Goal: Information Seeking & Learning: Learn about a topic

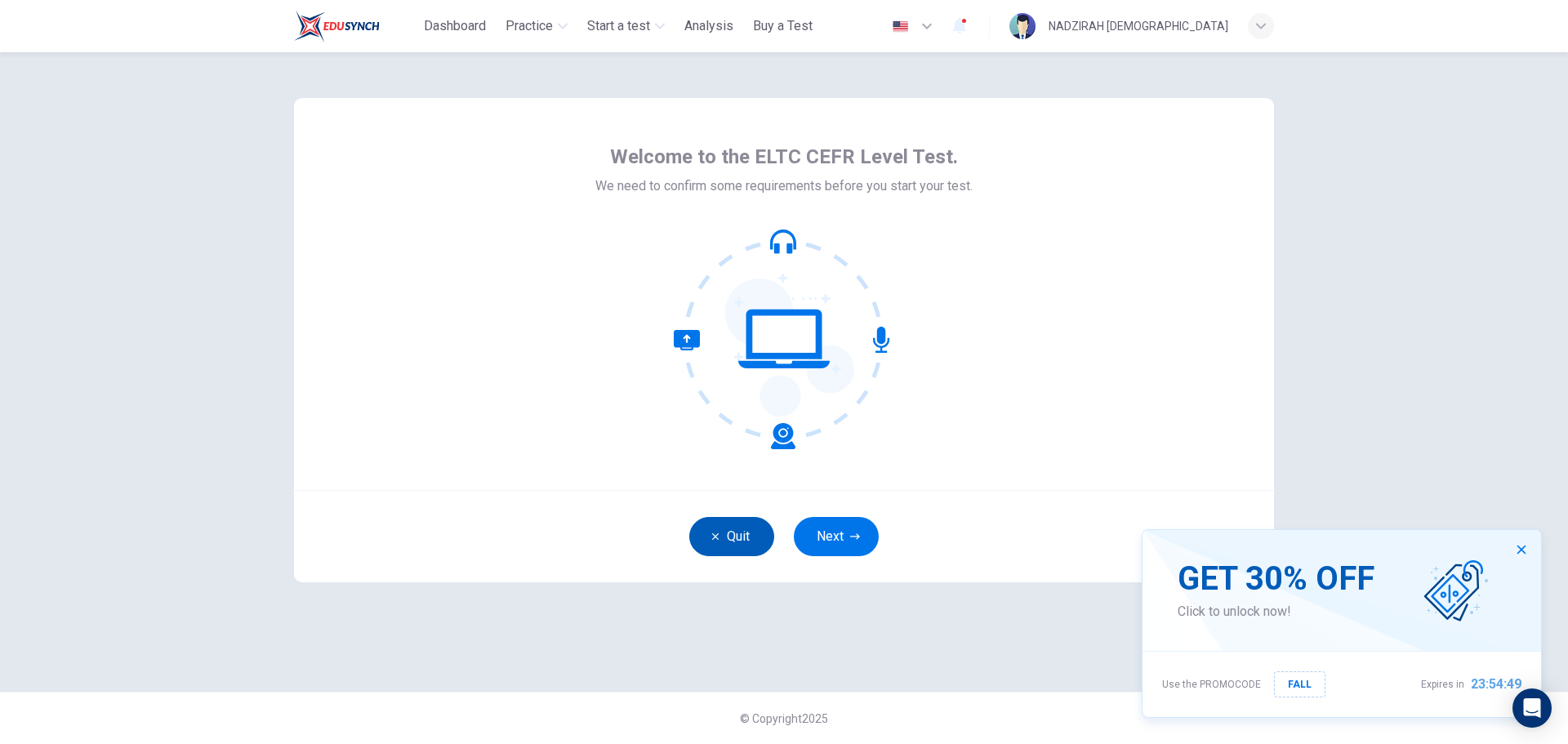
click at [734, 539] on button "Quit" at bounding box center [731, 537] width 85 height 39
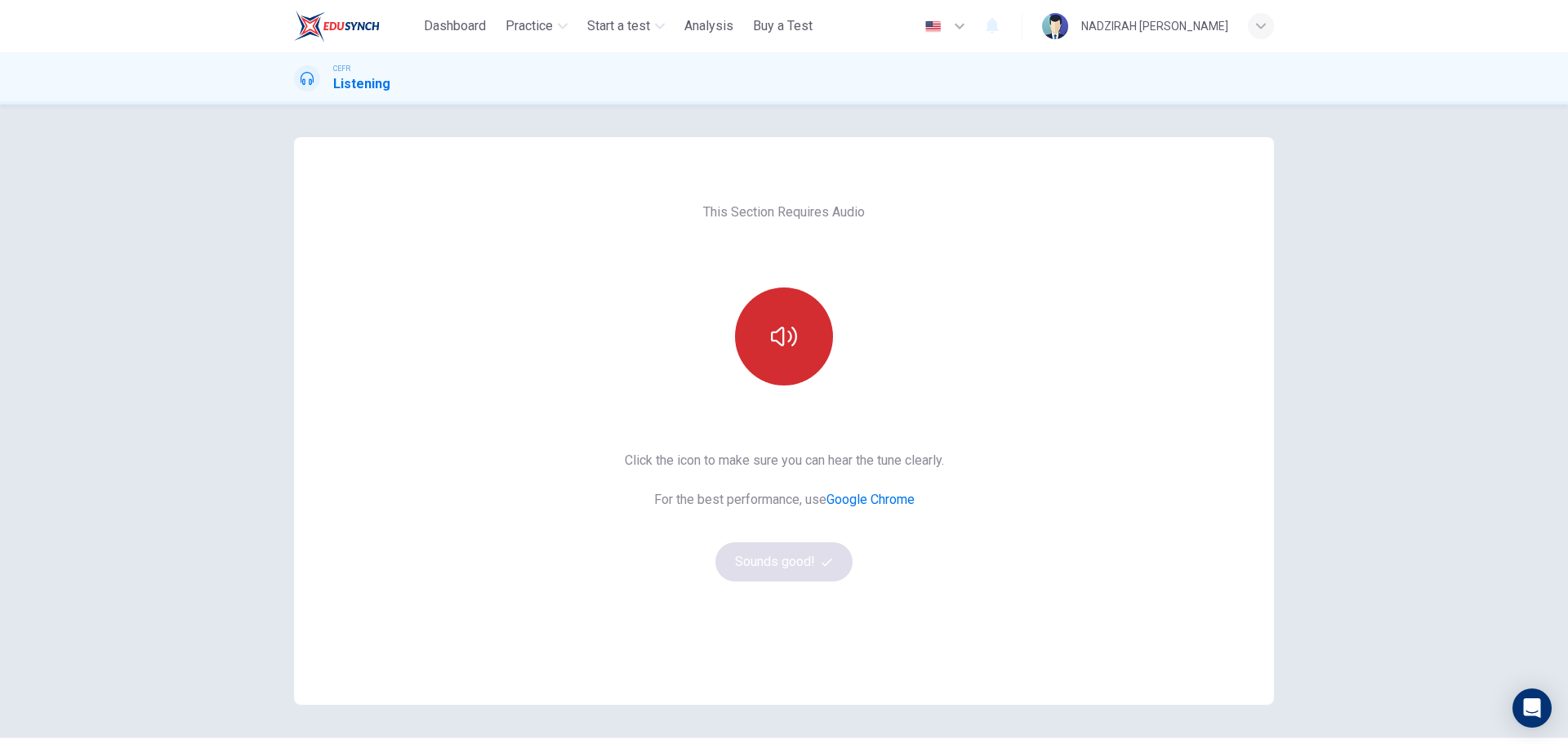
click at [748, 339] on button "button" at bounding box center [784, 336] width 98 height 98
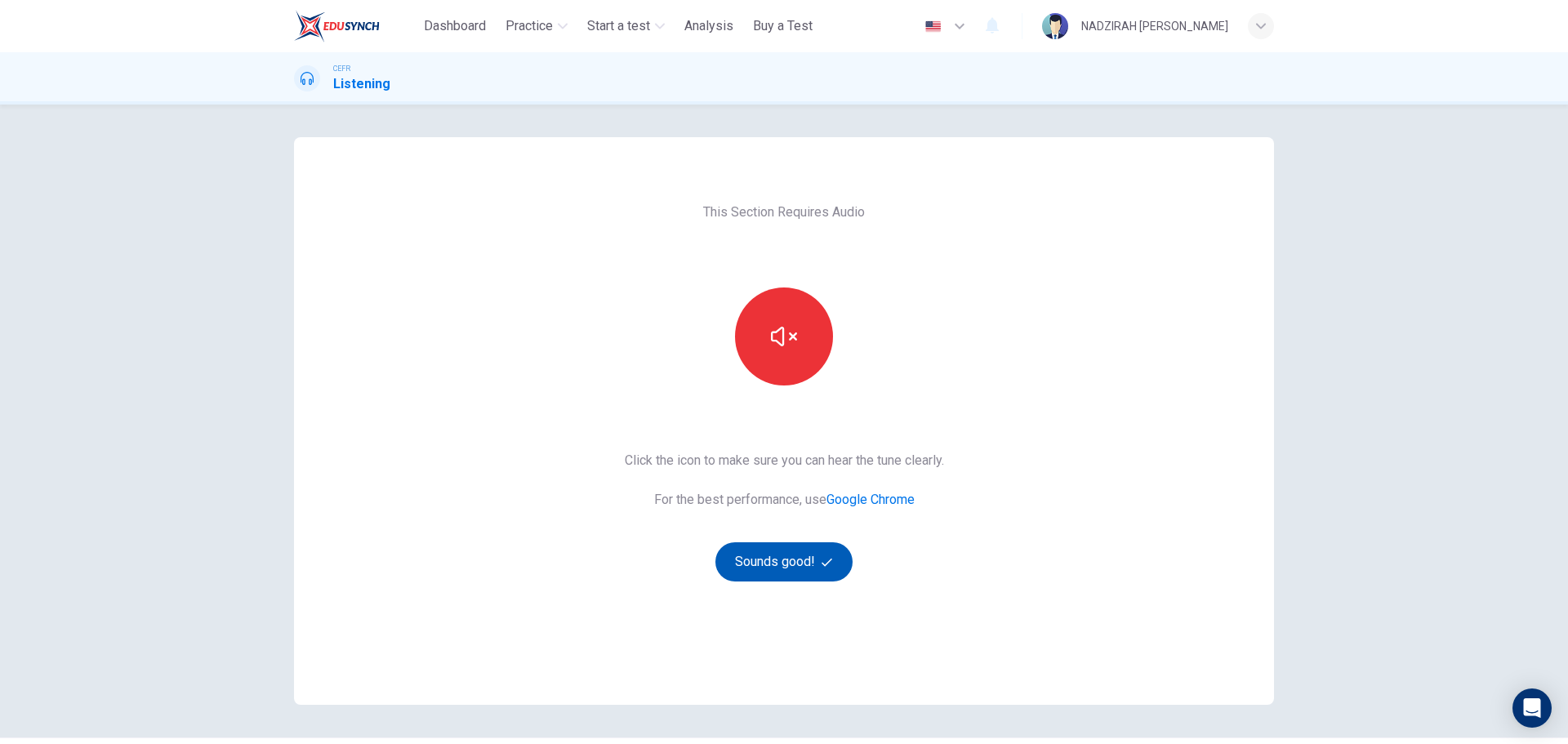
click at [779, 571] on button "Sounds good!" at bounding box center [784, 562] width 137 height 39
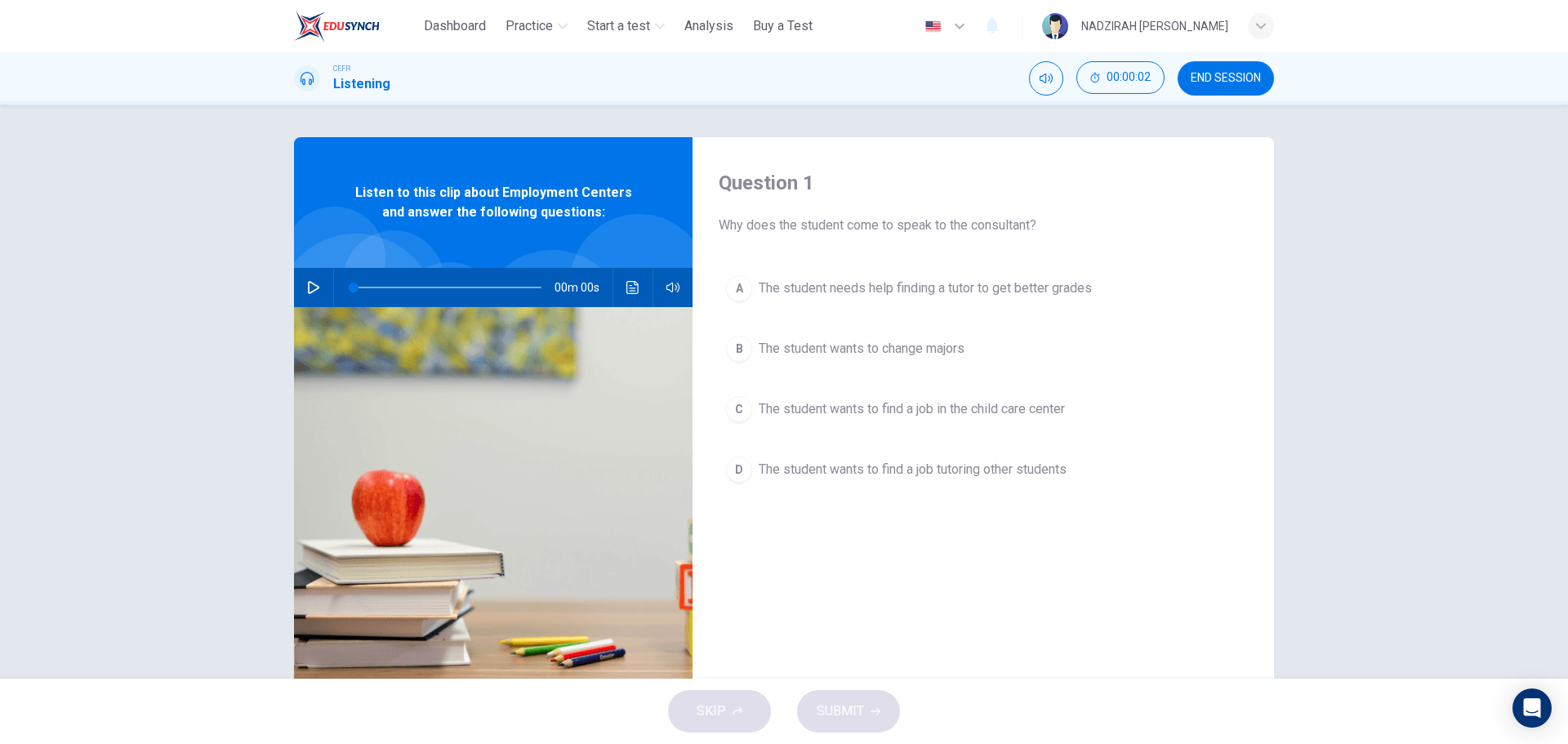
click at [307, 290] on icon "button" at bounding box center [314, 287] width 13 height 13
click at [1024, 299] on button "A The student needs help finding a tutor to get better grades" at bounding box center [983, 288] width 529 height 41
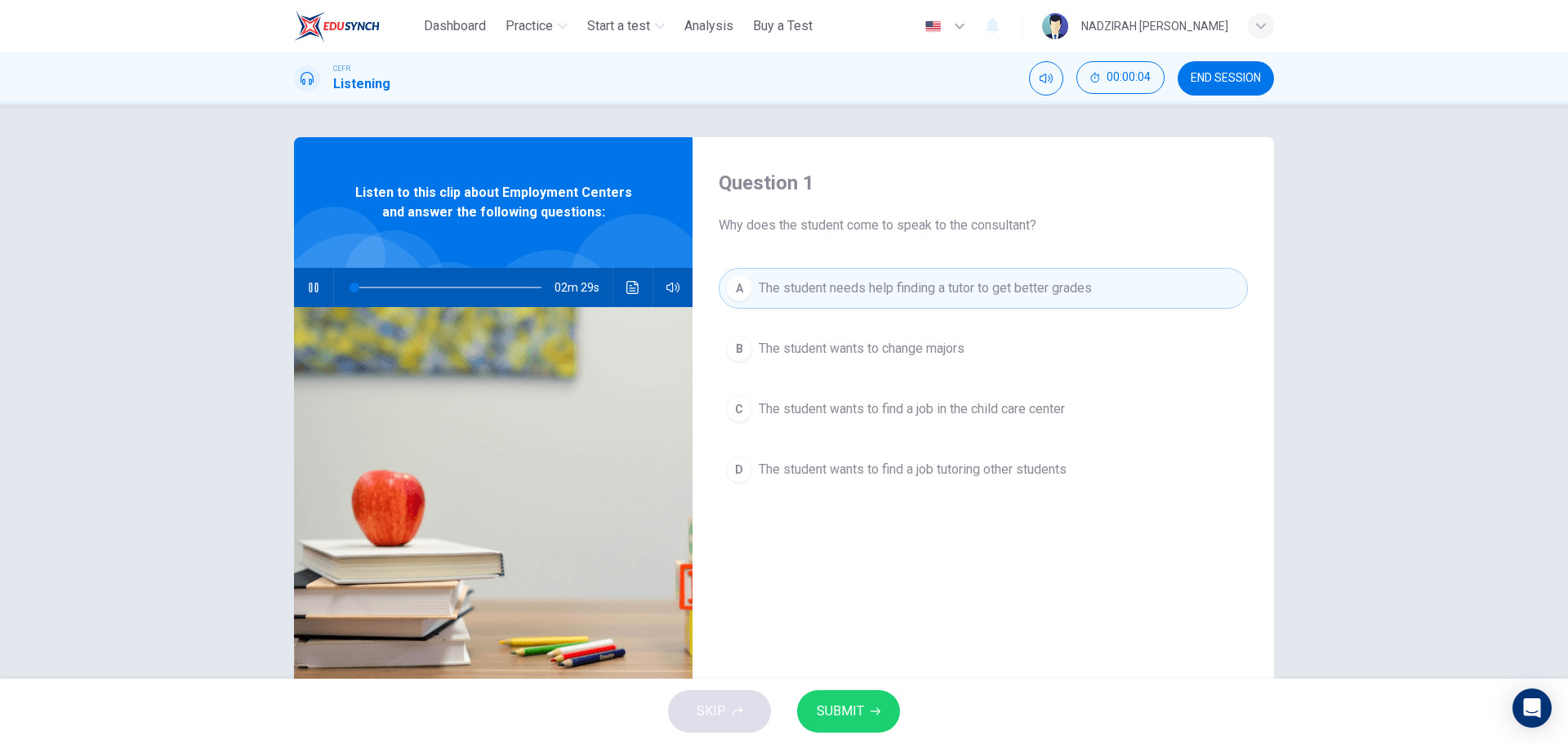
click at [996, 365] on button "B The student wants to change majors" at bounding box center [983, 349] width 529 height 41
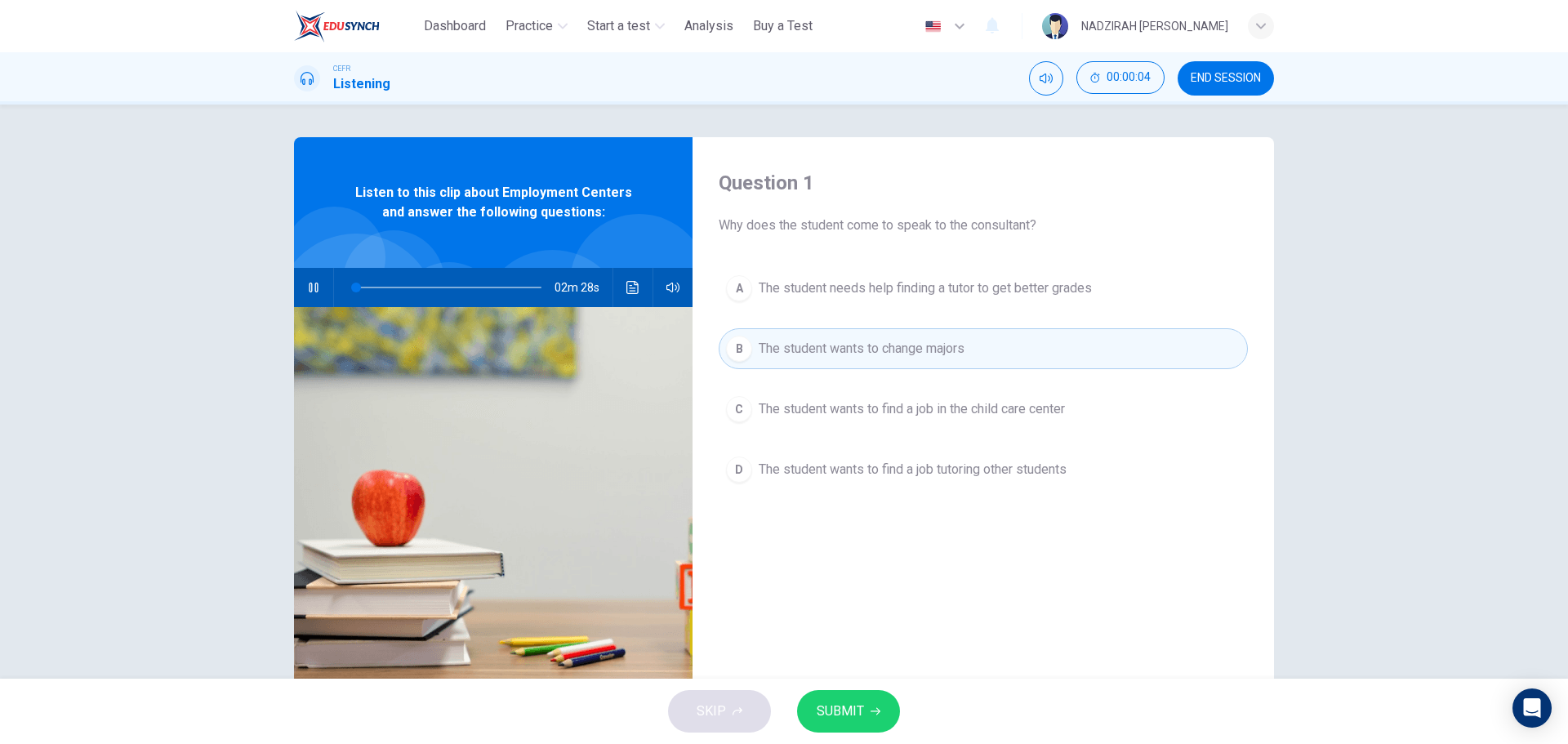
click at [1003, 281] on span "The student needs help finding a tutor to get better grades" at bounding box center [926, 287] width 333 height 20
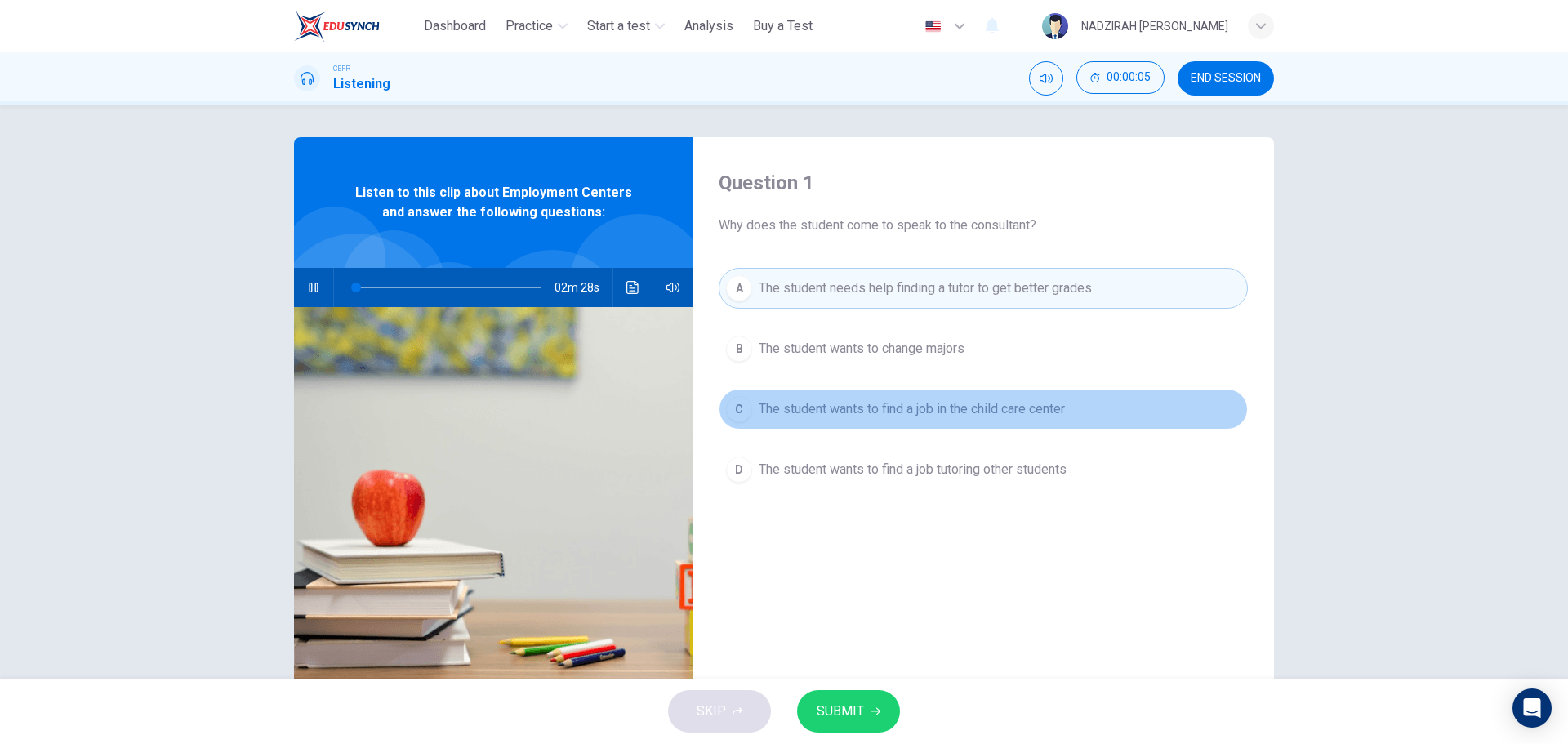
click at [1031, 418] on span "The student wants to find a job in the child care center" at bounding box center [912, 408] width 306 height 20
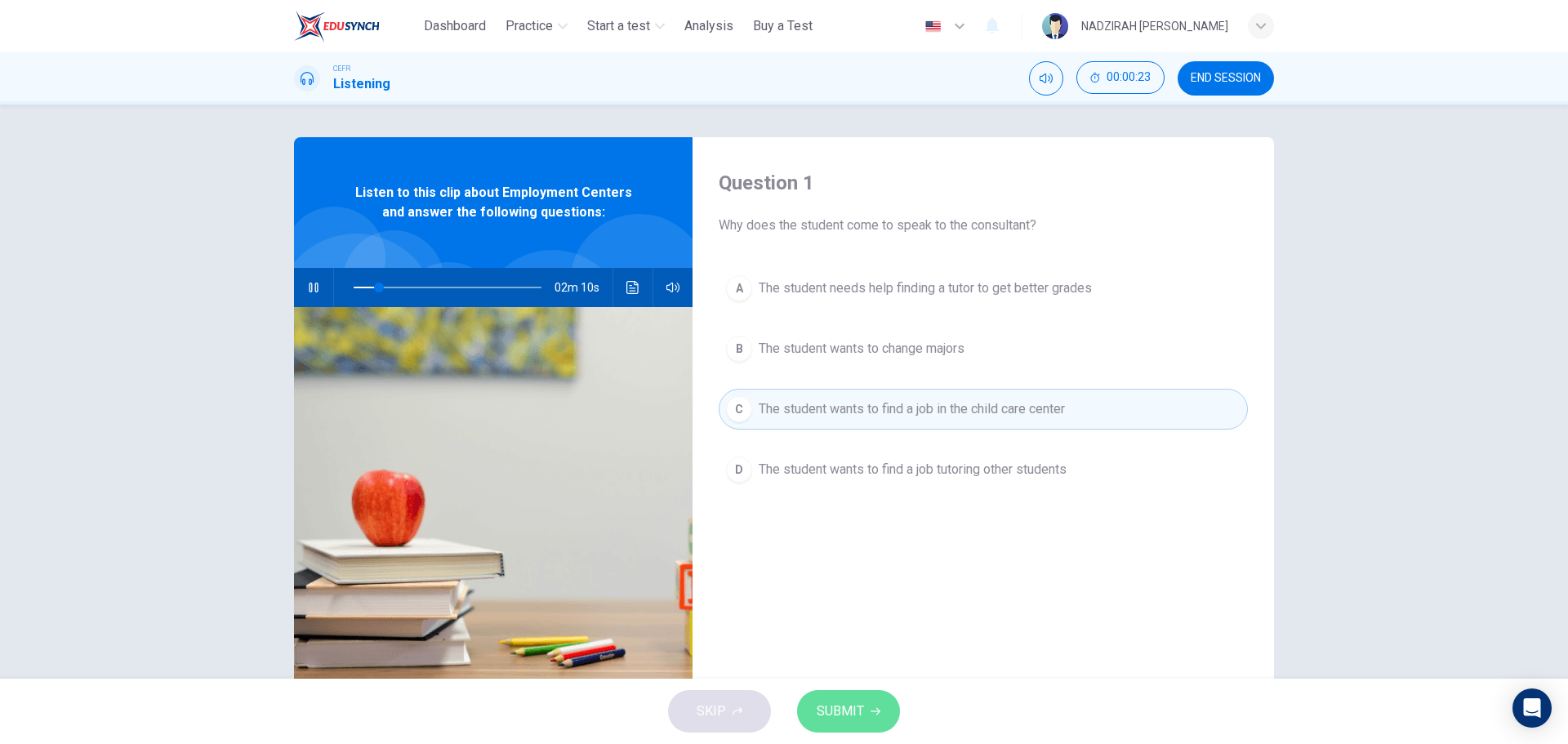
click at [866, 719] on button "SUBMIT" at bounding box center [849, 711] width 103 height 43
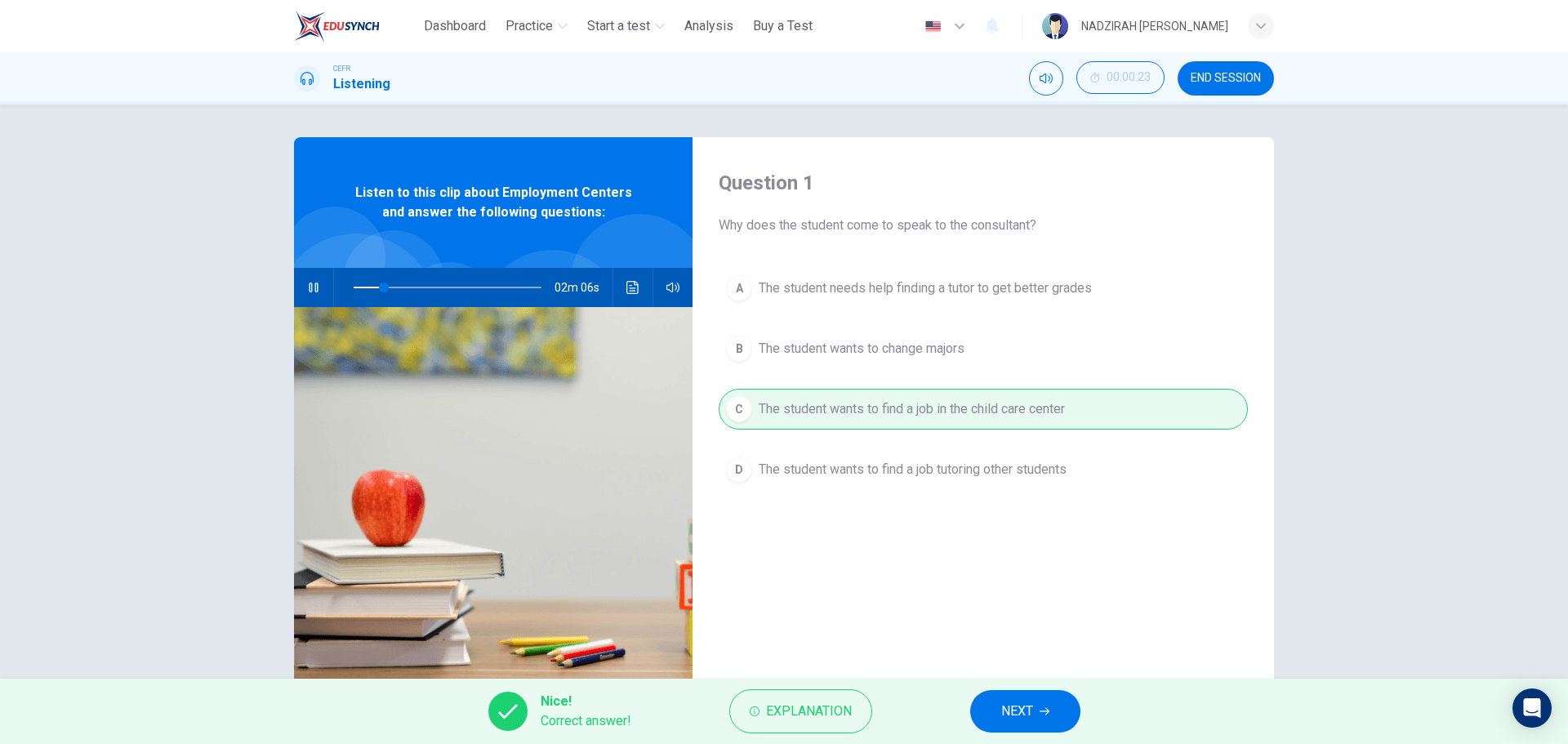
click at [1030, 701] on span "NEXT" at bounding box center [1017, 711] width 32 height 23
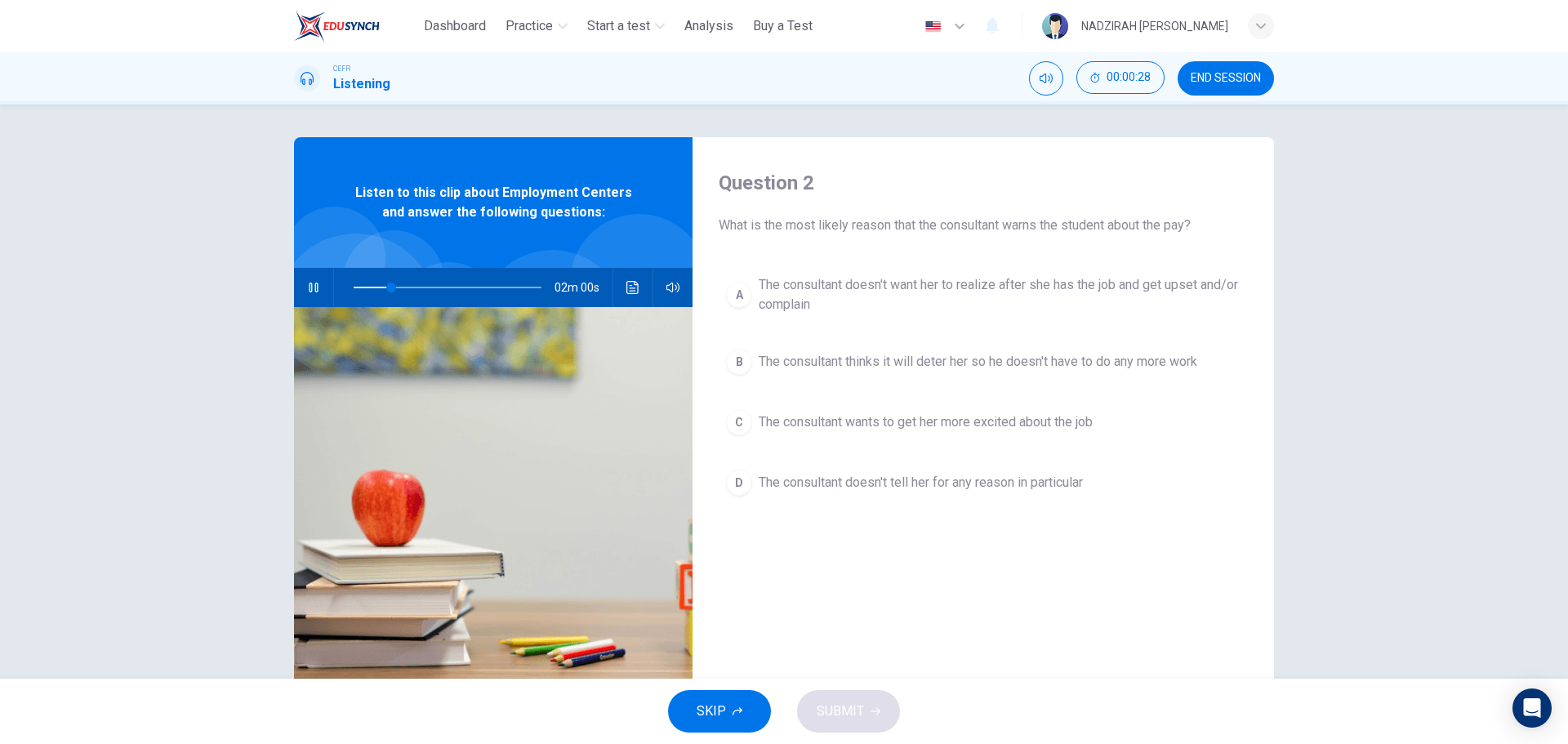
click at [980, 494] on button "D The consultant doesn't tell her for any reason in particular" at bounding box center [983, 483] width 529 height 41
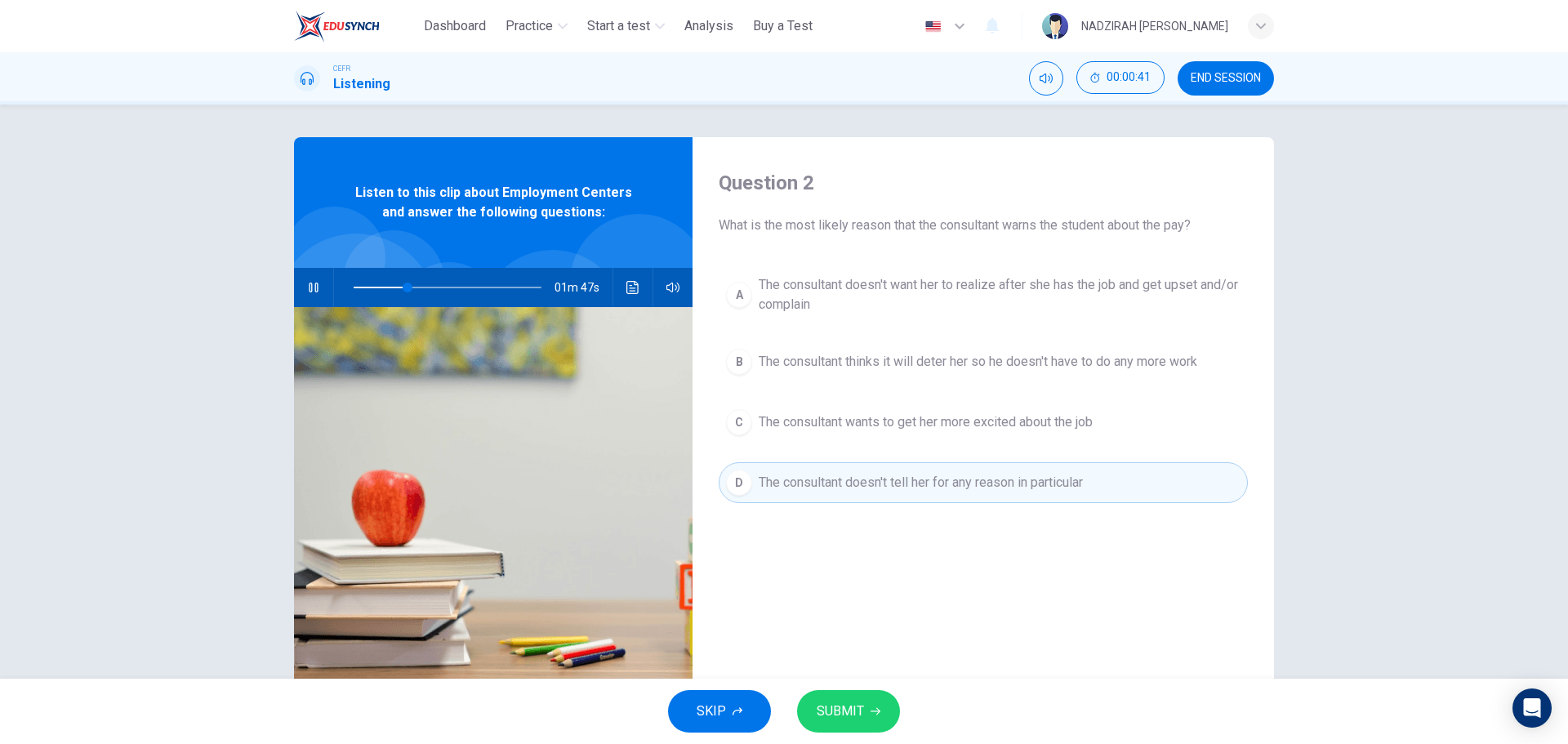
click at [309, 281] on icon "button" at bounding box center [314, 287] width 13 height 13
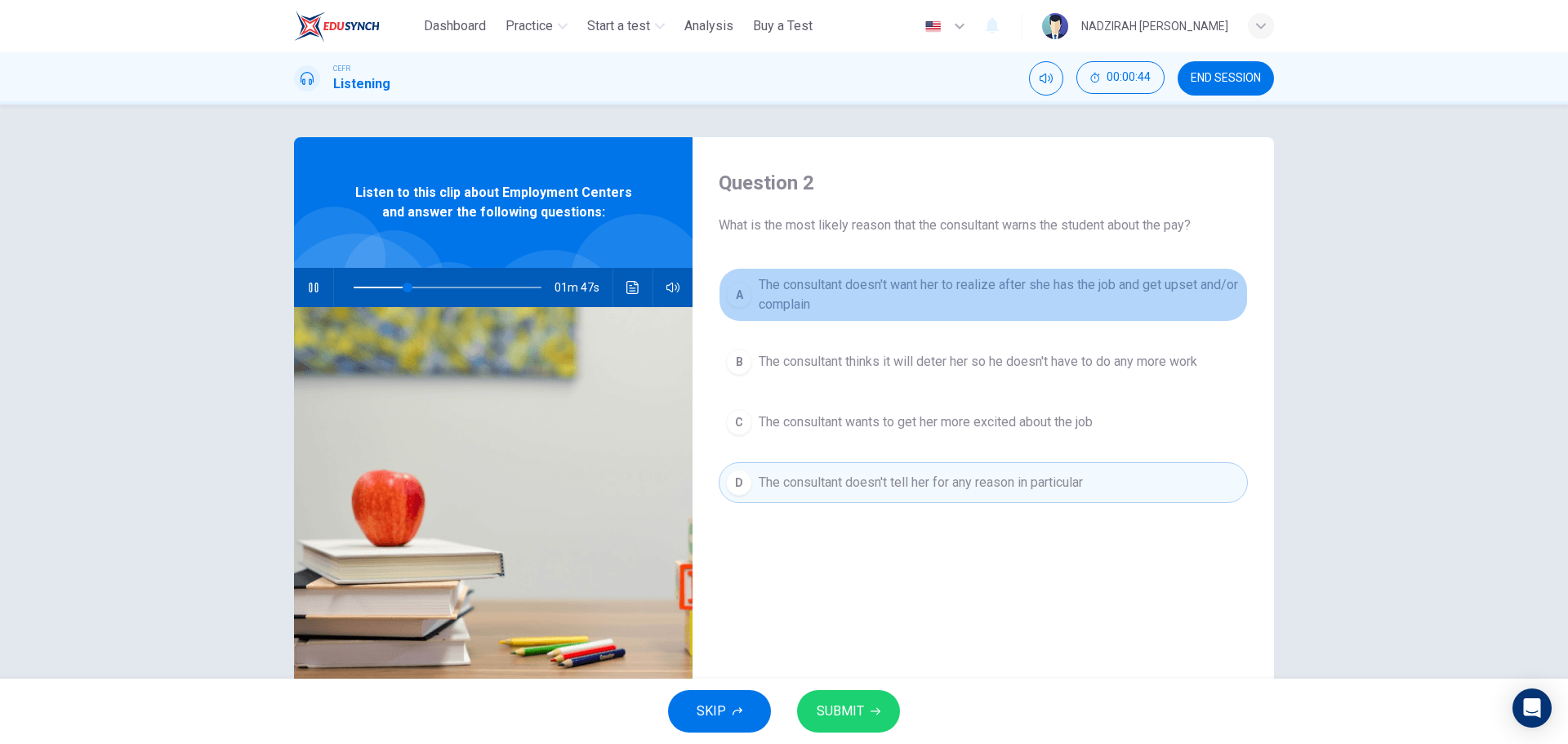
click at [990, 293] on span "The consultant doesn't want her to realize after she has the job and get upset …" at bounding box center [1000, 295] width 482 height 39
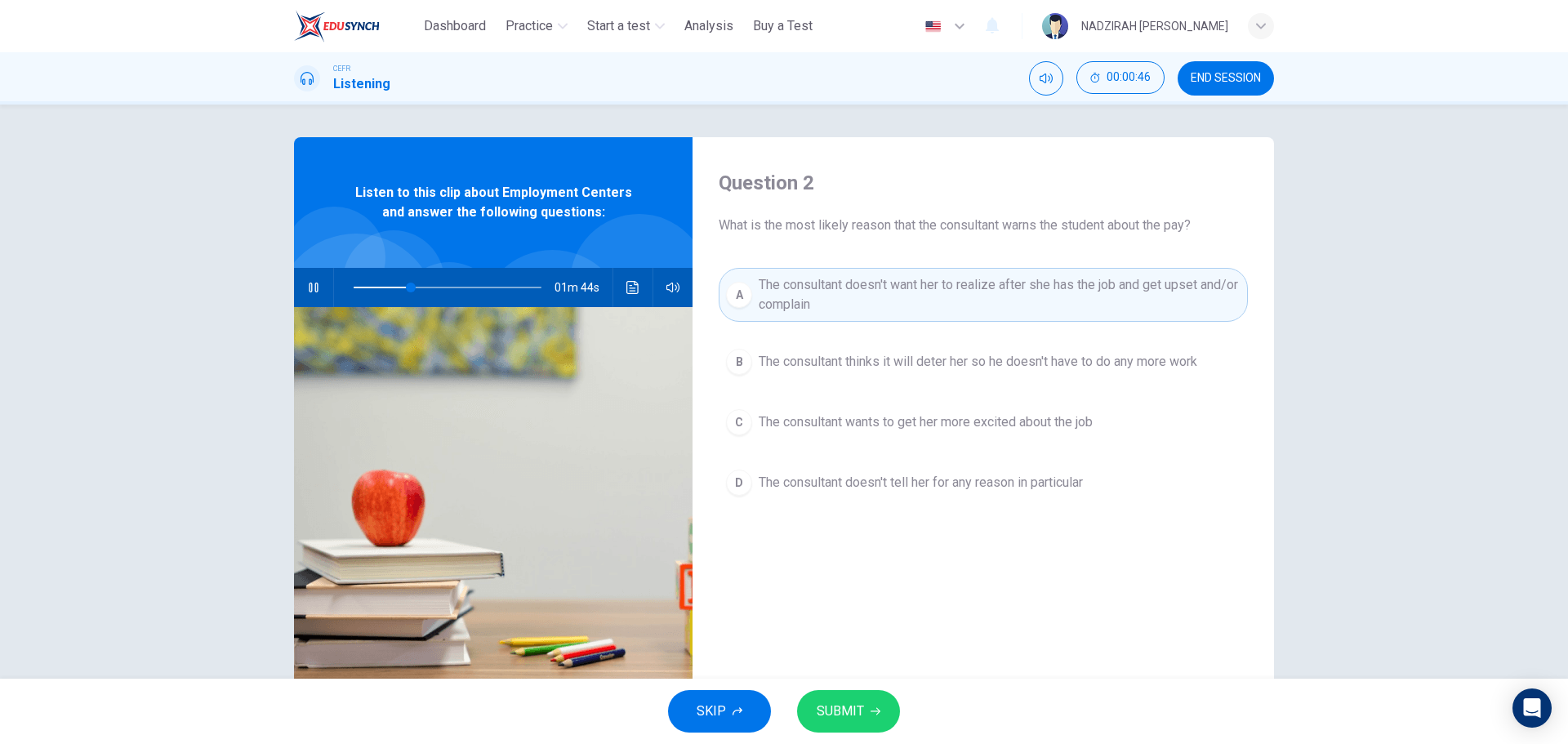
click at [876, 702] on button "SUBMIT" at bounding box center [849, 711] width 103 height 43
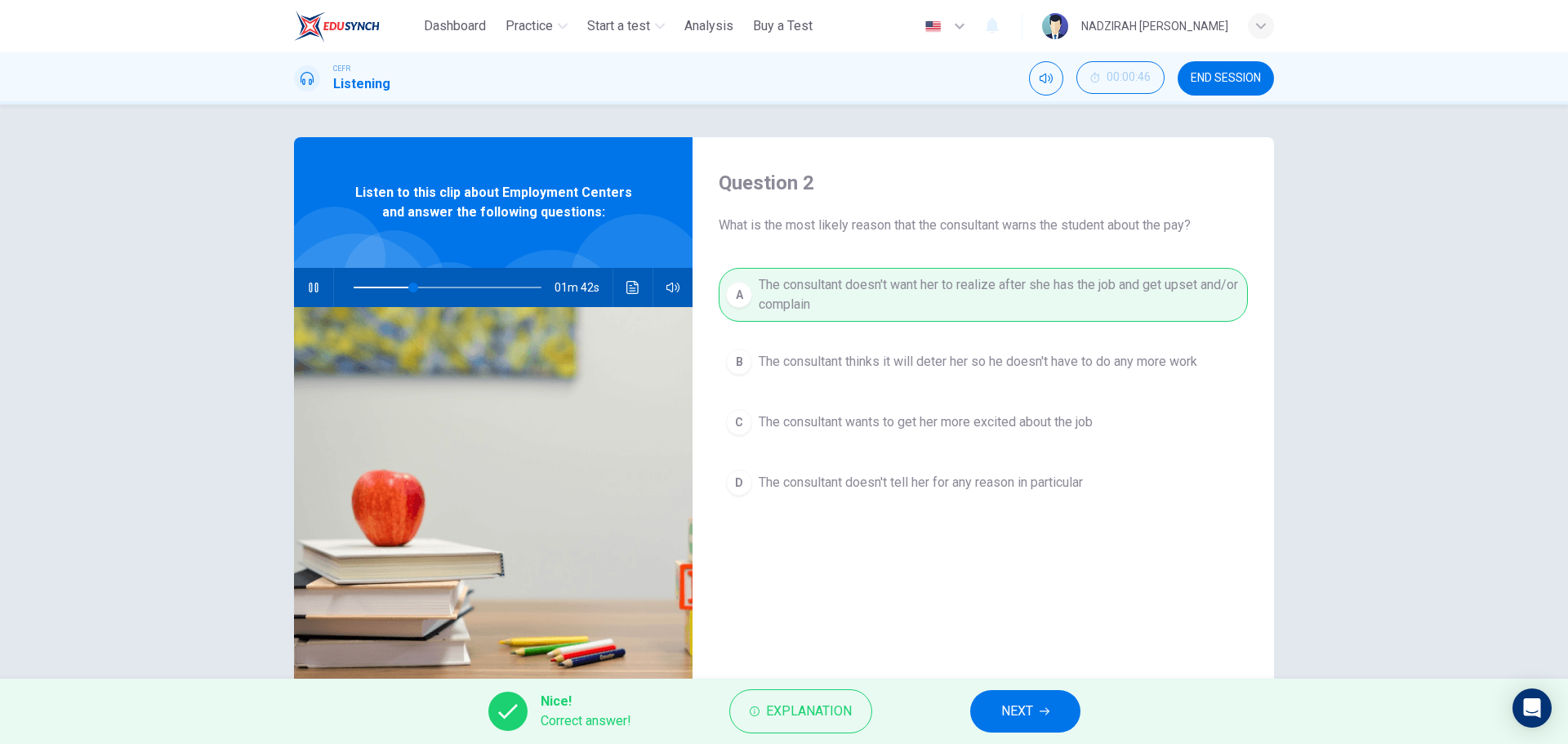
click at [992, 718] on button "NEXT" at bounding box center [1025, 711] width 111 height 43
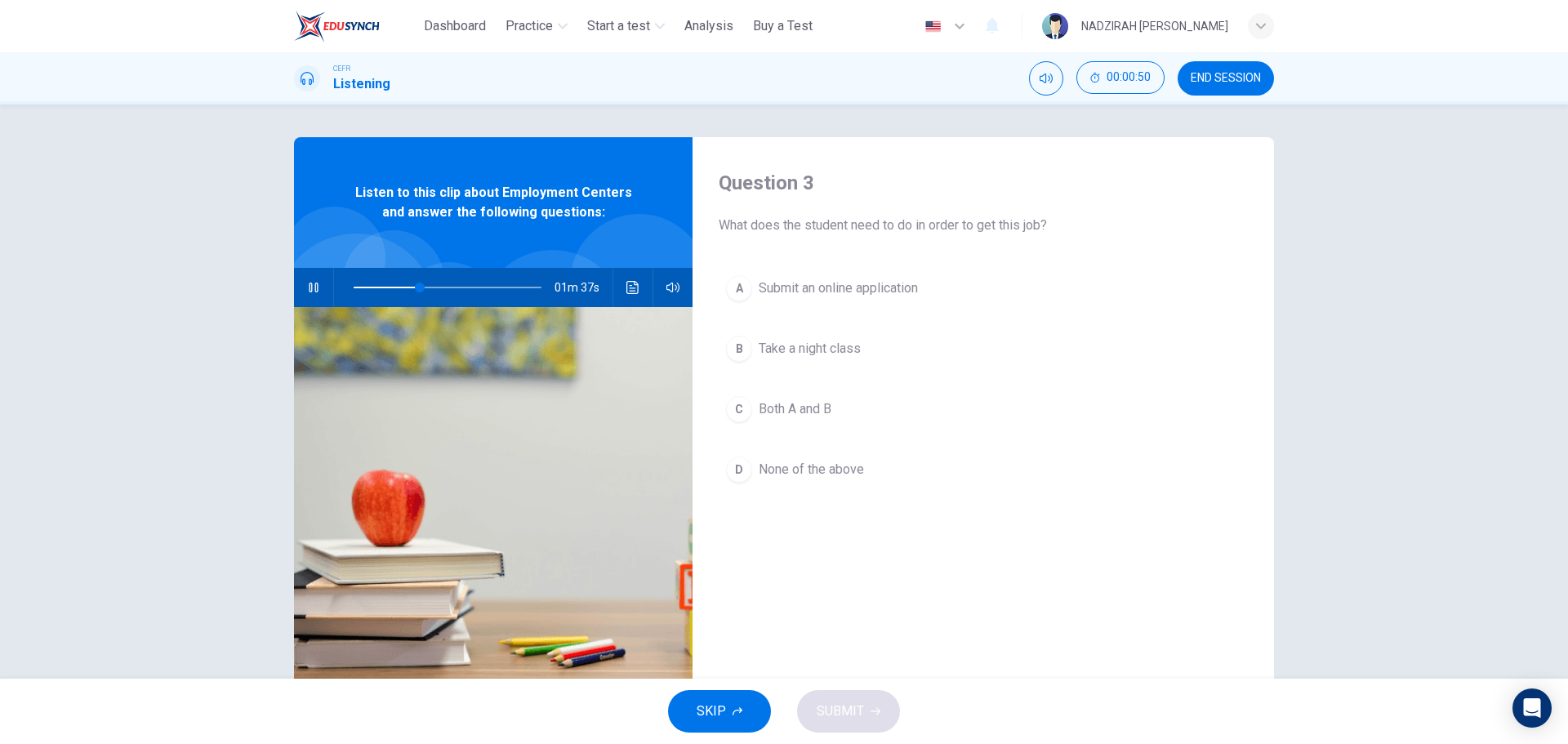
click at [808, 426] on button "C Both A and B" at bounding box center [983, 409] width 529 height 41
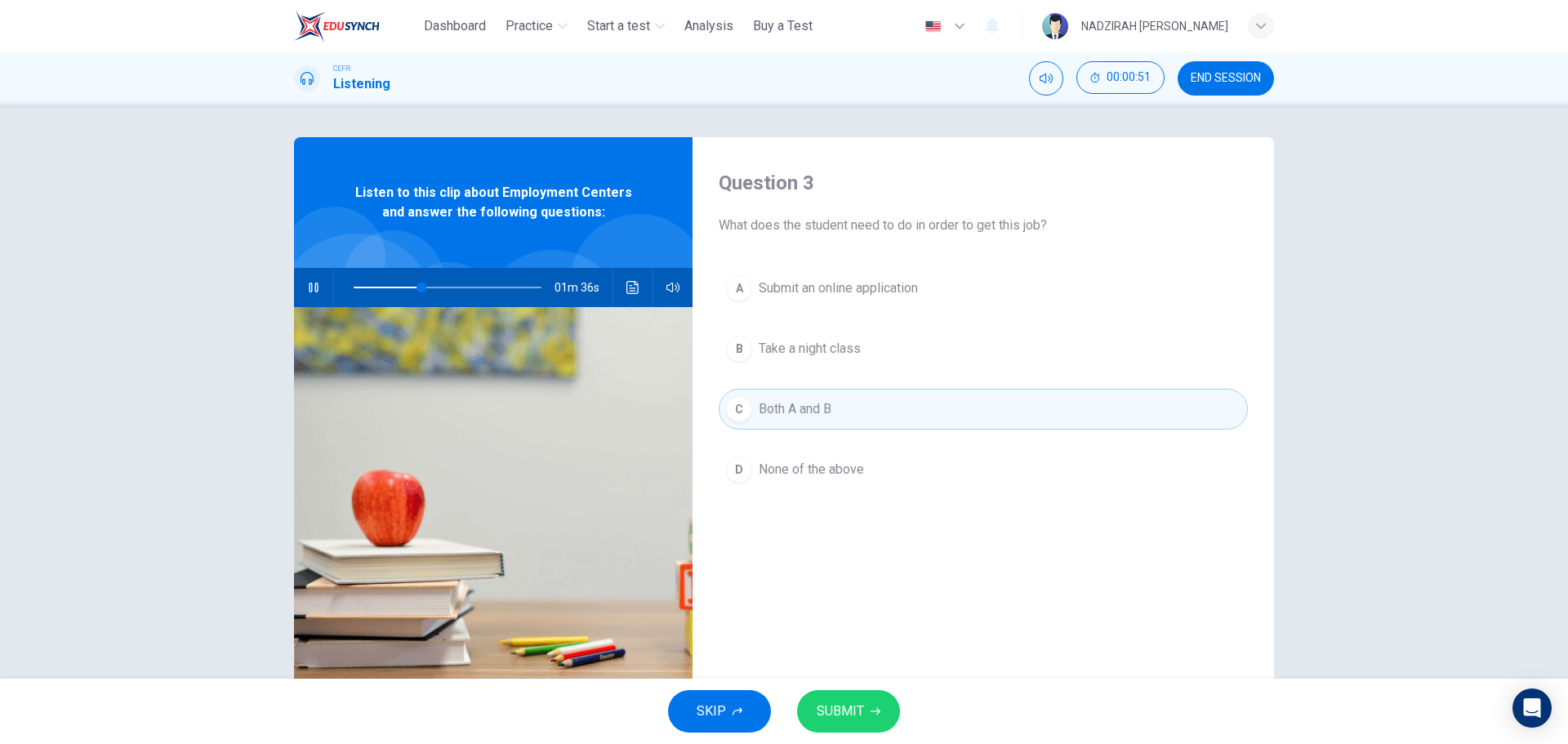
click at [820, 339] on span "Take a night class" at bounding box center [811, 348] width 102 height 20
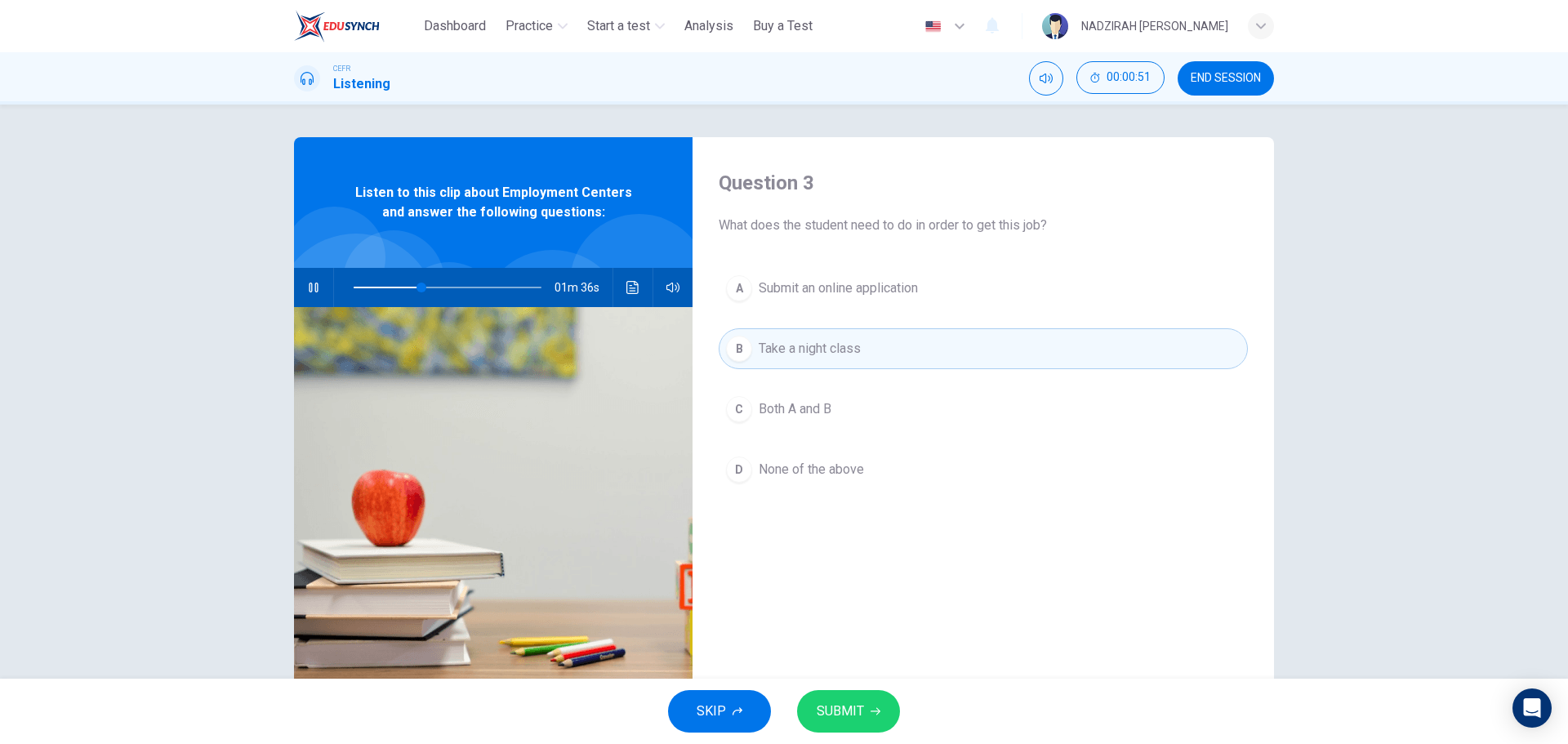
click at [839, 304] on button "A Submit an online application" at bounding box center [983, 288] width 529 height 41
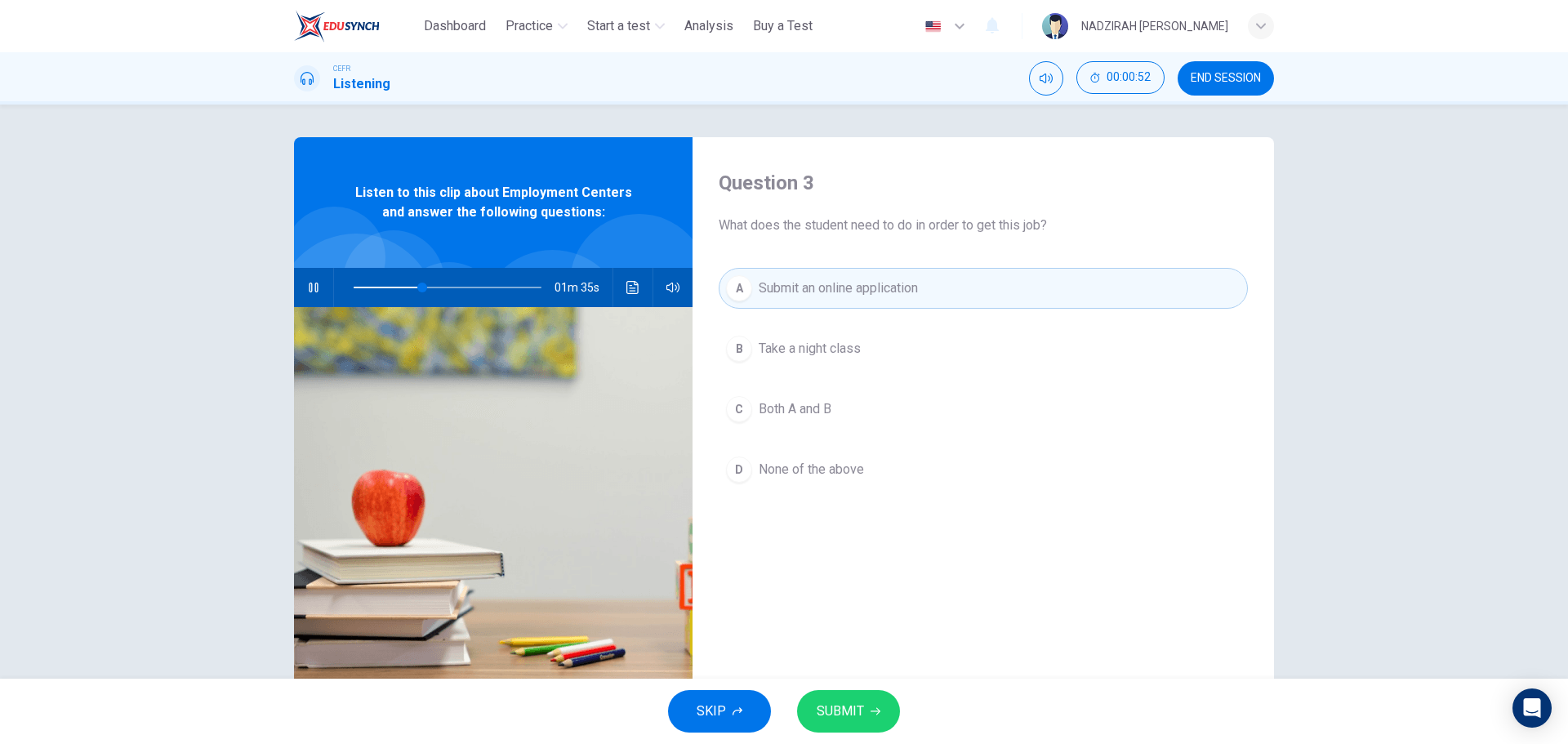
click at [798, 413] on span "Both A and B" at bounding box center [796, 408] width 73 height 20
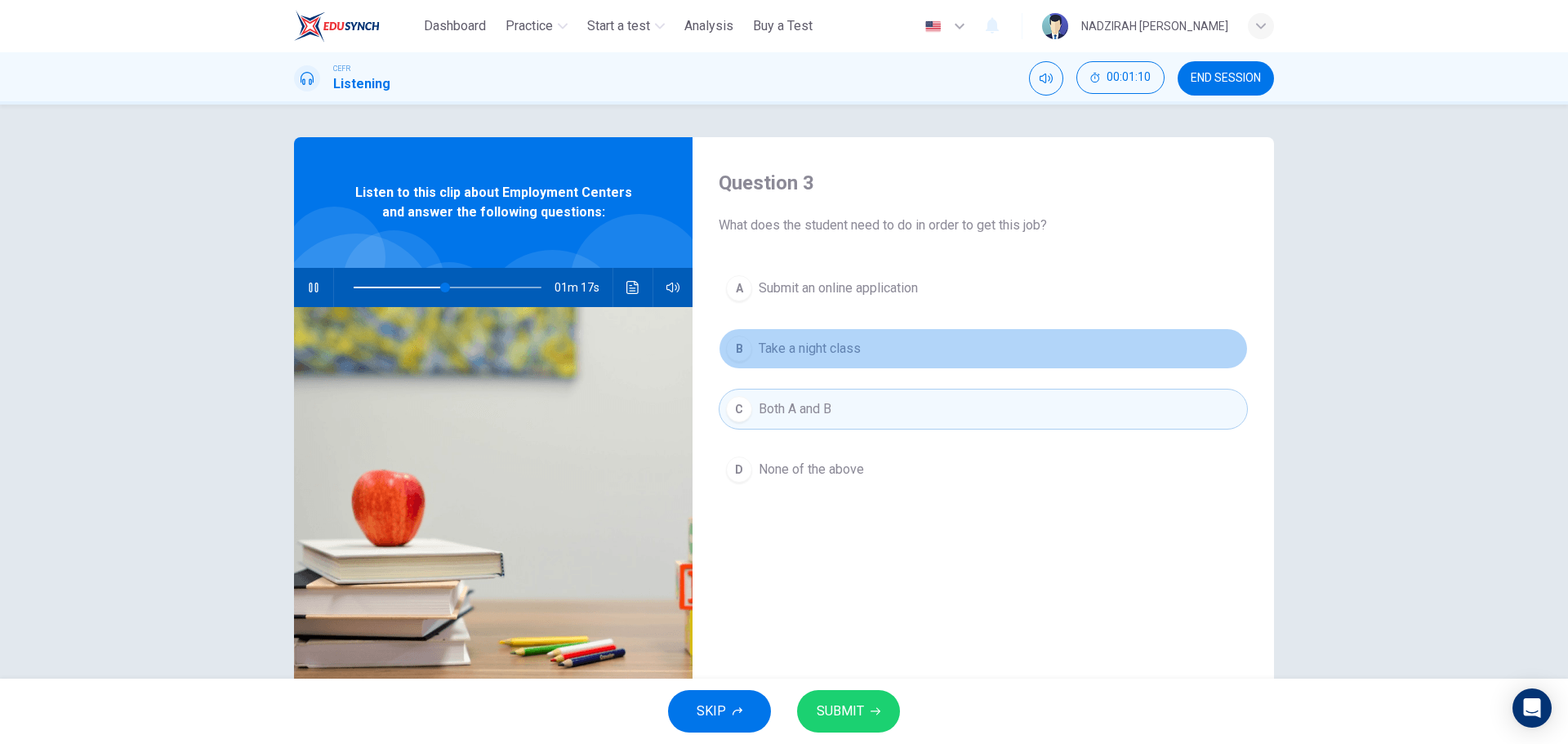
click at [868, 341] on button "B Take a night class" at bounding box center [983, 349] width 529 height 41
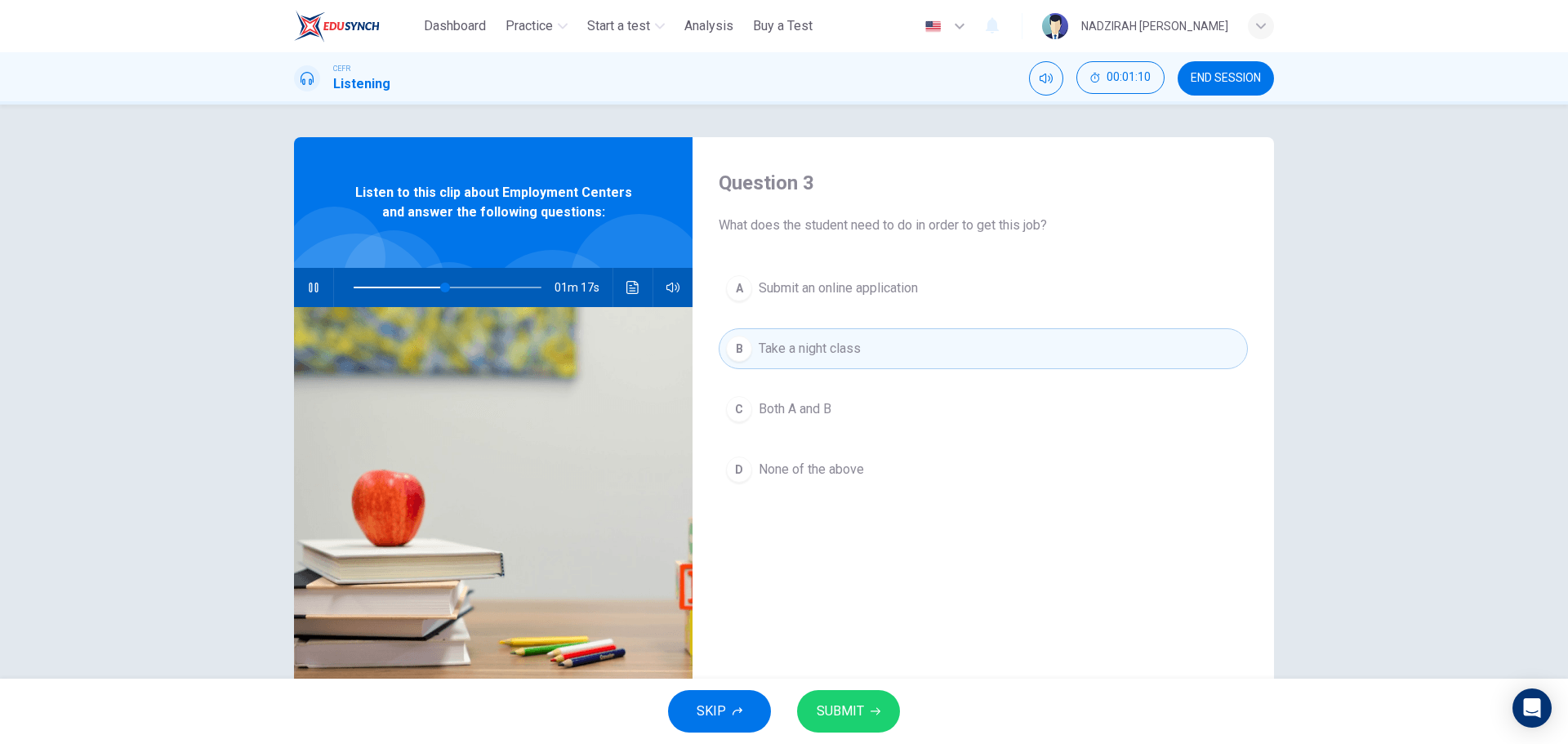
click at [879, 292] on span "Submit an online application" at bounding box center [838, 287] width 159 height 20
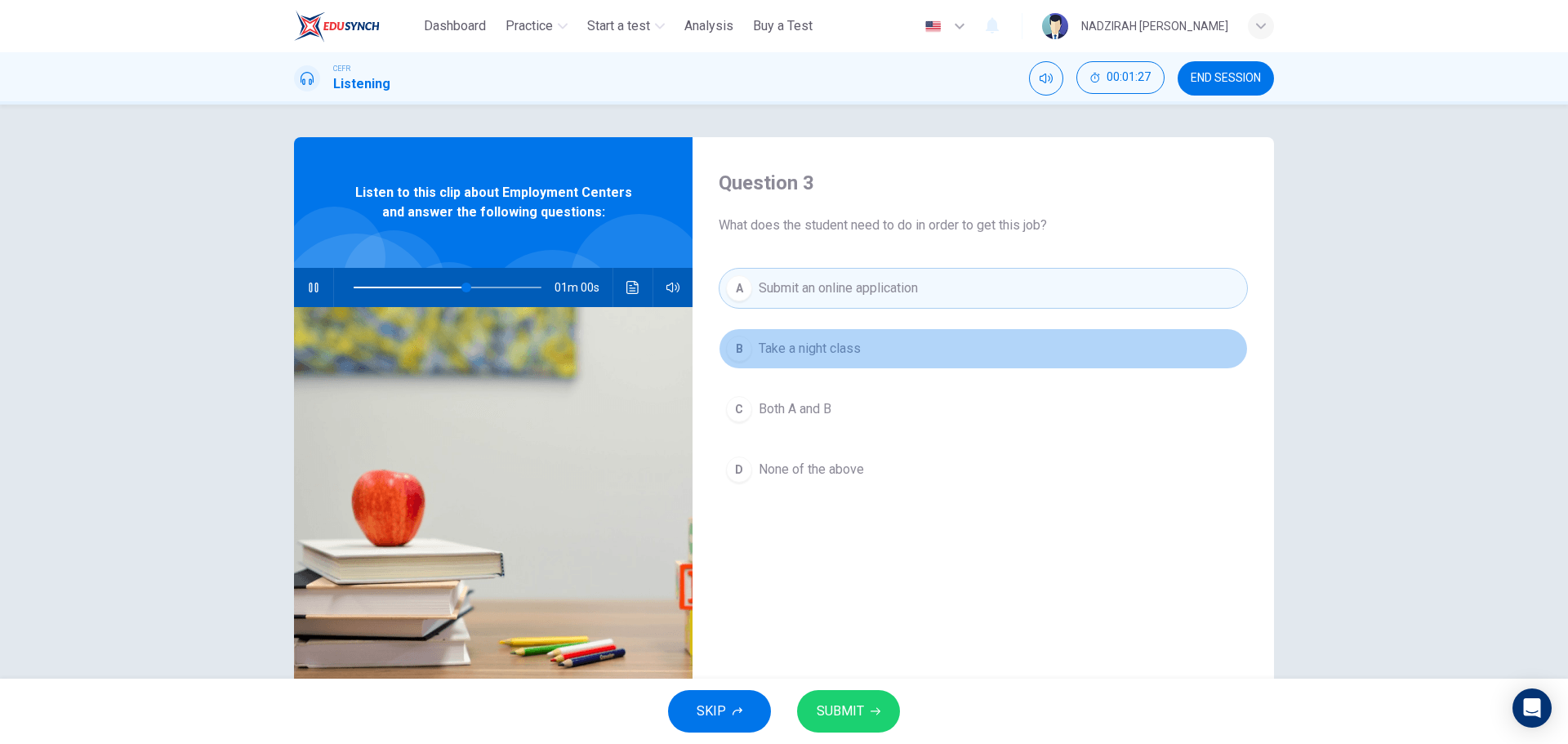
click at [867, 347] on button "B Take a night class" at bounding box center [983, 349] width 529 height 41
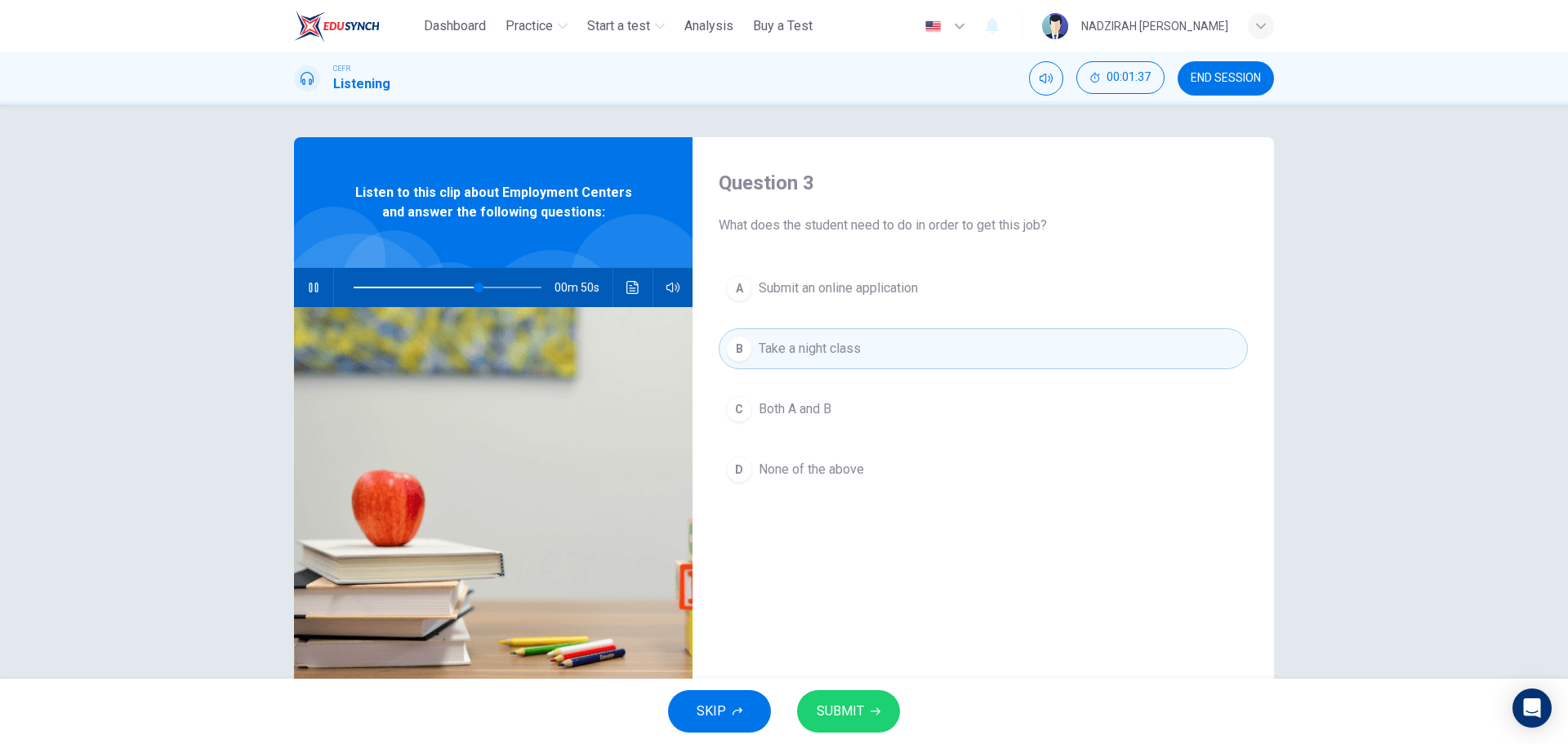
click at [861, 716] on span "SUBMIT" at bounding box center [840, 711] width 47 height 23
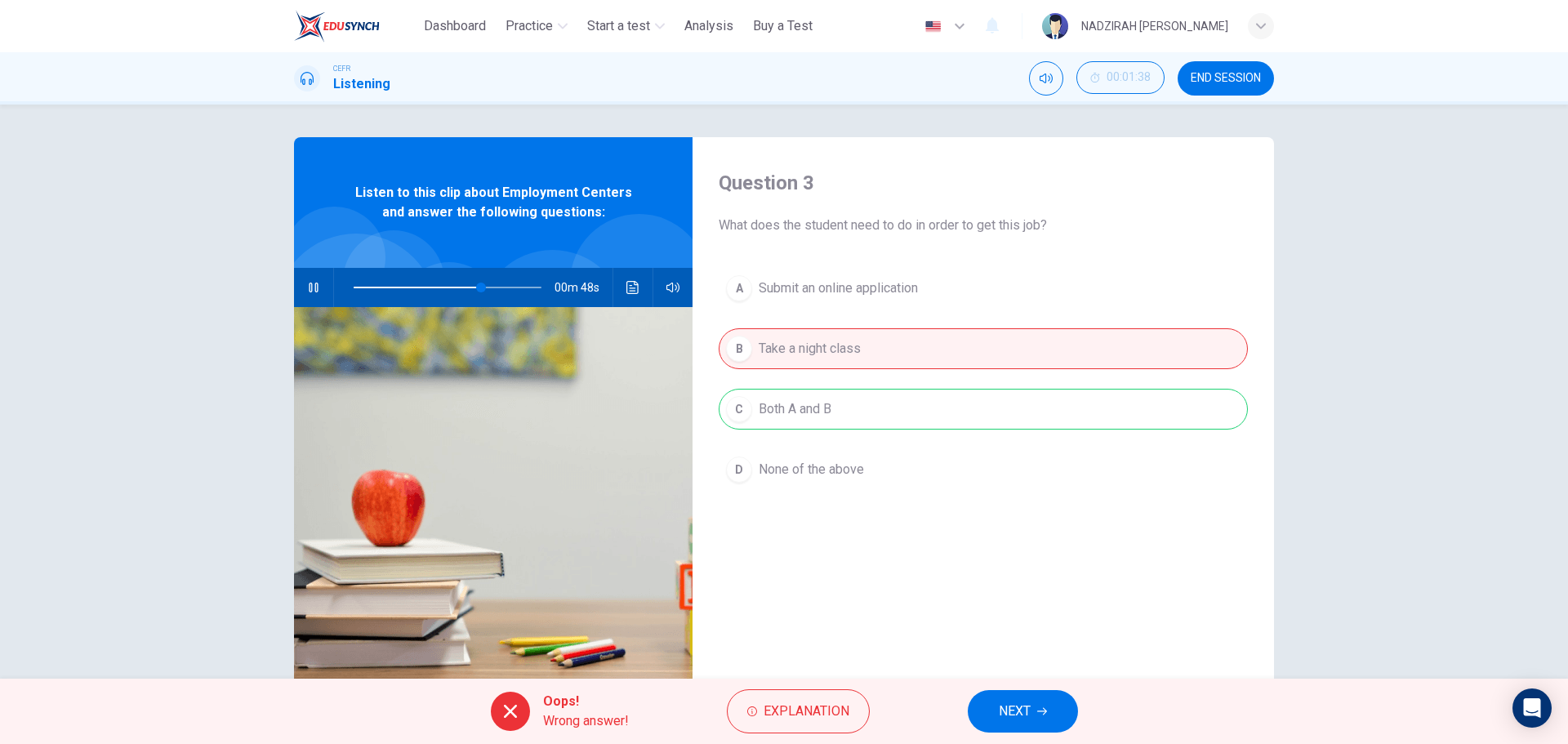
click at [884, 405] on div "A Submit an online application B Take a night class C Both A and B D None of th…" at bounding box center [983, 395] width 529 height 255
click at [1009, 712] on span "NEXT" at bounding box center [1015, 711] width 32 height 23
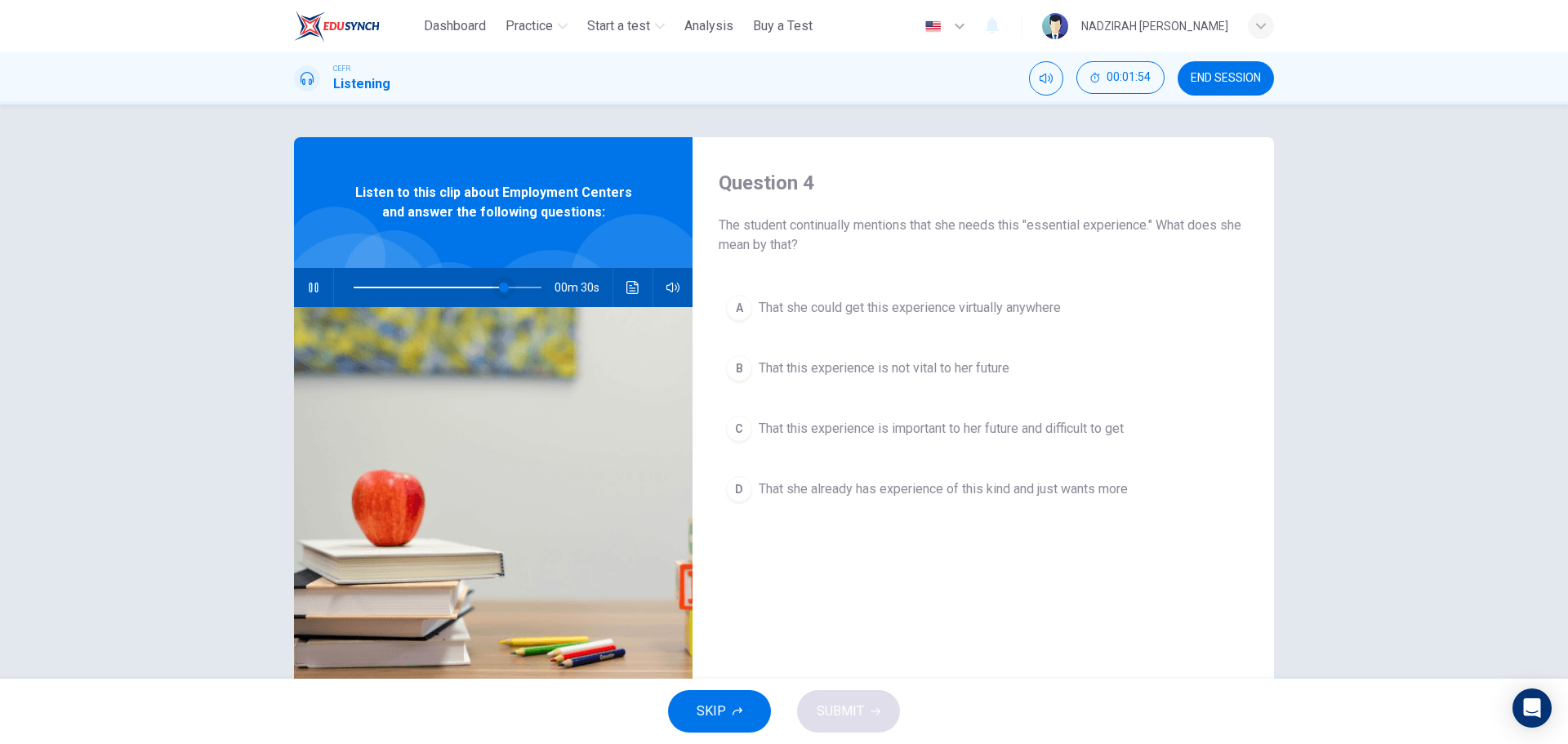
click at [499, 284] on span at bounding box center [503, 287] width 10 height 10
click at [491, 284] on span at bounding box center [496, 287] width 10 height 10
click at [486, 284] on span at bounding box center [490, 287] width 10 height 10
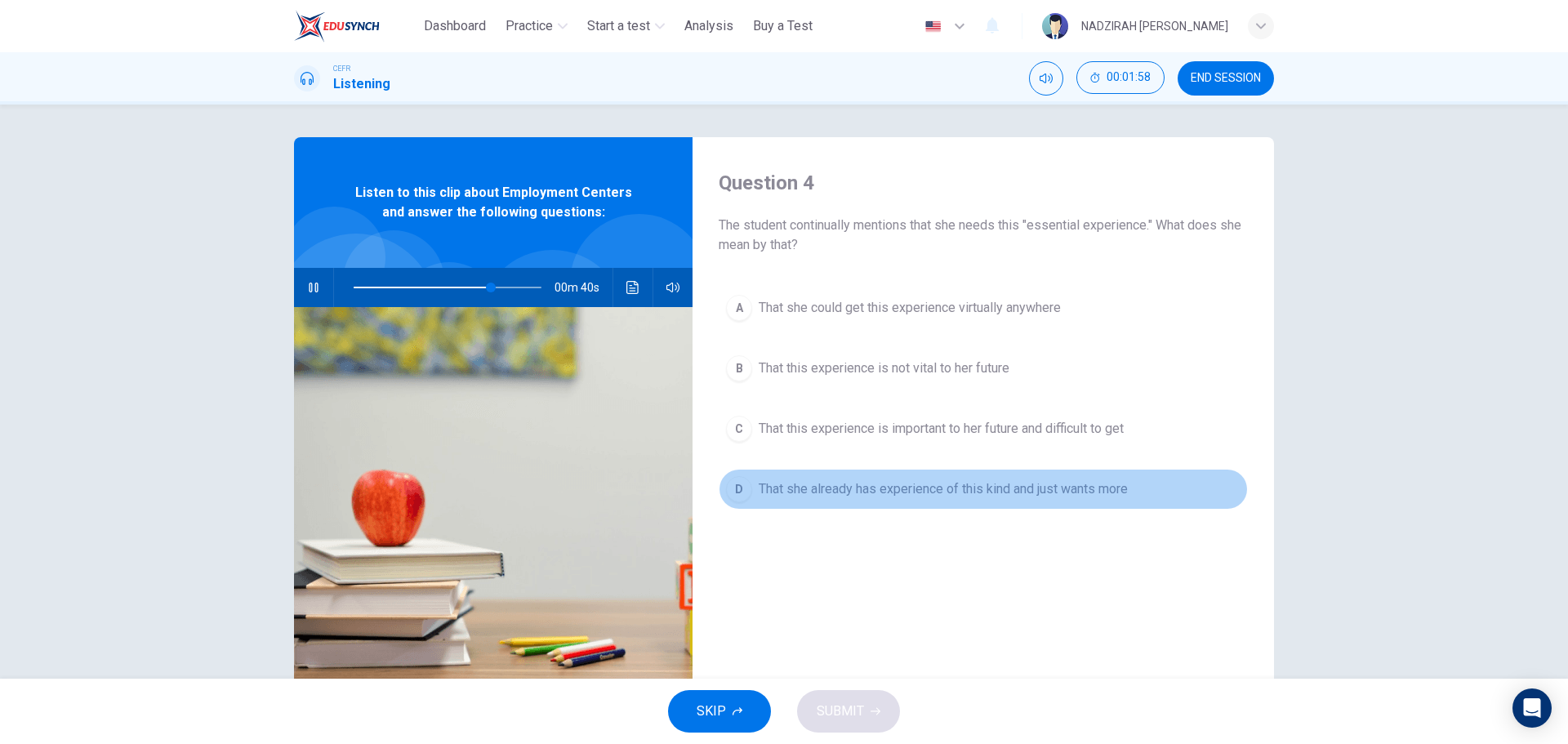
click at [943, 497] on span "That she already has experience of this kind and just wants more" at bounding box center [944, 488] width 369 height 20
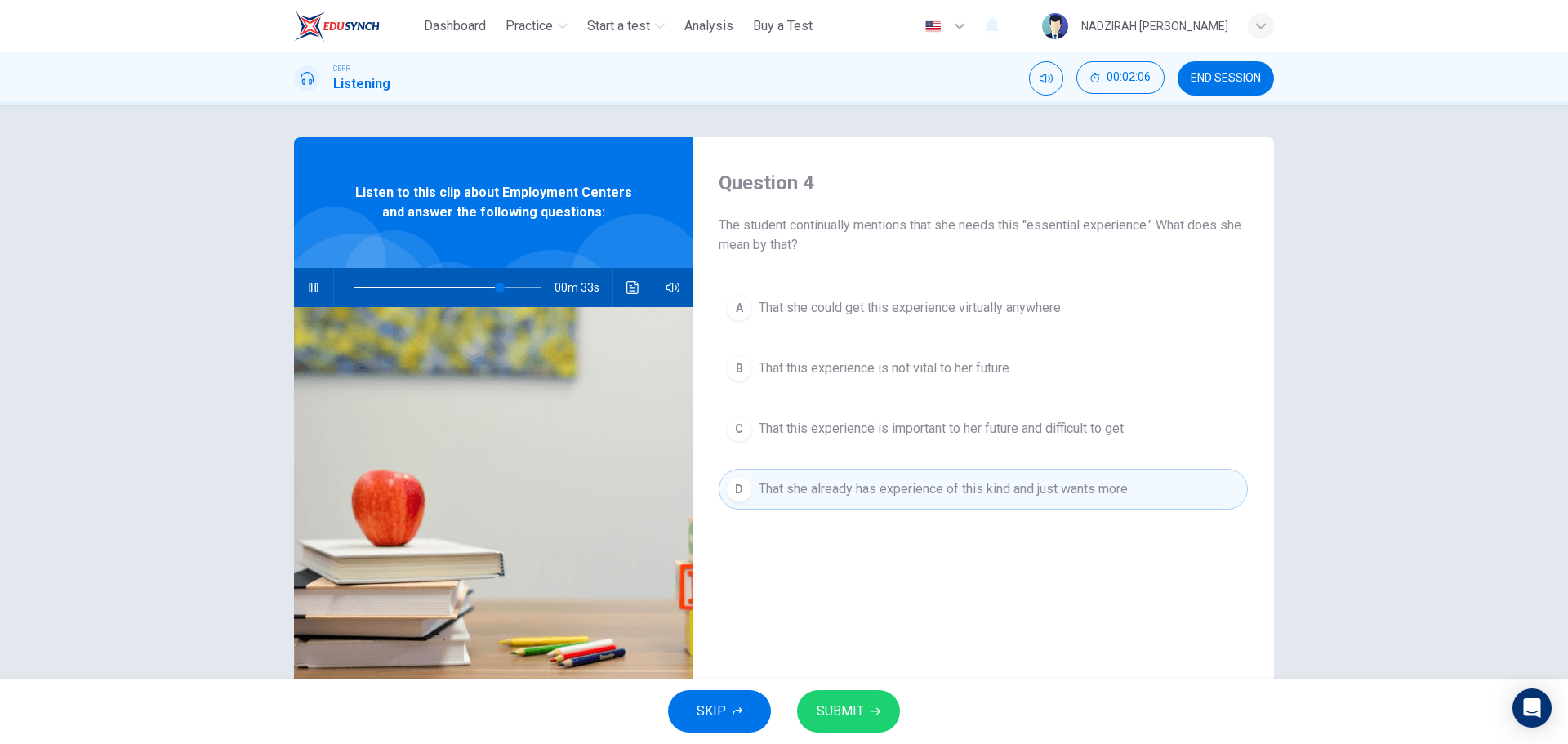
click at [996, 432] on span "That this experience is important to her future and difficult to get" at bounding box center [942, 428] width 365 height 20
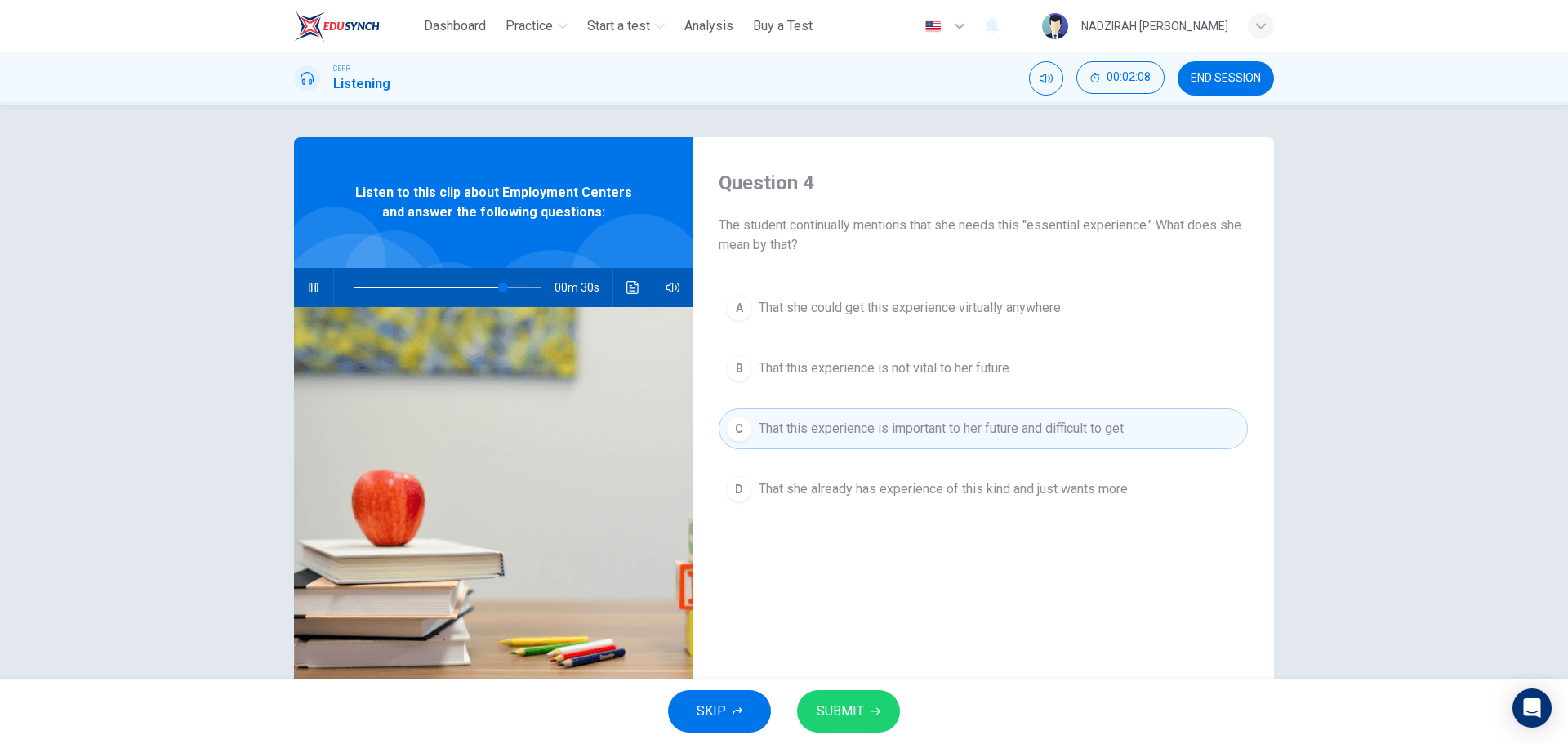
click at [899, 704] on div "SKIP SUBMIT" at bounding box center [784, 711] width 1568 height 65
click at [886, 704] on button "SUBMIT" at bounding box center [849, 711] width 103 height 43
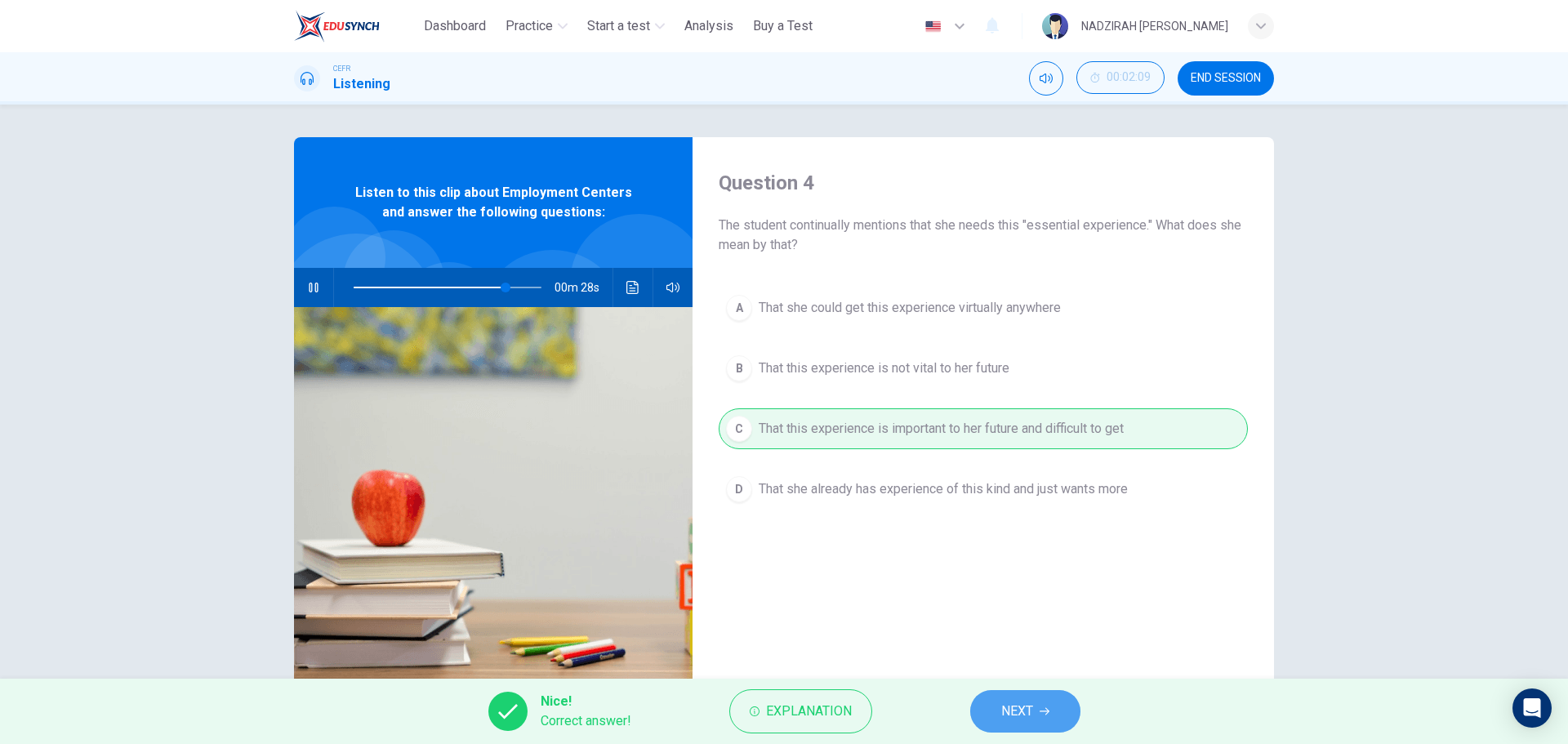
click at [1041, 728] on button "NEXT" at bounding box center [1025, 711] width 111 height 43
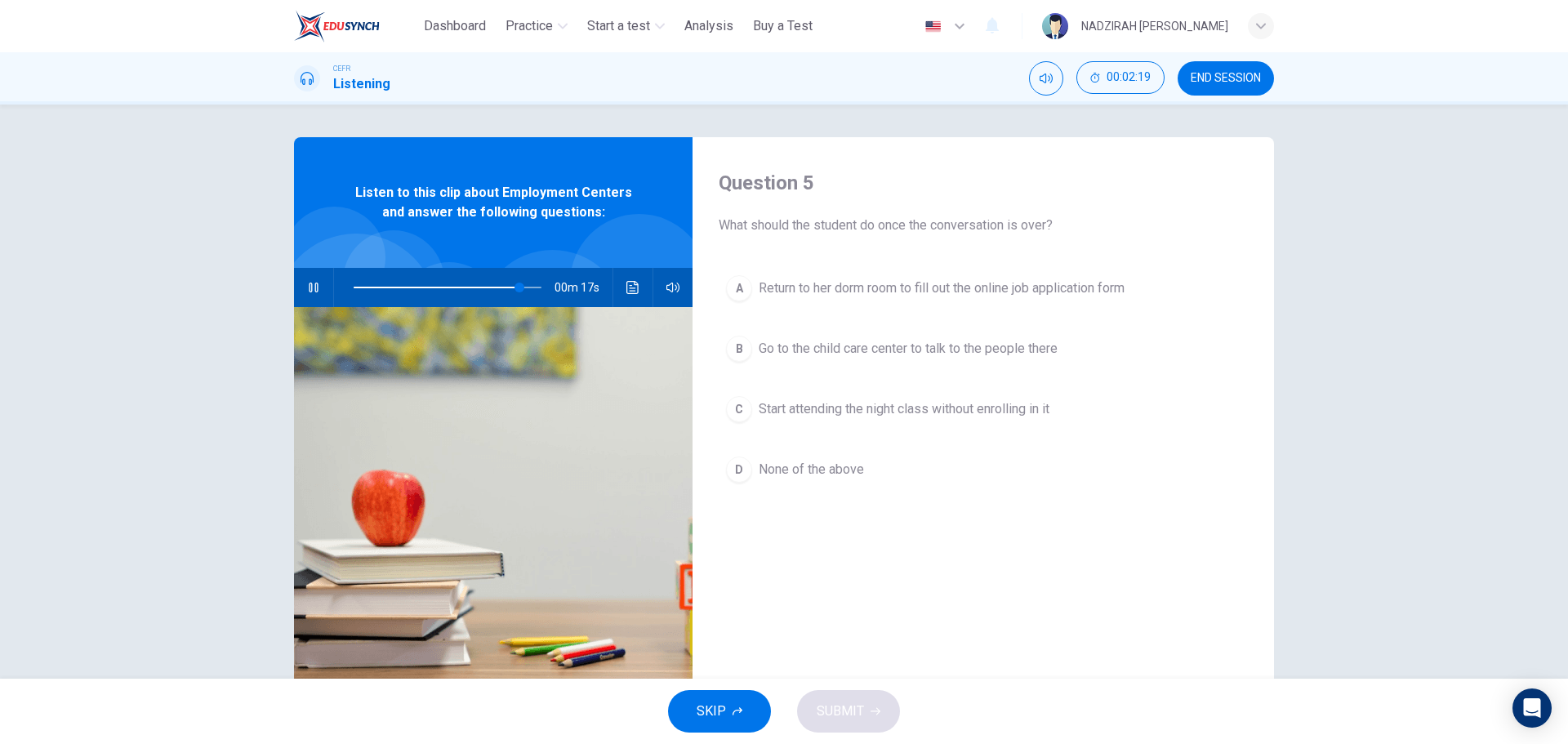
click at [957, 291] on span "Return to her dorm room to fill out the online job application form" at bounding box center [942, 287] width 366 height 20
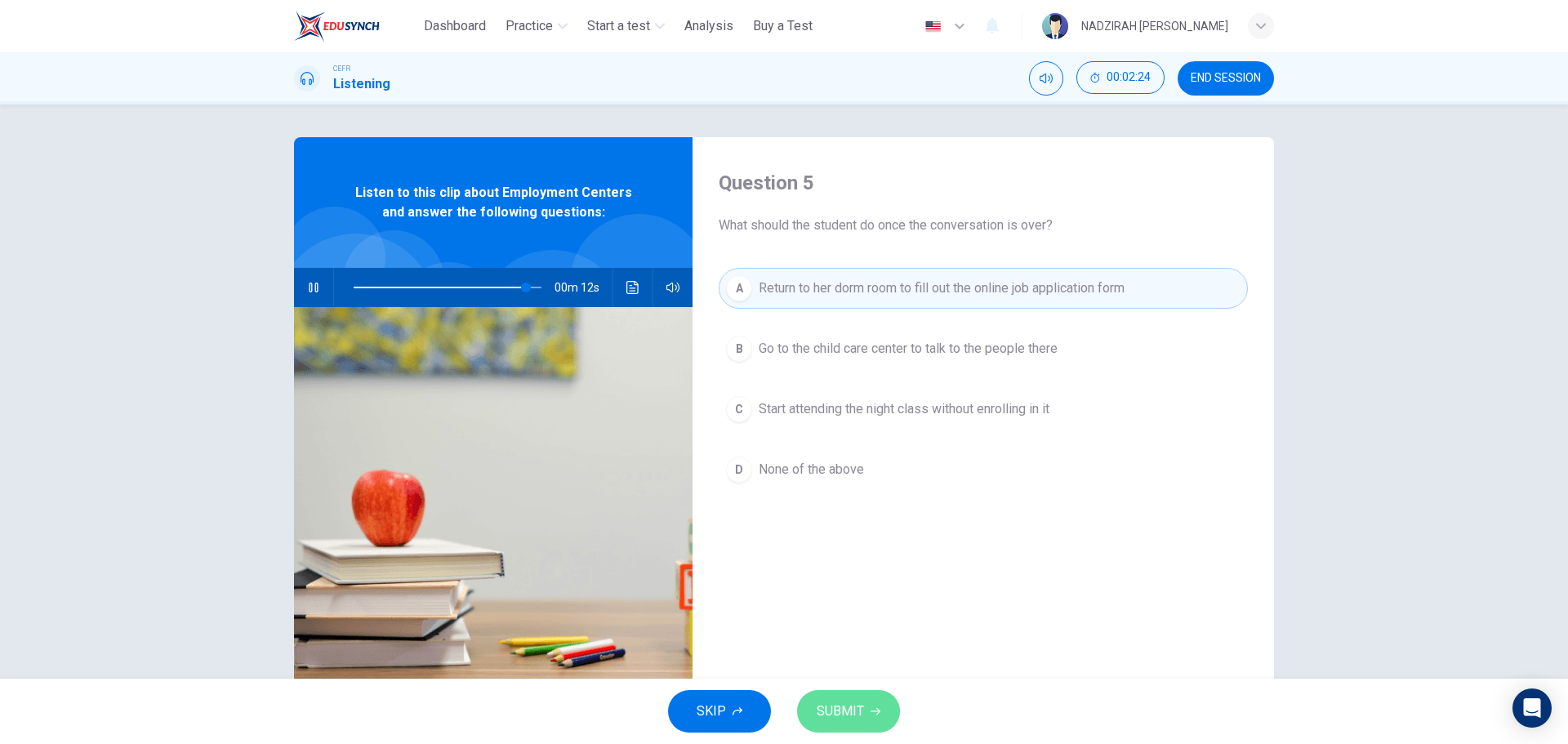
click at [860, 708] on span "SUBMIT" at bounding box center [840, 711] width 47 height 23
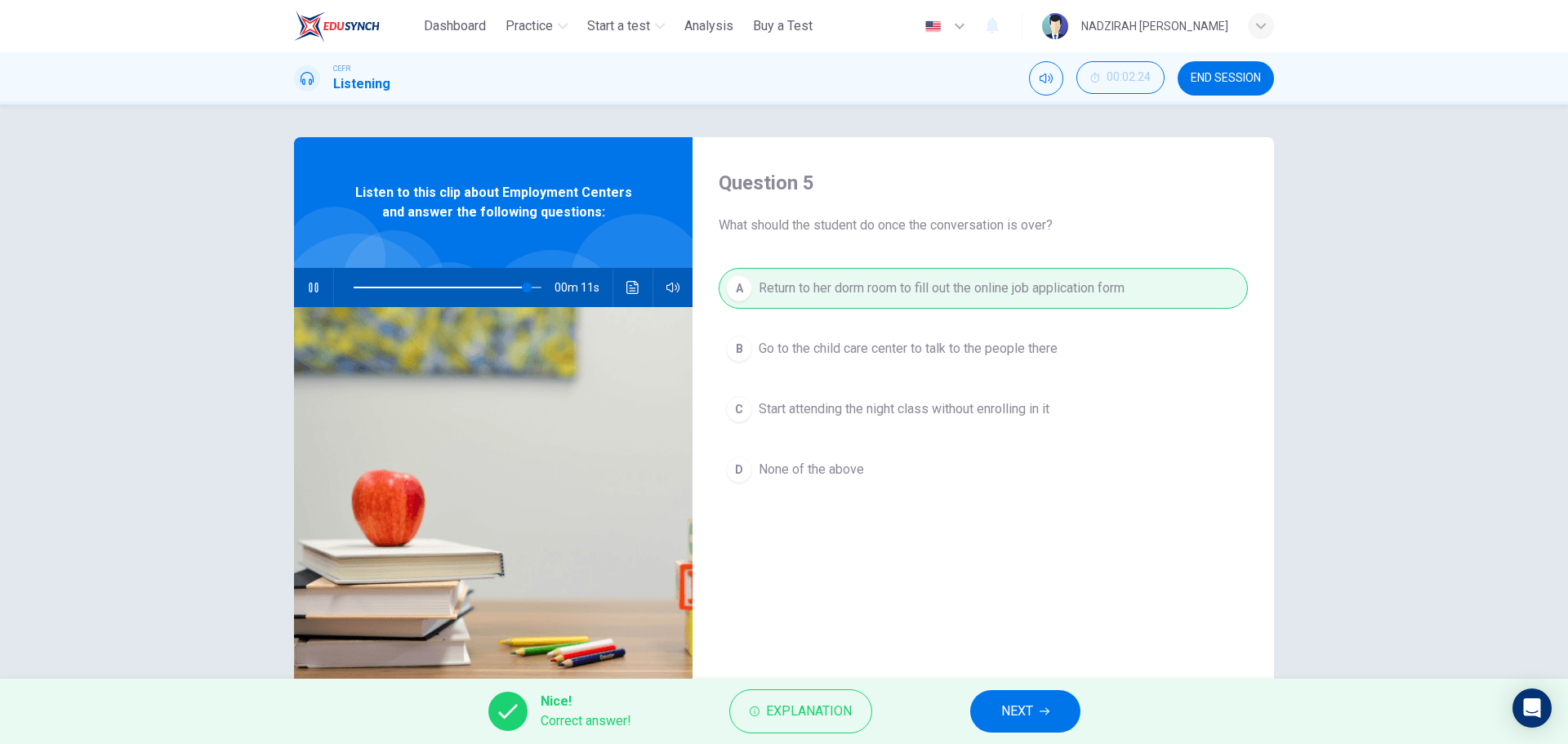
type input "**"
click at [1029, 722] on span "NEXT" at bounding box center [1017, 711] width 32 height 23
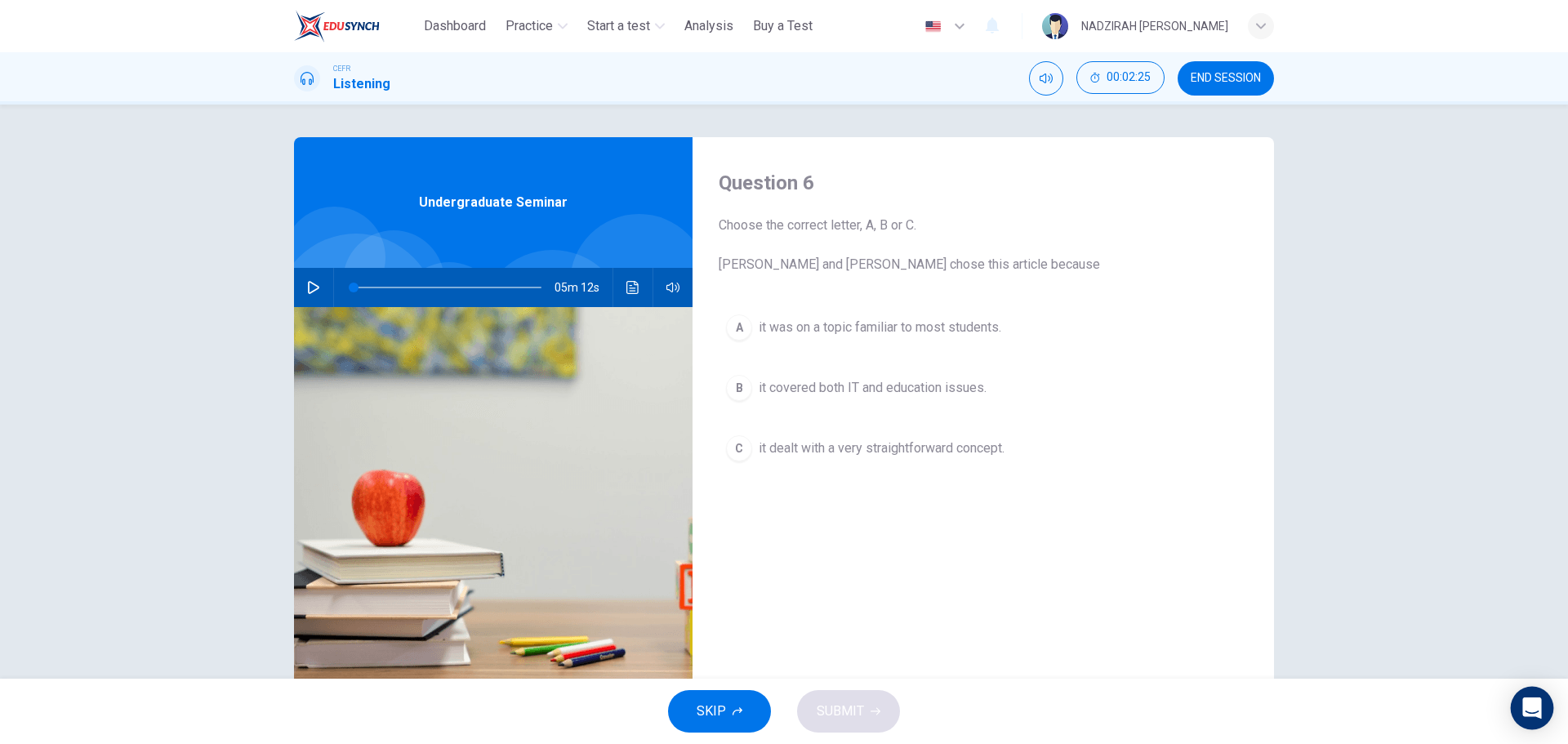
click at [1534, 712] on icon "Open Intercom Messenger" at bounding box center [1532, 708] width 21 height 21
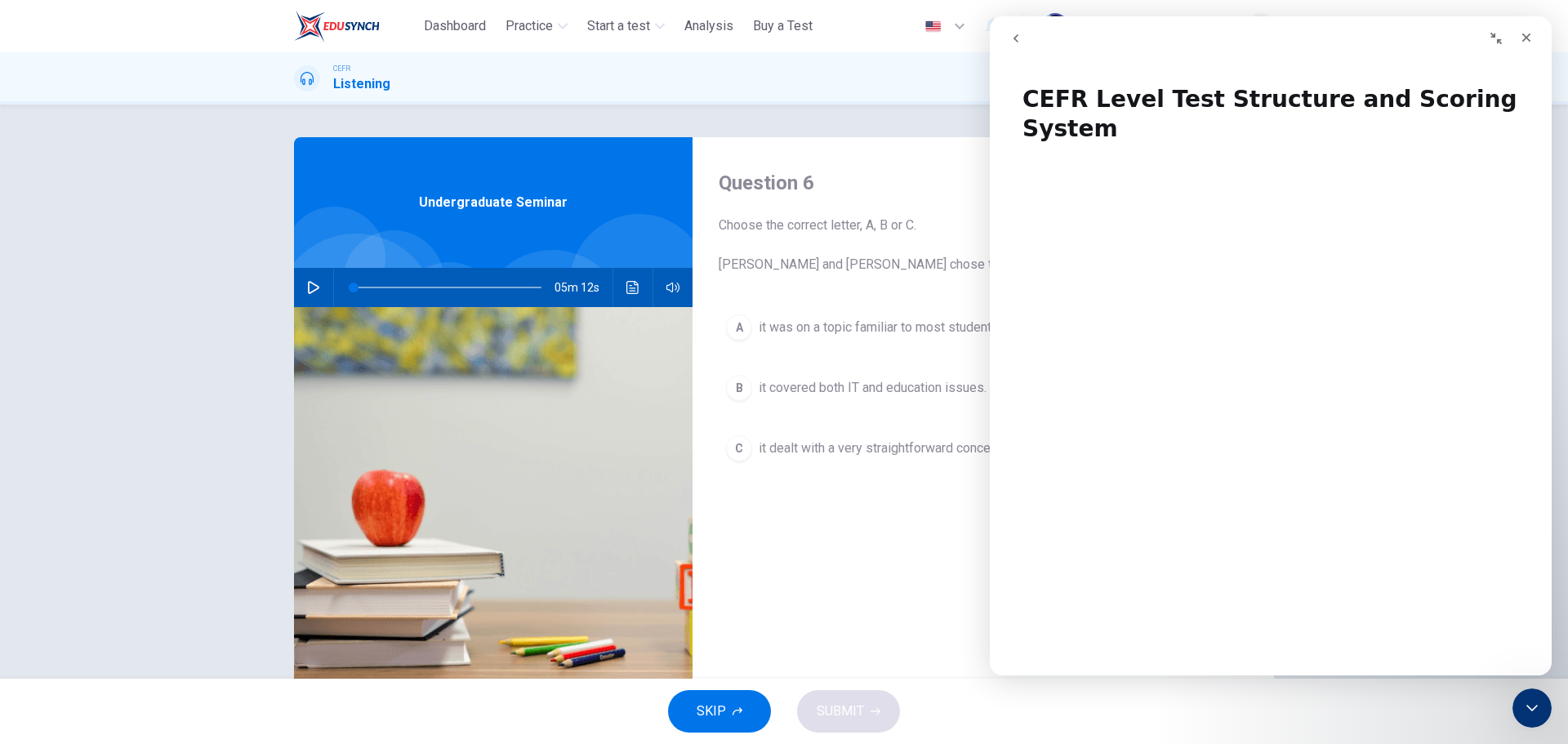
click at [1021, 49] on button "go back" at bounding box center [1015, 38] width 31 height 31
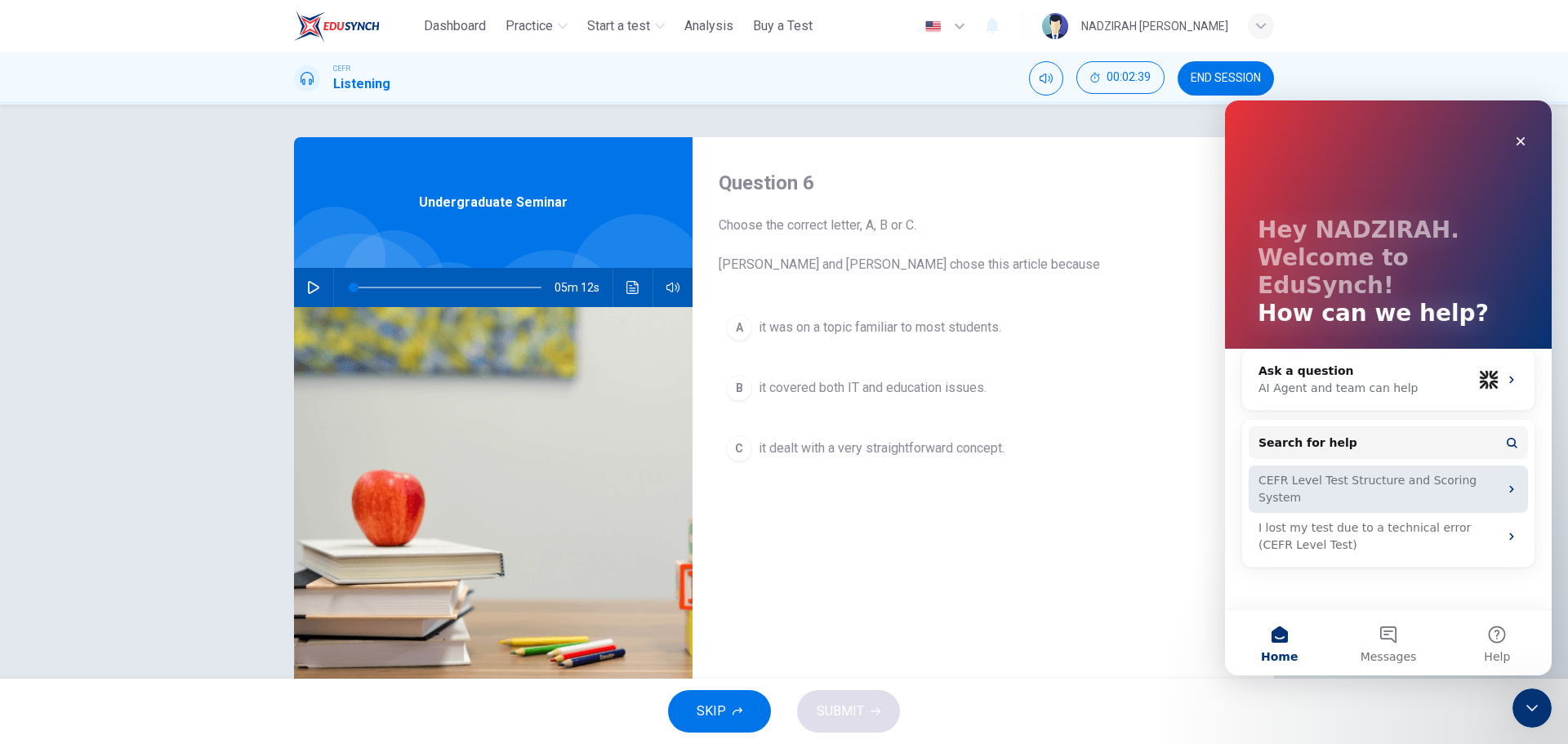
click at [1454, 472] on div "CEFR Level Test Structure and Scoring System" at bounding box center [1379, 488] width 240 height 34
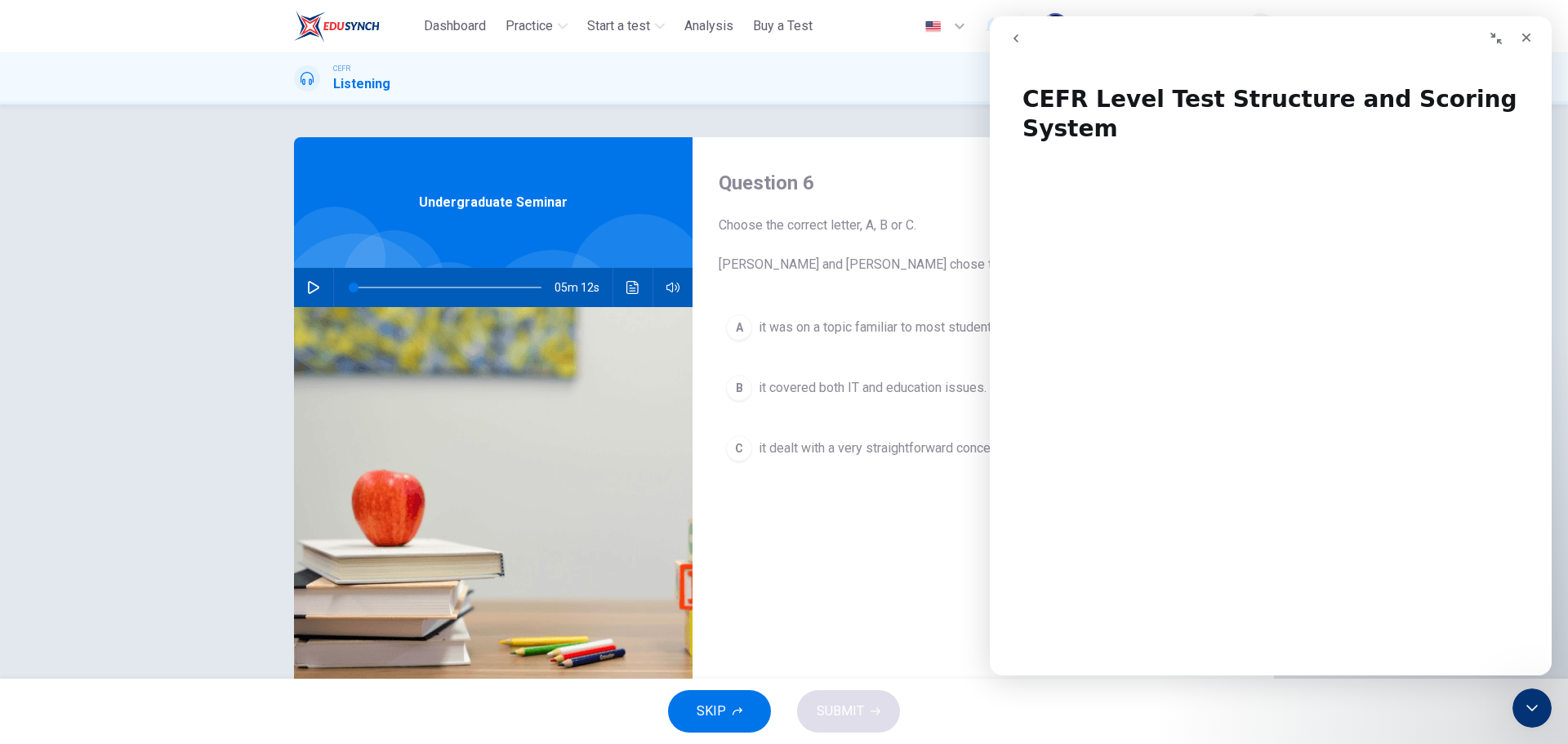
scroll to position [1005, 0]
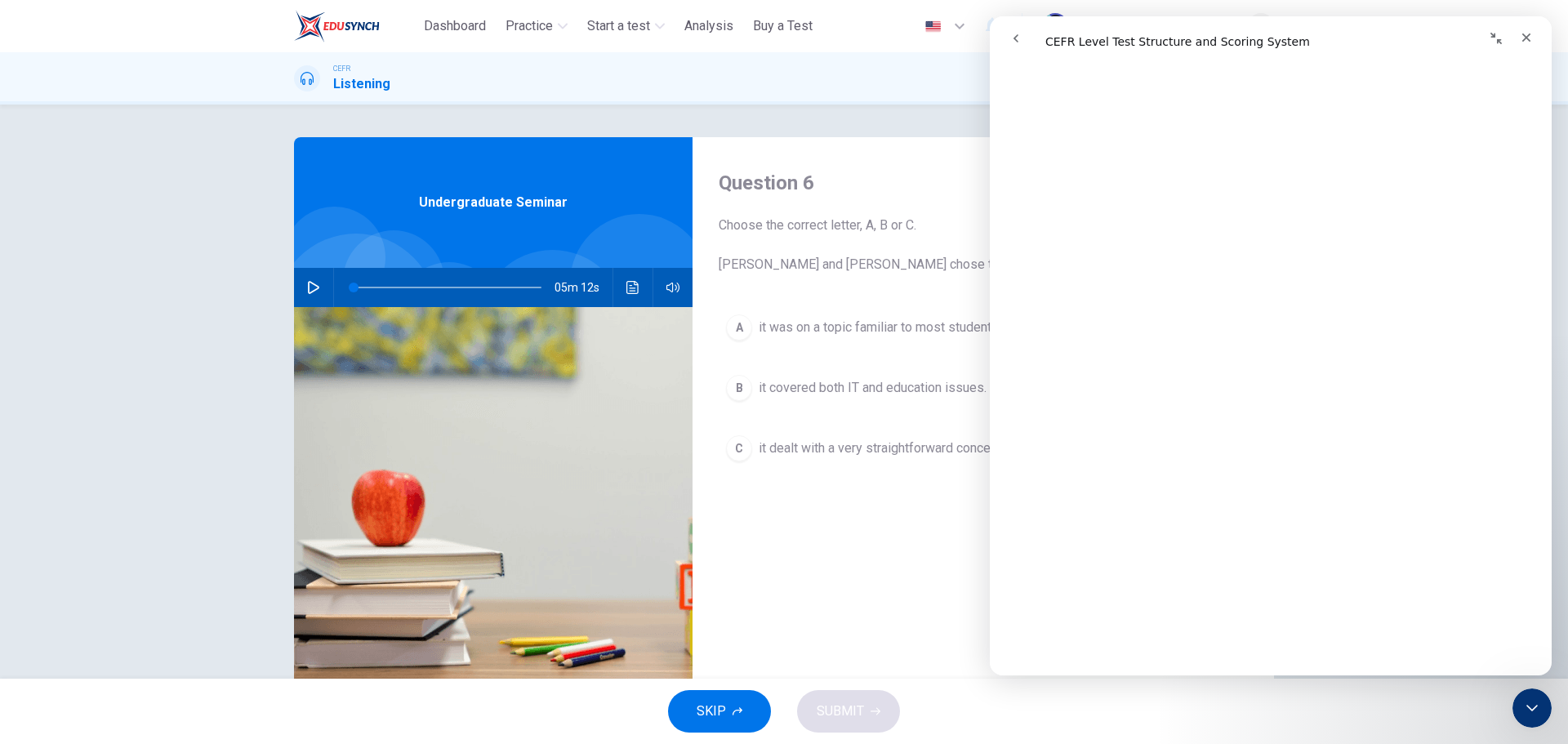
click at [1225, 60] on nav "Intercom messenger" at bounding box center [1271, 38] width 562 height 44
click at [806, 579] on div "Question 6 Choose the correct letter, A, B or C. Leela and Jake chose this arti…" at bounding box center [983, 420] width 582 height 567
click at [312, 289] on icon "button" at bounding box center [314, 287] width 11 height 13
drag, startPoint x: 1493, startPoint y: 44, endPoint x: 2470, endPoint y: 76, distance: 977.5
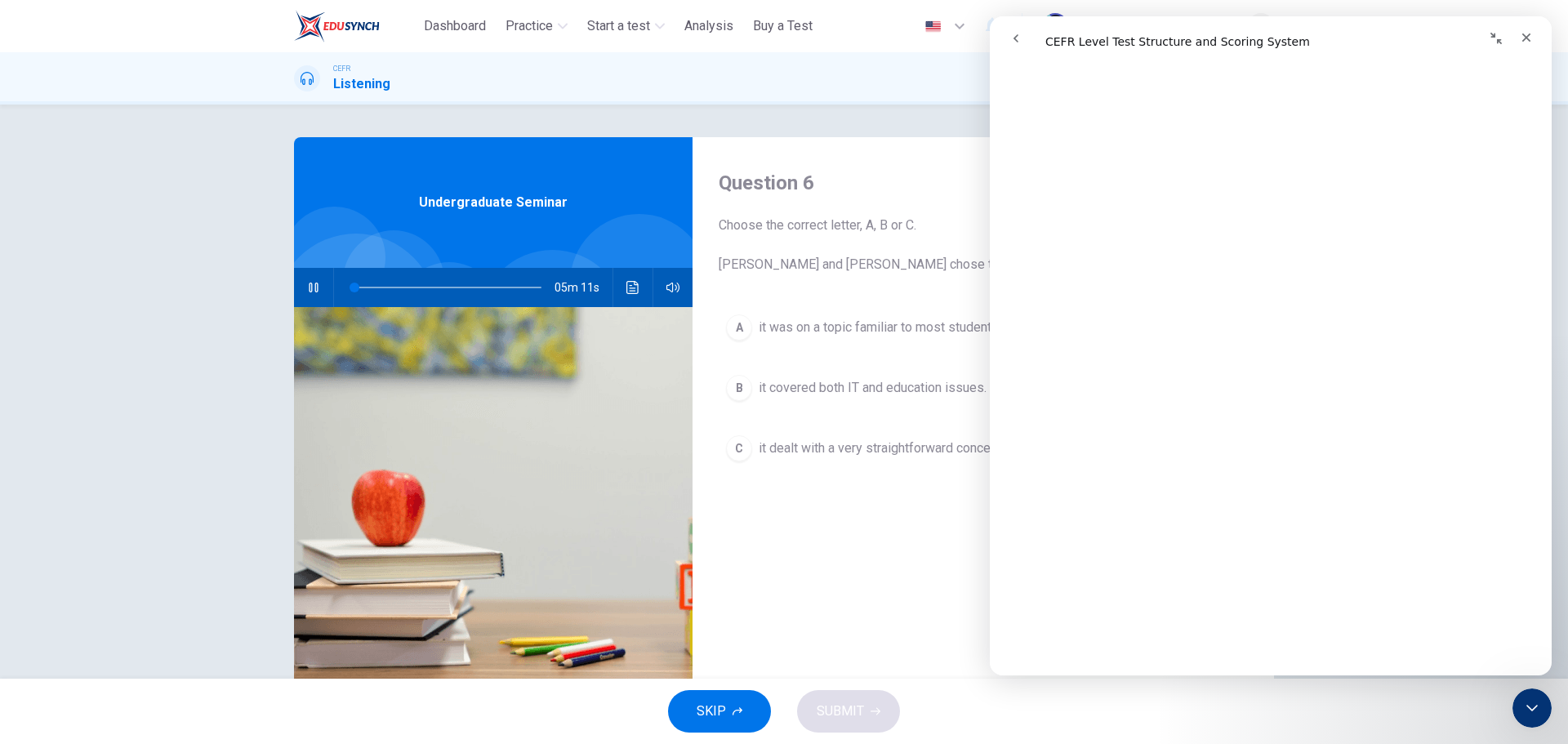
click at [1493, 44] on icon "Collapse window" at bounding box center [1496, 38] width 13 height 13
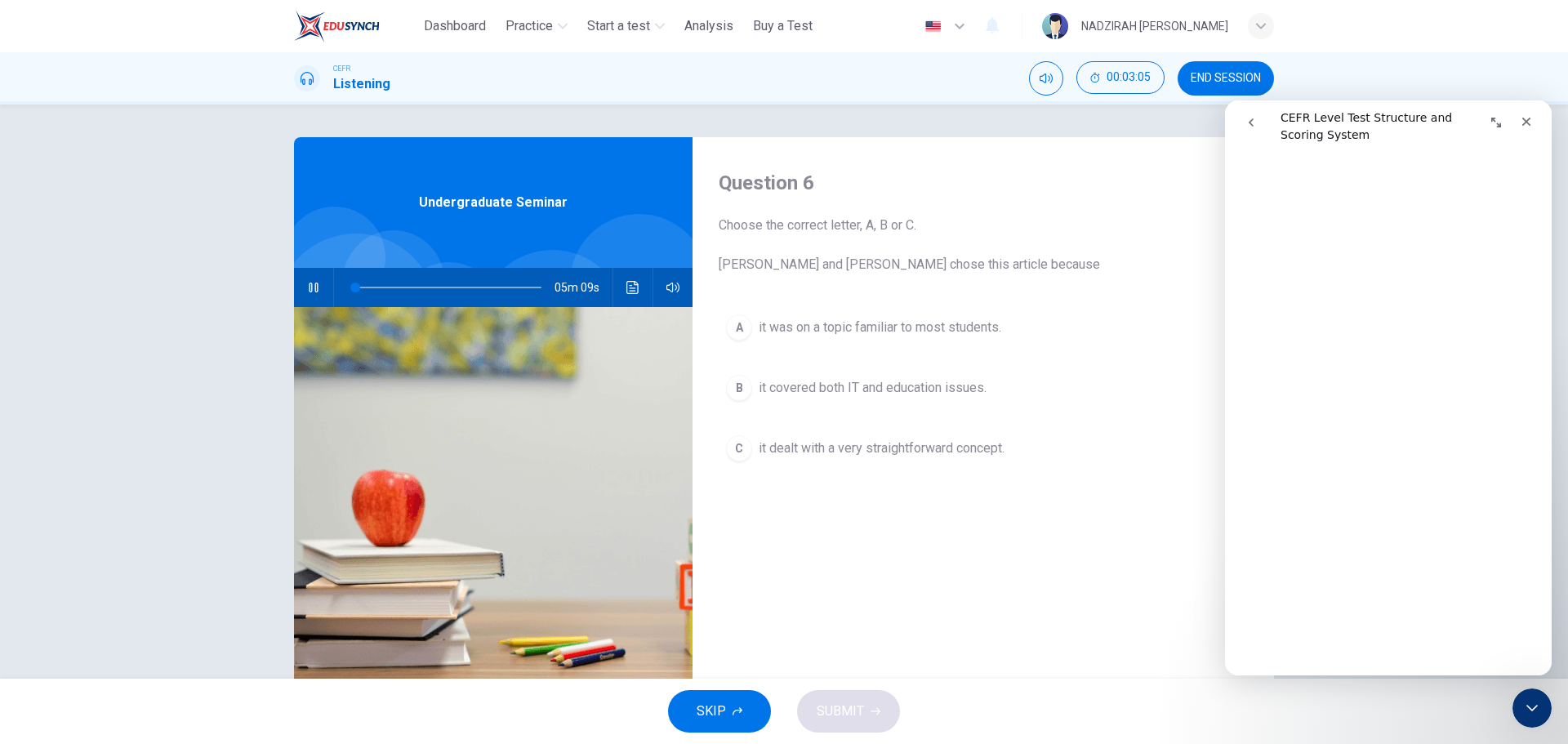
scroll to position [538, 0]
click at [967, 323] on span "it was on a topic familiar to most students." at bounding box center [880, 326] width 243 height 20
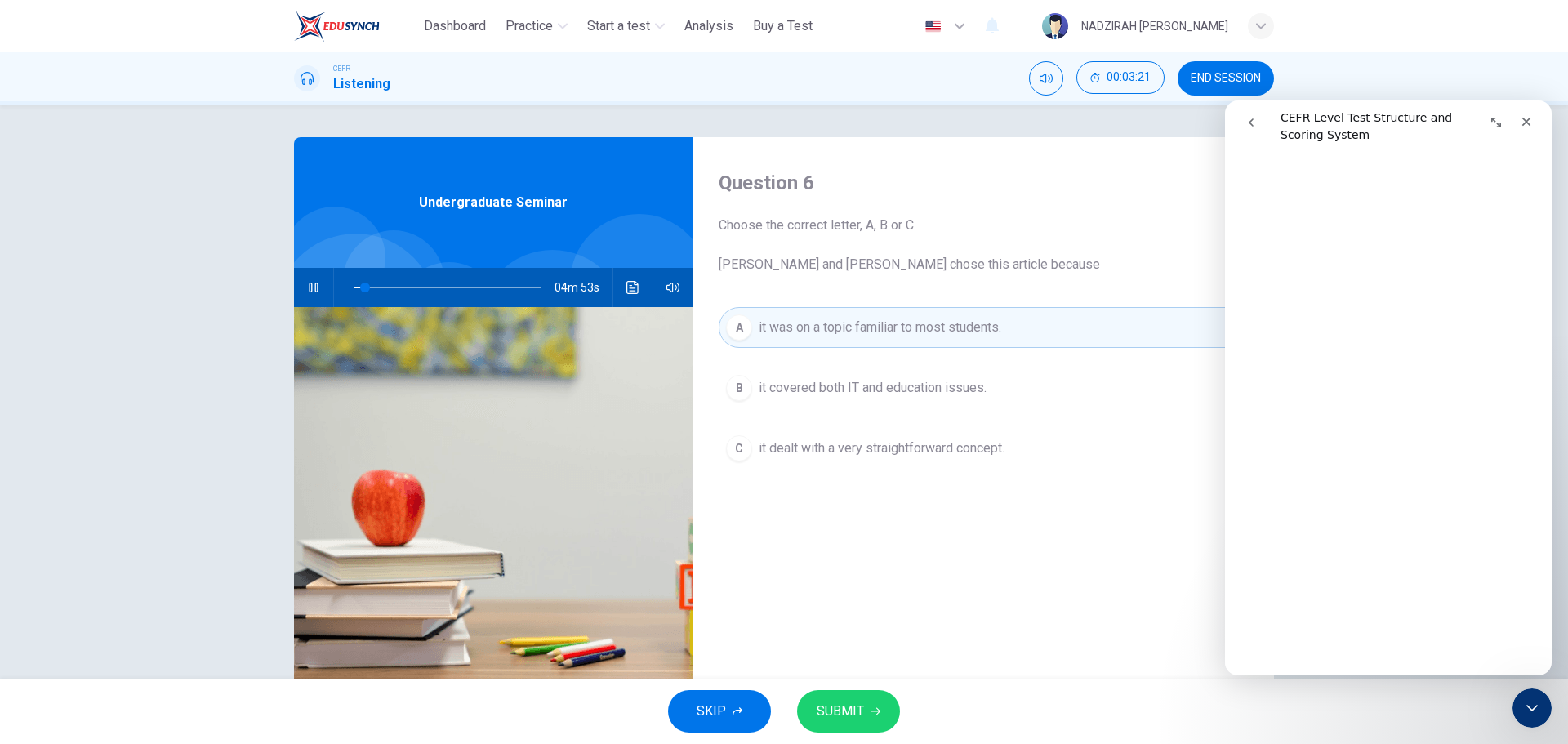
click at [962, 440] on span "it dealt with a very straightforward concept." at bounding box center [882, 447] width 246 height 20
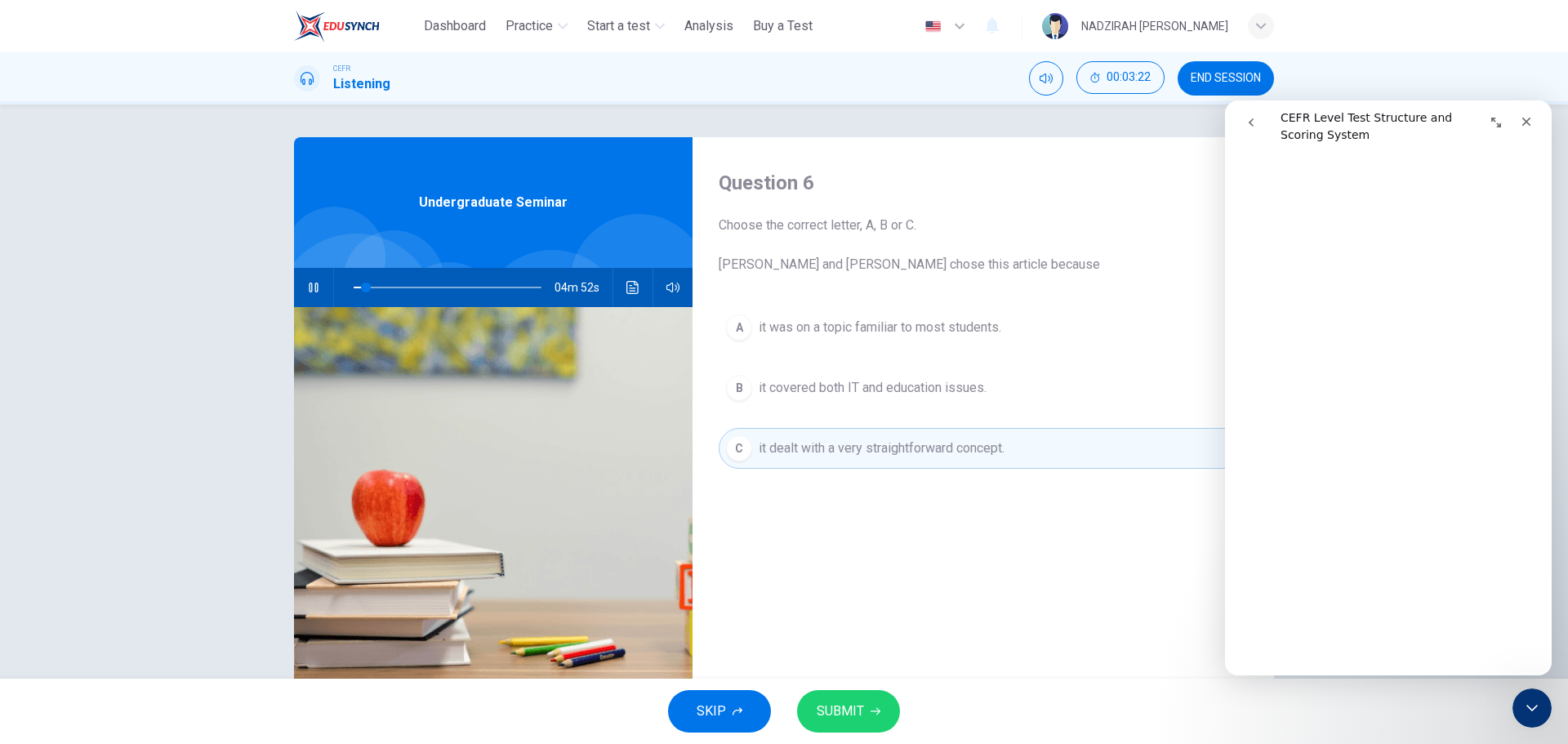
click at [968, 369] on button "B it covered both IT and education issues." at bounding box center [983, 388] width 529 height 41
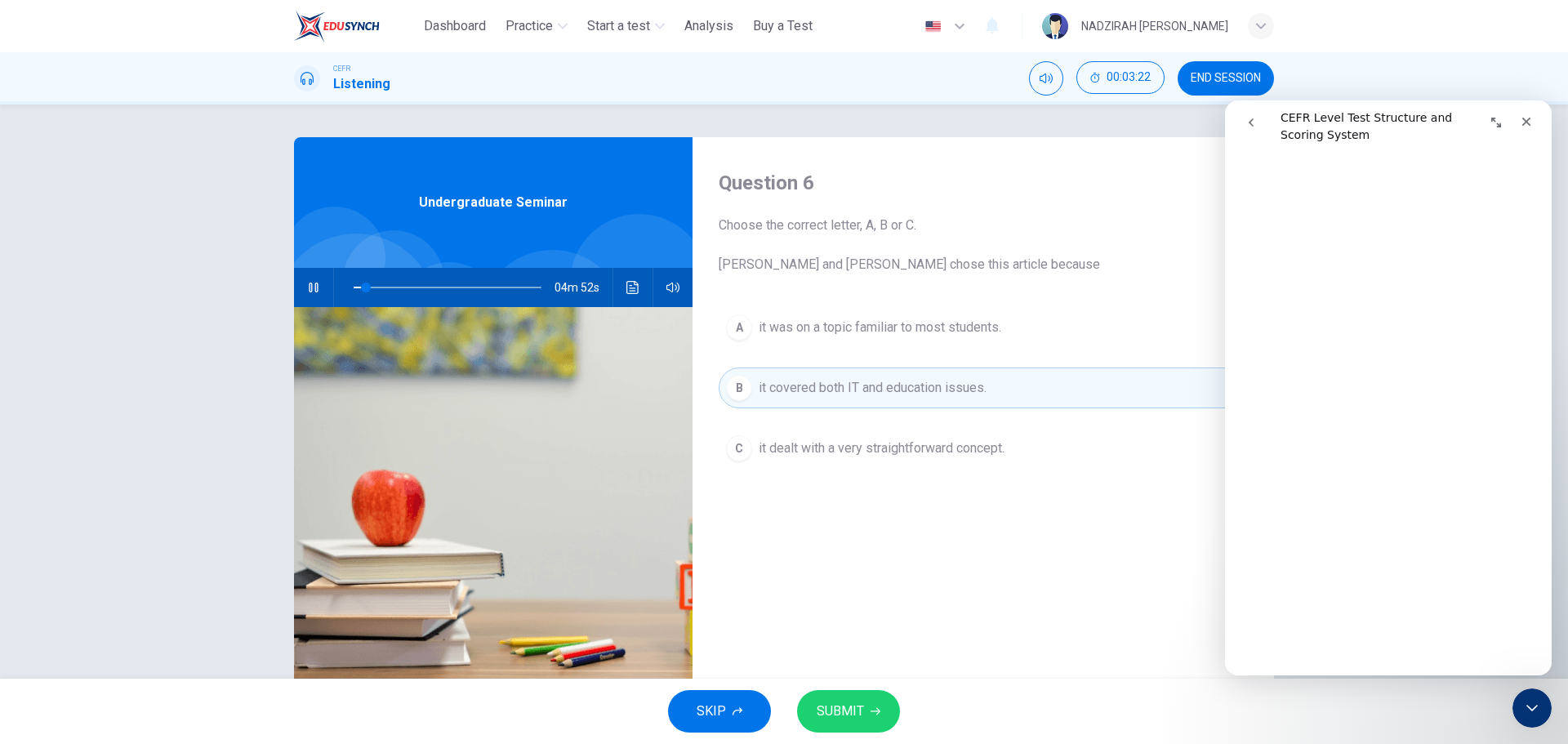
click at [972, 317] on span "it was on a topic familiar to most students." at bounding box center [880, 326] width 243 height 20
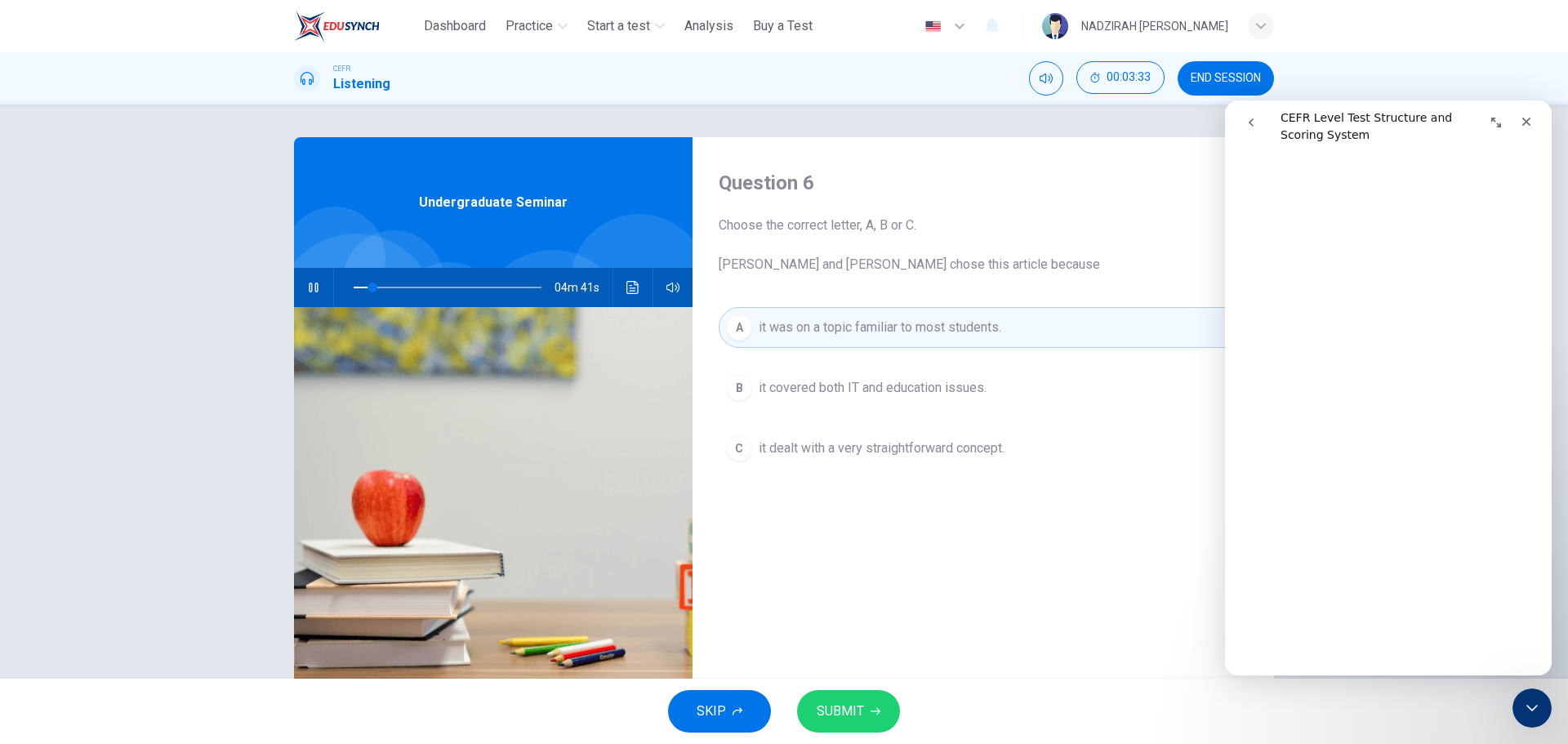
click at [966, 458] on button "C it dealt with a very straightforward concept." at bounding box center [983, 448] width 529 height 41
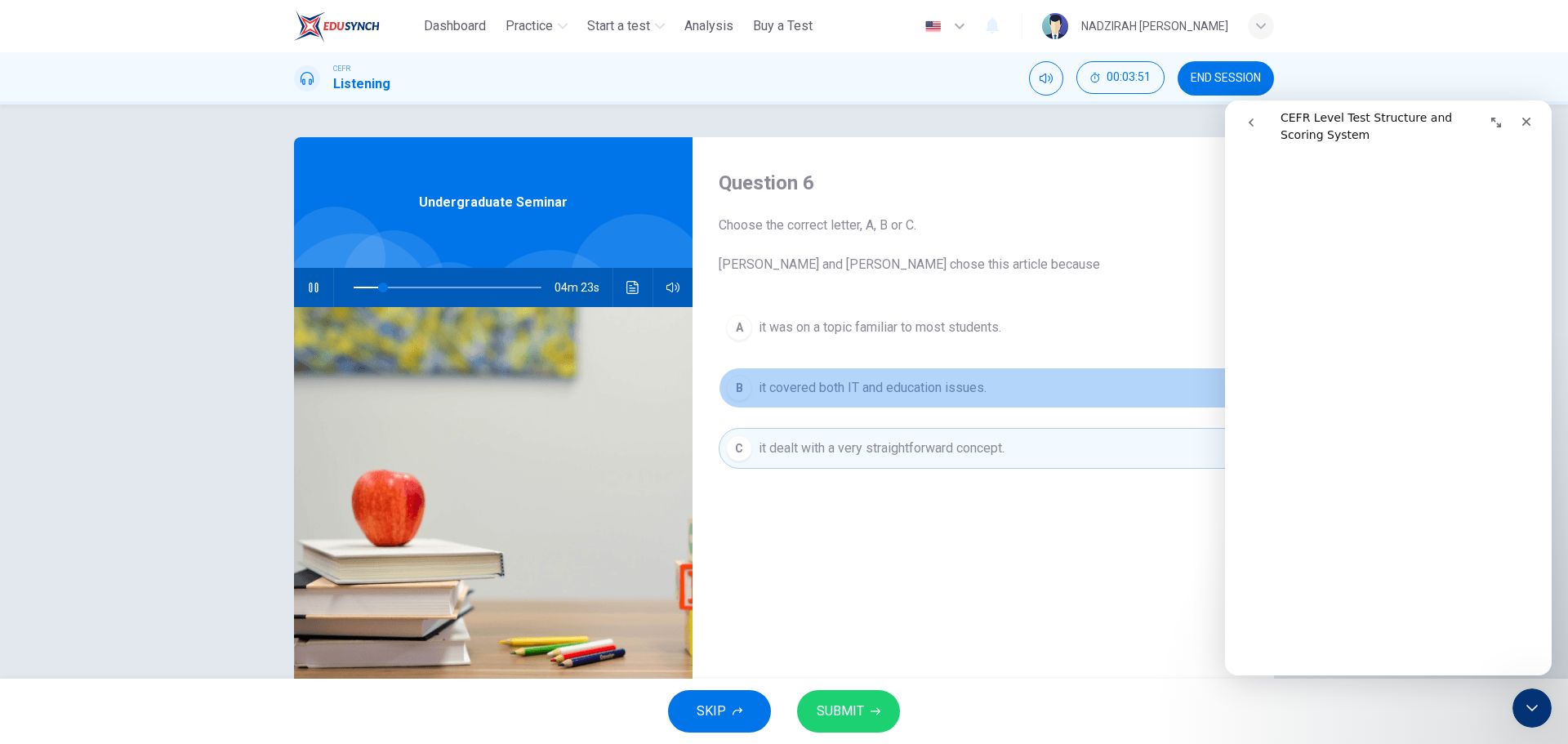
click at [974, 404] on button "B it covered both IT and education issues." at bounding box center [983, 388] width 529 height 41
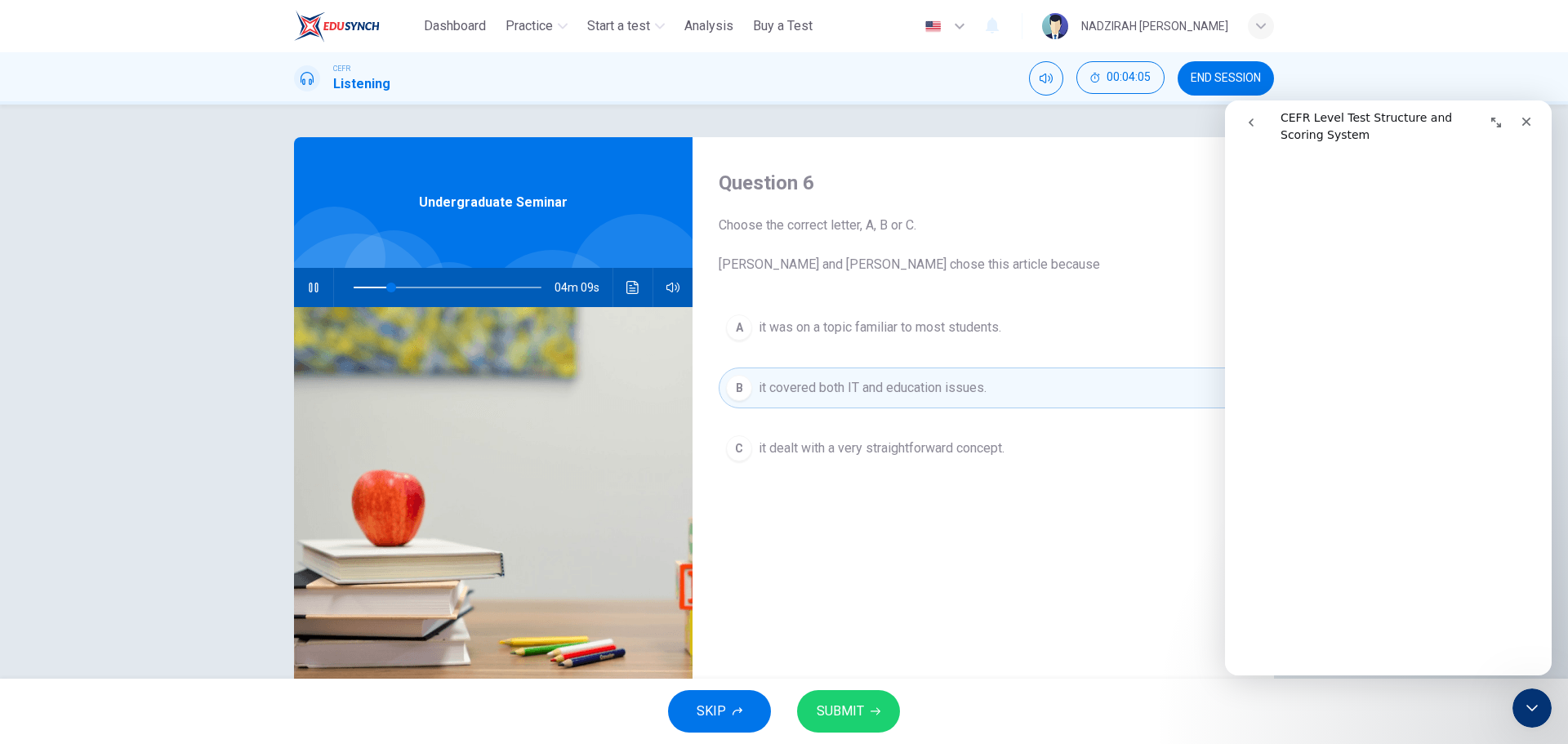
click at [913, 451] on span "it dealt with a very straightforward concept." at bounding box center [882, 447] width 246 height 20
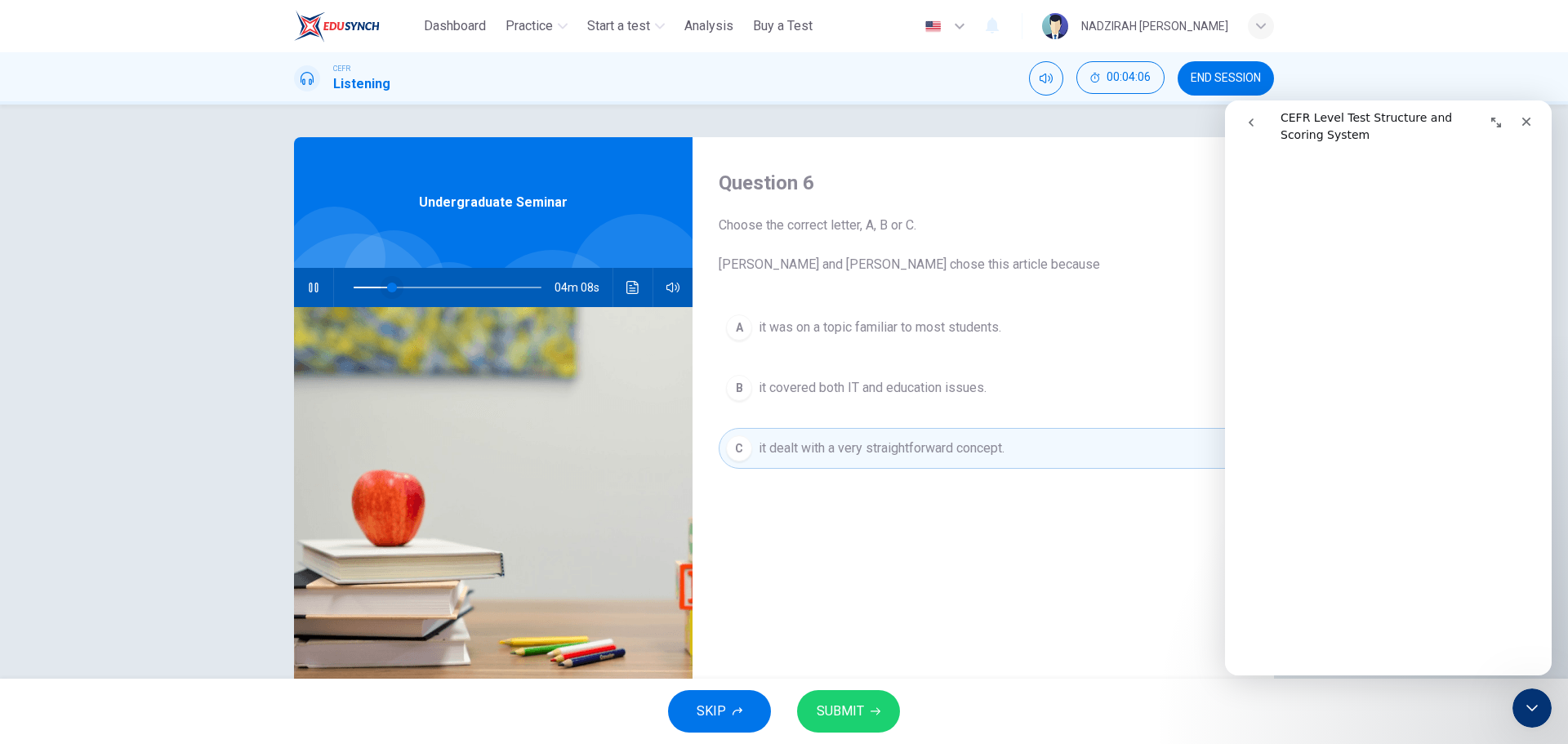
click at [387, 286] on span at bounding box center [392, 287] width 10 height 10
click at [384, 286] on span at bounding box center [389, 287] width 10 height 10
click at [385, 291] on span at bounding box center [390, 287] width 10 height 10
click at [381, 291] on span at bounding box center [385, 287] width 10 height 10
click at [804, 385] on span "it covered both IT and education issues." at bounding box center [873, 387] width 228 height 20
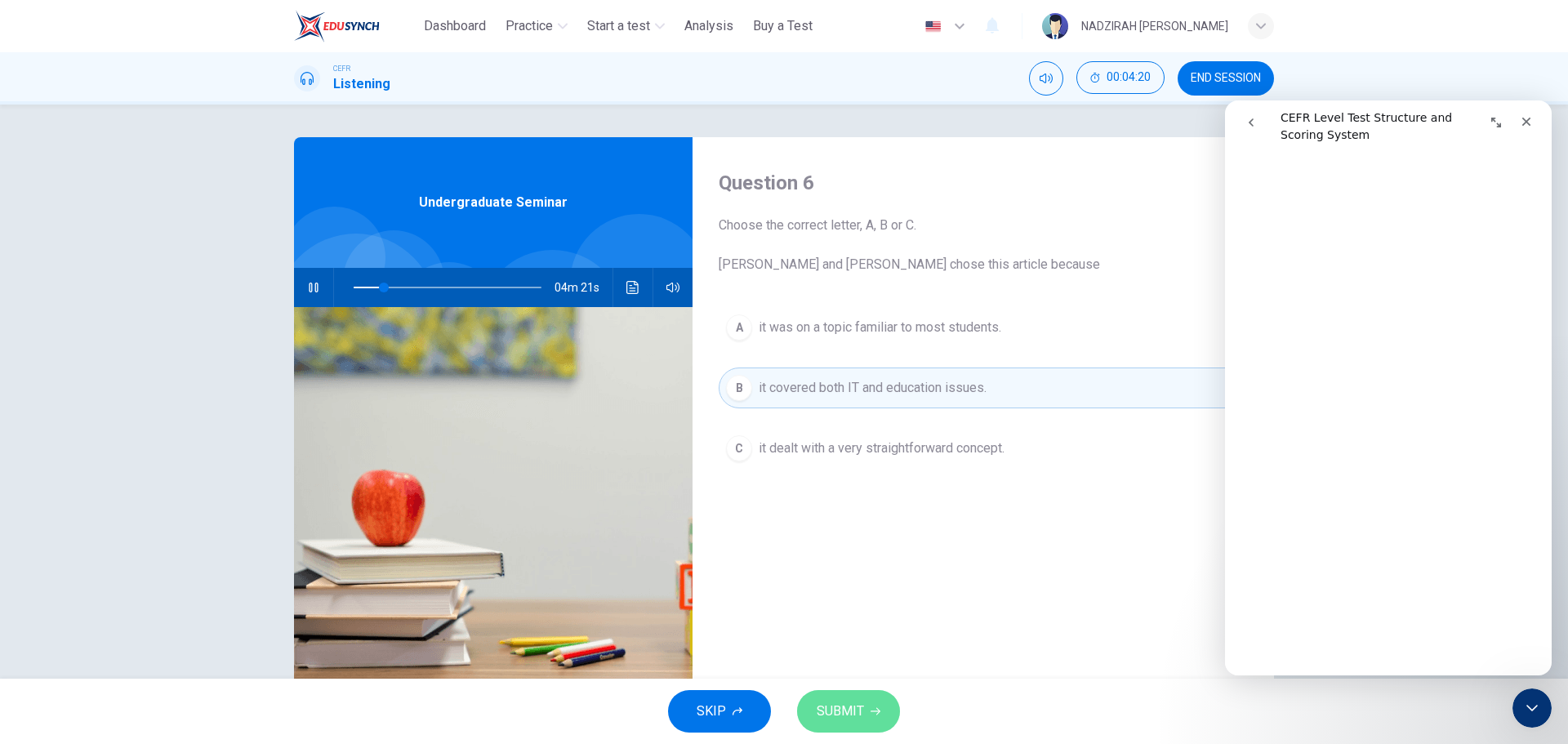
click at [882, 698] on button "SUBMIT" at bounding box center [849, 711] width 103 height 43
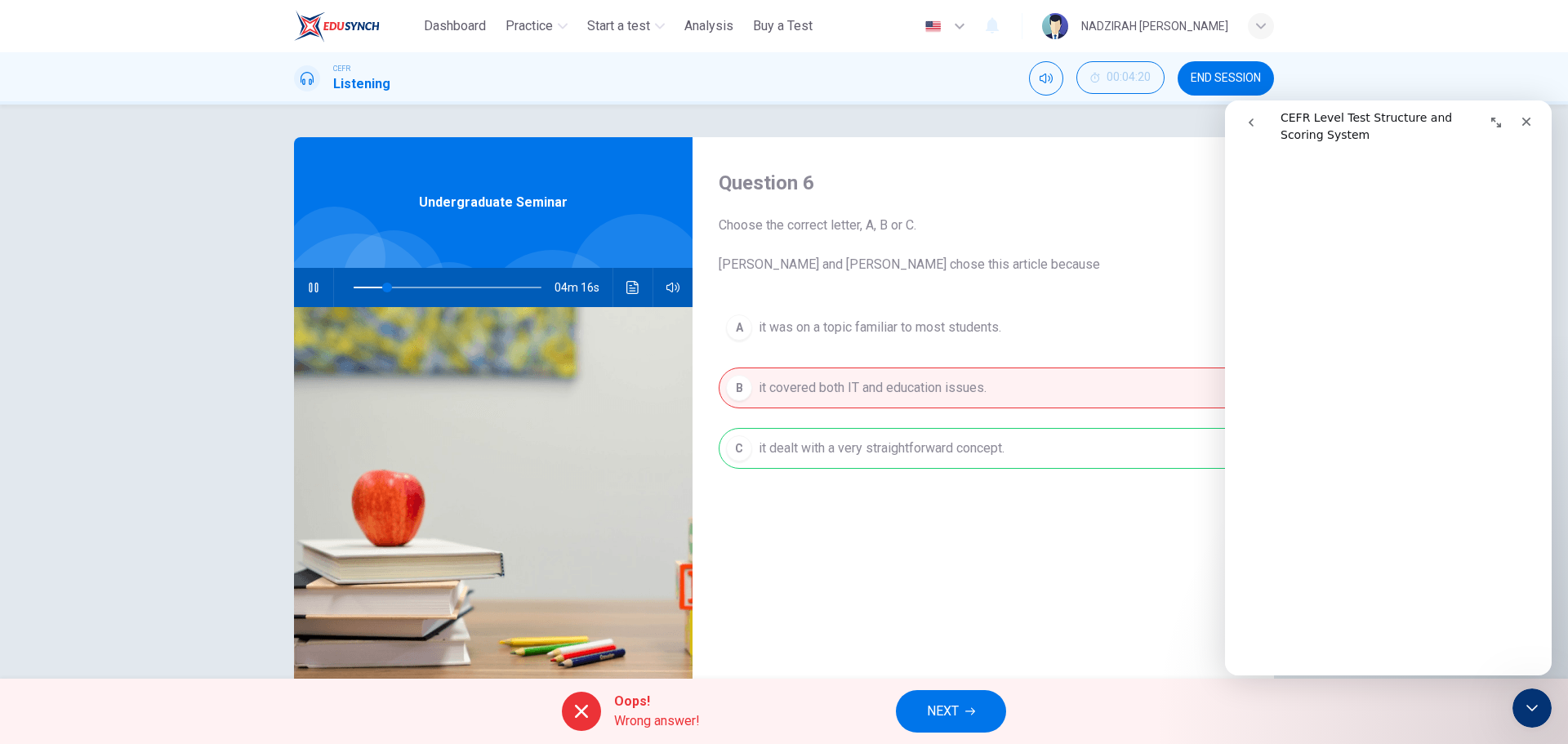
click at [971, 453] on div "A it was on a topic familiar to most students. B it covered both IT and educati…" at bounding box center [983, 404] width 529 height 194
click at [970, 710] on icon "button" at bounding box center [971, 711] width 10 height 10
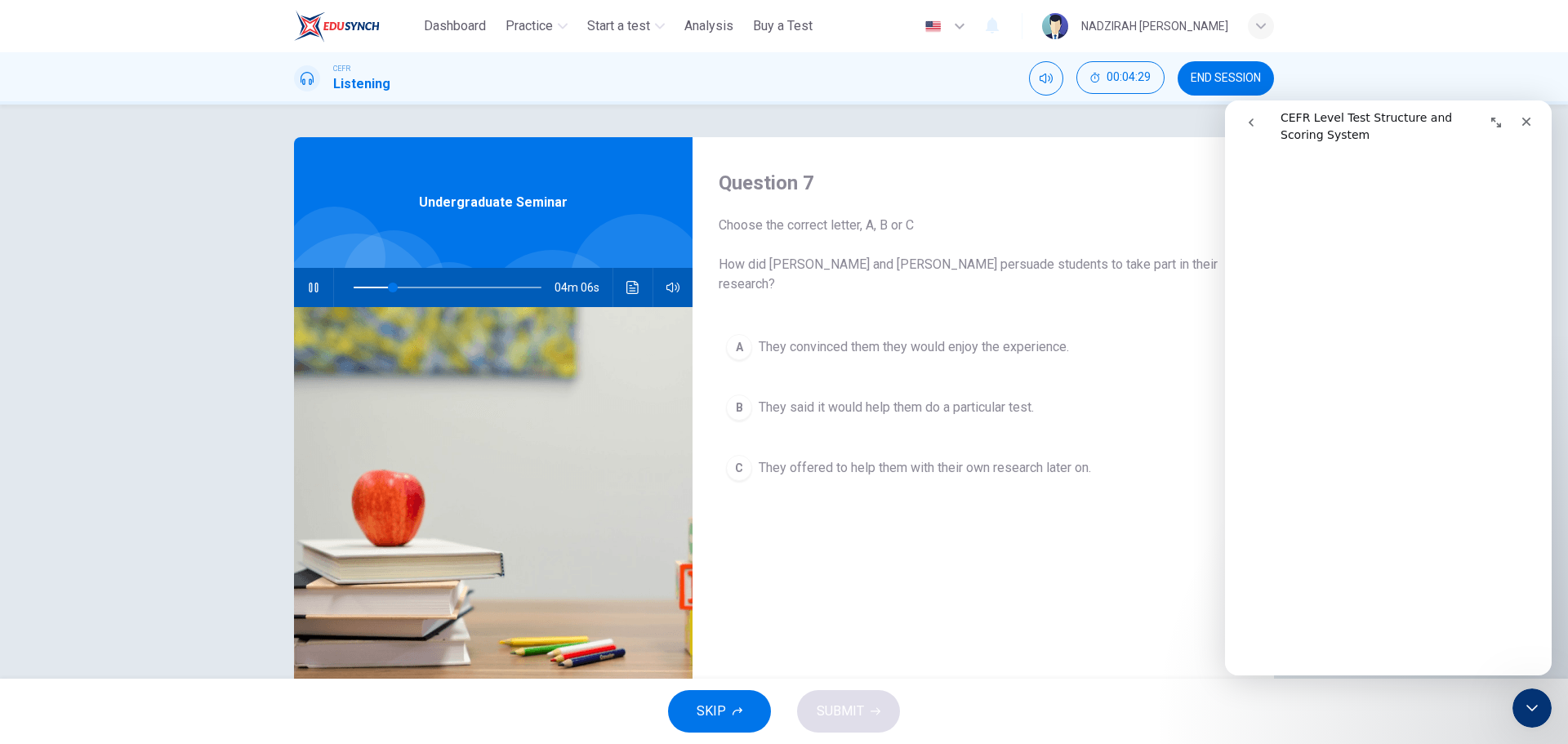
scroll to position [620, 0]
click at [899, 464] on button "C They offered to help them with their own research later on." at bounding box center [983, 468] width 529 height 41
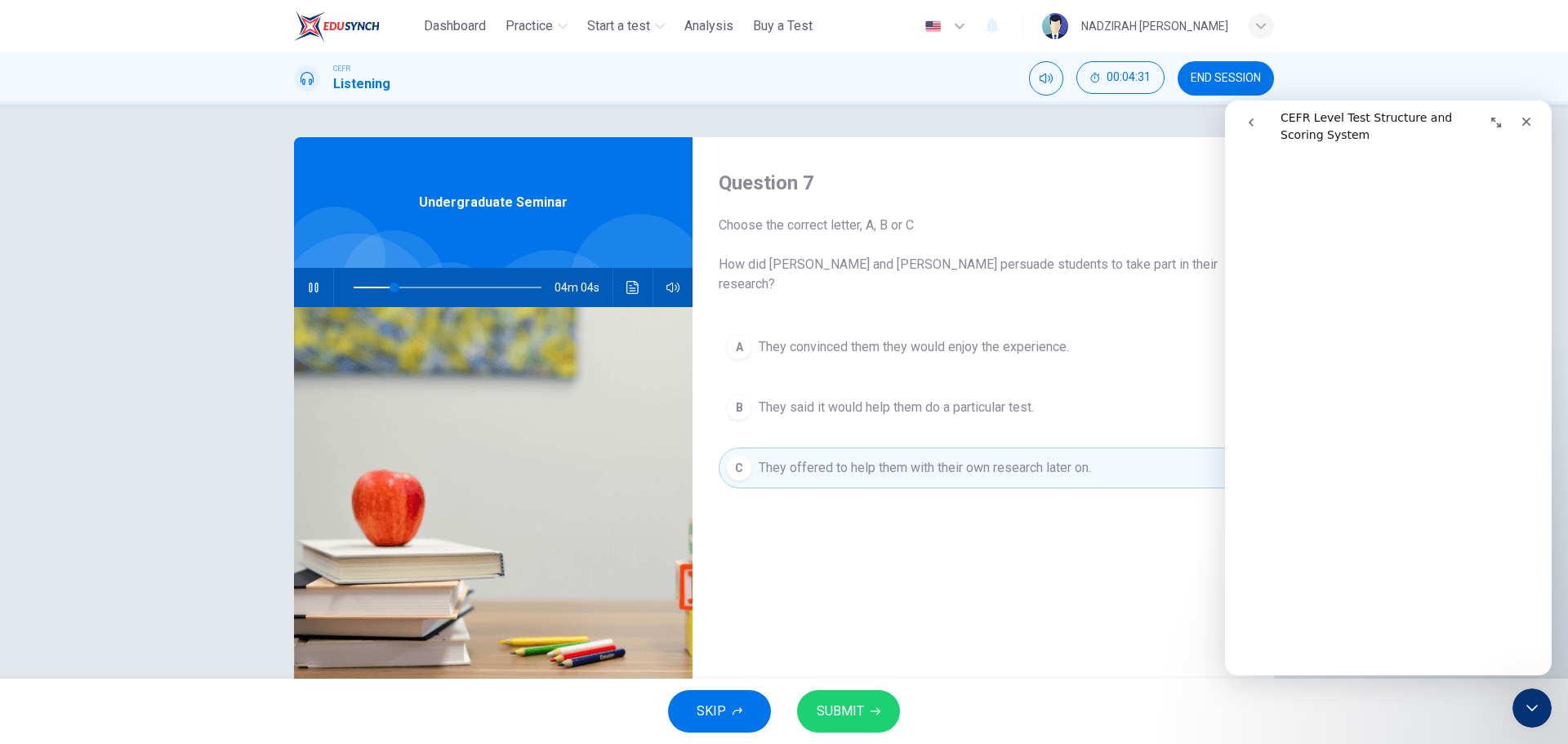
click at [918, 399] on button "B They said it would help them do a particular test." at bounding box center [983, 407] width 529 height 41
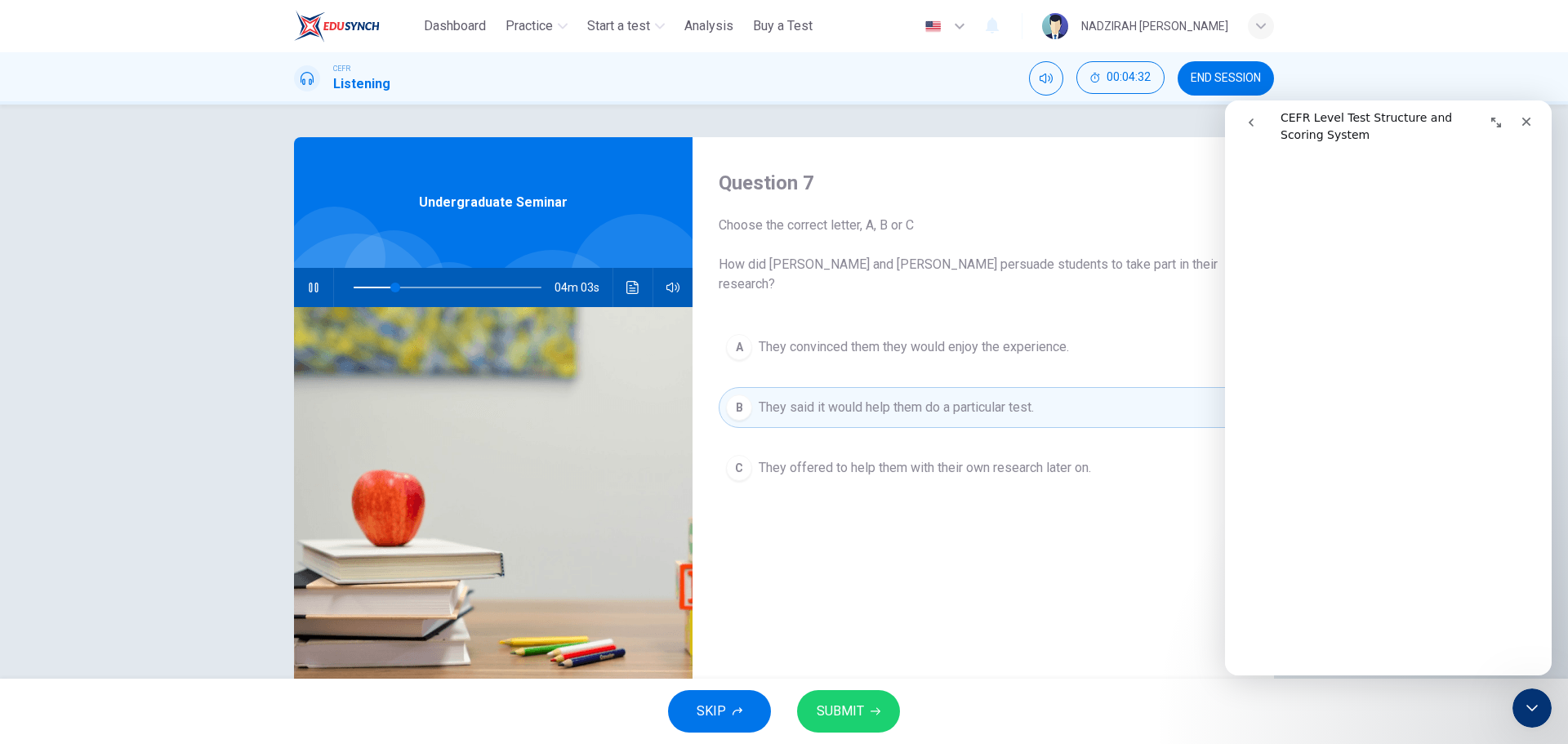
click at [937, 338] on span "They convinced them they would enjoy the experience." at bounding box center [915, 347] width 311 height 20
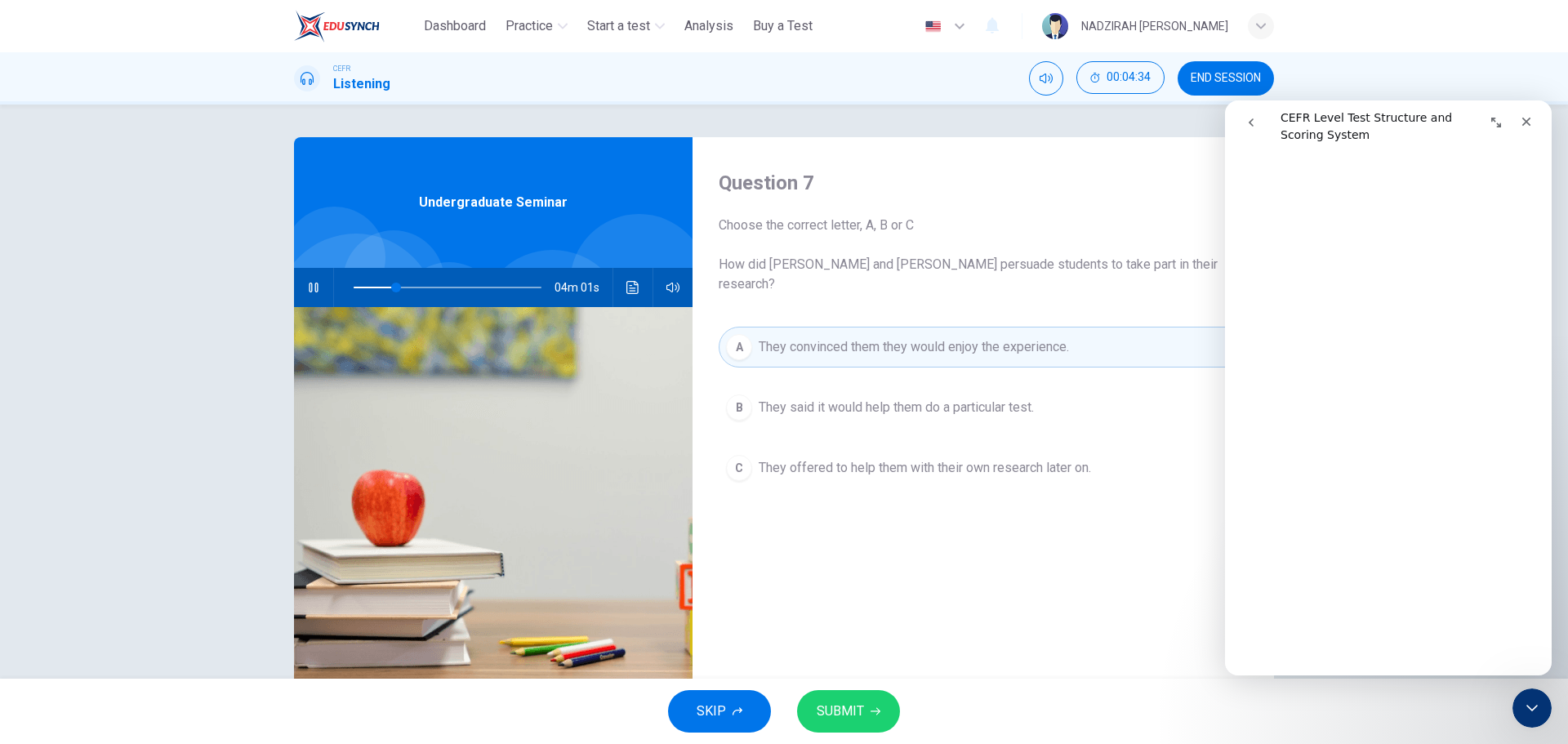
click at [994, 398] on span "They said it would help them do a particular test." at bounding box center [897, 407] width 275 height 20
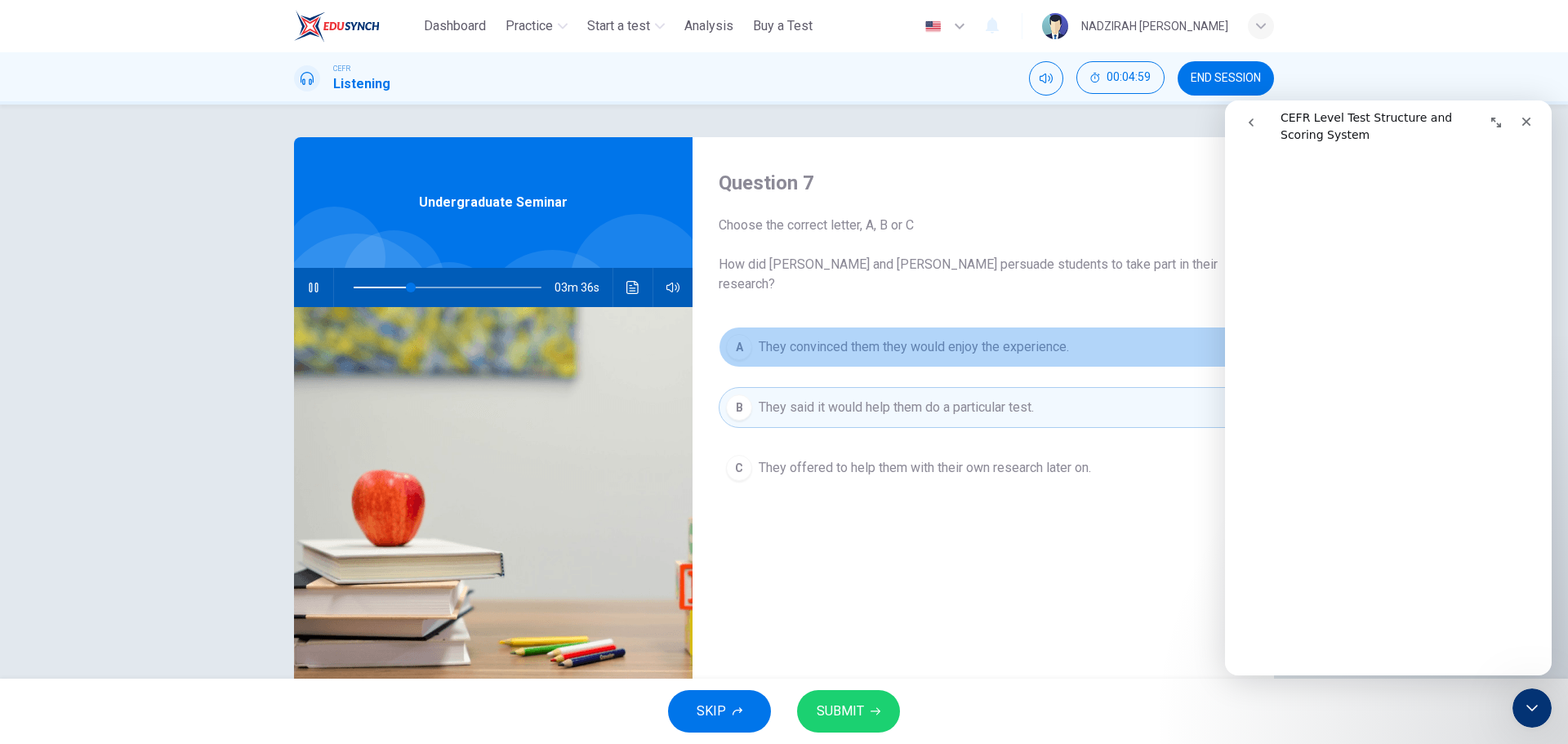
click at [1024, 338] on span "They convinced them they would enjoy the experience." at bounding box center [915, 347] width 311 height 20
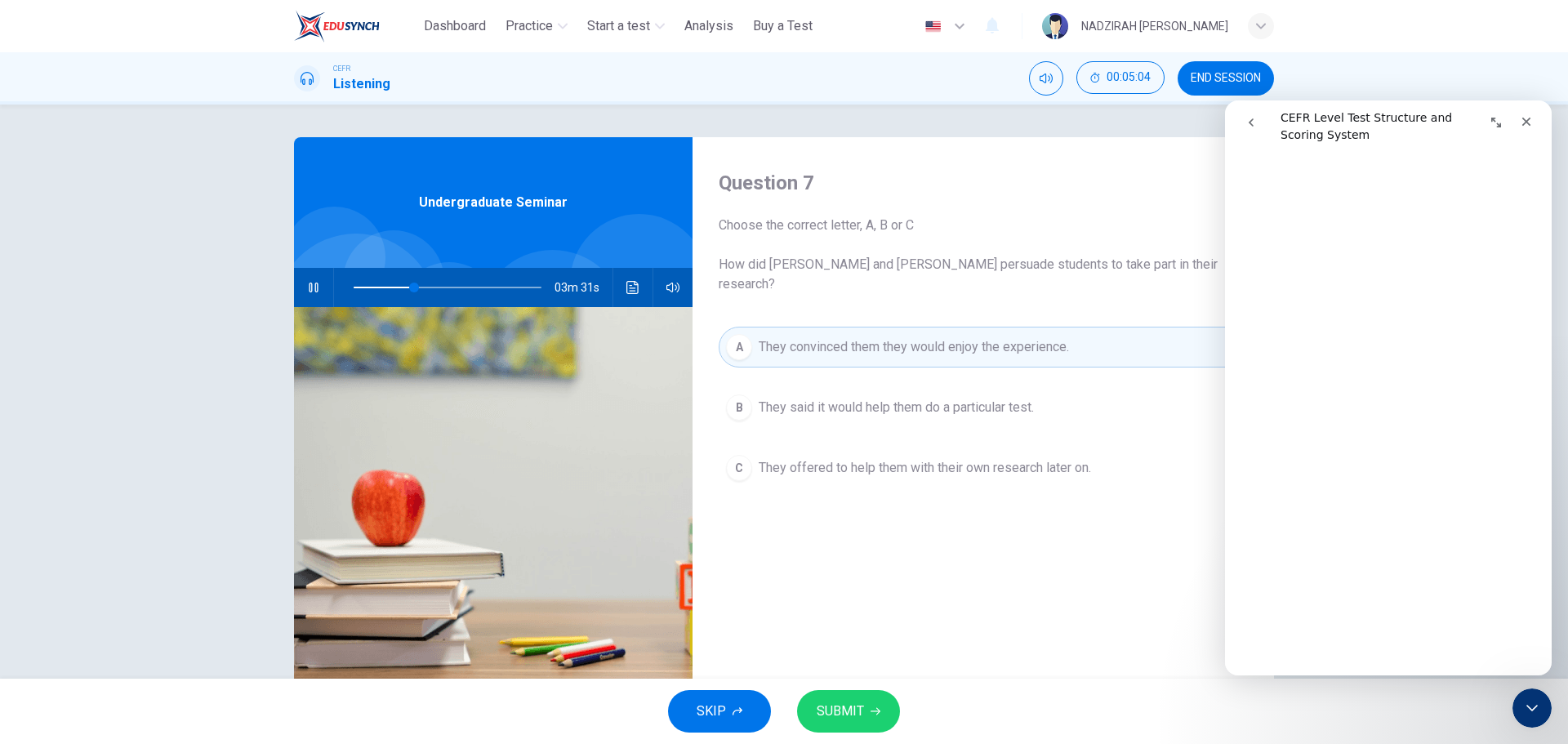
click at [983, 398] on span "They said it would help them do a particular test." at bounding box center [897, 407] width 275 height 20
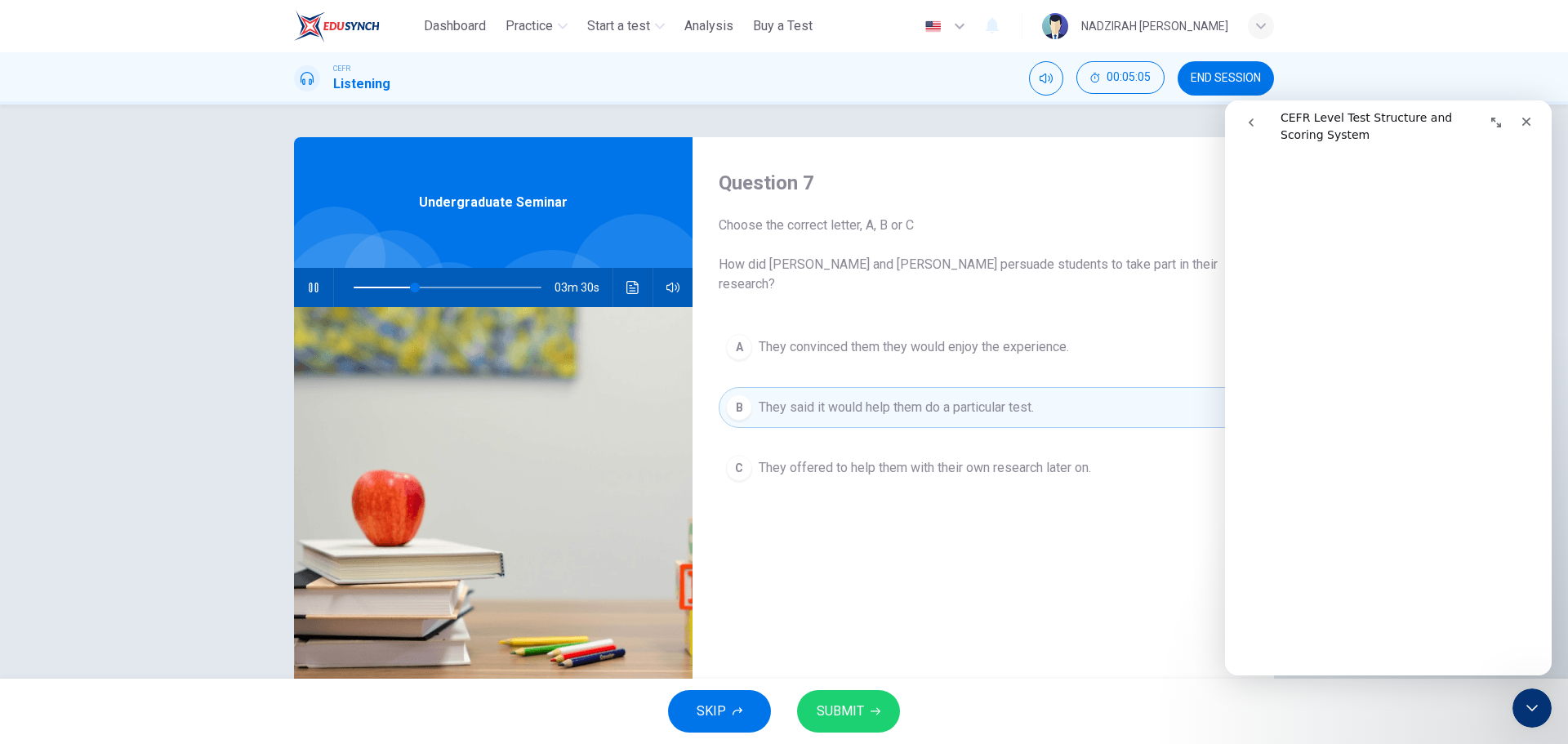
click at [881, 708] on button "SUBMIT" at bounding box center [849, 711] width 103 height 43
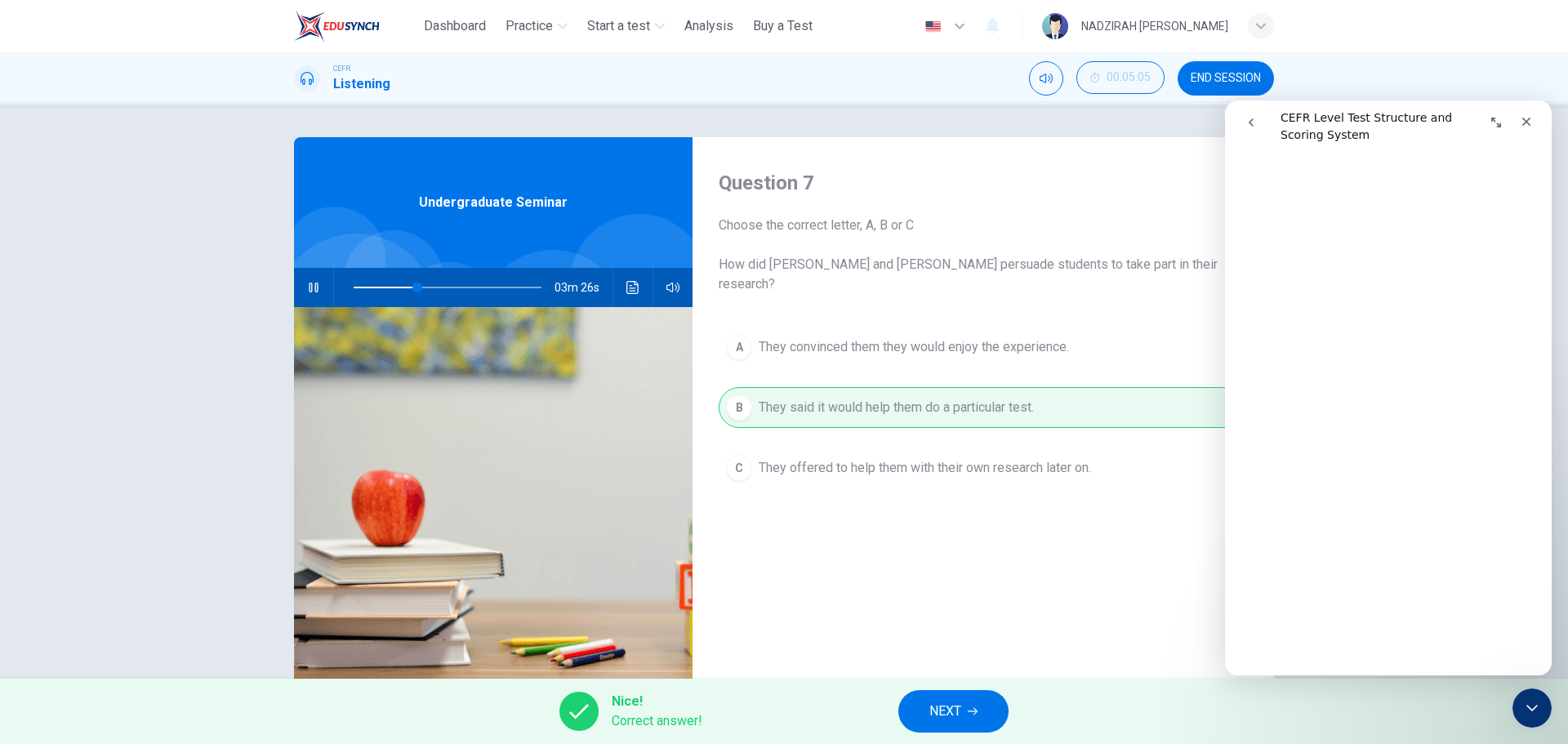
click at [943, 711] on span "NEXT" at bounding box center [945, 711] width 32 height 23
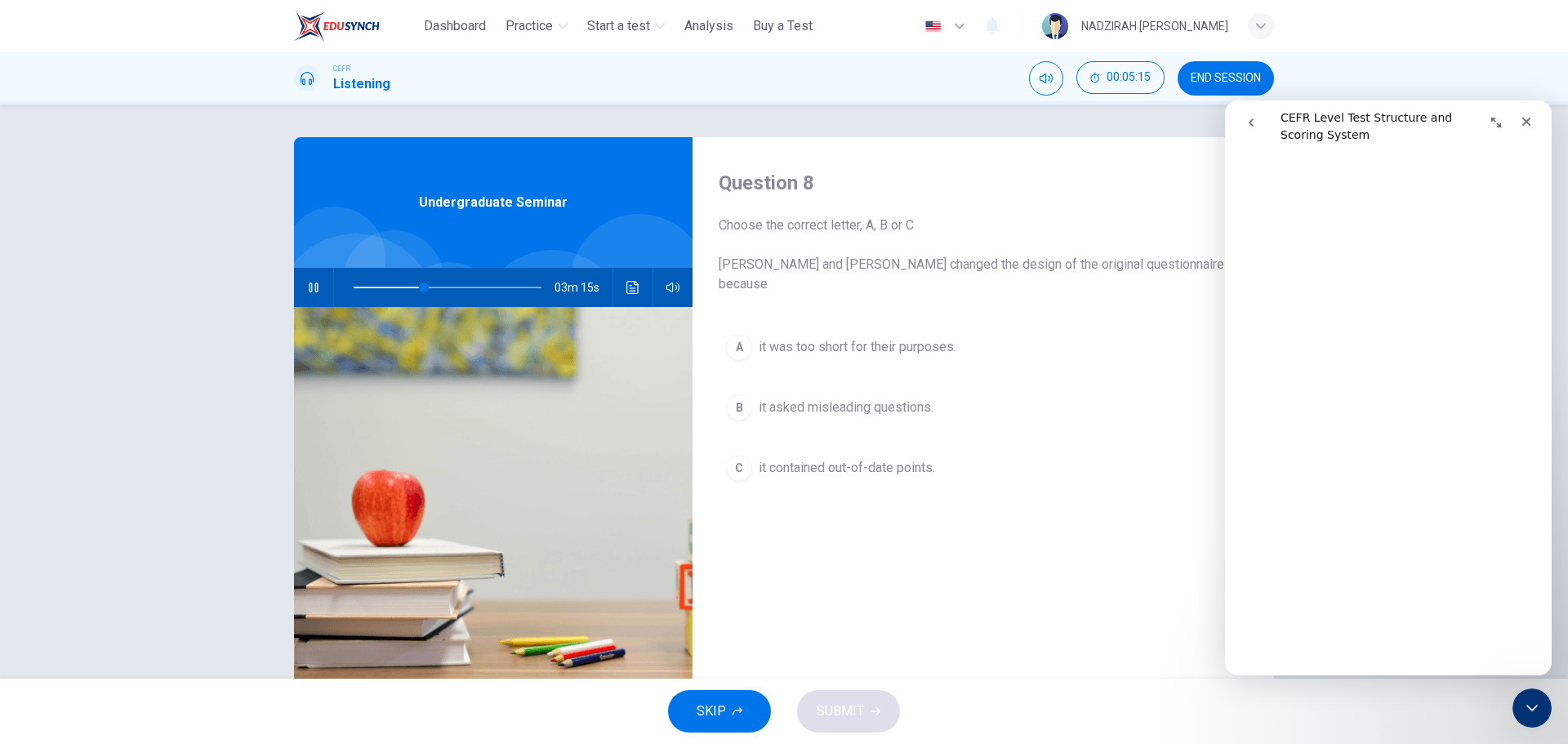
click at [873, 400] on button "B it asked misleading questions." at bounding box center [983, 407] width 529 height 41
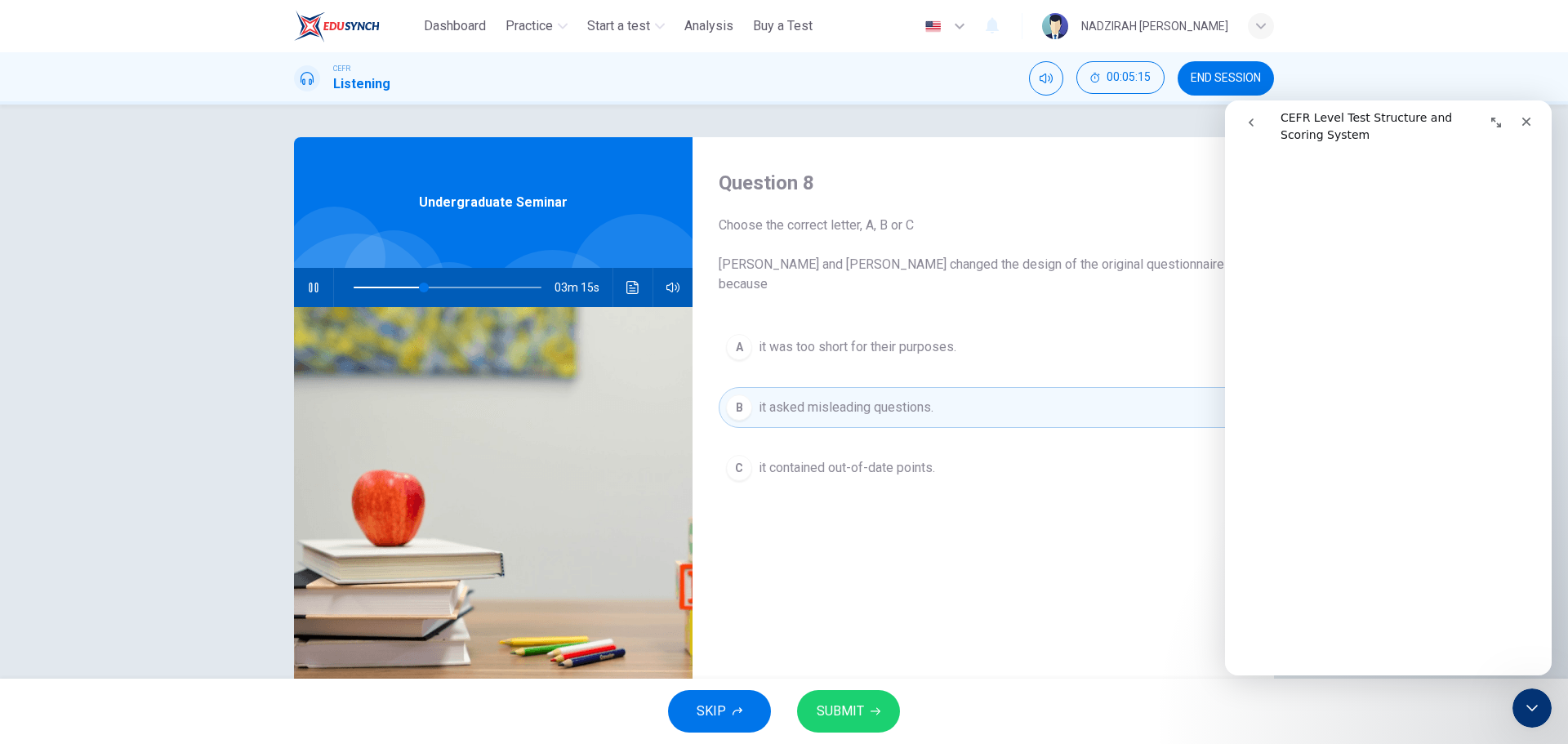
click at [876, 342] on button "A it was too short for their purposes." at bounding box center [983, 347] width 529 height 41
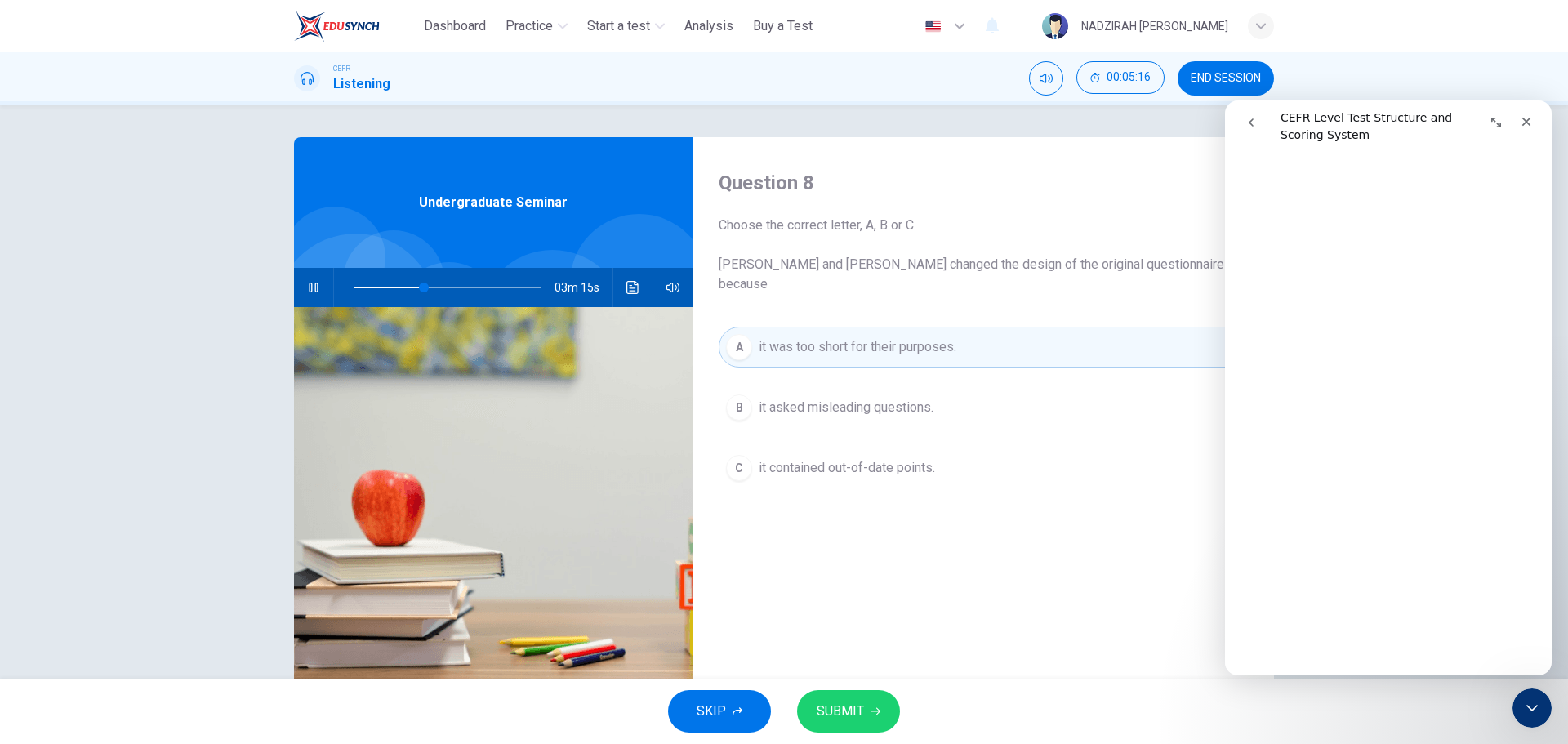
click at [879, 404] on button "B it asked misleading questions." at bounding box center [983, 407] width 529 height 41
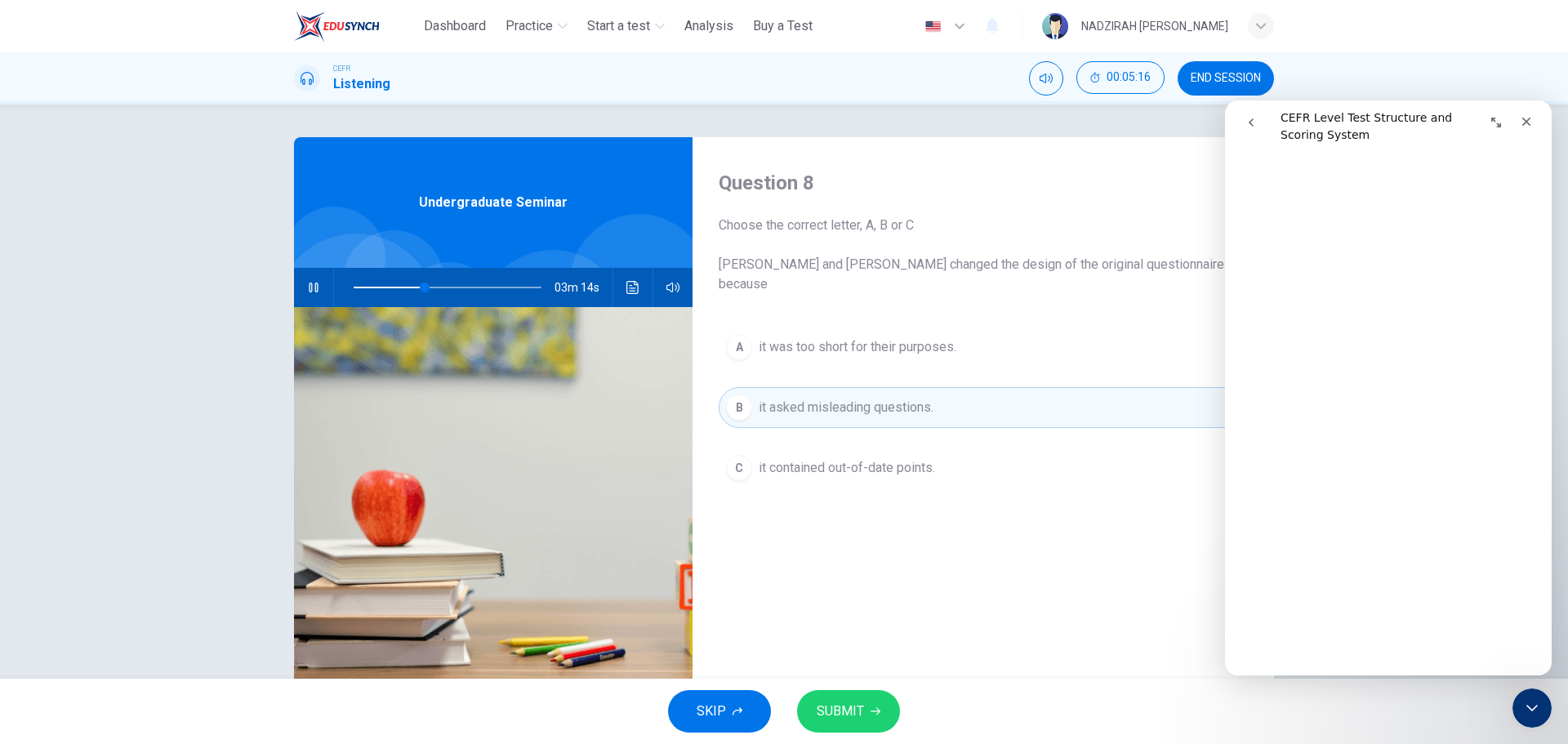
click at [881, 419] on div "A it was too short for their purposes. B it asked misleading questions. C it co…" at bounding box center [983, 423] width 529 height 194
drag, startPoint x: 881, startPoint y: 422, endPoint x: 882, endPoint y: 432, distance: 10.0
click at [881, 425] on div "A it was too short for their purposes. B it asked misleading questions. C it co…" at bounding box center [983, 423] width 529 height 194
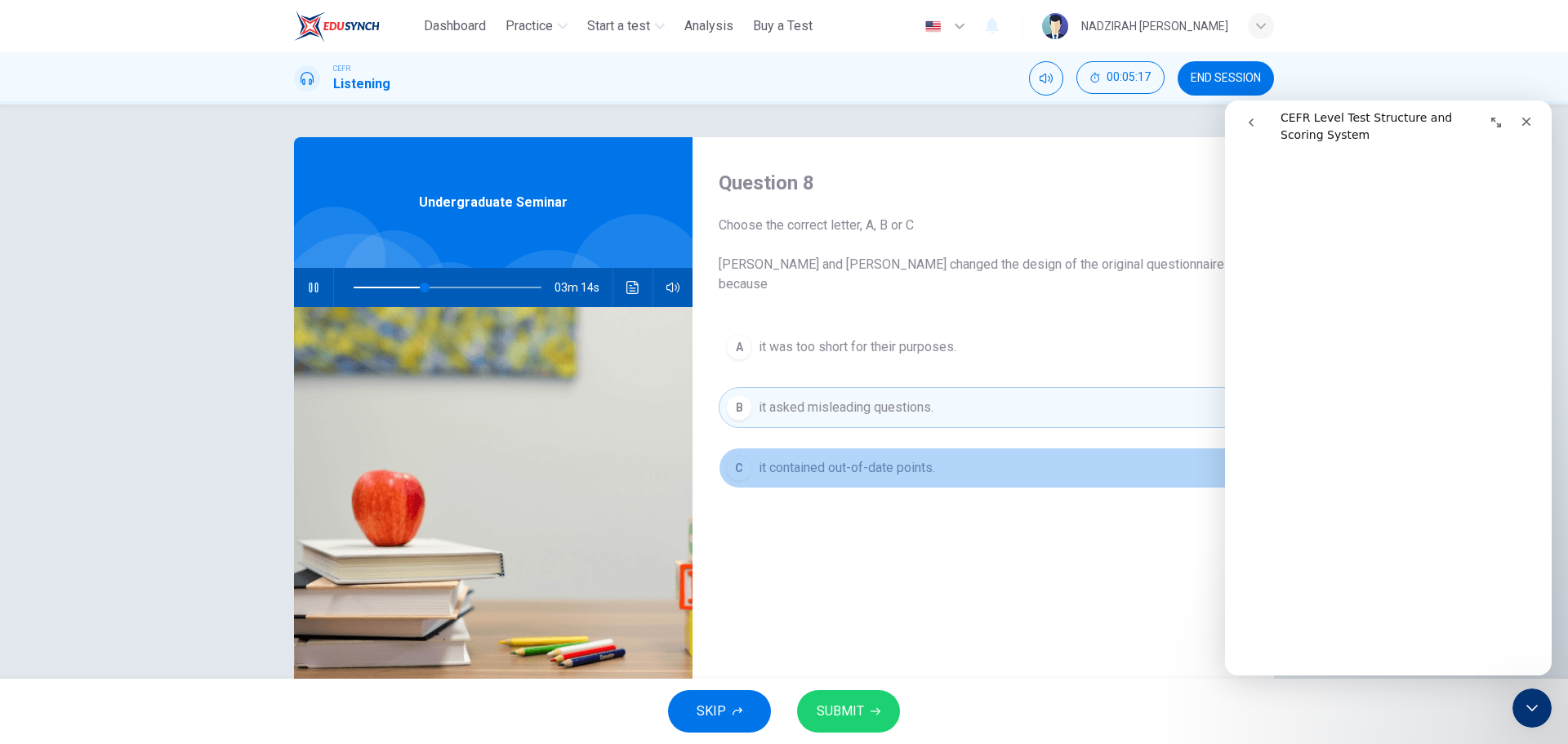
click at [882, 447] on button "C it contained out-of-date points." at bounding box center [983, 468] width 529 height 41
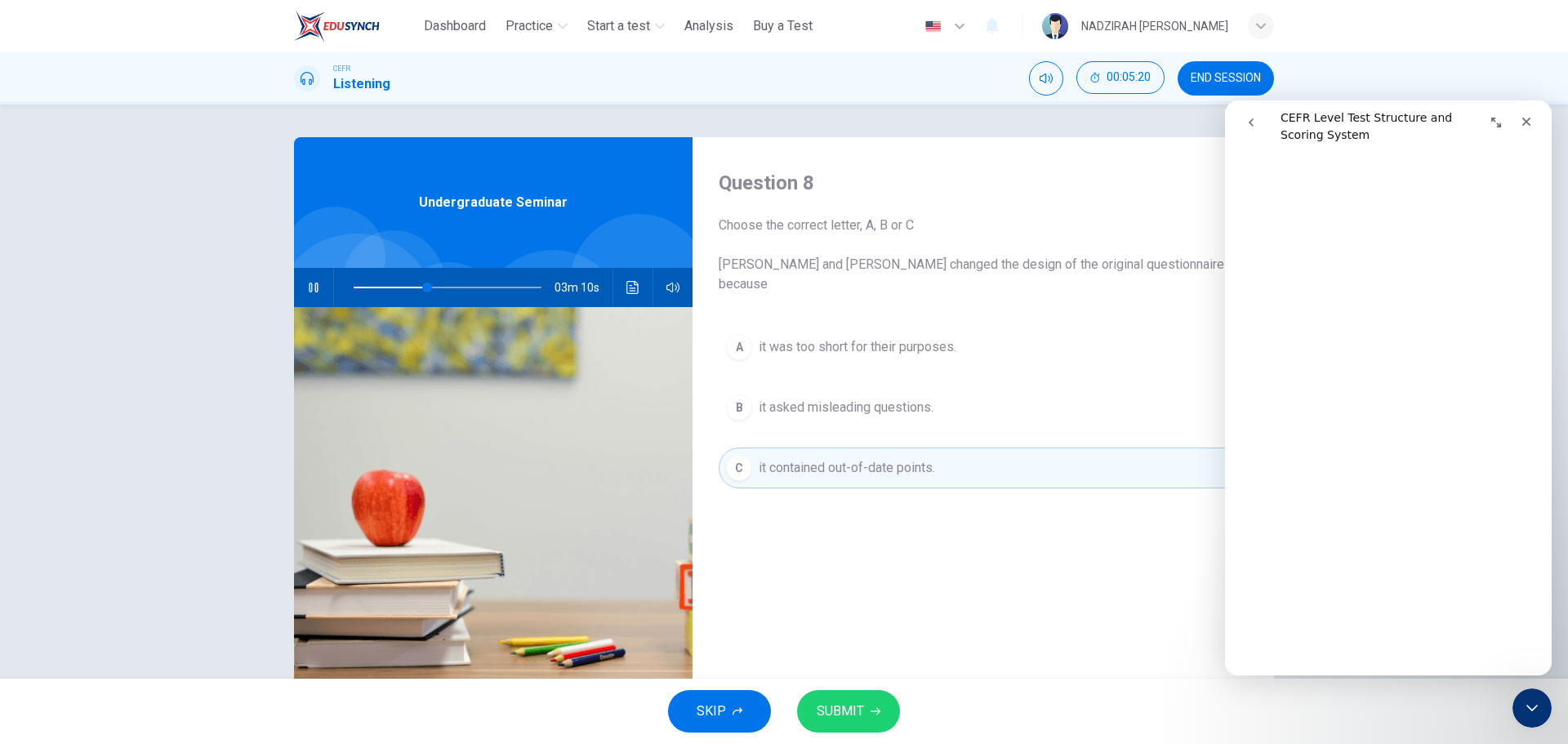
click at [918, 387] on button "B it asked misleading questions." at bounding box center [983, 407] width 529 height 41
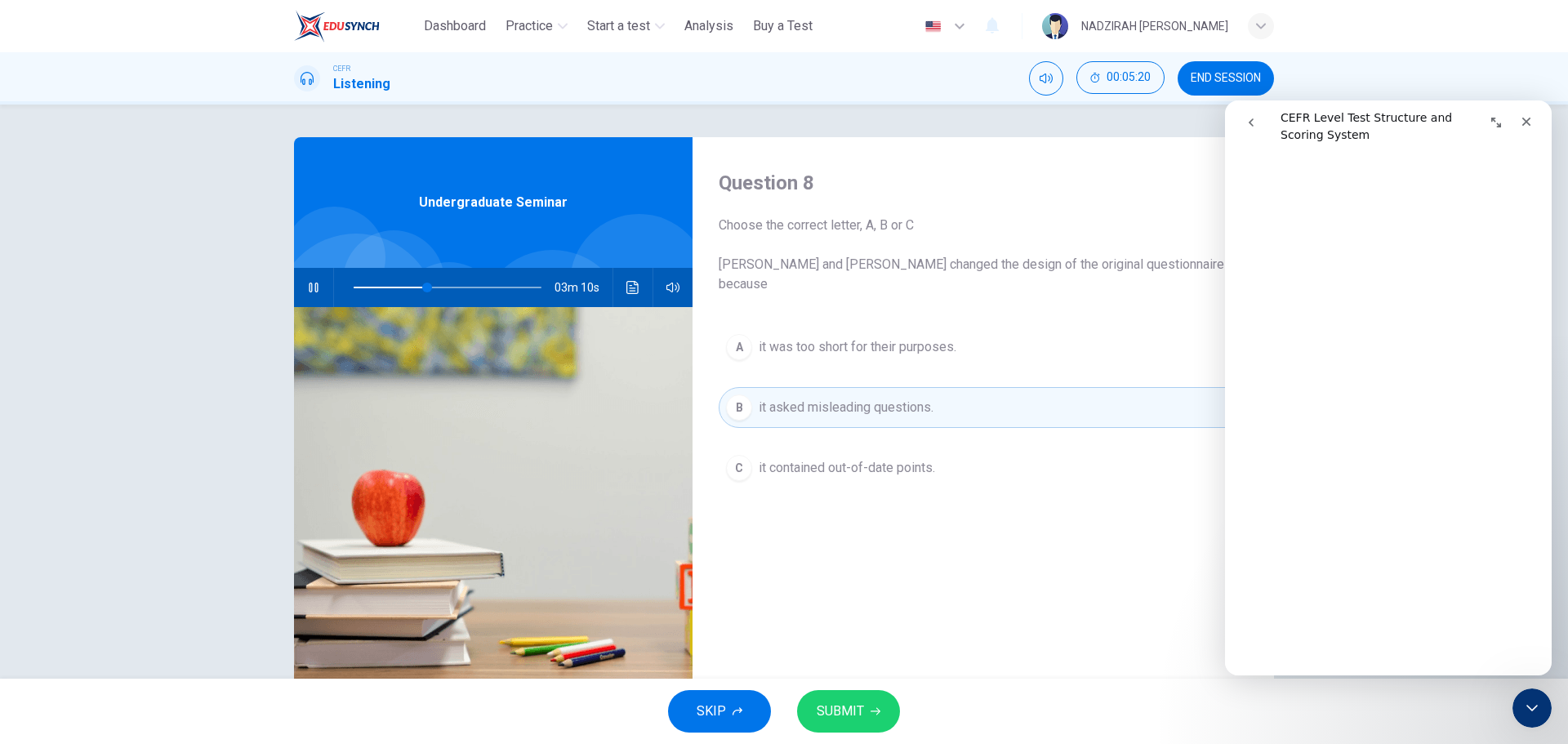
click at [918, 326] on button "A it was too short for their purposes." at bounding box center [983, 347] width 529 height 41
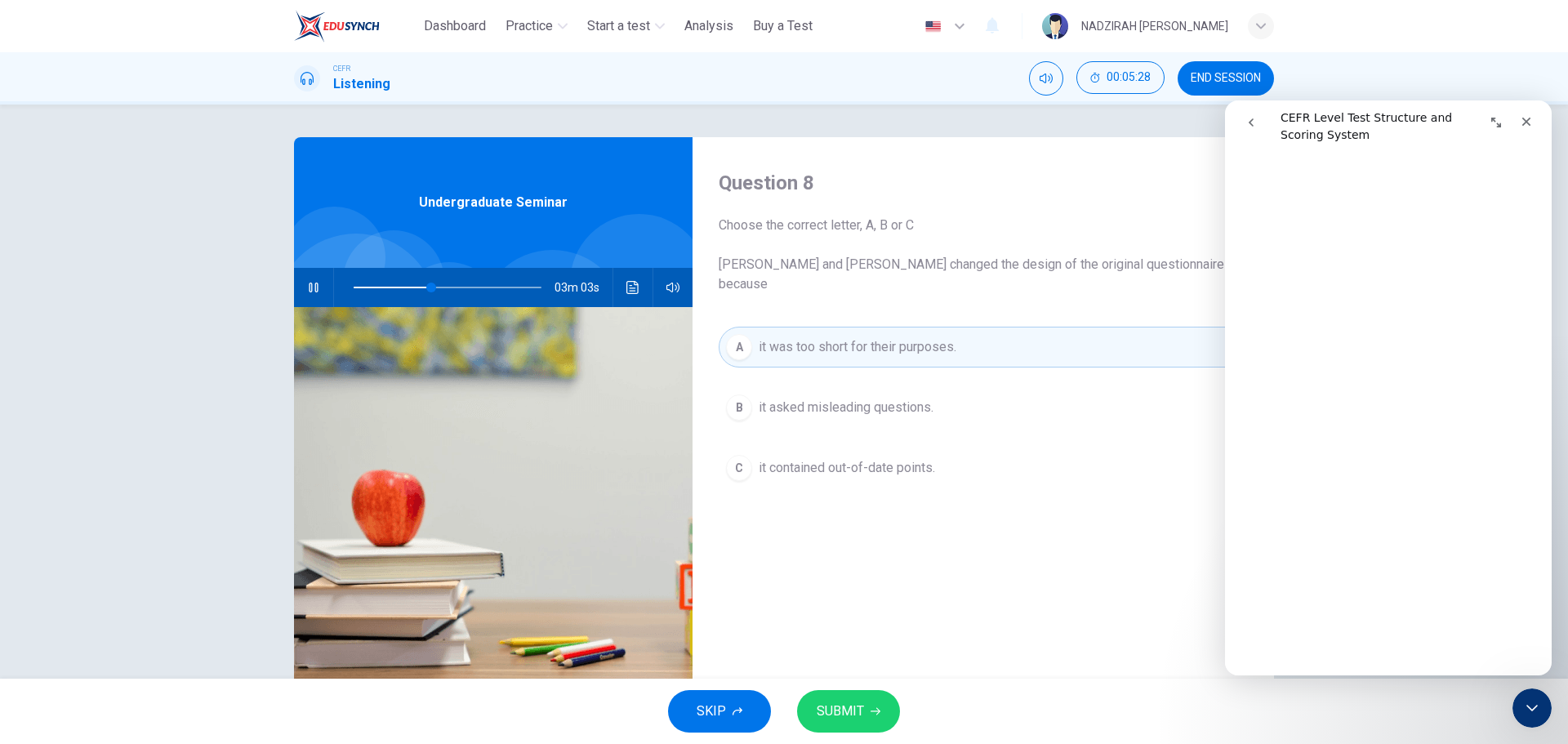
click at [907, 398] on span "it asked misleading questions." at bounding box center [847, 407] width 175 height 20
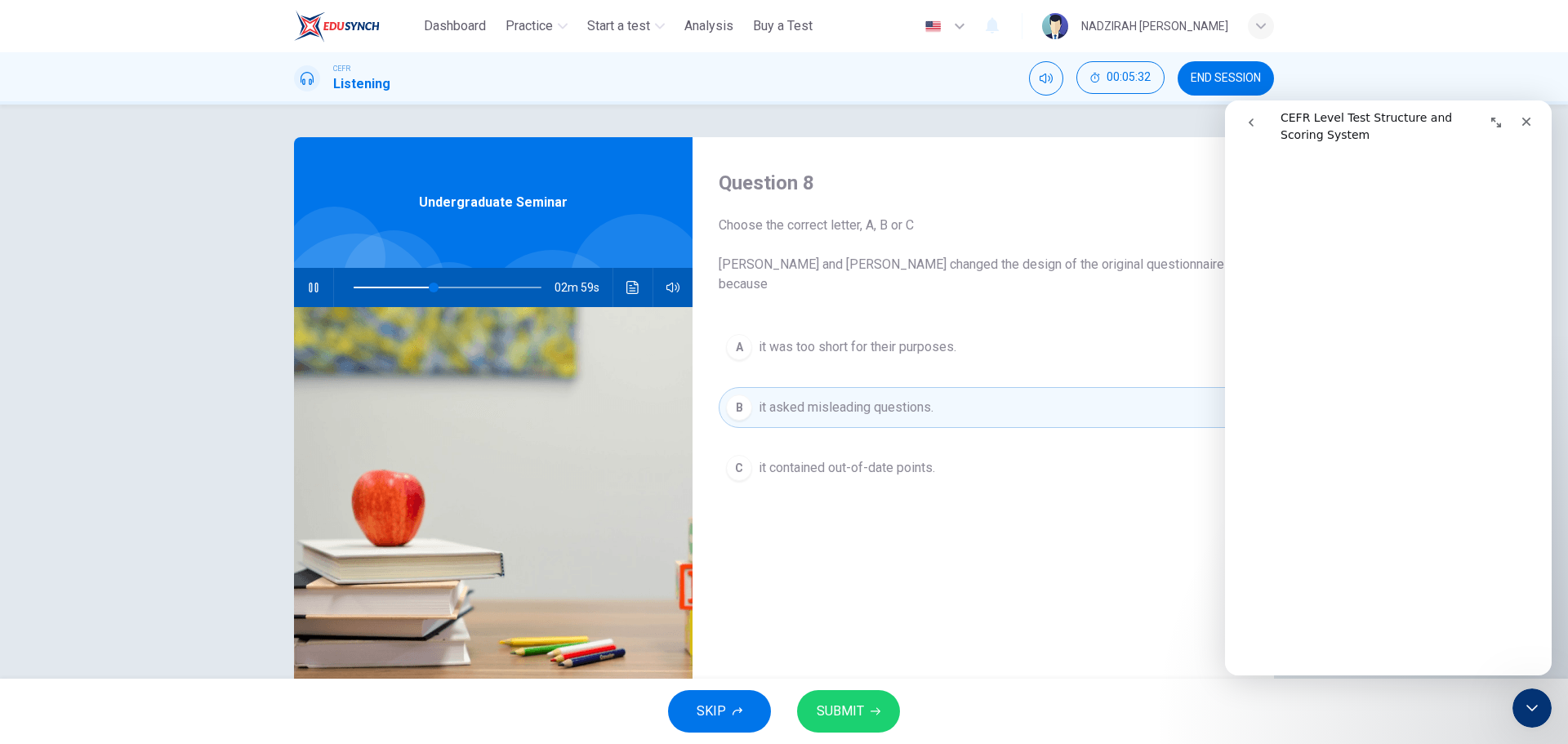
click at [865, 462] on button "C it contained out-of-date points." at bounding box center [983, 468] width 529 height 41
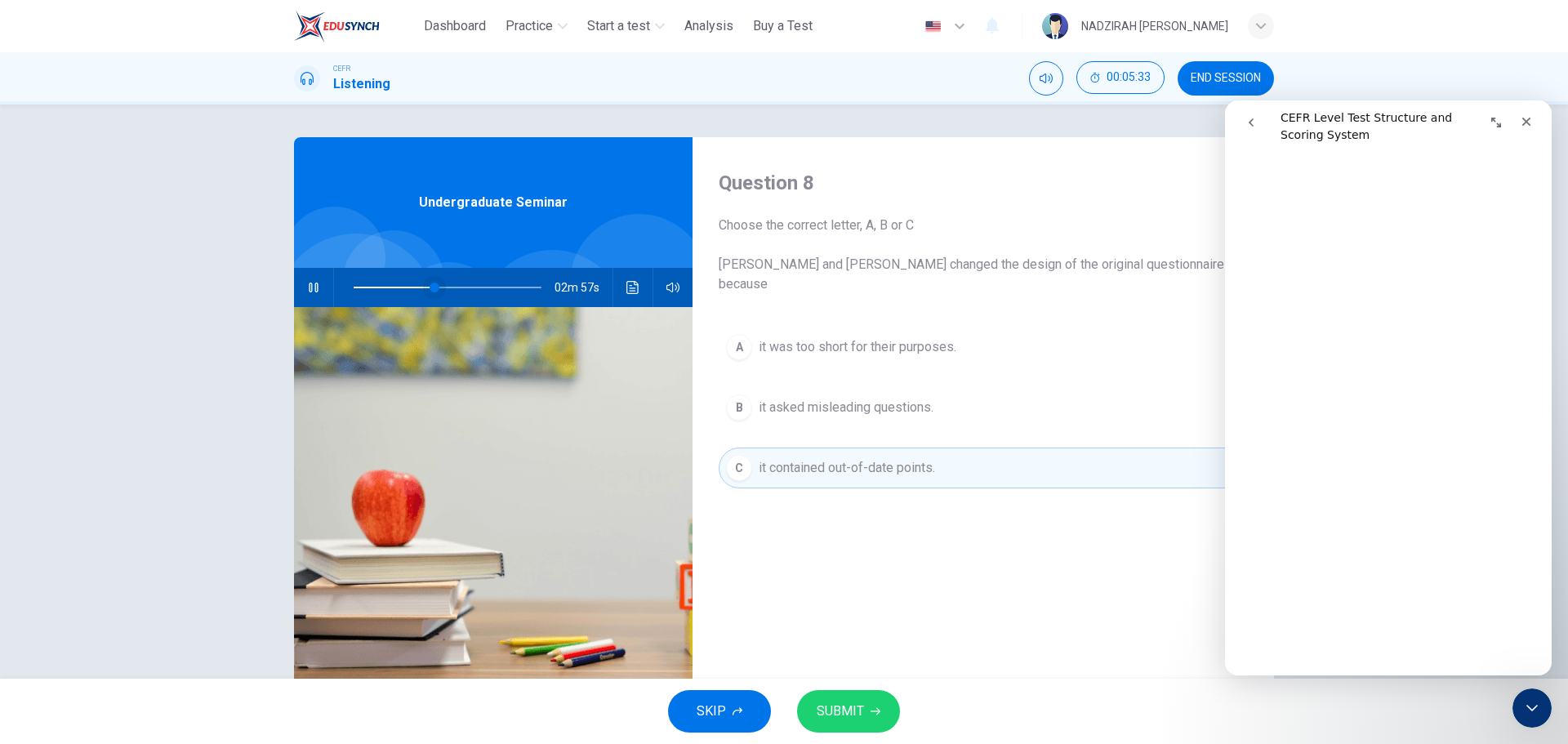
click at [430, 291] on span at bounding box center [435, 287] width 10 height 10
click at [421, 290] on span at bounding box center [424, 287] width 10 height 10
click at [876, 704] on button "SUBMIT" at bounding box center [849, 711] width 103 height 43
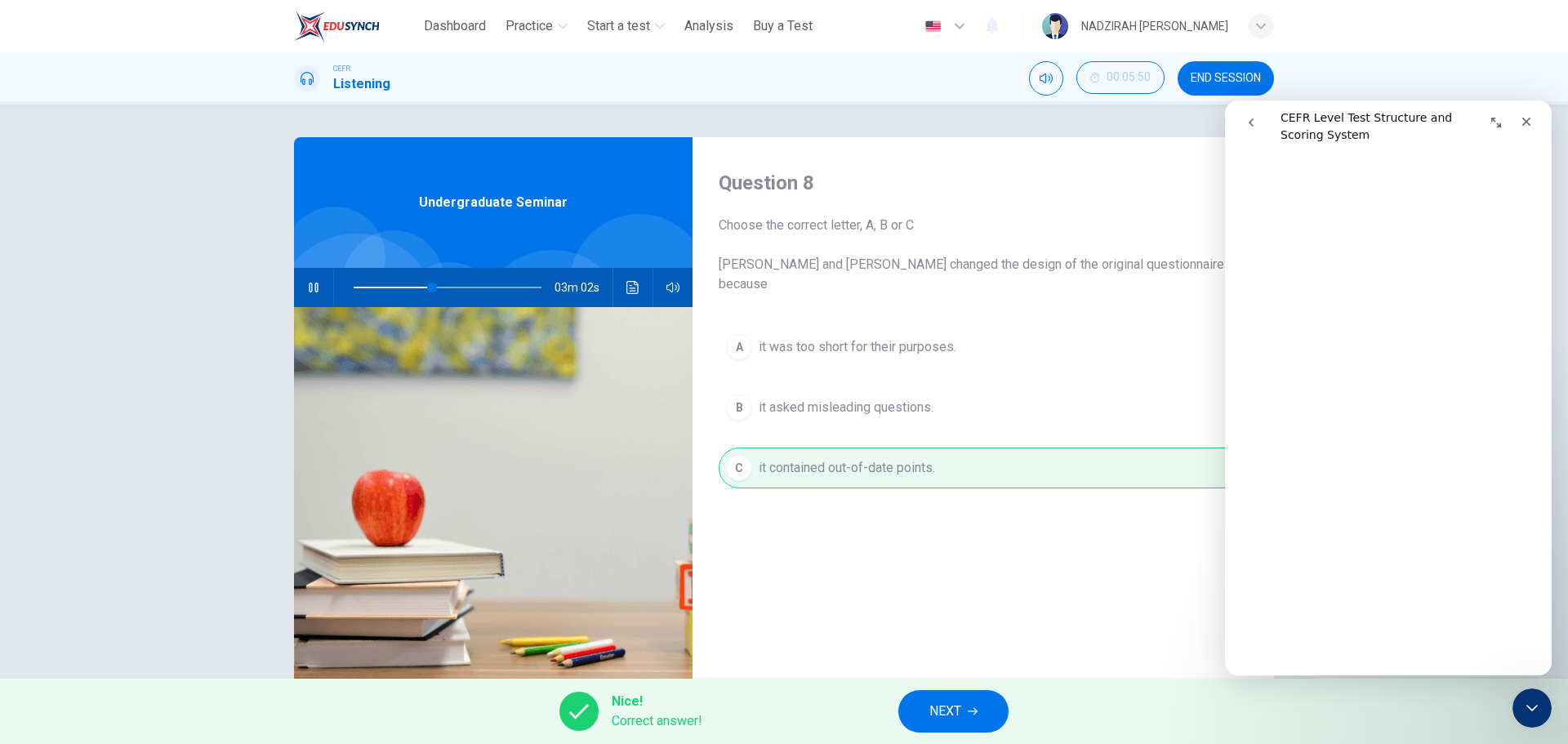
click at [977, 711] on icon "button" at bounding box center [972, 711] width 10 height 7
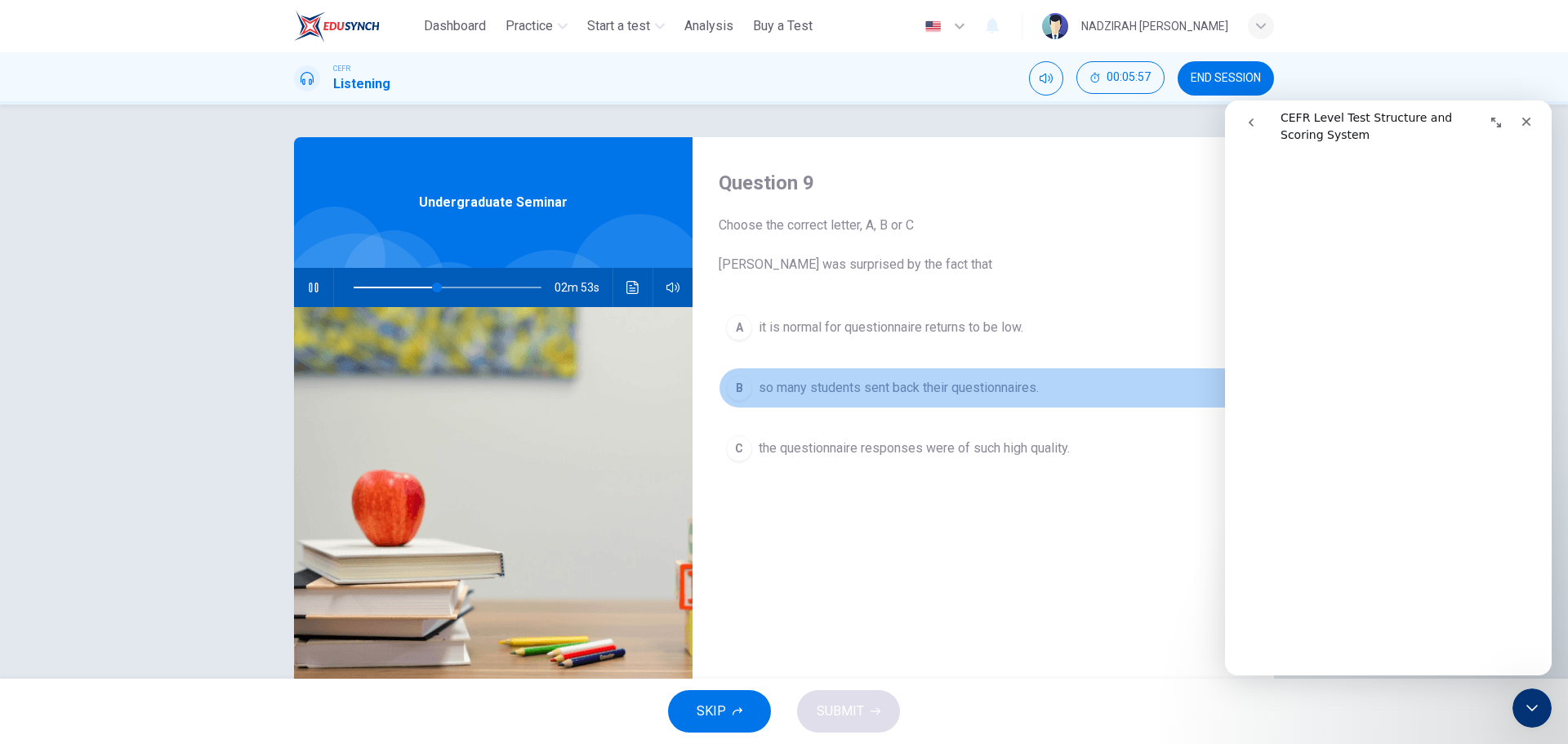
click at [931, 390] on span "so many students sent back their questionnaires." at bounding box center [899, 387] width 280 height 20
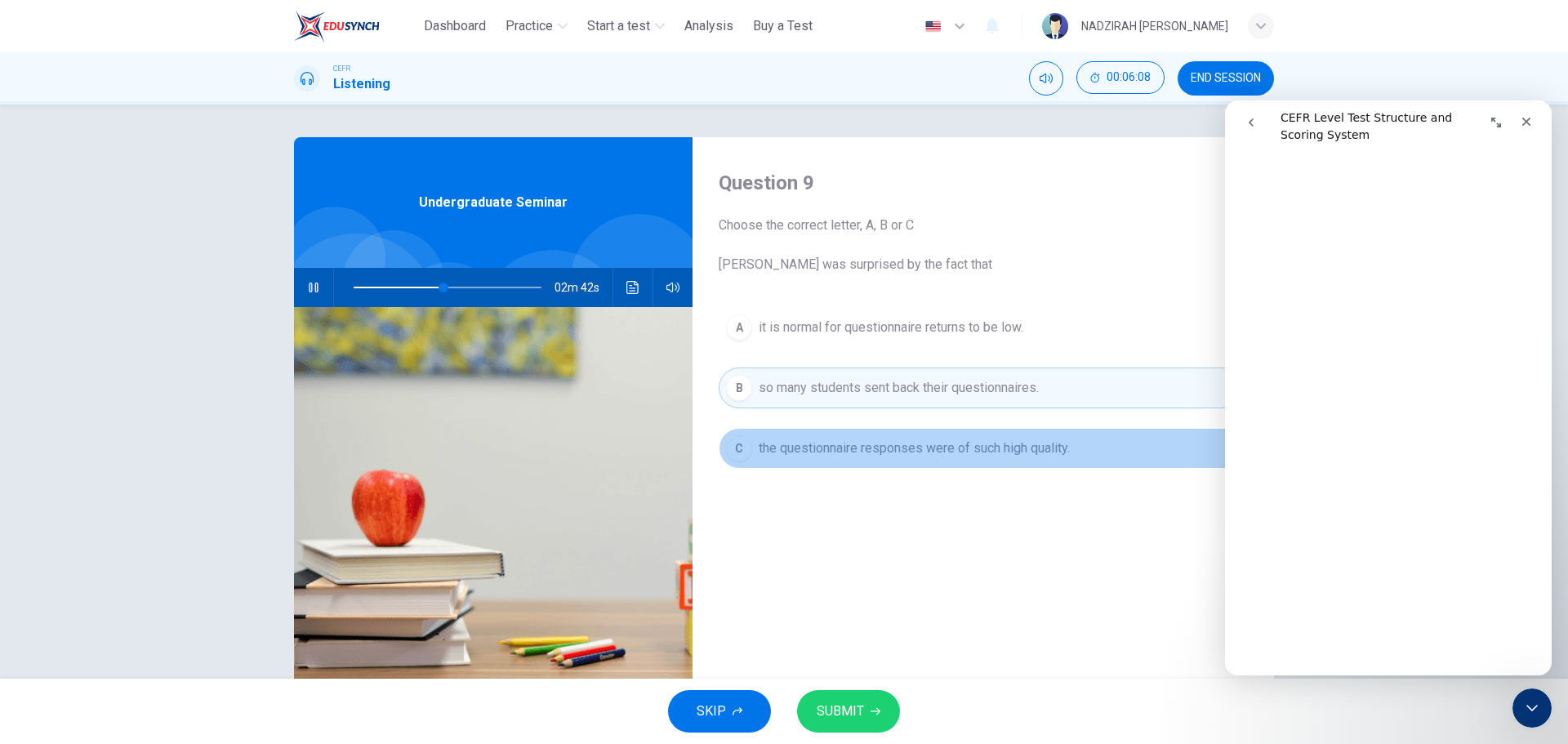
click at [918, 451] on span "the questionnaire responses were of such high quality." at bounding box center [915, 447] width 311 height 20
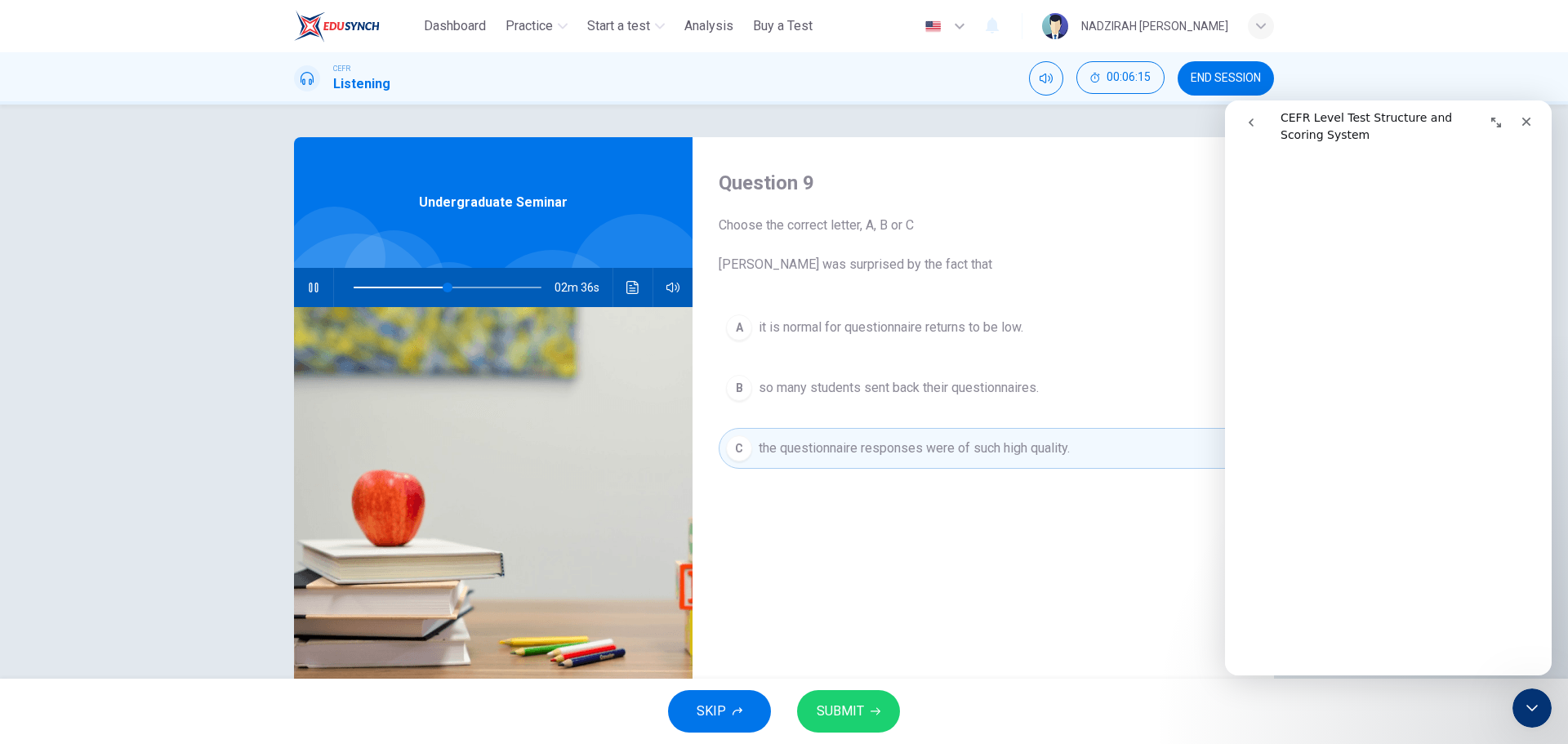
click at [946, 331] on span "it is normal for questionnaire returns to be low." at bounding box center [891, 326] width 264 height 20
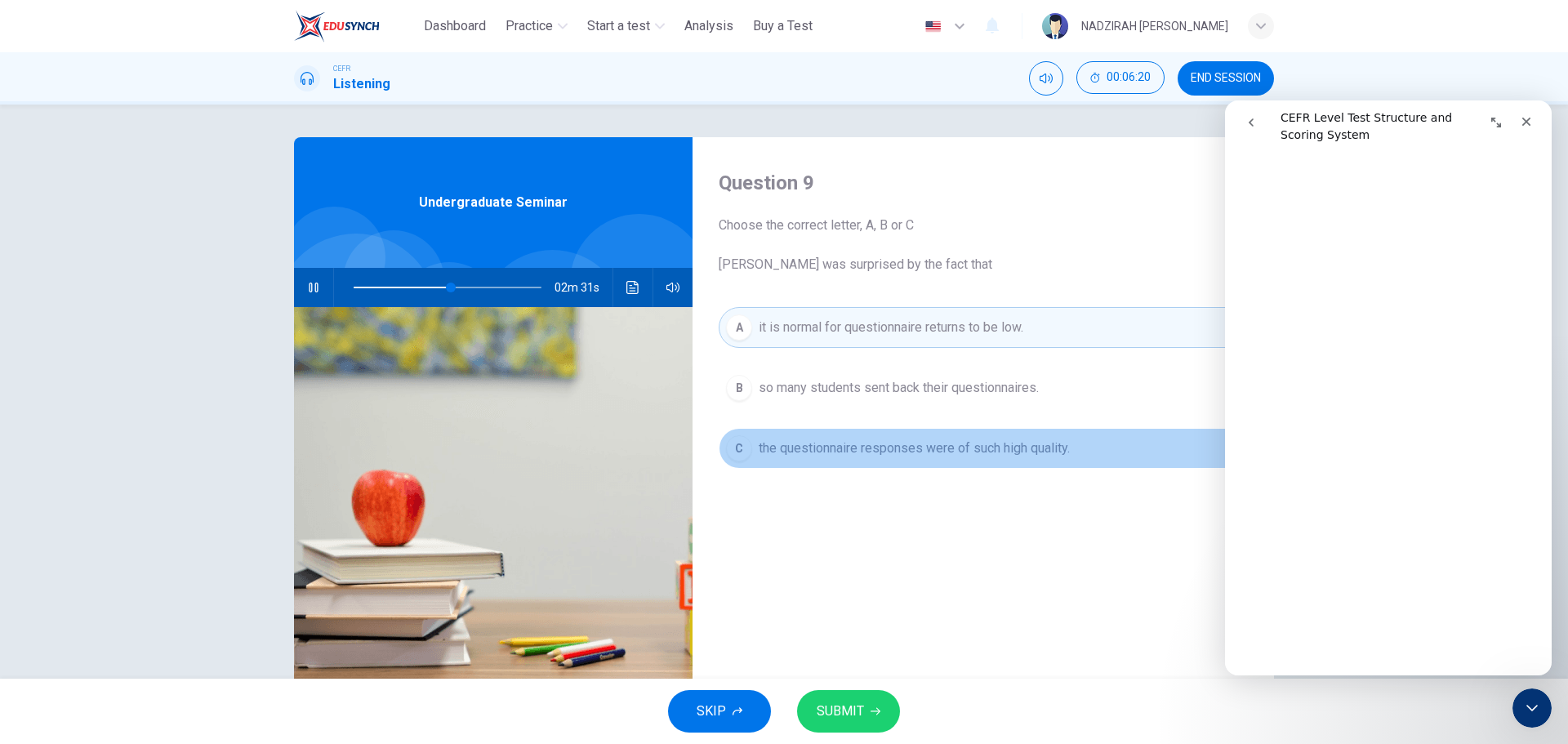
click at [951, 454] on span "the questionnaire responses were of such high quality." at bounding box center [915, 447] width 311 height 20
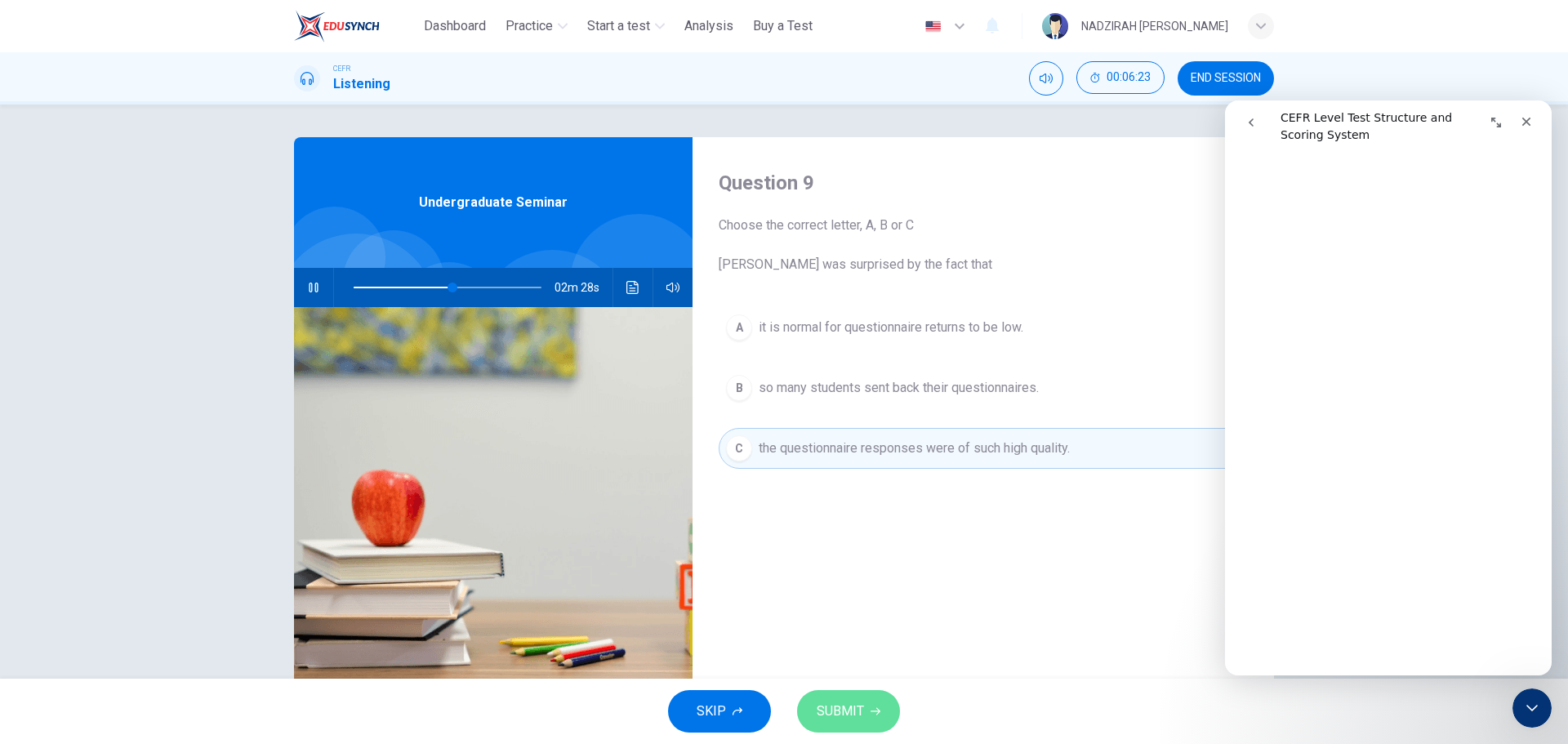
click at [856, 691] on button "SUBMIT" at bounding box center [849, 711] width 103 height 43
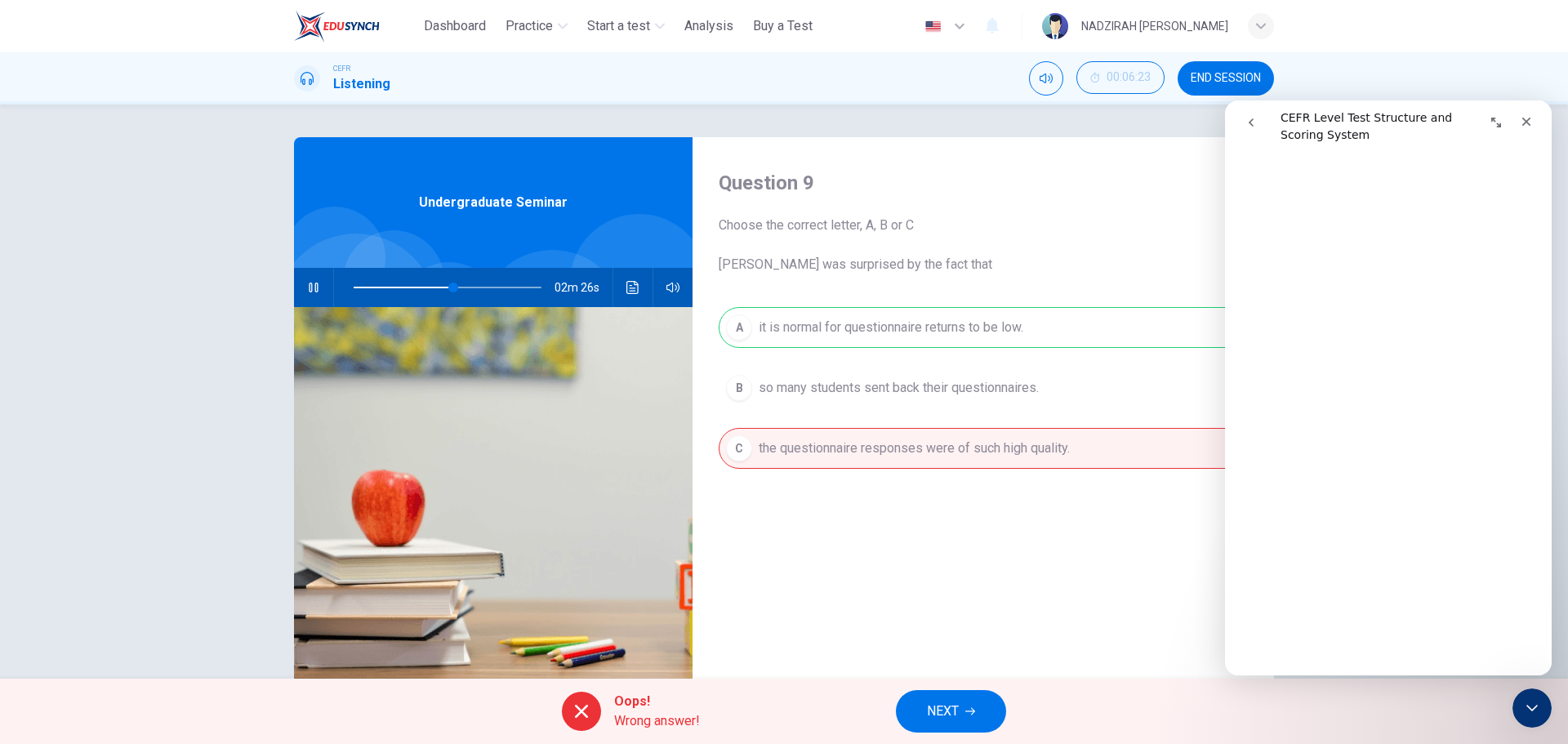
click at [951, 328] on div "A it is normal for questionnaire returns to be low. B so many students sent bac…" at bounding box center [983, 404] width 529 height 194
click at [958, 703] on span "NEXT" at bounding box center [943, 711] width 32 height 23
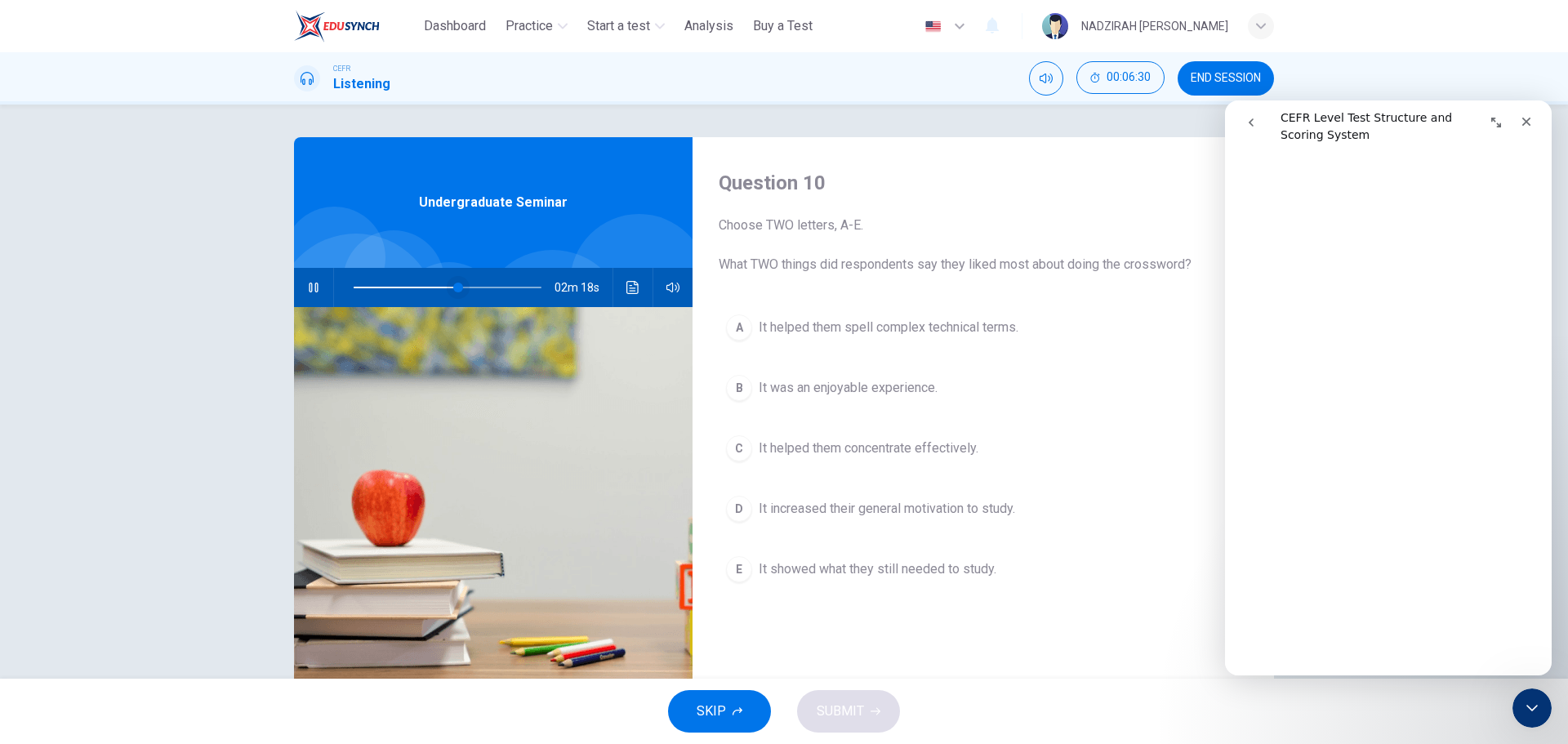
click at [453, 291] on span at bounding box center [458, 287] width 10 height 10
click at [920, 451] on span "It helped them concentrate effectively." at bounding box center [869, 447] width 220 height 20
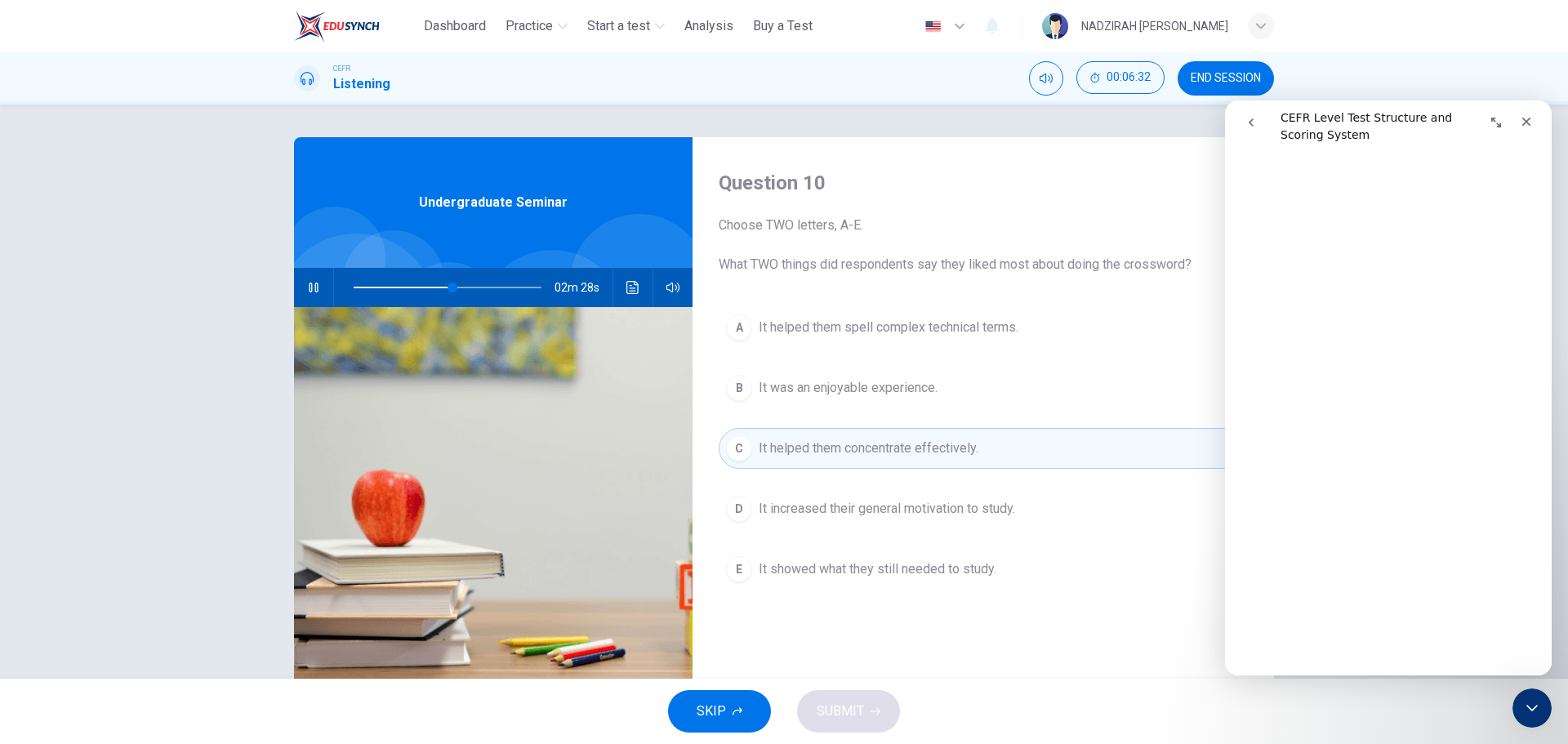
click at [966, 512] on span "It increased their general motivation to study." at bounding box center [888, 508] width 257 height 20
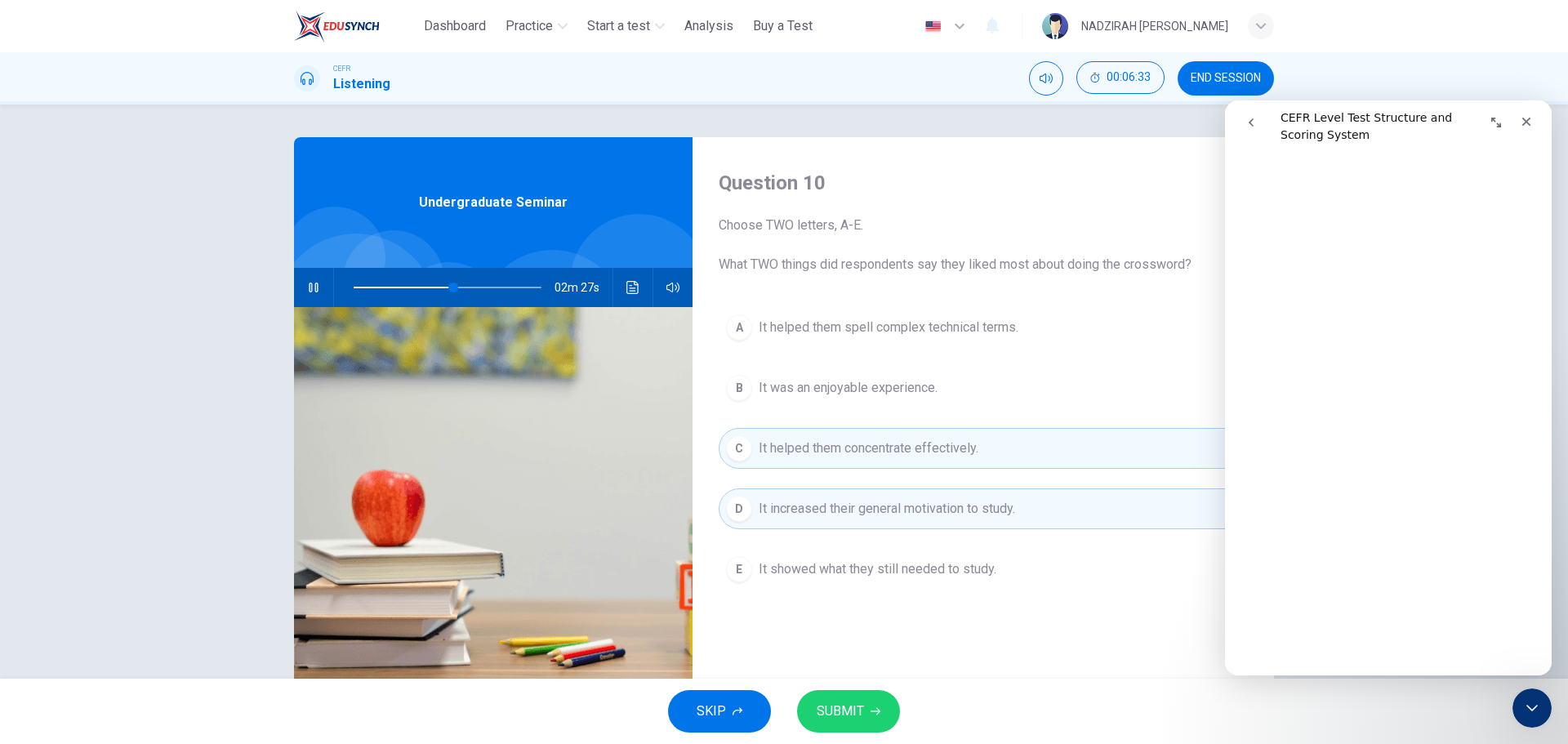
click at [958, 454] on span "It helped them concentrate effectively." at bounding box center [869, 447] width 220 height 20
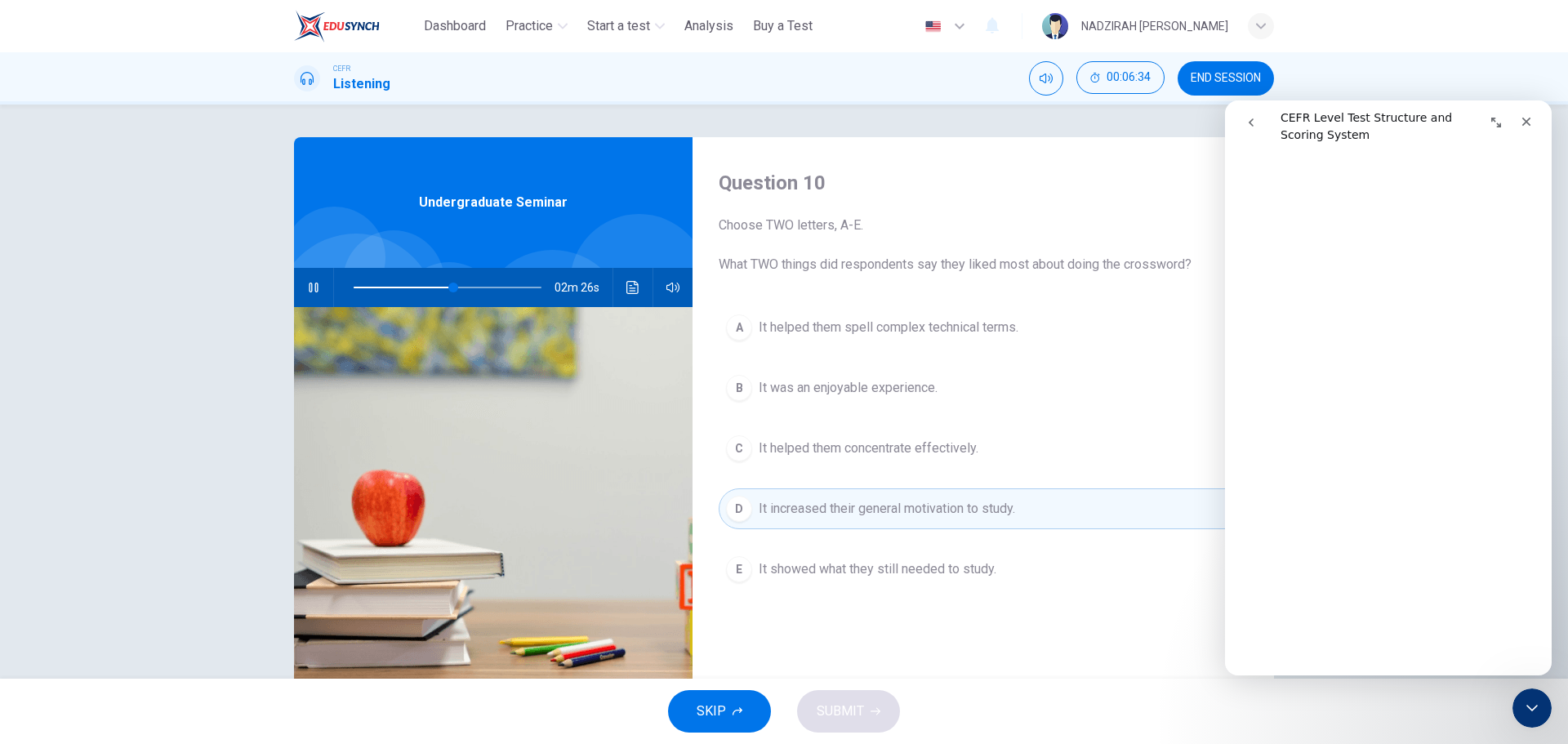
click at [954, 438] on button "C It helped them concentrate effectively." at bounding box center [983, 448] width 529 height 41
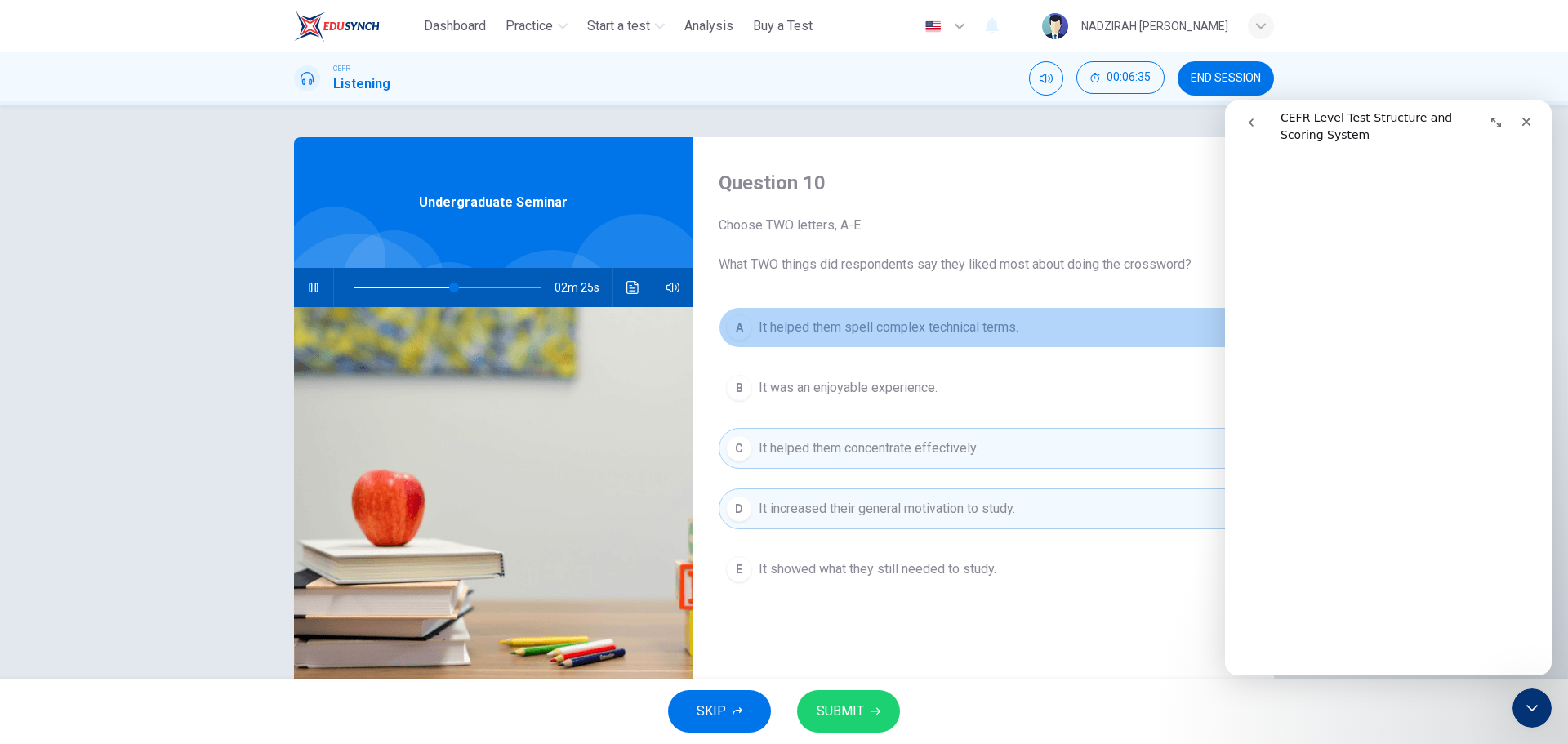
click at [943, 328] on span "It helped them spell complex technical terms." at bounding box center [889, 326] width 260 height 20
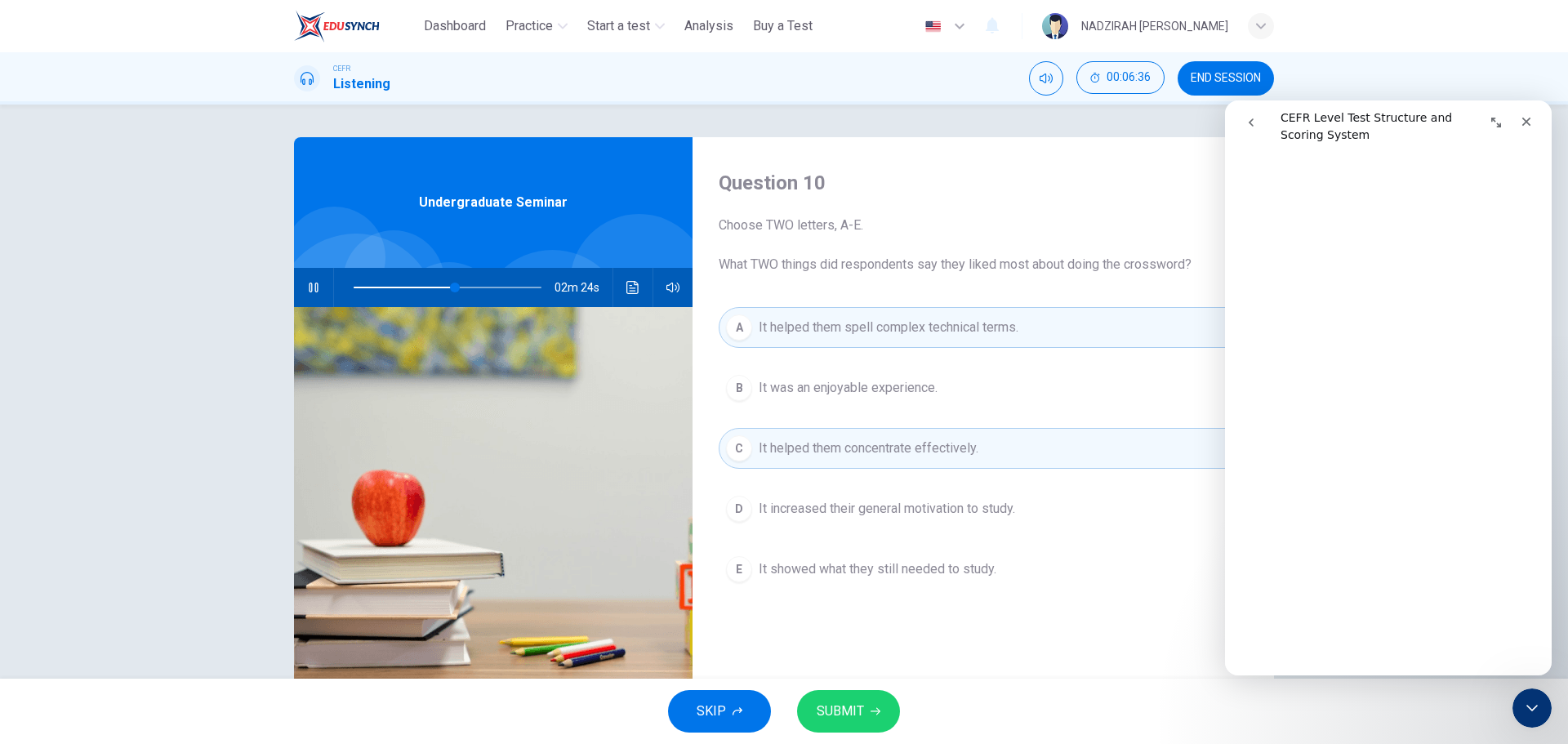
click at [885, 658] on div "Question 10 Choose TWO letters, A-E. What TWO things did respondents say they l…" at bounding box center [983, 420] width 582 height 567
click at [881, 694] on button "SUBMIT" at bounding box center [849, 711] width 103 height 43
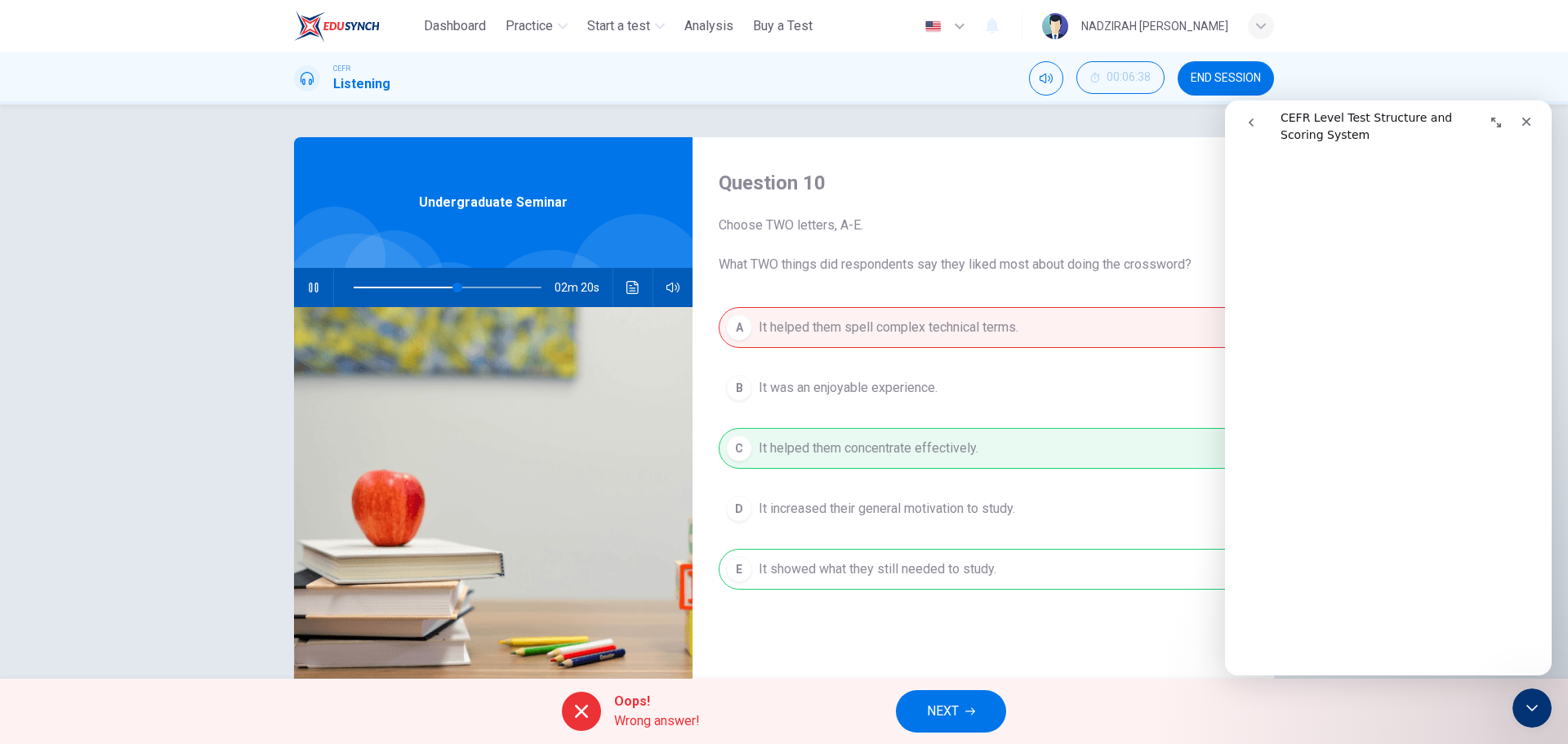
click at [940, 685] on div "Oops! Wrong answer! NEXT" at bounding box center [784, 711] width 1568 height 65
click at [940, 701] on span "NEXT" at bounding box center [943, 711] width 32 height 23
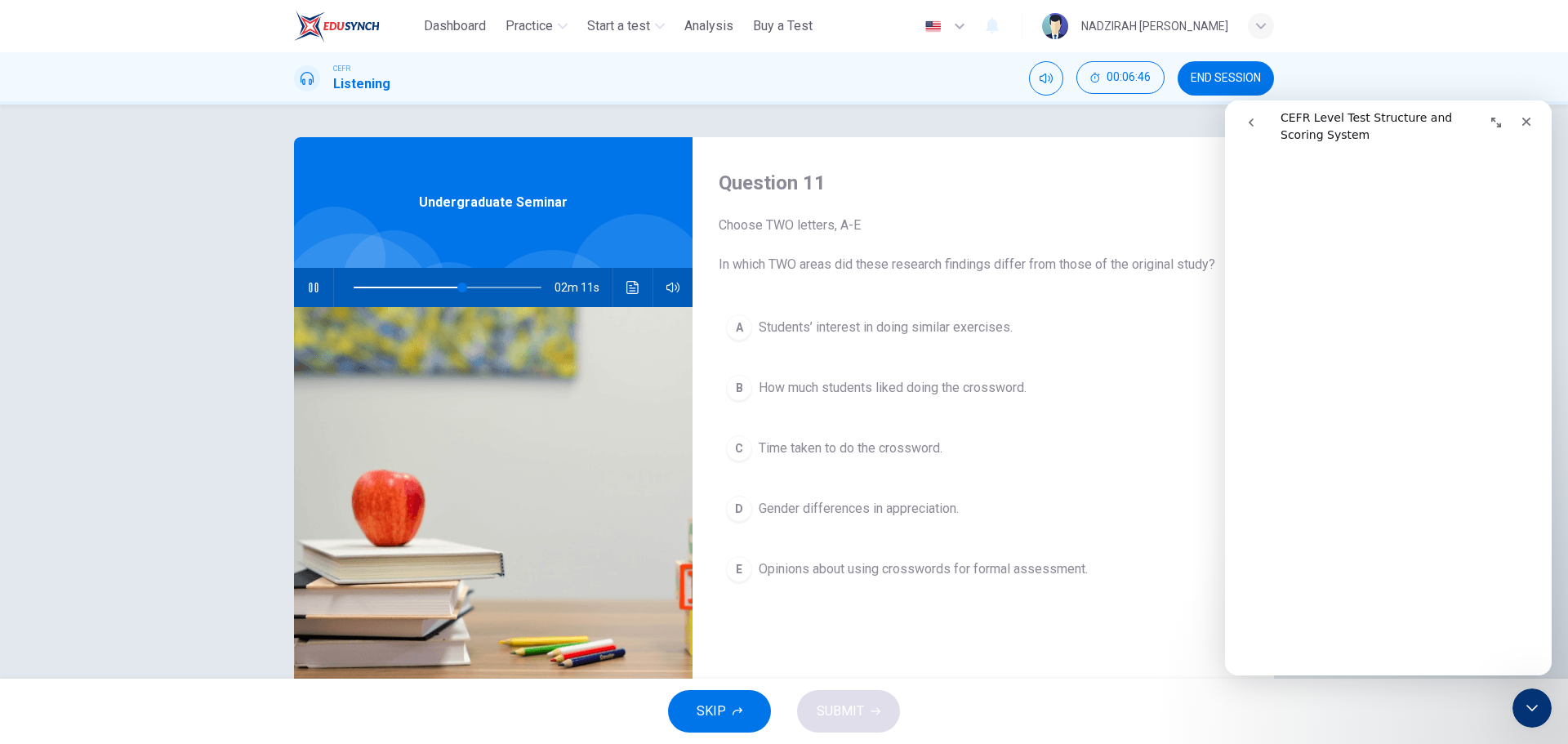
drag, startPoint x: 718, startPoint y: 264, endPoint x: 1011, endPoint y: 274, distance: 293.2
click at [1011, 274] on div "Question 11 Choose TWO letters, A-E In which TWO areas did these research findi…" at bounding box center [983, 420] width 582 height 567
click at [889, 395] on span "How much students liked doing the crossword." at bounding box center [893, 387] width 268 height 20
click at [946, 561] on span "Opinions about using crosswords for formal assessment." at bounding box center [924, 568] width 329 height 20
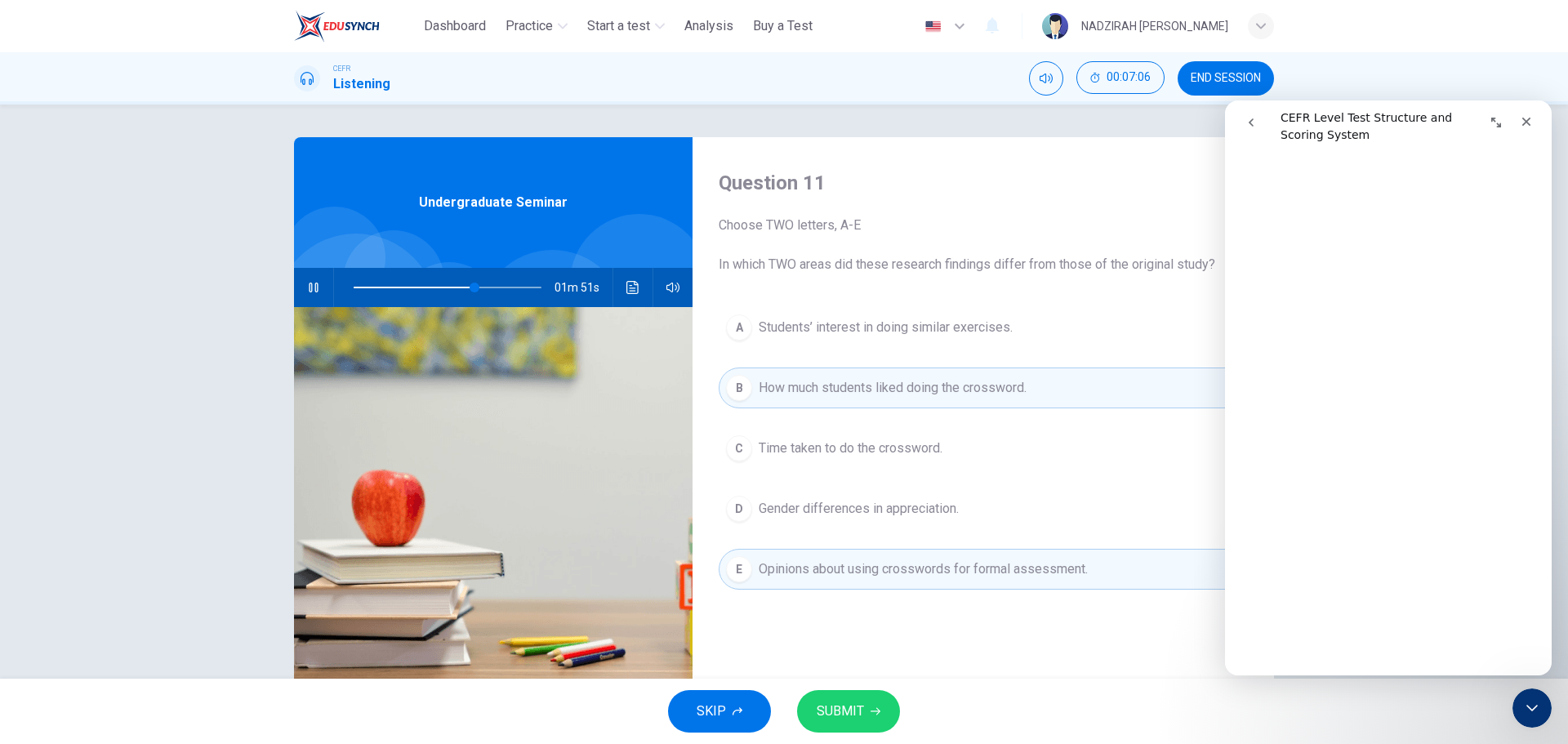
click at [881, 738] on div "SKIP SUBMIT" at bounding box center [784, 711] width 1568 height 65
click at [866, 724] on button "SUBMIT" at bounding box center [849, 711] width 103 height 43
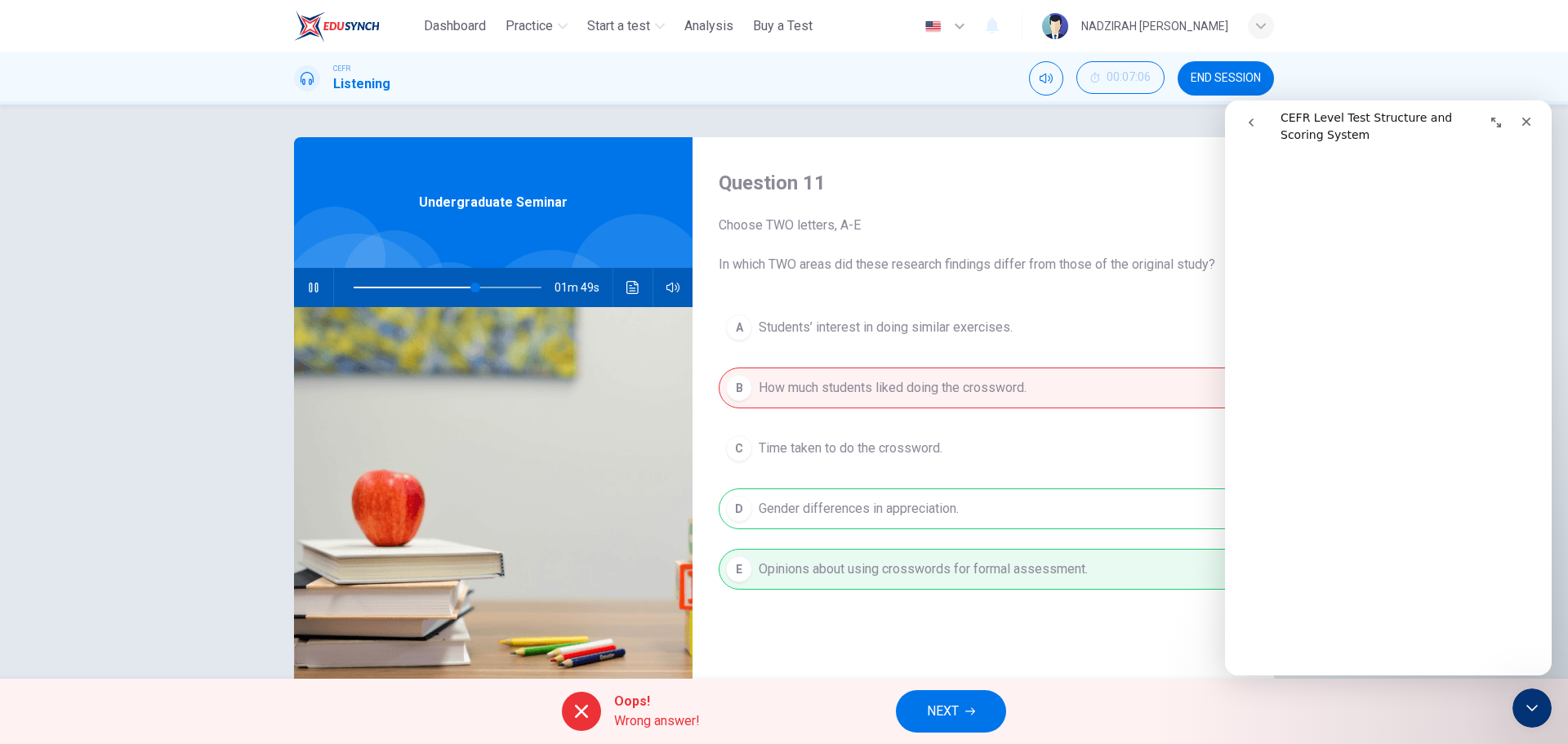
click at [958, 531] on div "A Students’ interest in doing similar exercises. B How much students liked doin…" at bounding box center [983, 464] width 529 height 315
click at [965, 687] on div "Oops! Wrong answer! NEXT" at bounding box center [784, 711] width 1568 height 65
click at [963, 704] on button "NEXT" at bounding box center [951, 711] width 111 height 43
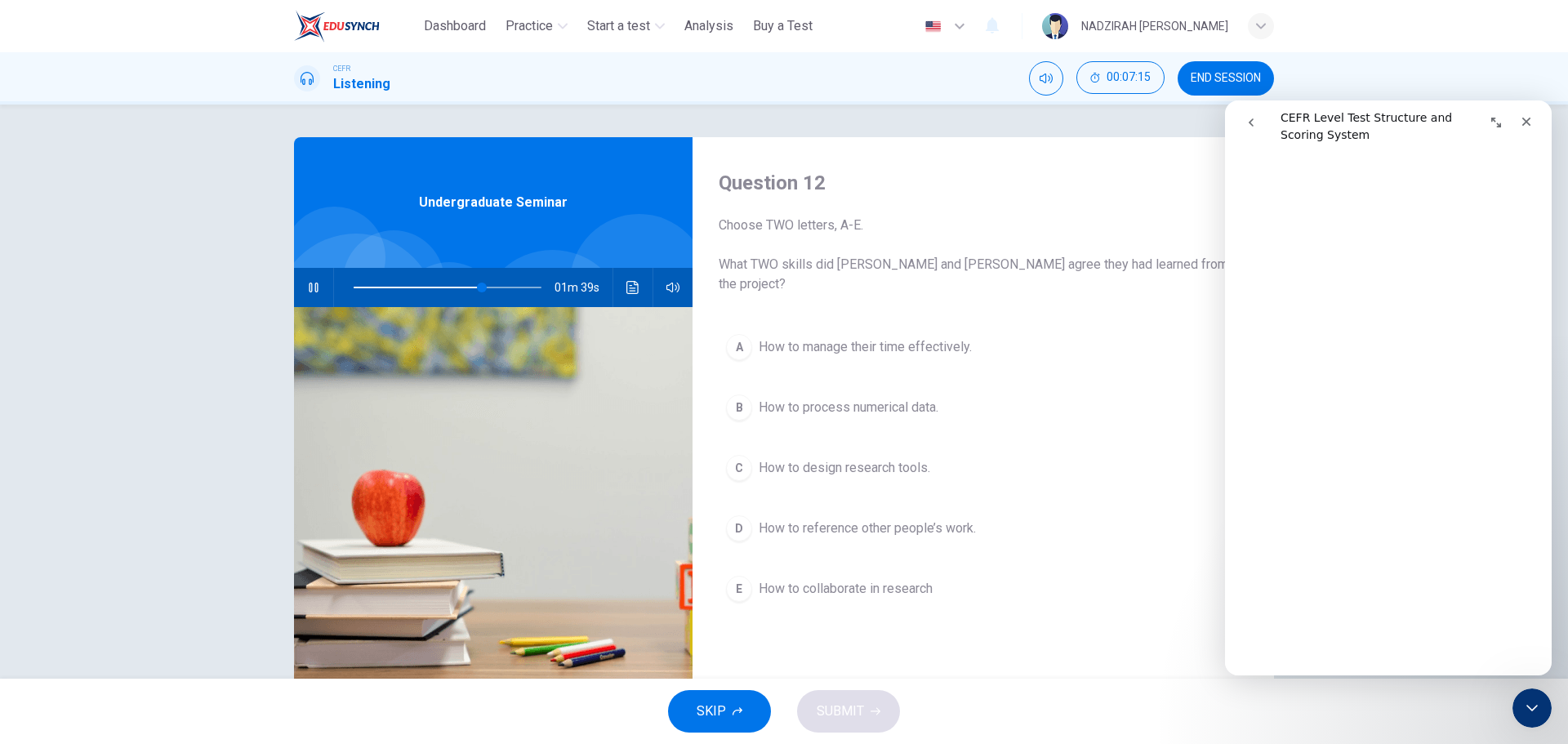
click at [860, 568] on button "E How to collaborate in research" at bounding box center [983, 589] width 529 height 41
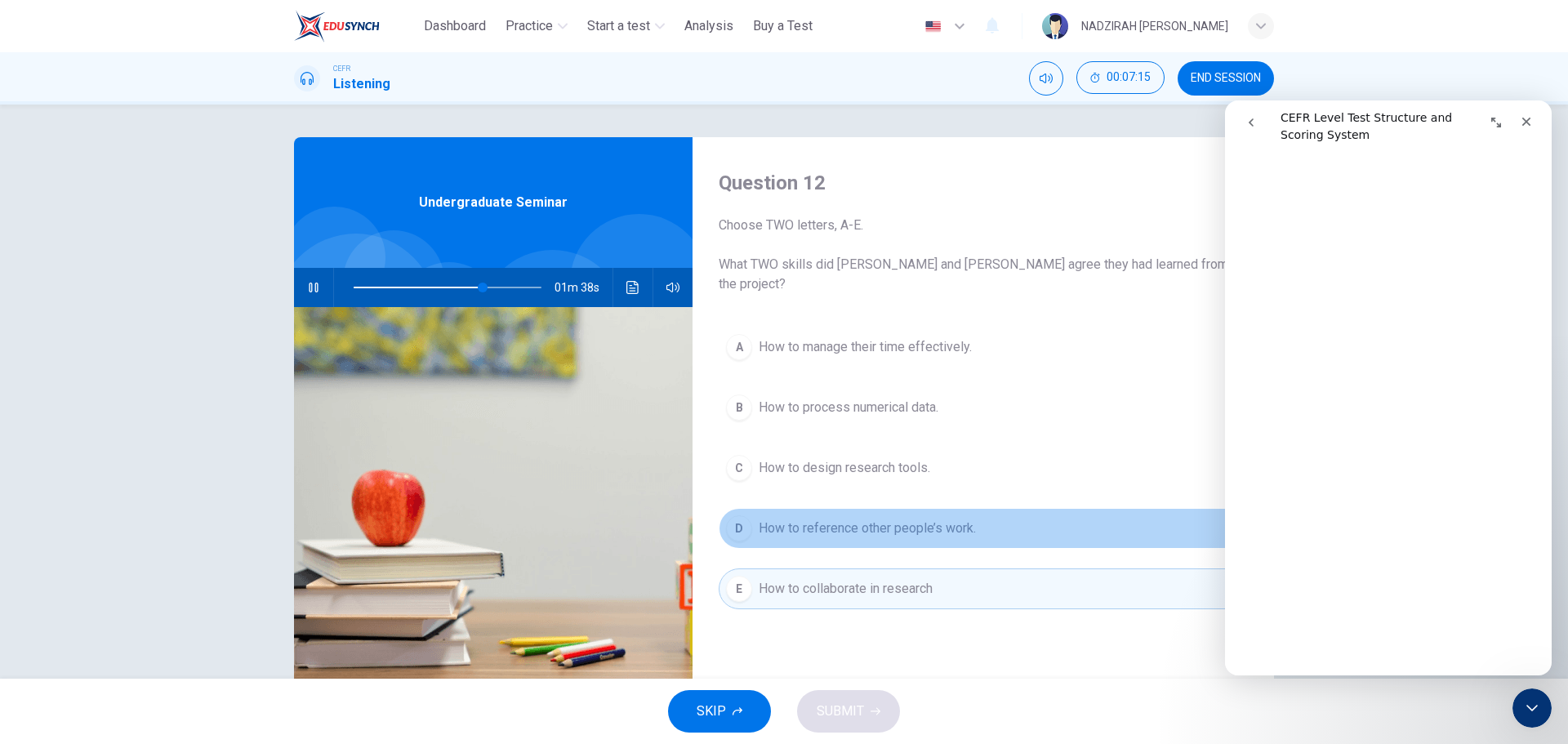
click at [861, 508] on button "D How to reference other people’s work." at bounding box center [983, 528] width 529 height 41
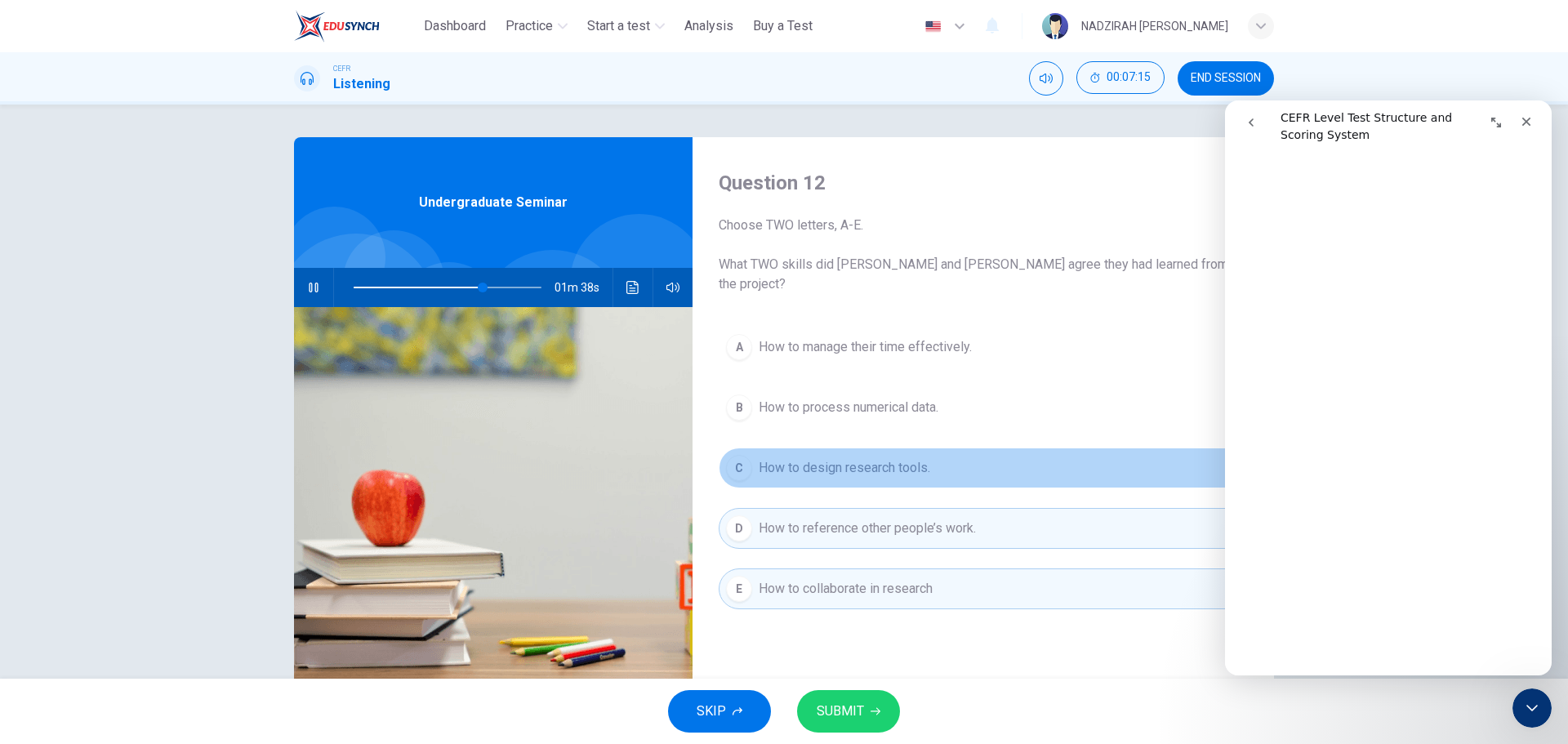
drag, startPoint x: 859, startPoint y: 448, endPoint x: 859, endPoint y: 413, distance: 35.0
click at [859, 458] on span "How to design research tools." at bounding box center [845, 467] width 171 height 20
click at [859, 413] on div "A How to manage their time effectively. B How to process numerical data. C How …" at bounding box center [983, 484] width 529 height 315
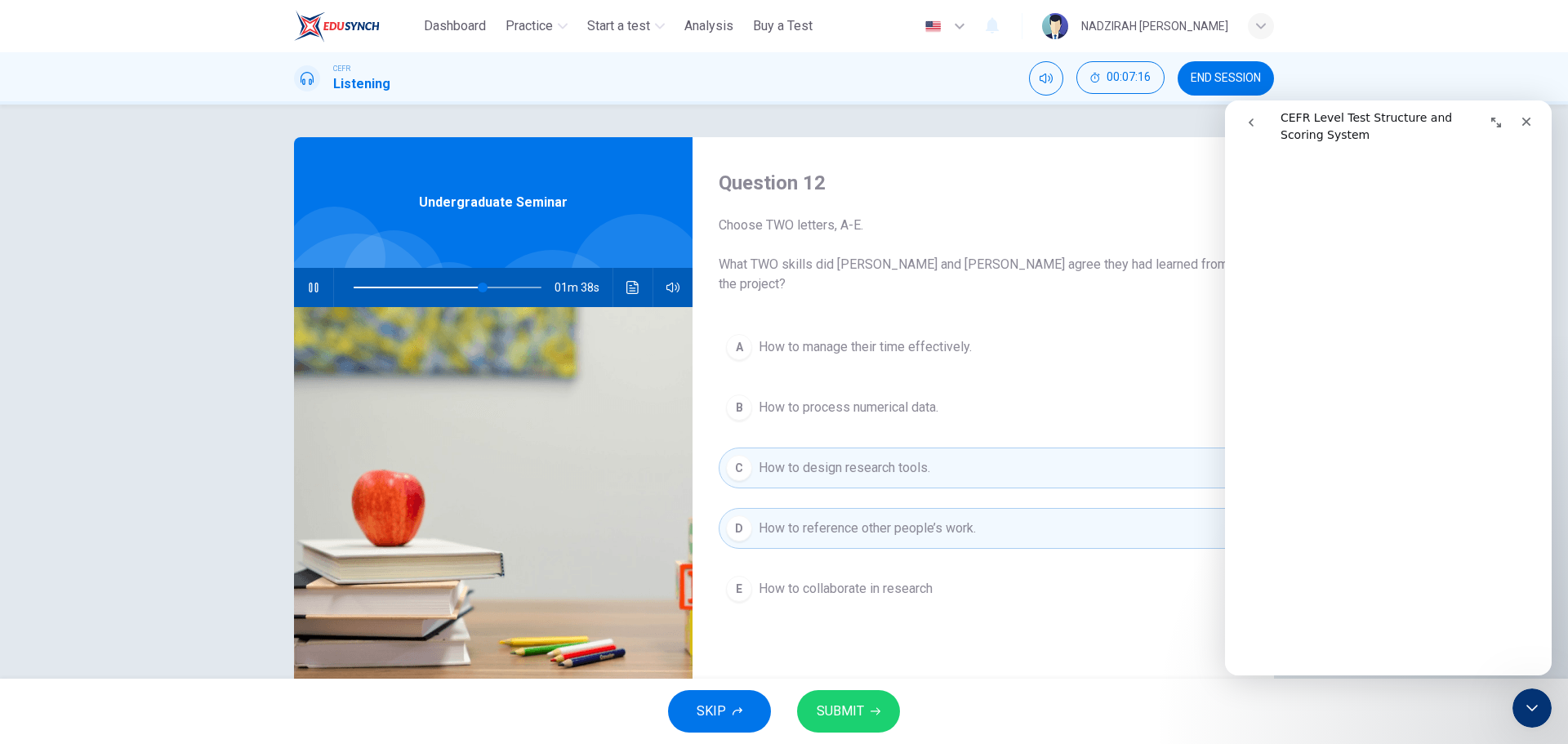
click at [859, 403] on button "B How to process numerical data." at bounding box center [983, 407] width 529 height 41
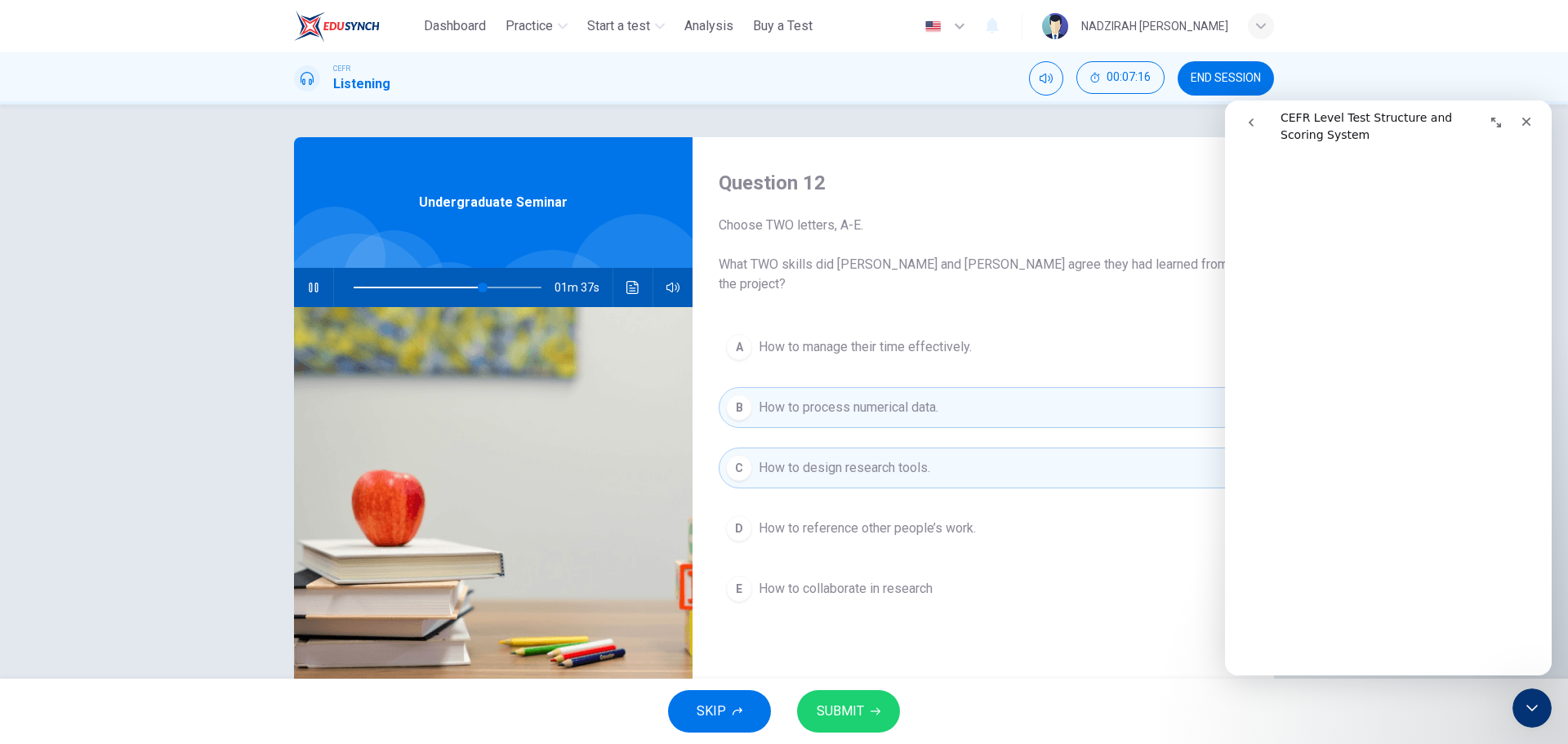
click at [859, 338] on span "How to manage their time effectively." at bounding box center [865, 347] width 213 height 20
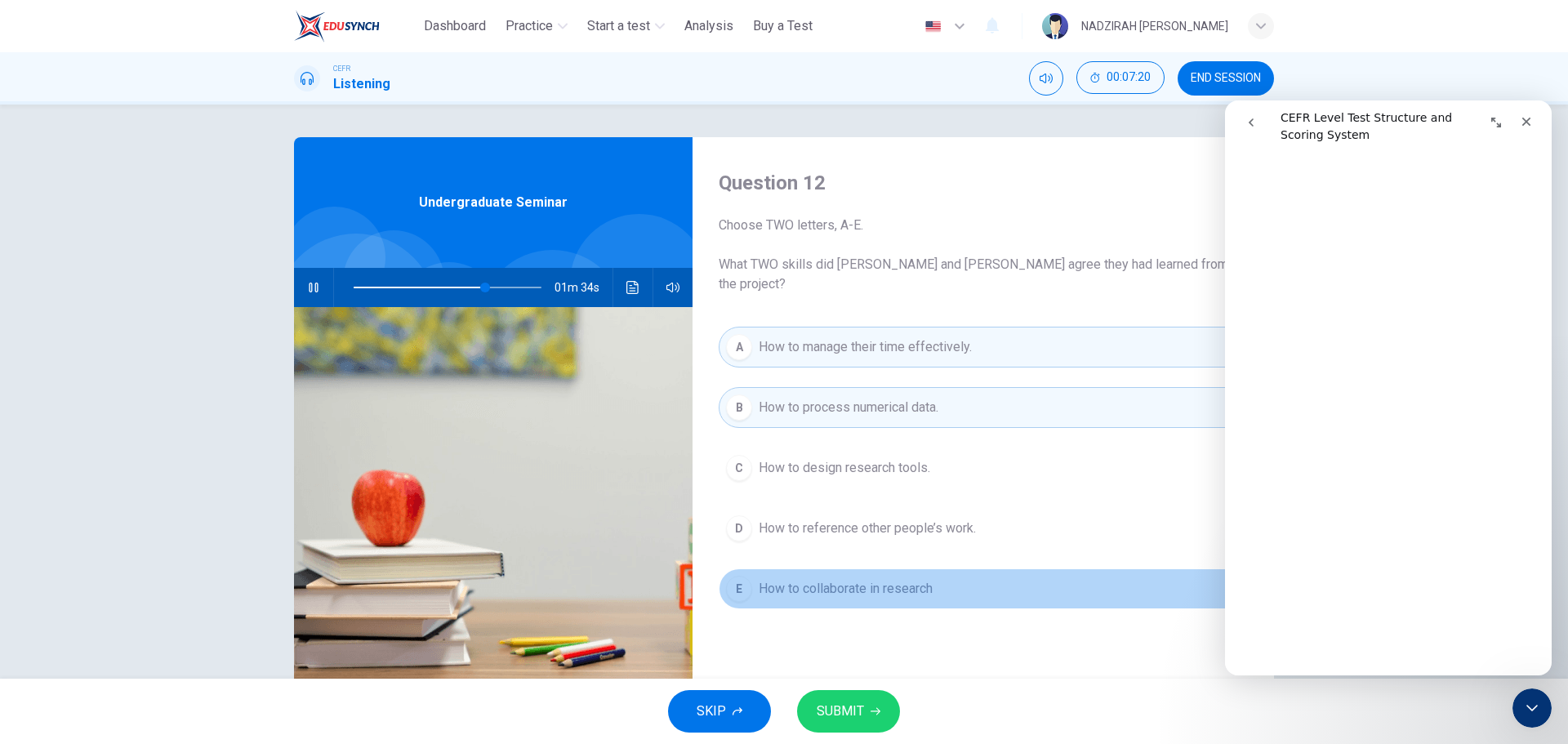
click at [880, 578] on span "How to collaborate in research" at bounding box center [846, 588] width 174 height 20
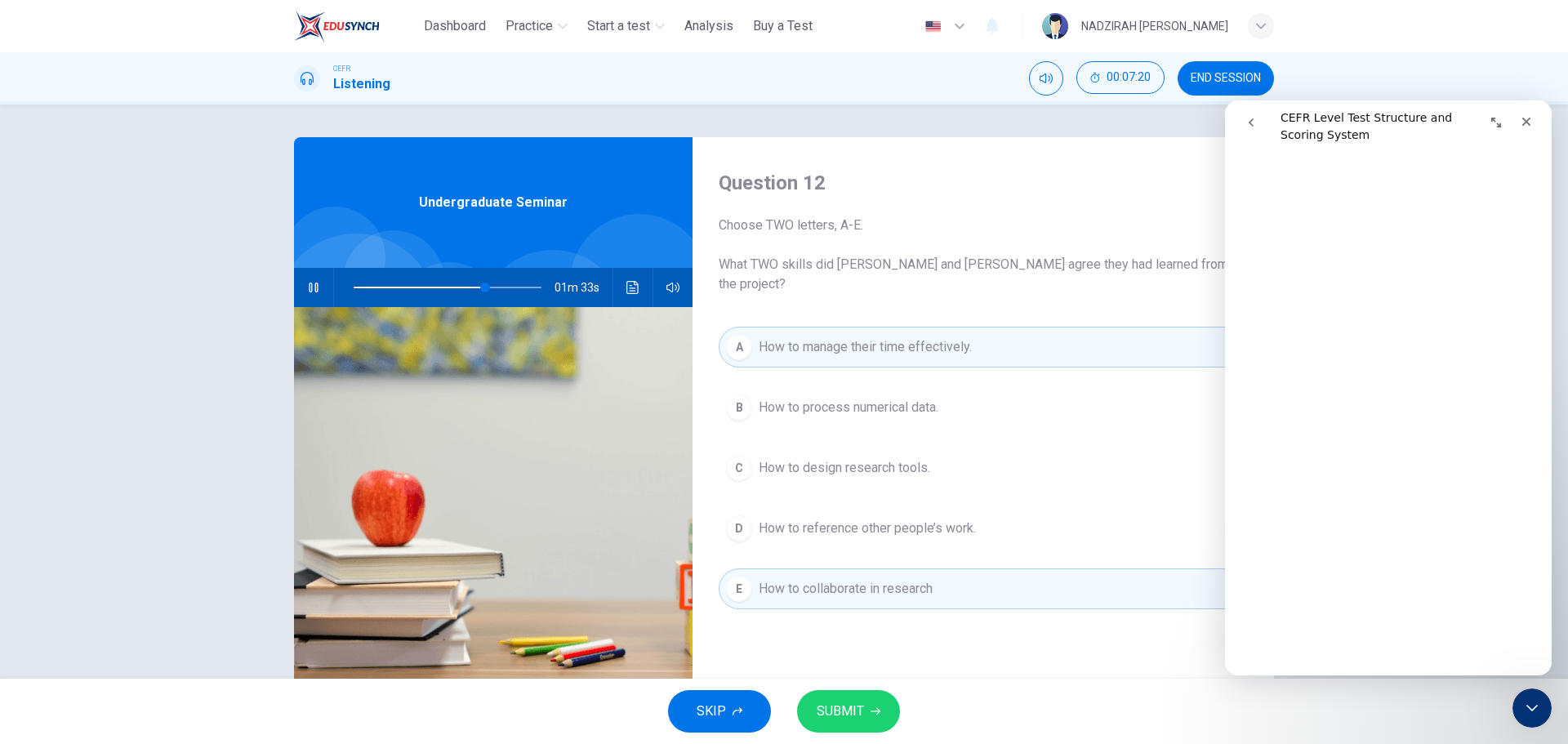
click at [877, 404] on button "B How to process numerical data." at bounding box center [983, 407] width 529 height 41
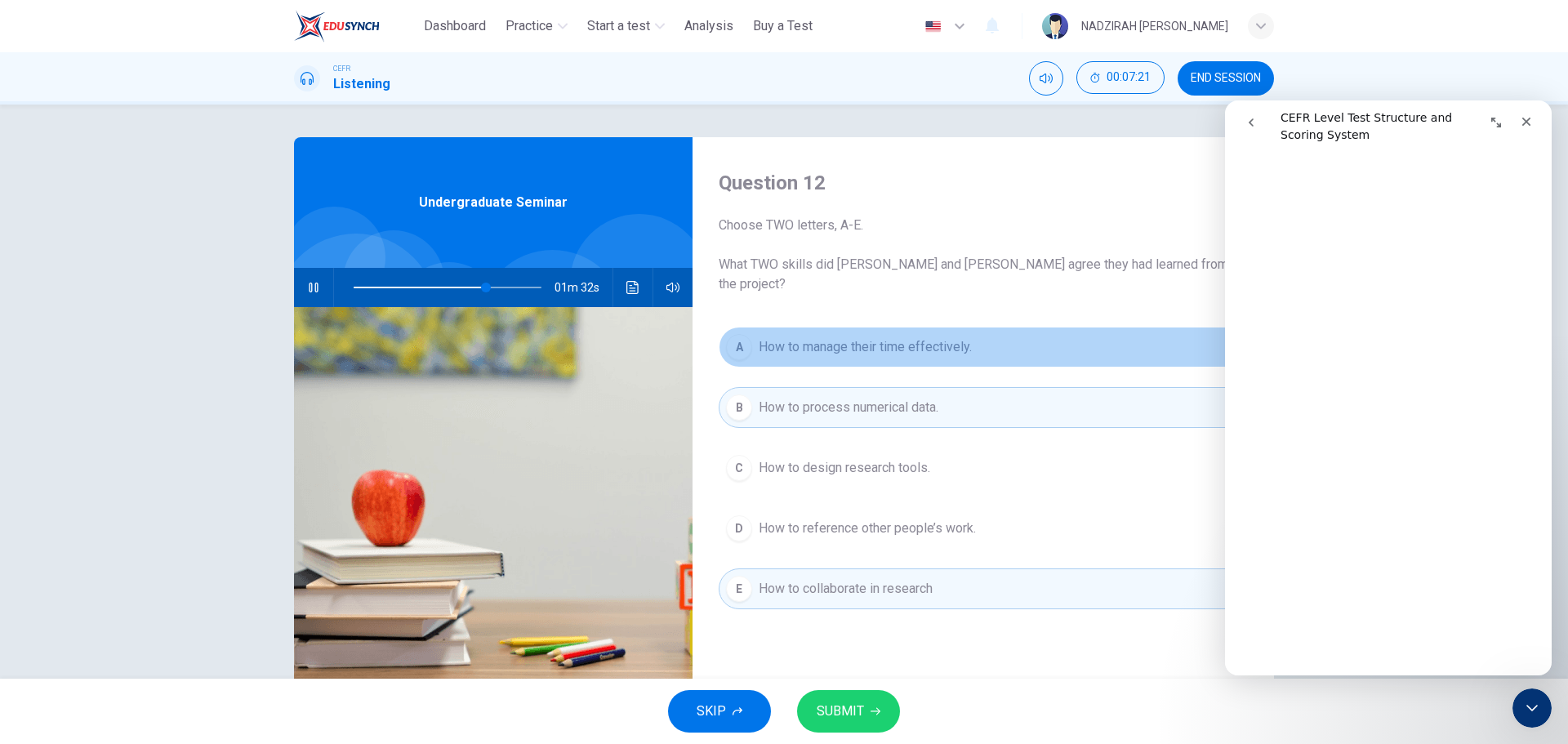
click at [892, 338] on span "How to manage their time effectively." at bounding box center [865, 347] width 213 height 20
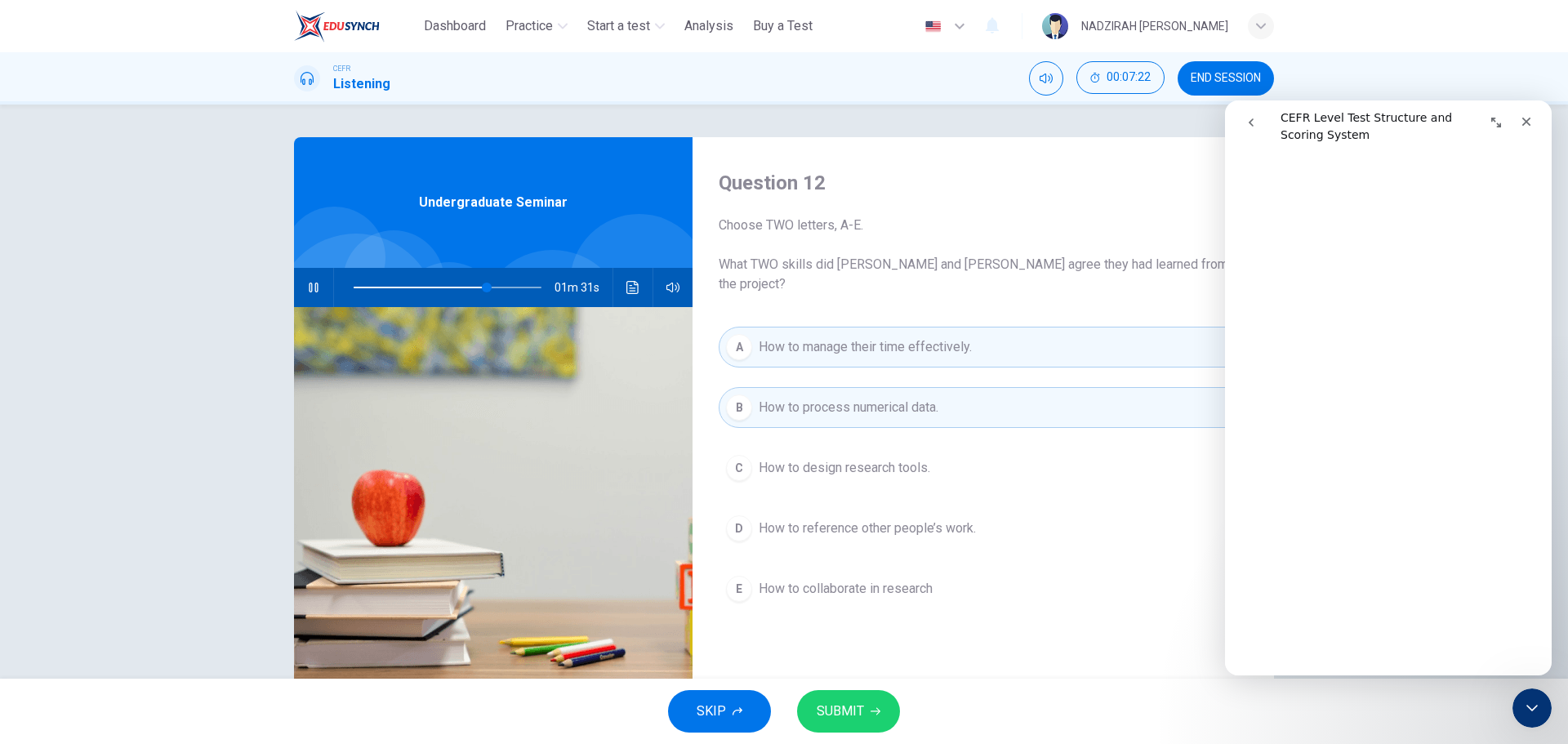
click at [898, 458] on span "How to design research tools." at bounding box center [845, 467] width 171 height 20
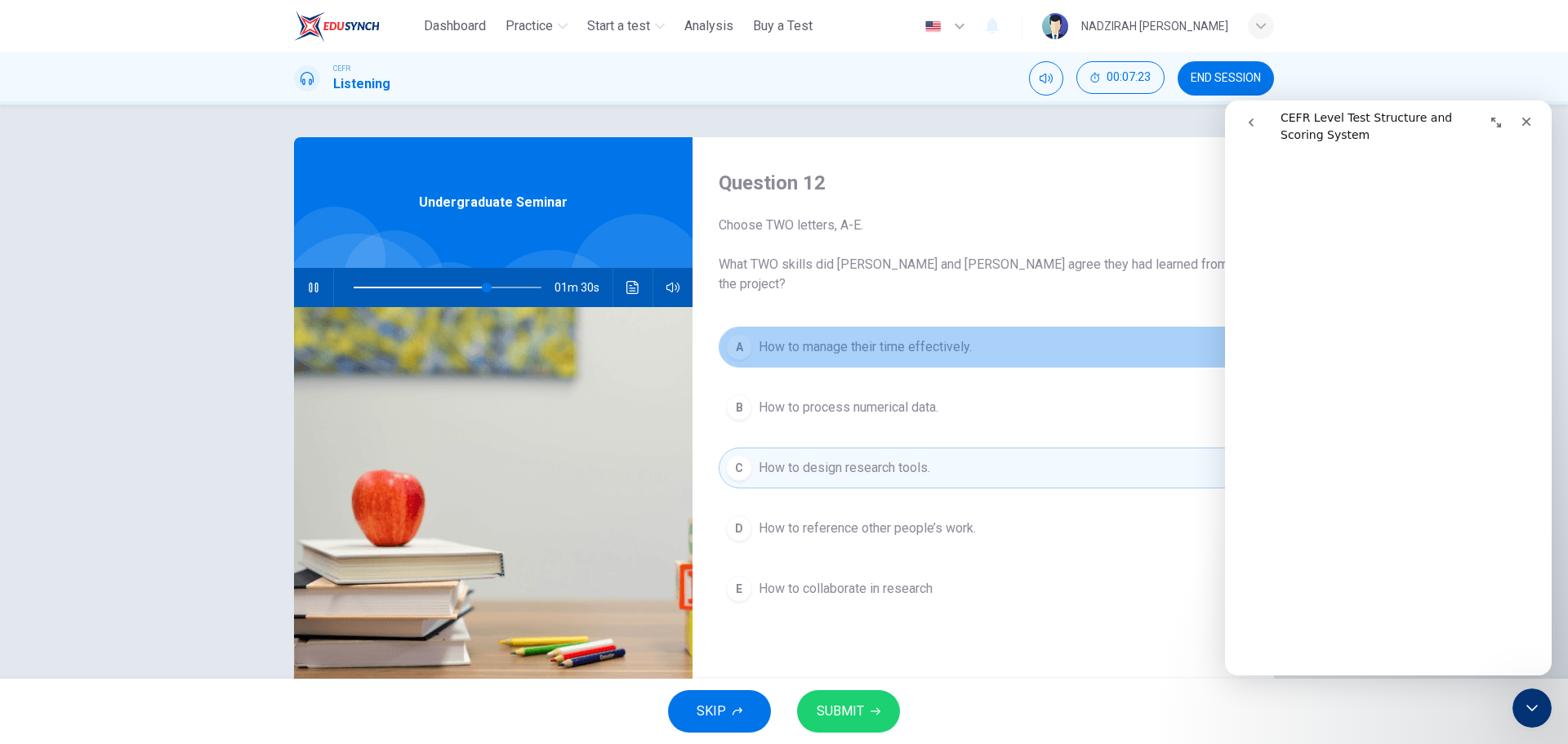
click at [934, 338] on span "How to manage their time effectively." at bounding box center [865, 347] width 213 height 20
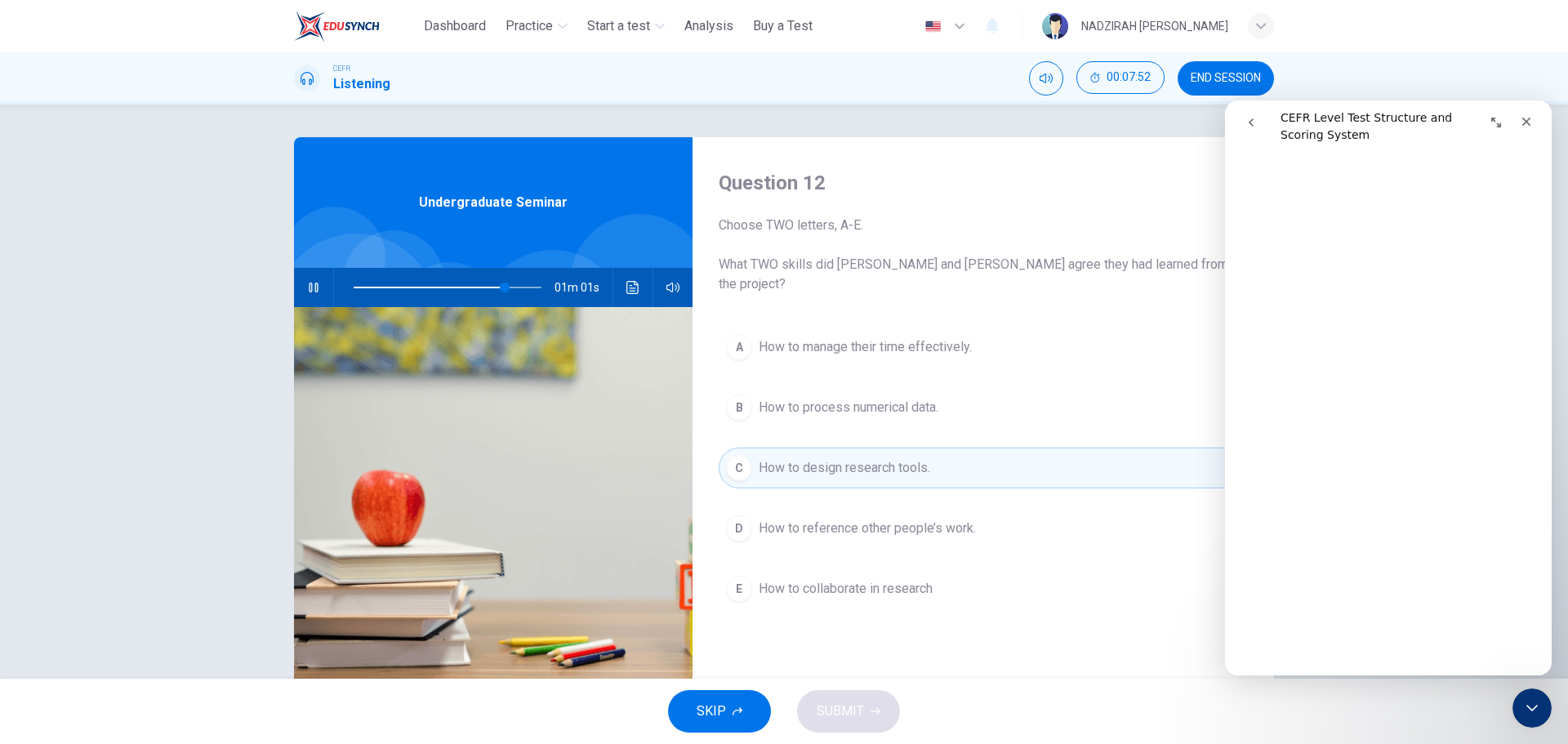
click at [913, 339] on button "A How to manage their time effectively." at bounding box center [983, 347] width 529 height 41
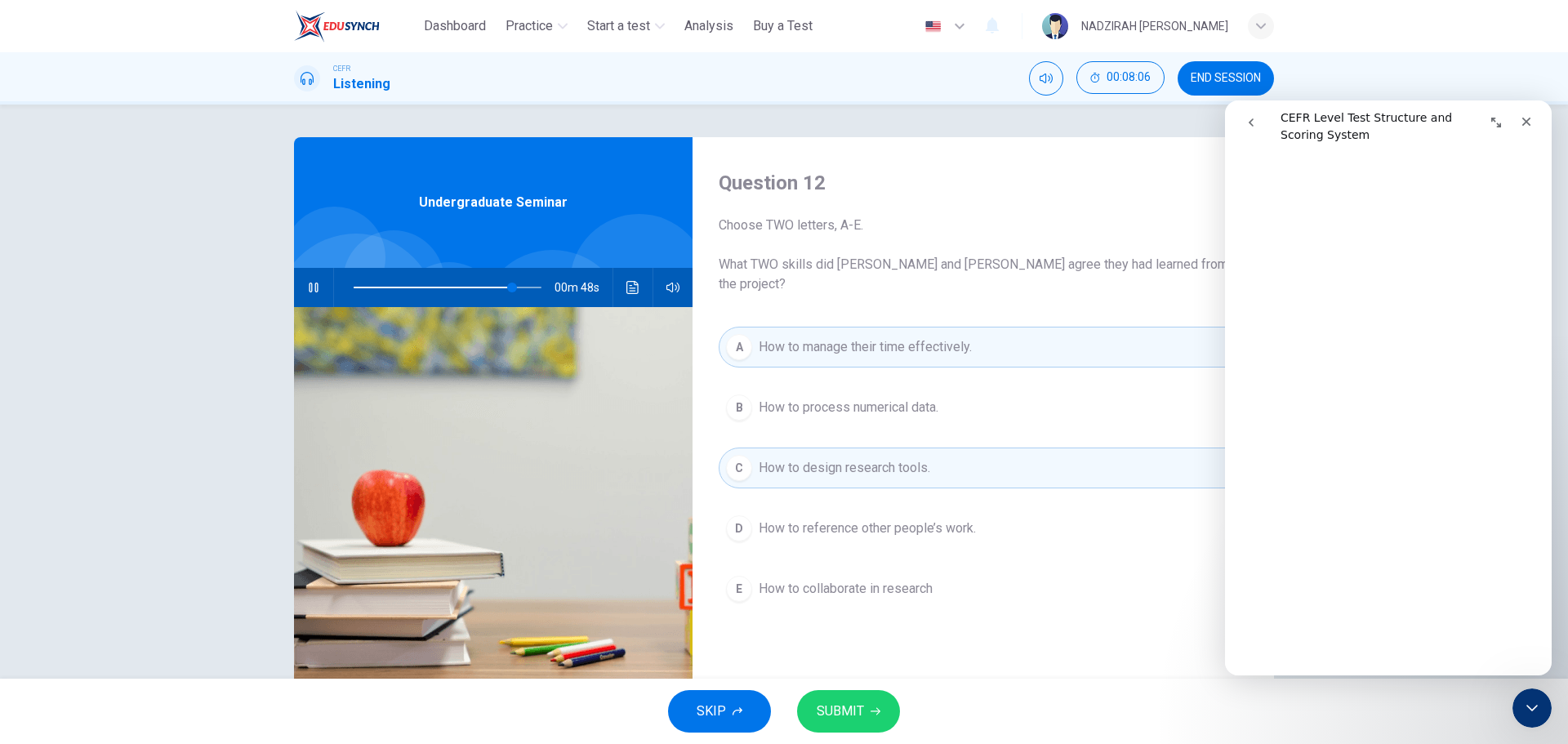
click at [926, 409] on div "A How to manage their time effectively. B How to process numerical data. C How …" at bounding box center [983, 484] width 529 height 315
click at [919, 398] on span "How to process numerical data." at bounding box center [849, 407] width 180 height 20
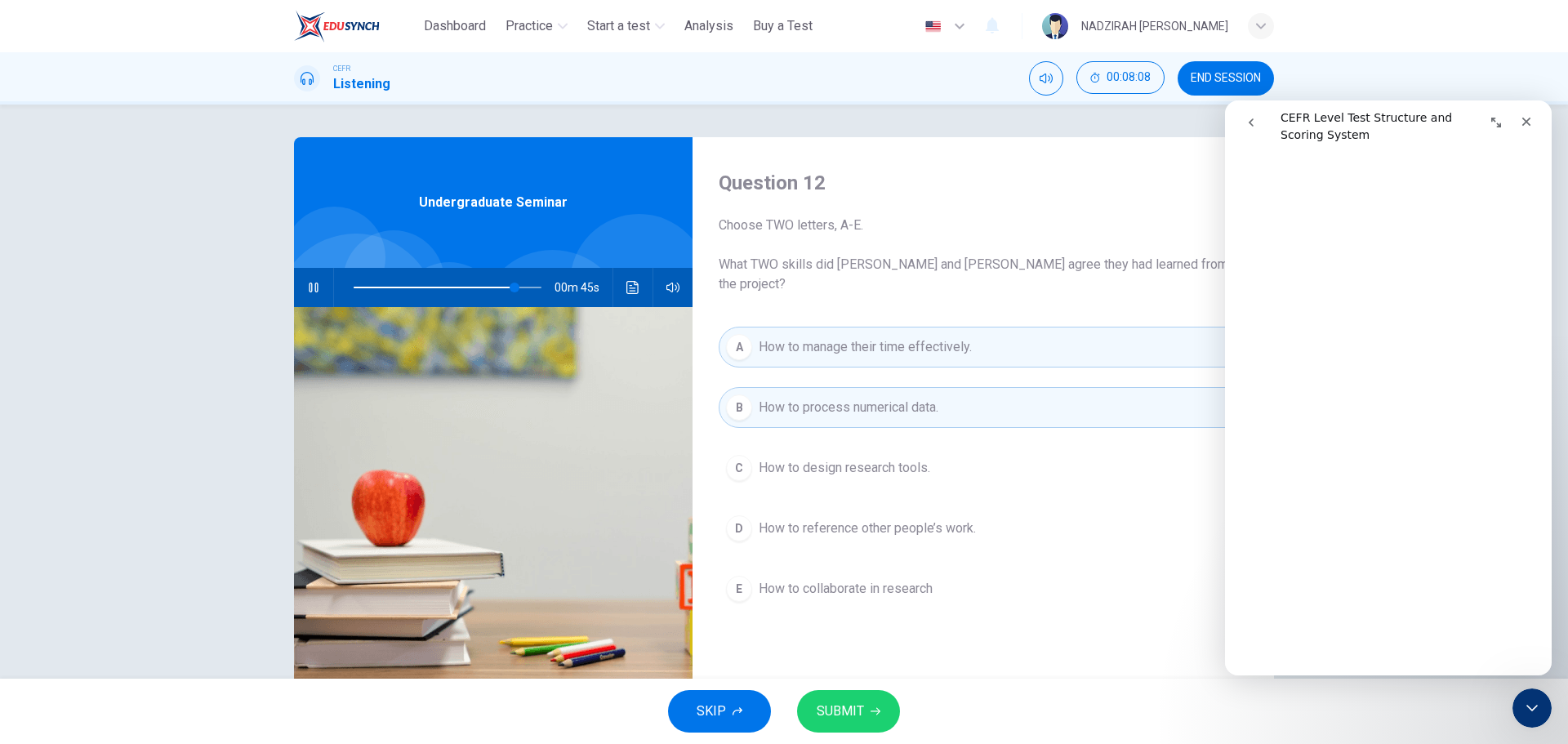
click at [908, 518] on span "How to reference other people’s work." at bounding box center [868, 527] width 218 height 20
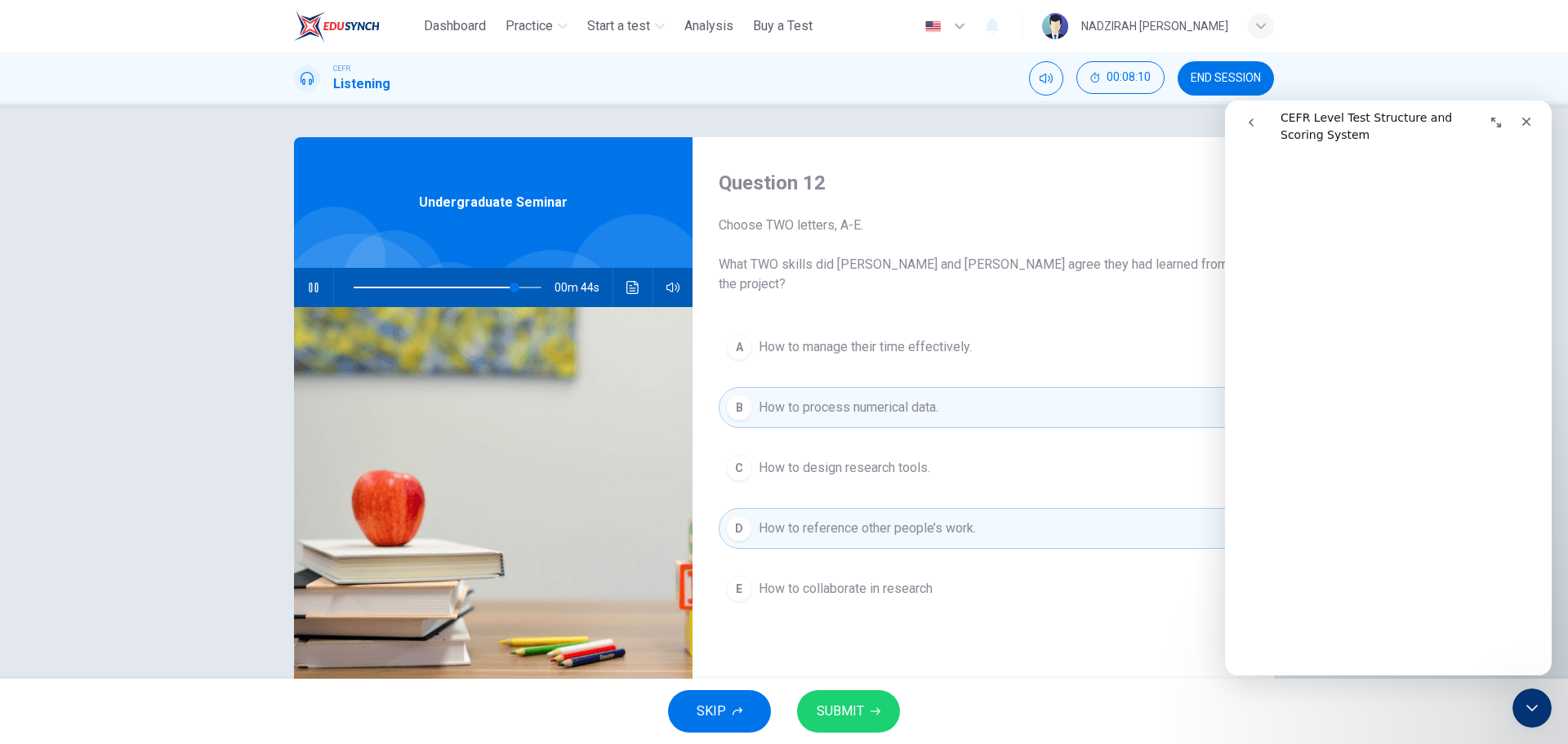
click at [879, 338] on span "How to manage their time effectively." at bounding box center [865, 347] width 213 height 20
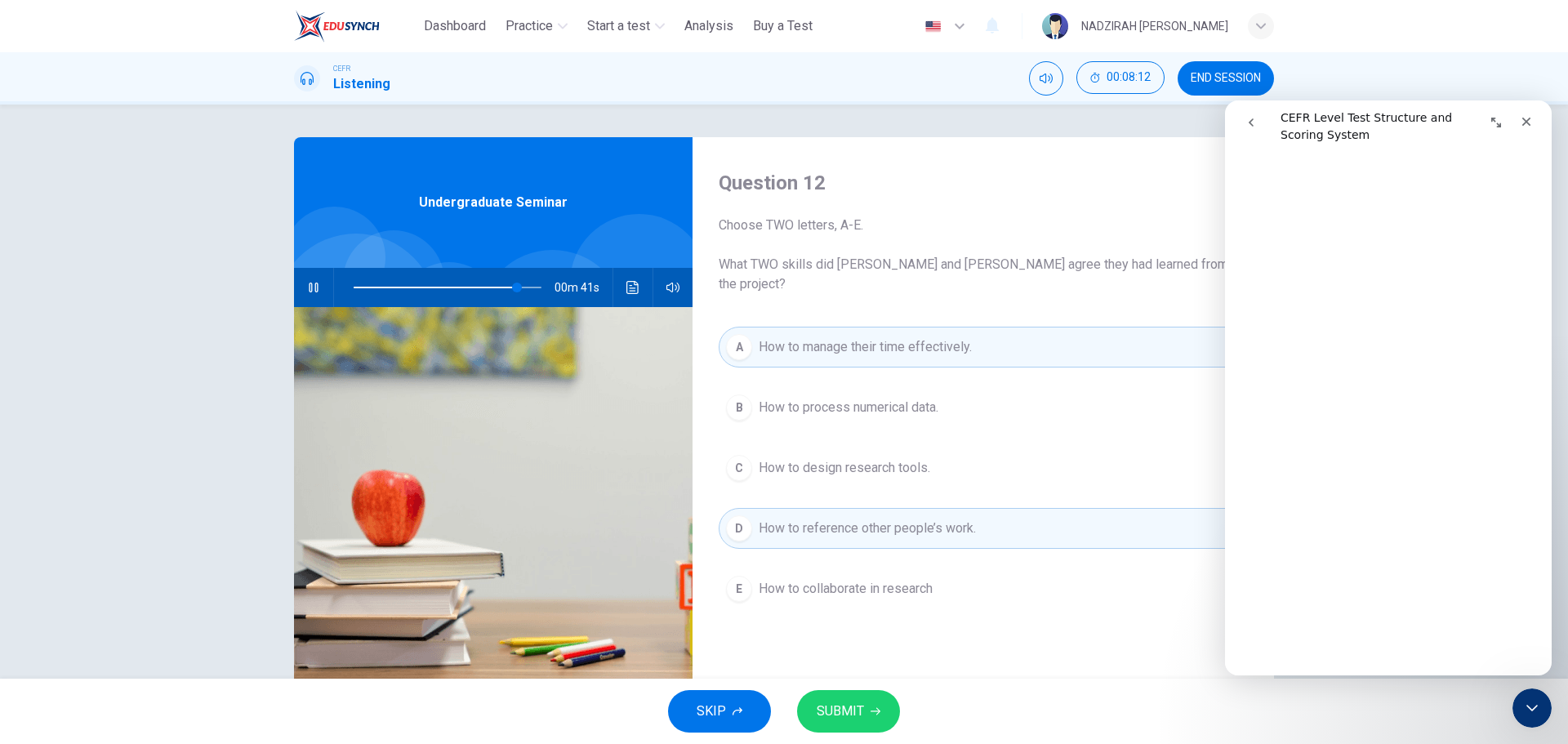
click at [918, 458] on span "How to design research tools." at bounding box center [845, 467] width 171 height 20
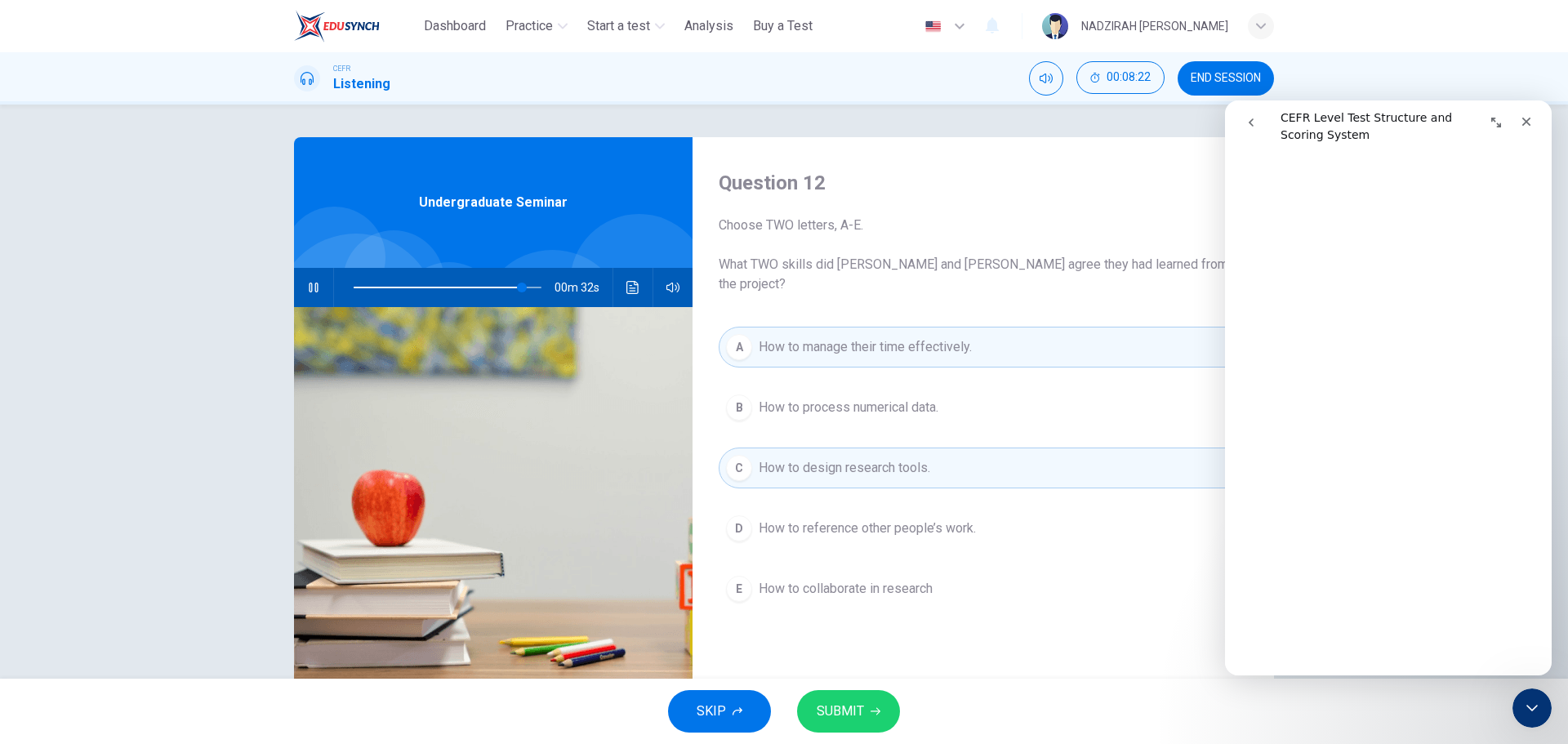
click at [914, 518] on span "How to reference other people’s work." at bounding box center [868, 527] width 218 height 20
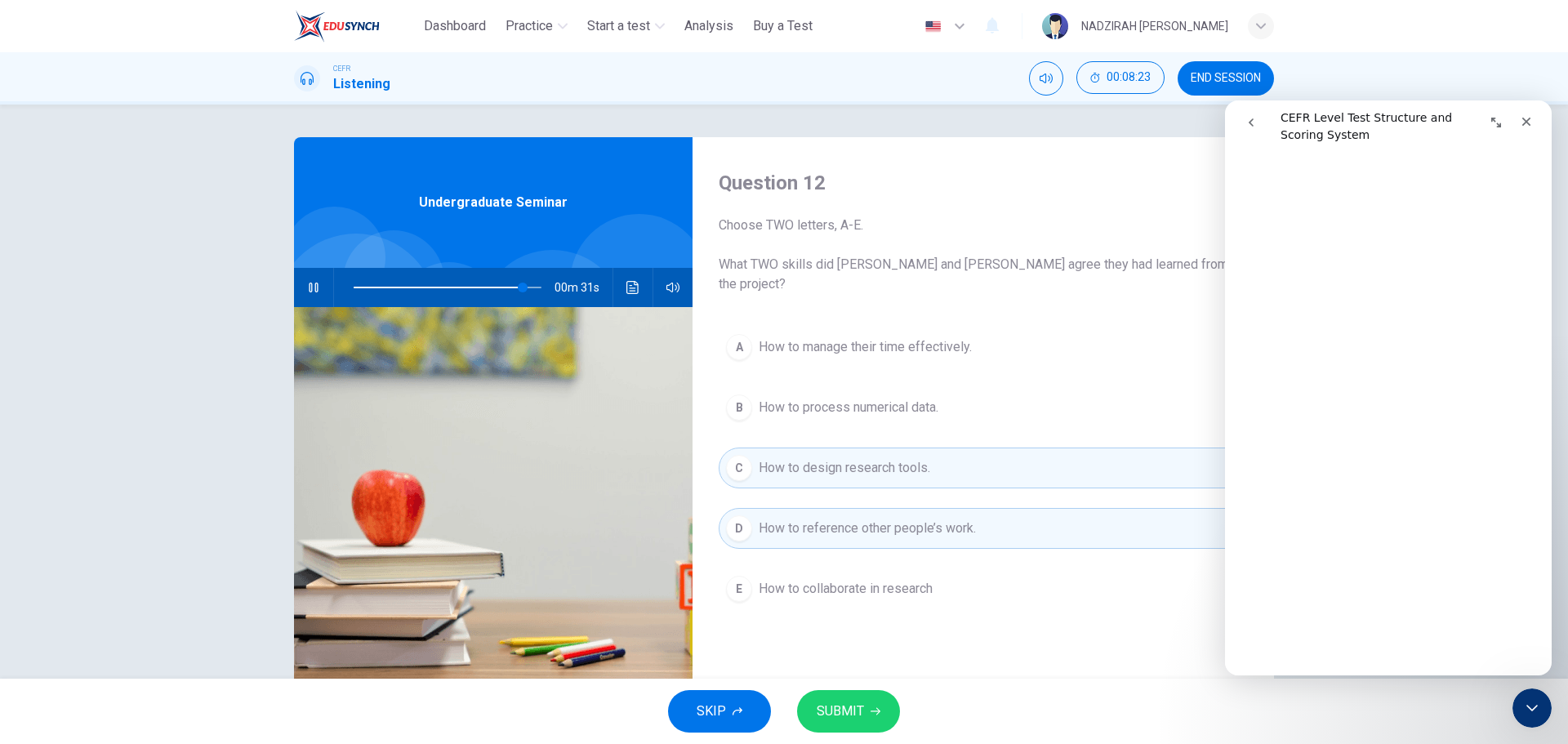
click at [963, 338] on span "How to manage their time effectively." at bounding box center [865, 347] width 213 height 20
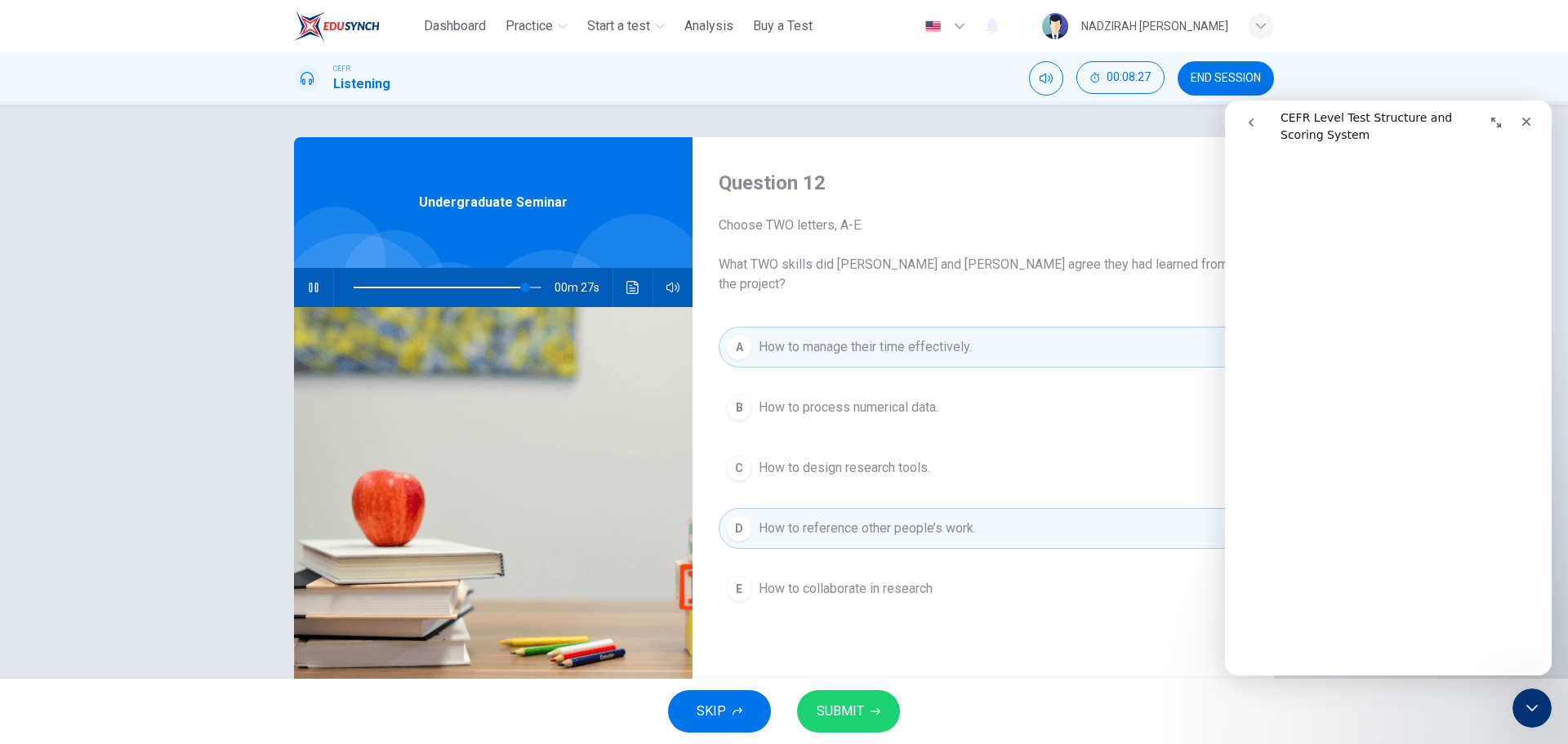
click at [901, 426] on div "A How to manage their time effectively. B How to process numerical data. C How …" at bounding box center [983, 484] width 529 height 315
click at [902, 458] on span "How to design research tools." at bounding box center [845, 467] width 171 height 20
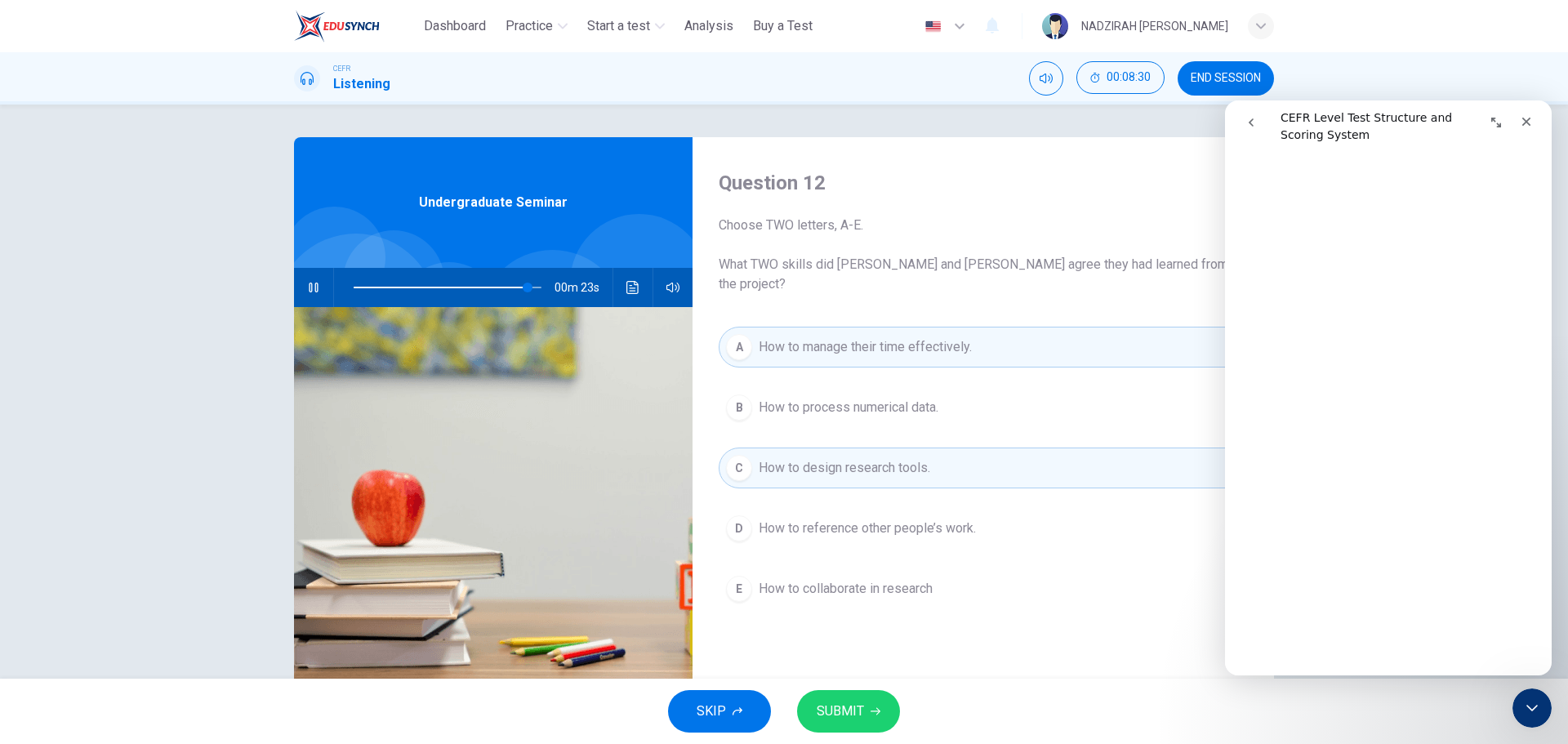
click at [870, 705] on button "SUBMIT" at bounding box center [849, 711] width 103 height 43
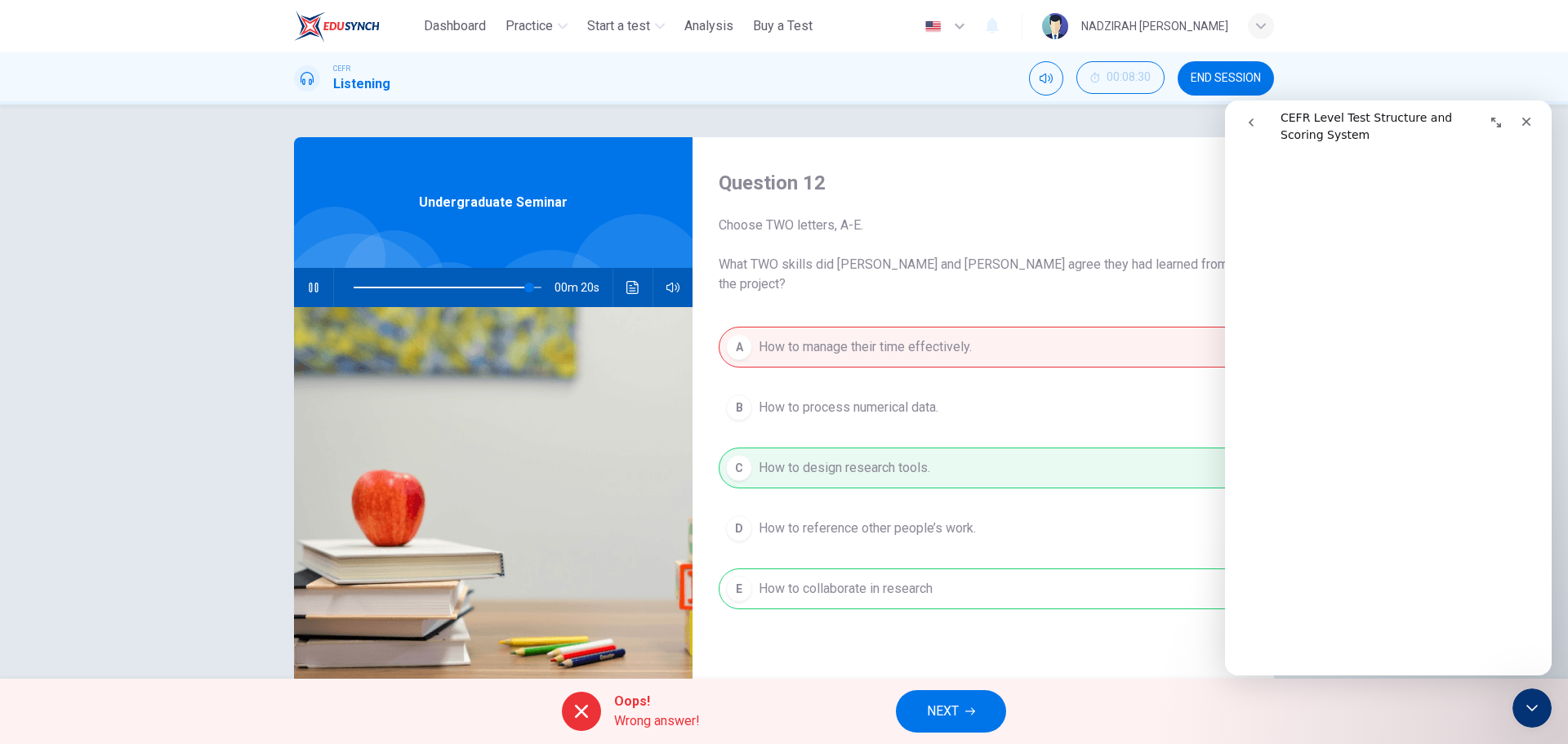
type input "**"
click at [954, 731] on button "NEXT" at bounding box center [951, 711] width 111 height 43
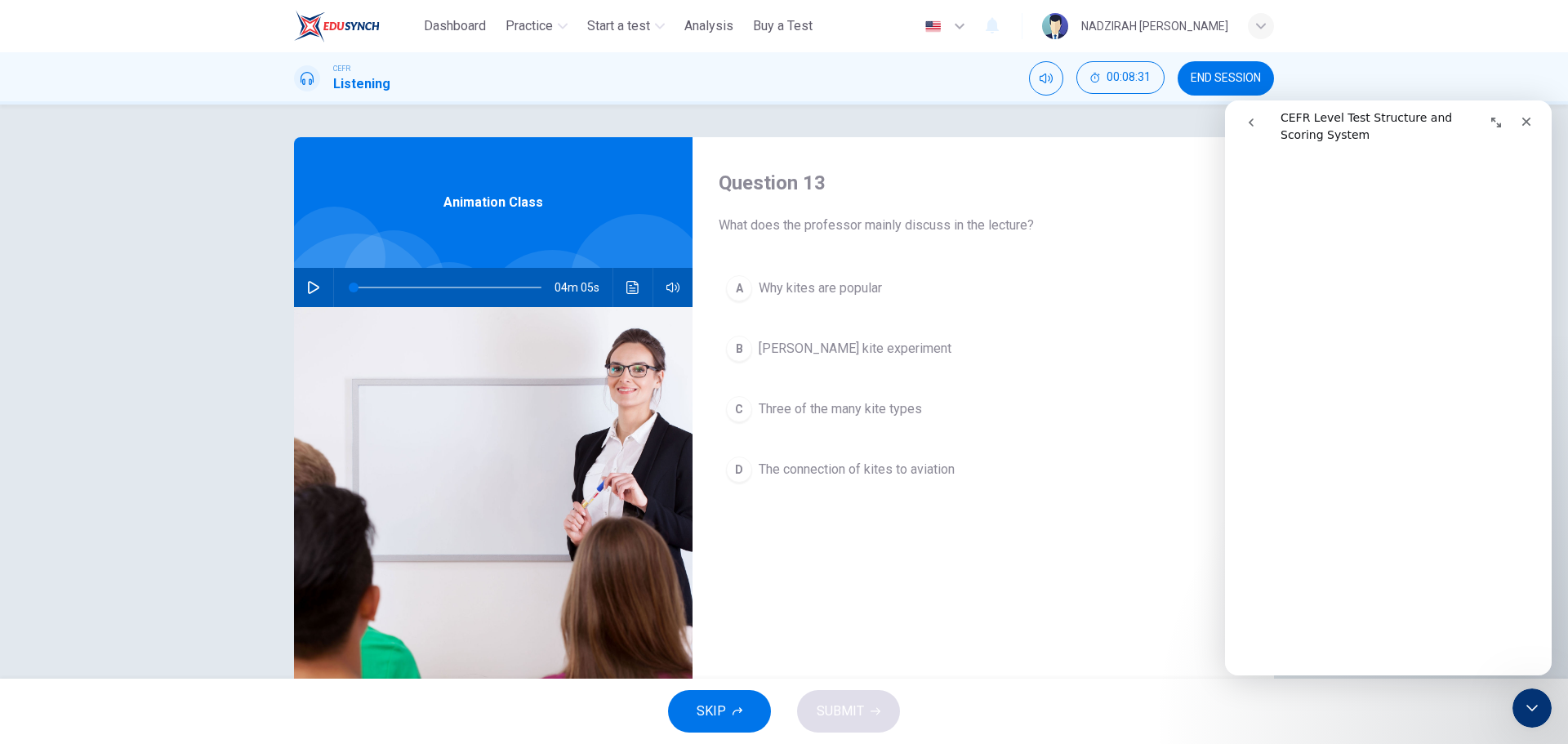
click at [1204, 77] on span "END SESSION" at bounding box center [1226, 78] width 70 height 13
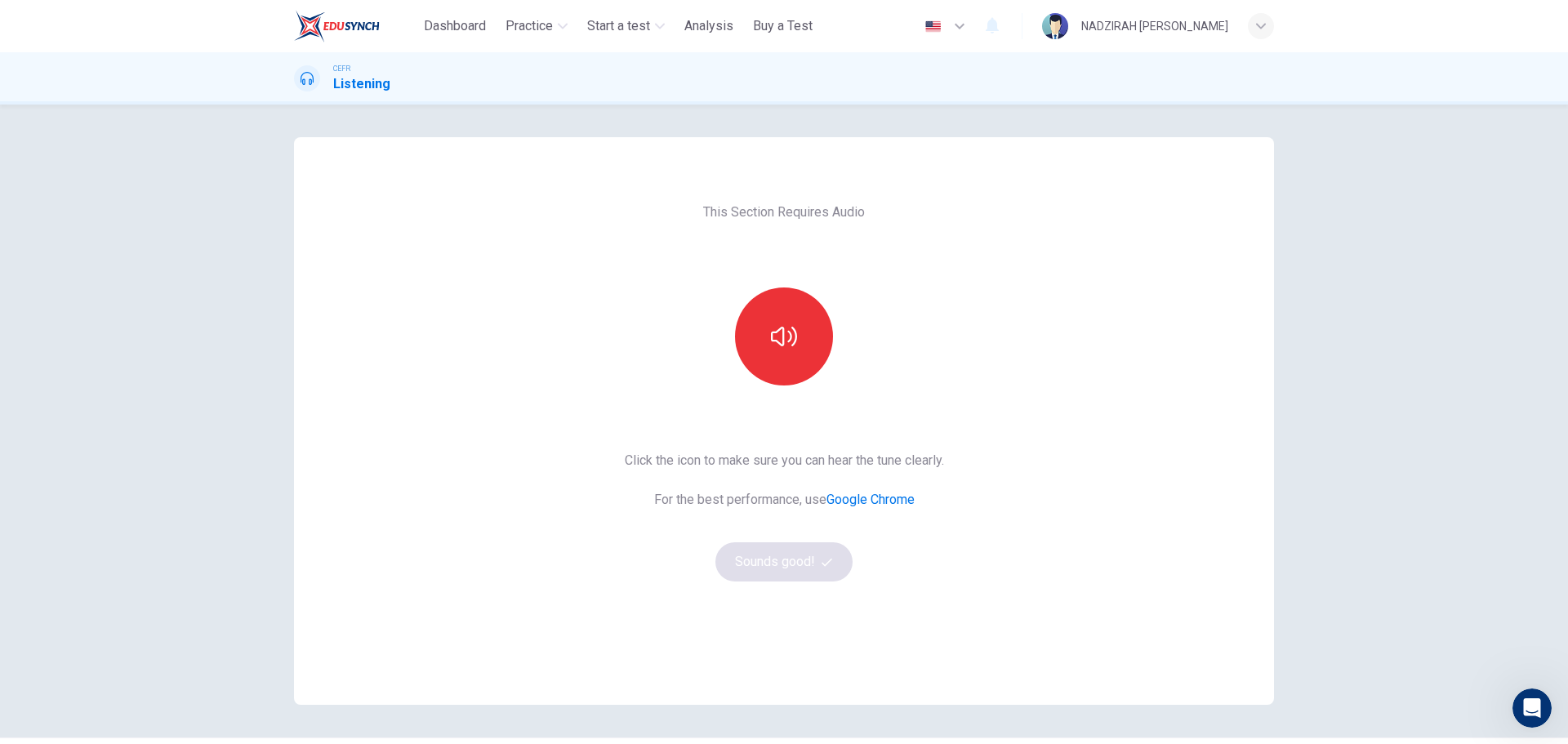
click at [793, 369] on button "button" at bounding box center [784, 336] width 98 height 98
click at [792, 575] on button "Sounds good!" at bounding box center [784, 562] width 137 height 39
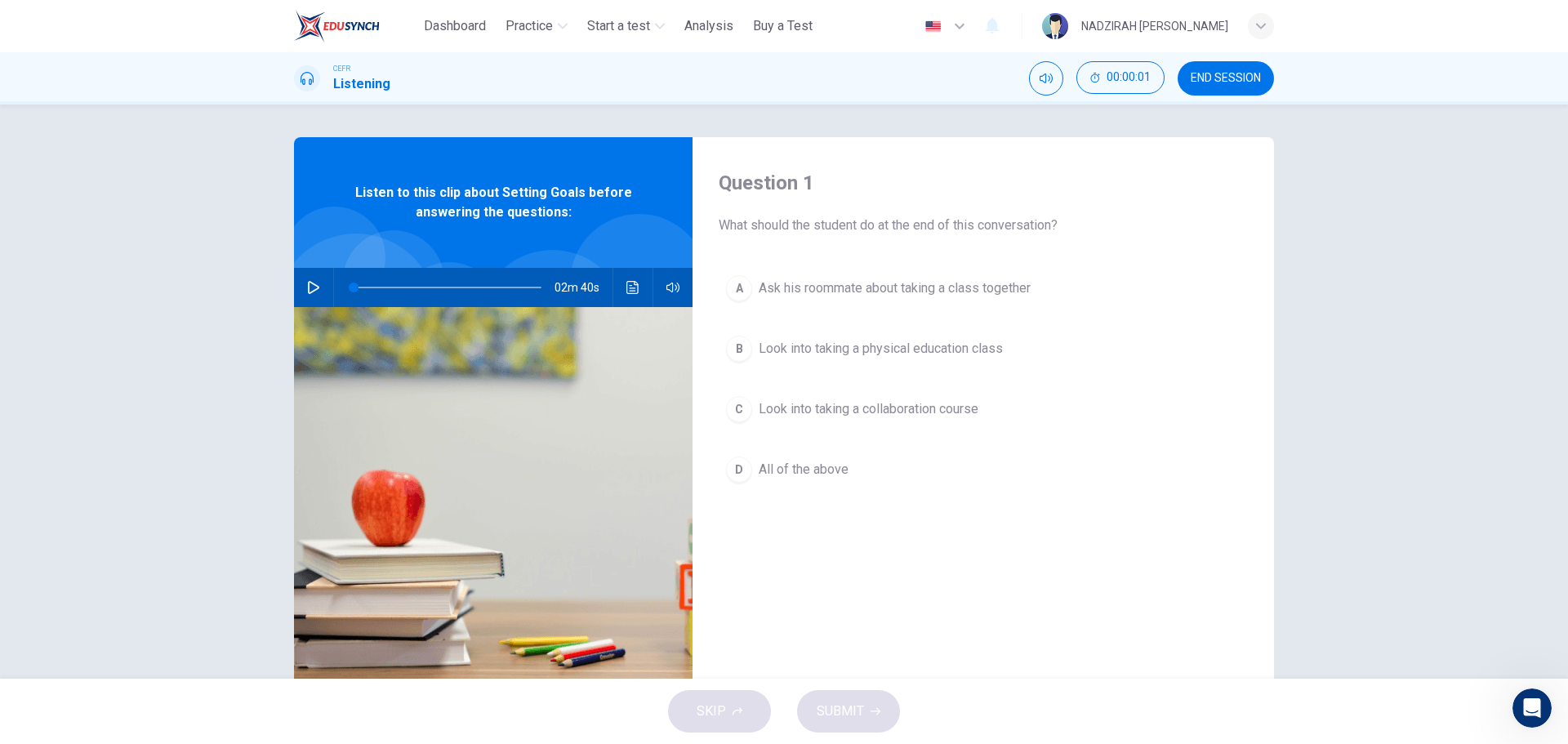
click at [294, 291] on div "02m 40s" at bounding box center [493, 287] width 398 height 39
click at [308, 288] on icon "button" at bounding box center [314, 287] width 11 height 13
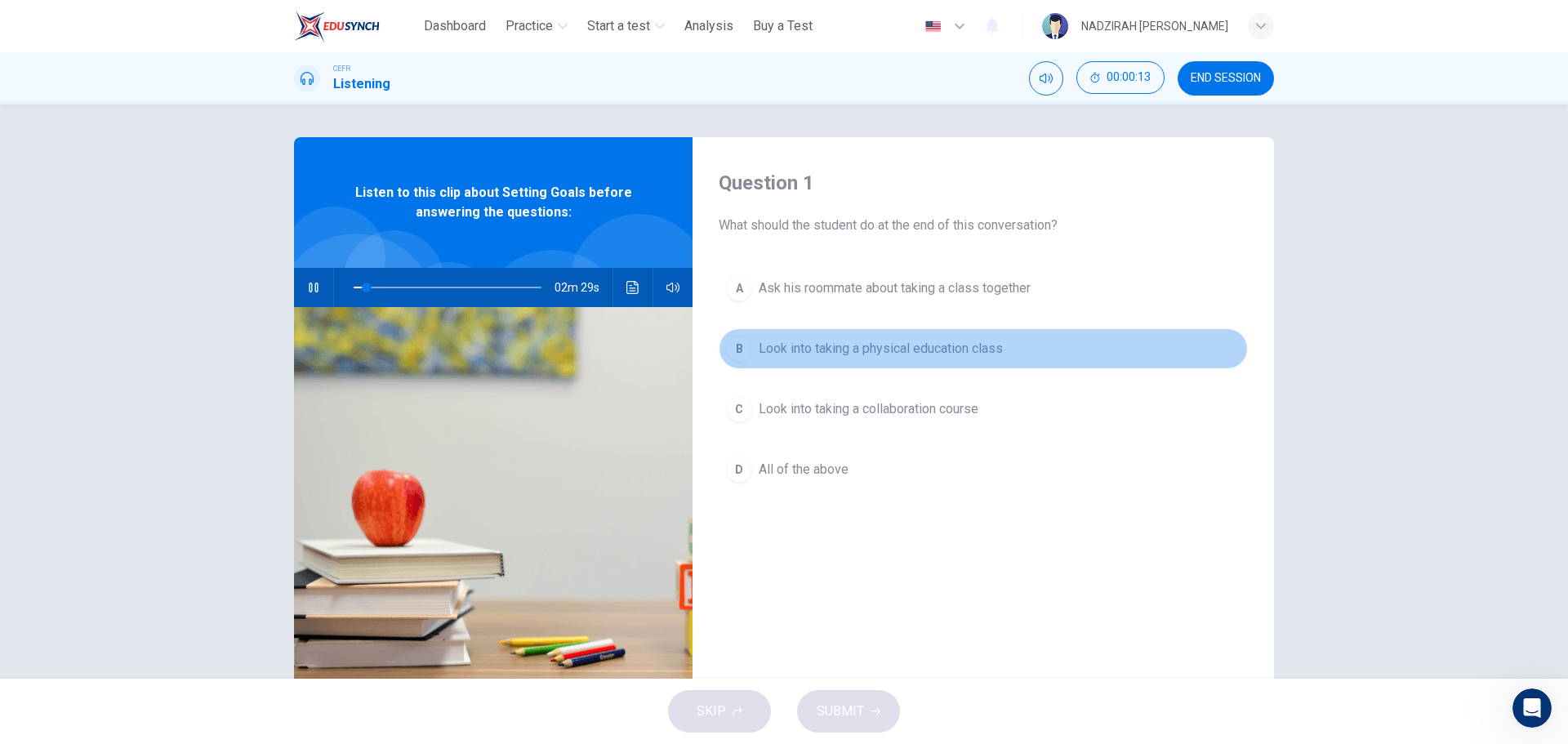
click at [759, 339] on span "Look into taking a physical education class" at bounding box center [881, 348] width 244 height 20
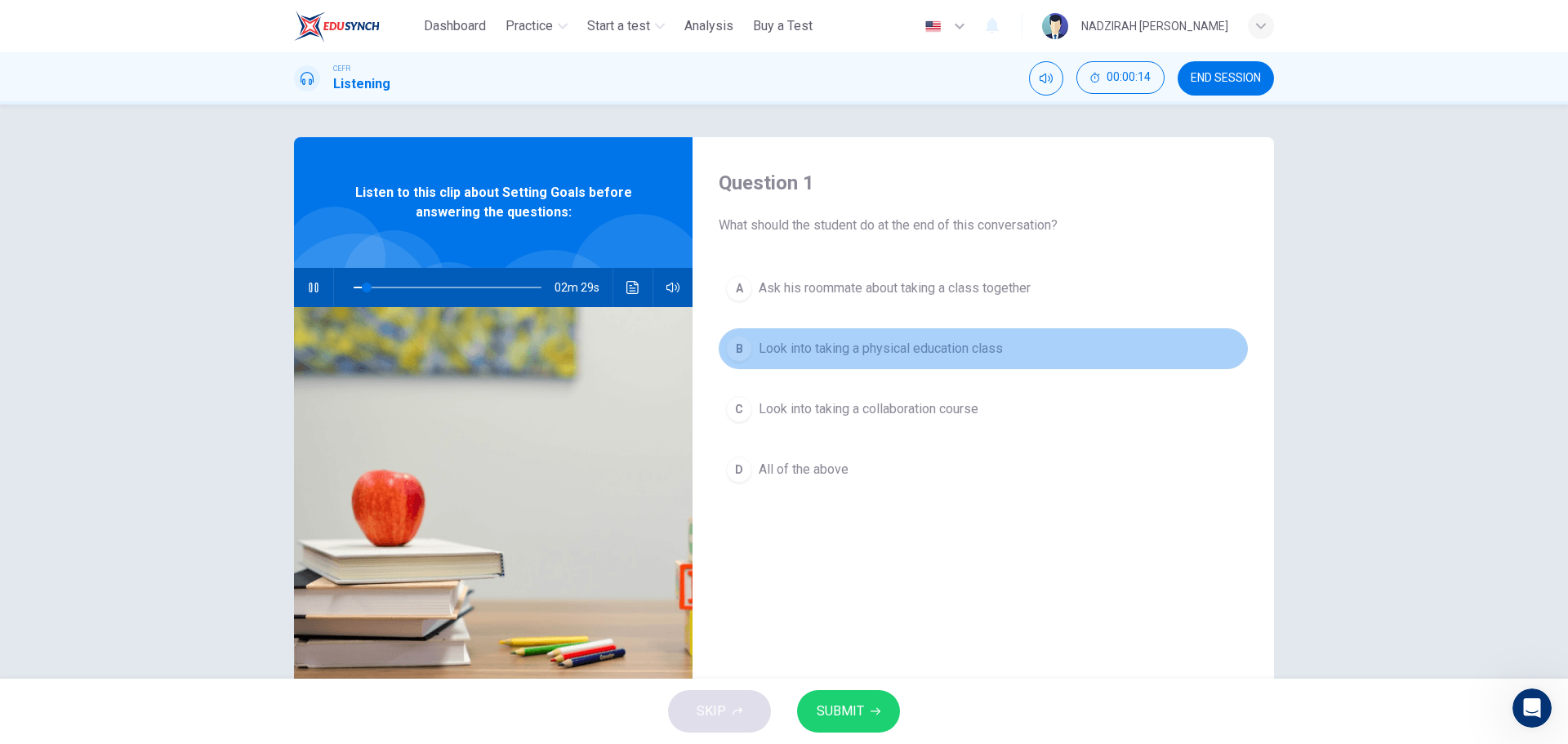
click at [759, 339] on span "Look into taking a physical education class" at bounding box center [881, 348] width 244 height 20
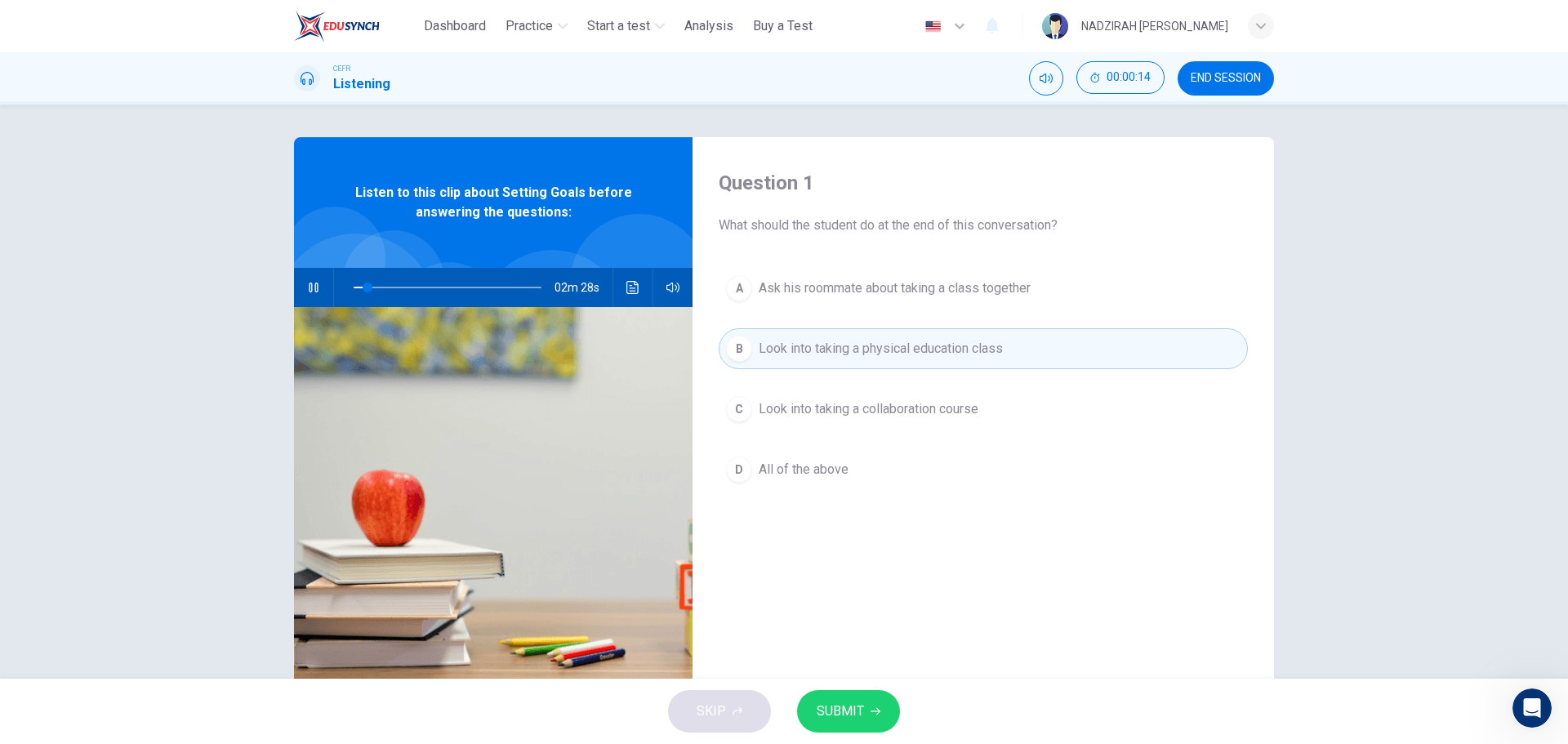
click at [767, 278] on span "Ask his roommate about taking a class together" at bounding box center [895, 287] width 272 height 20
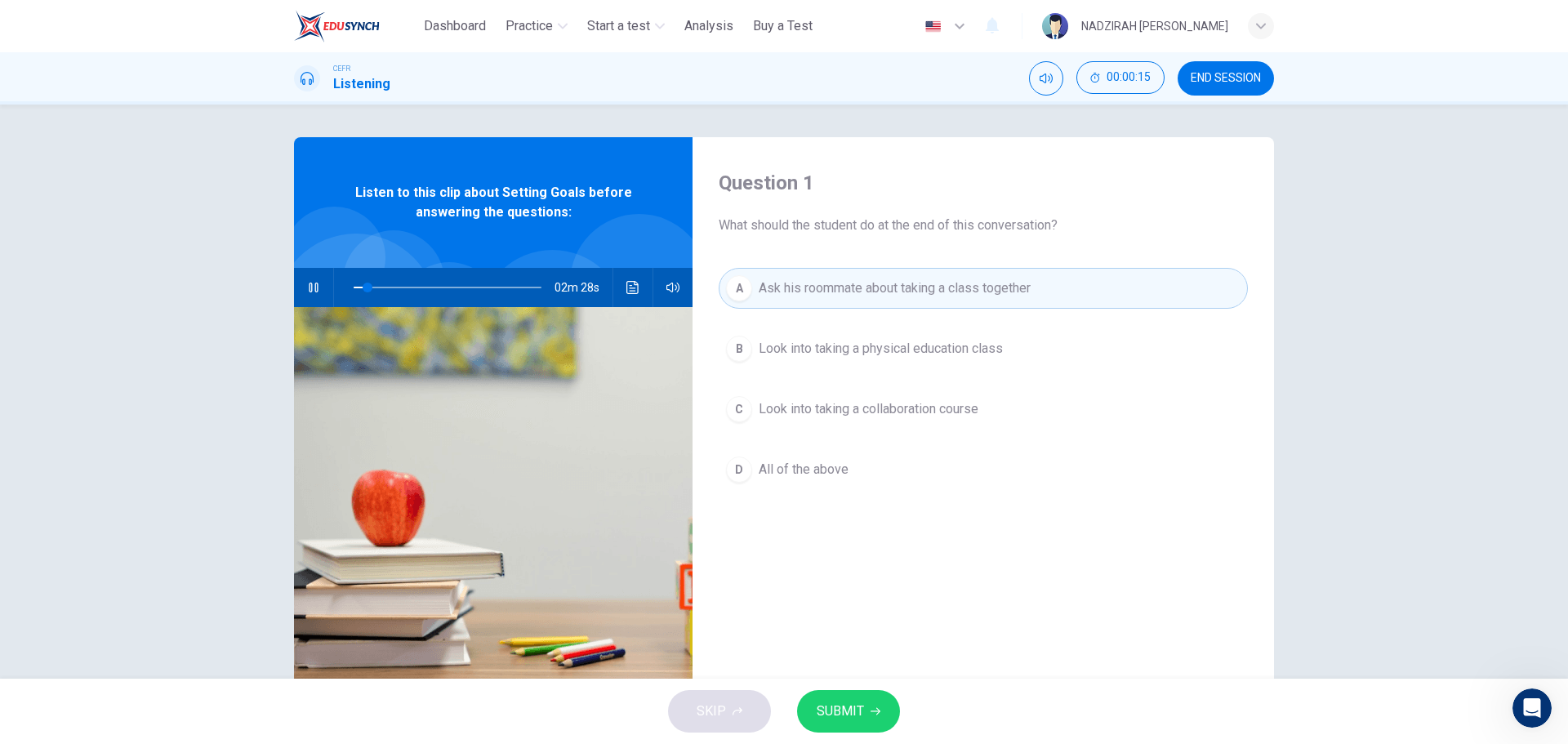
click at [787, 351] on span "Look into taking a physical education class" at bounding box center [881, 348] width 244 height 20
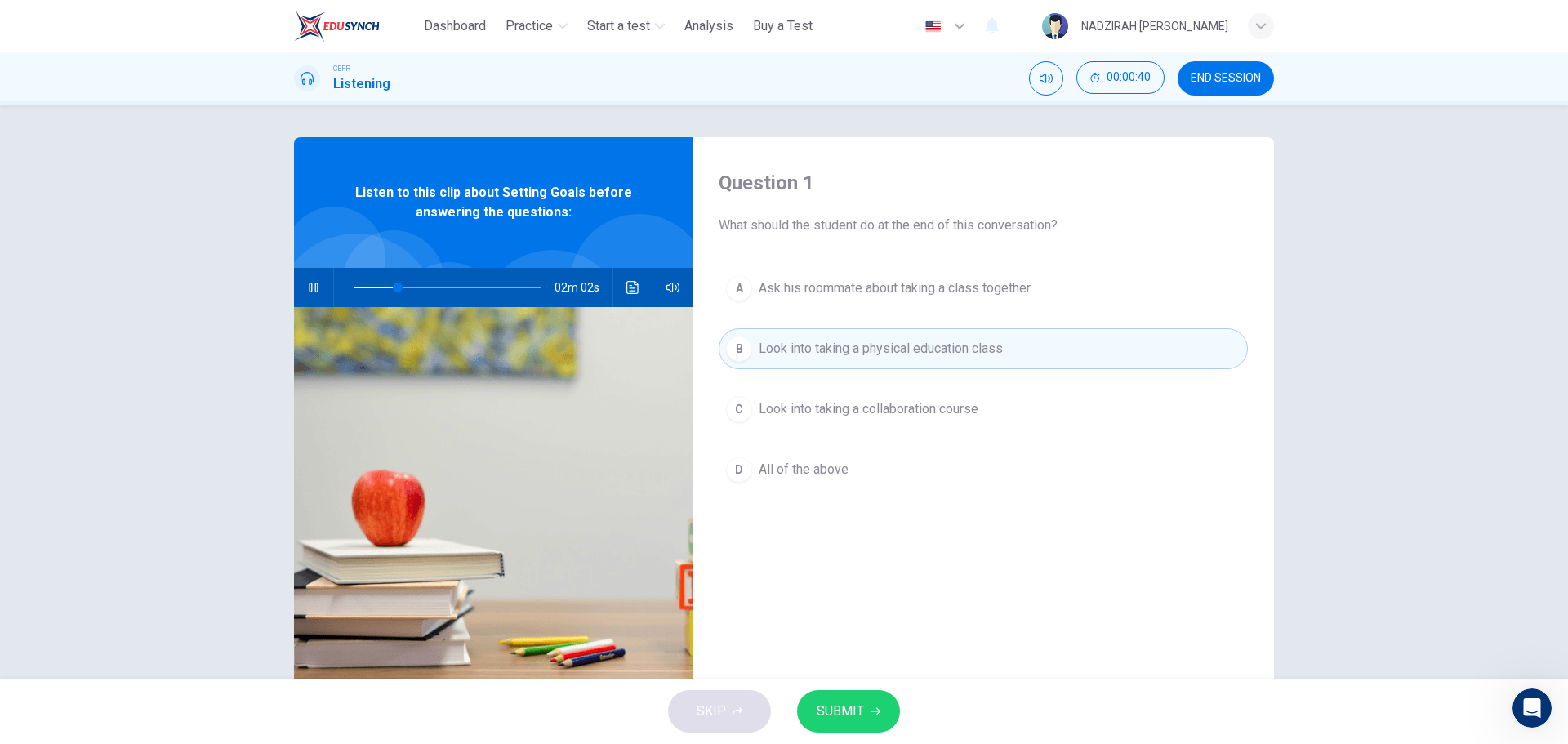
click at [814, 418] on span "Look into taking a collaboration course" at bounding box center [869, 408] width 220 height 20
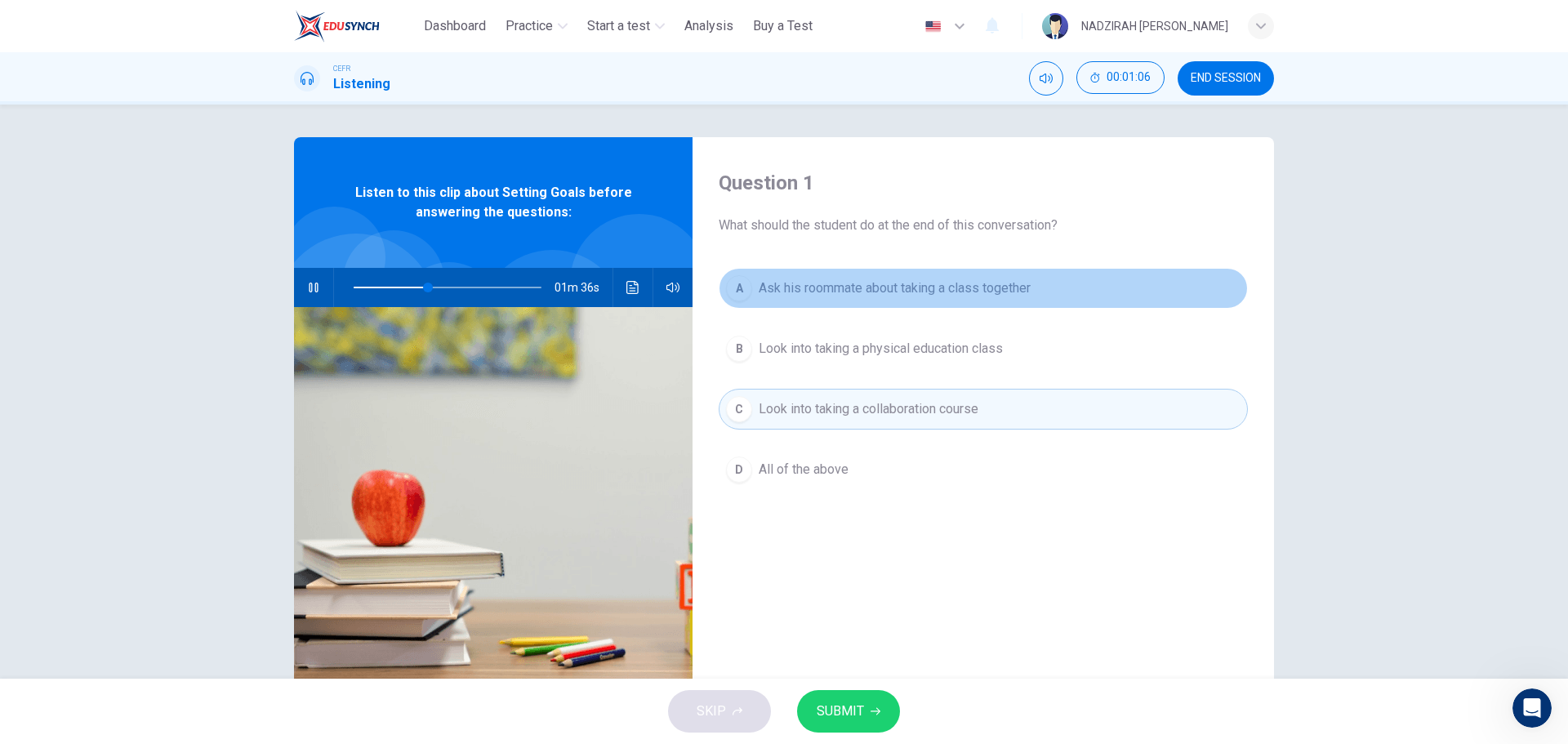
click at [878, 299] on button "A Ask his roommate about taking a class together" at bounding box center [983, 288] width 529 height 41
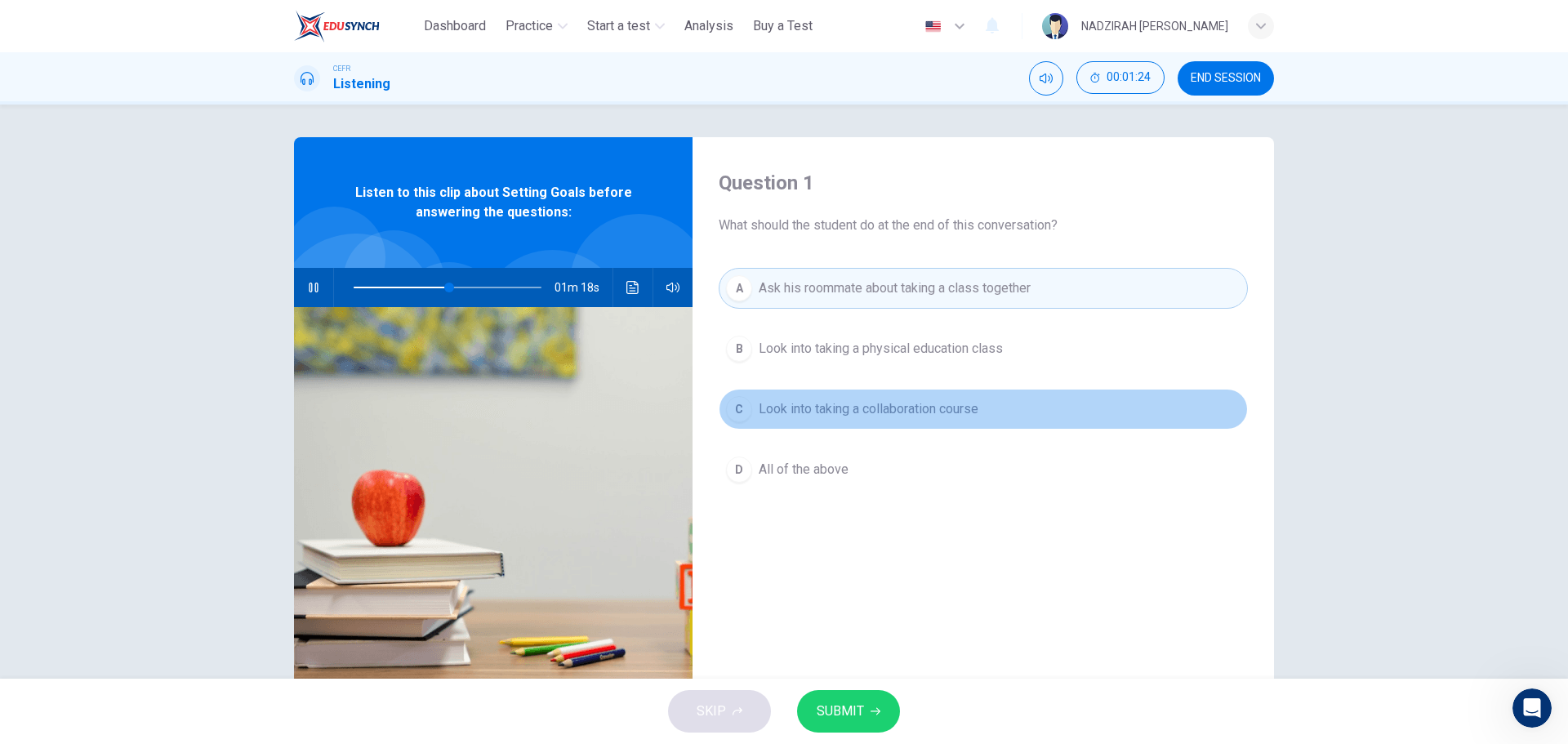
click at [899, 407] on span "Look into taking a collaboration course" at bounding box center [869, 408] width 220 height 20
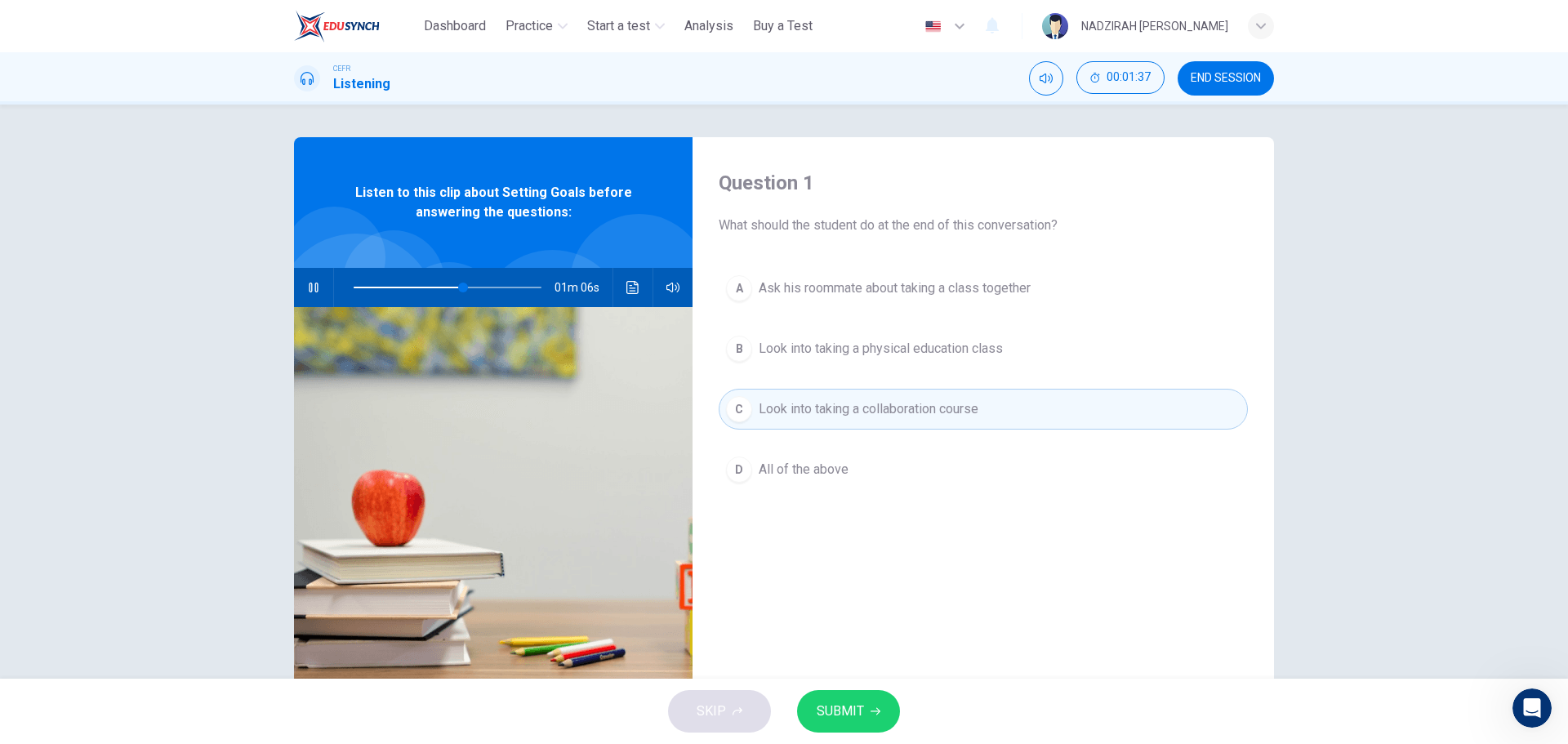
click at [892, 352] on span "Look into taking a physical education class" at bounding box center [881, 348] width 244 height 20
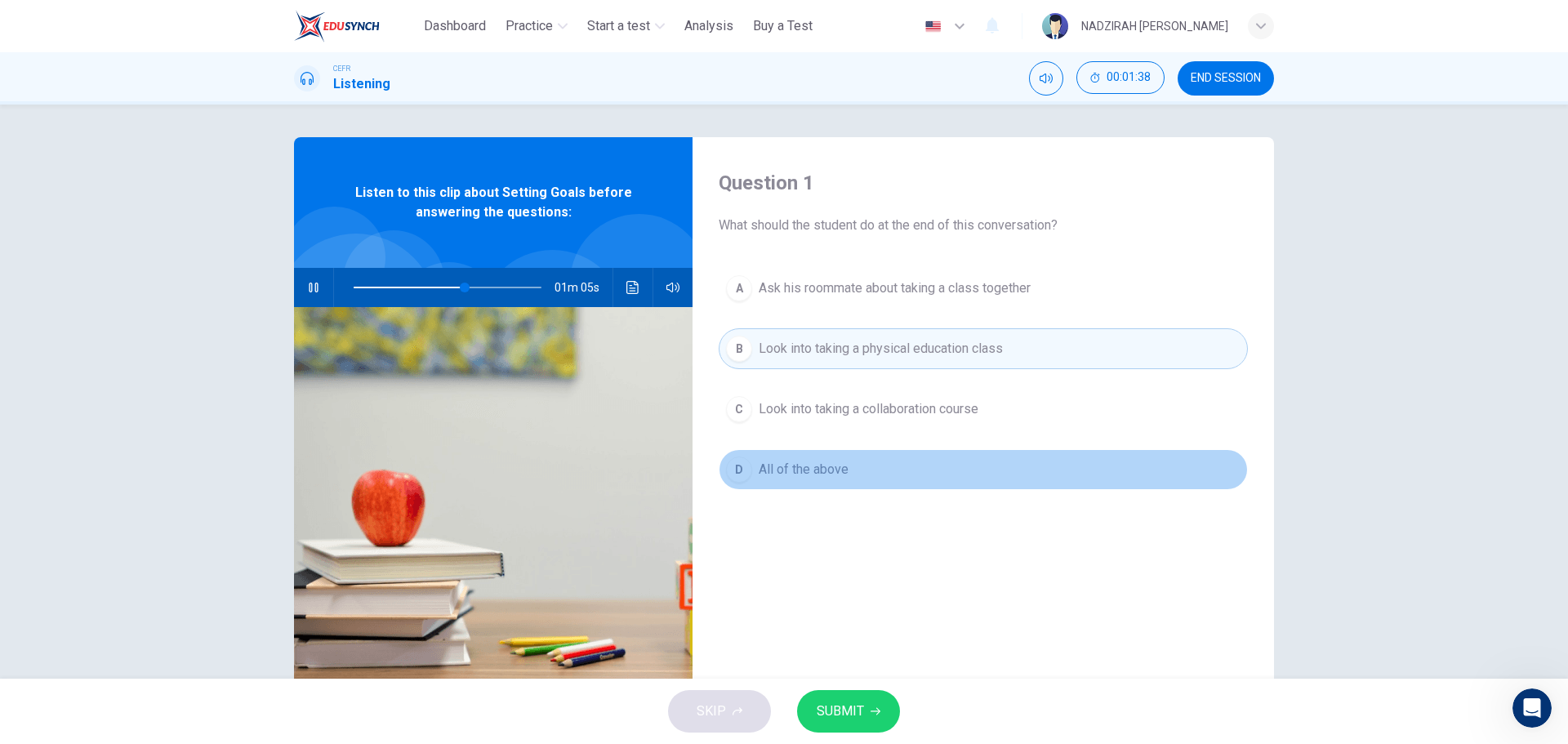
click at [824, 467] on span "All of the above" at bounding box center [804, 469] width 90 height 20
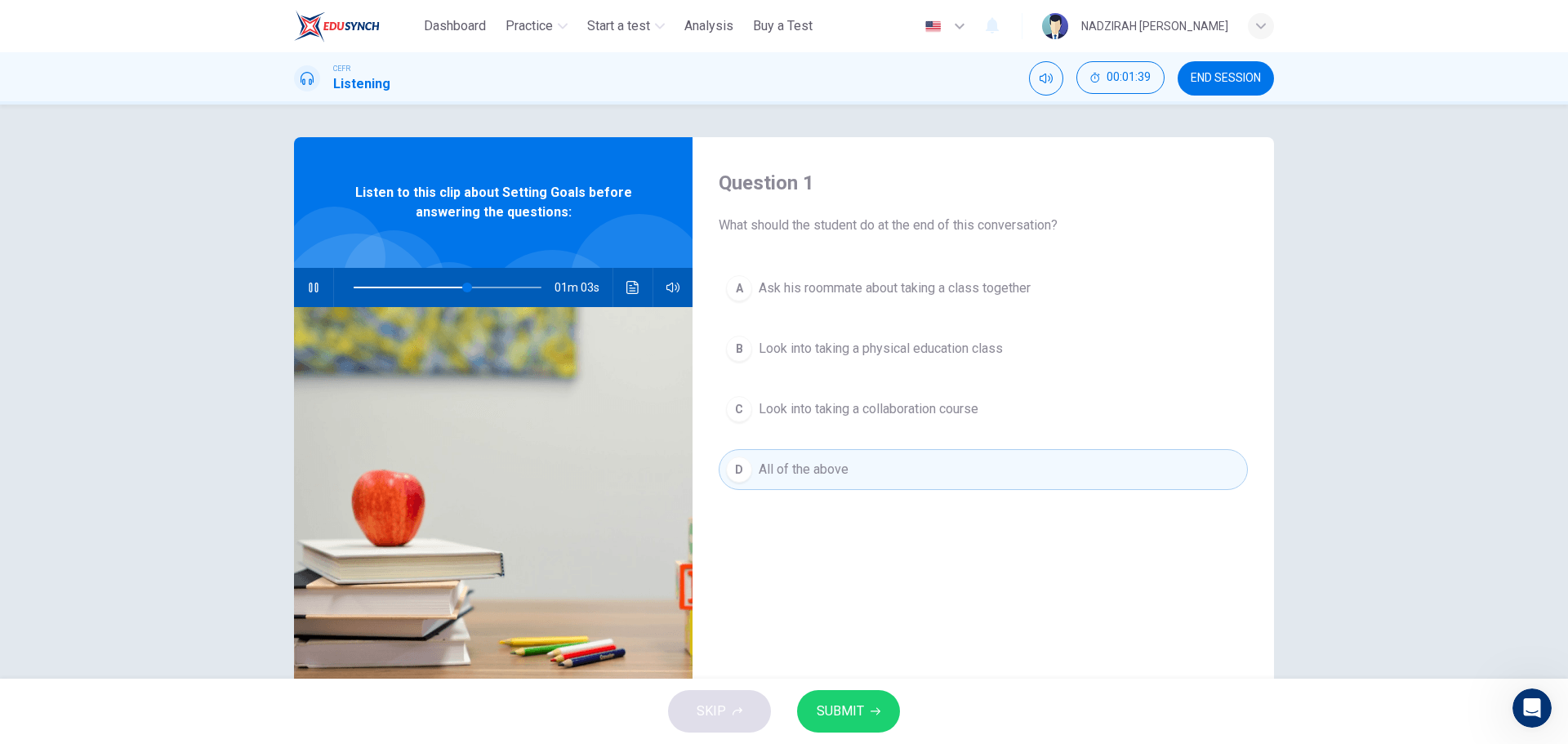
click at [846, 695] on button "SUBMIT" at bounding box center [849, 711] width 103 height 43
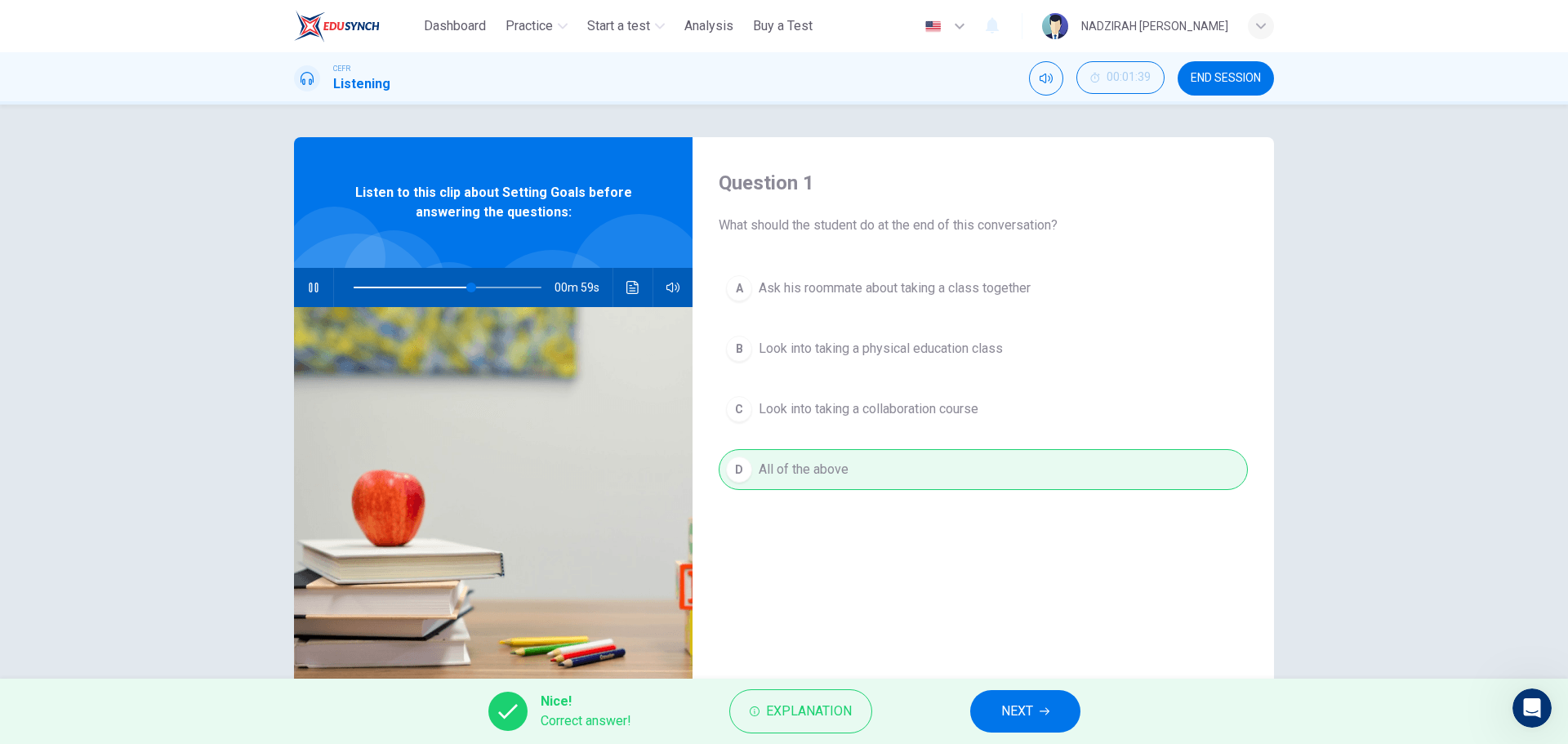
click at [1007, 712] on span "NEXT" at bounding box center [1017, 711] width 32 height 23
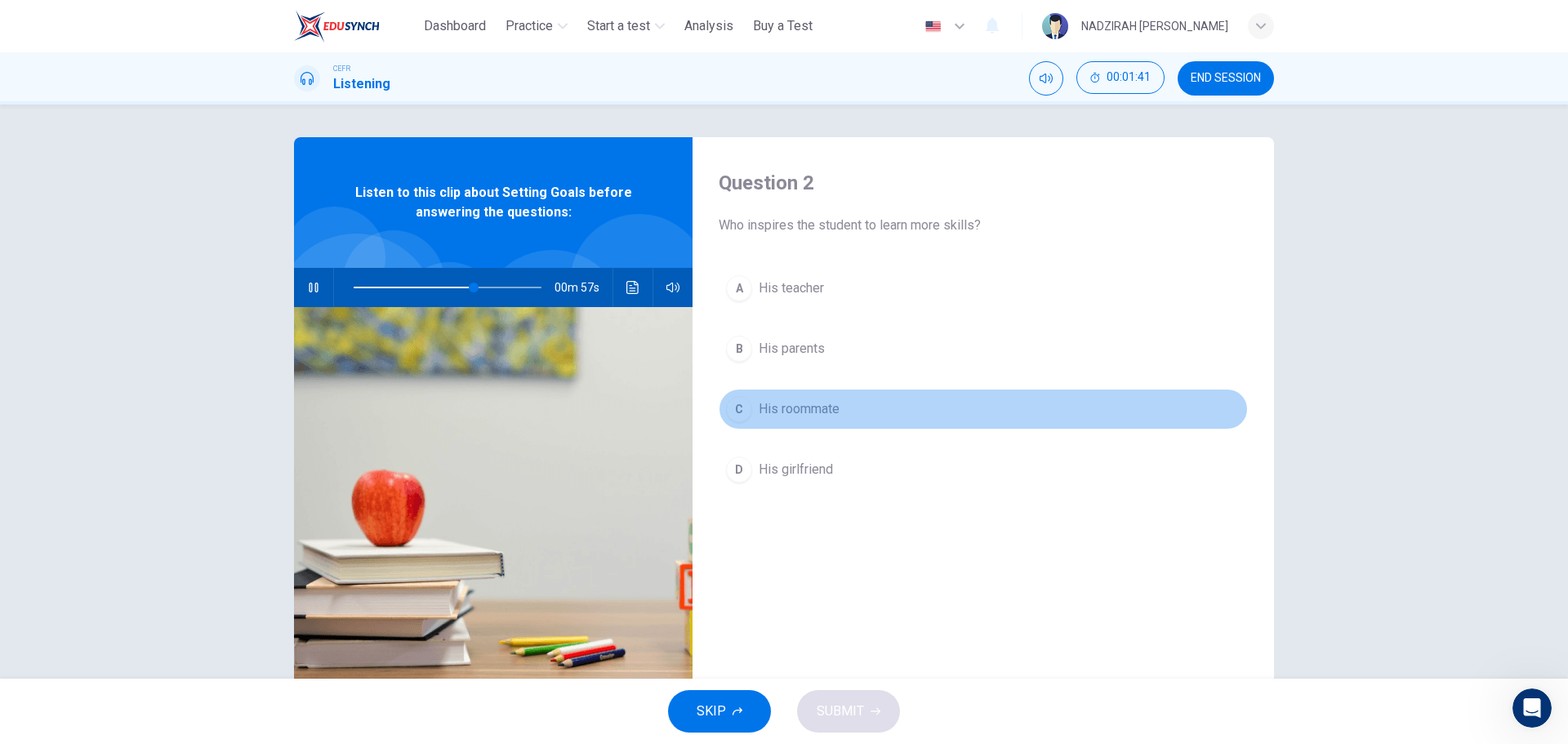
click at [782, 415] on span "His roommate" at bounding box center [799, 408] width 81 height 20
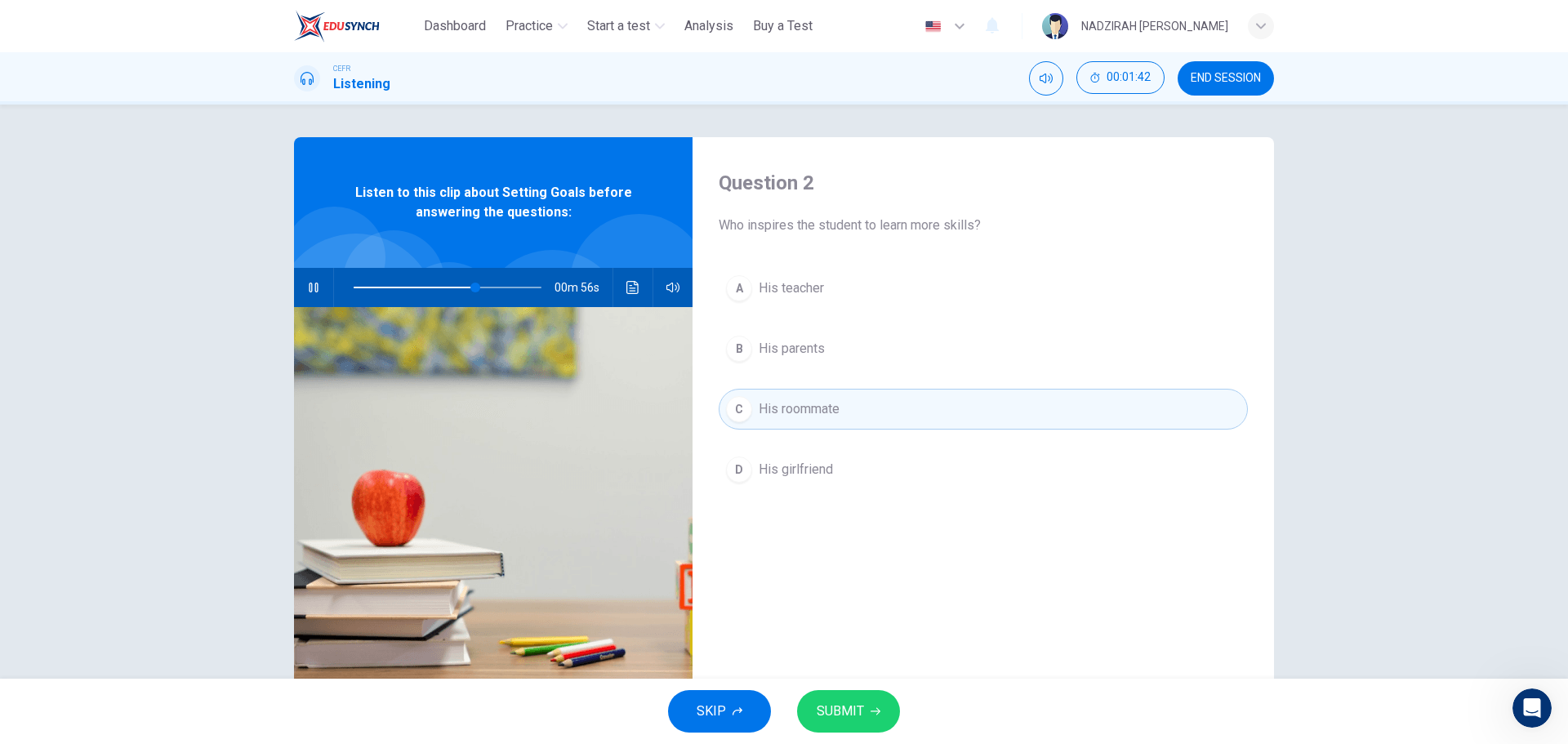
click at [824, 704] on span "SUBMIT" at bounding box center [840, 711] width 47 height 23
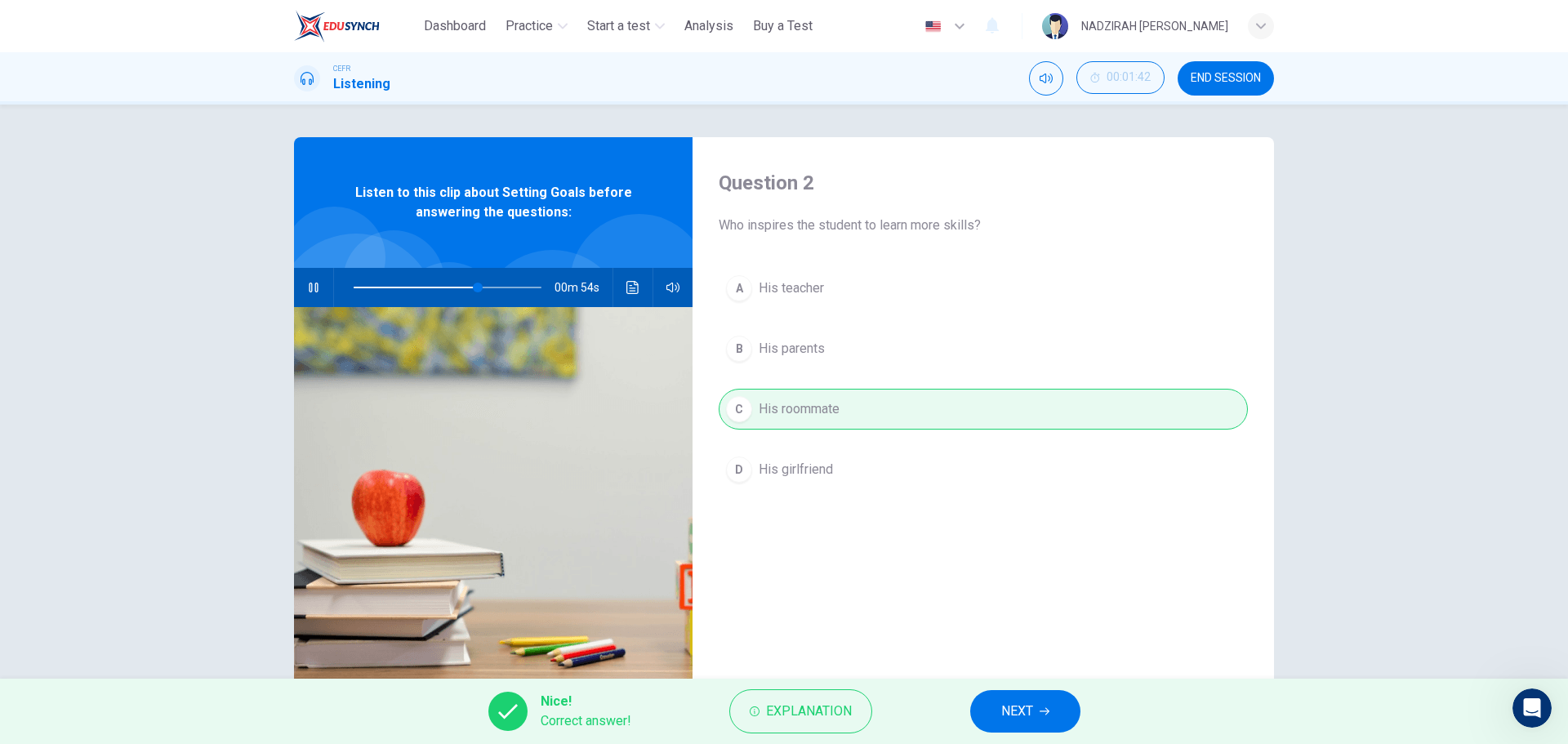
click at [1010, 718] on span "NEXT" at bounding box center [1017, 711] width 32 height 23
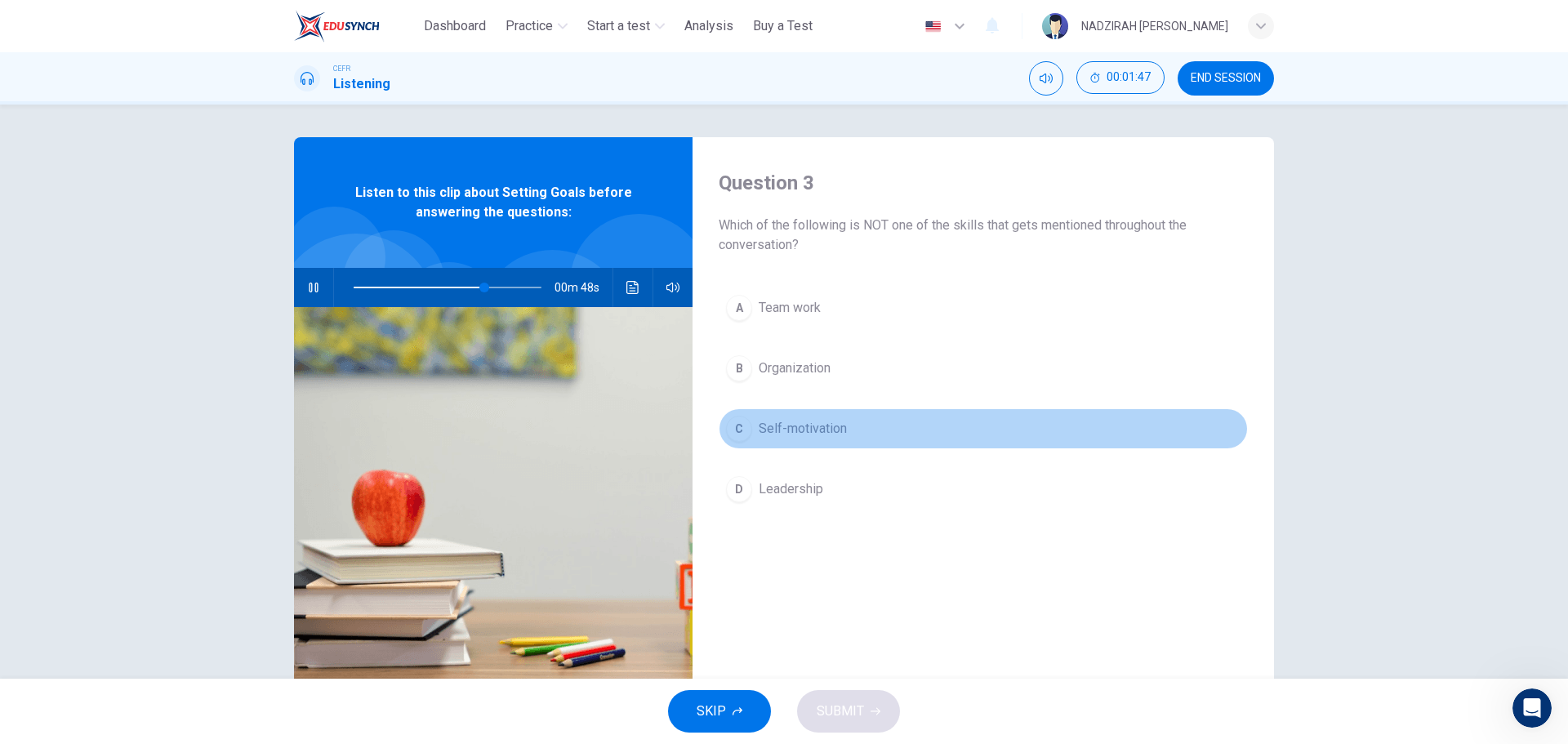
click at [805, 415] on button "C Self-motivation" at bounding box center [983, 429] width 529 height 41
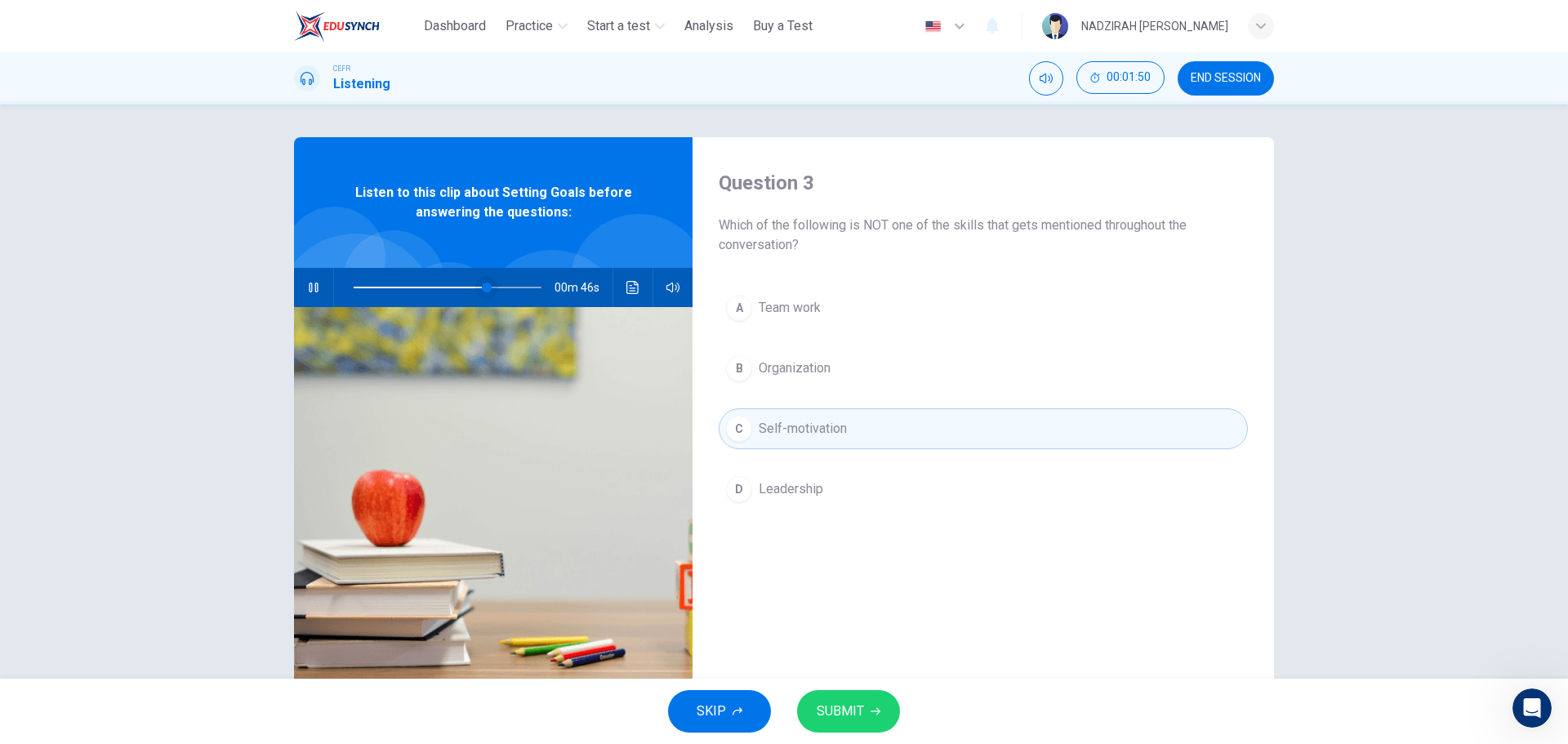
click at [482, 290] on span at bounding box center [487, 287] width 10 height 10
click at [473, 290] on span at bounding box center [477, 287] width 10 height 10
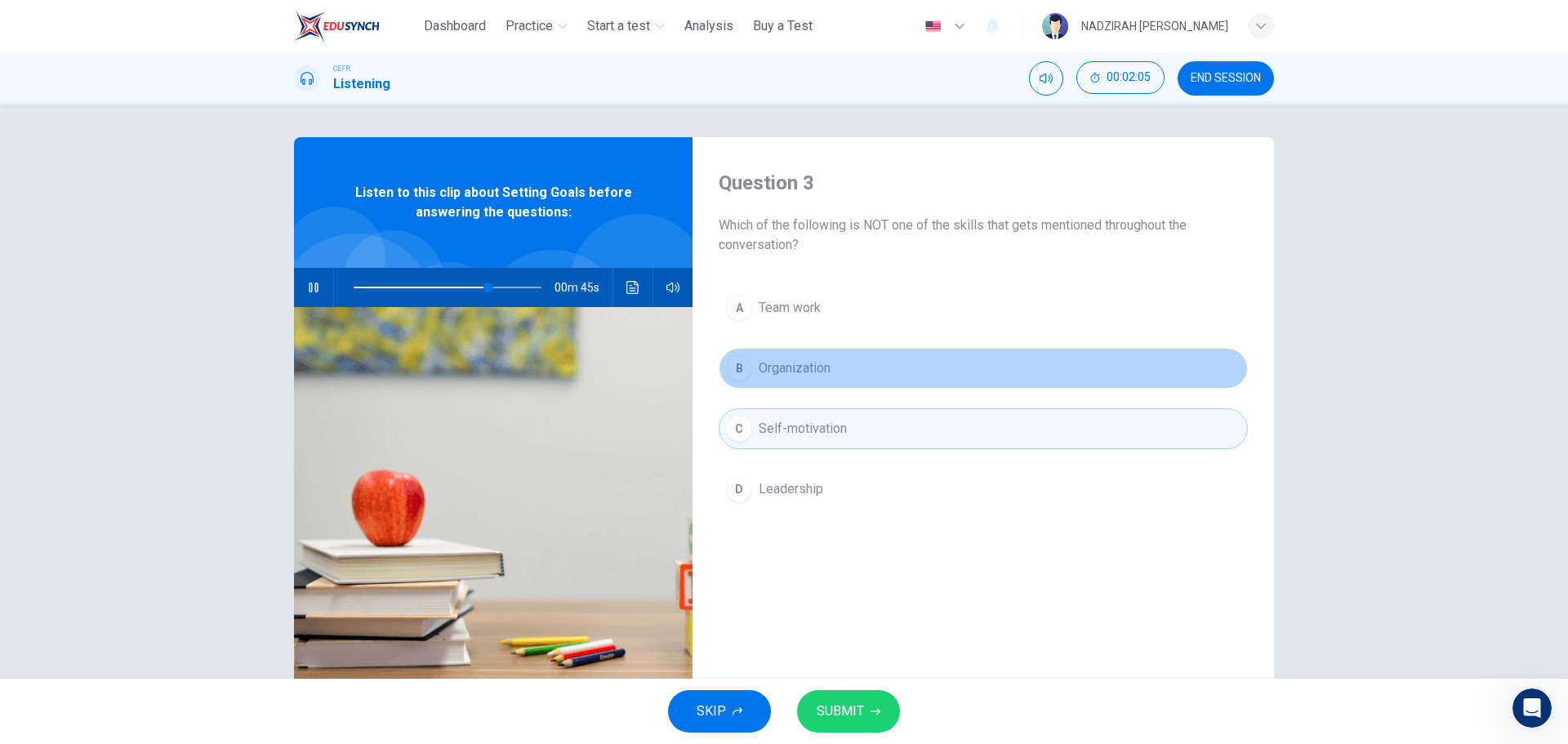
click at [868, 382] on button "B Organization" at bounding box center [983, 368] width 529 height 41
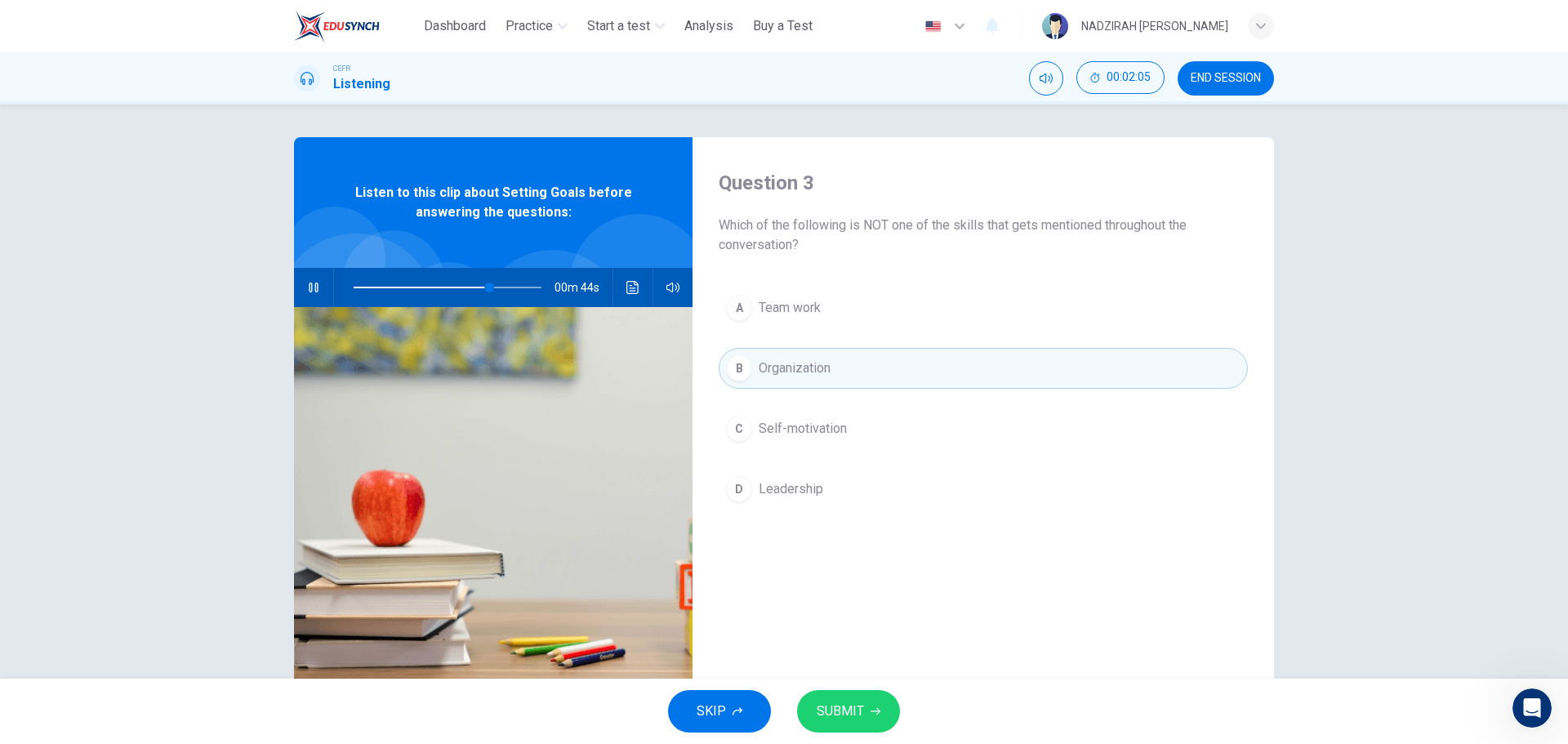
click at [833, 313] on button "A Team work" at bounding box center [983, 308] width 529 height 41
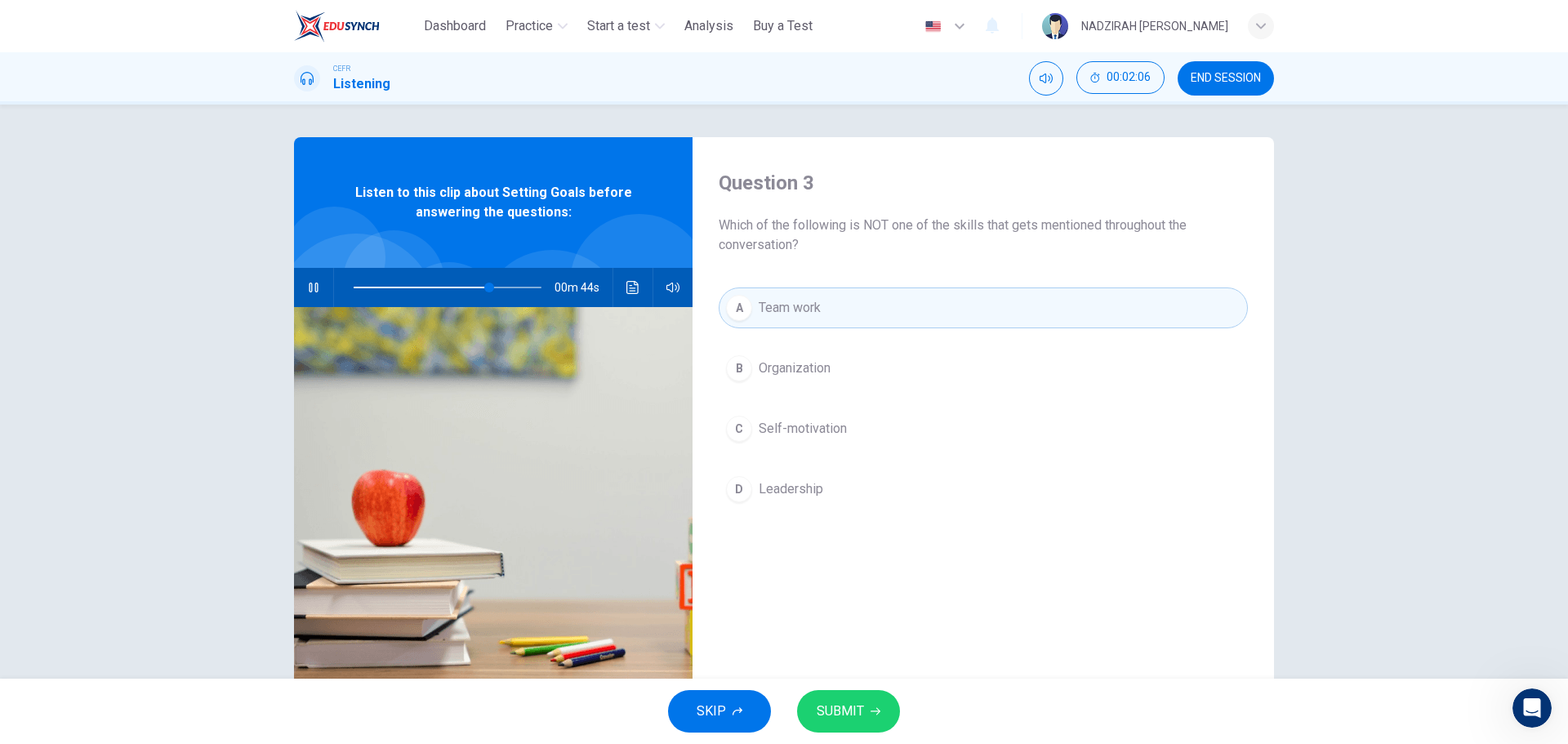
click at [828, 485] on button "D Leadership" at bounding box center [983, 489] width 529 height 41
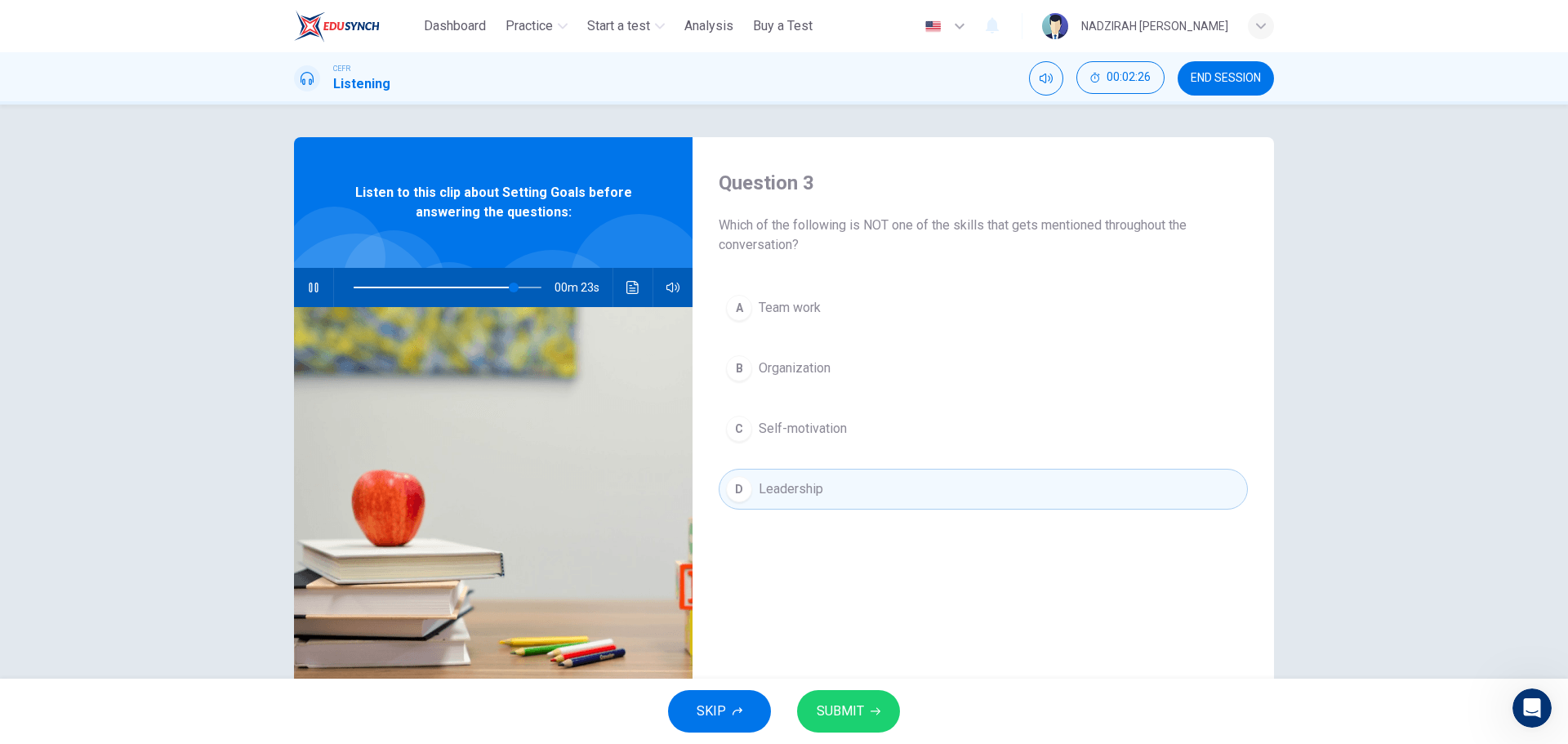
click at [792, 298] on button "A Team work" at bounding box center [983, 308] width 529 height 41
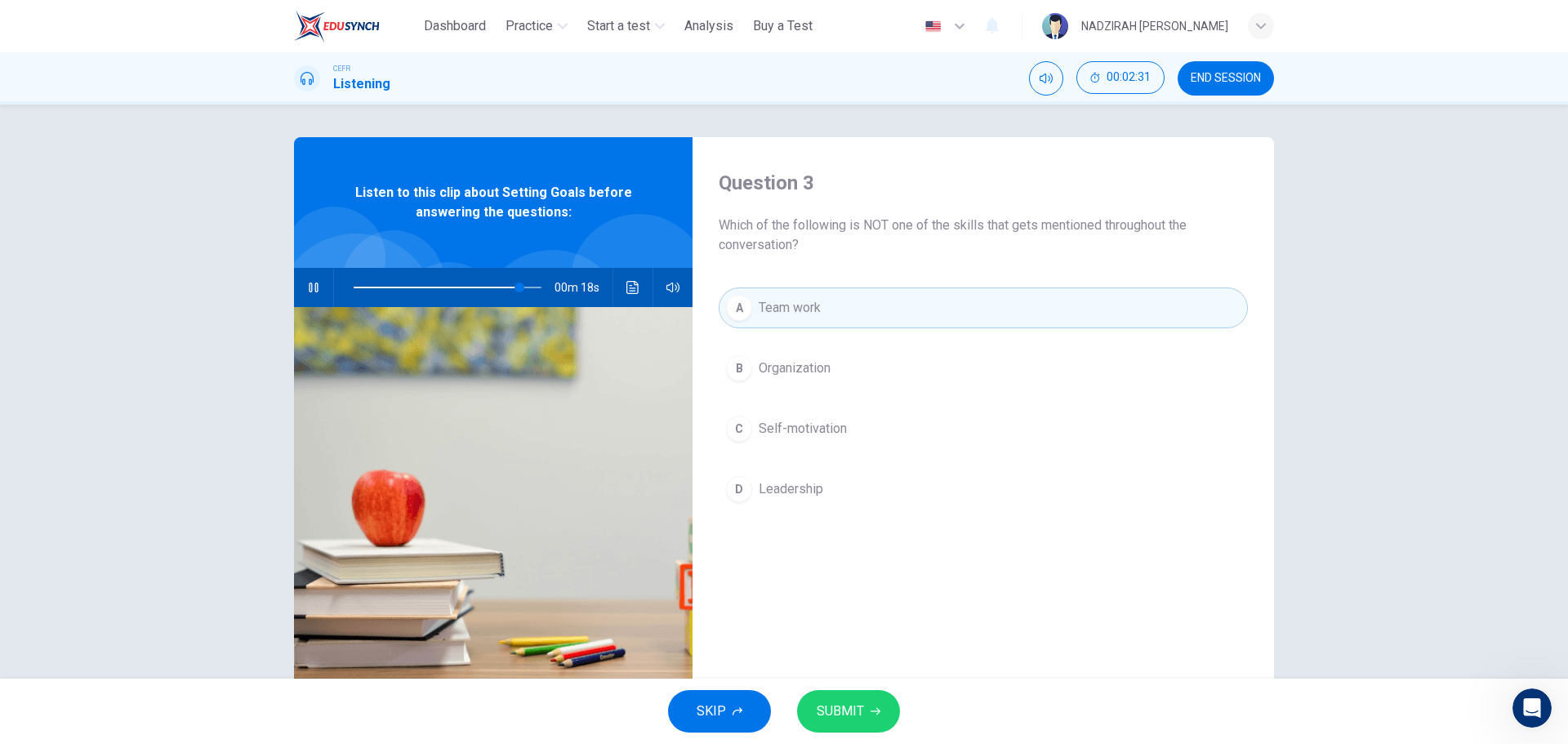
click at [804, 432] on span "Self-motivation" at bounding box center [803, 428] width 88 height 20
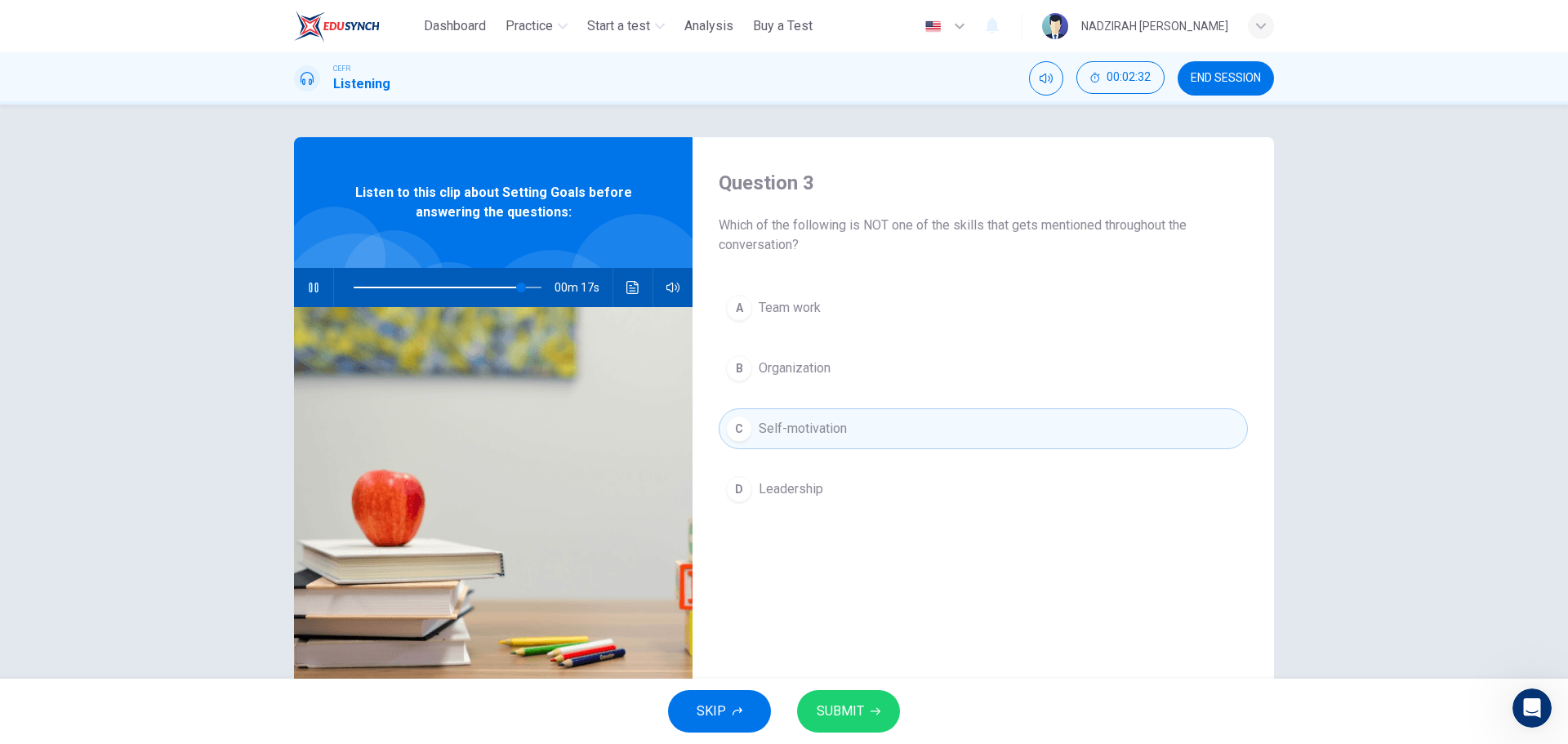
click at [848, 700] on span "SUBMIT" at bounding box center [840, 711] width 47 height 23
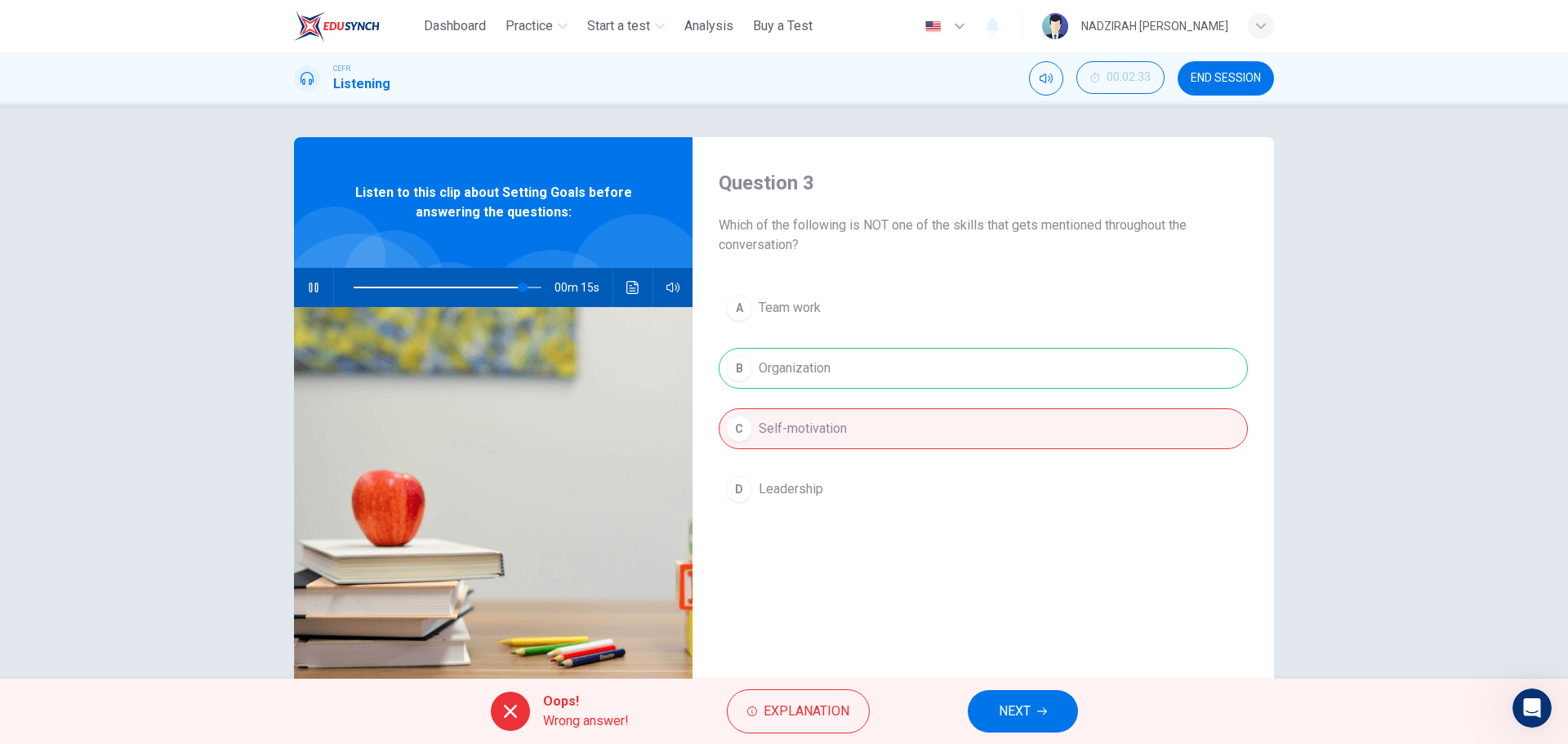
click at [794, 385] on div "A Team work B Organization C Self-motivation D Leadership" at bounding box center [983, 415] width 529 height 255
click at [1026, 718] on span "NEXT" at bounding box center [1015, 711] width 32 height 23
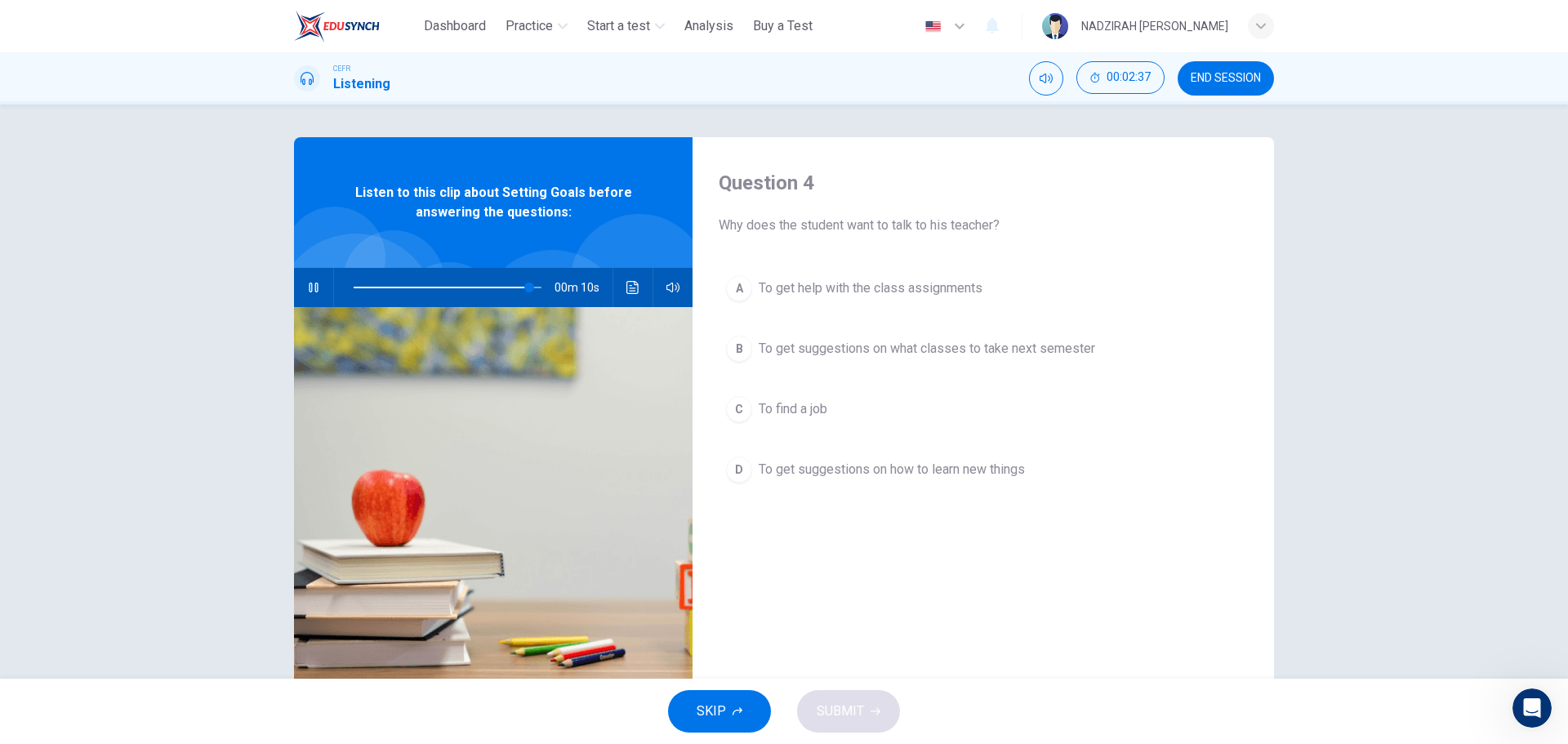
click at [828, 474] on span "To get suggestions on how to learn new things" at bounding box center [892, 469] width 266 height 20
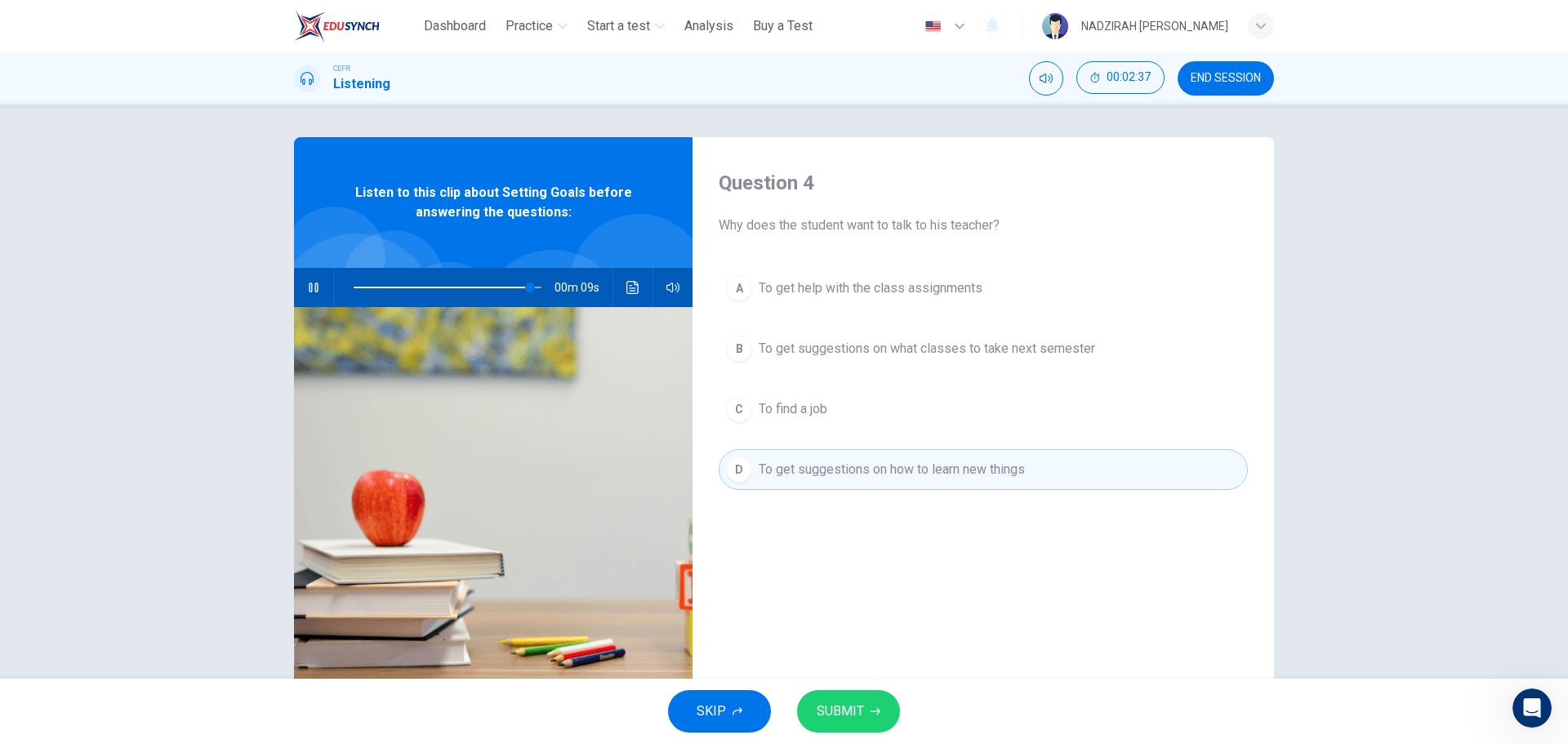
click at [846, 696] on button "SUBMIT" at bounding box center [849, 711] width 103 height 43
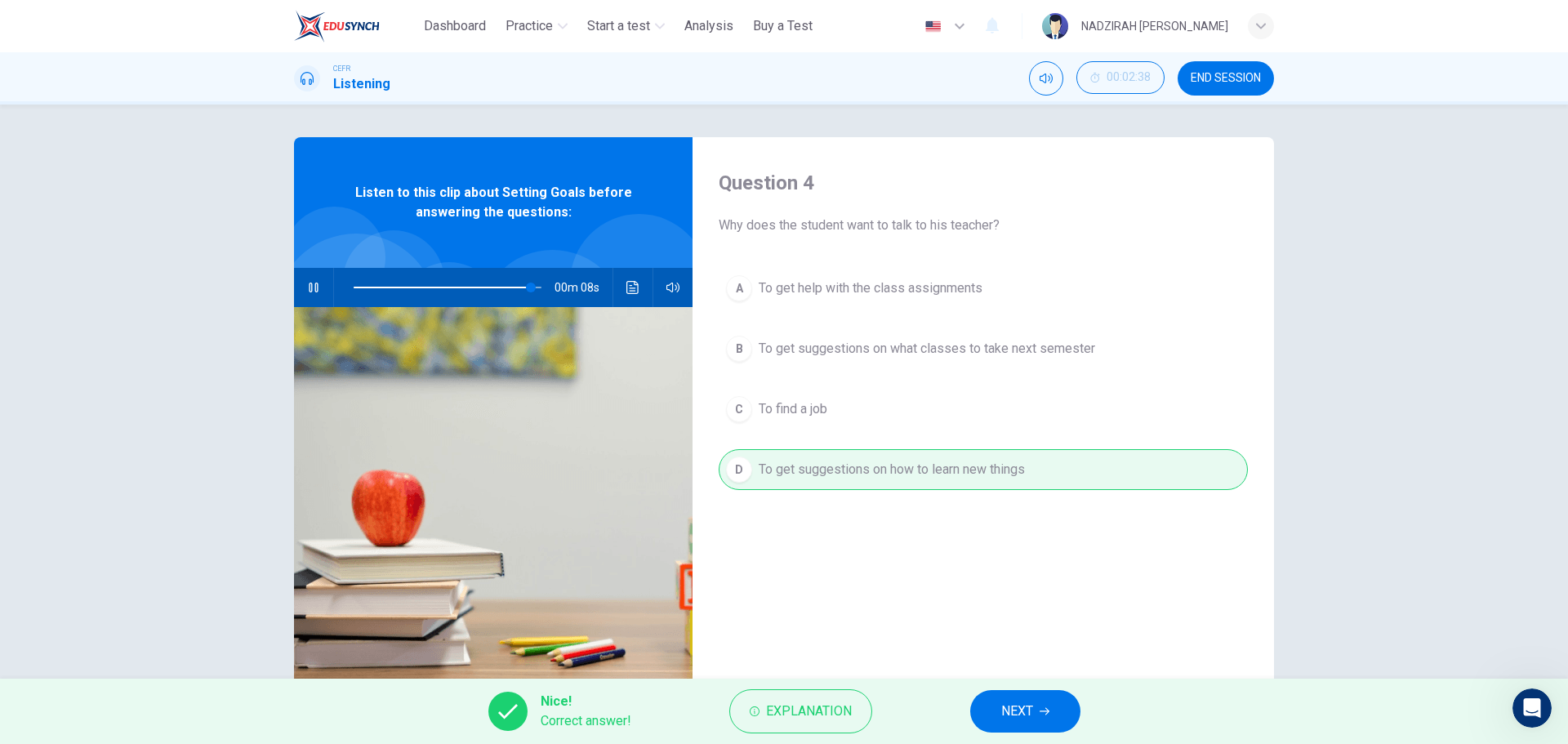
click at [1020, 726] on button "NEXT" at bounding box center [1025, 711] width 111 height 43
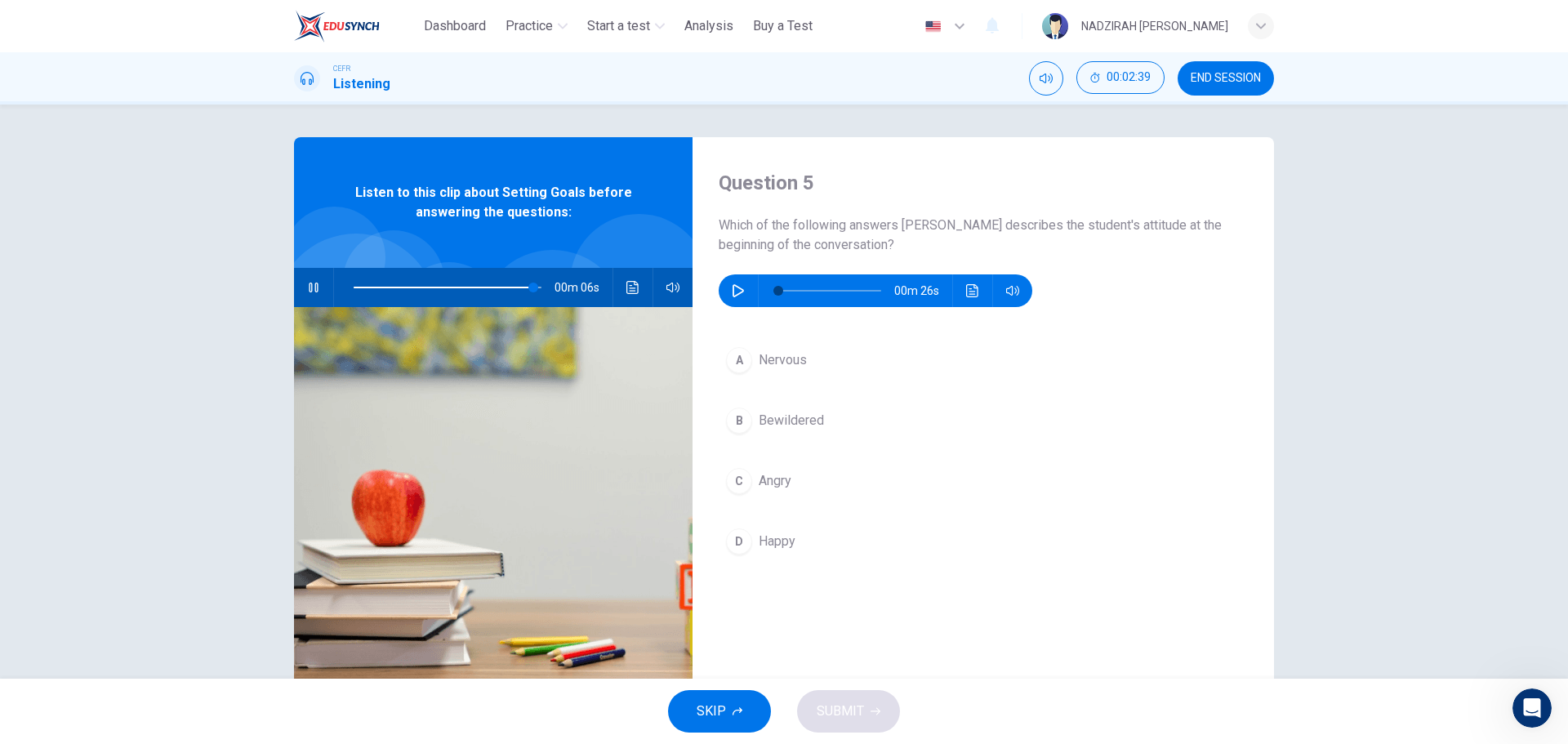
type input "**"
click at [741, 285] on button "button" at bounding box center [739, 290] width 26 height 33
type input "*"
type input "**"
type input "*"
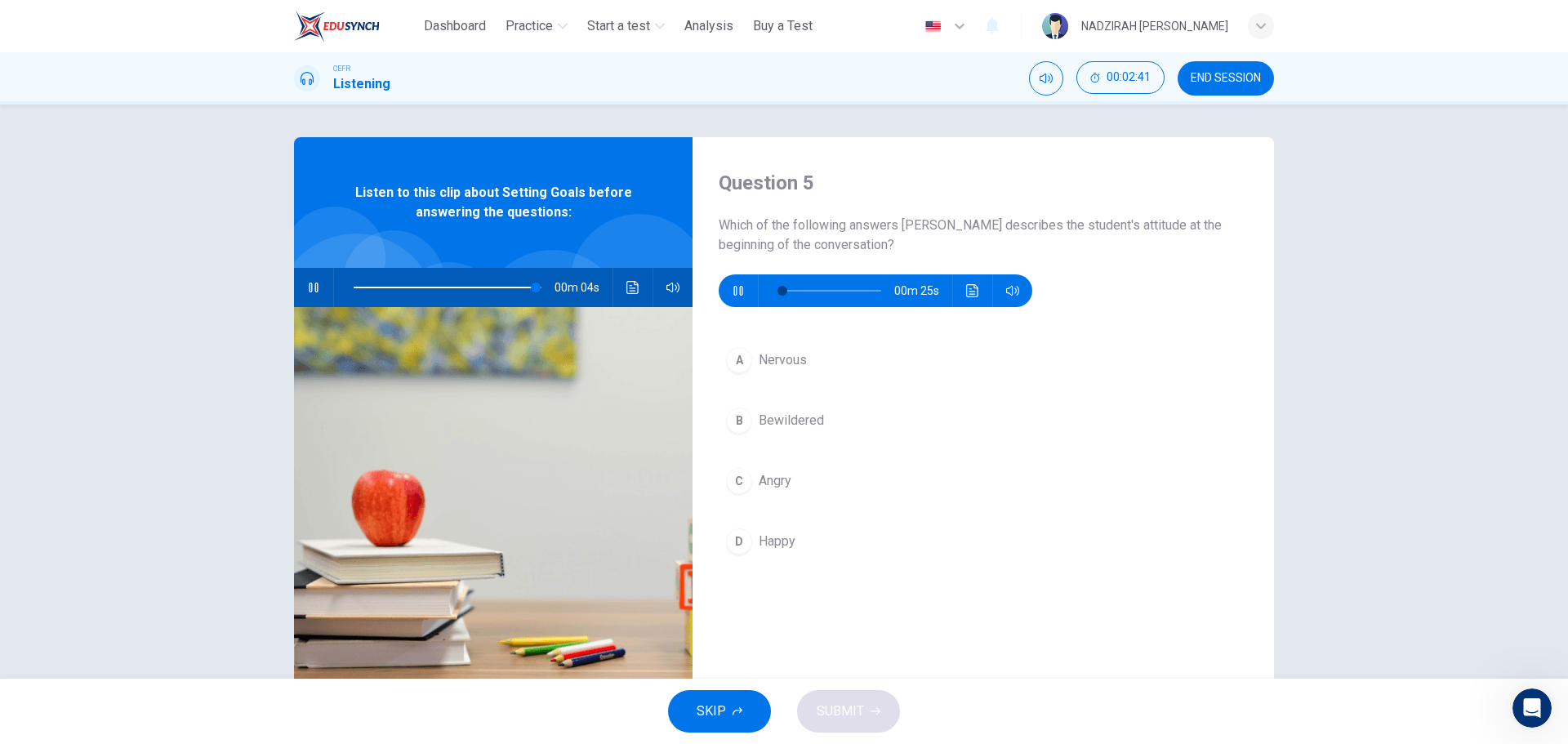
type input "**"
type input "*"
type input "**"
click at [311, 295] on button "button" at bounding box center [314, 287] width 26 height 39
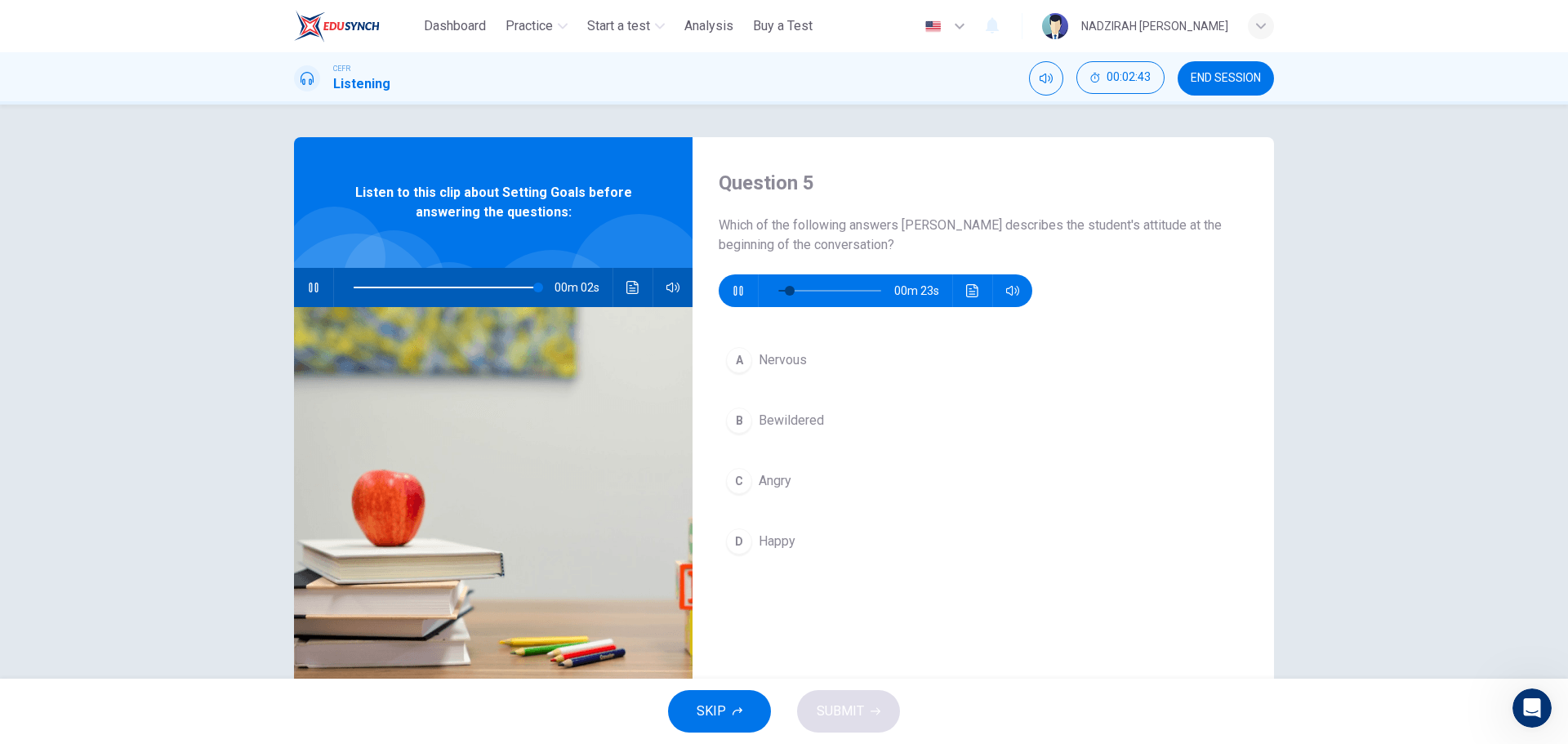
type input "**"
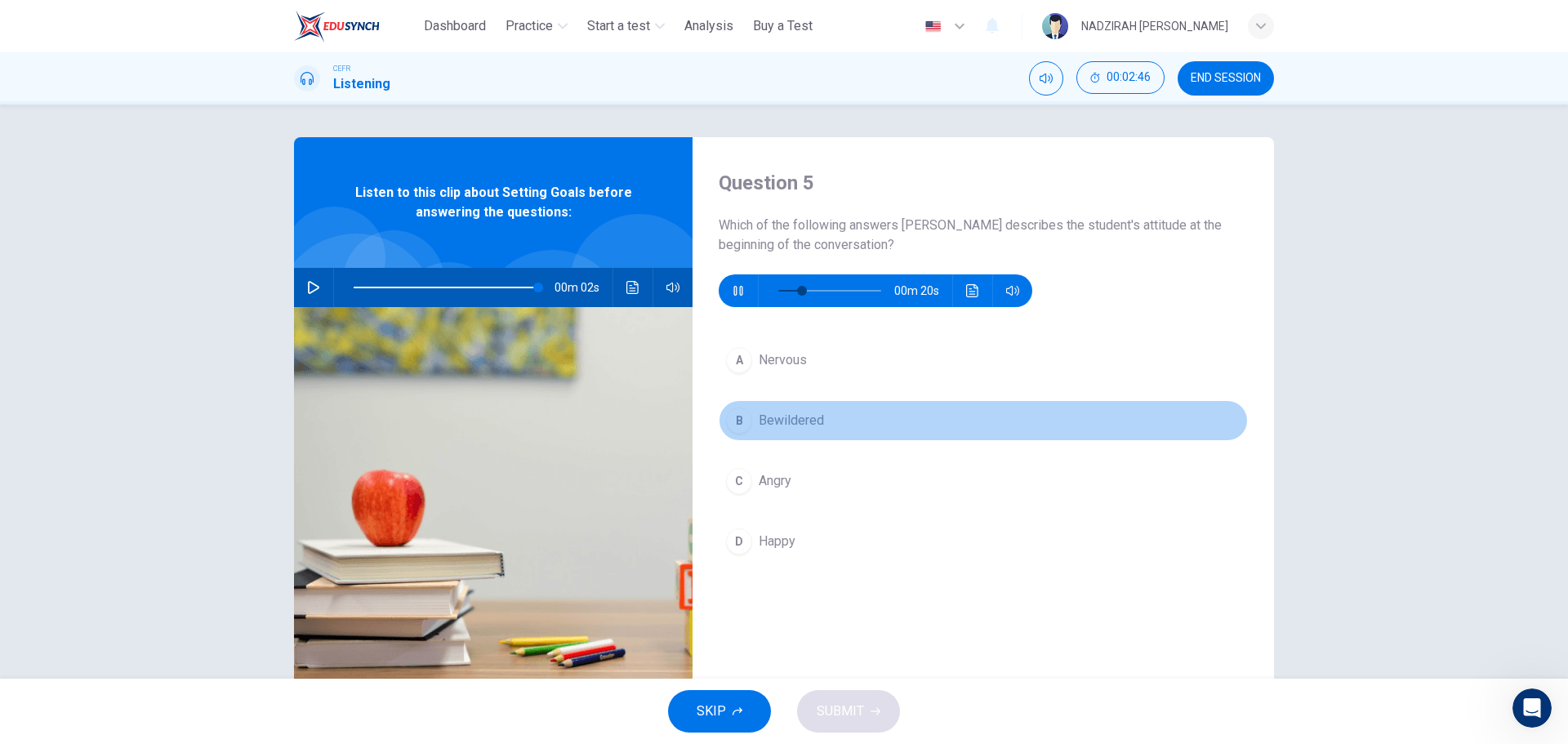
click at [791, 428] on span "Bewildered" at bounding box center [792, 420] width 65 height 20
type input "**"
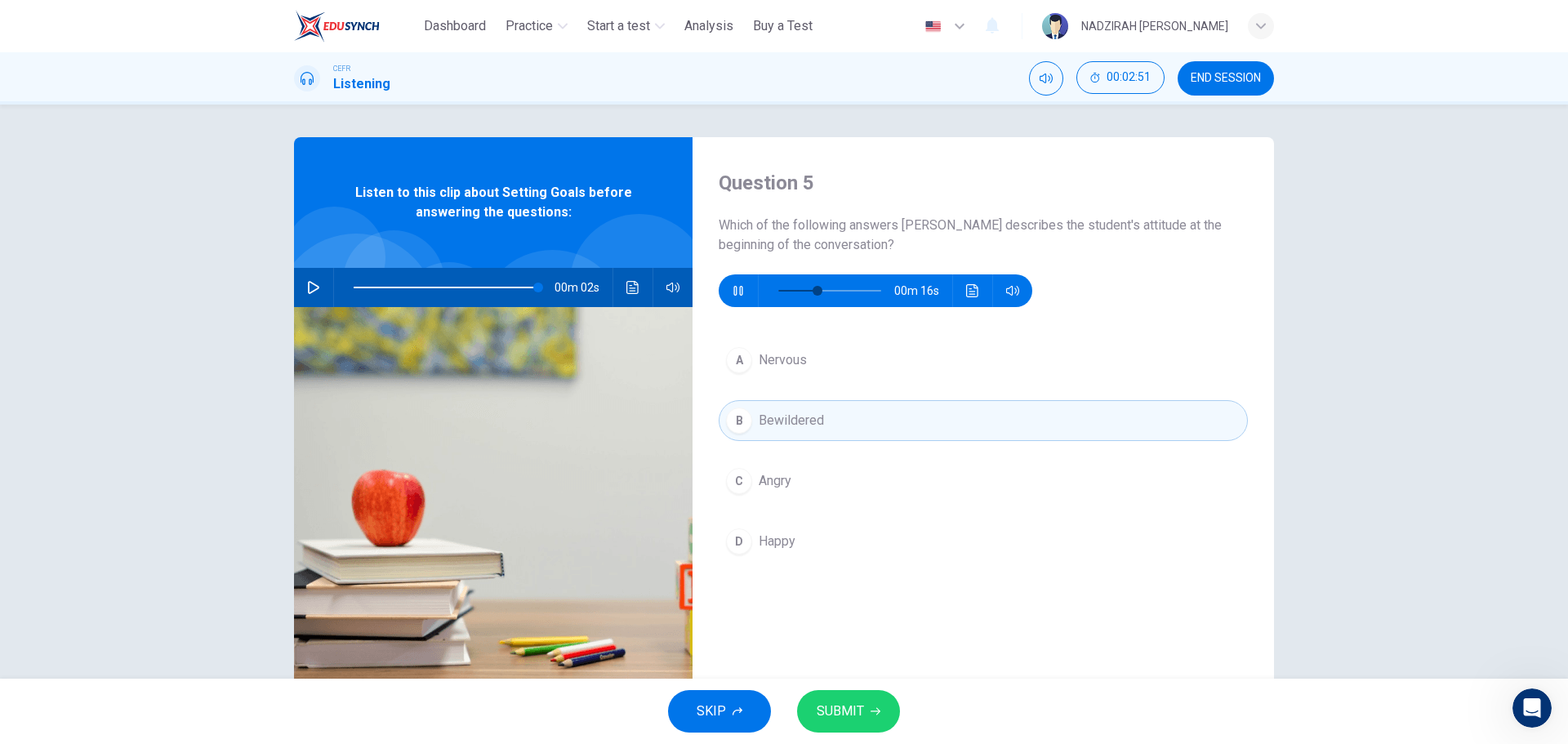
type input "**"
click at [859, 708] on span "SUBMIT" at bounding box center [840, 711] width 47 height 23
type input "**"
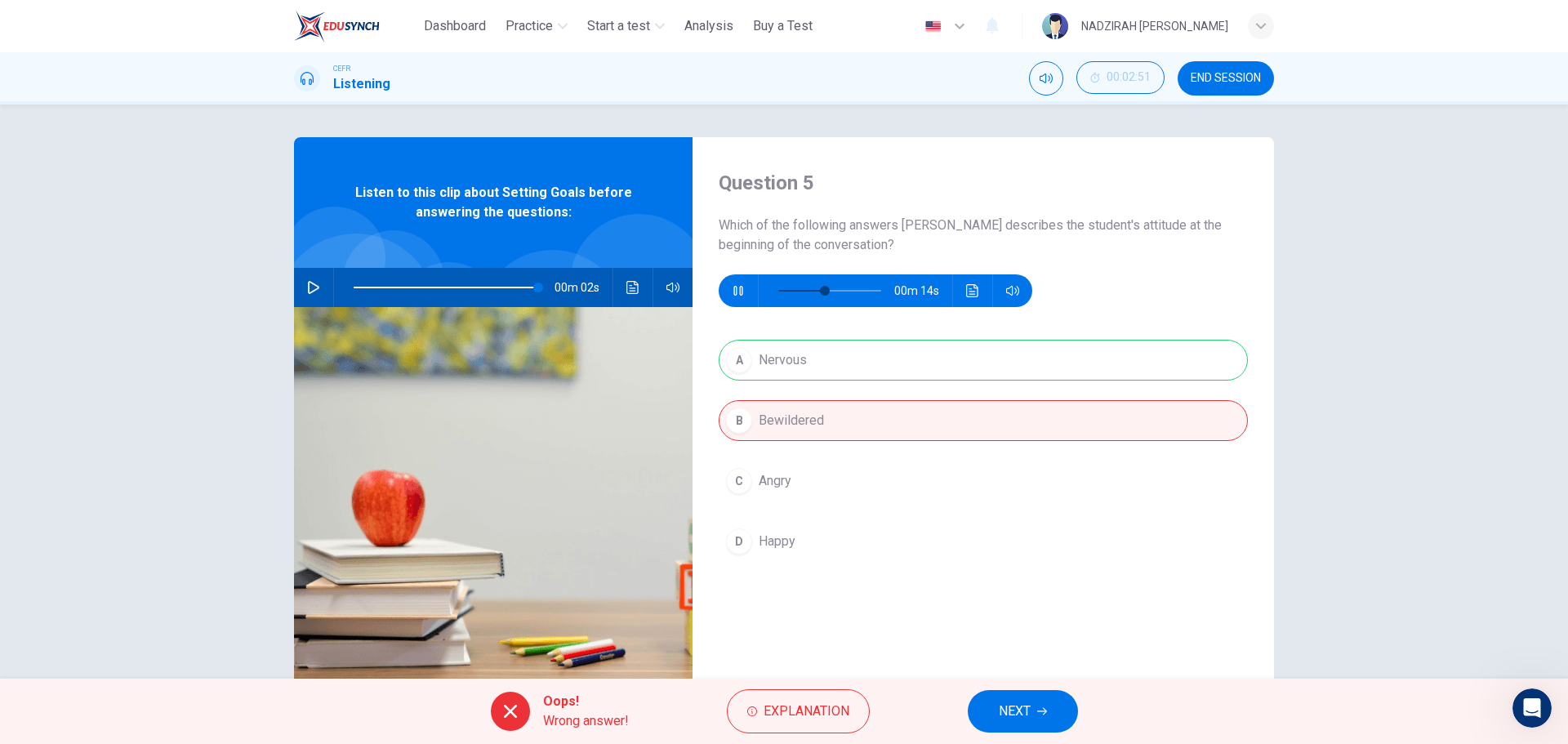
drag, startPoint x: 840, startPoint y: 361, endPoint x: 959, endPoint y: 579, distance: 248.4
click at [840, 363] on div "A Nervous B Bewildered C Angry D Happy" at bounding box center [983, 467] width 529 height 255
type input "**"
click at [1014, 715] on span "NEXT" at bounding box center [1015, 711] width 32 height 23
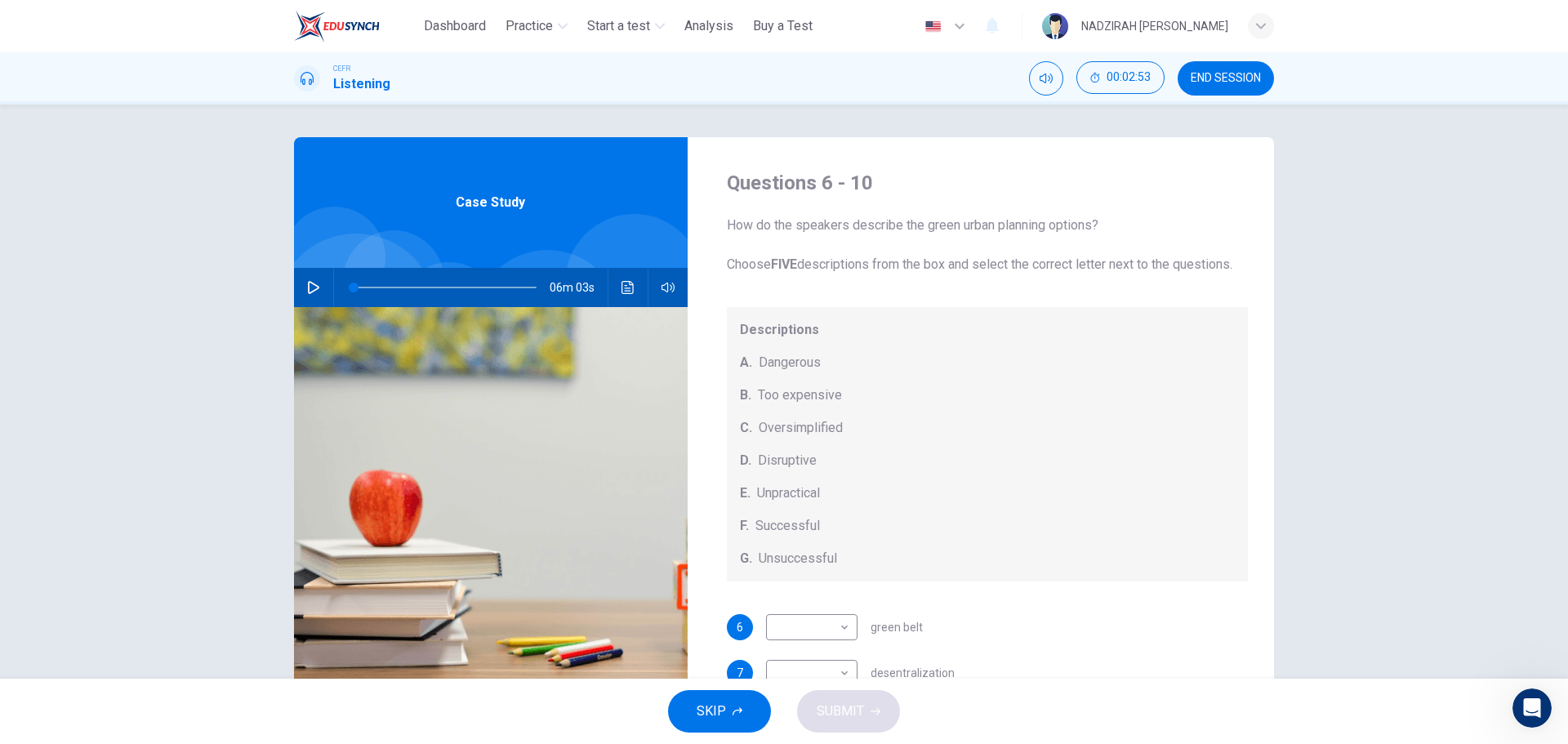
click at [314, 284] on icon "button" at bounding box center [314, 287] width 13 height 13
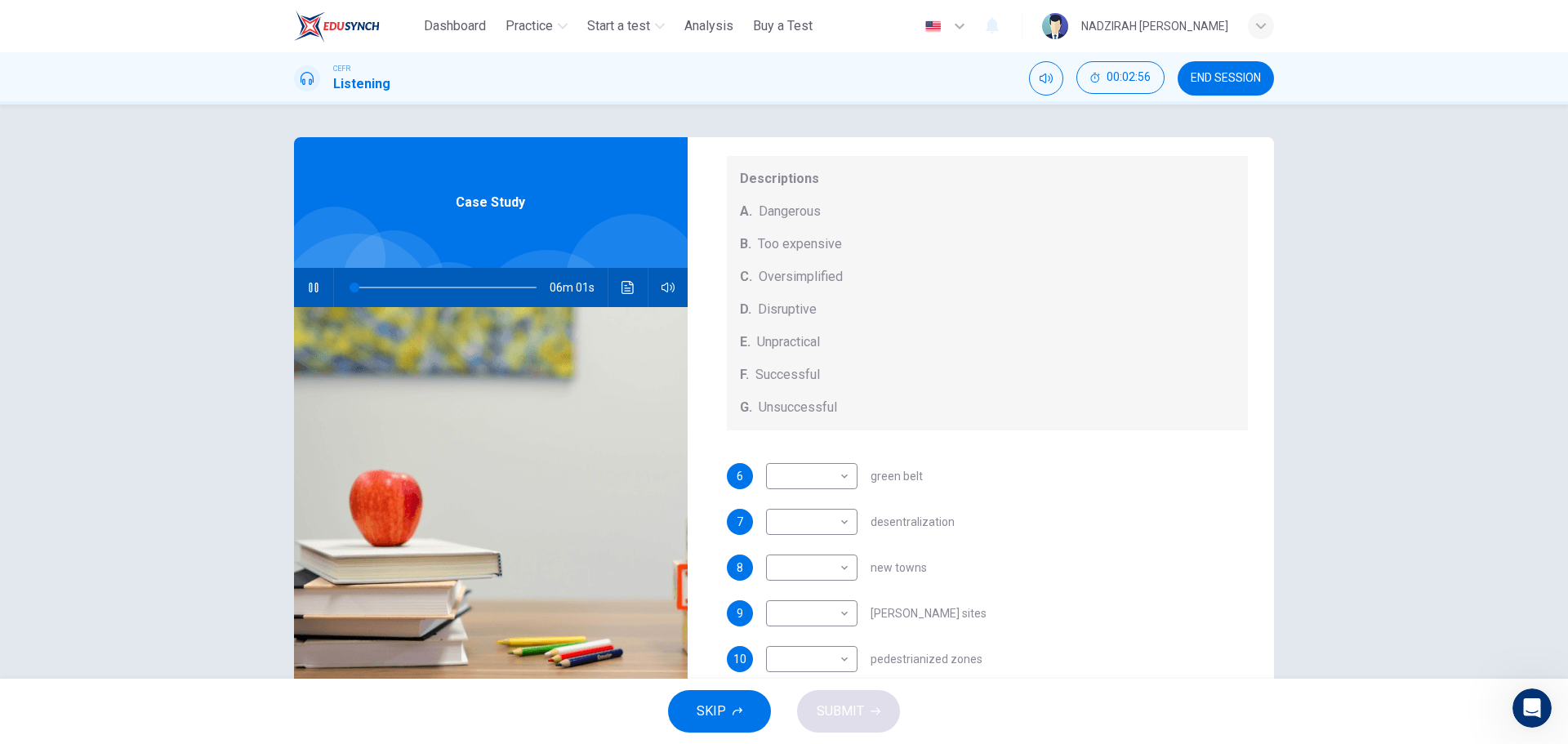
scroll to position [170, 0]
click at [833, 483] on body "This site uses cookies, as explained in our Privacy Policy . If you agree to th…" at bounding box center [784, 372] width 1568 height 744
click at [833, 483] on div at bounding box center [784, 372] width 1568 height 744
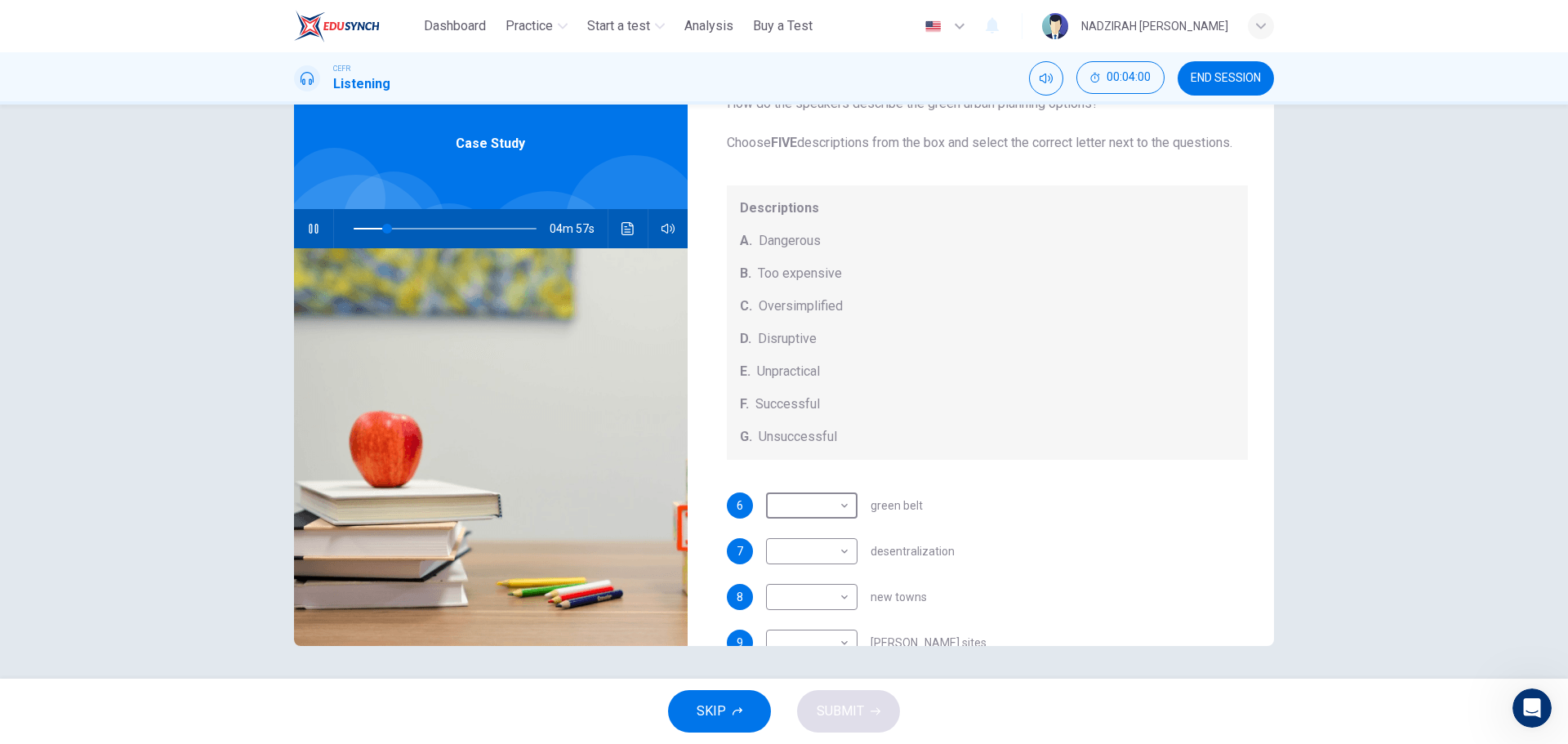
scroll to position [164, 0]
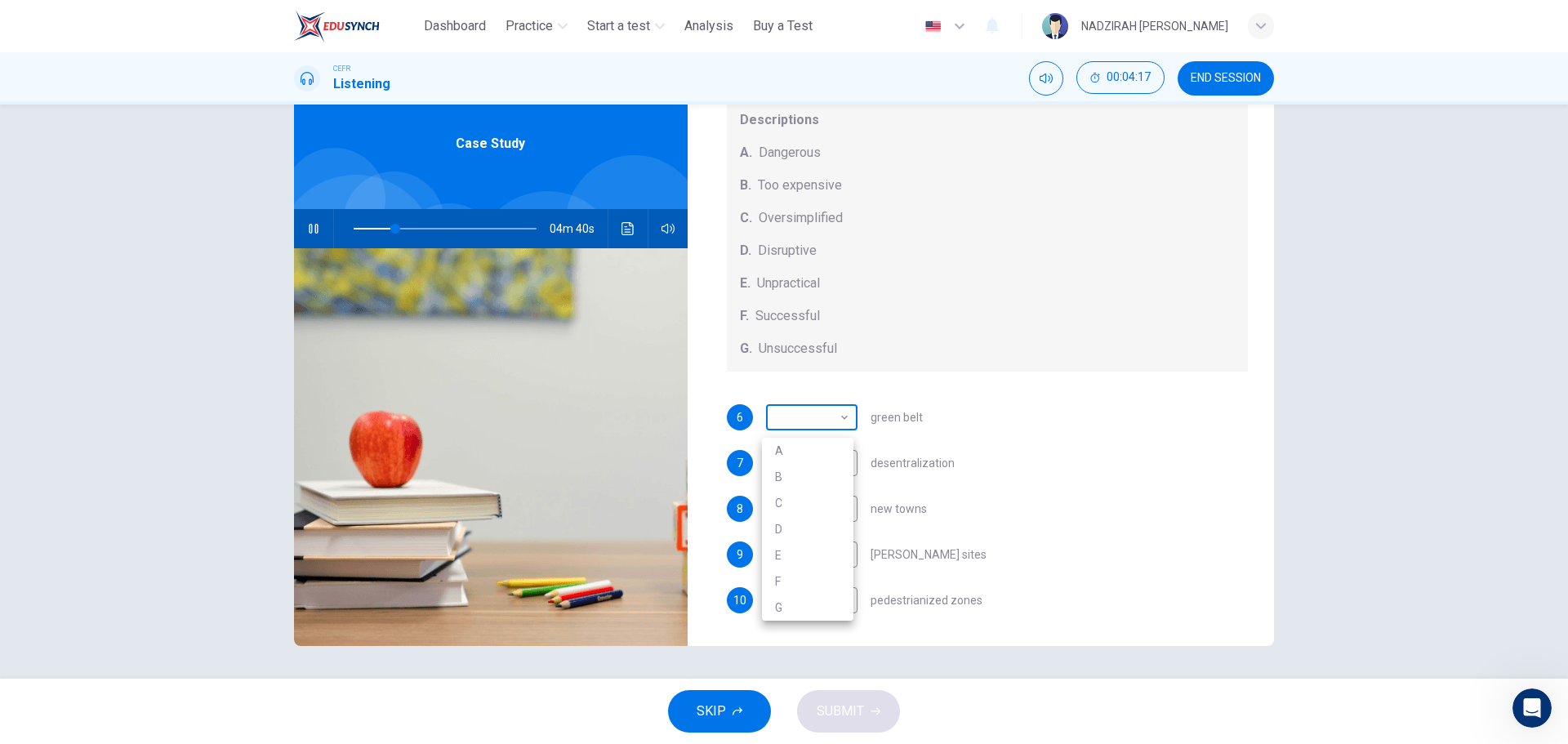
click at [834, 421] on body "This site uses cookies, as explained in our Privacy Policy . If you agree to th…" at bounding box center [784, 372] width 1568 height 744
click at [994, 489] on div at bounding box center [784, 372] width 1568 height 744
click at [821, 418] on body "This site uses cookies, as explained in our Privacy Policy . If you agree to th…" at bounding box center [784, 372] width 1568 height 744
click at [839, 417] on div at bounding box center [784, 372] width 1568 height 744
click at [813, 475] on body "This site uses cookies, as explained in our Privacy Policy . If you agree to th…" at bounding box center [784, 372] width 1568 height 744
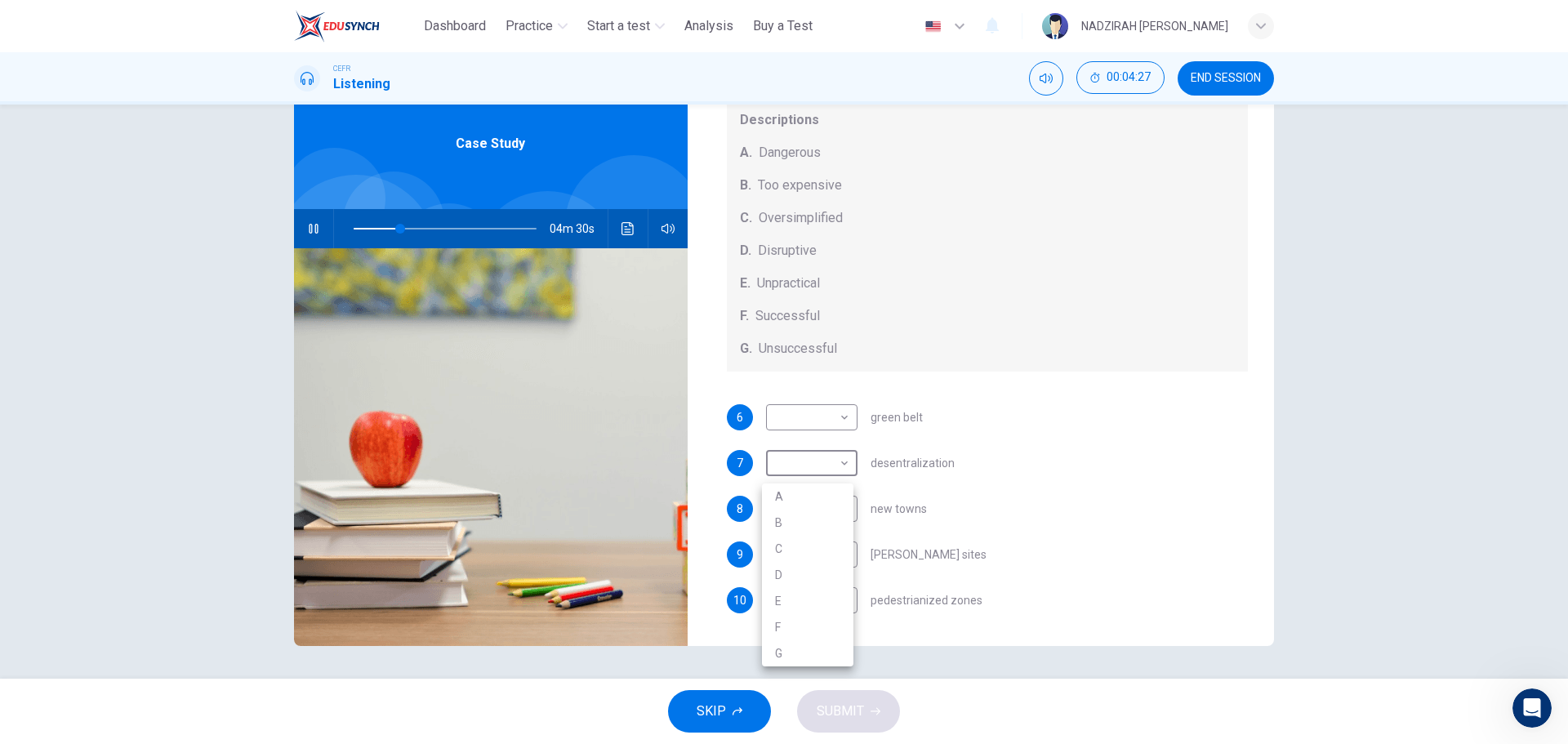
type input "**"
click at [806, 598] on li "E" at bounding box center [808, 601] width 91 height 26
type input "*"
click at [396, 228] on span at bounding box center [401, 229] width 10 height 10
click at [812, 422] on body "This site uses cookies, as explained in our Privacy Policy . If you agree to th…" at bounding box center [784, 372] width 1568 height 744
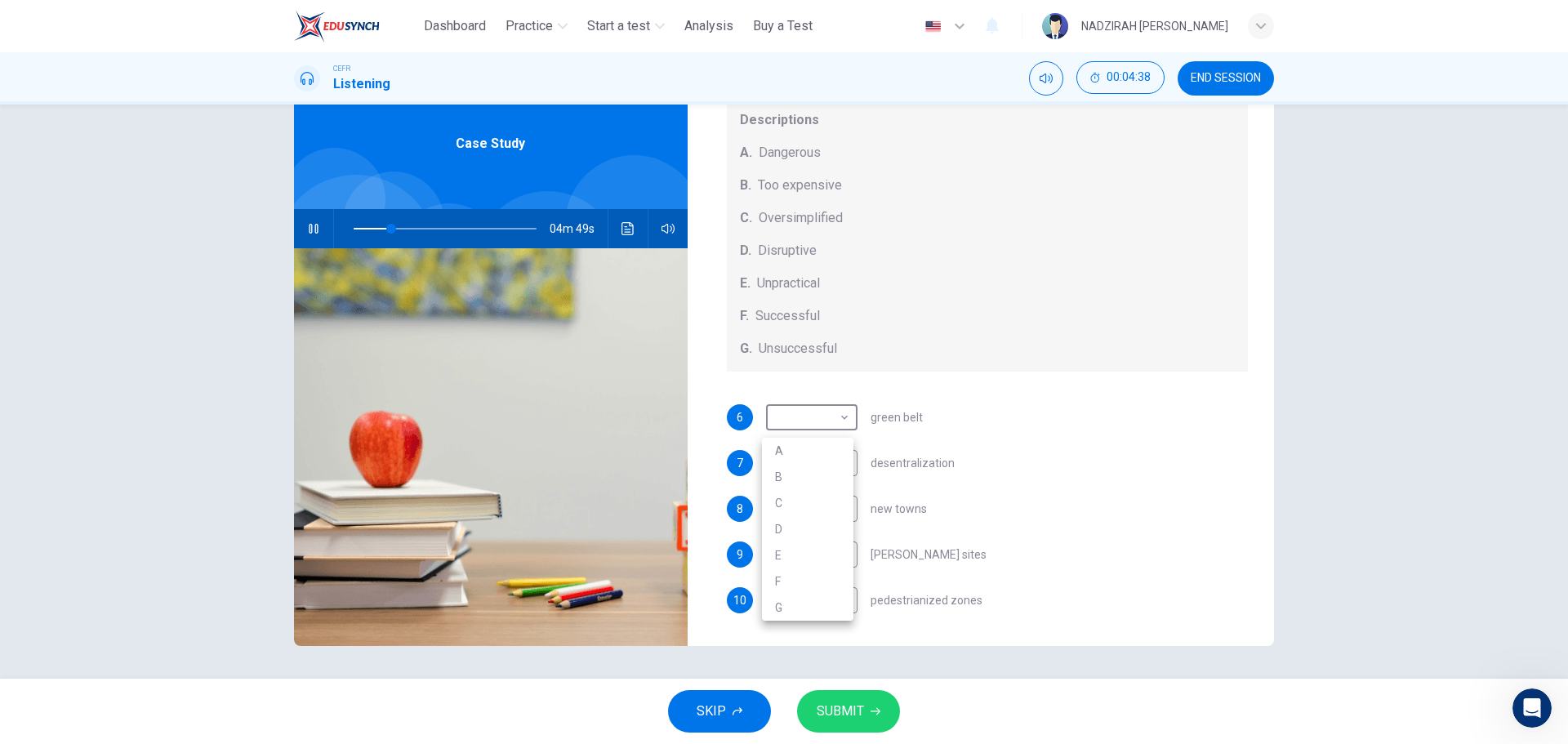
type input "**"
click at [811, 511] on li "C" at bounding box center [808, 503] width 91 height 26
type input "*"
click at [839, 511] on body "This site uses cookies, as explained in our Privacy Policy . If you agree to th…" at bounding box center [784, 372] width 1568 height 744
click at [838, 525] on div at bounding box center [784, 372] width 1568 height 744
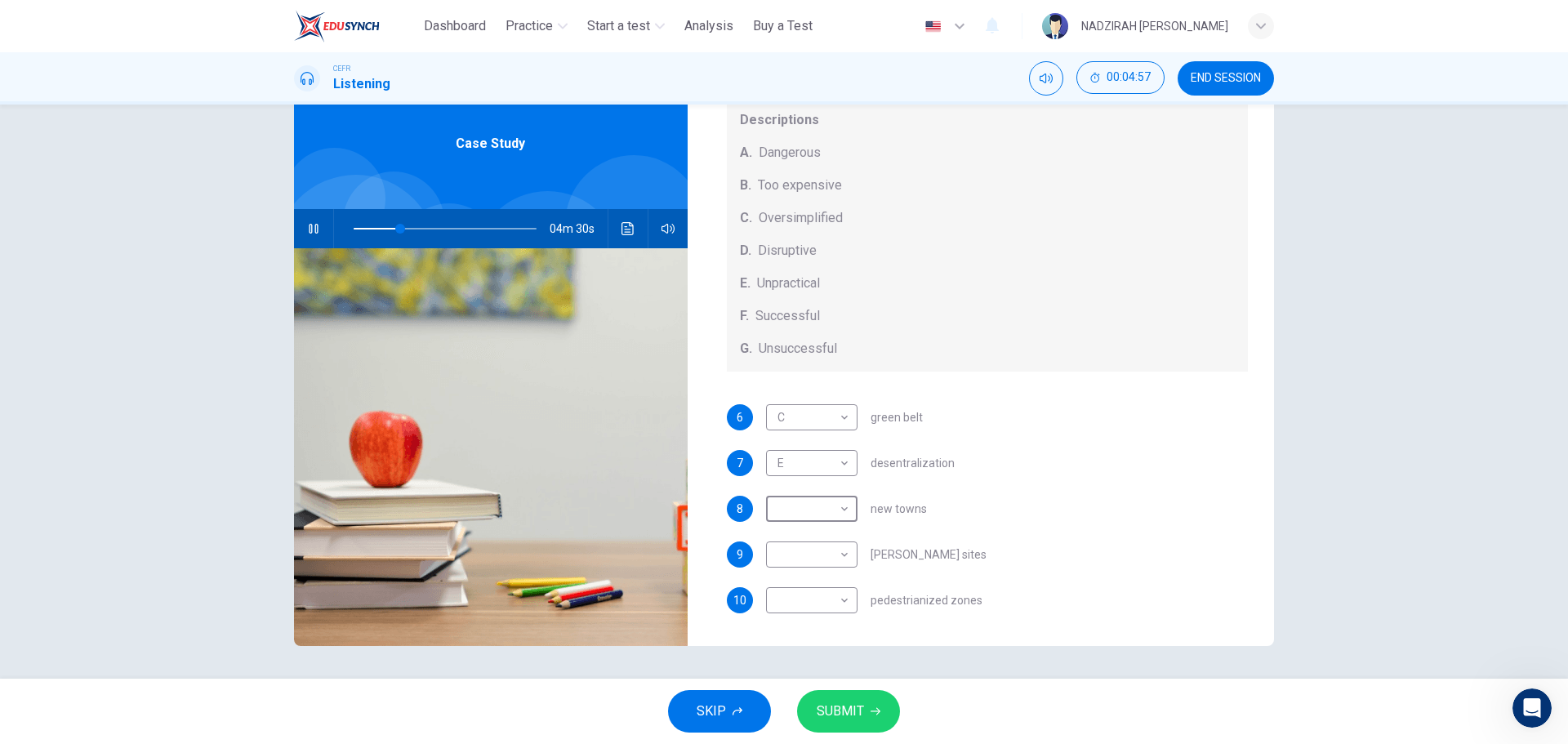
scroll to position [170, 0]
click at [832, 553] on body "This site uses cookies, as explained in our Privacy Policy . If you agree to th…" at bounding box center [784, 372] width 1568 height 744
click at [955, 568] on div at bounding box center [784, 372] width 1568 height 744
click at [839, 596] on body "This site uses cookies, as explained in our Privacy Policy . If you agree to th…" at bounding box center [784, 372] width 1568 height 744
click at [933, 593] on div at bounding box center [784, 372] width 1568 height 744
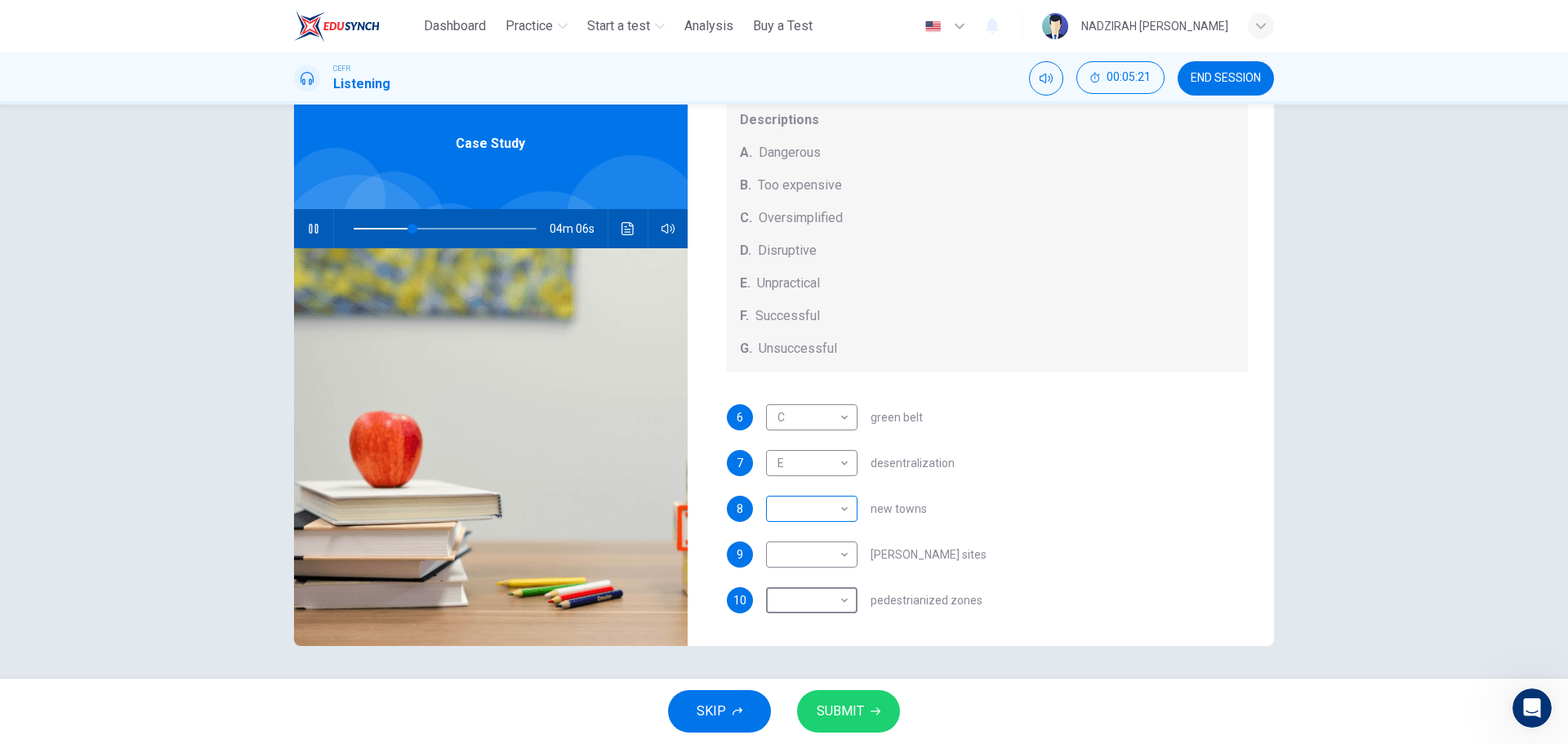
click at [839, 515] on body "This site uses cookies, as explained in our Privacy Policy . If you agree to th…" at bounding box center [784, 372] width 1568 height 744
type input "**"
click at [822, 557] on li "B" at bounding box center [808, 561] width 91 height 26
type input "*"
click at [825, 553] on body "This site uses cookies, as explained in our Privacy Policy . If you agree to th…" at bounding box center [784, 372] width 1568 height 744
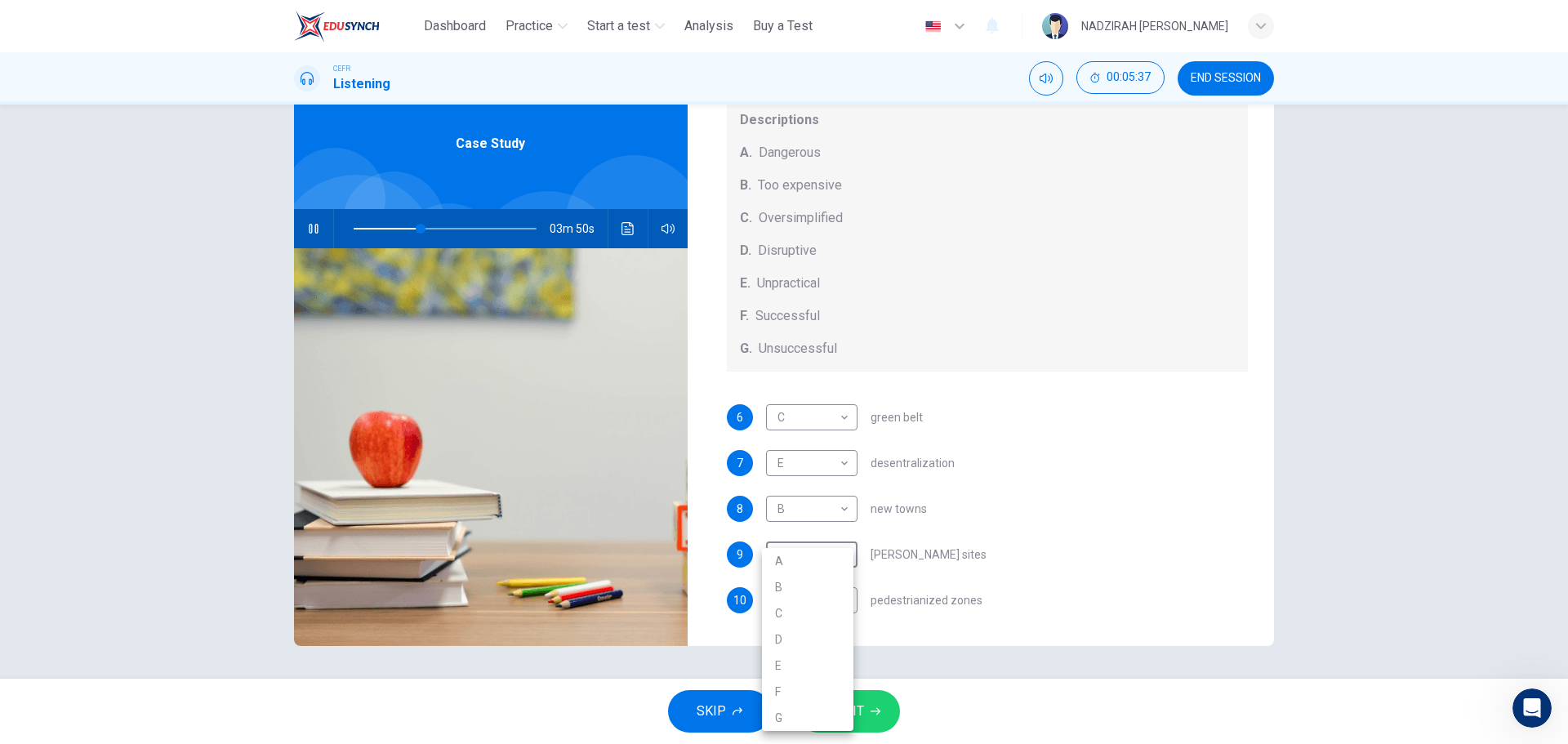
click at [1026, 512] on div at bounding box center [784, 372] width 1568 height 744
click at [827, 553] on body "This site uses cookies, as explained in our Privacy Policy . If you agree to th…" at bounding box center [784, 372] width 1568 height 744
click at [898, 553] on div at bounding box center [784, 372] width 1568 height 744
click at [827, 614] on body "This site uses cookies, as explained in our Privacy Policy . If you agree to th…" at bounding box center [784, 372] width 1568 height 744
click at [958, 569] on div at bounding box center [784, 372] width 1568 height 744
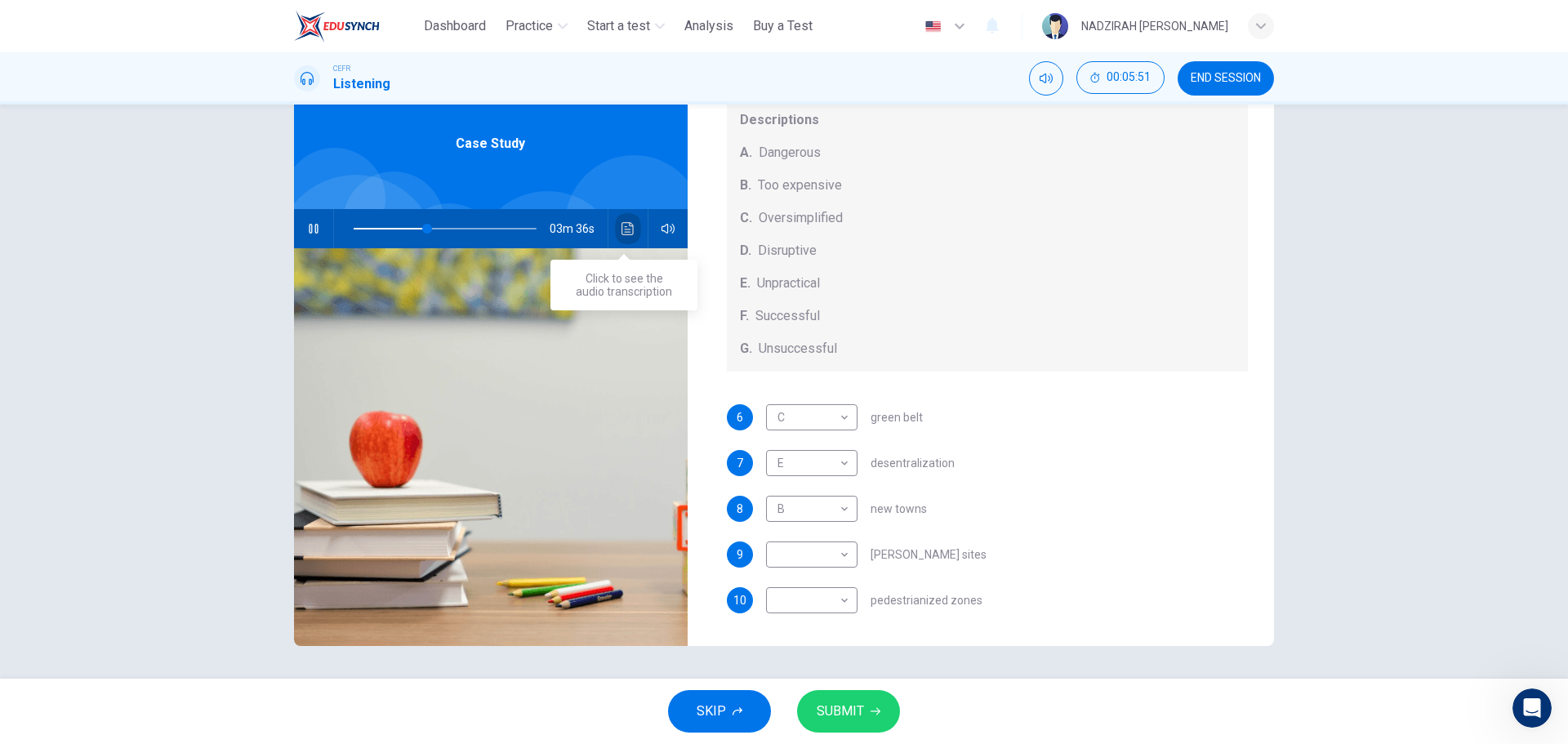
click at [623, 232] on icon "Click to see the audio transcription" at bounding box center [627, 229] width 12 height 13
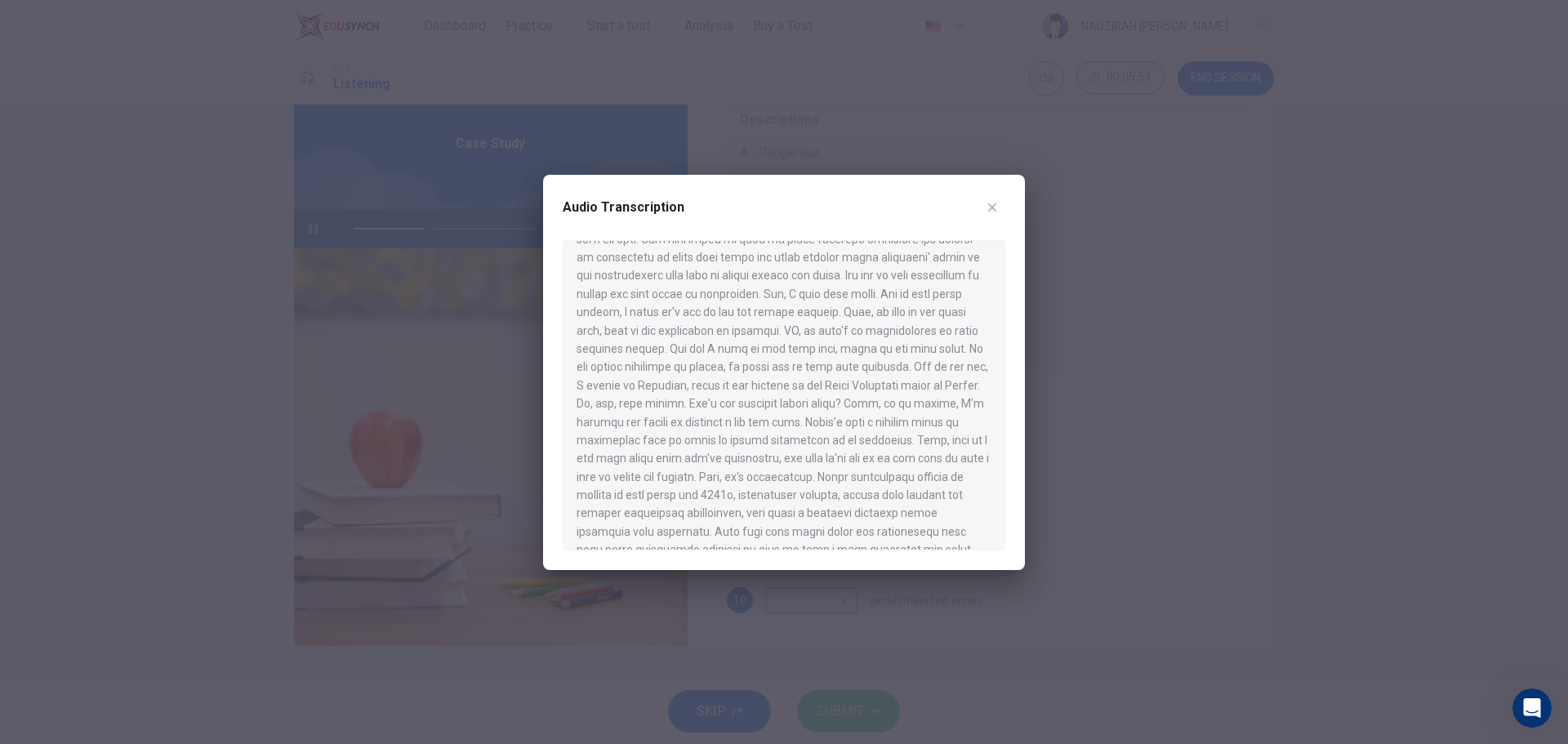
scroll to position [735, 0]
click at [987, 203] on icon "button" at bounding box center [993, 207] width 13 height 13
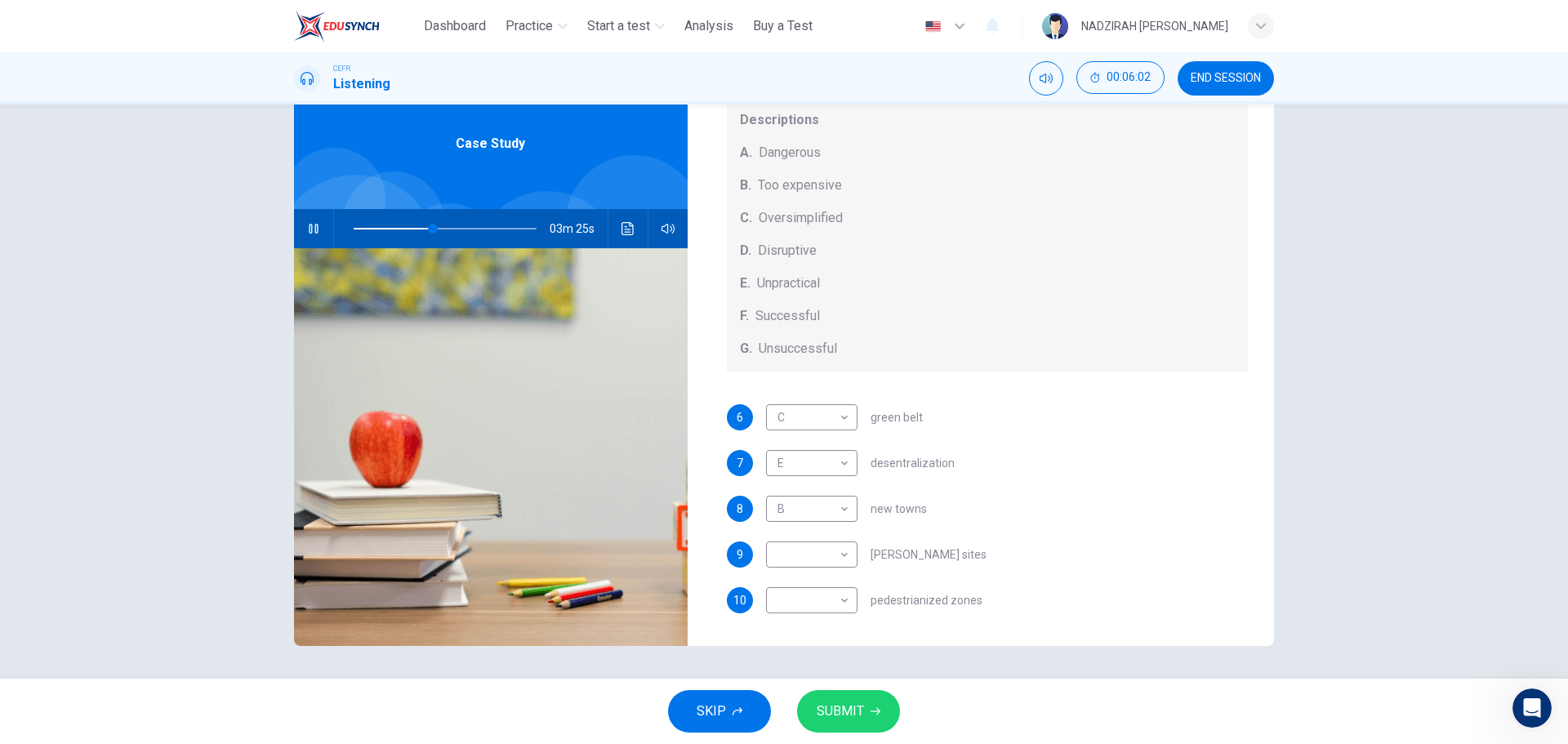
click at [854, 565] on div "​ ​ brownfield sites" at bounding box center [876, 554] width 221 height 26
click at [841, 564] on body "This site uses cookies, as explained in our Privacy Policy . If you agree to th…" at bounding box center [784, 372] width 1568 height 744
click at [949, 562] on div at bounding box center [784, 372] width 1568 height 744
click at [846, 559] on body "This site uses cookies, as explained in our Privacy Policy . If you agree to th…" at bounding box center [784, 372] width 1568 height 744
click at [878, 557] on div at bounding box center [784, 372] width 1568 height 744
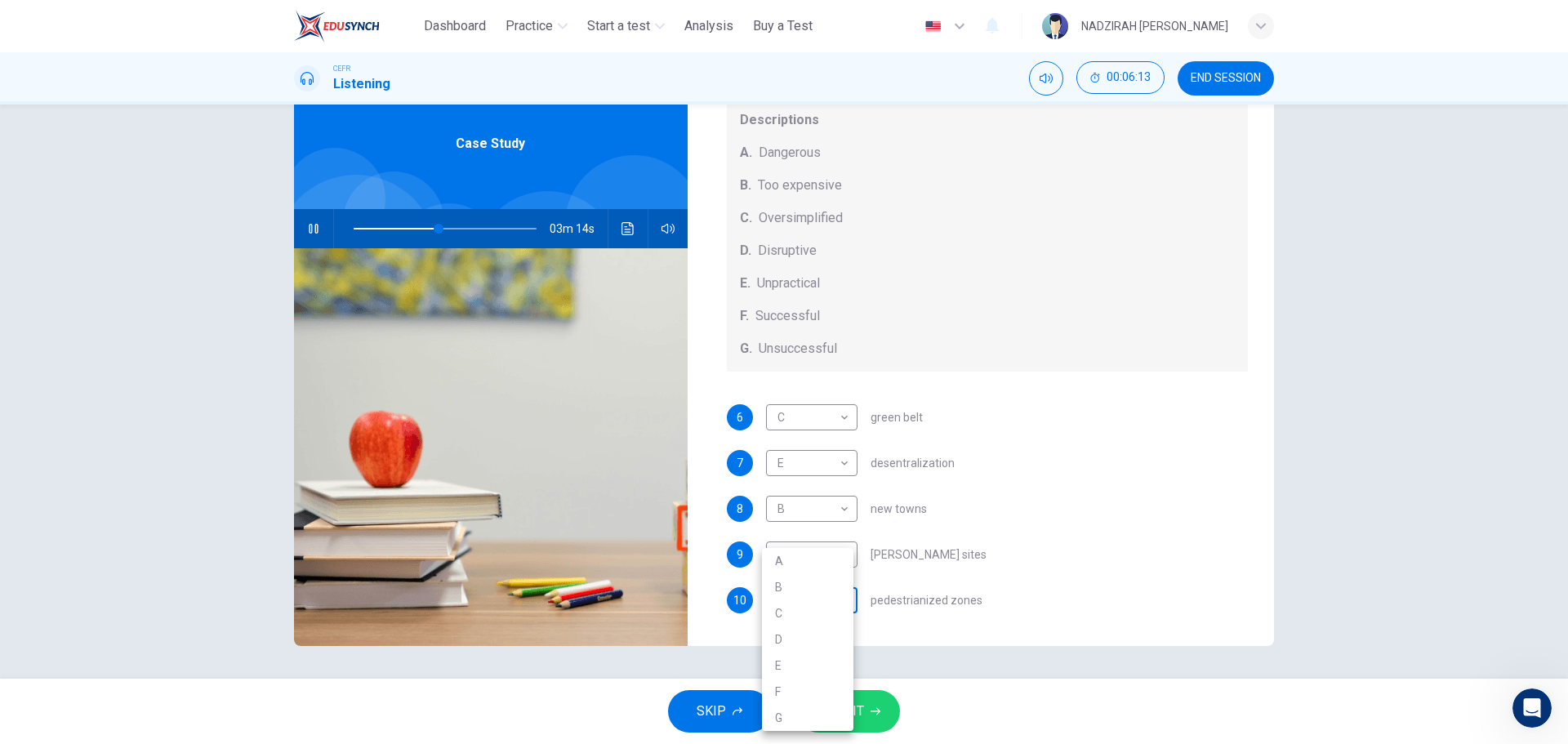
click at [830, 603] on body "This site uses cookies, as explained in our Privacy Policy . If you agree to th…" at bounding box center [784, 372] width 1568 height 744
type input "**"
click at [822, 639] on li "D" at bounding box center [808, 639] width 91 height 26
type input "*"
click at [832, 558] on body "This site uses cookies, as explained in our Privacy Policy . If you agree to th…" at bounding box center [784, 372] width 1568 height 744
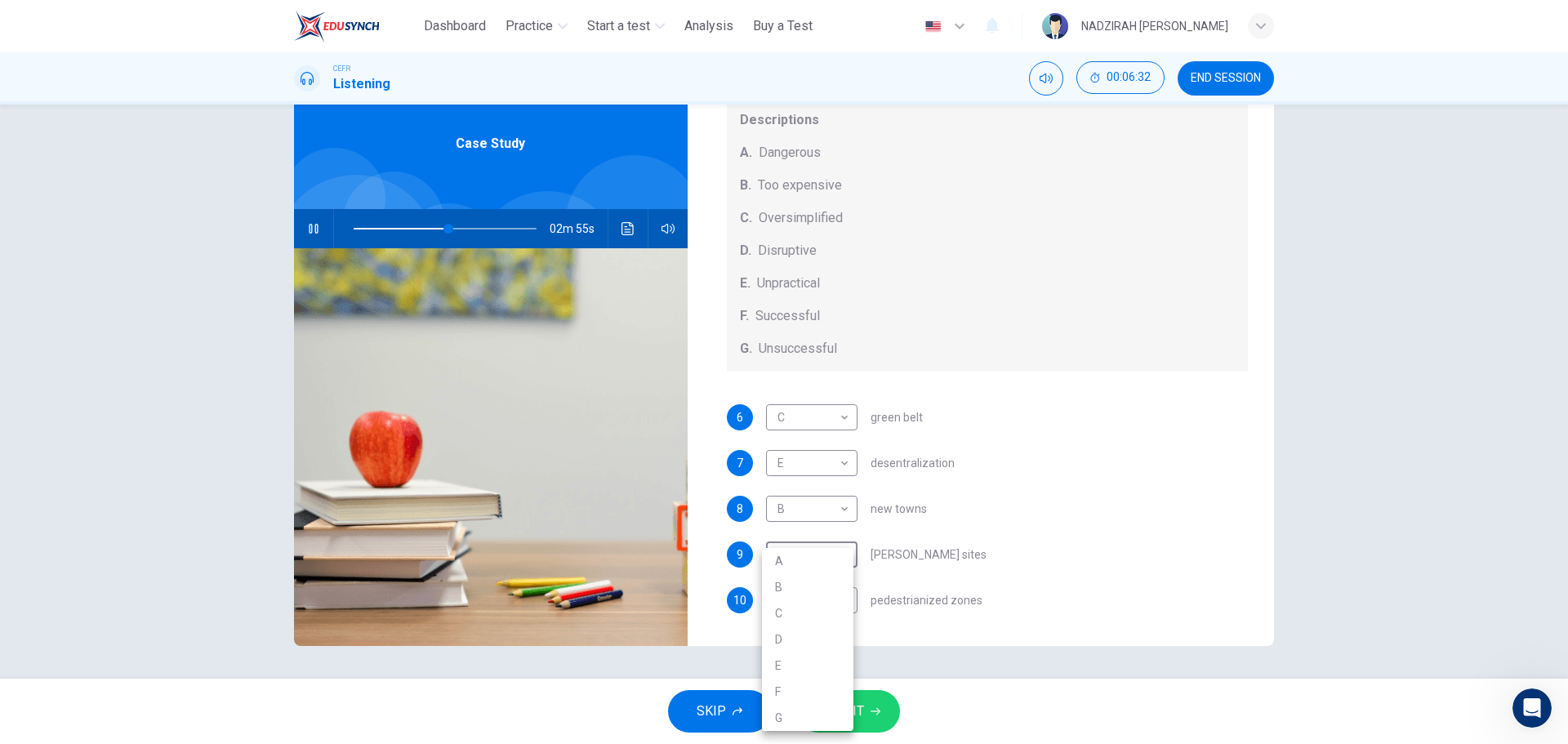
click at [1033, 541] on div at bounding box center [784, 372] width 1568 height 744
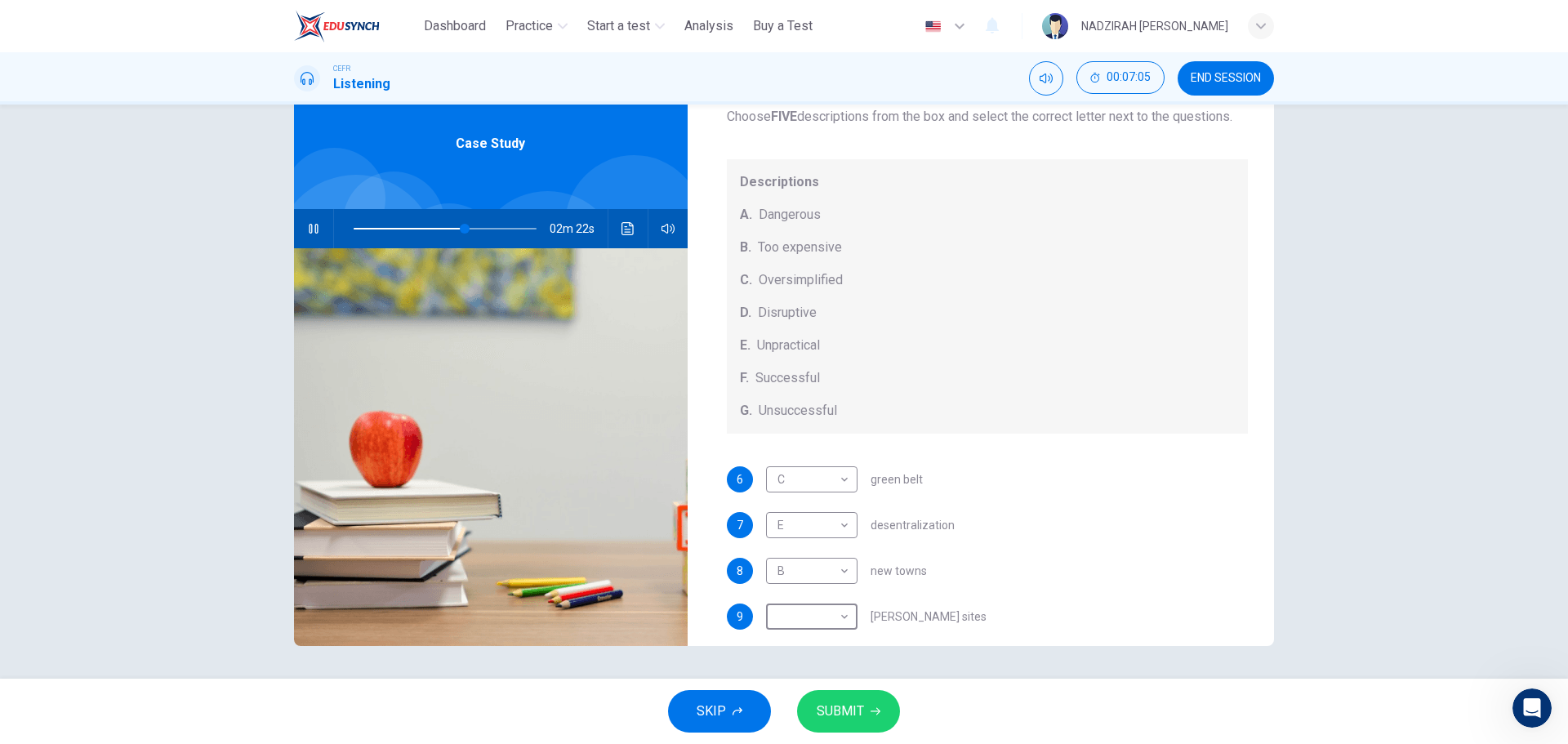
scroll to position [170, 0]
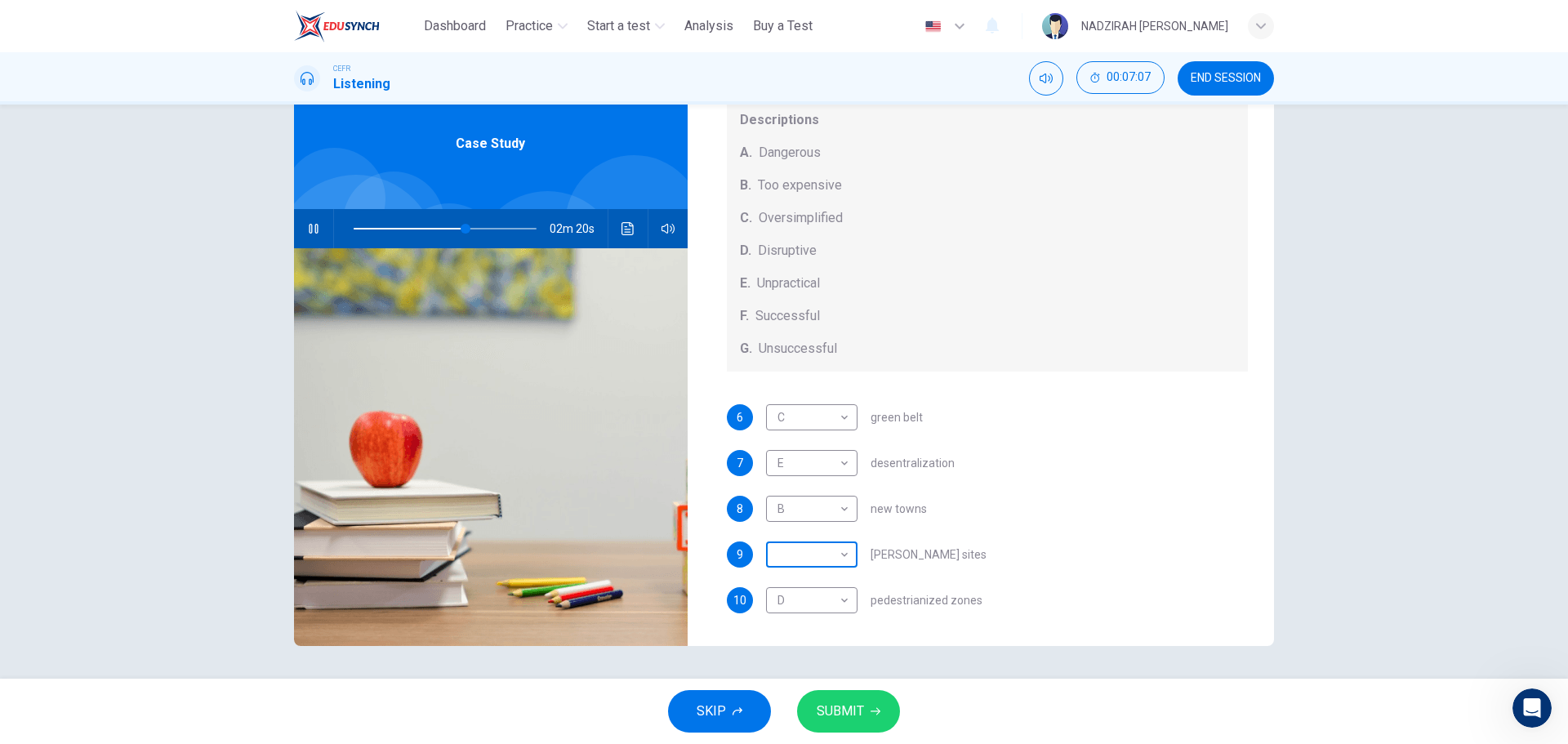
click at [844, 556] on body "This site uses cookies, as explained in our Privacy Policy . If you agree to th…" at bounding box center [784, 372] width 1568 height 744
click at [1047, 549] on div at bounding box center [784, 372] width 1568 height 744
click at [821, 550] on body "This site uses cookies, as explained in our Privacy Policy . If you agree to th…" at bounding box center [784, 372] width 1568 height 744
click at [1004, 545] on div at bounding box center [784, 372] width 1568 height 744
click at [824, 563] on body "This site uses cookies, as explained in our Privacy Policy . If you agree to th…" at bounding box center [784, 372] width 1568 height 744
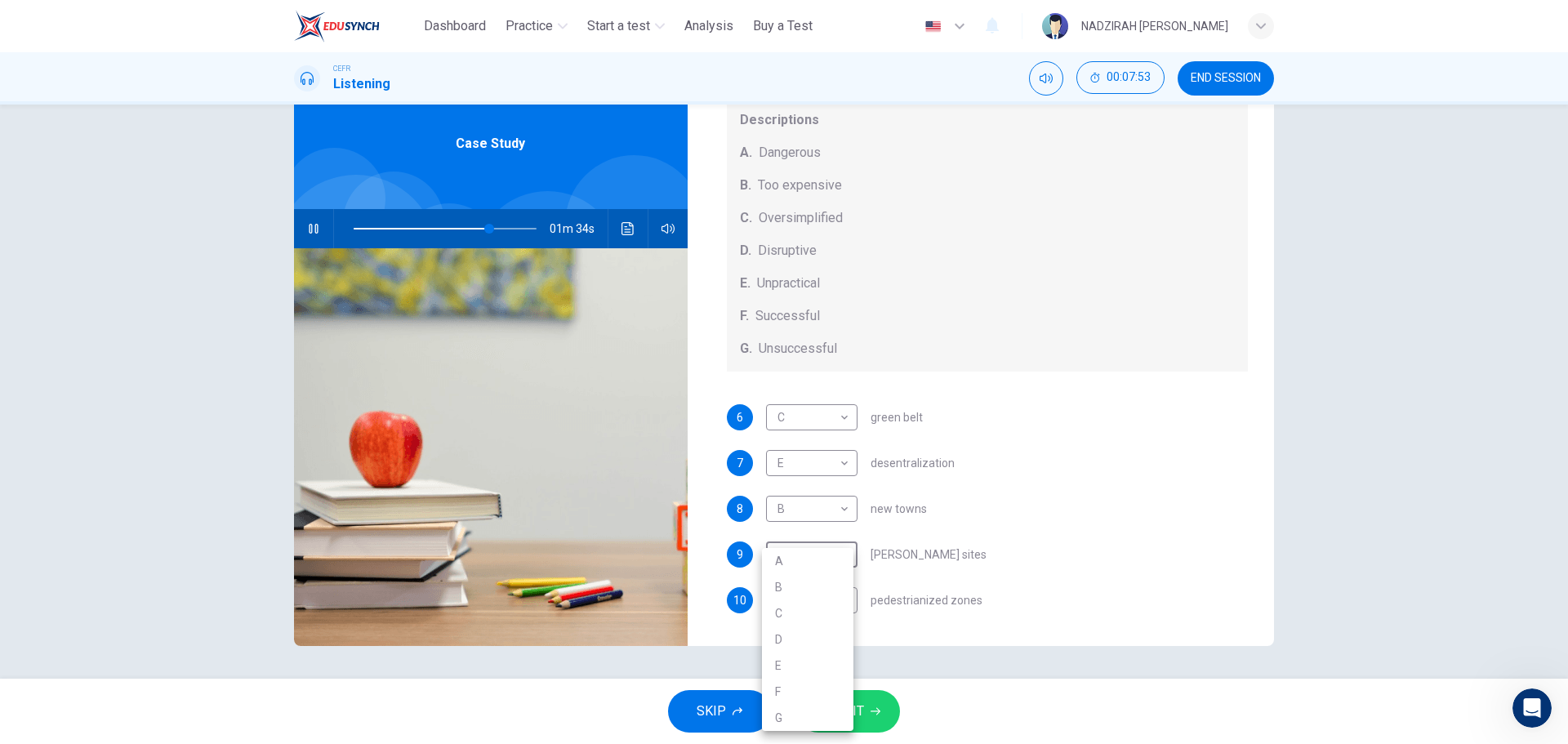
type input "**"
click at [799, 710] on li "G" at bounding box center [808, 718] width 91 height 26
type input "*"
click at [831, 710] on span "SUBMIT" at bounding box center [840, 711] width 47 height 23
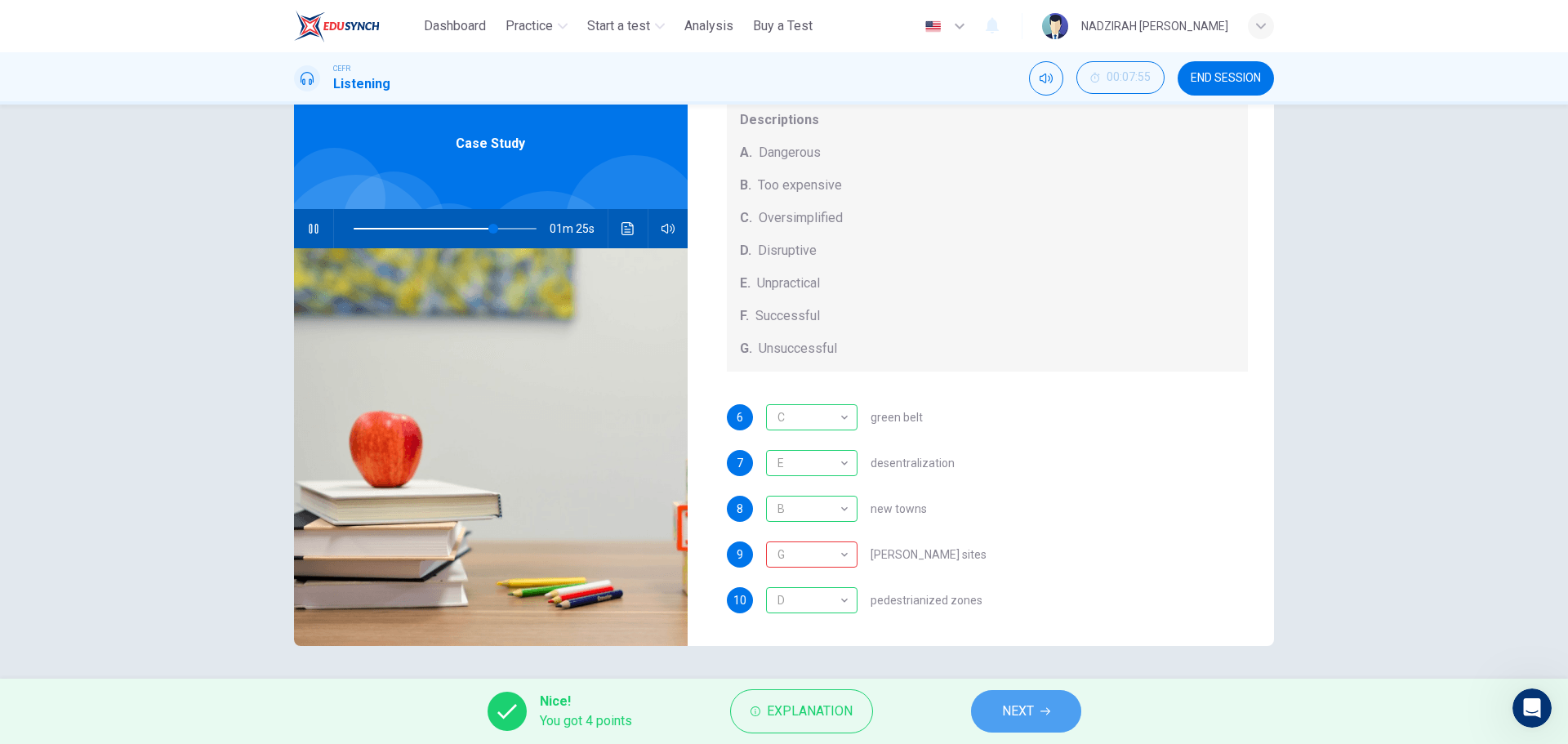
click at [1057, 711] on button "NEXT" at bounding box center [1026, 711] width 111 height 43
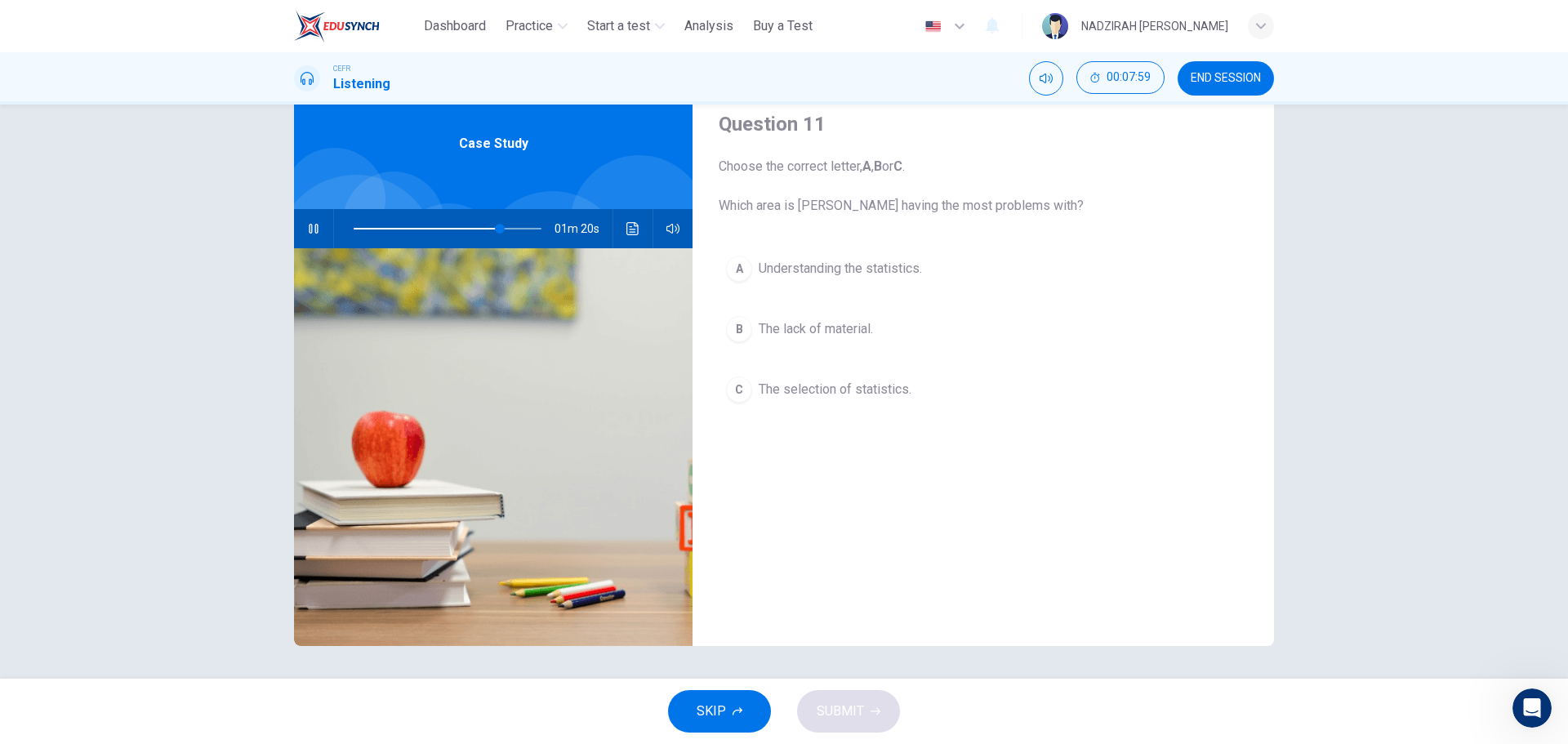
click at [807, 398] on span "The selection of statistics." at bounding box center [836, 389] width 153 height 20
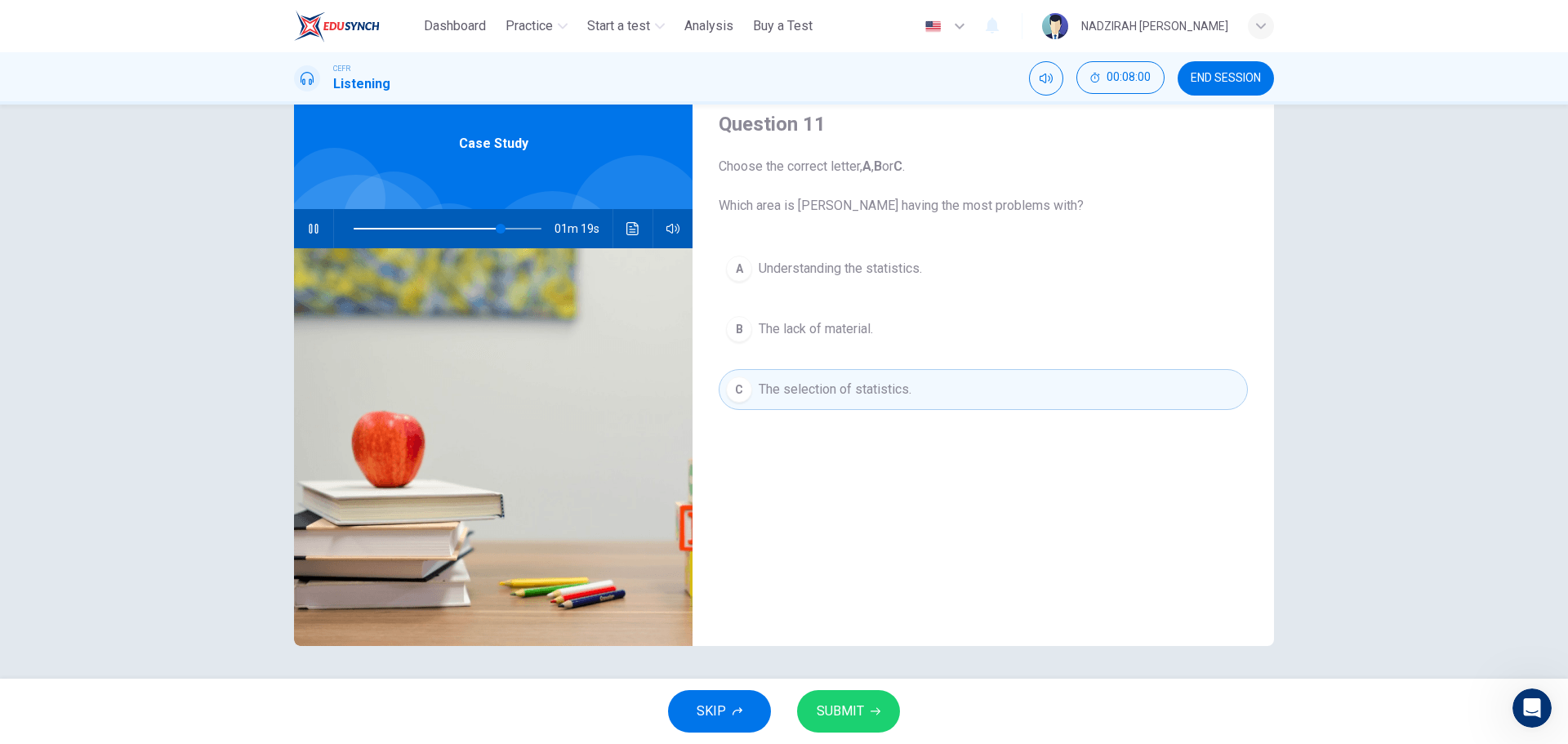
click at [838, 251] on button "A Understanding the statistics." at bounding box center [983, 269] width 529 height 41
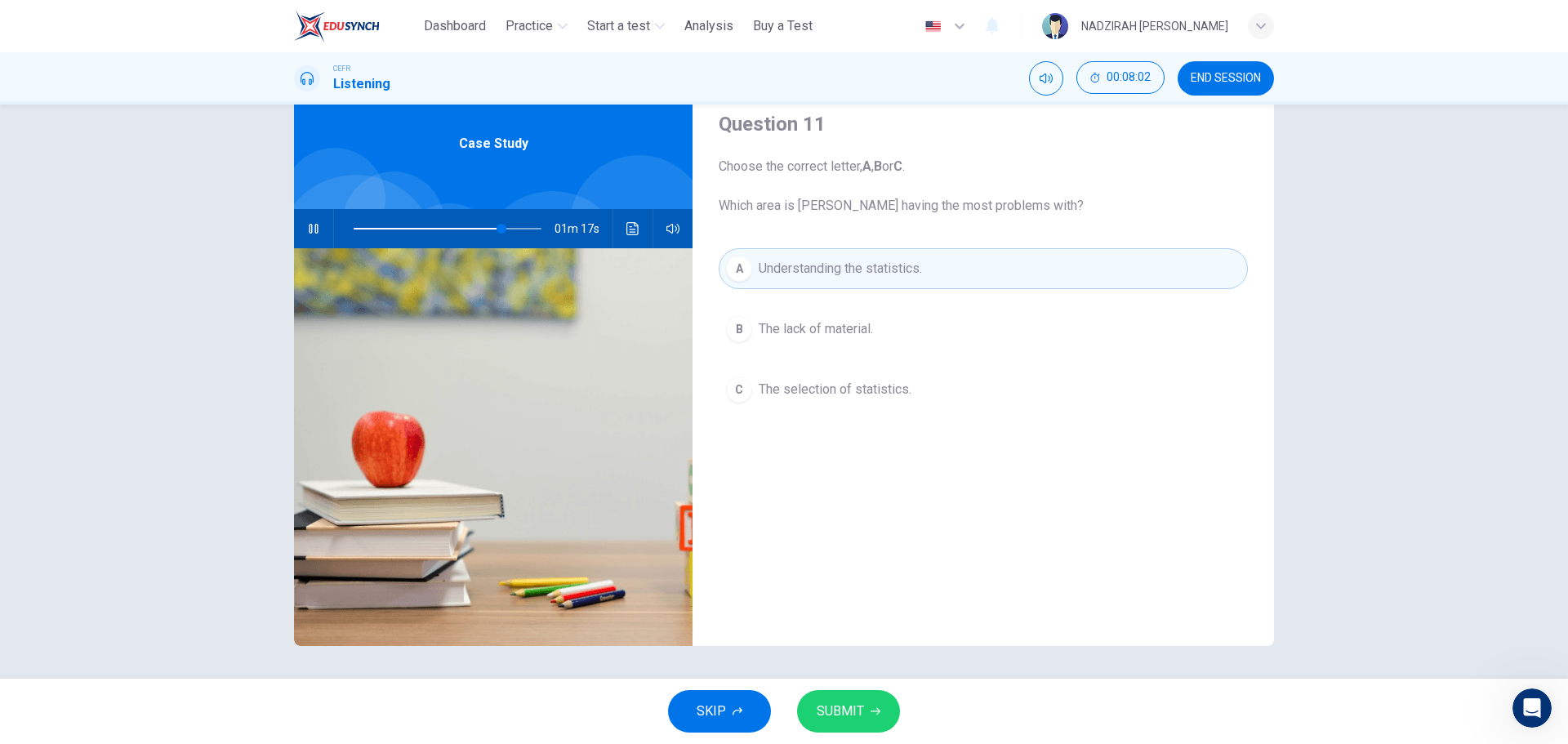
click at [846, 698] on button "SUBMIT" at bounding box center [849, 711] width 103 height 43
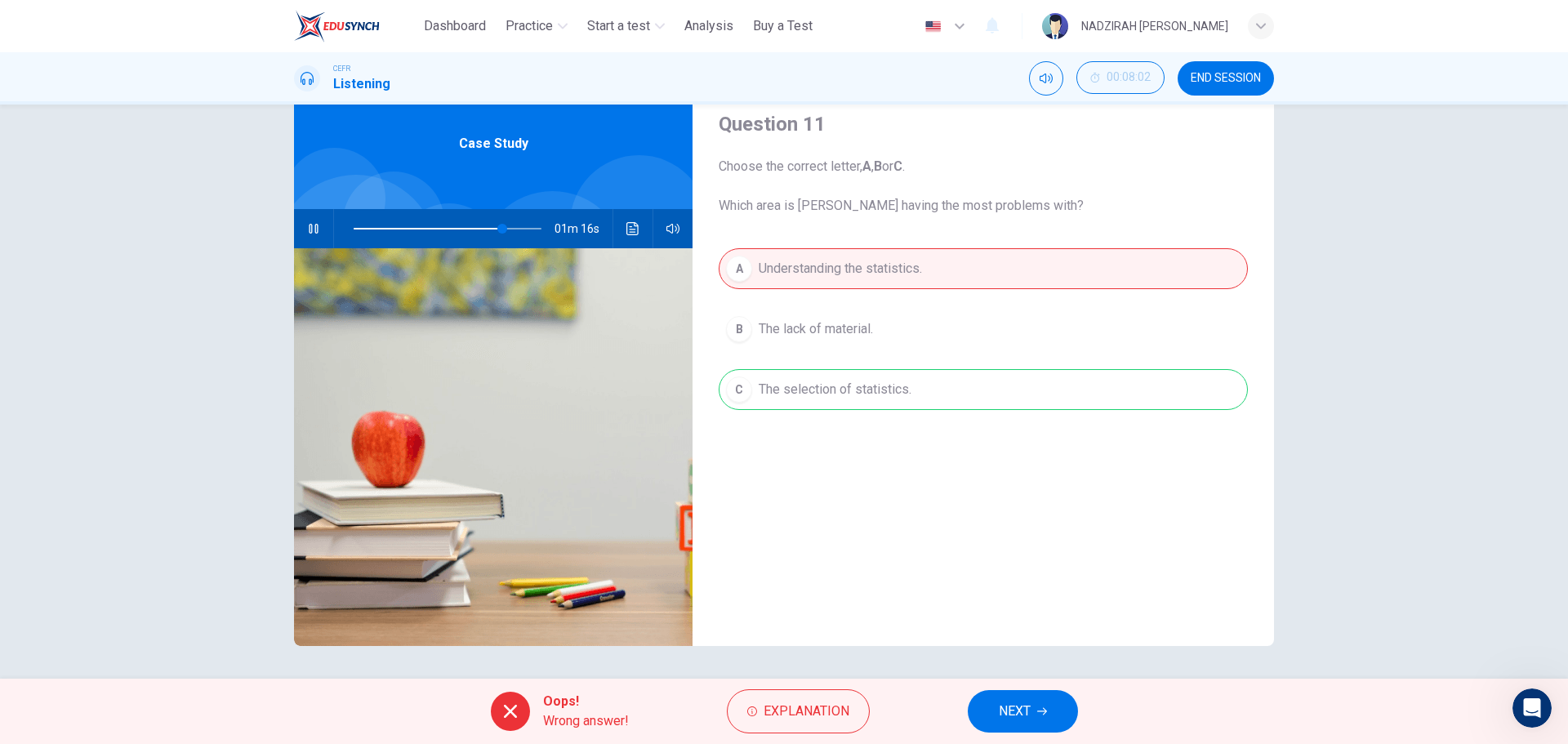
click at [944, 409] on div "A Understanding the statistics. B The lack of material. C The selection of stat…" at bounding box center [983, 345] width 529 height 194
click at [1032, 705] on button "NEXT" at bounding box center [1023, 711] width 111 height 43
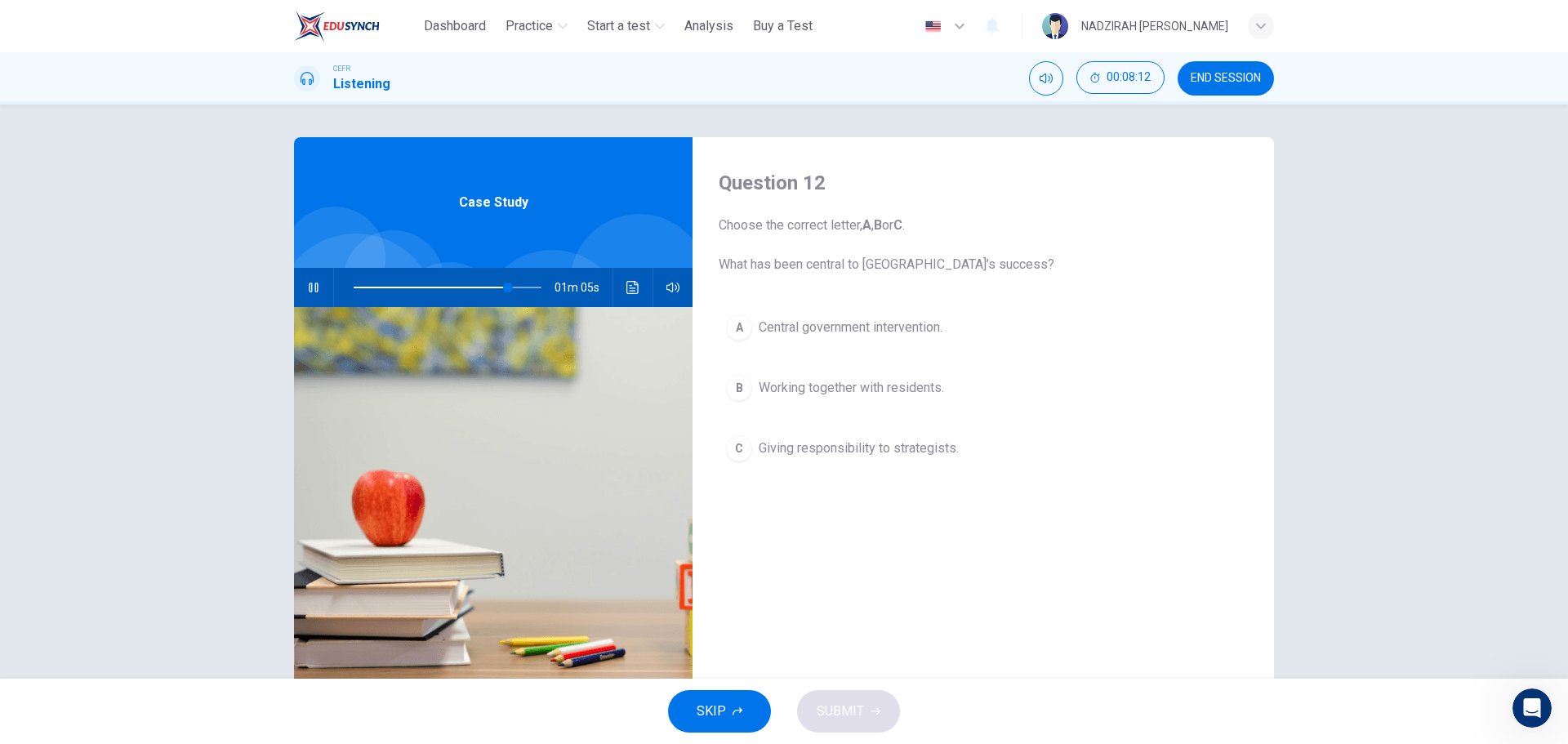
click at [878, 390] on span "Working together with residents." at bounding box center [851, 387] width 185 height 20
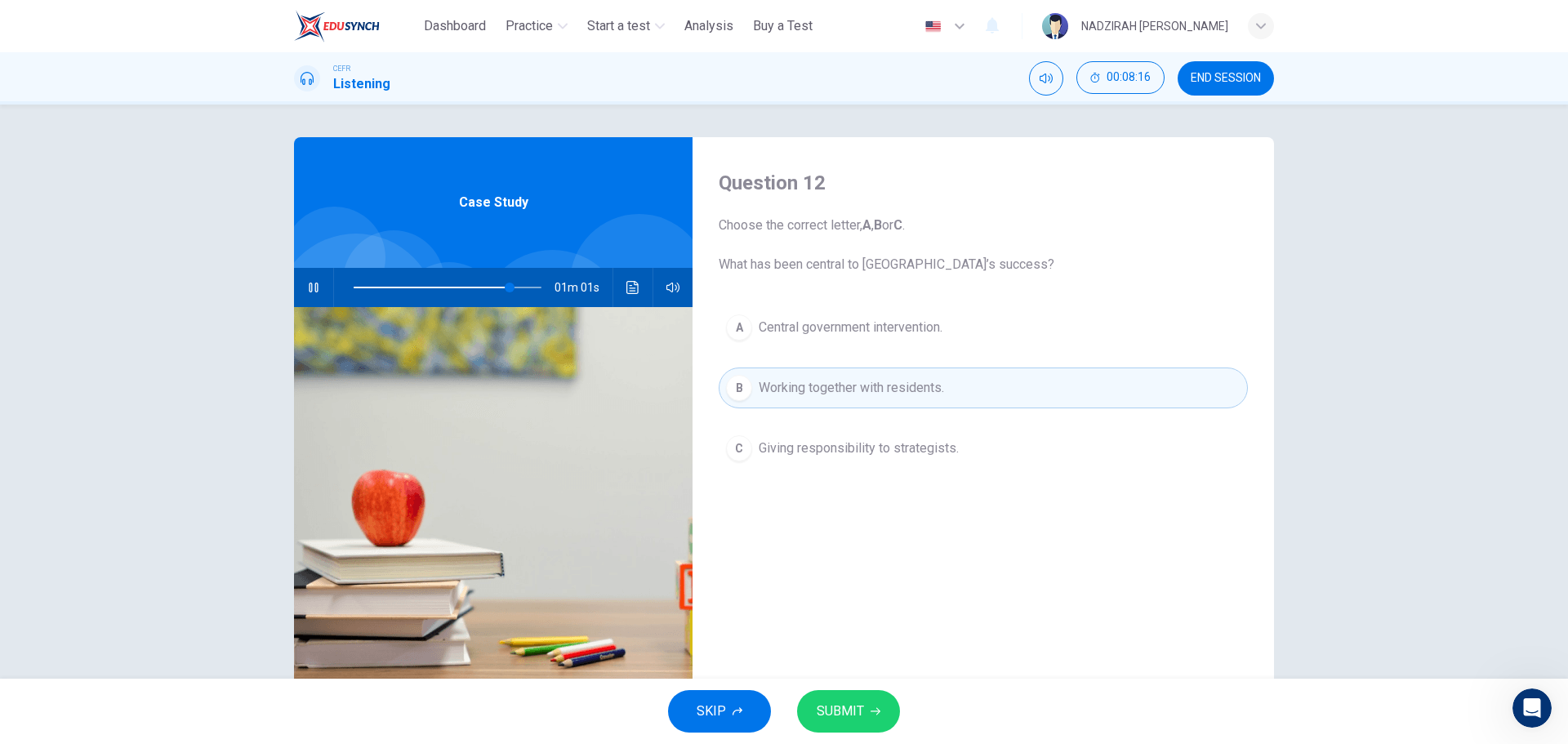
click at [870, 461] on button "C Giving responsibility to strategists." at bounding box center [983, 448] width 529 height 41
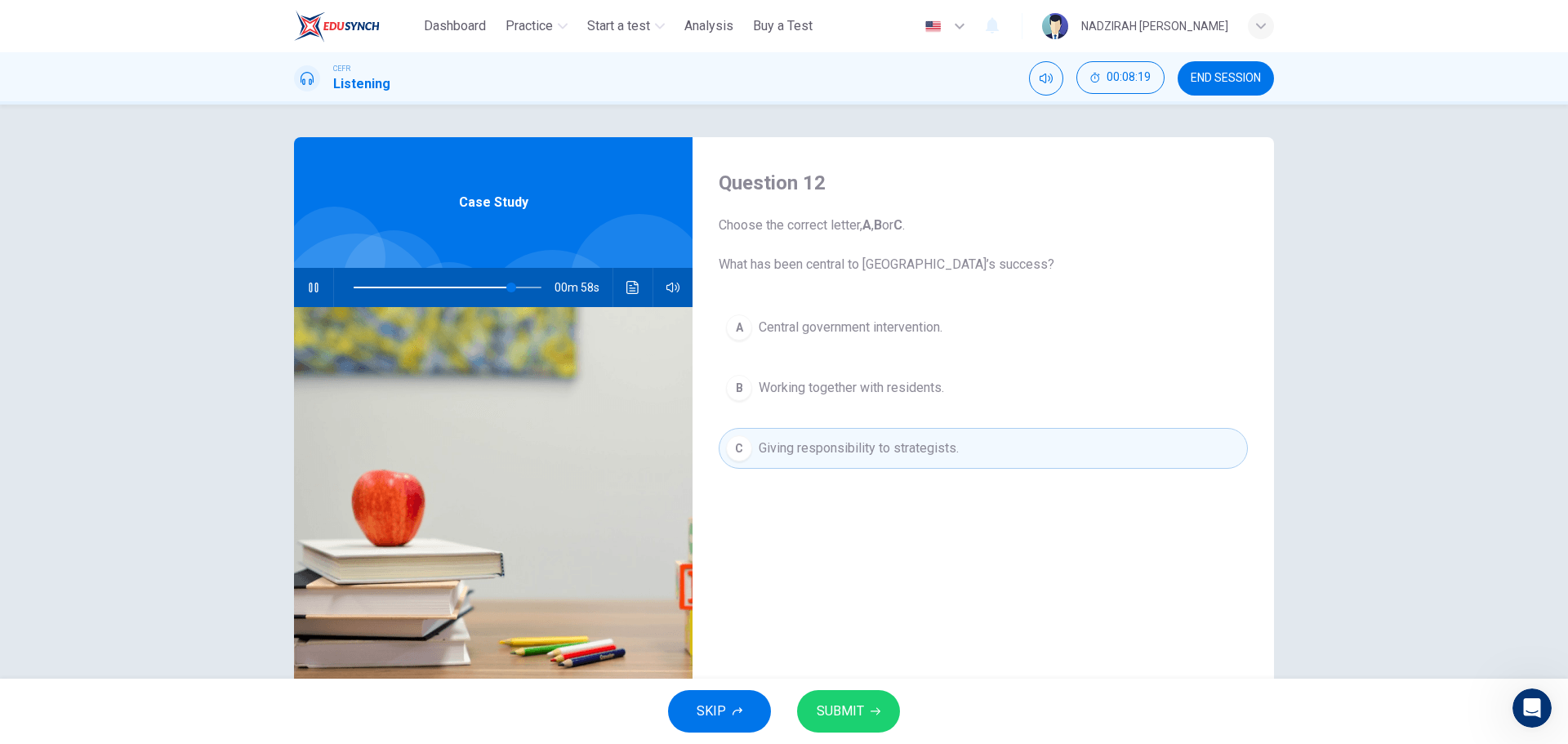
click at [871, 703] on button "SUBMIT" at bounding box center [849, 711] width 103 height 43
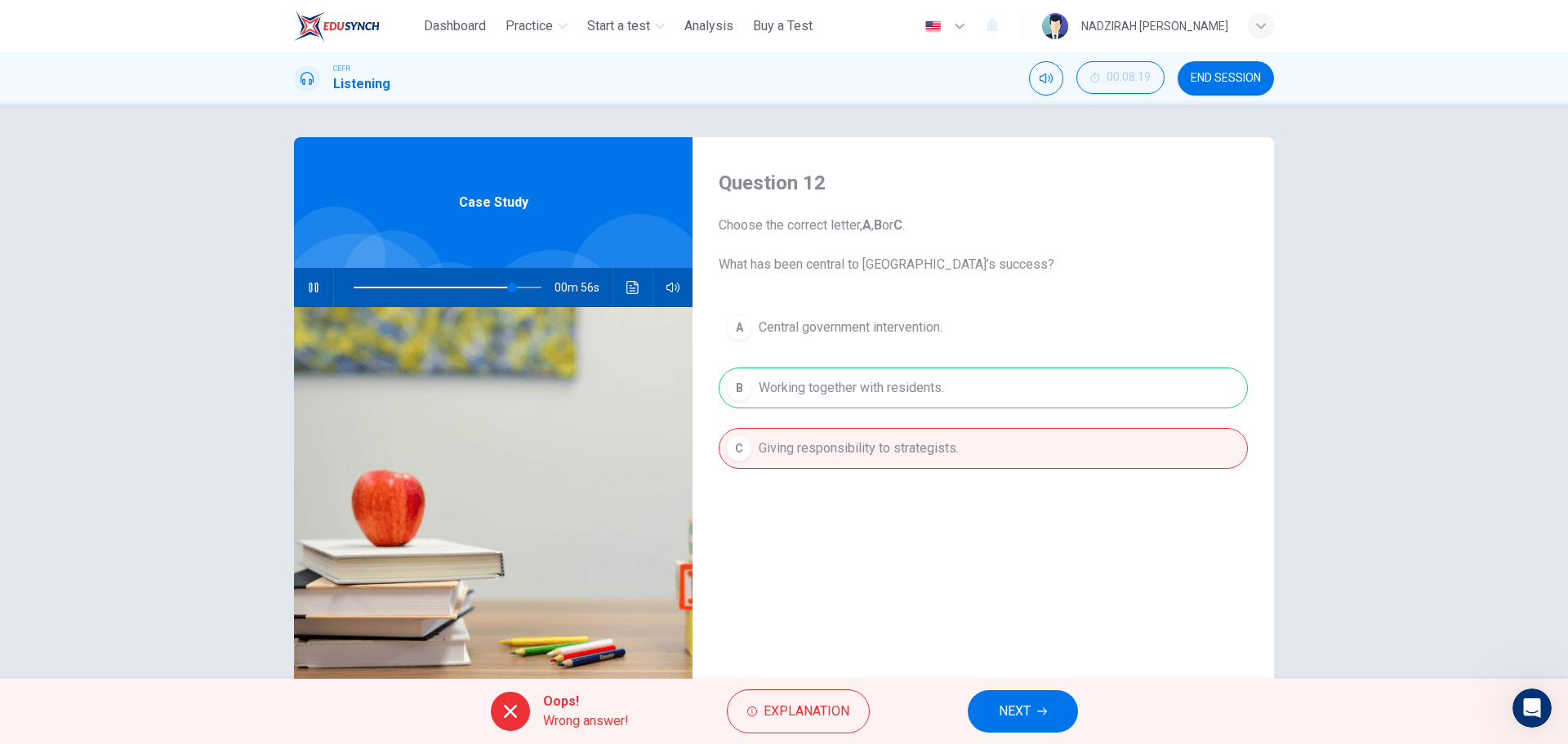
drag, startPoint x: 891, startPoint y: 357, endPoint x: 1017, endPoint y: 684, distance: 350.4
click at [891, 360] on div "A Central government intervention. B Working together with residents. C Giving …" at bounding box center [983, 404] width 529 height 194
click at [1009, 698] on button "NEXT" at bounding box center [1023, 711] width 111 height 43
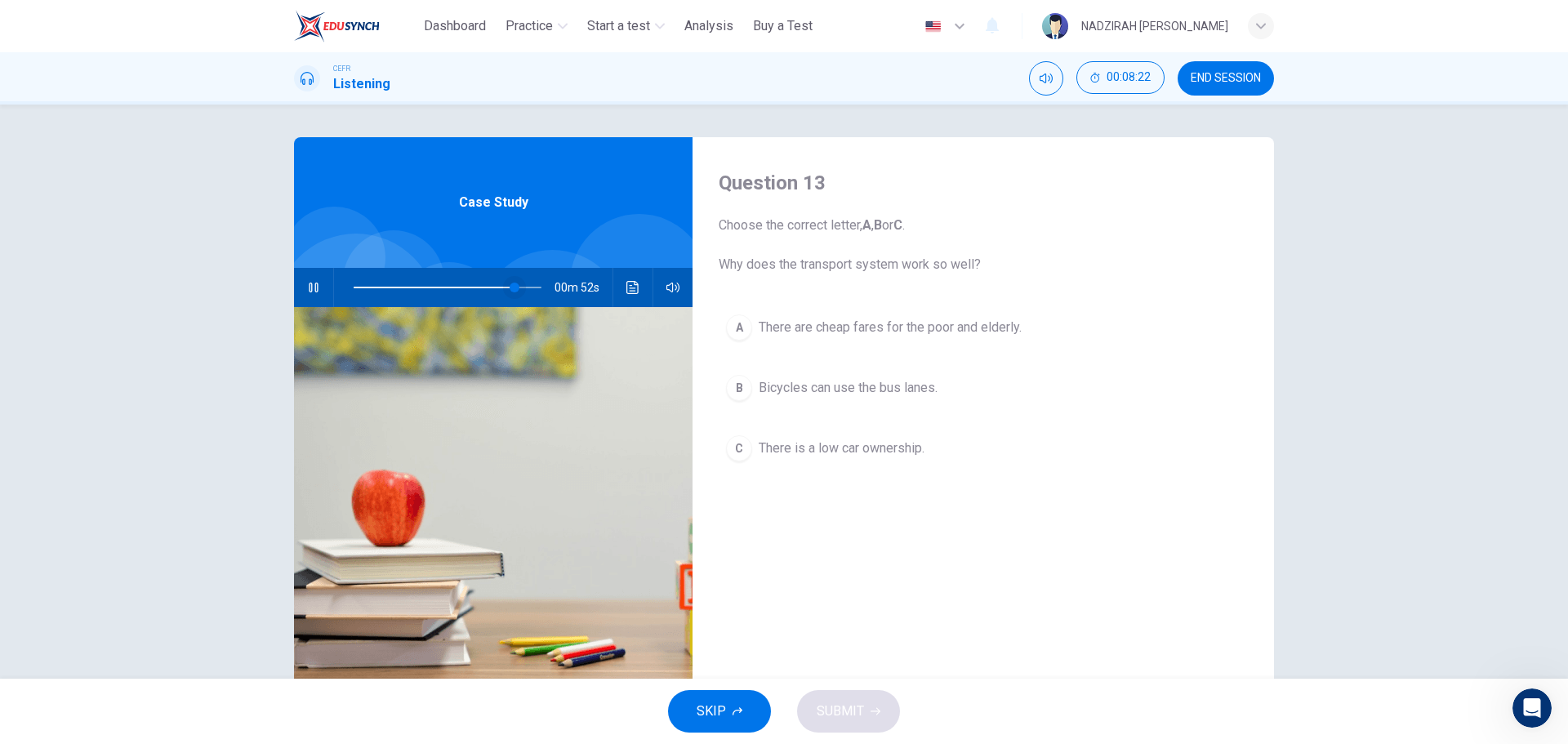
click at [510, 288] on span at bounding box center [515, 287] width 10 height 10
click at [505, 288] on span at bounding box center [510, 287] width 10 height 10
click at [502, 288] on span at bounding box center [505, 287] width 10 height 10
click at [498, 288] on span at bounding box center [503, 287] width 10 height 10
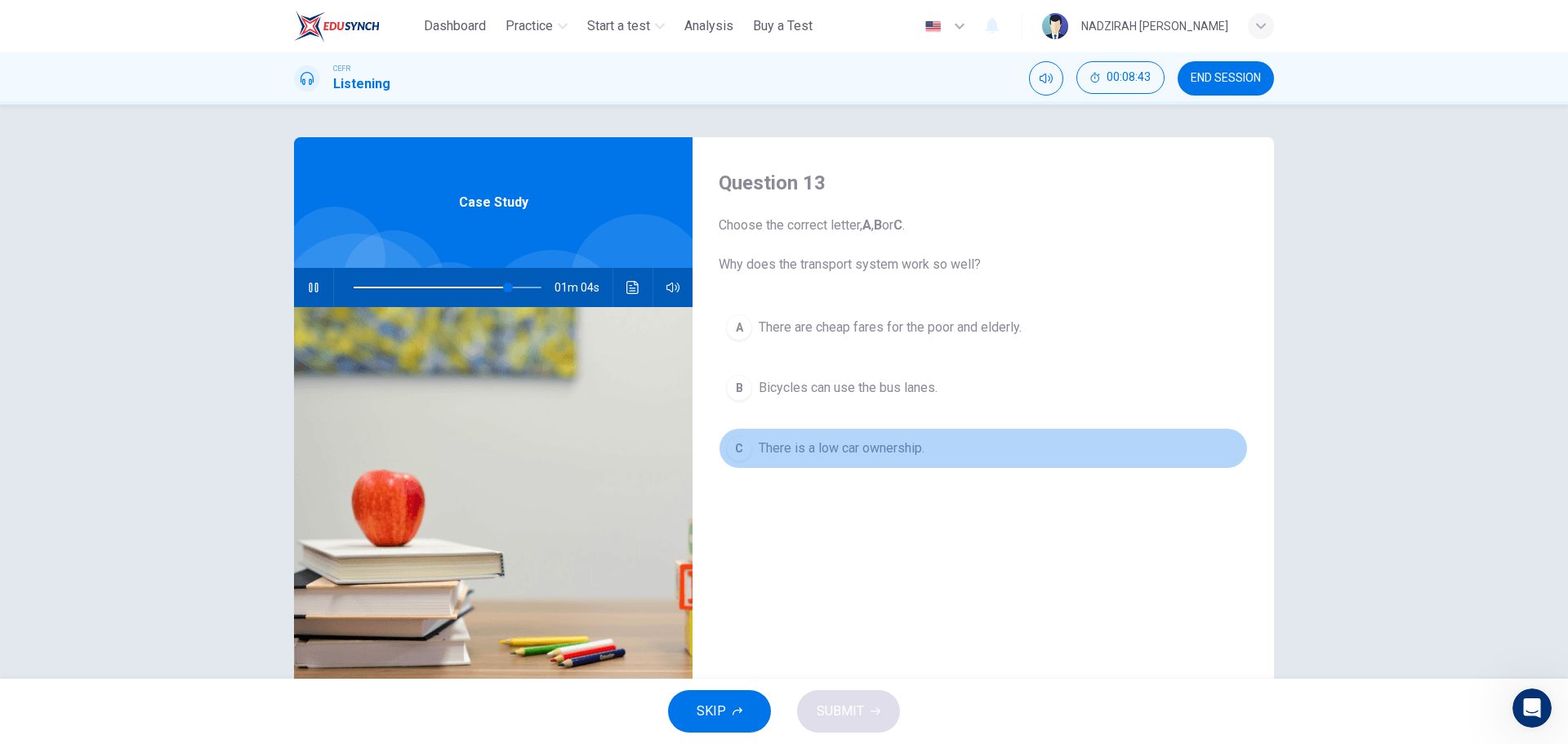
click at [897, 432] on button "C There is a low car ownership." at bounding box center [983, 448] width 529 height 41
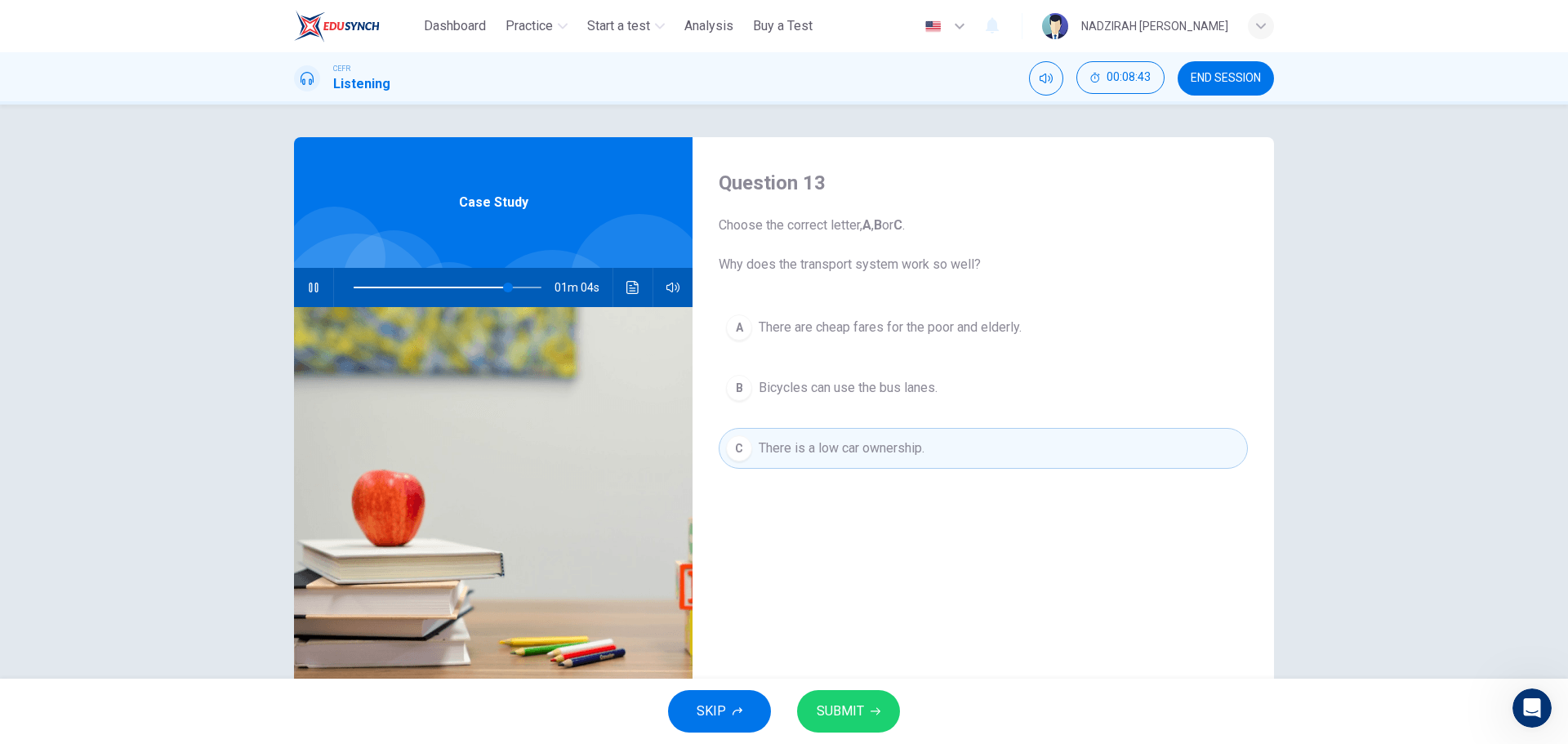
click at [896, 408] on div "A There are cheap fares for the poor and elderly. B Bicycles can use the bus la…" at bounding box center [983, 404] width 529 height 194
click at [898, 397] on span "Bicycles can use the bus lanes." at bounding box center [849, 387] width 179 height 20
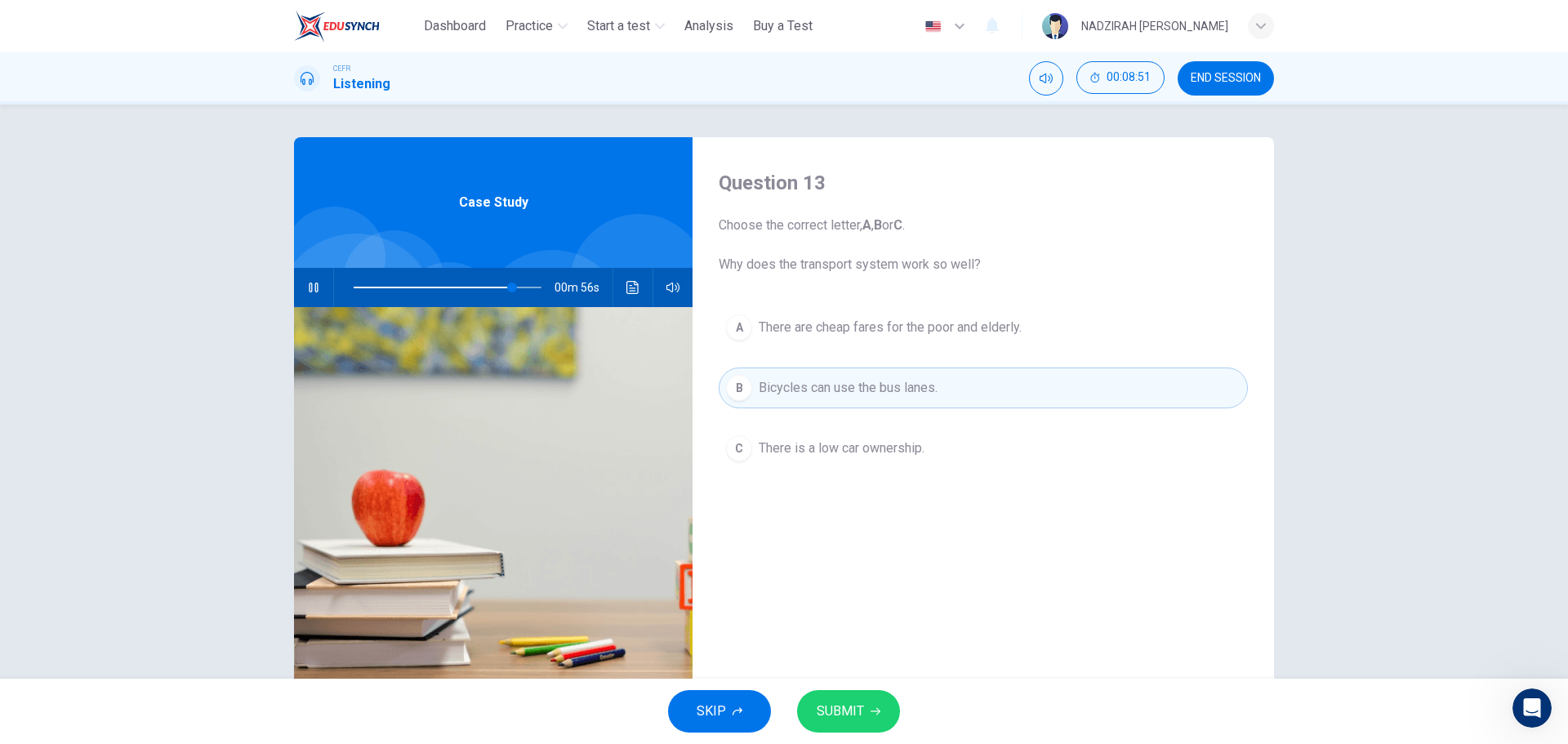
click at [918, 468] on button "C There is a low car ownership." at bounding box center [983, 448] width 529 height 41
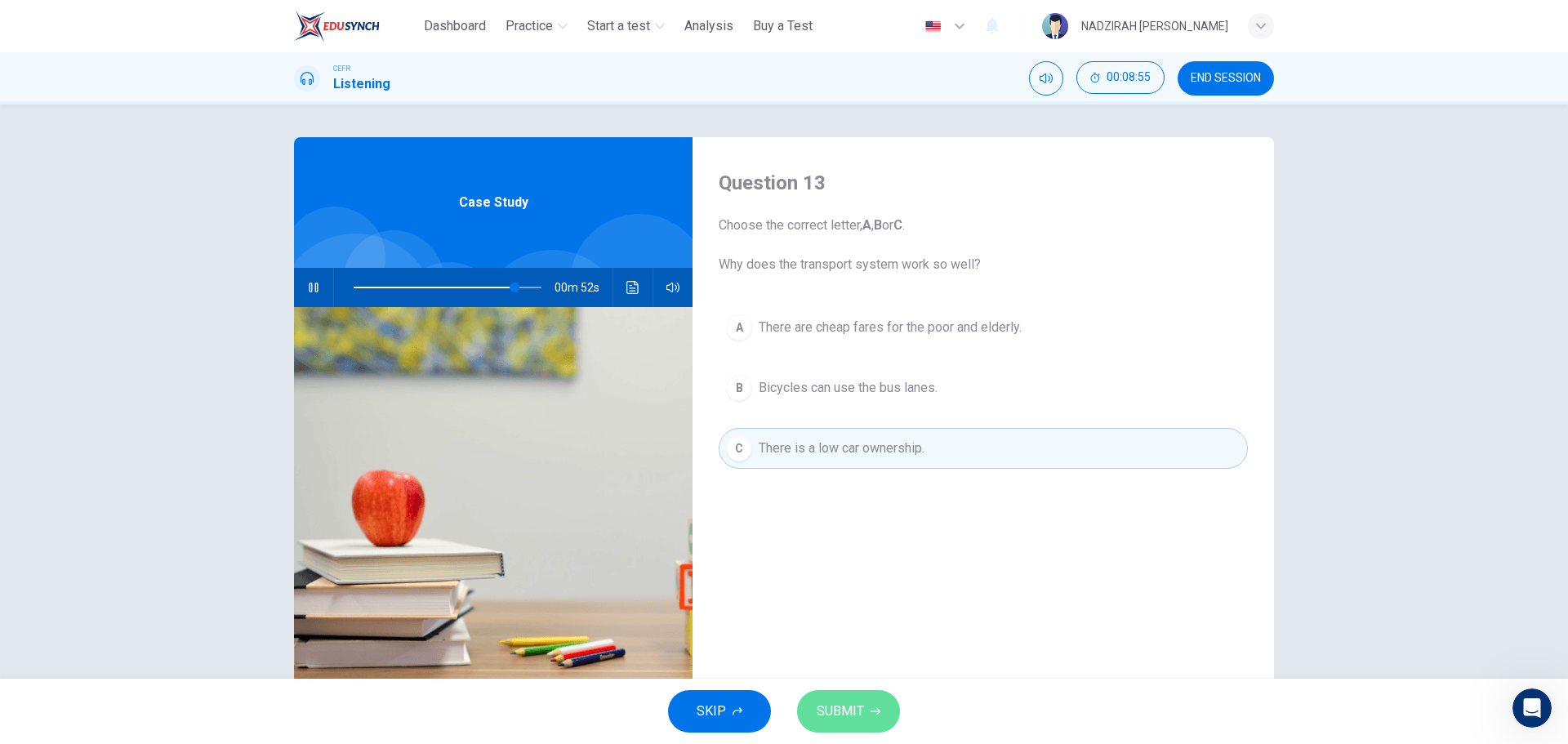
click at [866, 707] on button "SUBMIT" at bounding box center [849, 711] width 103 height 43
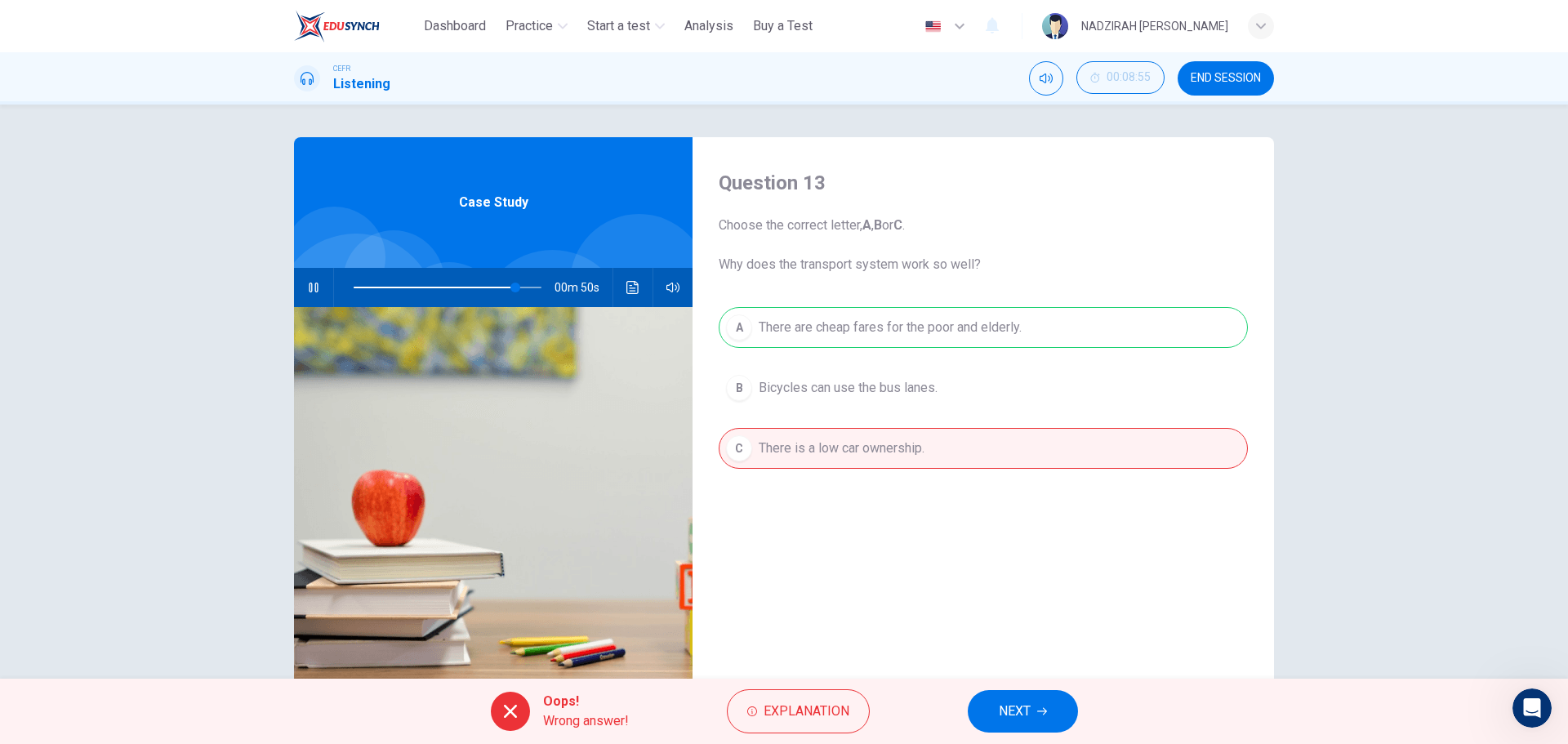
click at [1039, 695] on button "NEXT" at bounding box center [1023, 711] width 111 height 43
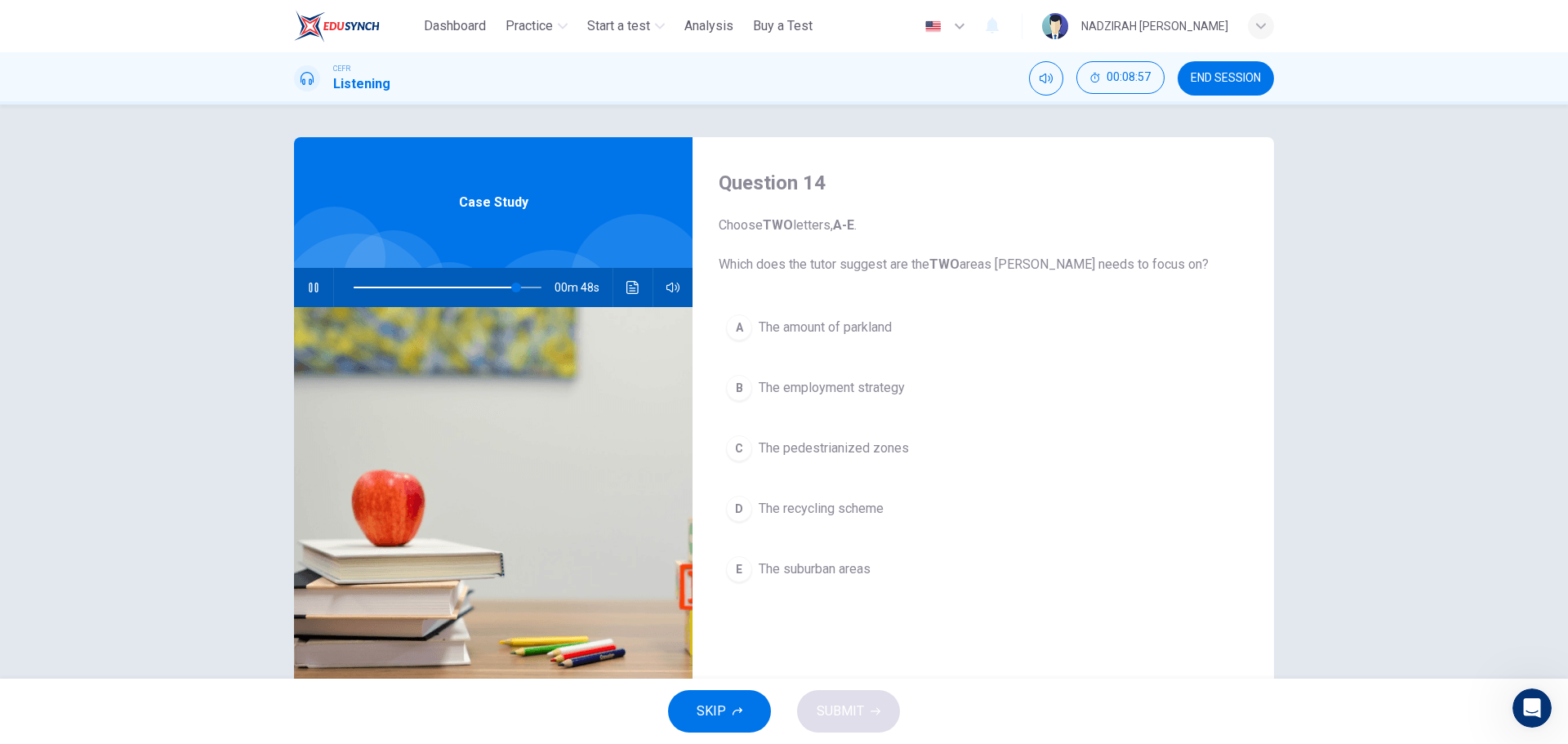
type input "**"
click at [1225, 90] on button "END SESSION" at bounding box center [1226, 78] width 97 height 34
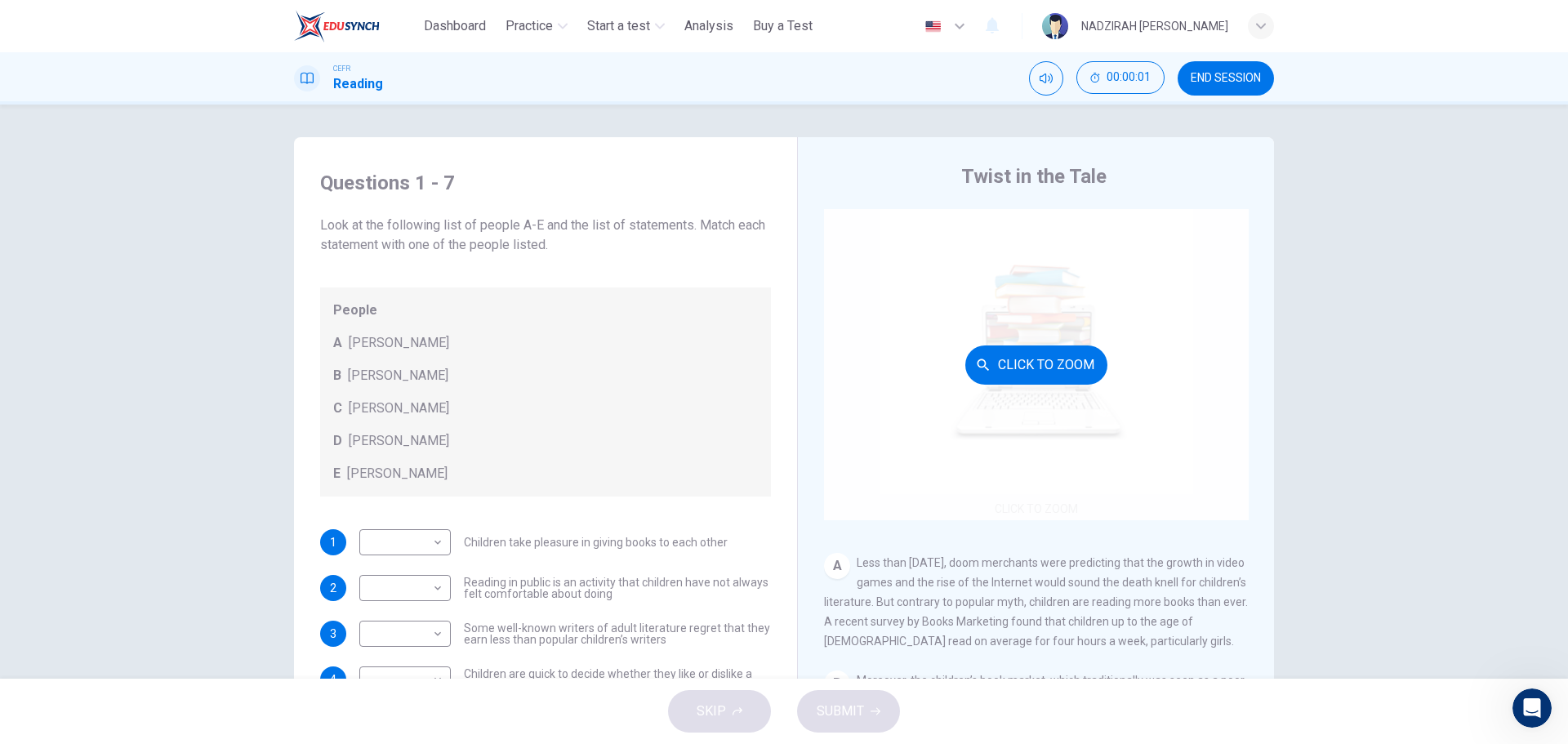
click at [1053, 339] on div "Click to Zoom" at bounding box center [1037, 365] width 424 height 311
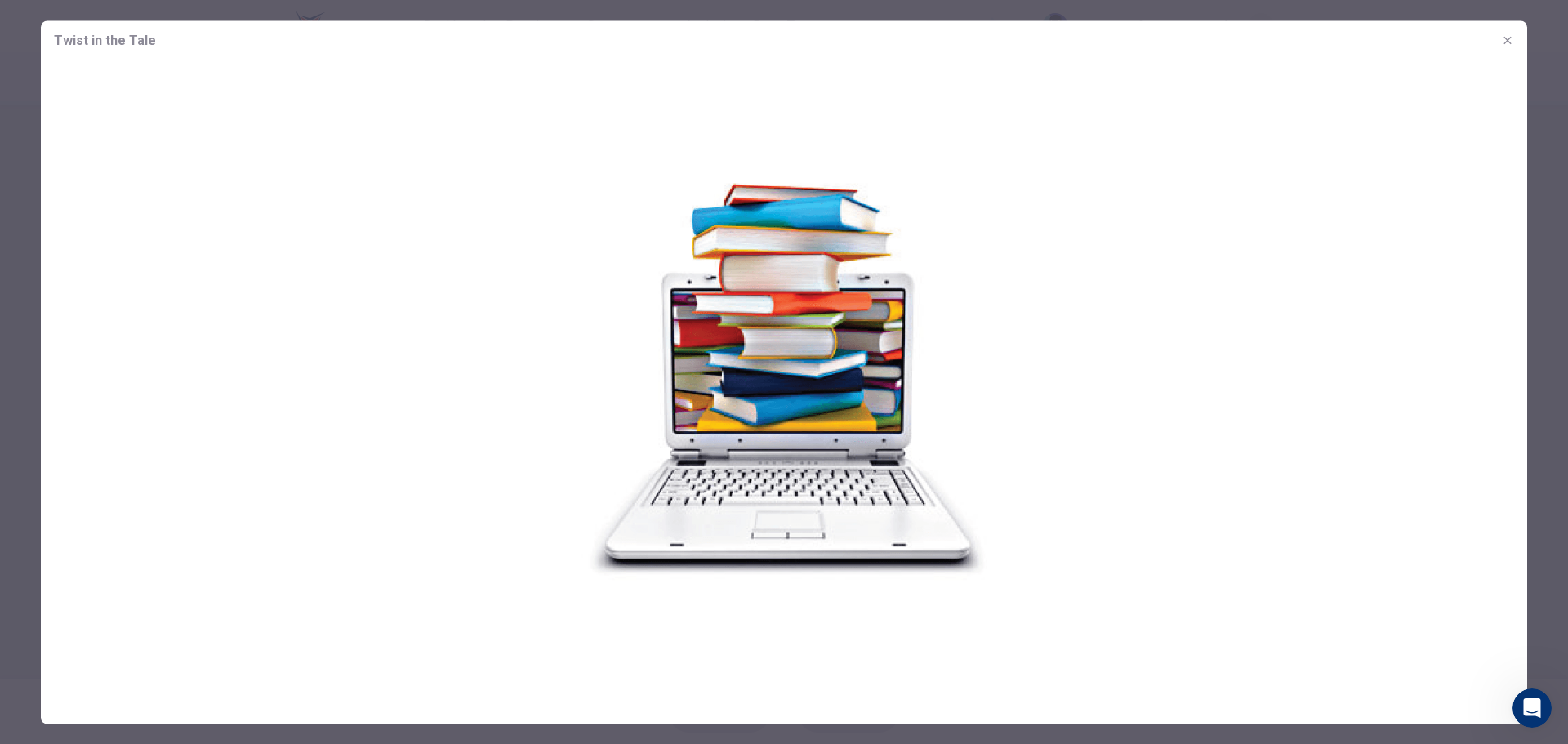
click at [1053, 339] on img at bounding box center [784, 376] width 1487 height 633
click at [1306, 548] on img at bounding box center [784, 376] width 1487 height 633
drag, startPoint x: 56, startPoint y: 41, endPoint x: 19, endPoint y: 50, distance: 38.1
click at [55, 43] on span "Twist in the Tale" at bounding box center [105, 39] width 102 height 20
click at [18, 51] on div at bounding box center [784, 372] width 1568 height 744
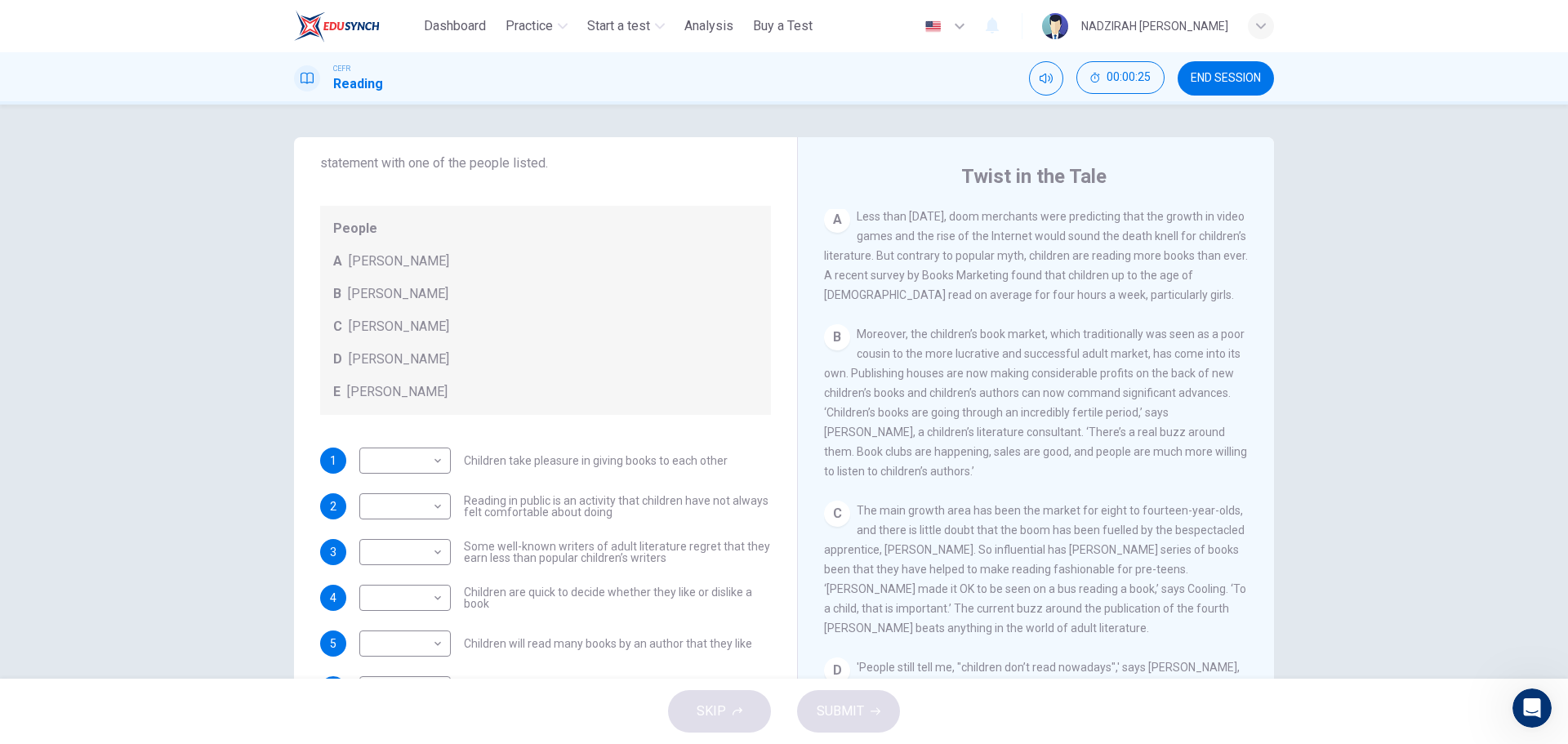
scroll to position [245, 0]
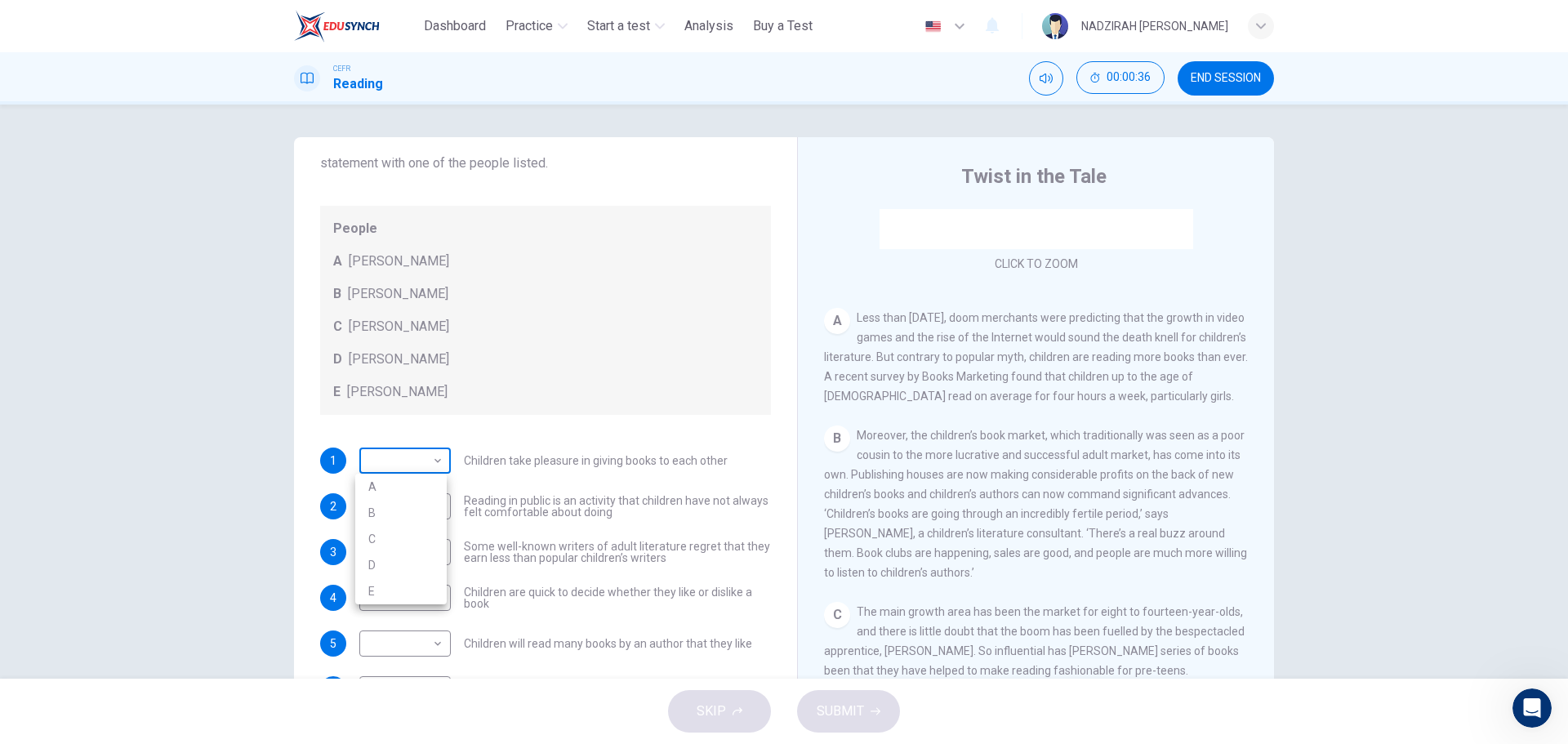
click at [427, 463] on body "This site uses cookies, as explained in our Privacy Policy . If you agree to th…" at bounding box center [784, 372] width 1568 height 744
click at [427, 463] on div at bounding box center [784, 372] width 1568 height 744
click at [405, 514] on body "This site uses cookies, as explained in our Privacy Policy . If you agree to th…" at bounding box center [784, 372] width 1568 height 744
click at [405, 514] on div at bounding box center [784, 372] width 1568 height 744
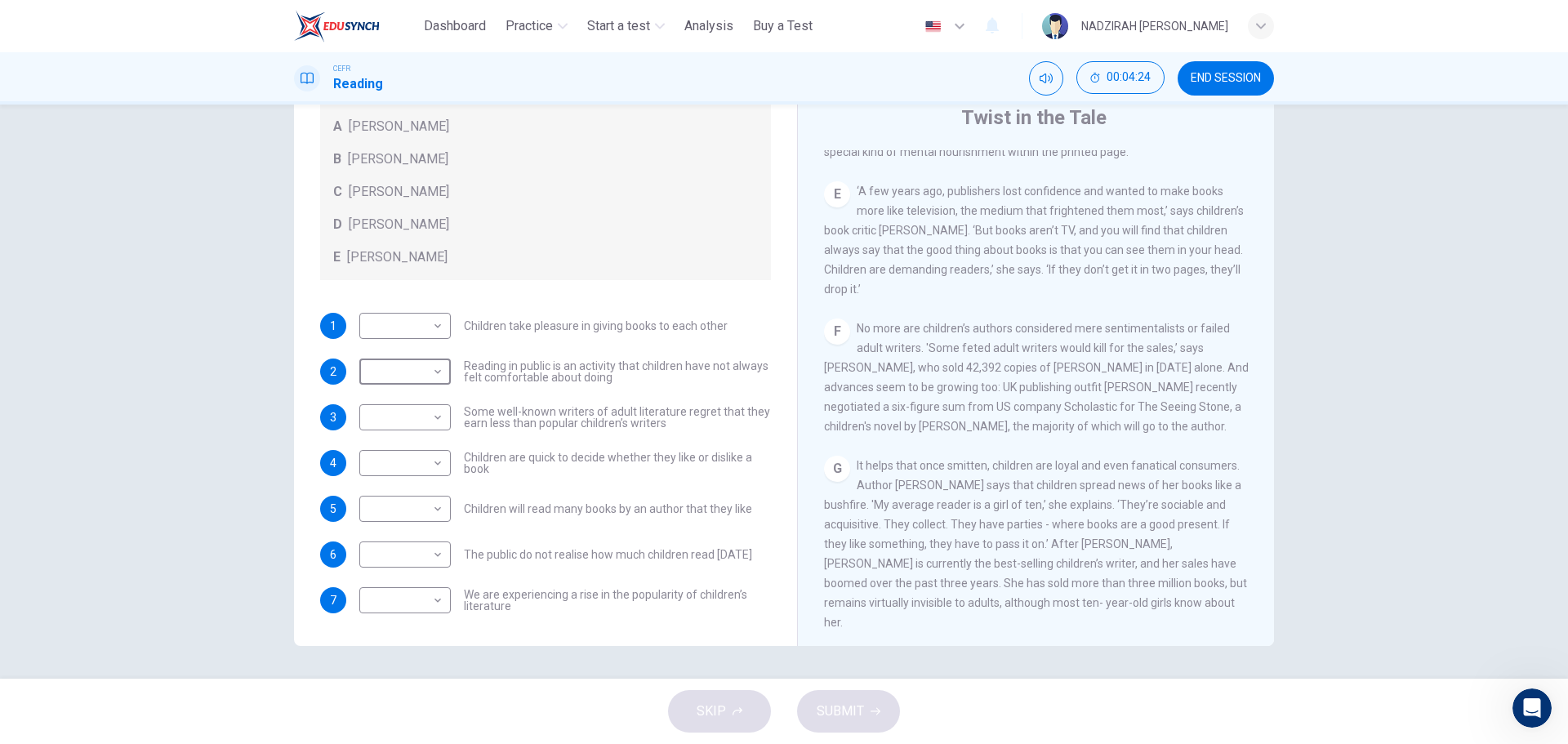
scroll to position [881, 0]
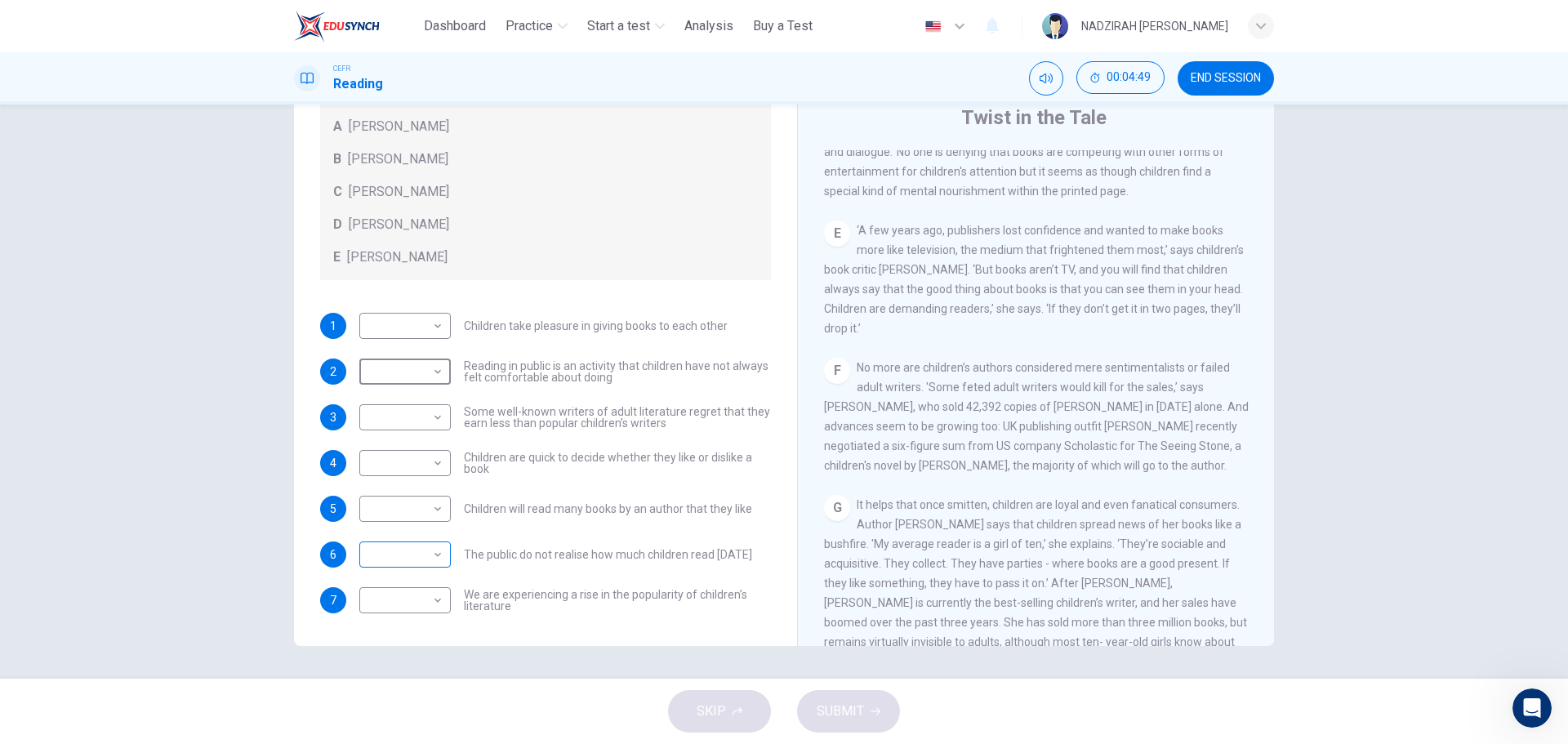
click at [437, 566] on body "This site uses cookies, as explained in our Privacy Policy . If you agree to th…" at bounding box center [784, 372] width 1568 height 744
click at [440, 458] on div at bounding box center [784, 372] width 1568 height 744
click at [435, 324] on body "This site uses cookies, as explained in our Privacy Policy . If you agree to th…" at bounding box center [784, 372] width 1568 height 744
click at [548, 448] on div at bounding box center [784, 372] width 1568 height 744
click at [418, 538] on body "This site uses cookies, as explained in our Privacy Policy . If you agree to th…" at bounding box center [784, 372] width 1568 height 744
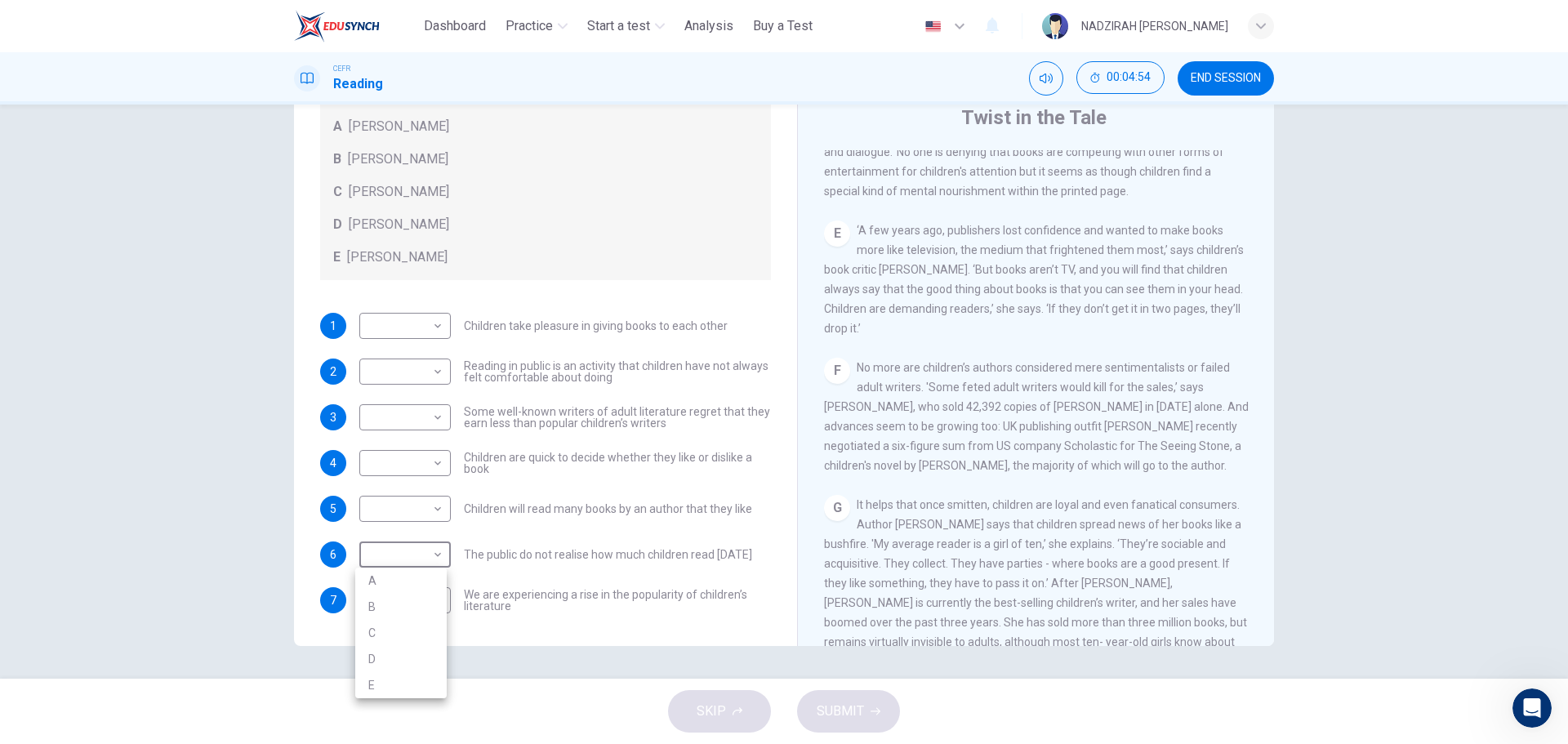
click at [418, 545] on div at bounding box center [784, 372] width 1568 height 744
click at [418, 545] on body "This site uses cookies, as explained in our Privacy Policy . If you agree to th…" at bounding box center [784, 372] width 1568 height 744
click at [399, 633] on li "C" at bounding box center [401, 632] width 91 height 26
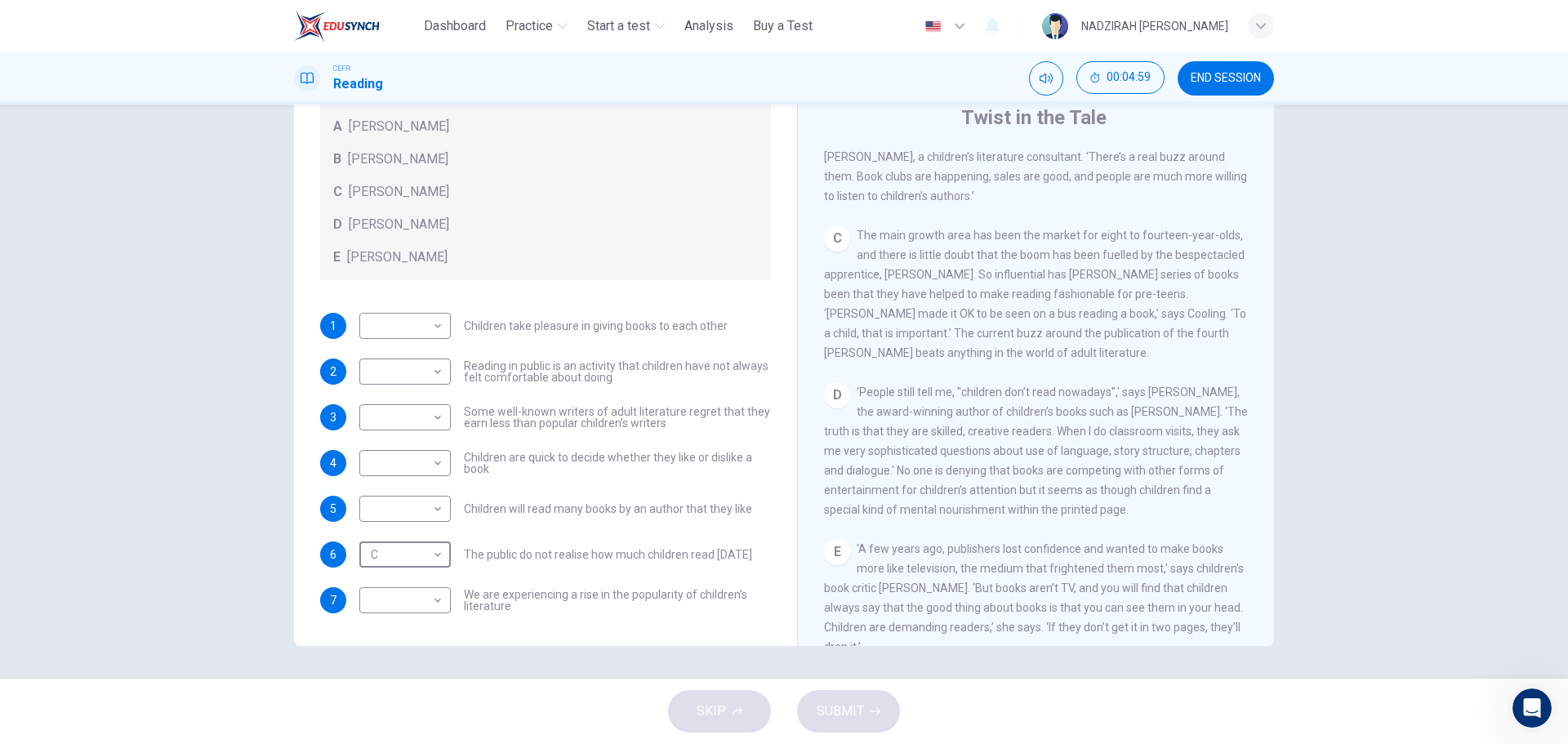
scroll to position [554, 0]
click at [408, 558] on body "This site uses cookies, as explained in our Privacy Policy . If you agree to th…" at bounding box center [784, 372] width 1568 height 744
click at [410, 604] on li "B" at bounding box center [401, 606] width 91 height 26
type input "*"
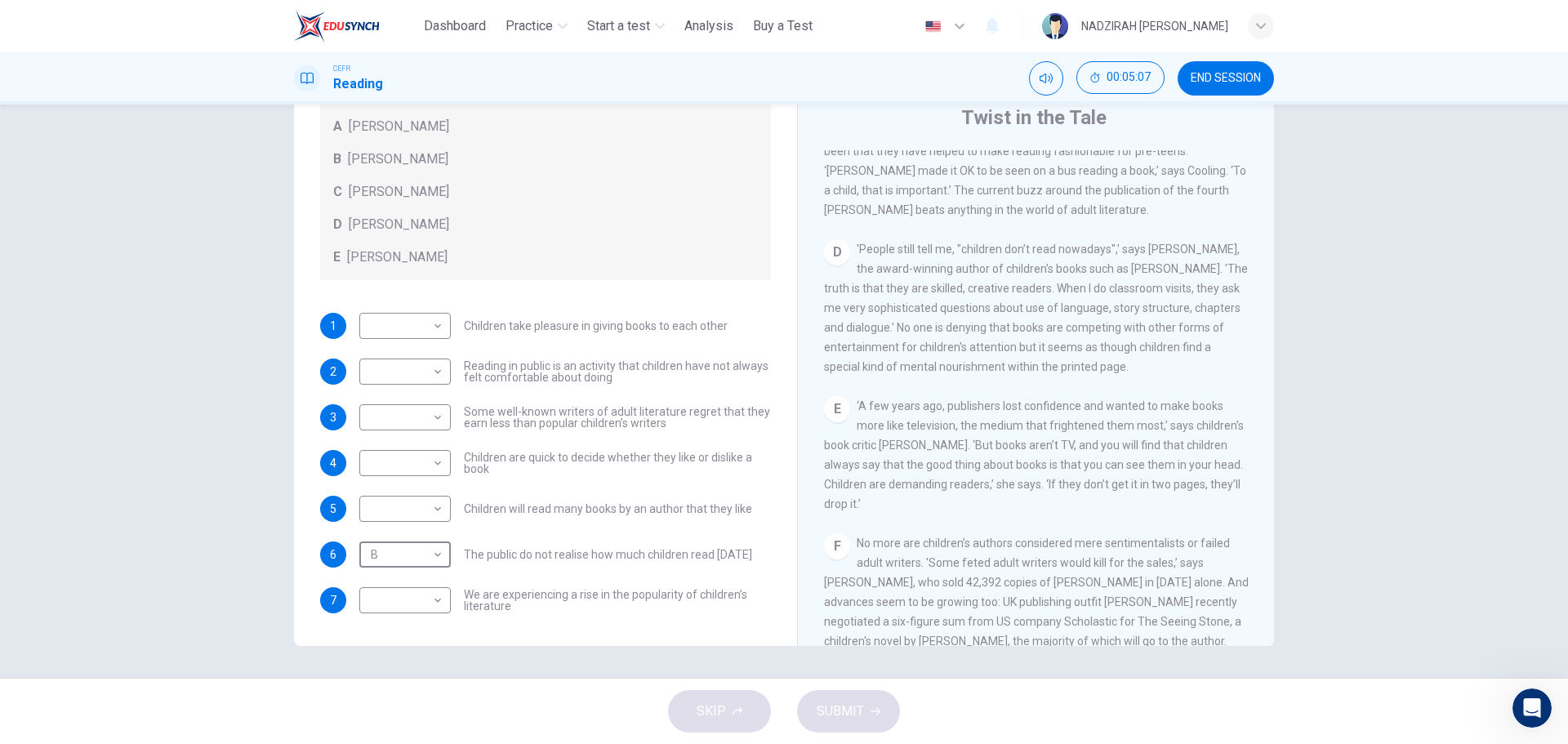
scroll to position [718, 0]
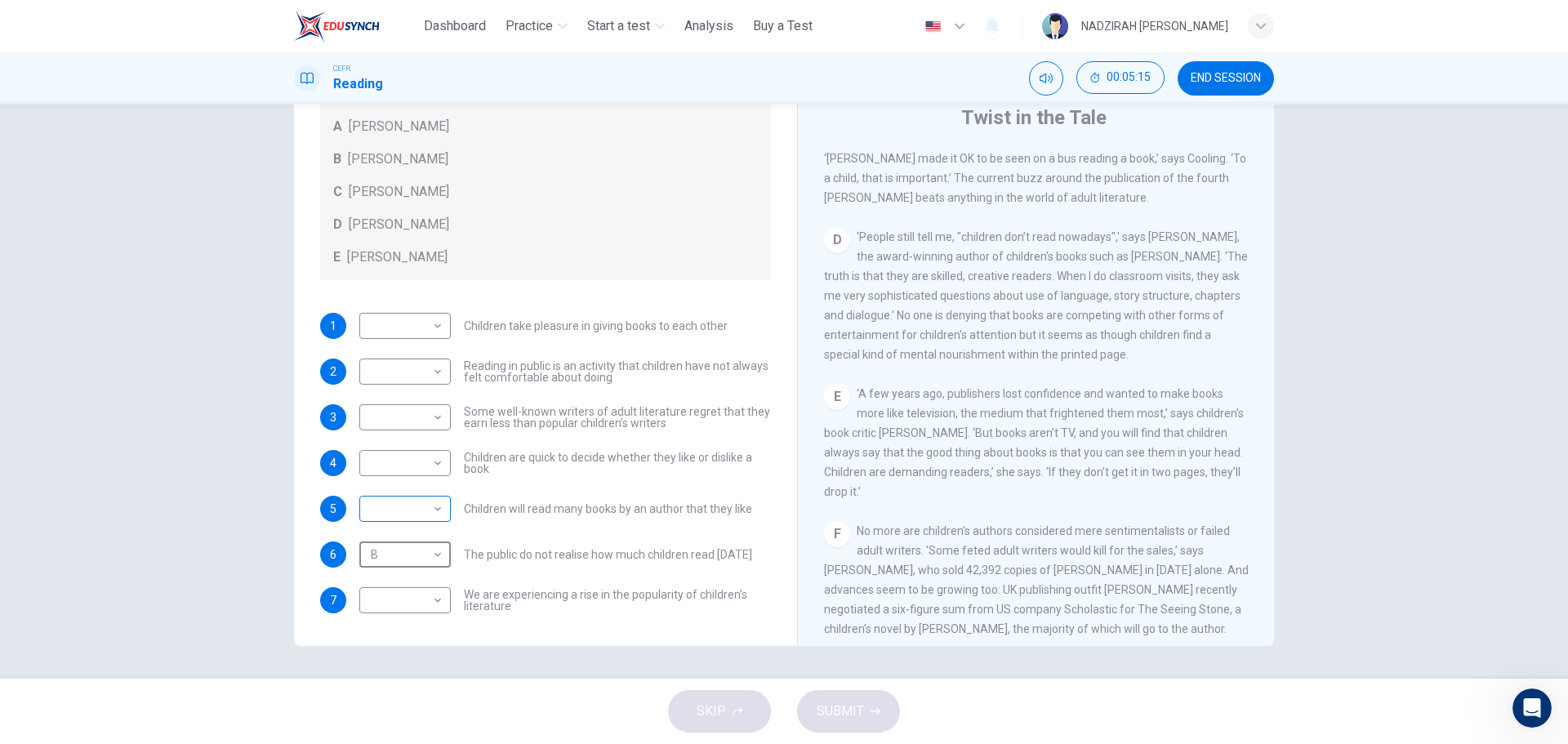
click at [412, 510] on body "This site uses cookies, as explained in our Privacy Policy . If you agree to th…" at bounding box center [784, 372] width 1568 height 744
click at [412, 510] on div at bounding box center [784, 372] width 1568 height 744
click at [438, 420] on body "This site uses cookies, as explained in our Privacy Policy . If you agree to th…" at bounding box center [784, 372] width 1568 height 744
click at [636, 478] on div at bounding box center [784, 372] width 1568 height 744
click at [1134, 445] on div "E ‘A few years ago, publishers lost confidence and wanted to make books more li…" at bounding box center [1037, 443] width 424 height 117
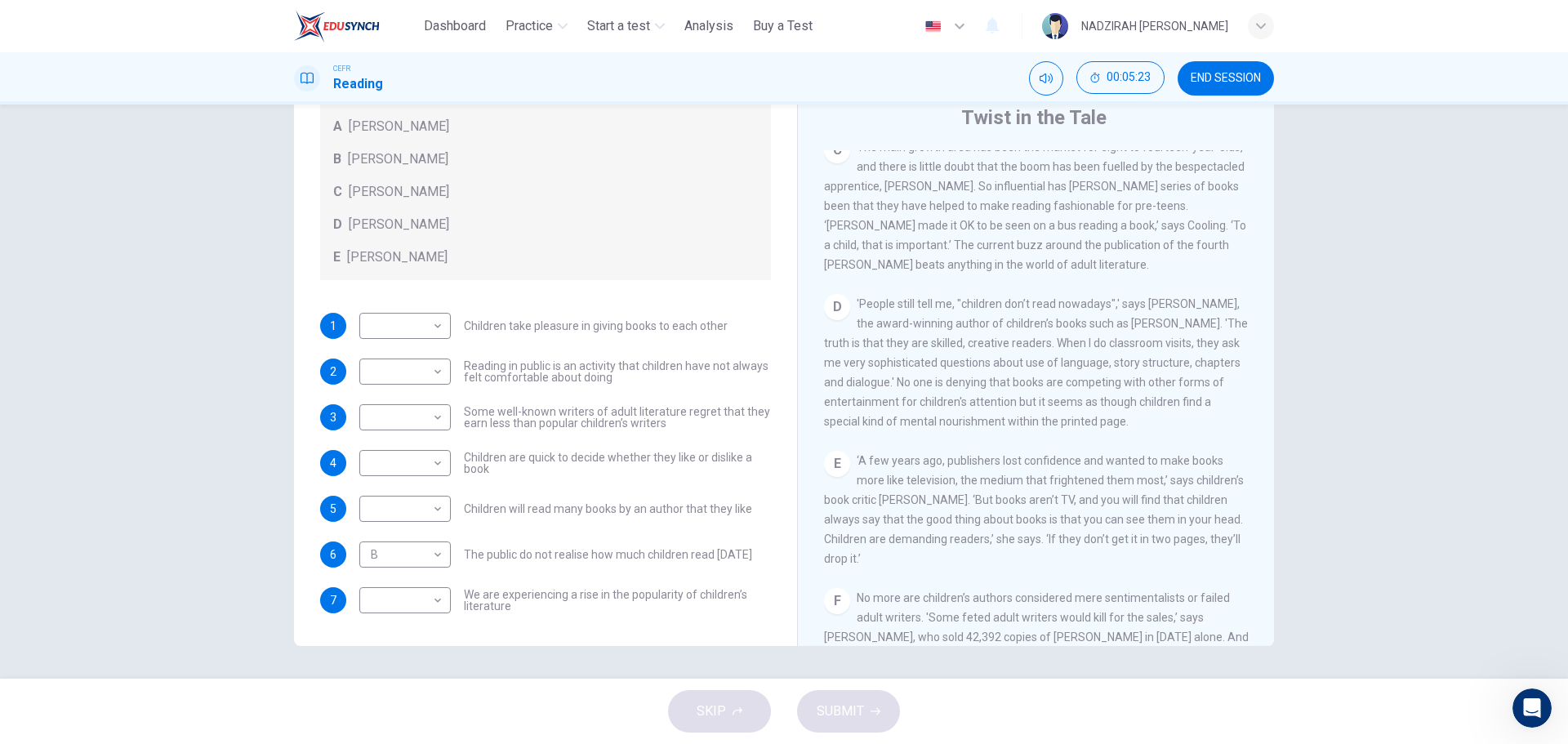
scroll to position [554, 0]
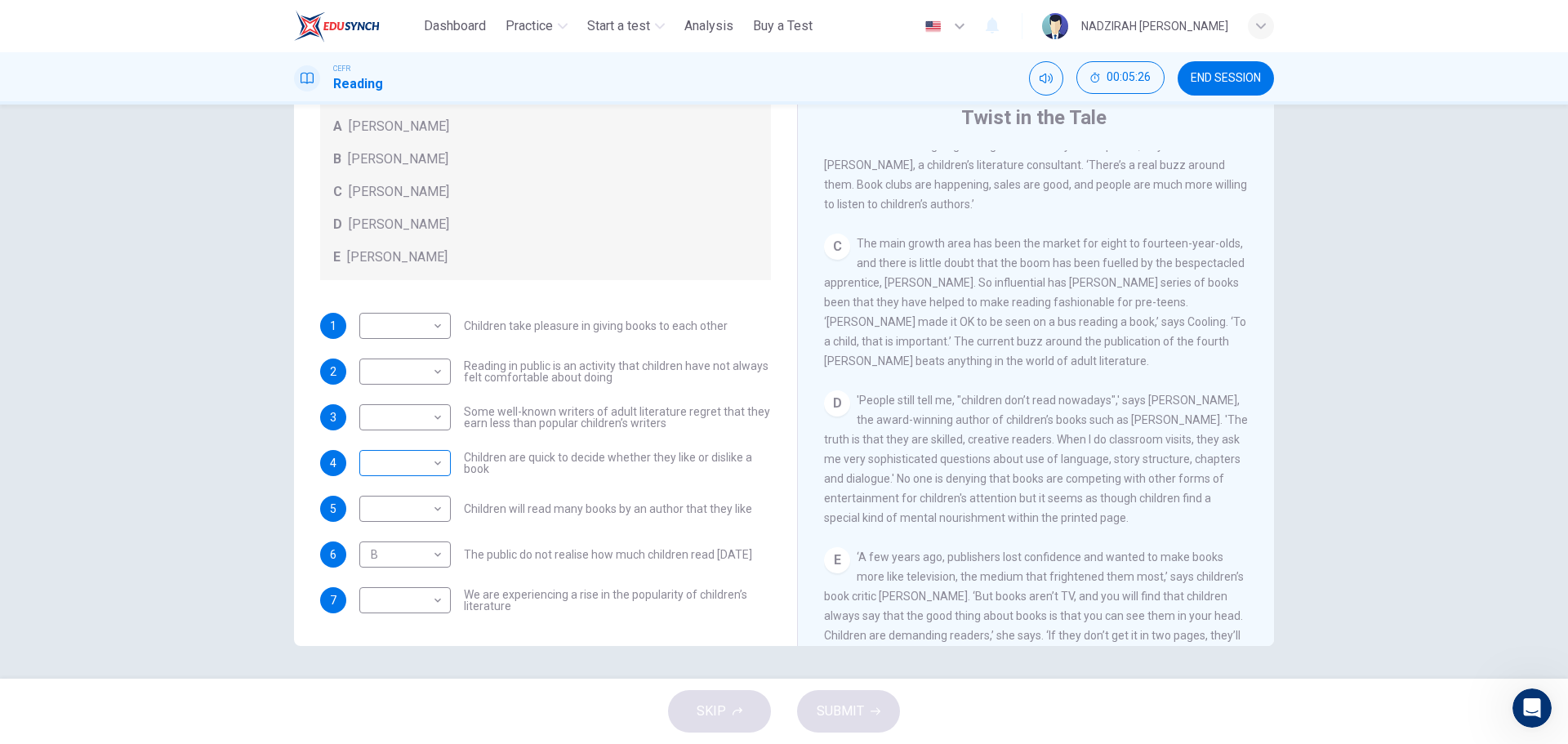
click at [403, 464] on body "This site uses cookies, as explained in our Privacy Policy . If you agree to th…" at bounding box center [784, 372] width 1568 height 744
click at [403, 464] on div at bounding box center [784, 372] width 1568 height 744
click at [403, 464] on div "A B C D E" at bounding box center [784, 372] width 1568 height 744
click at [403, 464] on body "This site uses cookies, as explained in our Privacy Policy . If you agree to th…" at bounding box center [784, 372] width 1568 height 744
click at [403, 464] on div at bounding box center [784, 372] width 1568 height 744
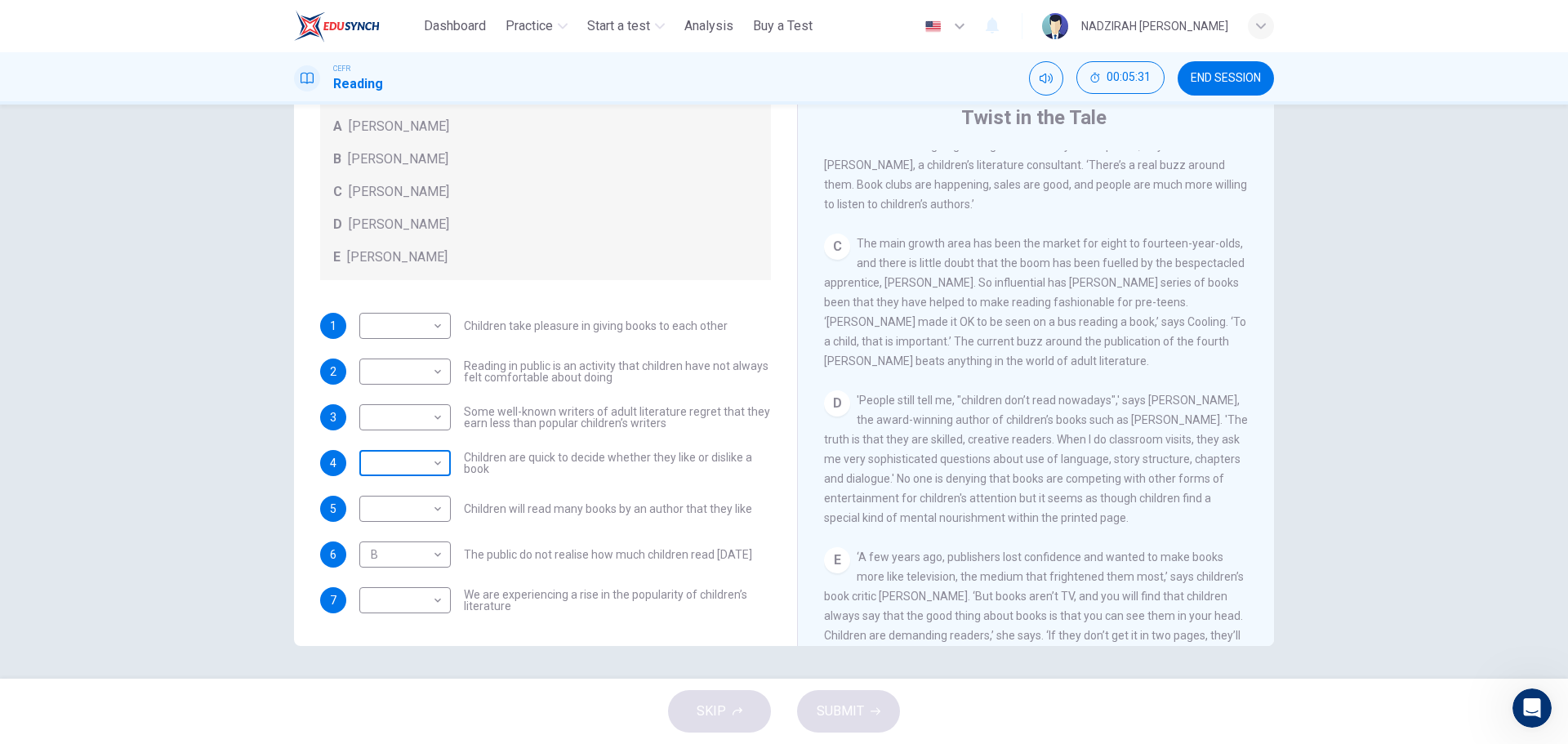
click at [403, 464] on body "This site uses cookies, as explained in our Privacy Policy . If you agree to th…" at bounding box center [784, 372] width 1568 height 744
click at [403, 464] on div at bounding box center [784, 372] width 1568 height 744
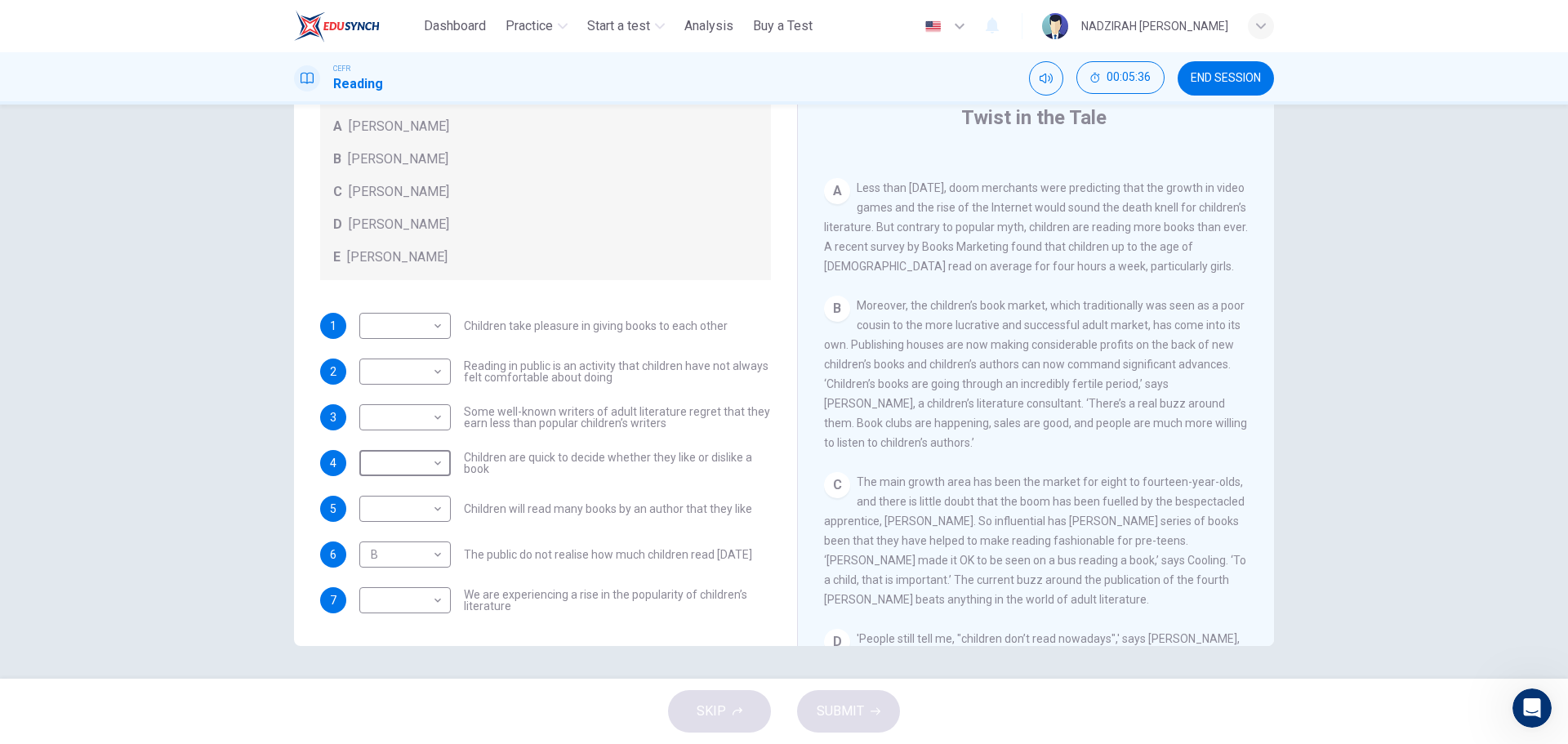
scroll to position [310, 0]
click at [402, 414] on body "This site uses cookies, as explained in our Privacy Policy . If you agree to th…" at bounding box center [784, 372] width 1568 height 744
click at [409, 472] on li "B" at bounding box center [401, 470] width 91 height 26
type input "*"
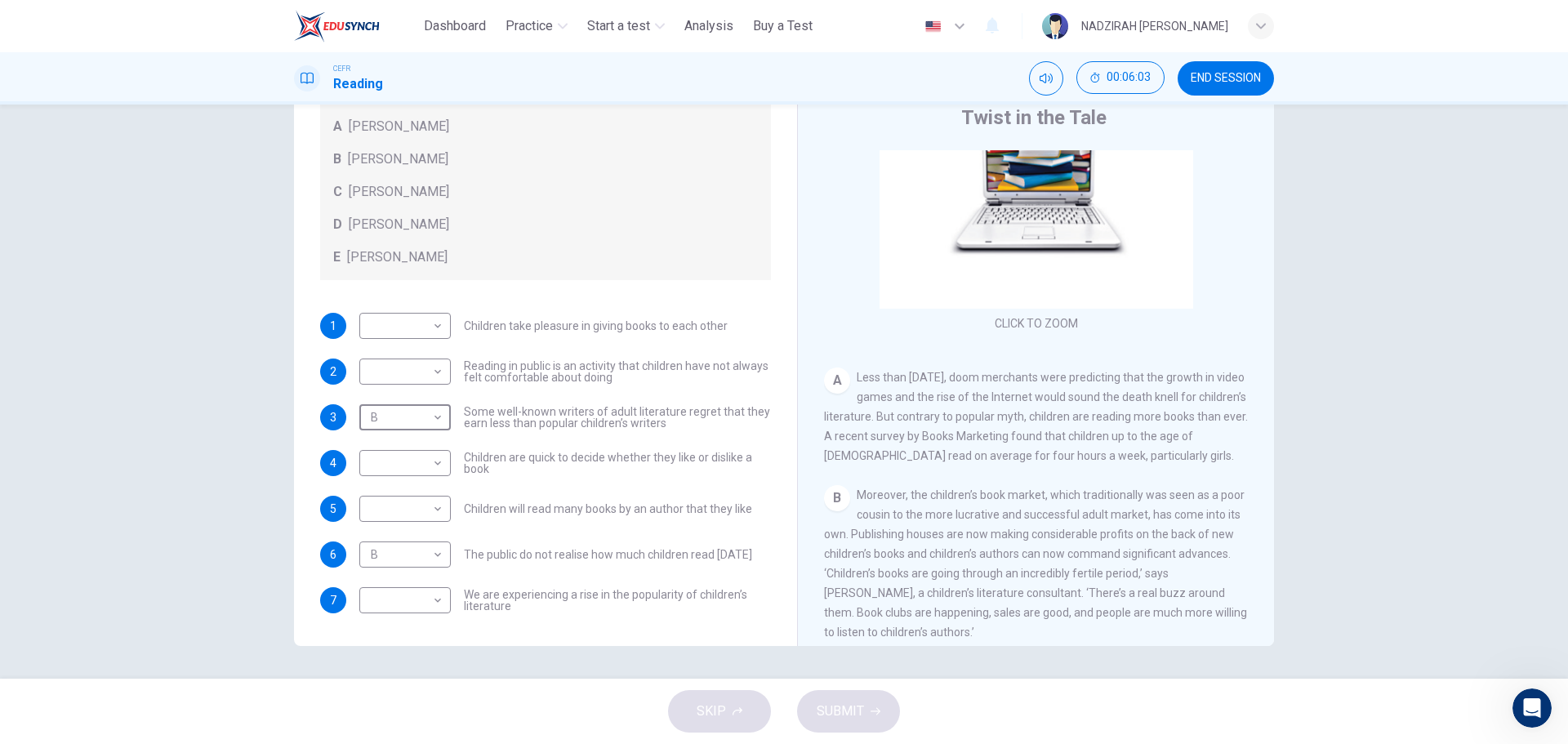
scroll to position [164, 0]
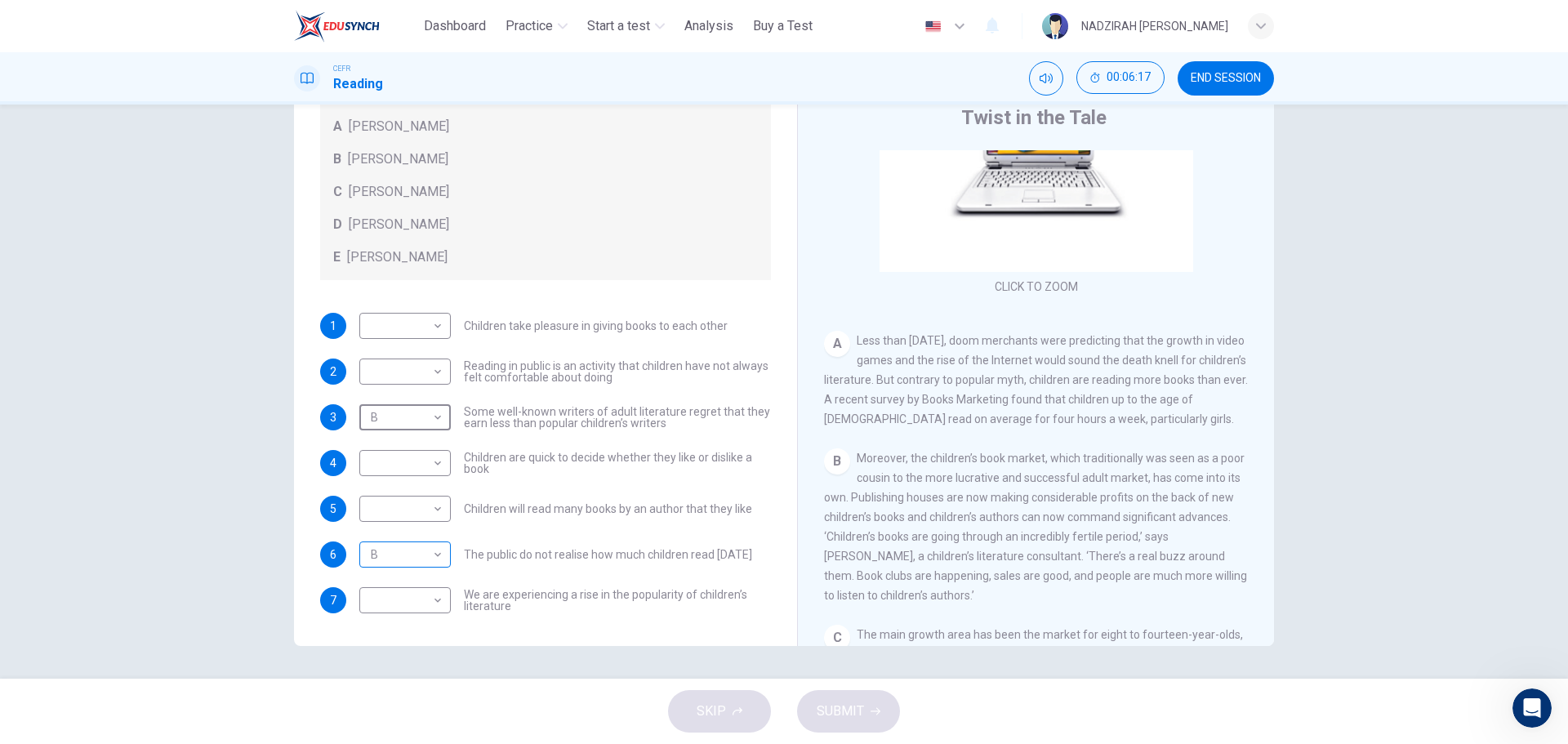
click at [401, 557] on body "This site uses cookies, as explained in our Privacy Policy . If you agree to th…" at bounding box center [784, 372] width 1568 height 744
click at [570, 350] on div at bounding box center [784, 372] width 1568 height 744
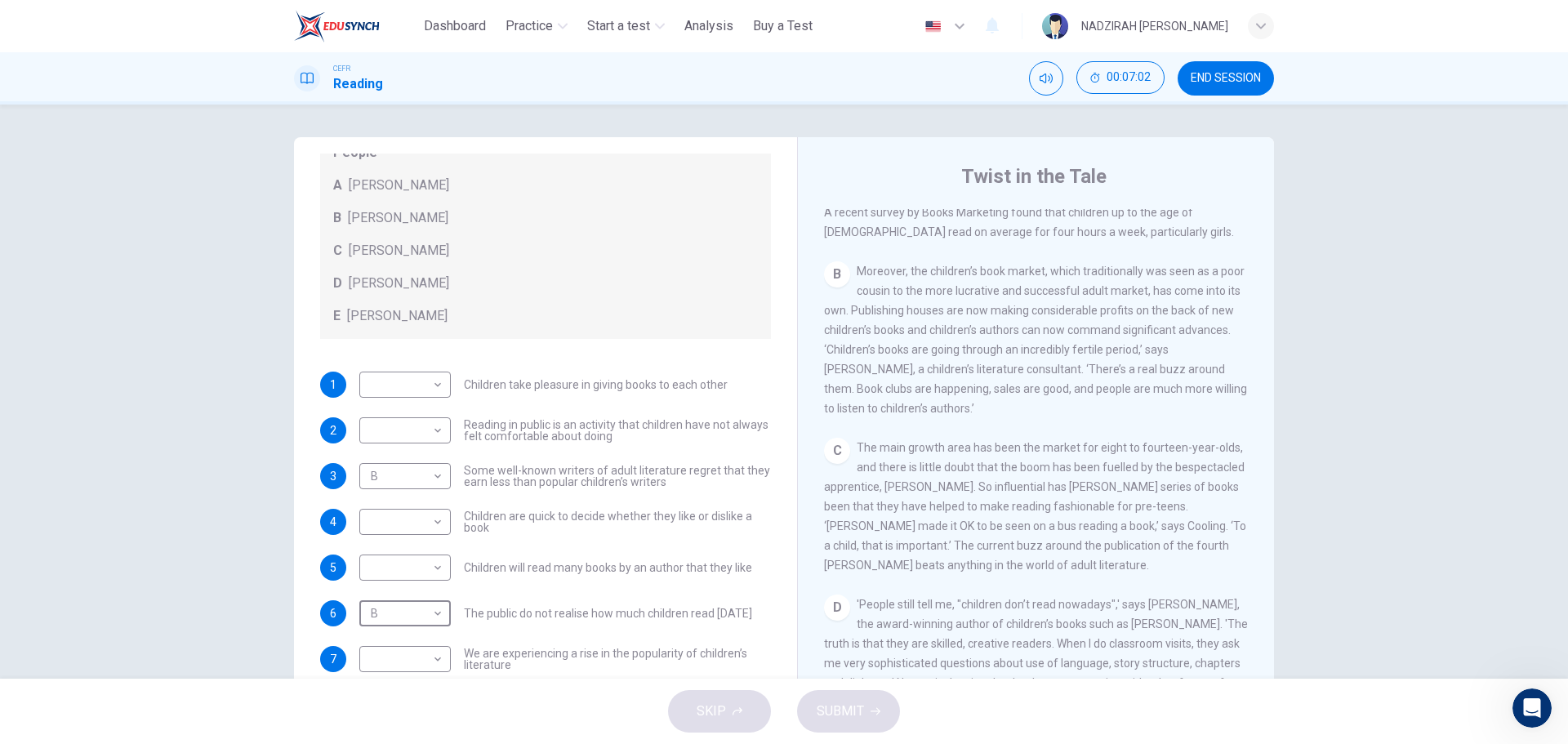
scroll to position [408, 0]
click at [430, 525] on body "This site uses cookies, as explained in our Privacy Policy . If you agree to th…" at bounding box center [784, 372] width 1568 height 744
click at [1078, 472] on div at bounding box center [784, 372] width 1568 height 744
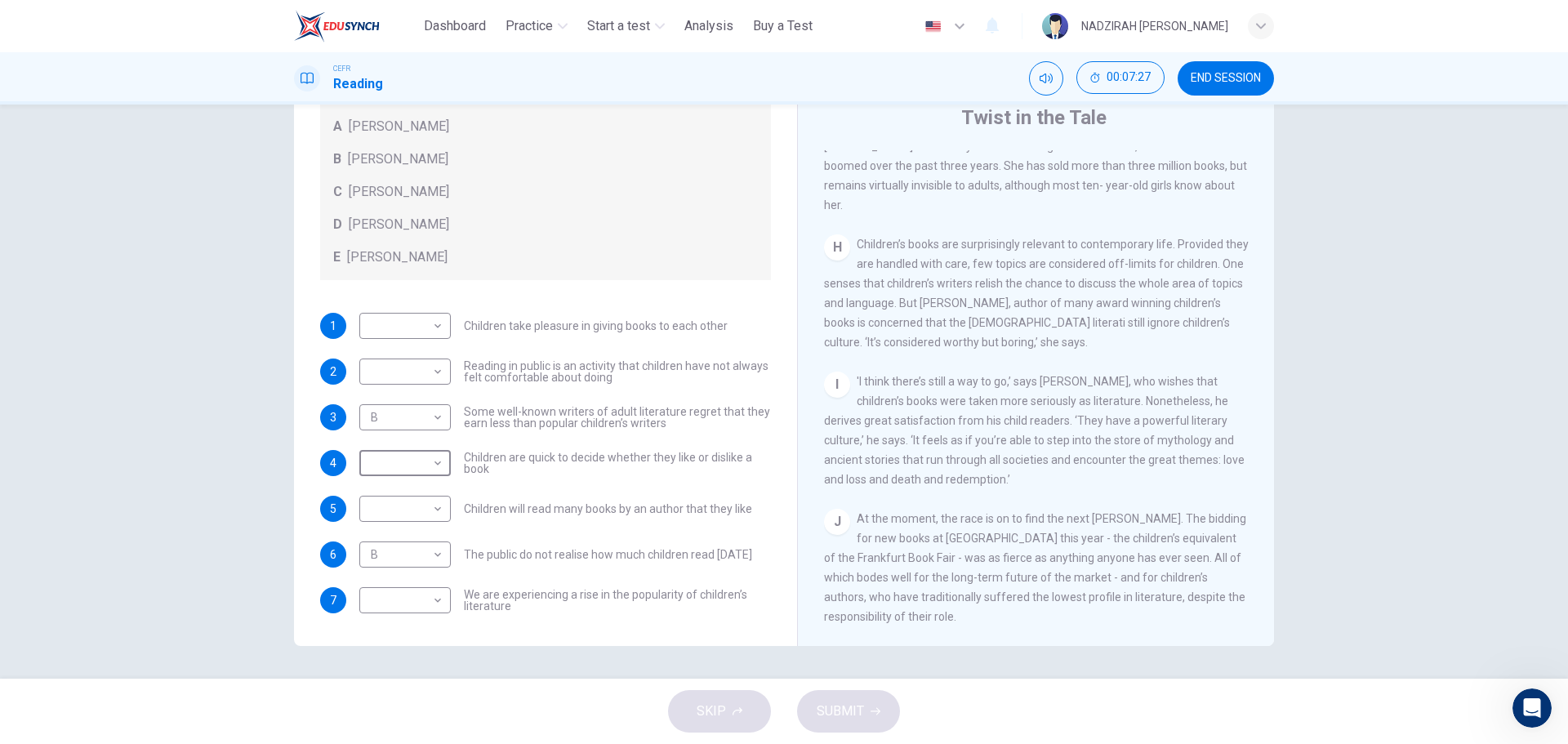
scroll to position [1371, 0]
click at [424, 598] on body "This site uses cookies, as explained in our Privacy Policy . If you agree to th…" at bounding box center [784, 372] width 1568 height 744
click at [714, 562] on div at bounding box center [784, 372] width 1568 height 744
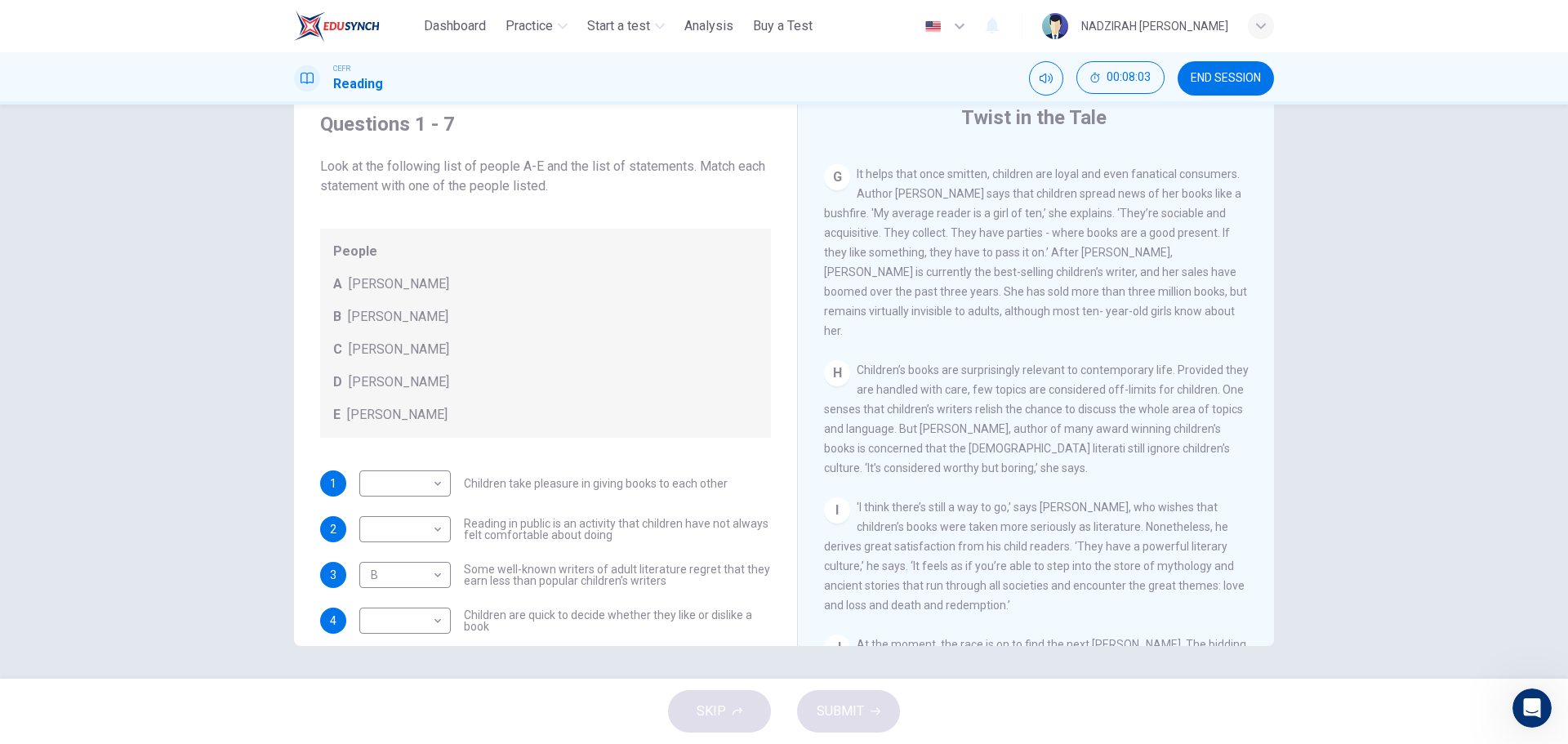
scroll to position [1207, 0]
click at [608, 361] on div "People A Wendy Cooling B David Almond C Julia Eccleshare D Jacqueline Wilson E …" at bounding box center [545, 333] width 451 height 209
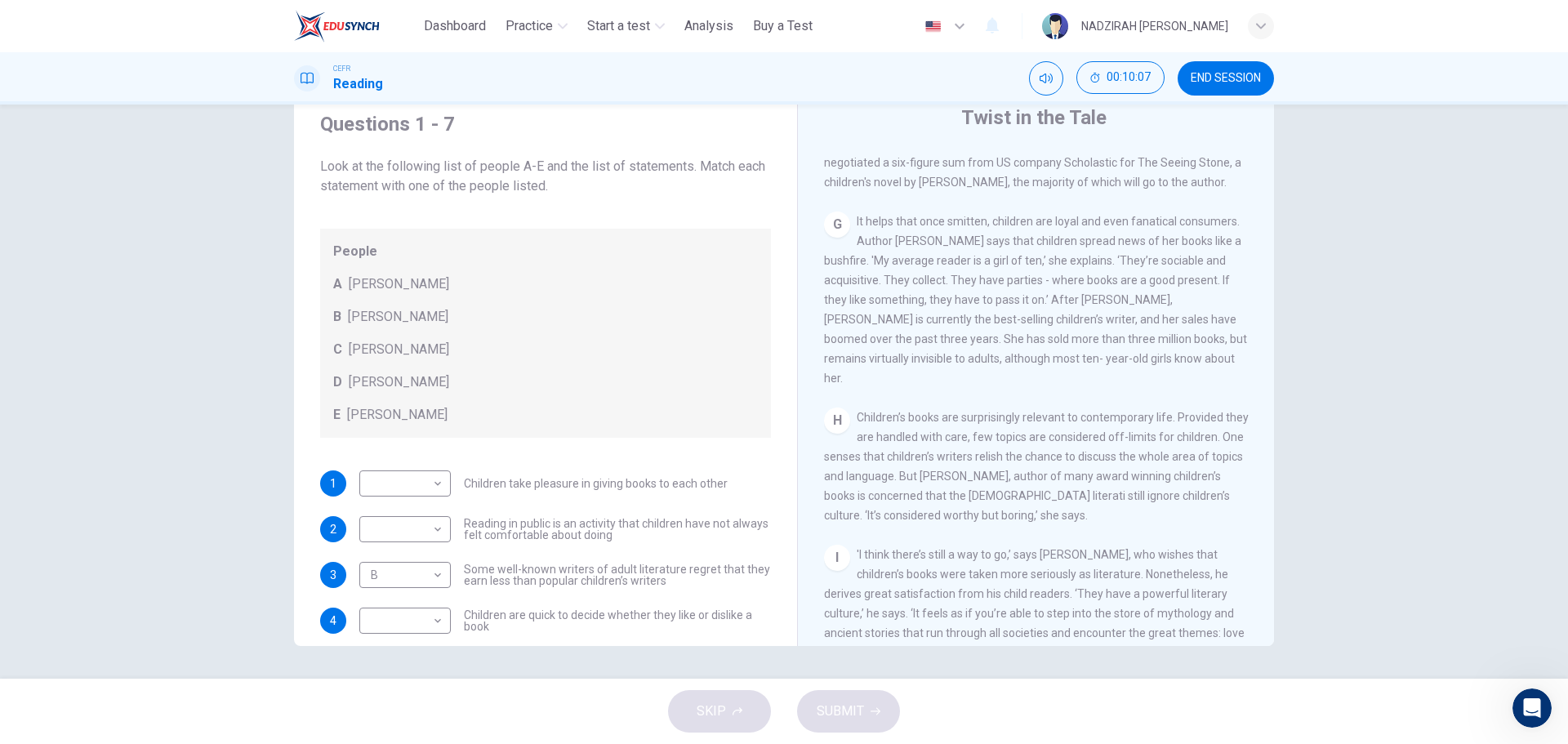
scroll to position [1126, 0]
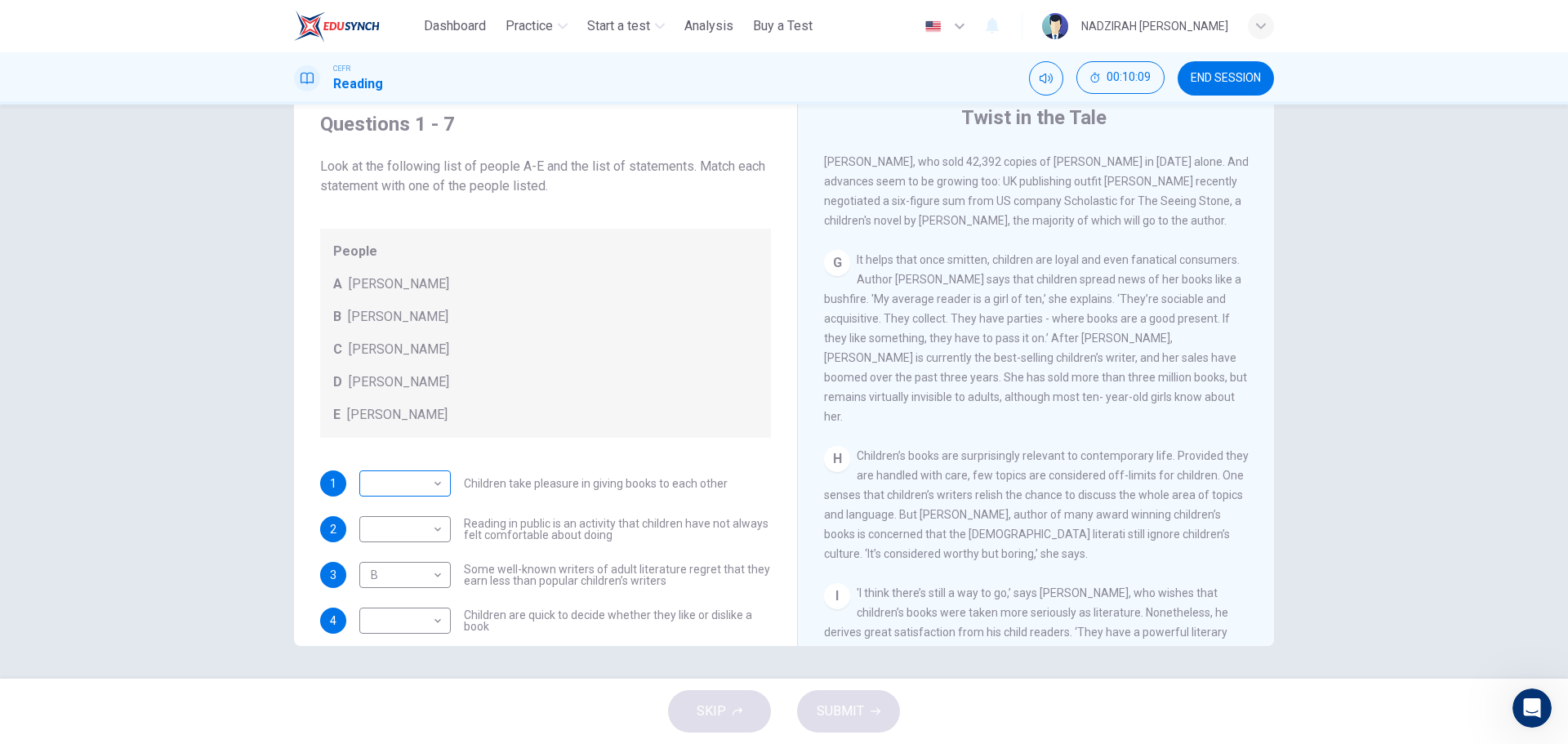
click at [430, 490] on body "This site uses cookies, as explained in our Privacy Policy . If you agree to th…" at bounding box center [784, 372] width 1568 height 744
click at [937, 418] on div at bounding box center [784, 372] width 1568 height 744
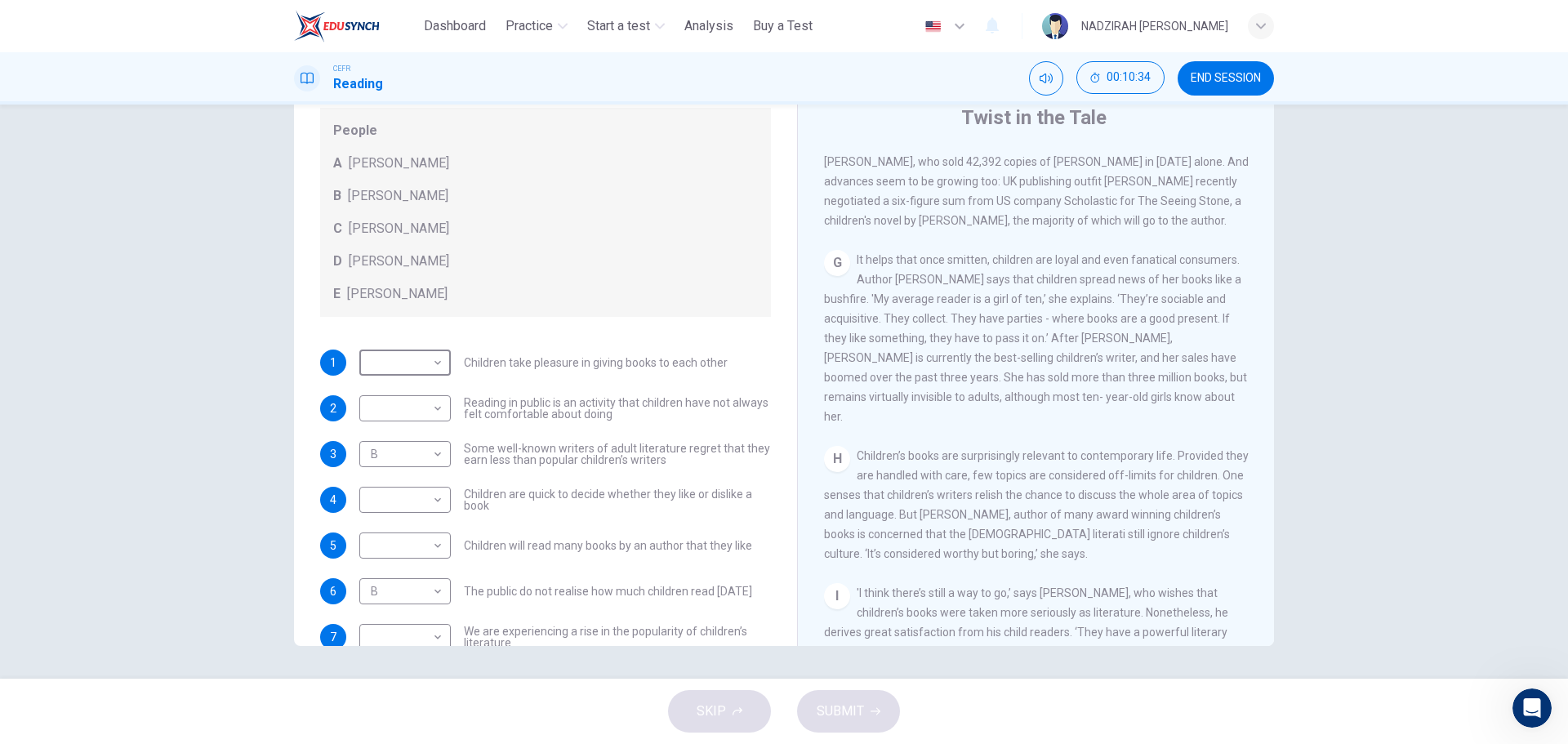
scroll to position [157, 0]
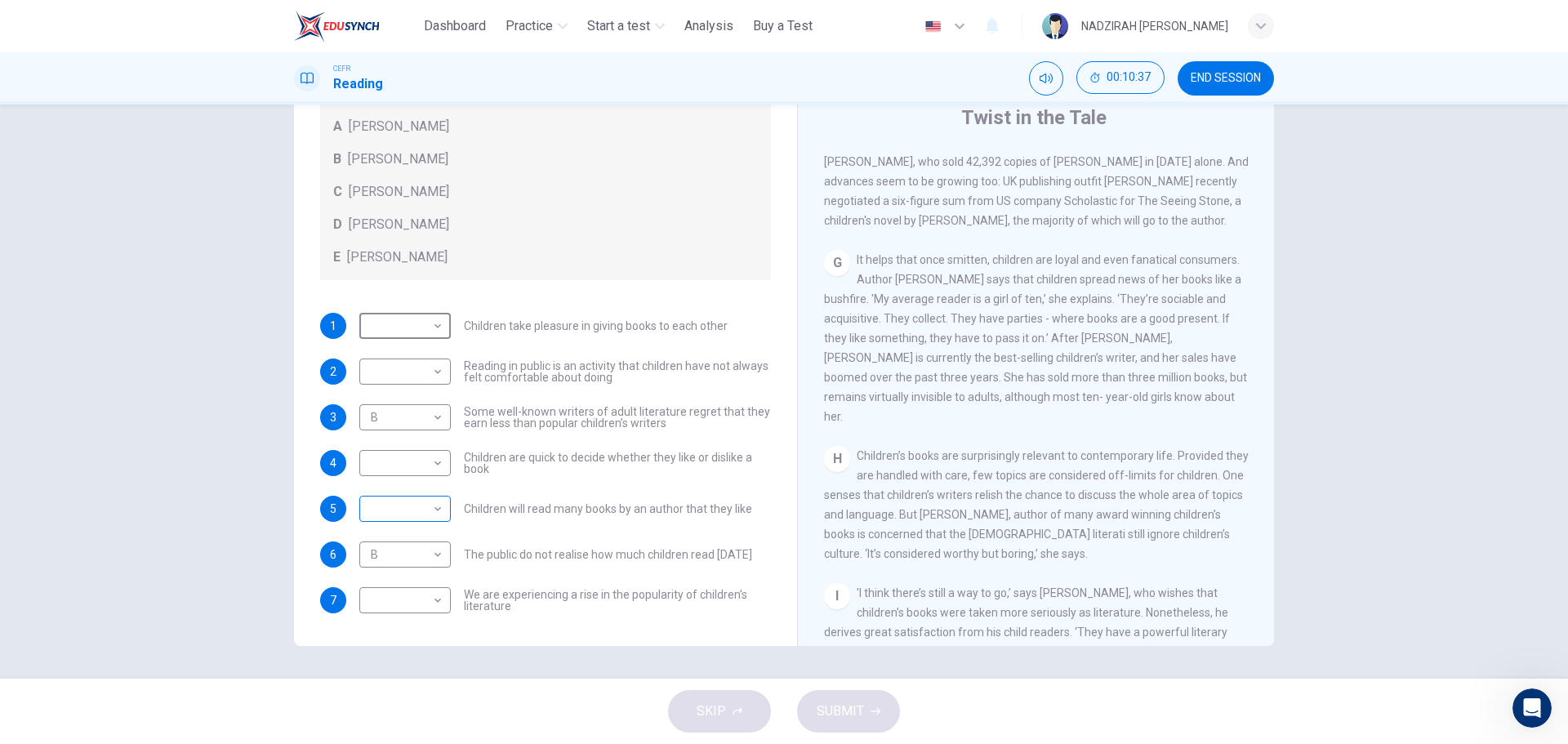
click at [409, 511] on body "This site uses cookies, as explained in our Privacy Policy . If you agree to th…" at bounding box center [784, 372] width 1568 height 744
click at [384, 612] on li "D" at bounding box center [401, 613] width 91 height 26
type input "*"
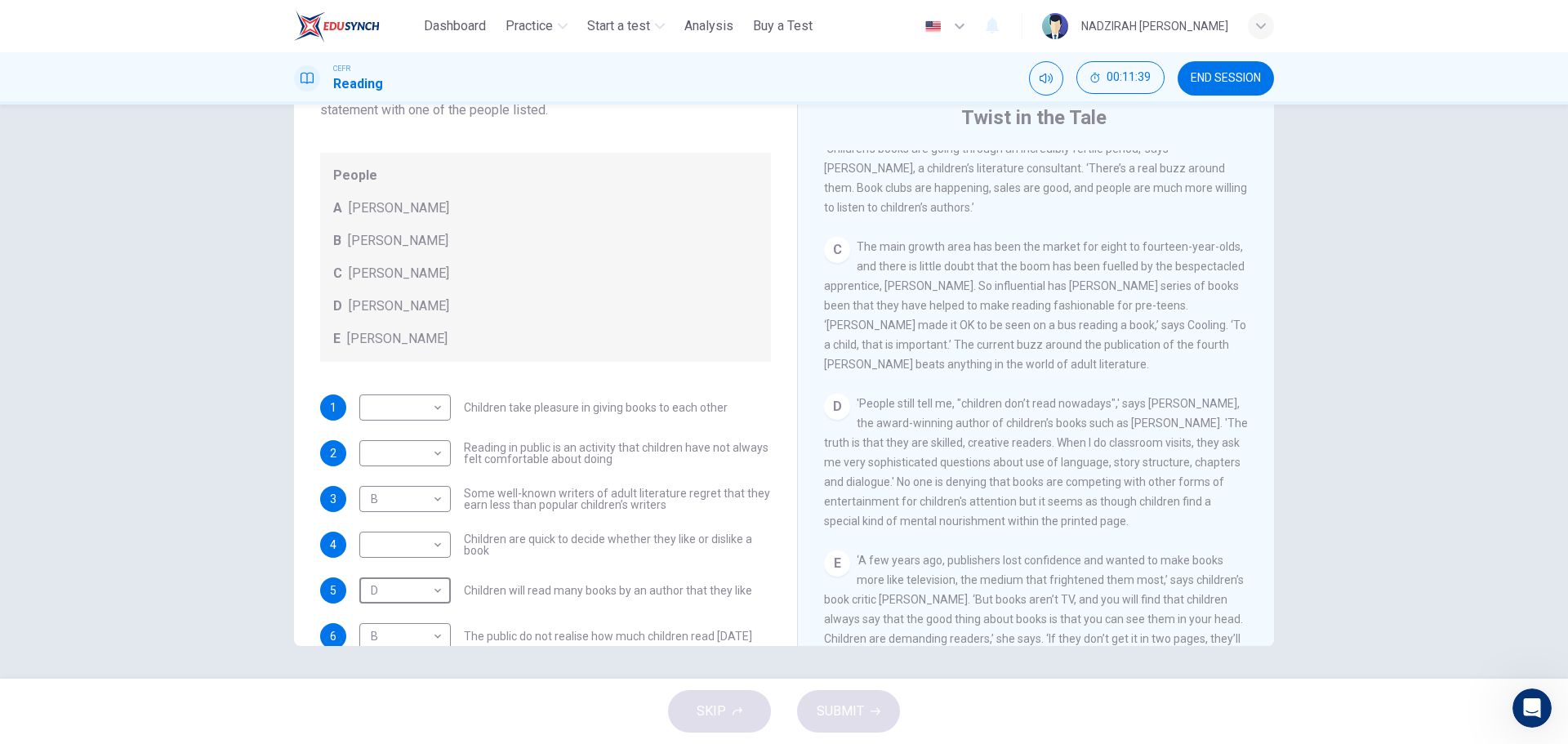
scroll to position [554, 0]
click at [989, 418] on span "'People still tell me, "children don’t read nowadays",' says David Almond, the …" at bounding box center [1037, 458] width 424 height 130
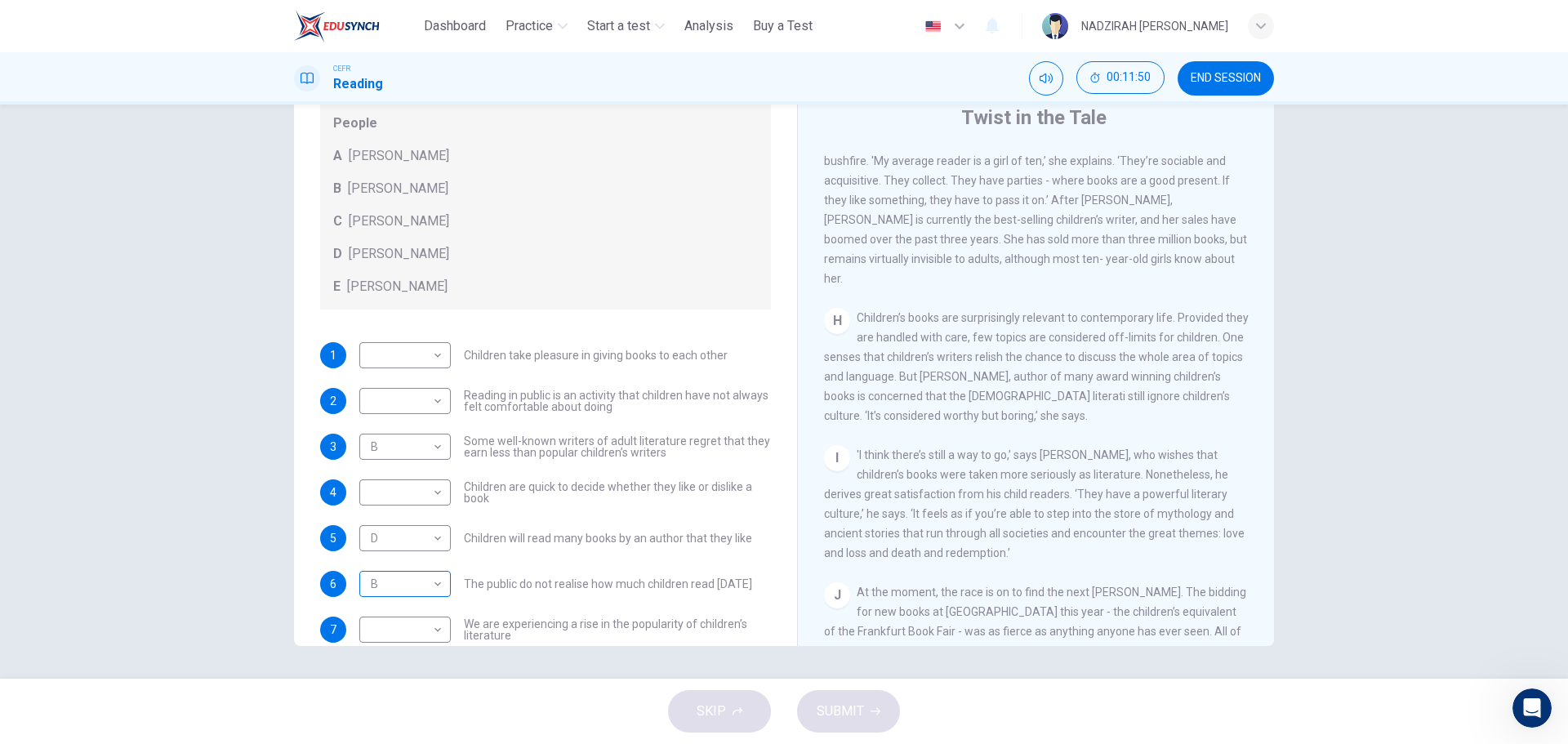
scroll to position [157, 0]
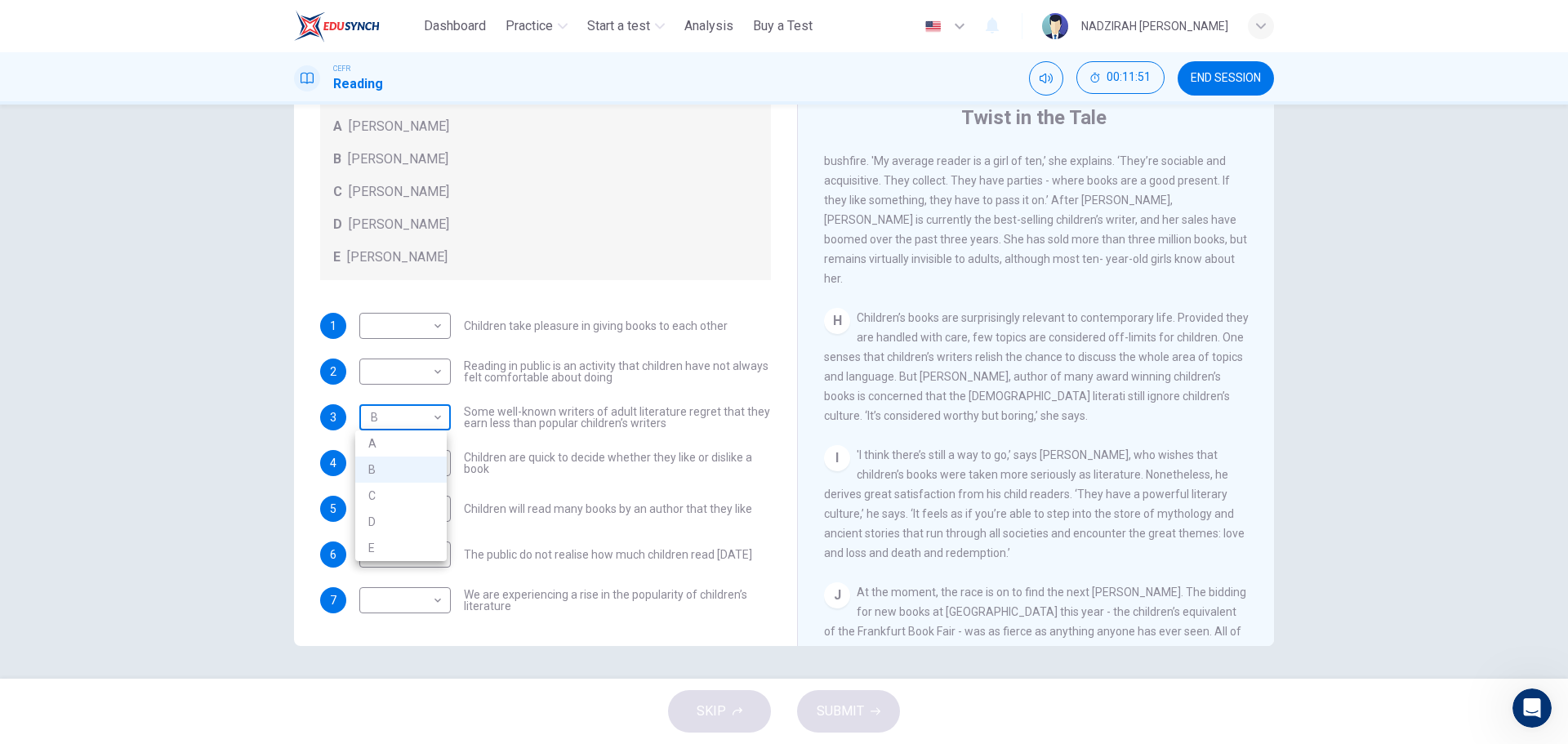
click at [418, 422] on body "This site uses cookies, as explained in our Privacy Policy . If you agree to th…" at bounding box center [784, 372] width 1568 height 744
click at [394, 544] on li "E" at bounding box center [401, 548] width 91 height 26
type input "*"
click at [396, 379] on body "This site uses cookies, as explained in our Privacy Policy . If you agree to th…" at bounding box center [784, 372] width 1568 height 744
click at [570, 323] on div at bounding box center [784, 372] width 1568 height 744
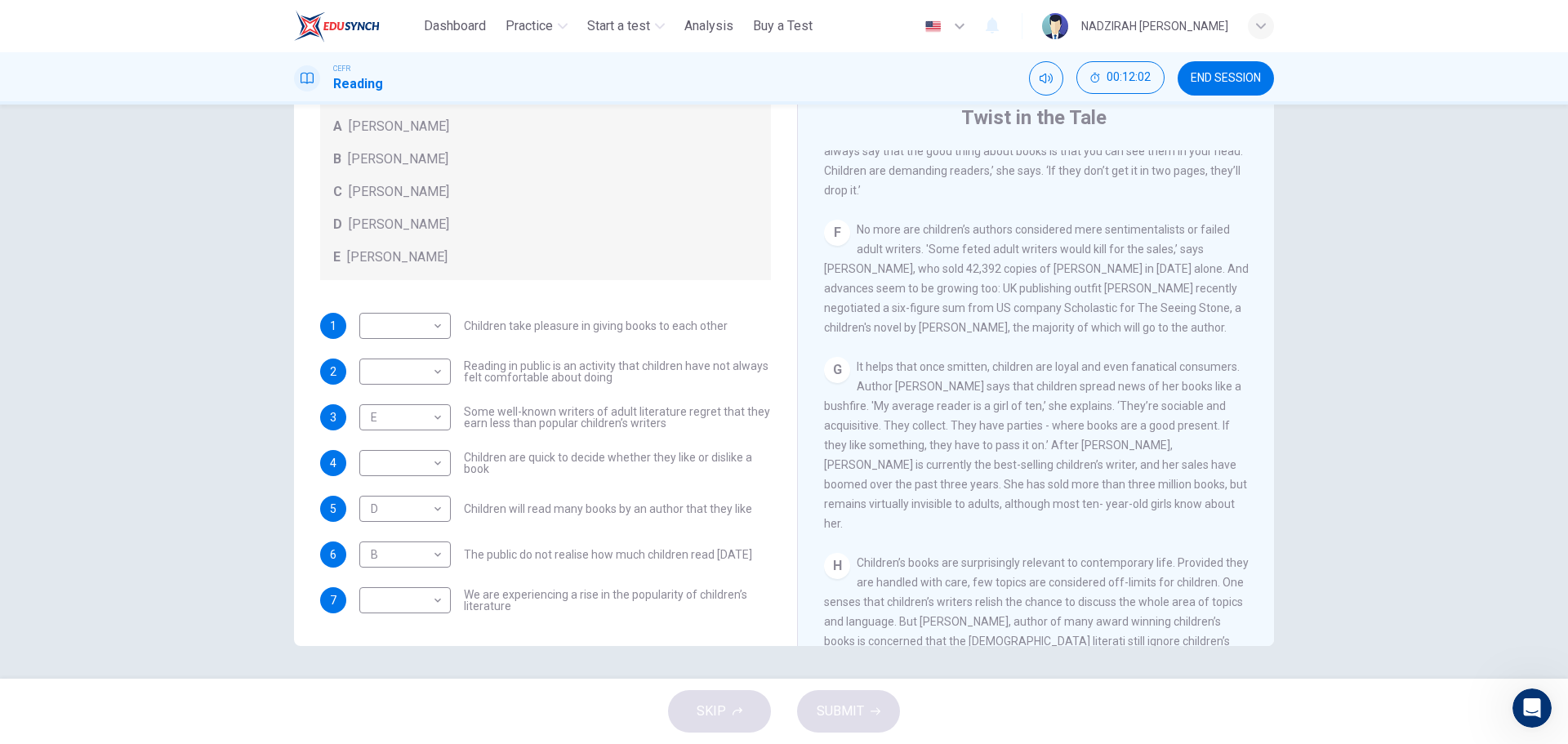
scroll to position [330, 0]
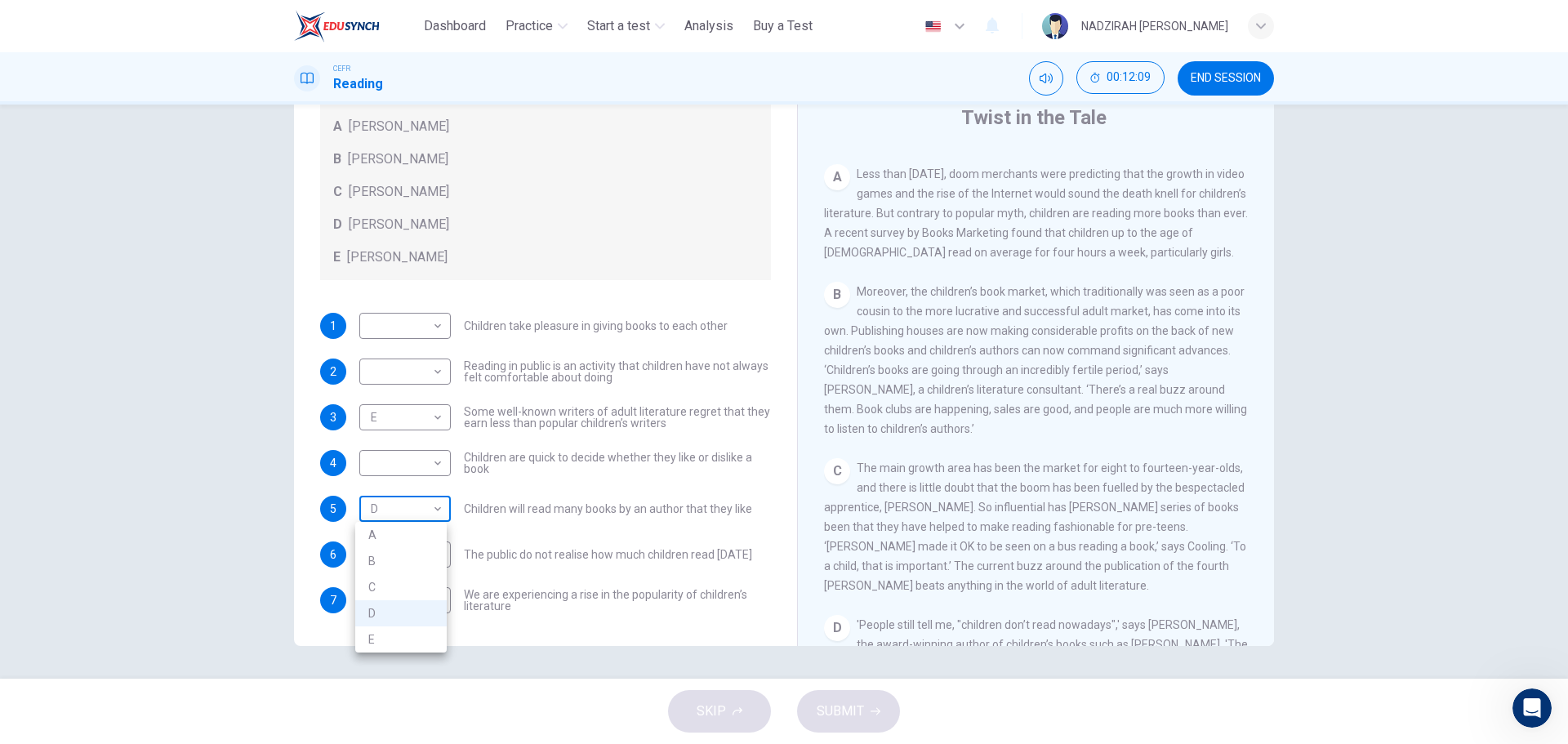
click at [421, 511] on body "This site uses cookies, as explained in our Privacy Policy . If you agree to th…" at bounding box center [784, 372] width 1568 height 744
click at [433, 538] on li "A" at bounding box center [401, 535] width 91 height 26
type input "*"
click at [437, 460] on body "This site uses cookies, as explained in our Privacy Policy . If you agree to th…" at bounding box center [784, 372] width 1568 height 744
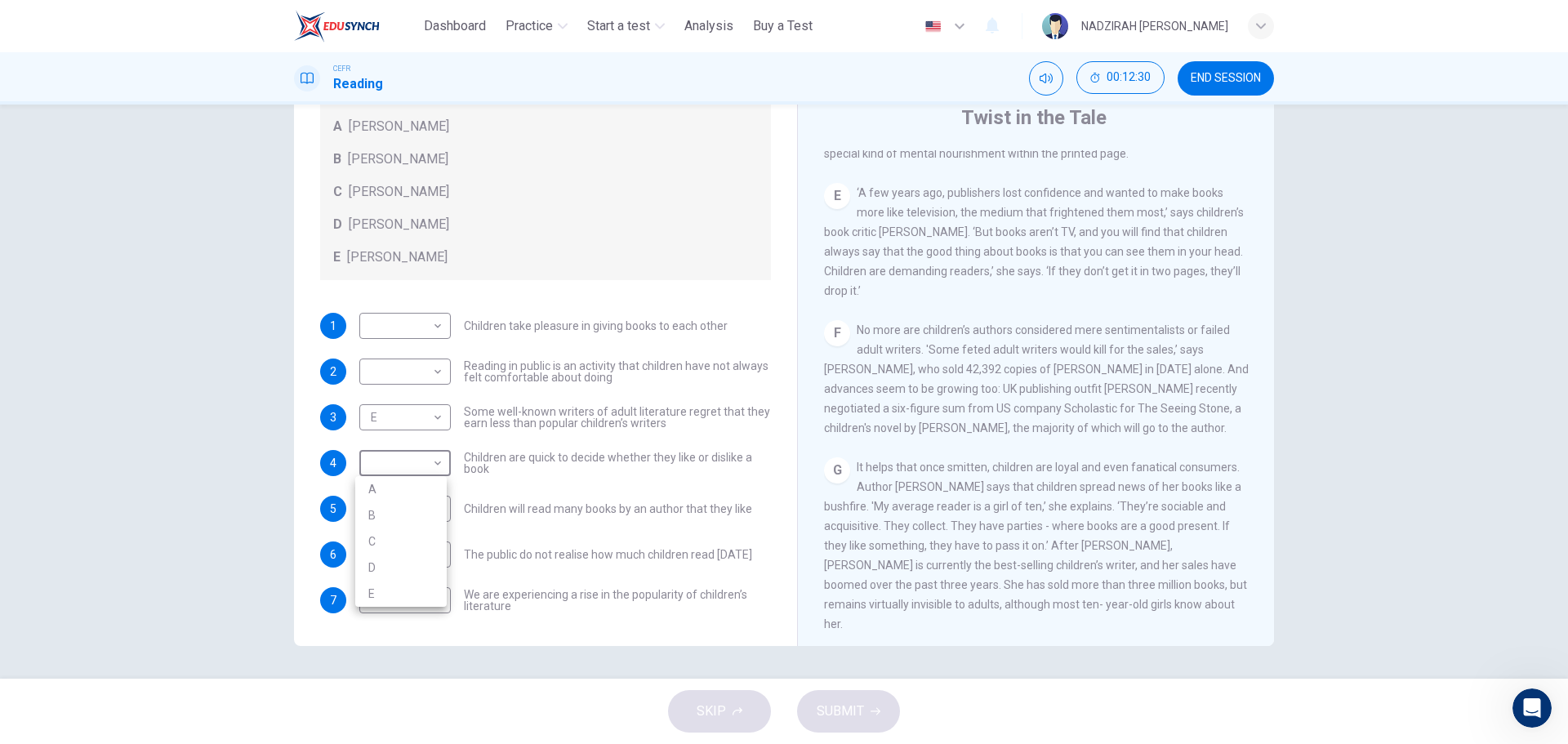
scroll to position [1345, 0]
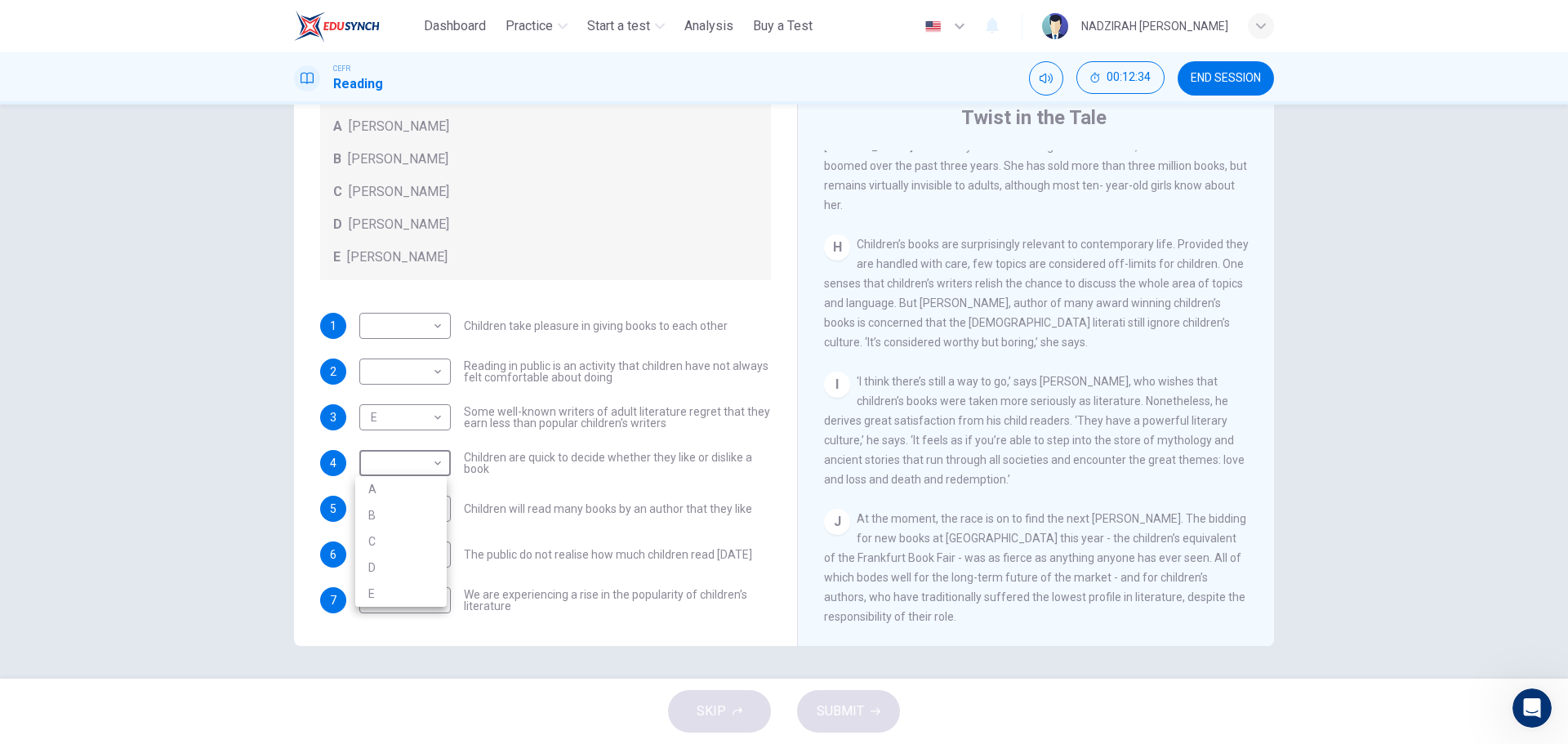
click at [508, 626] on div at bounding box center [784, 372] width 1568 height 744
click at [427, 604] on body "This site uses cookies, as explained in our Privacy Policy . If you agree to th…" at bounding box center [784, 372] width 1568 height 744
click at [395, 642] on li "B" at bounding box center [401, 639] width 91 height 26
type input "*"
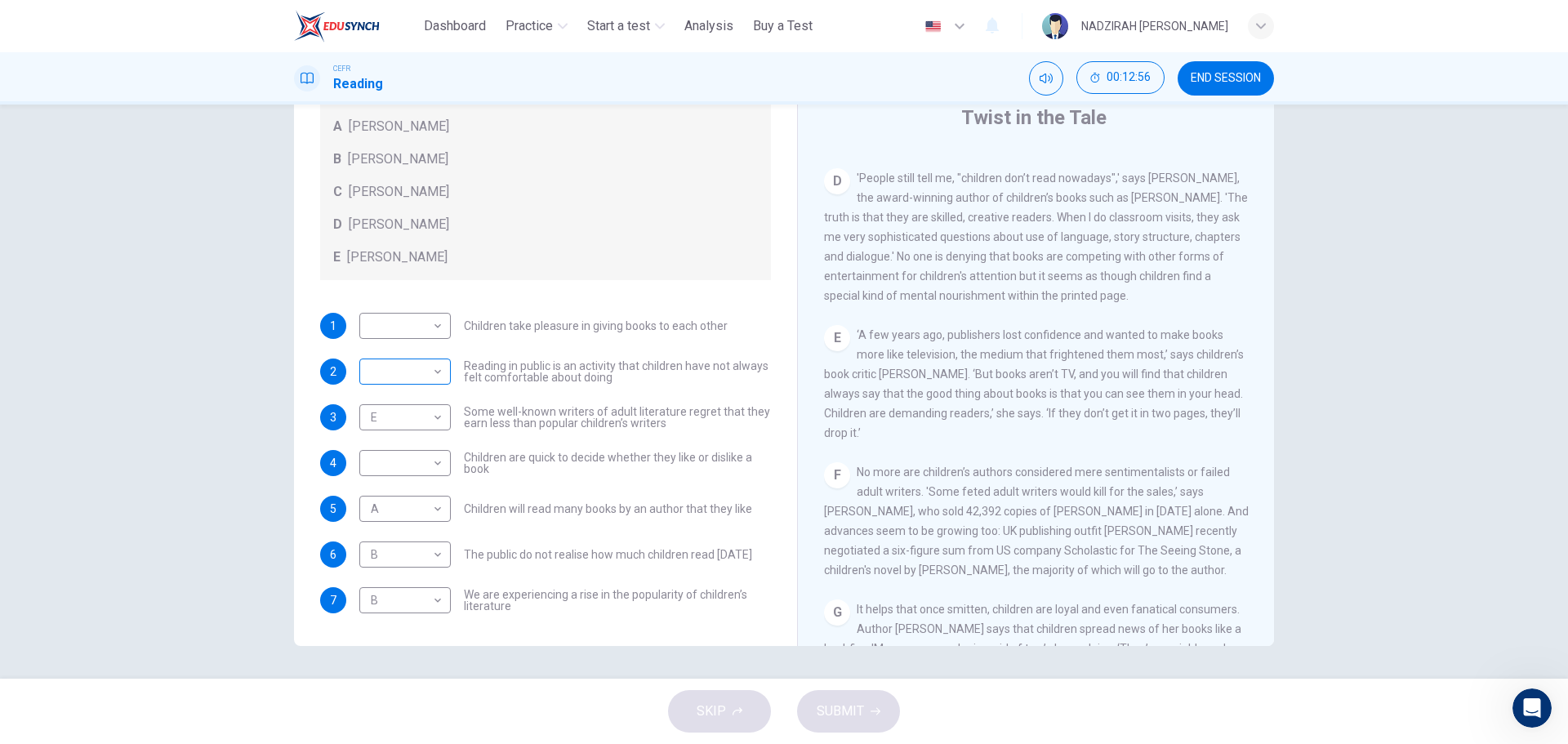
click at [426, 381] on body "This site uses cookies, as explained in our Privacy Policy . If you agree to th…" at bounding box center [784, 372] width 1568 height 744
click at [404, 454] on li "C" at bounding box center [401, 450] width 91 height 26
type input "*"
click at [418, 373] on body "This site uses cookies, as explained in our Privacy Policy . If you agree to th…" at bounding box center [784, 372] width 1568 height 744
click at [418, 373] on div at bounding box center [784, 372] width 1568 height 744
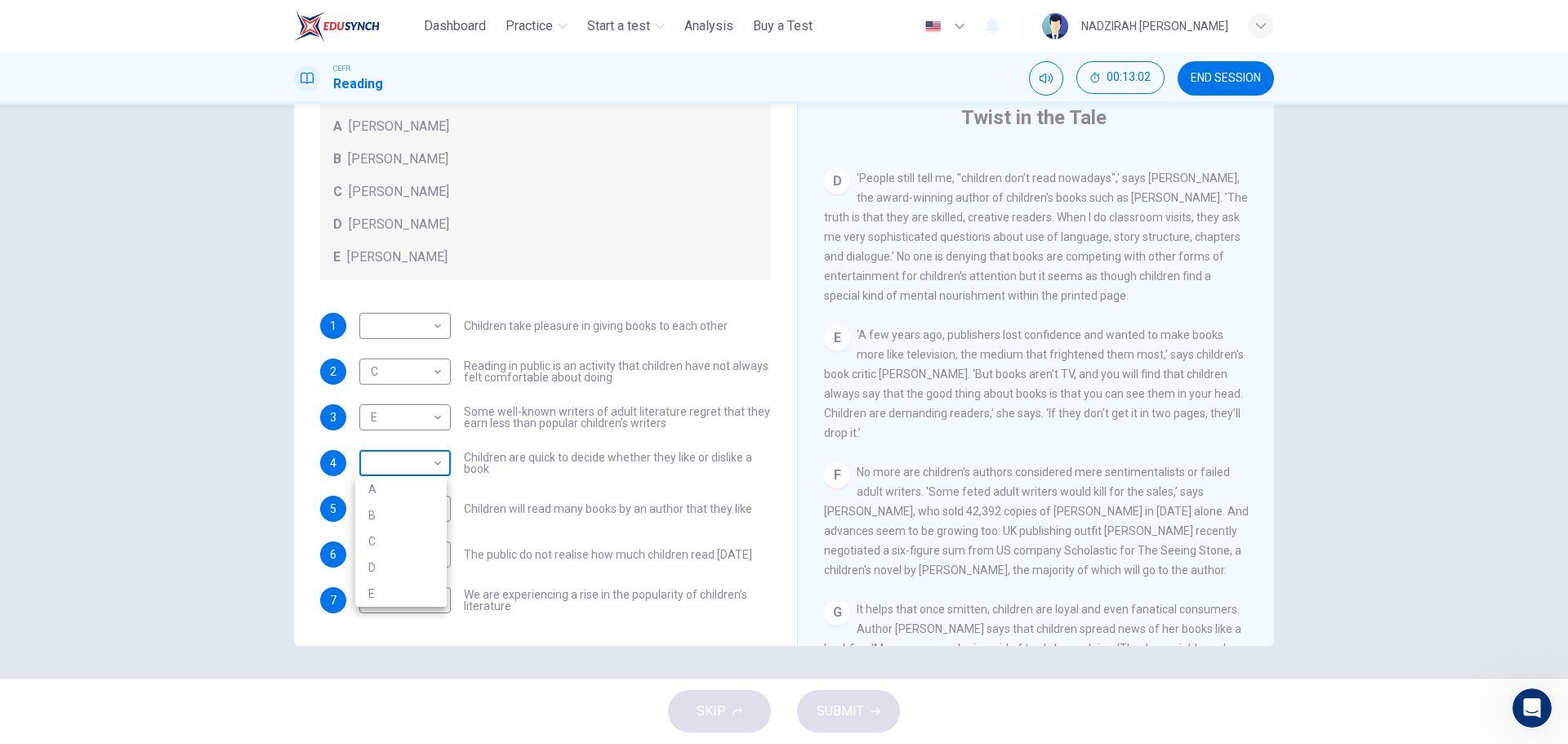
click at [420, 464] on body "This site uses cookies, as explained in our Privacy Policy . If you agree to th…" at bounding box center [784, 372] width 1568 height 744
click at [389, 547] on li "C" at bounding box center [401, 541] width 91 height 26
type input "*"
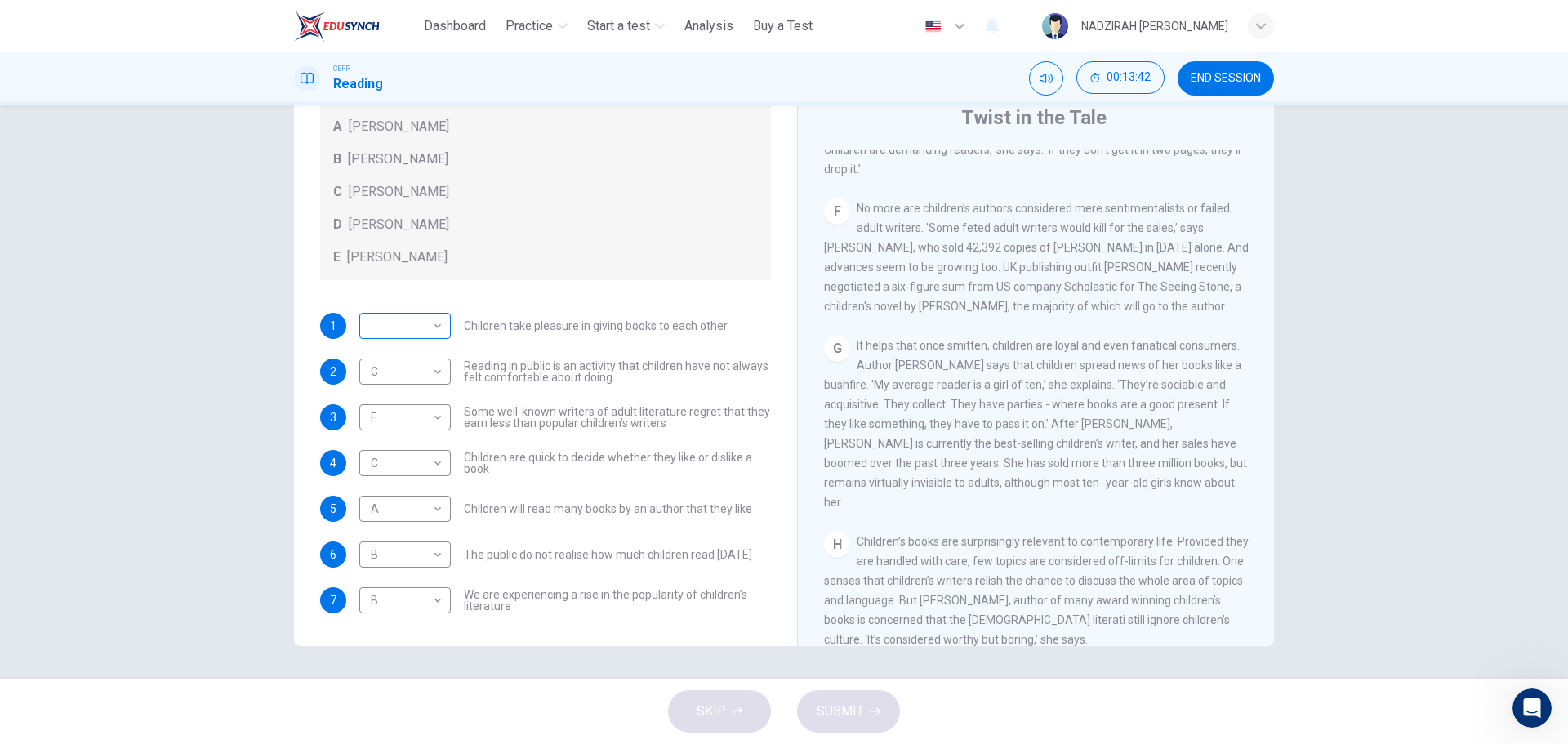
click at [436, 334] on body "This site uses cookies, as explained in our Privacy Policy . If you agree to th…" at bounding box center [784, 372] width 1568 height 744
click at [1028, 445] on div at bounding box center [784, 372] width 1568 height 744
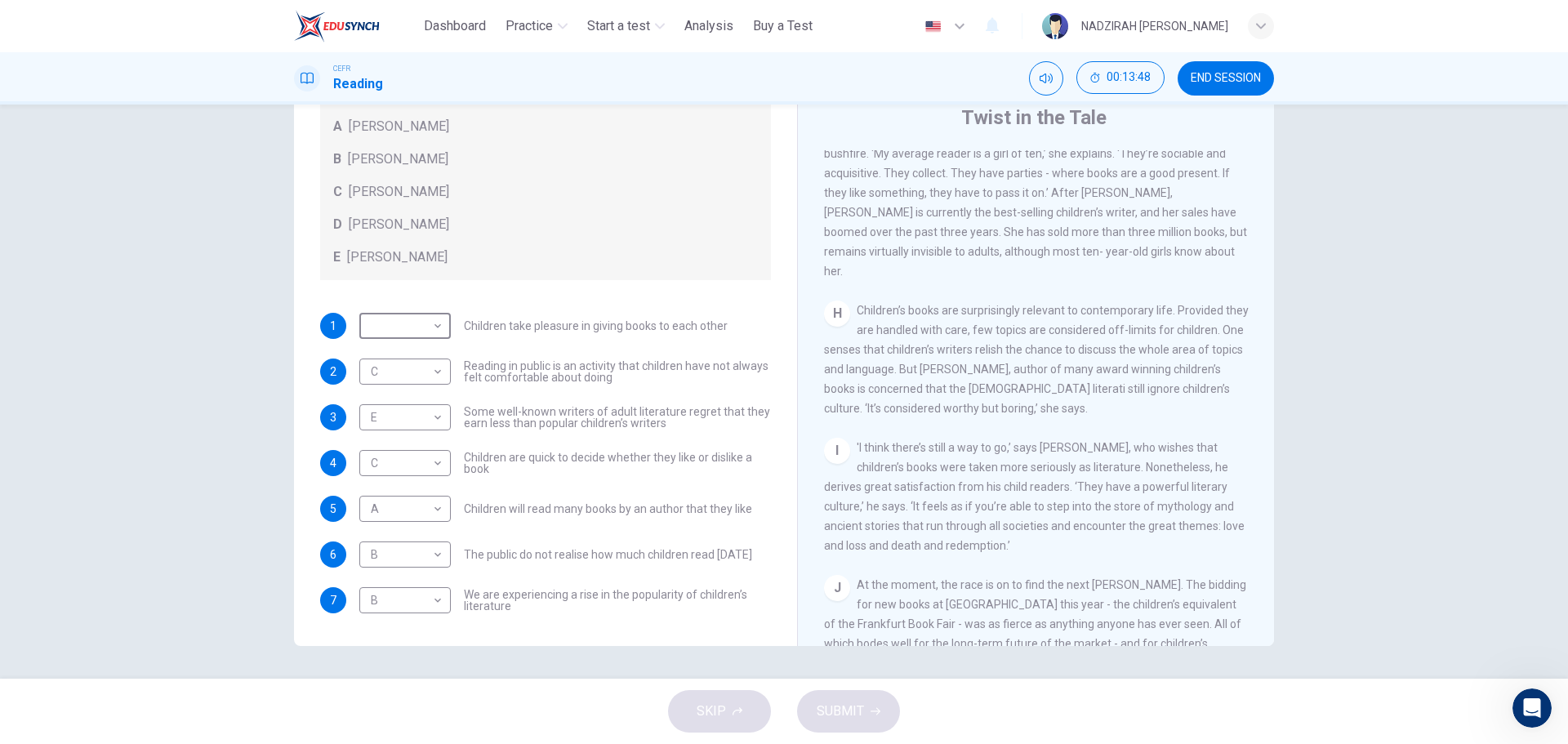
scroll to position [1285, 0]
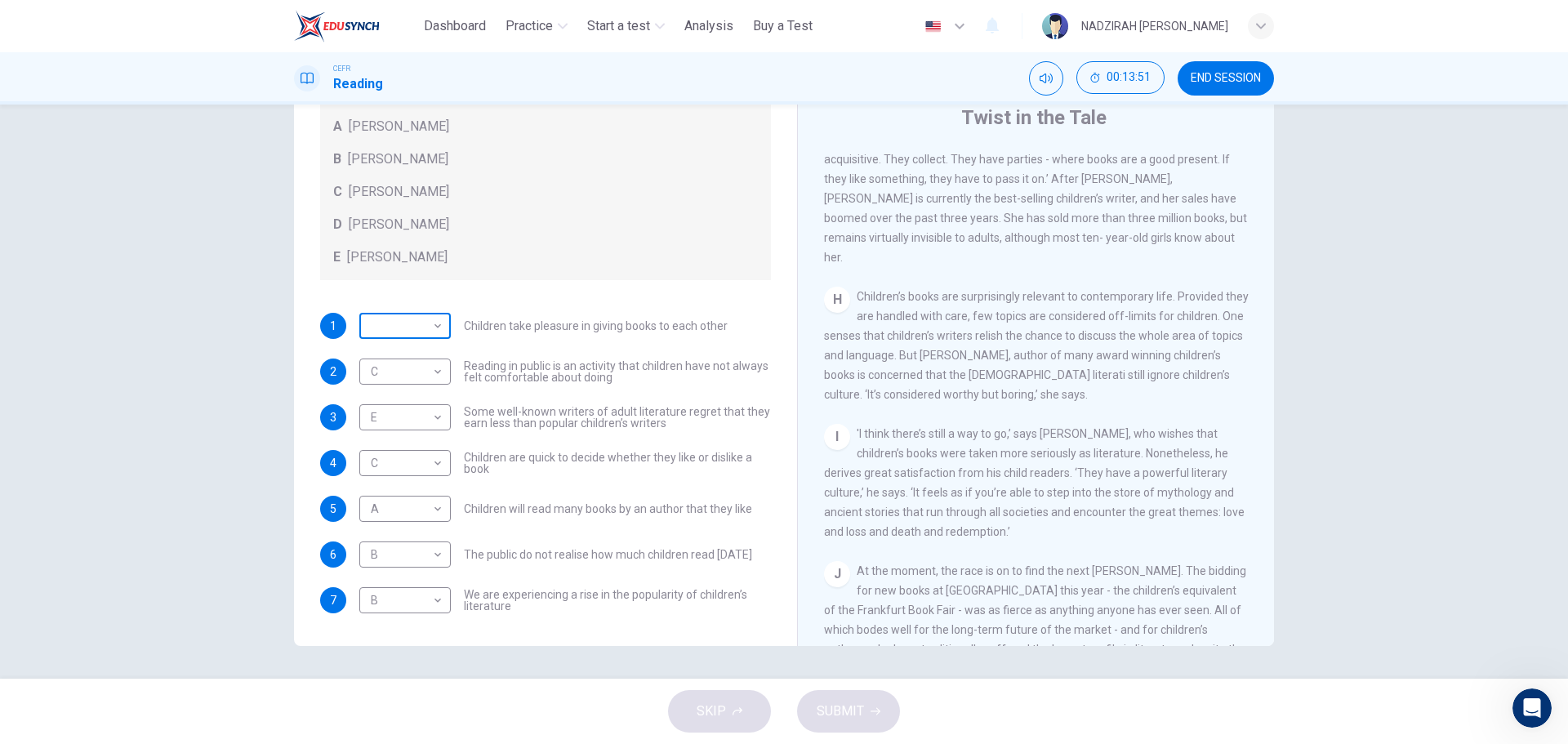
click at [395, 331] on body "This site uses cookies, as explained in our Privacy Policy . If you agree to th…" at bounding box center [784, 372] width 1568 height 744
click at [424, 379] on li "B" at bounding box center [401, 378] width 91 height 26
click at [436, 323] on body "This site uses cookies, as explained in our Privacy Policy . If you agree to th…" at bounding box center [784, 372] width 1568 height 744
click at [401, 445] on li "E" at bounding box center [401, 457] width 91 height 26
type input "*"
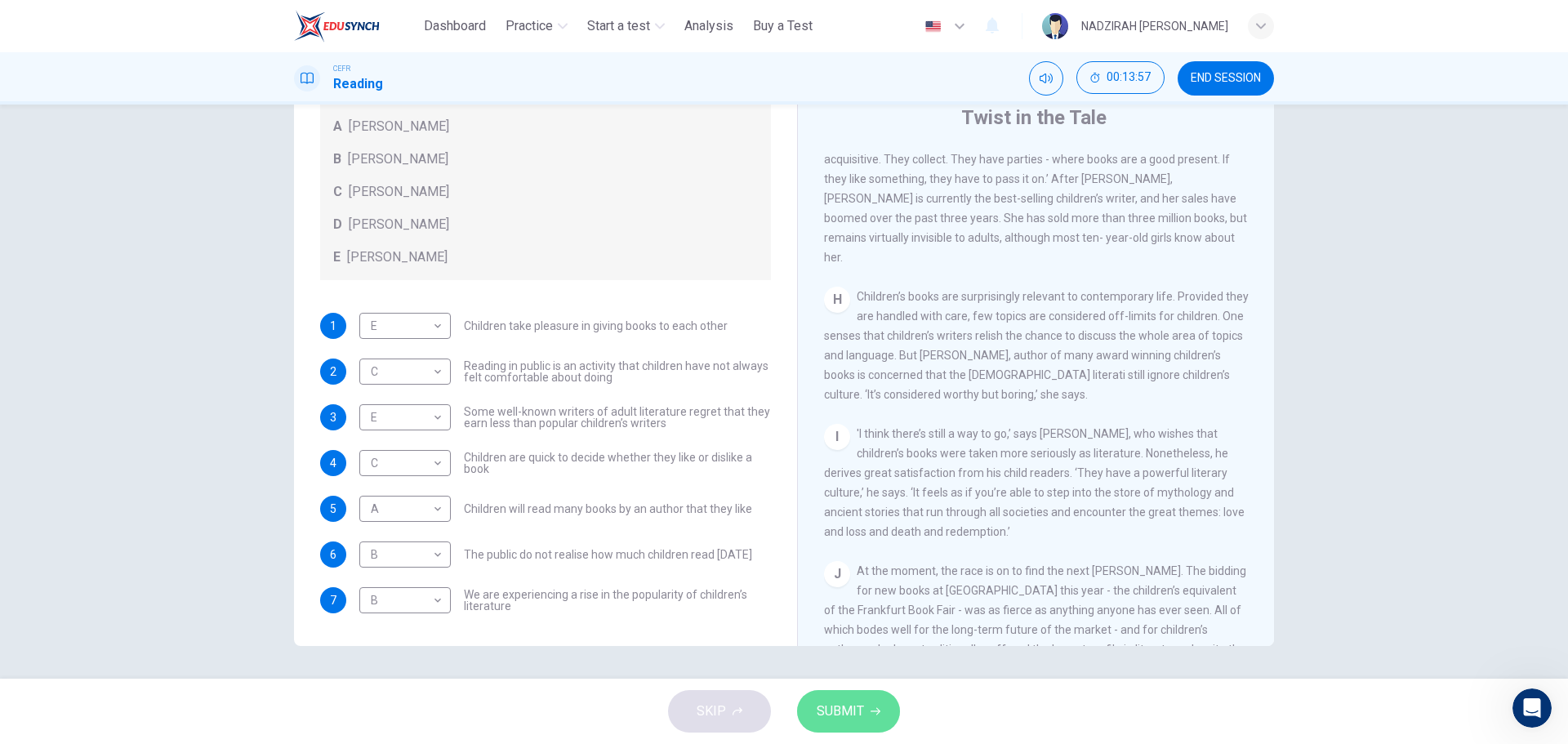
click at [868, 721] on button "SUBMIT" at bounding box center [849, 711] width 103 height 43
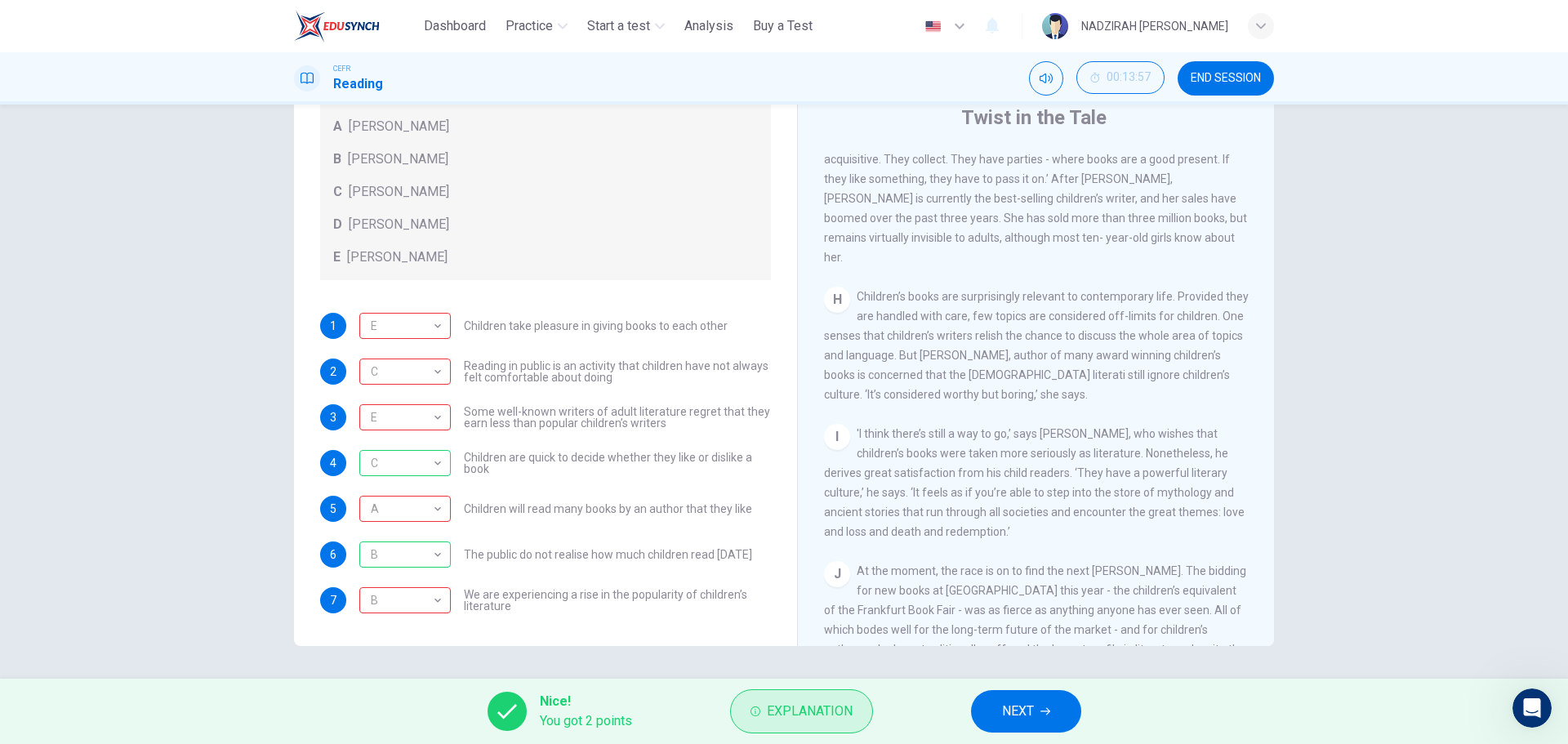
click at [842, 711] on span "Explanation" at bounding box center [810, 711] width 86 height 23
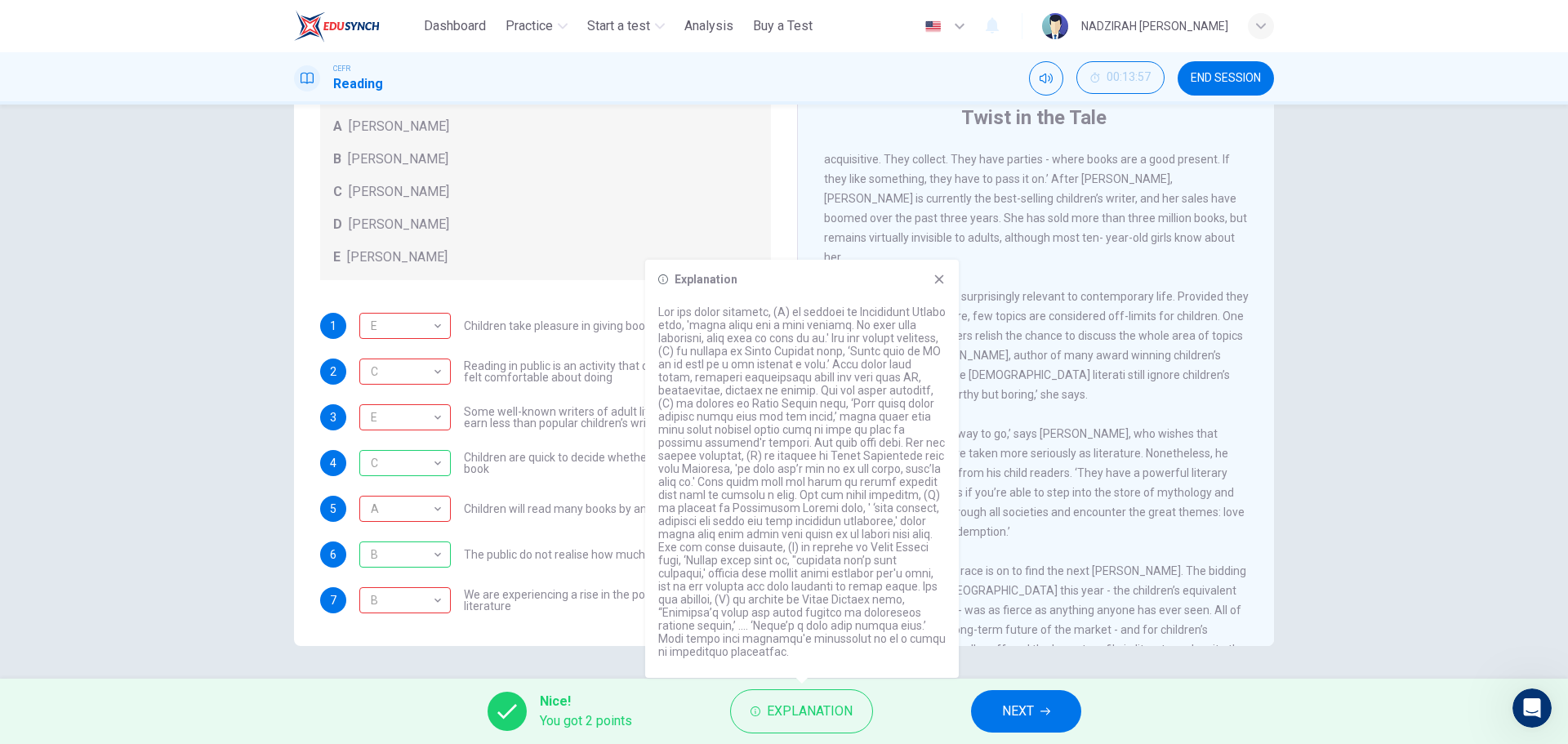
click at [1058, 714] on button "NEXT" at bounding box center [1026, 711] width 111 height 43
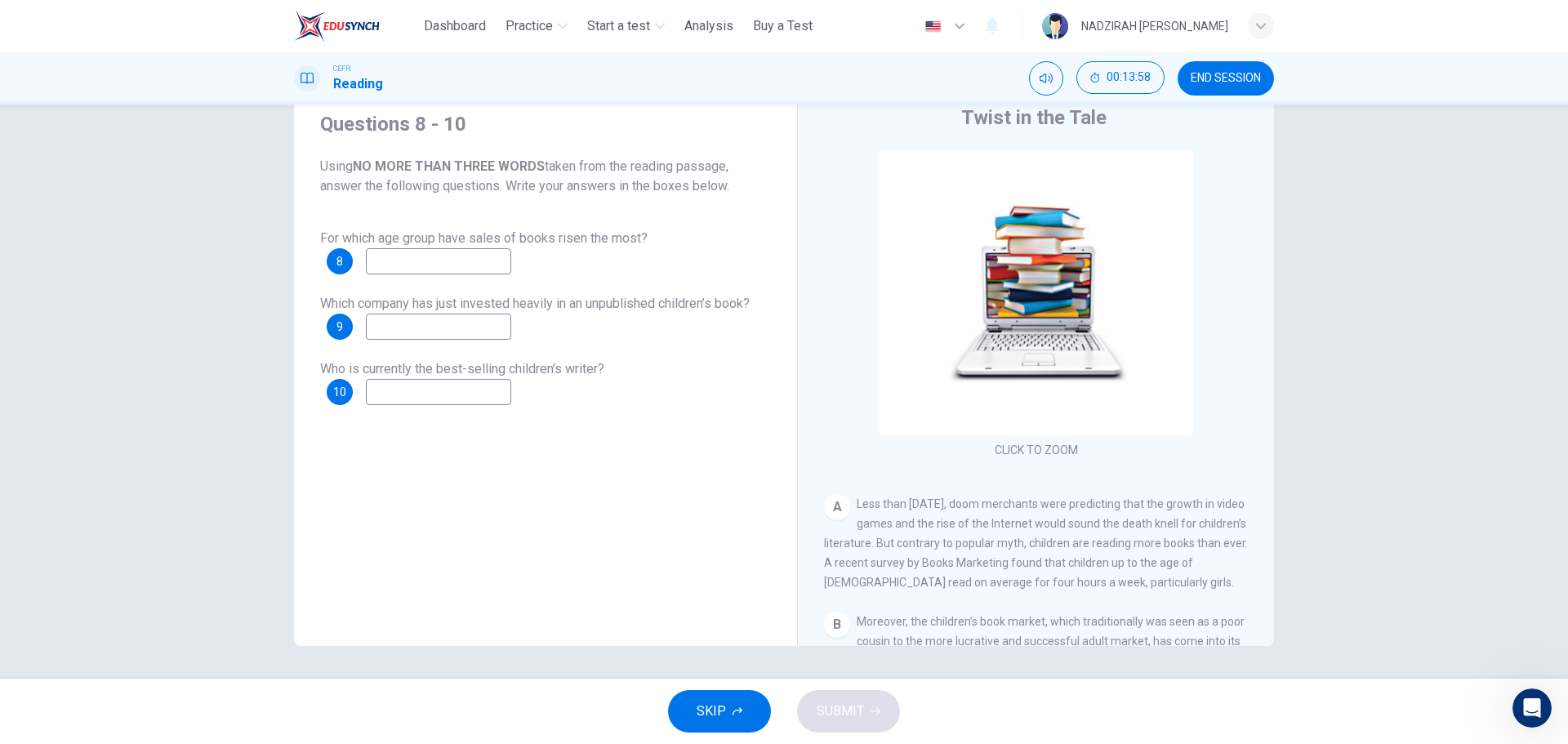
scroll to position [164, 0]
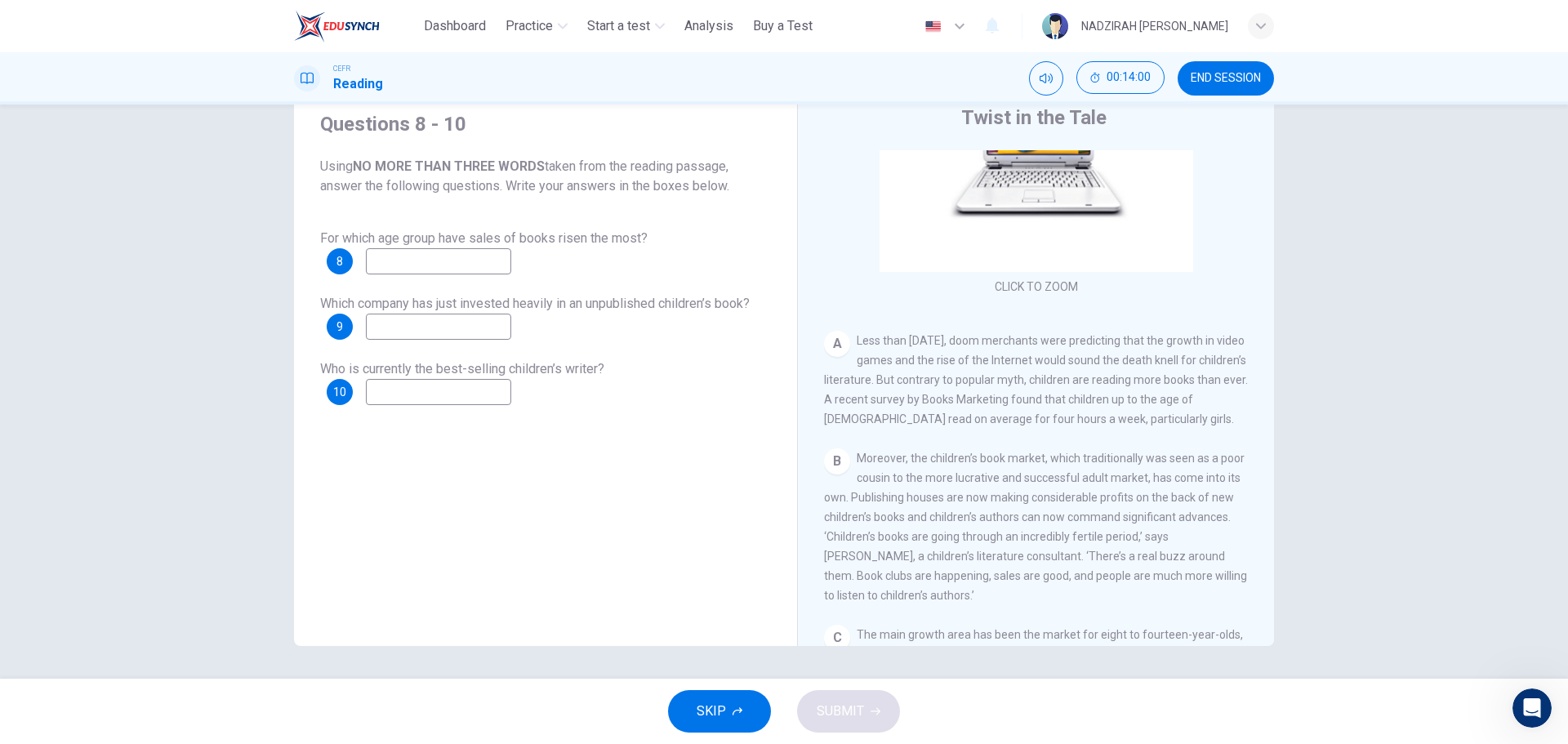
click at [499, 261] on input at bounding box center [438, 261] width 145 height 26
type input "******"
click at [489, 337] on input at bounding box center [438, 326] width 145 height 26
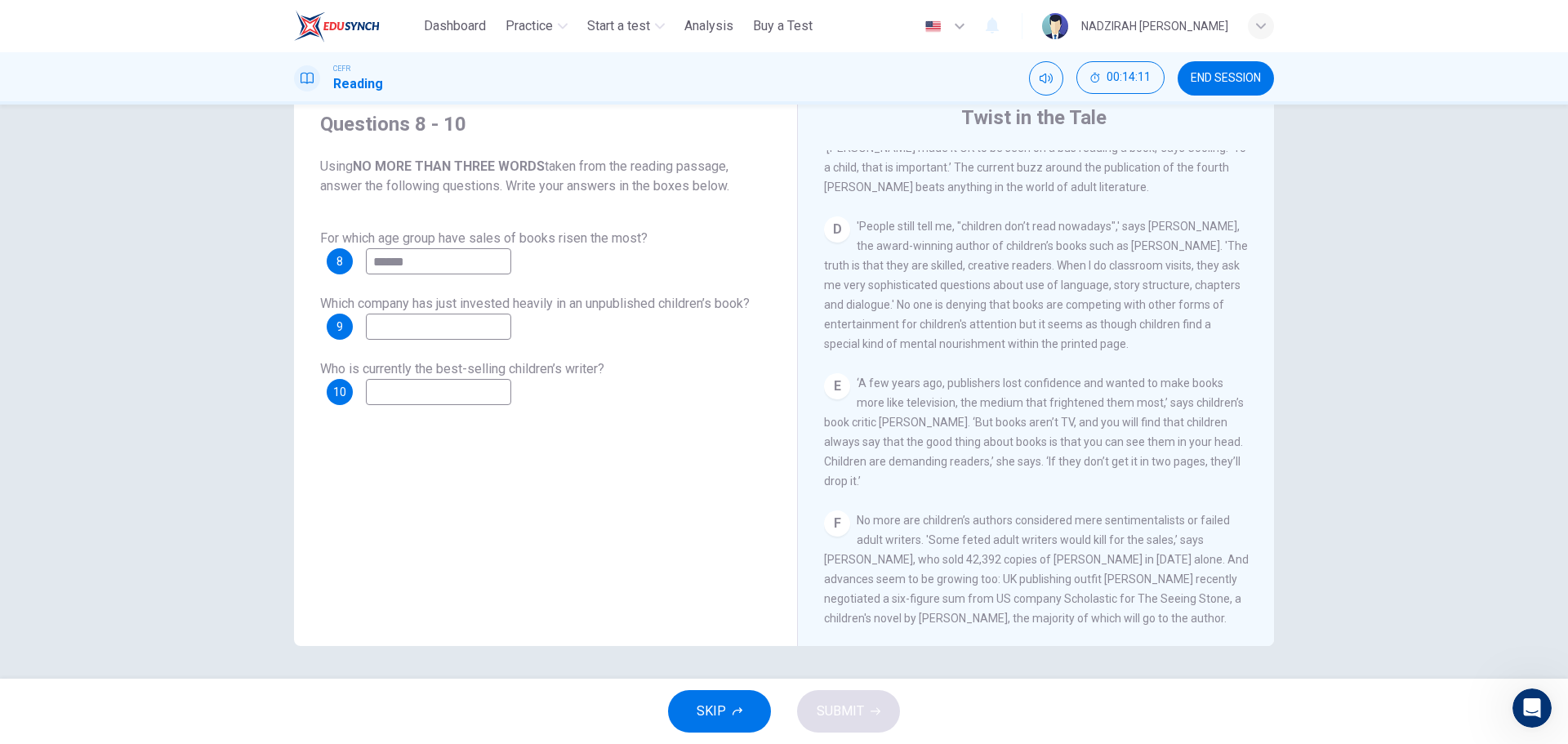
scroll to position [817, 0]
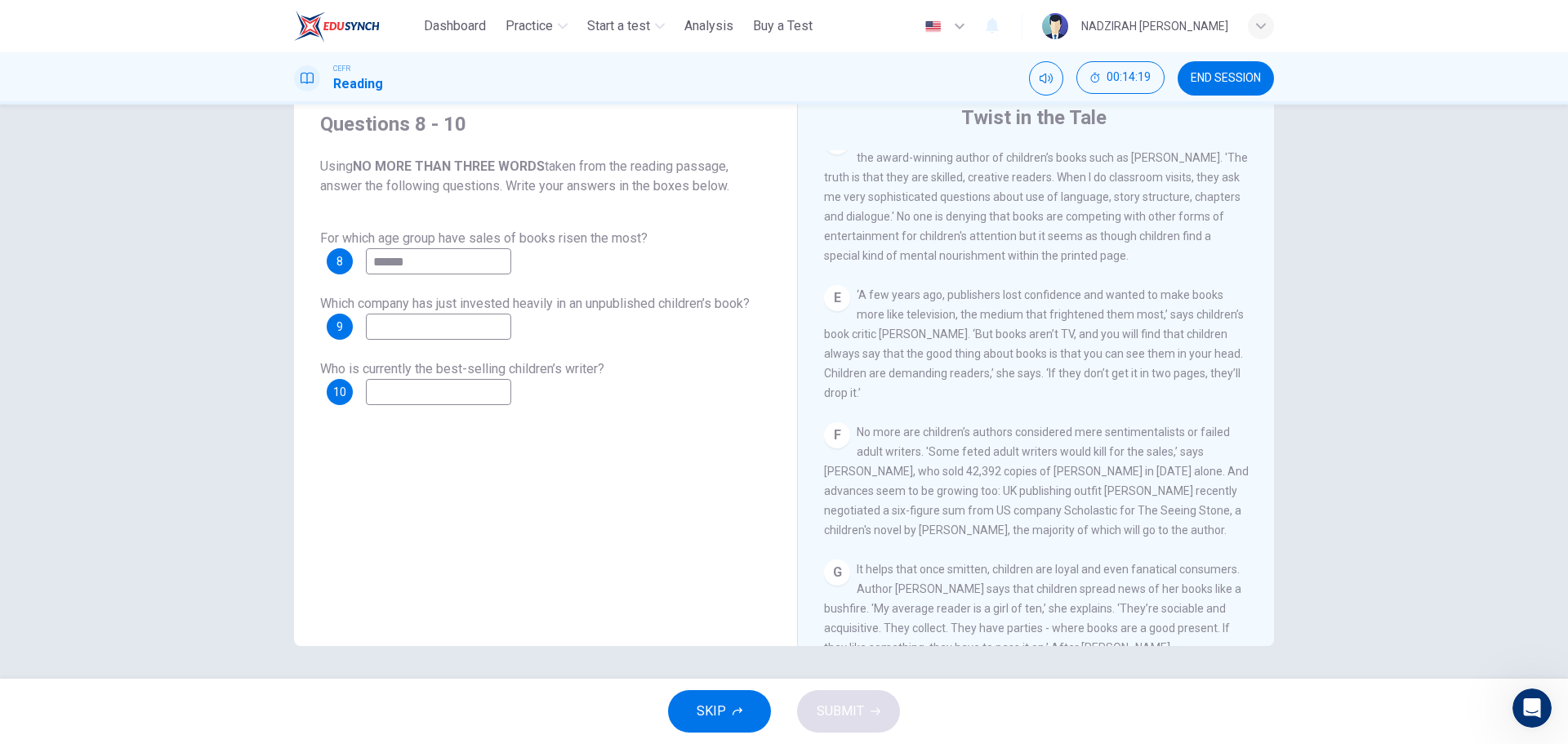
click at [447, 321] on input at bounding box center [438, 326] width 145 height 26
type input "**********"
click at [461, 398] on input at bounding box center [438, 392] width 145 height 26
type input "**********"
click at [838, 720] on span "SUBMIT" at bounding box center [840, 711] width 47 height 23
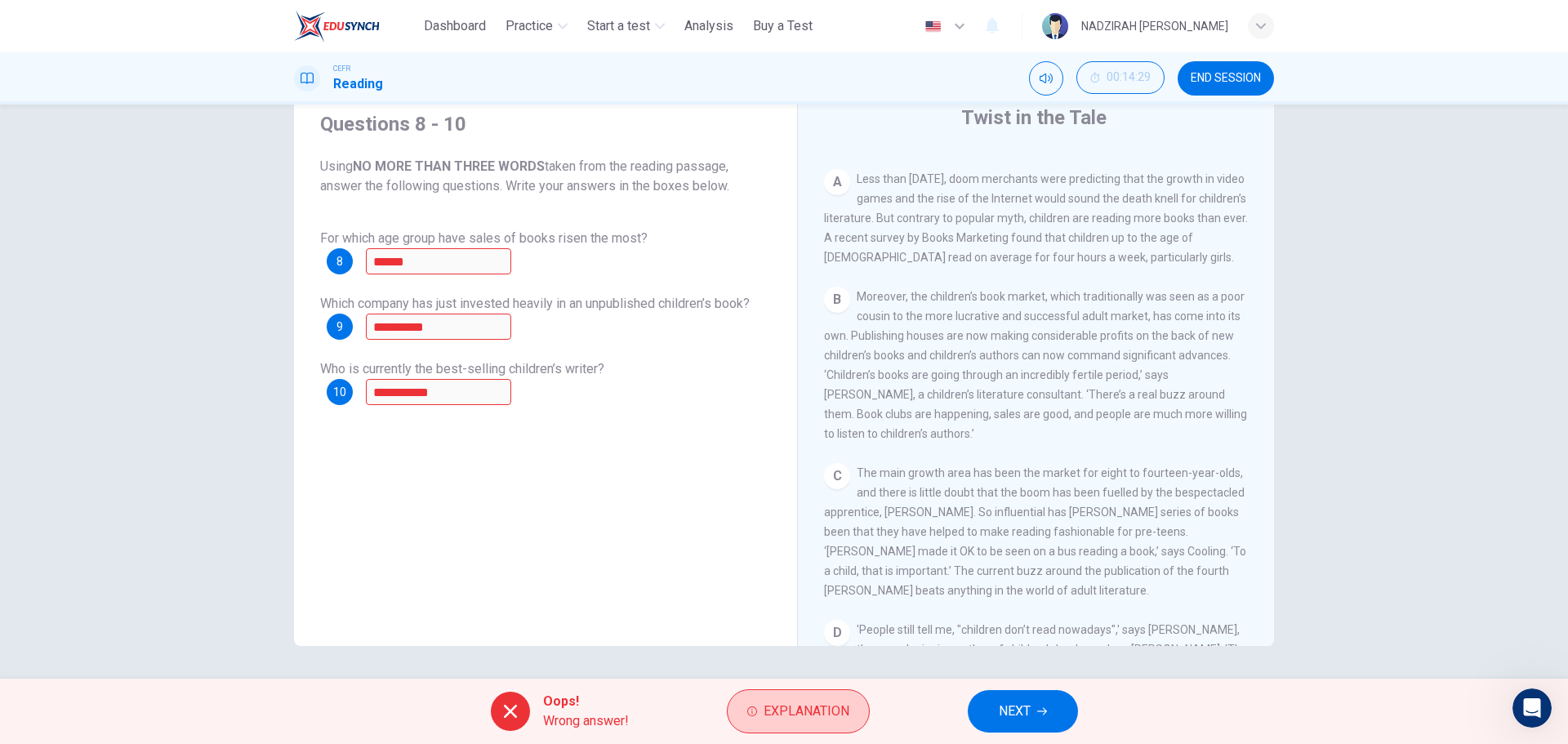
scroll to position [326, 0]
click at [805, 711] on span "Explanation" at bounding box center [807, 711] width 86 height 23
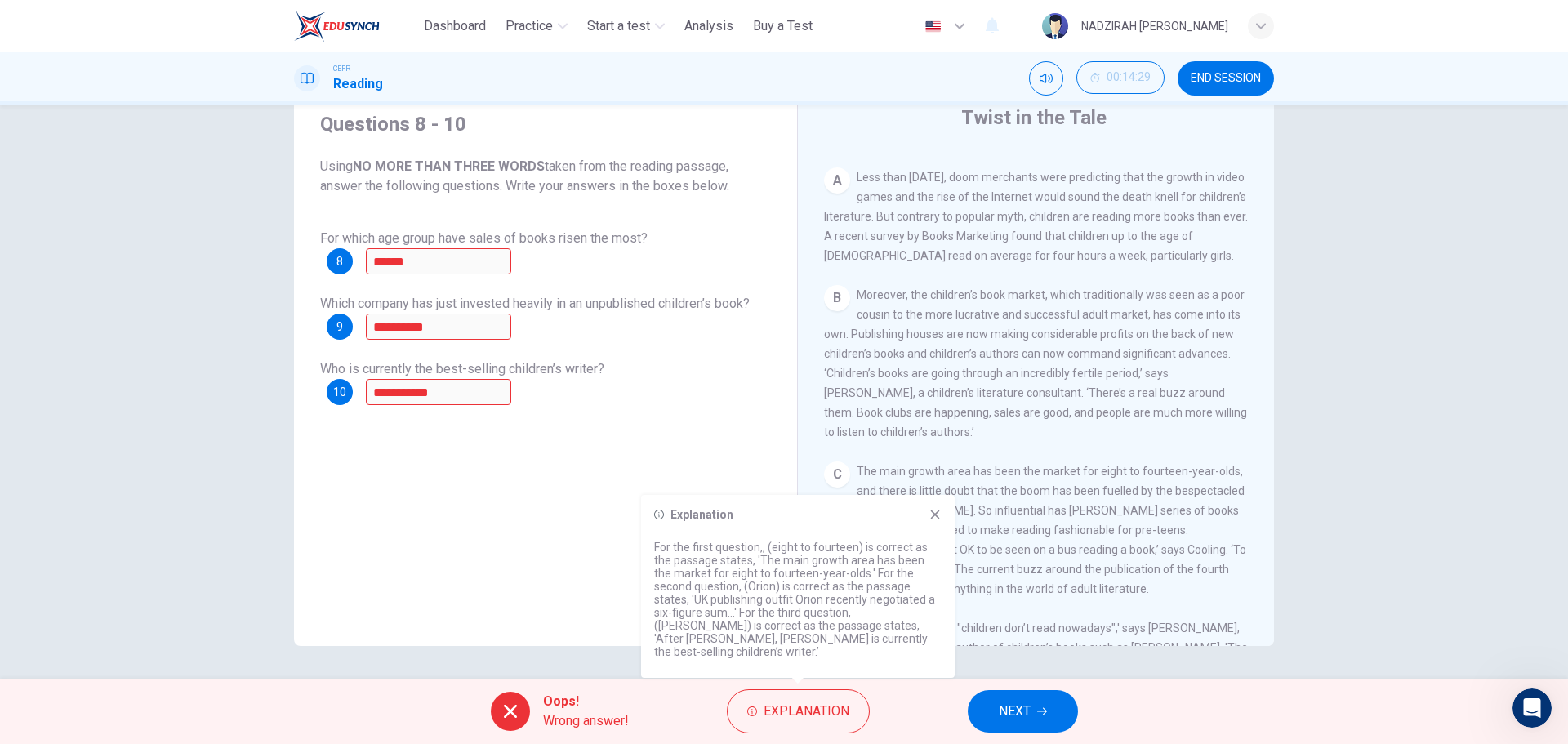
drag, startPoint x: 805, startPoint y: 711, endPoint x: 1120, endPoint y: 303, distance: 515.5
click at [809, 706] on span "Explanation" at bounding box center [807, 711] width 86 height 23
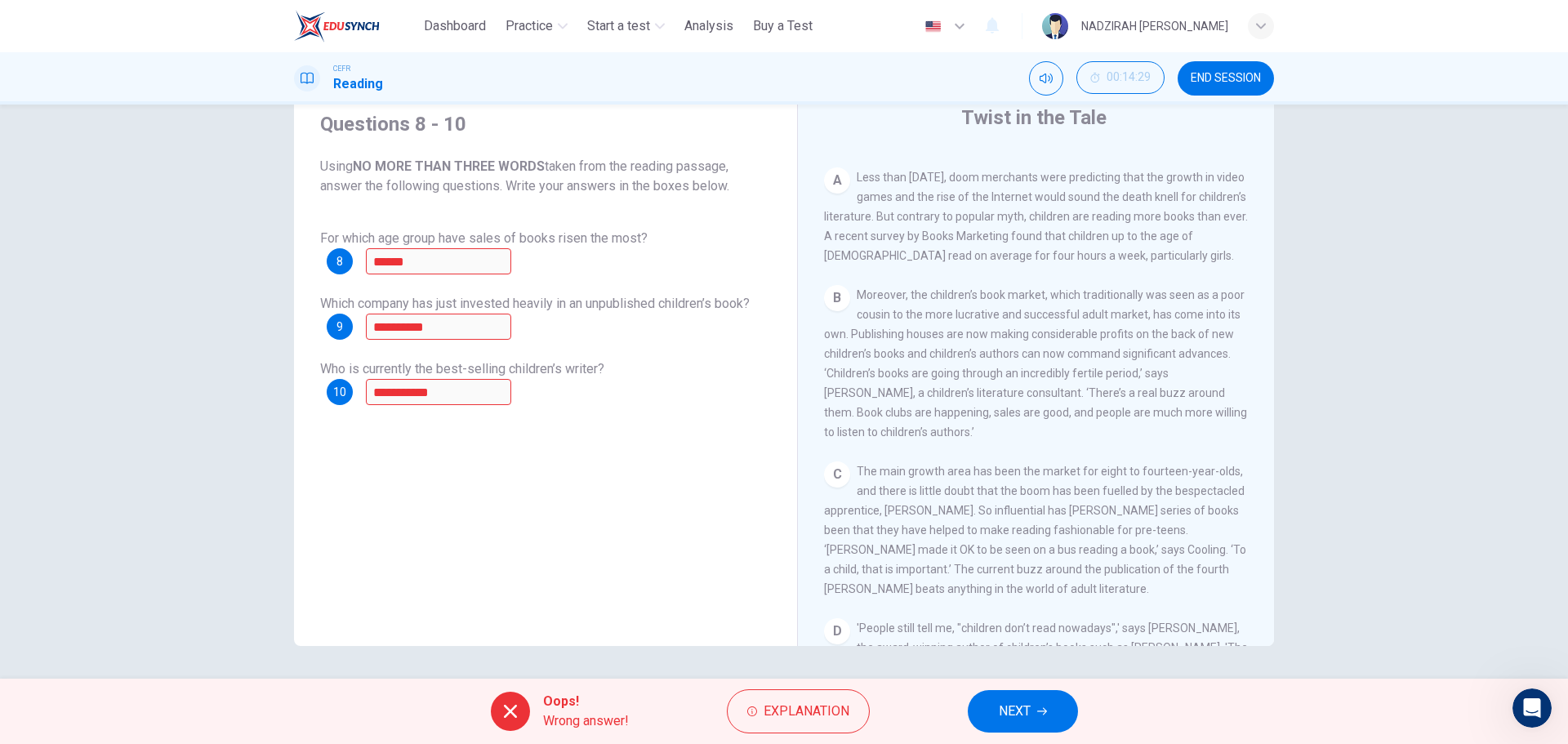
click at [1061, 710] on button "NEXT" at bounding box center [1023, 711] width 111 height 43
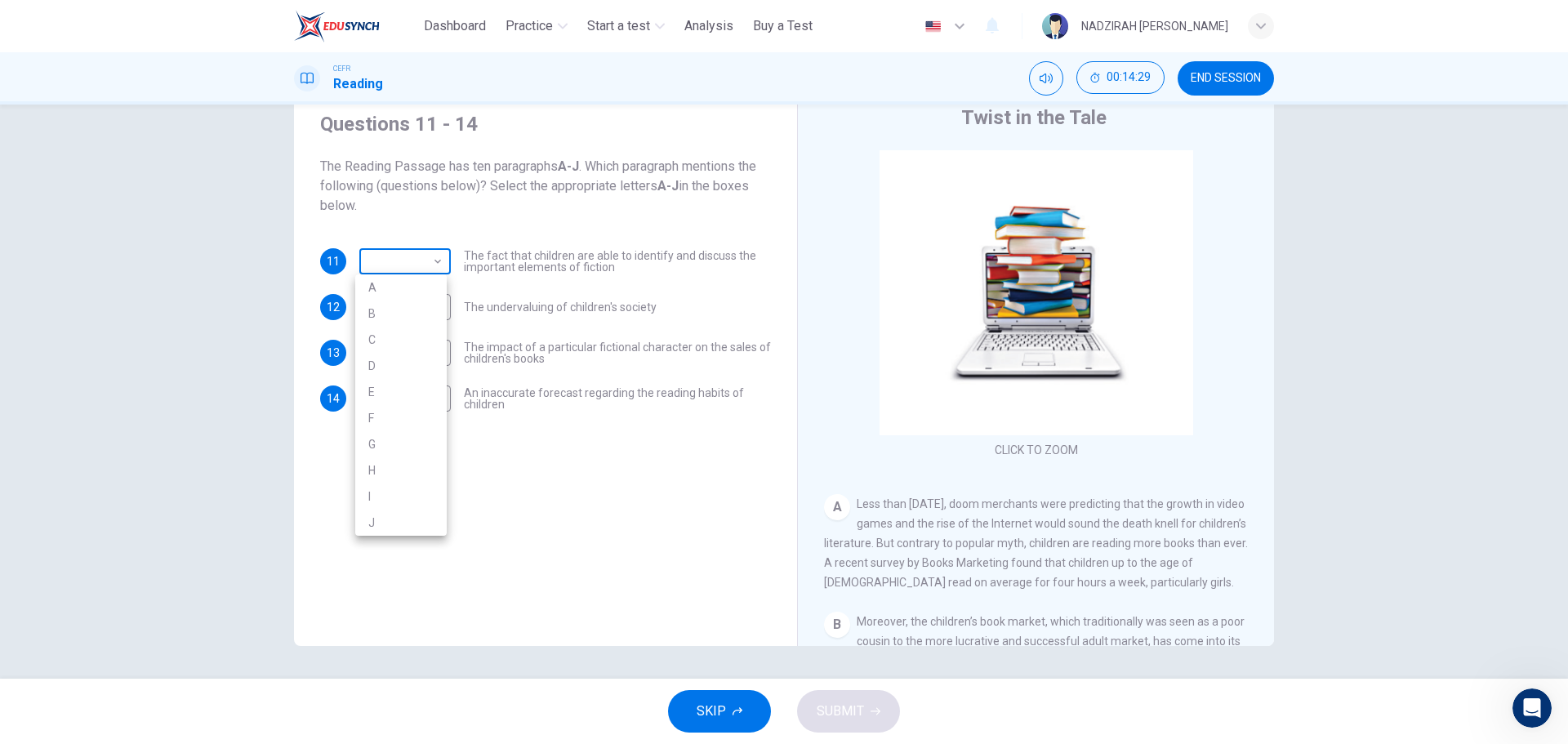
click at [424, 259] on body "This site uses cookies, as explained in our Privacy Policy . If you agree to th…" at bounding box center [784, 372] width 1568 height 744
click at [424, 259] on div at bounding box center [784, 372] width 1568 height 744
click at [424, 259] on body "This site uses cookies, as explained in our Privacy Policy . If you agree to th…" at bounding box center [784, 372] width 1568 height 744
click at [919, 480] on div at bounding box center [784, 372] width 1568 height 744
click at [452, 515] on div "Questions 11 - 14 The Reading Passage has ten paragraphs A-J . Which paragraph …" at bounding box center [545, 370] width 477 height 551
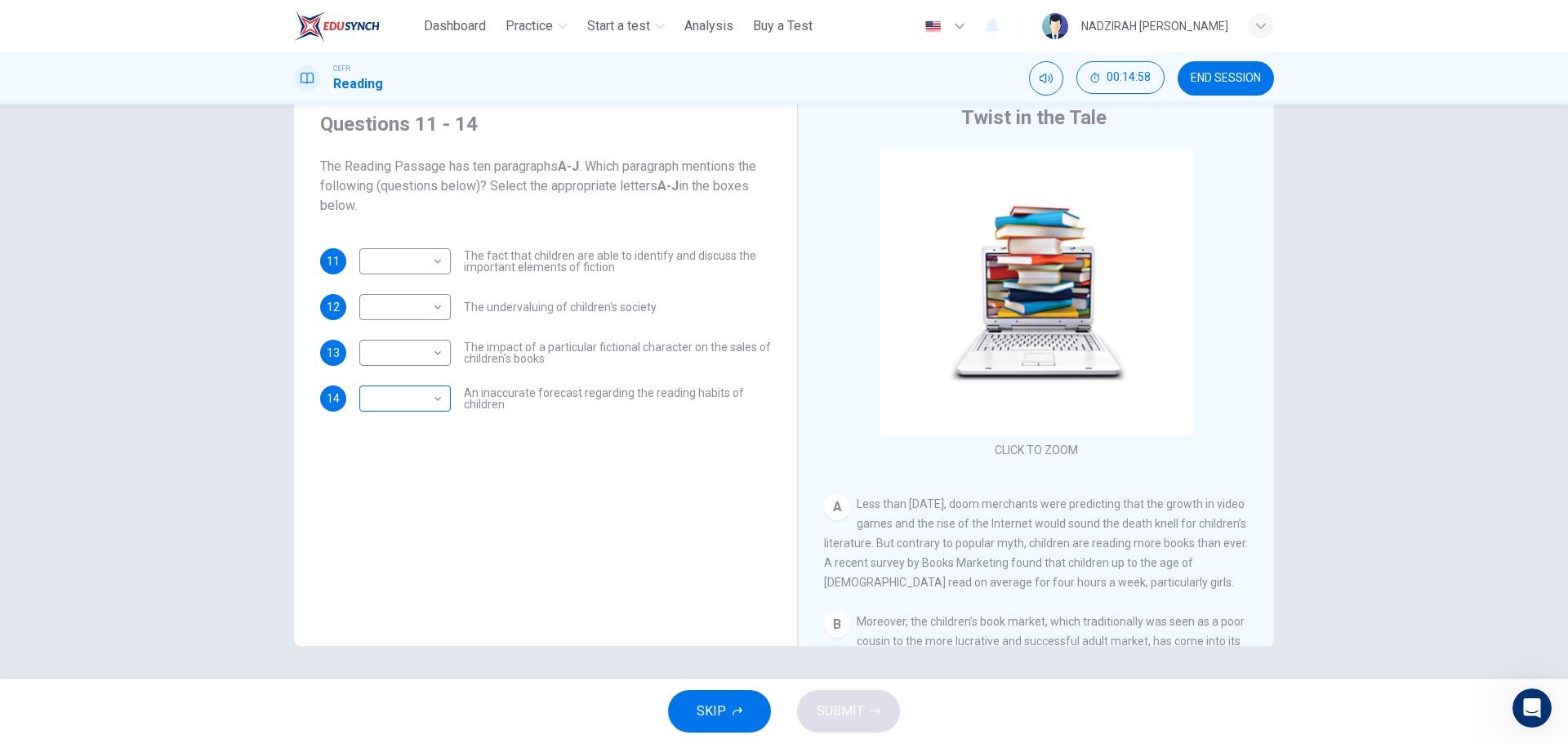
click at [392, 390] on body "This site uses cookies, as explained in our Privacy Policy . If you agree to th…" at bounding box center [784, 372] width 1568 height 744
click at [1162, 538] on div at bounding box center [784, 372] width 1568 height 744
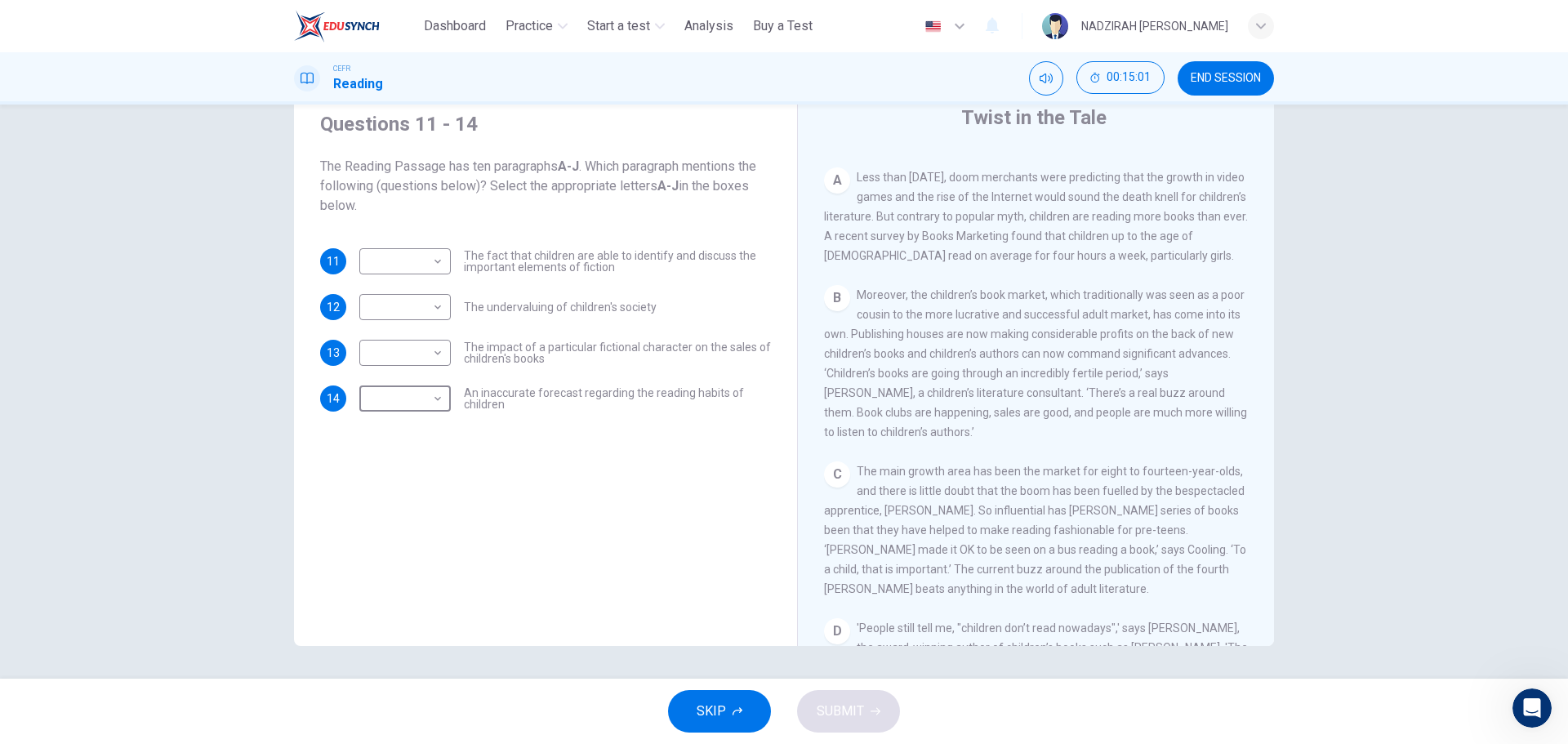
click at [1234, 86] on button "END SESSION" at bounding box center [1226, 78] width 97 height 34
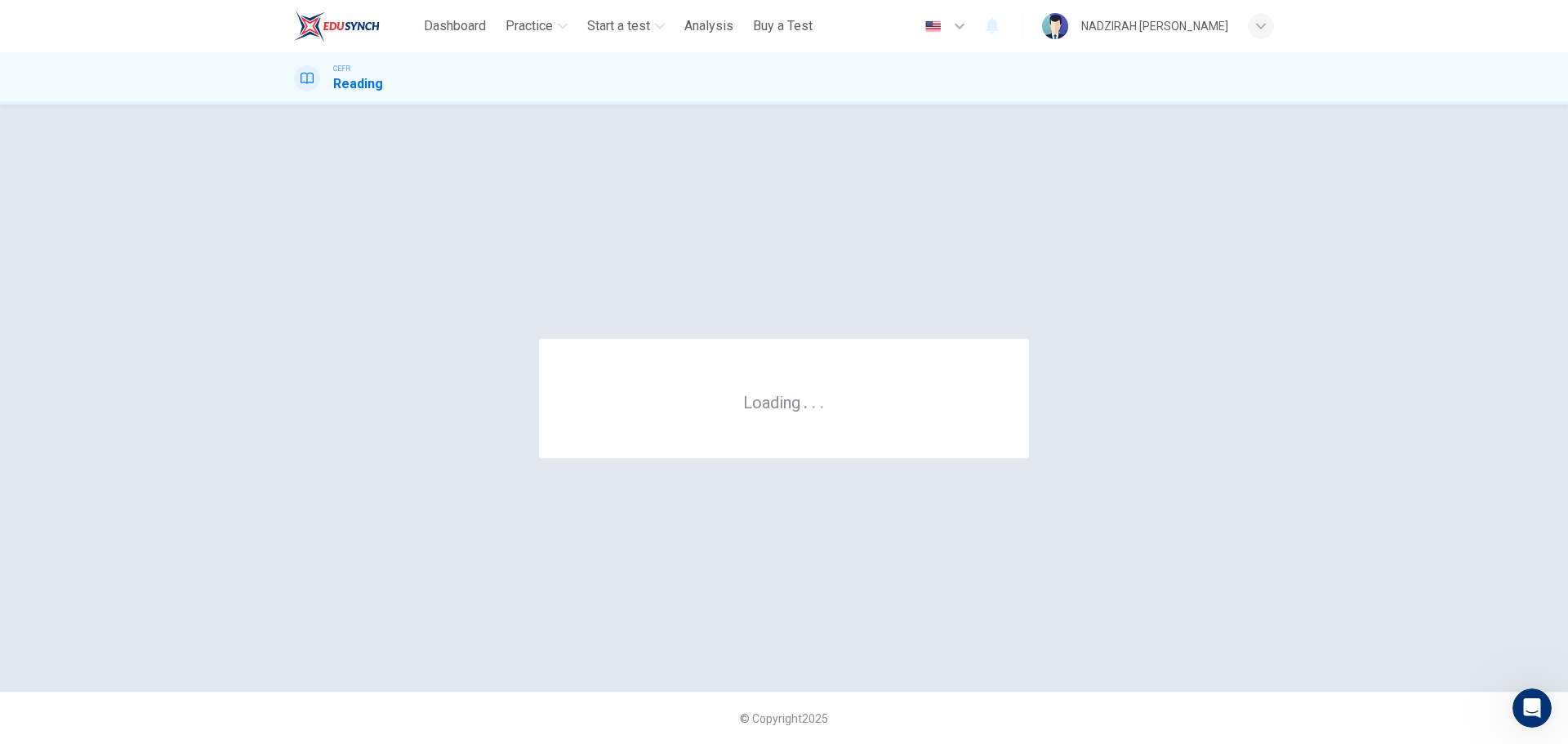
scroll to position [0, 0]
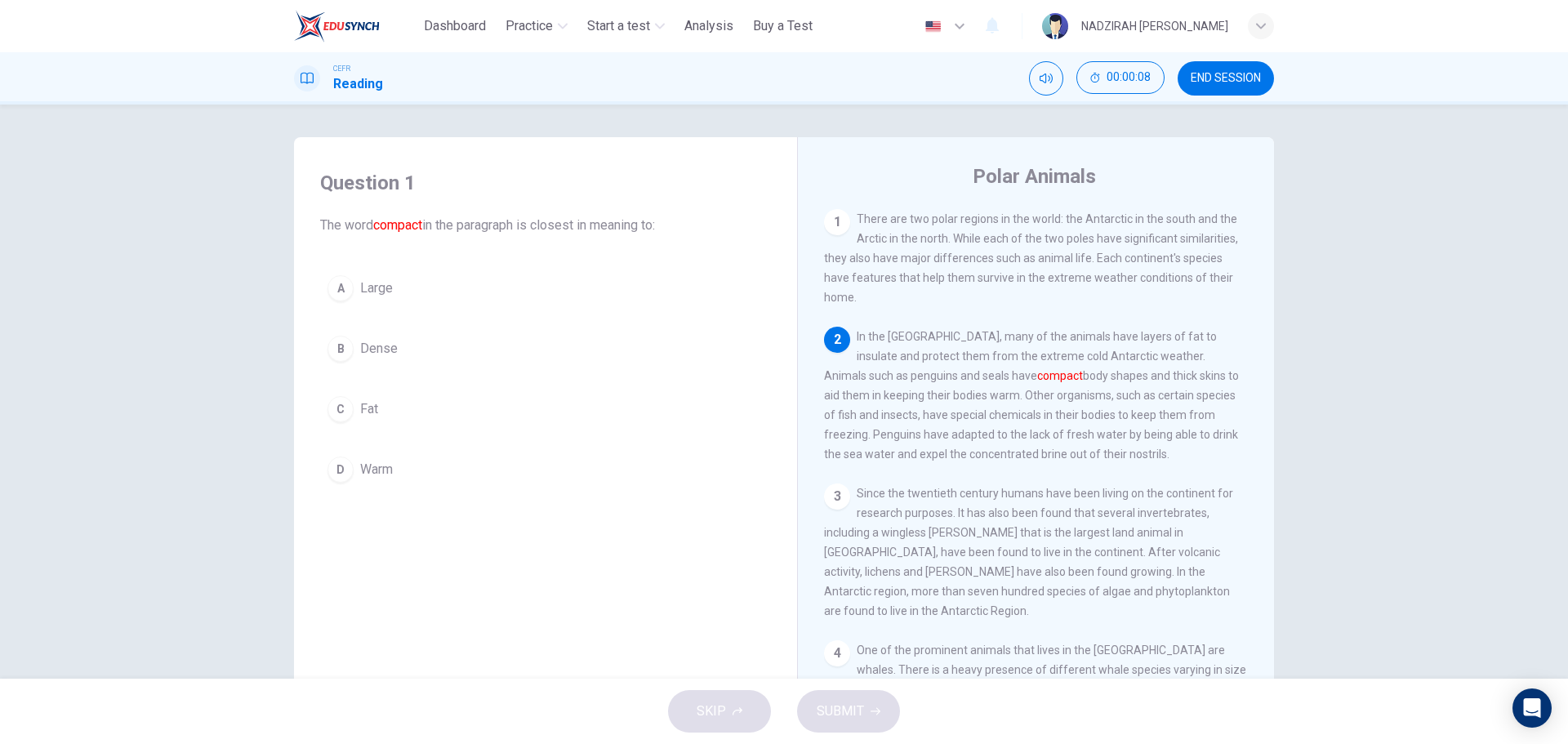
click at [370, 353] on span "Dense" at bounding box center [379, 348] width 37 height 20
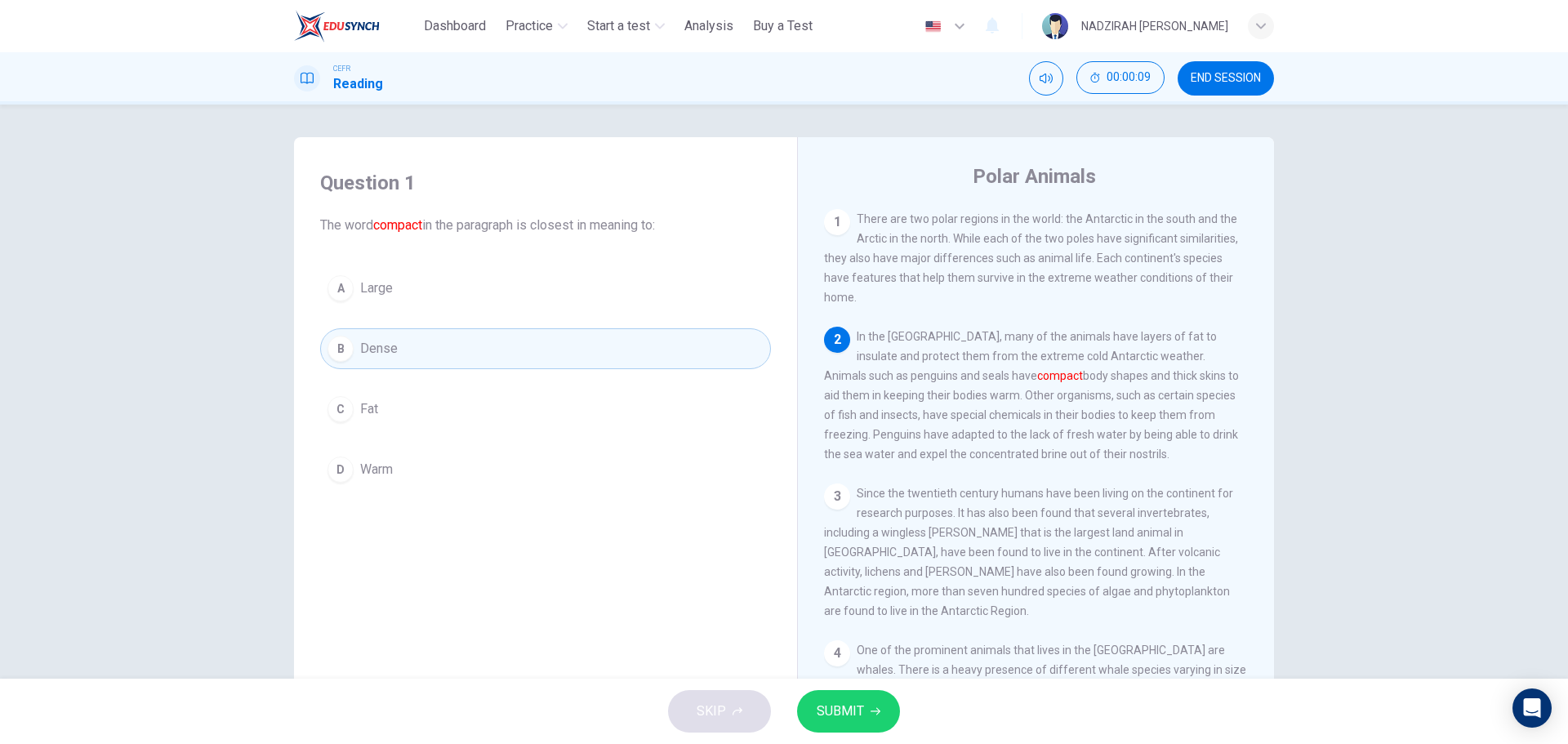
click at [885, 724] on button "SUBMIT" at bounding box center [849, 711] width 103 height 43
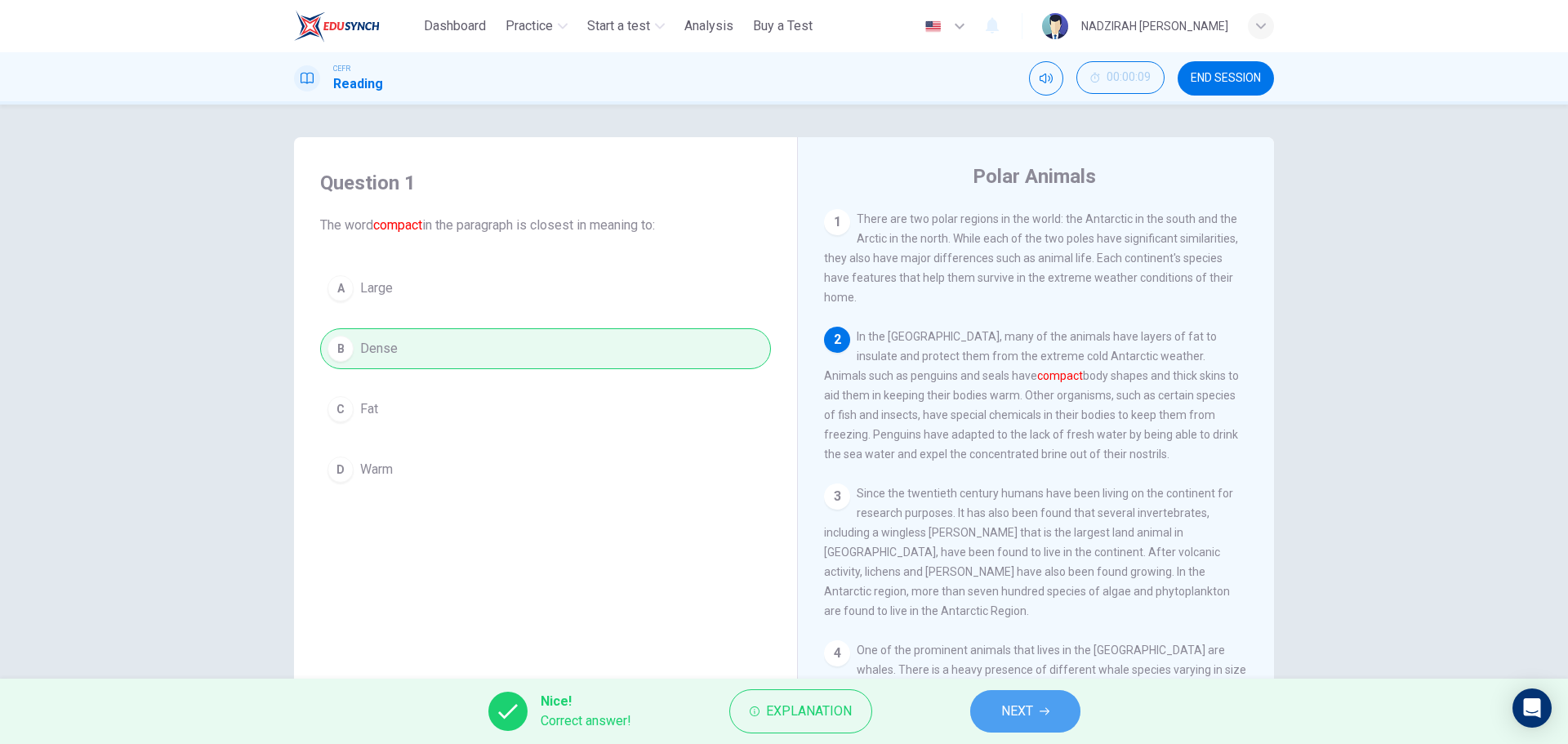
click at [1042, 716] on button "NEXT" at bounding box center [1025, 711] width 111 height 43
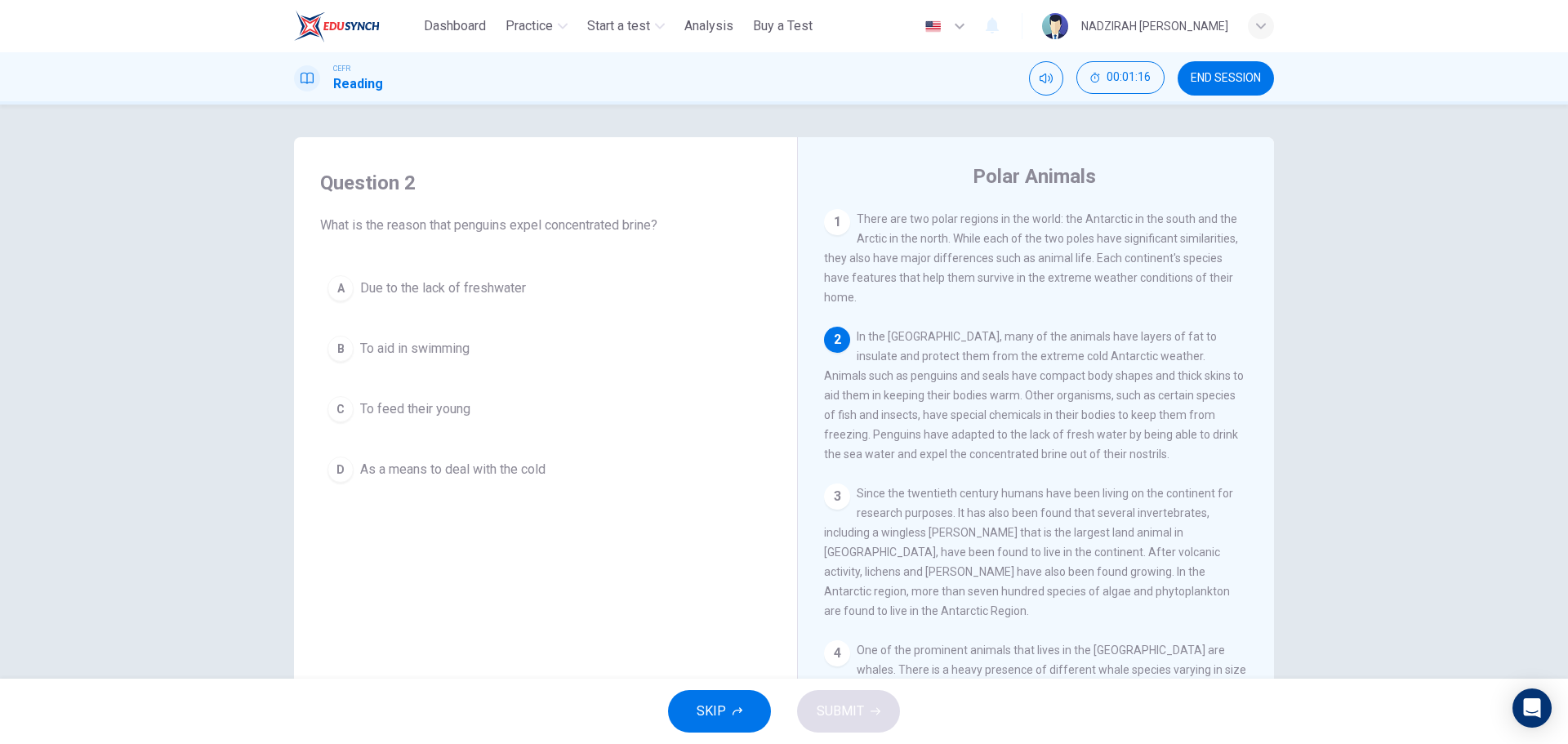
click at [427, 284] on span "Due to the lack of freshwater" at bounding box center [443, 287] width 166 height 20
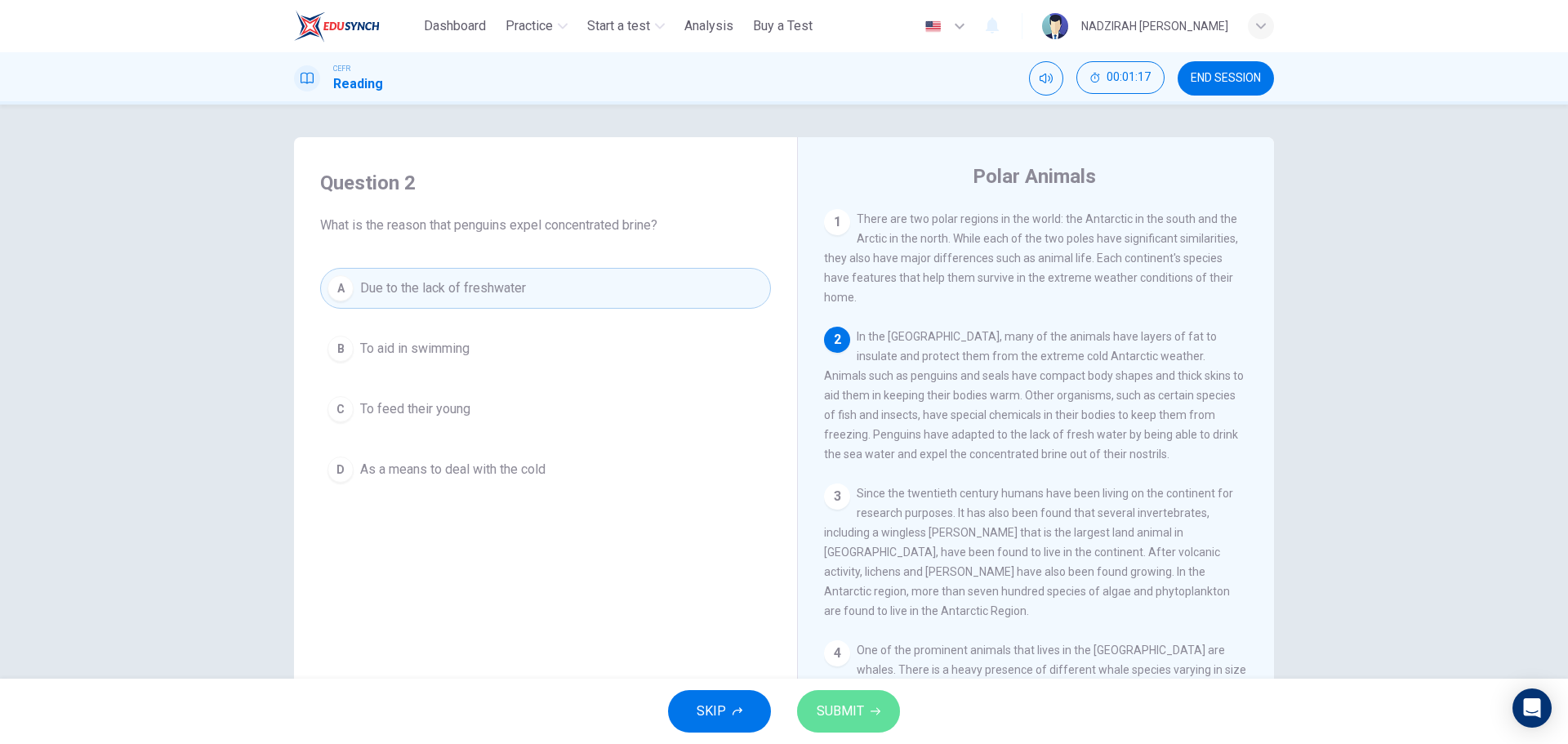
click at [855, 713] on span "SUBMIT" at bounding box center [840, 711] width 47 height 23
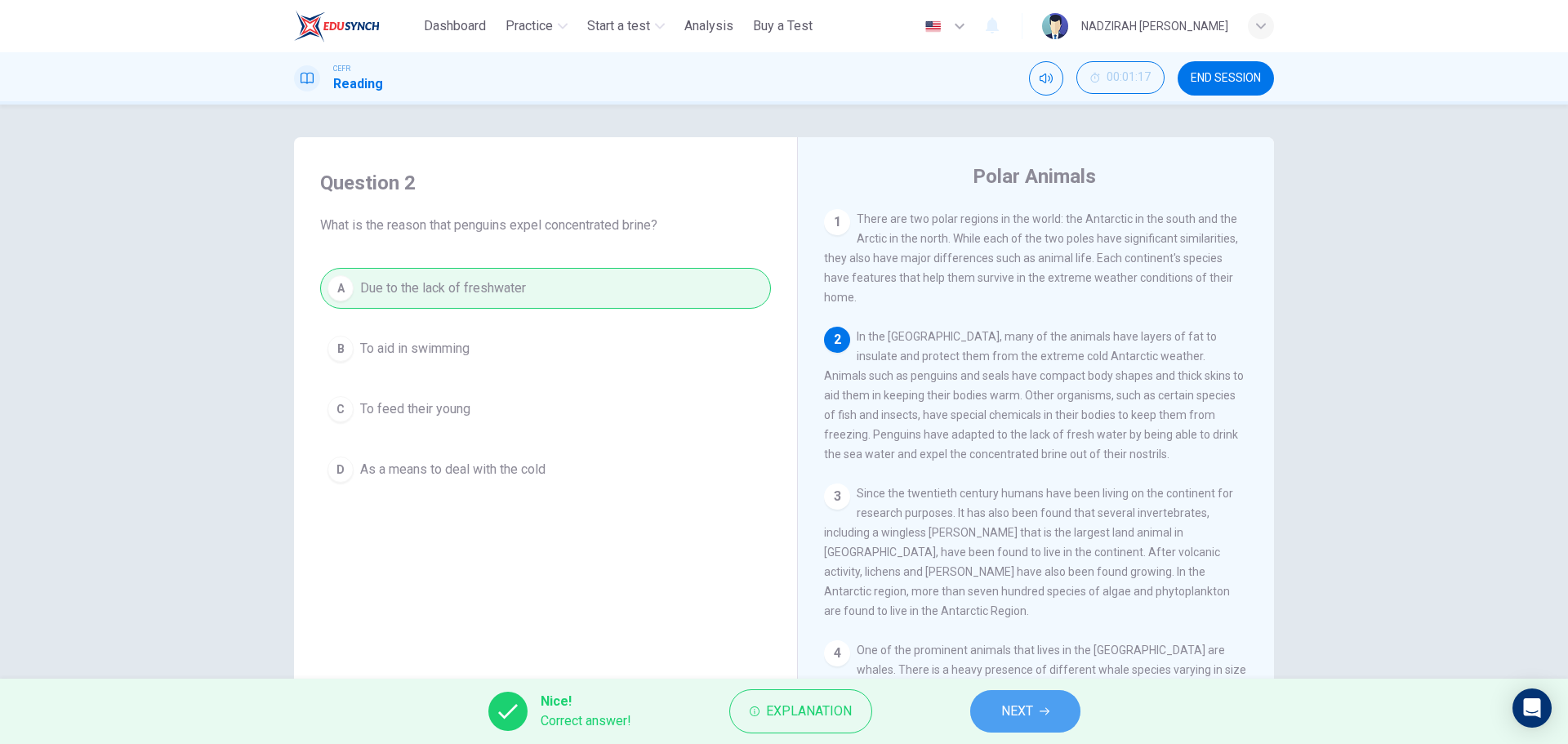
click at [1022, 711] on span "NEXT" at bounding box center [1017, 711] width 32 height 23
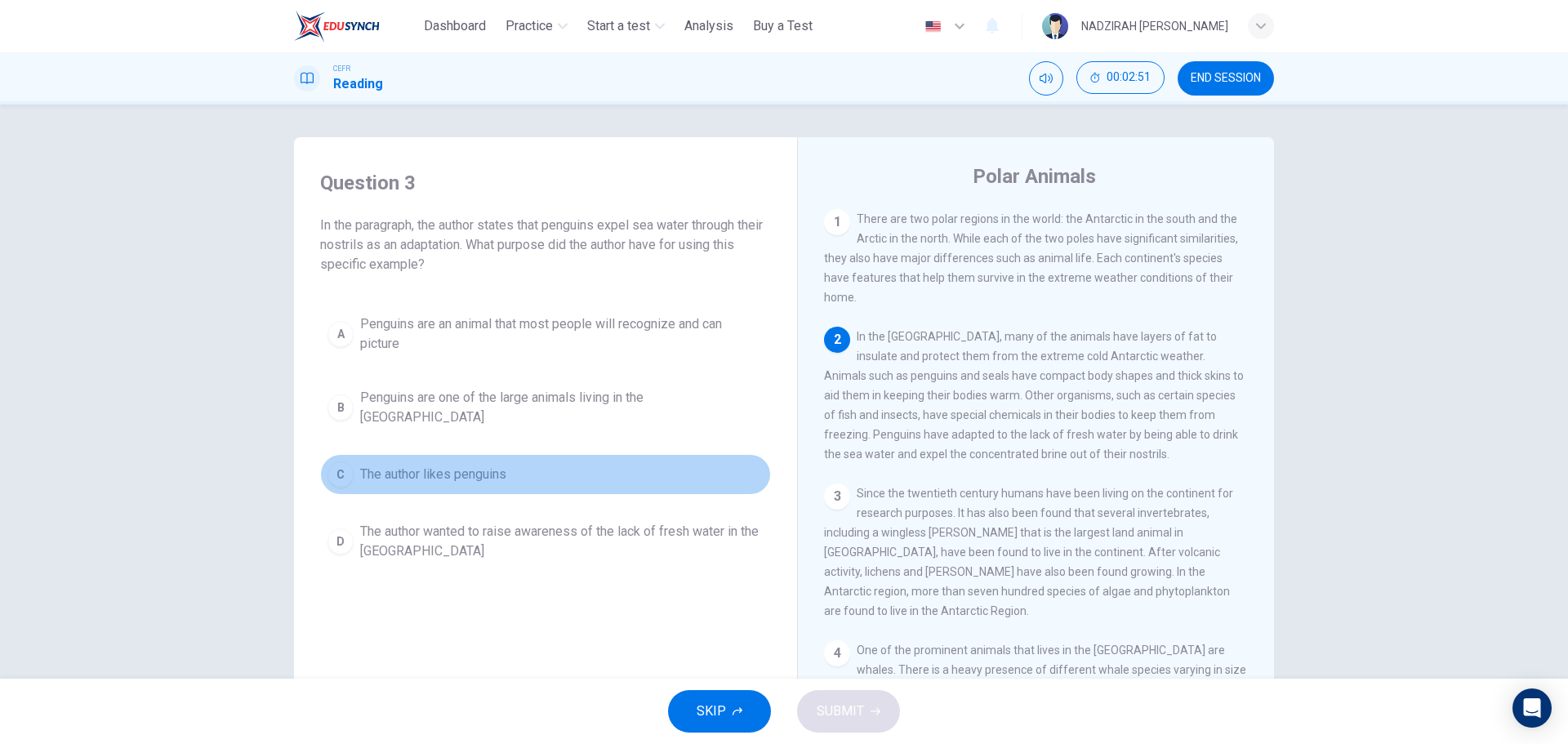
click at [420, 470] on span "The author likes penguins" at bounding box center [433, 473] width 146 height 20
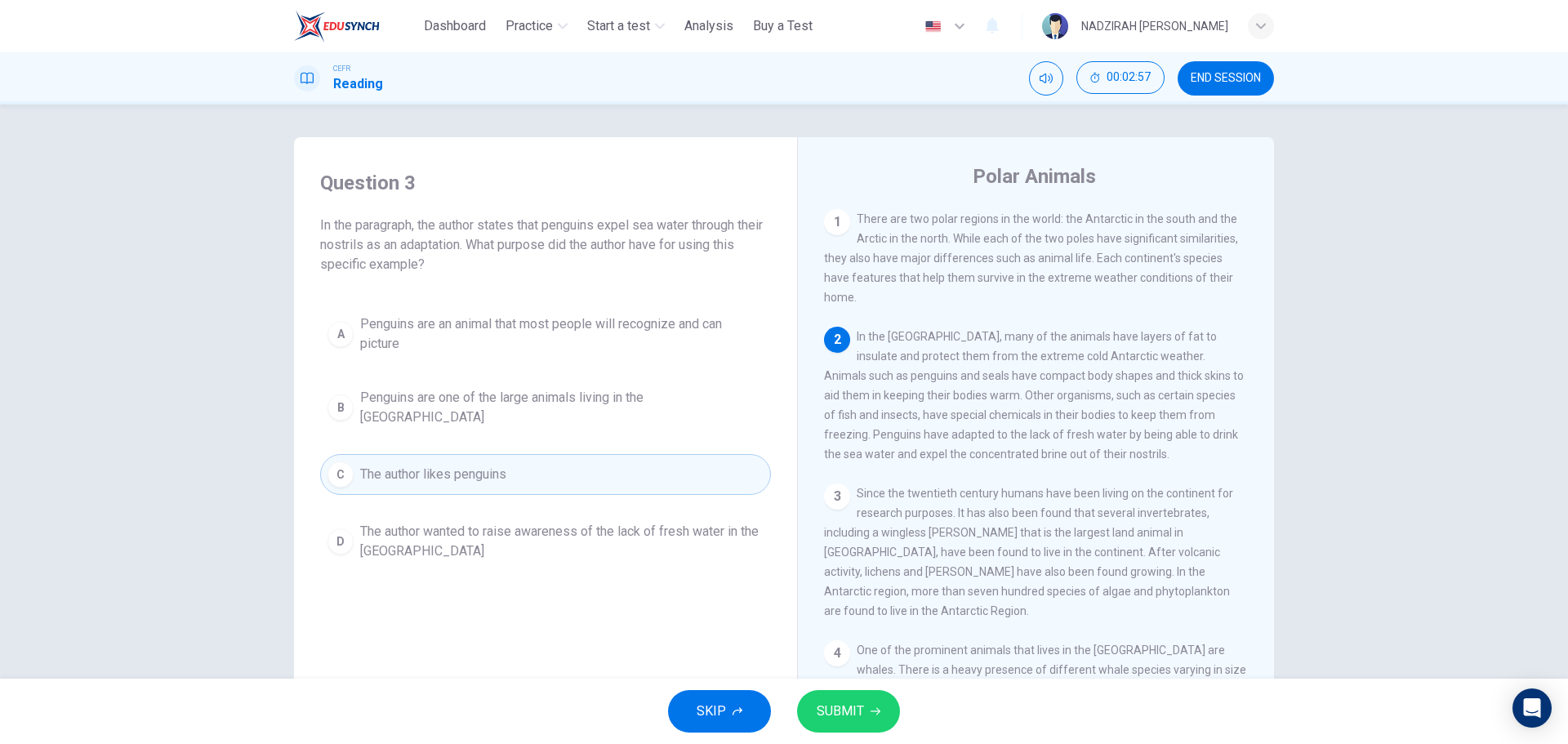
click at [508, 531] on span "The author wanted to raise awareness of the lack of fresh water in the Antarctic" at bounding box center [562, 541] width 404 height 39
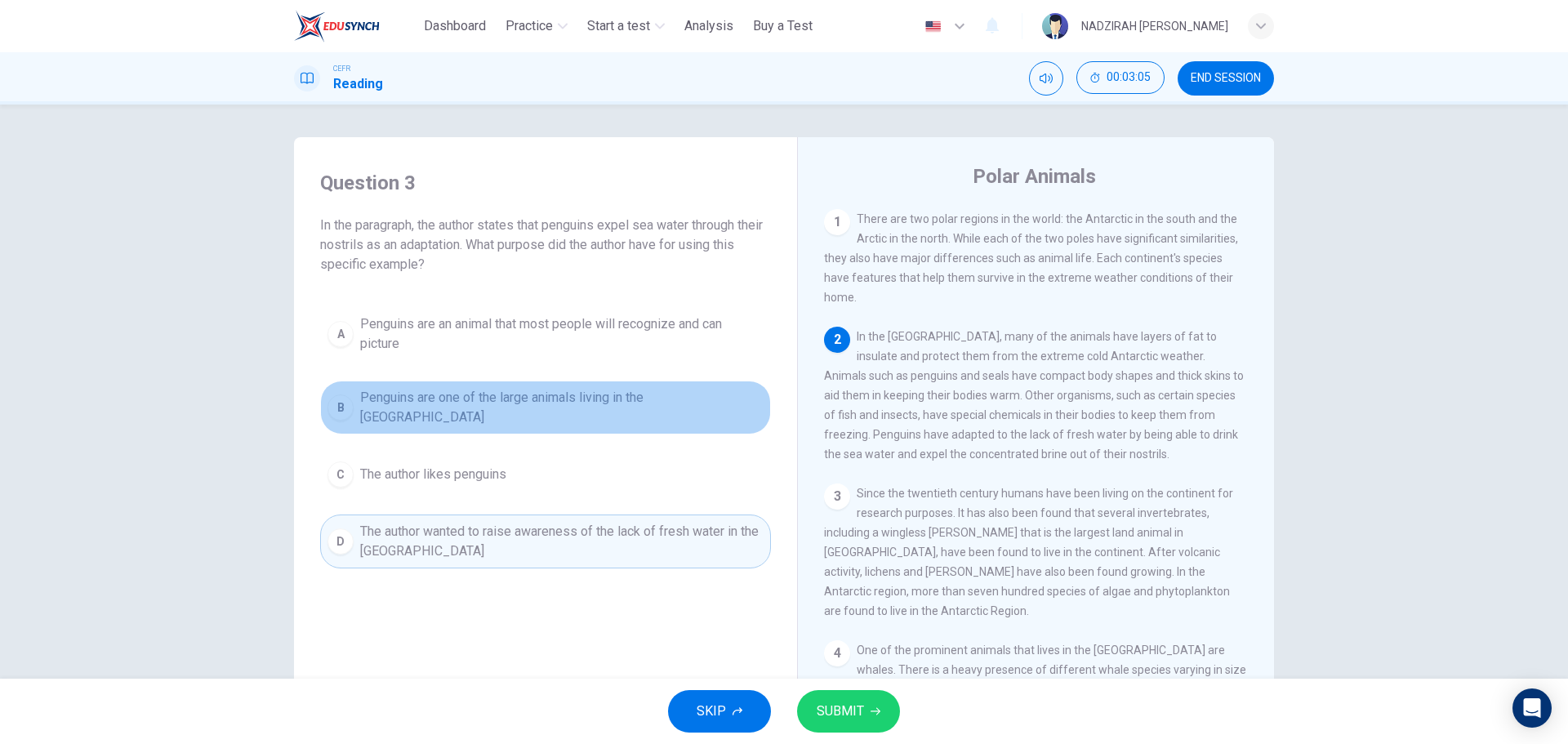
click at [560, 409] on span "Penguins are one of the large animals living in the Antarctic" at bounding box center [562, 407] width 404 height 39
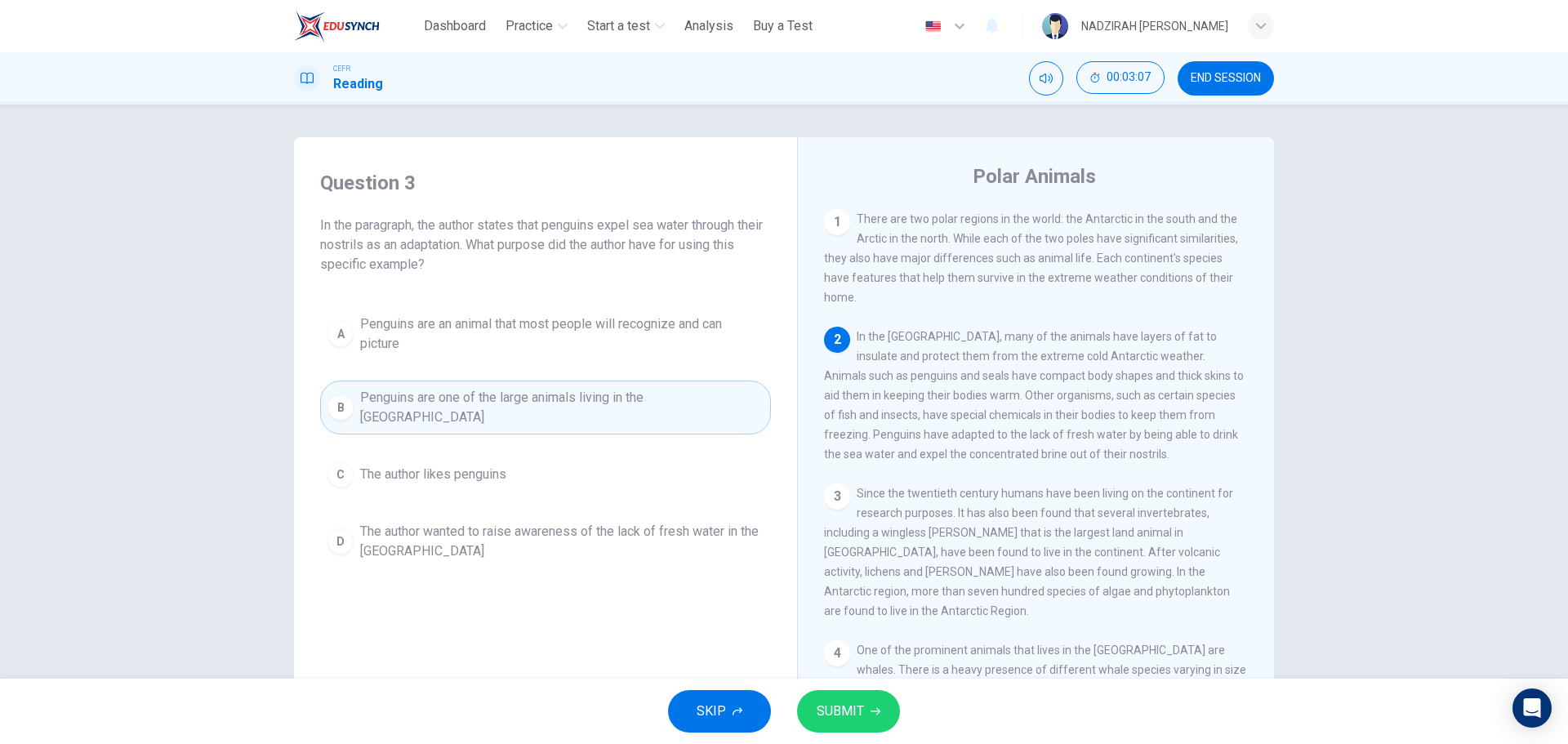
click at [606, 342] on span "Penguins are an animal that most people will recognize and can picture" at bounding box center [562, 334] width 404 height 39
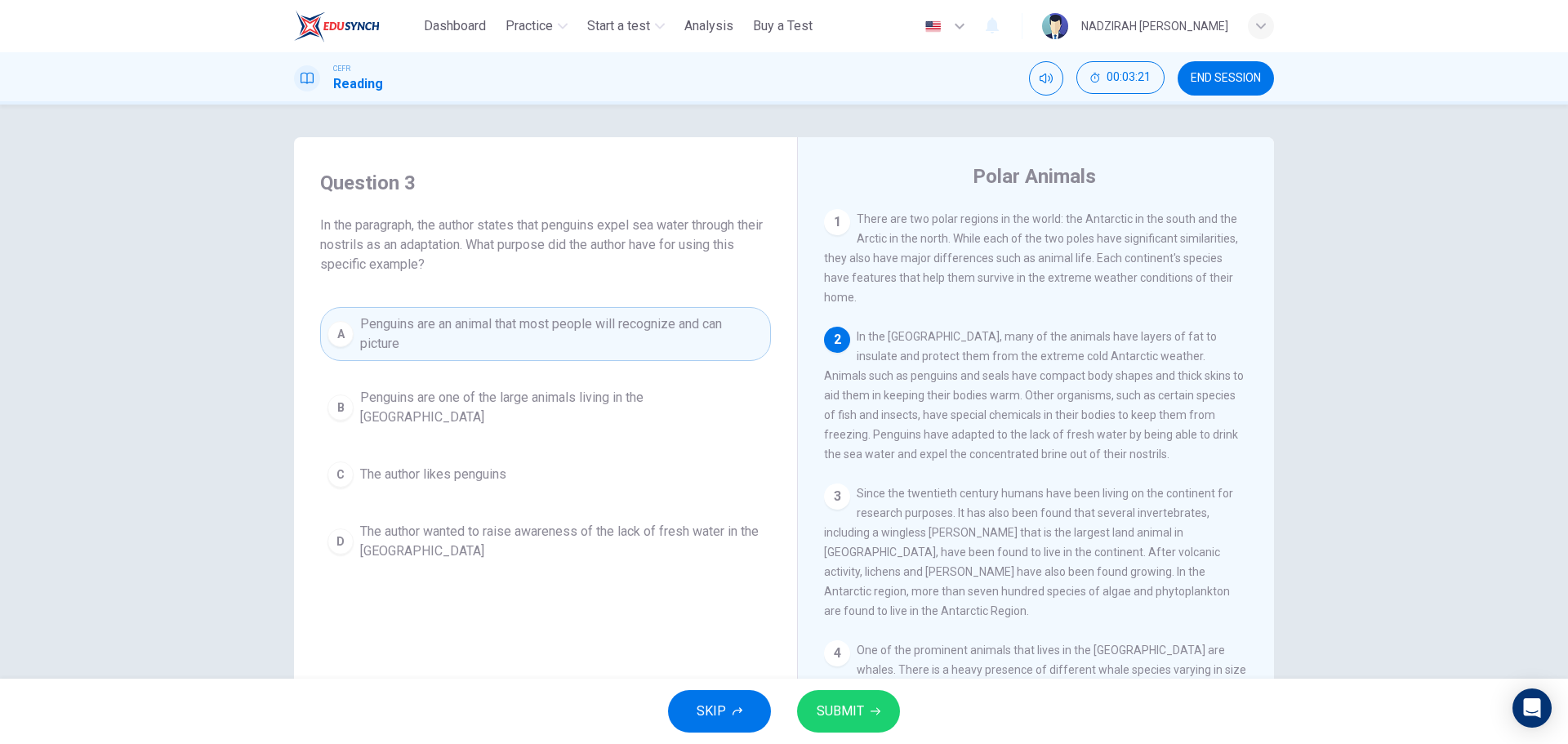
click at [509, 384] on button "B Penguins are one of the large animals living in the Antarctic" at bounding box center [545, 407] width 451 height 54
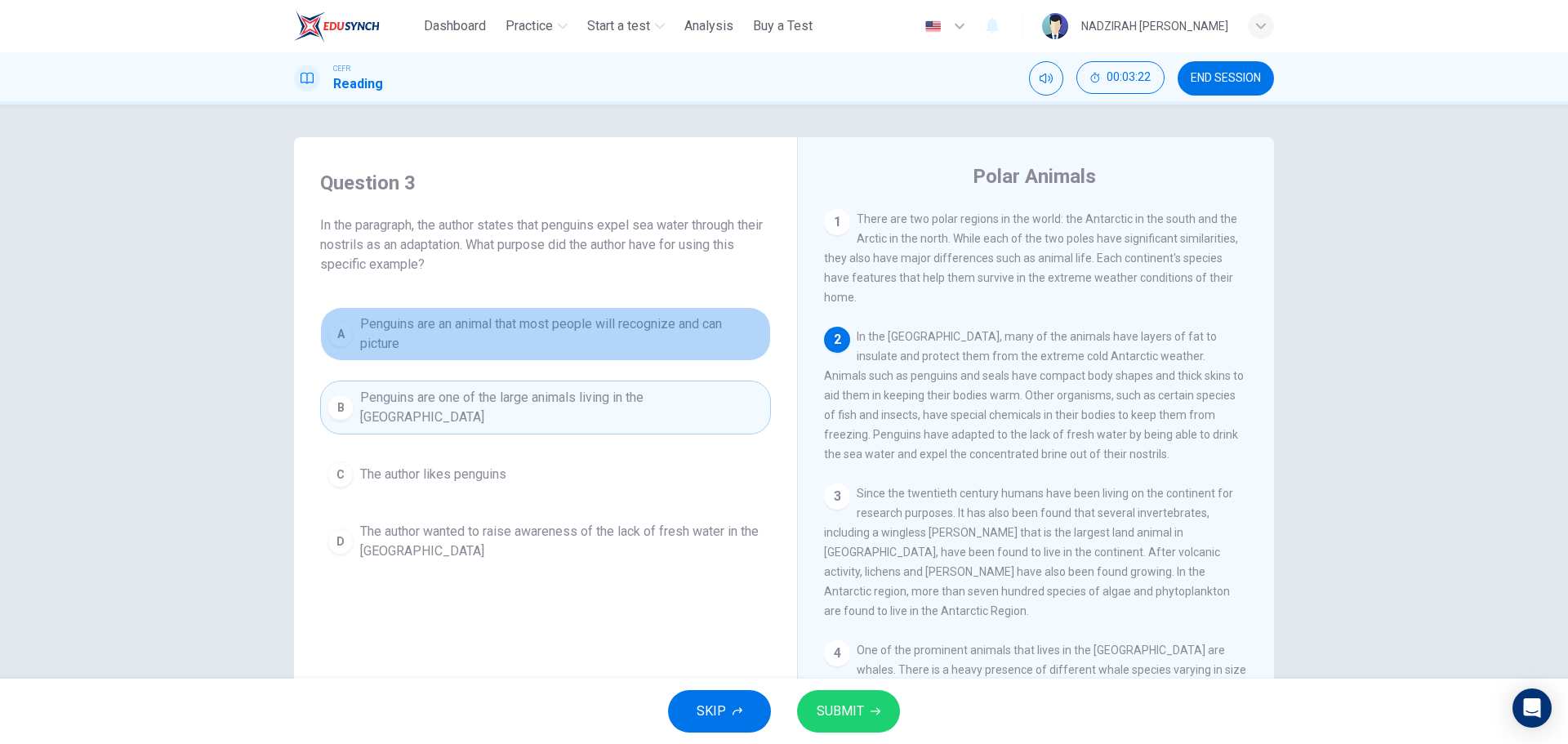
click at [523, 344] on span "Penguins are an animal that most people will recognize and can picture" at bounding box center [562, 334] width 404 height 39
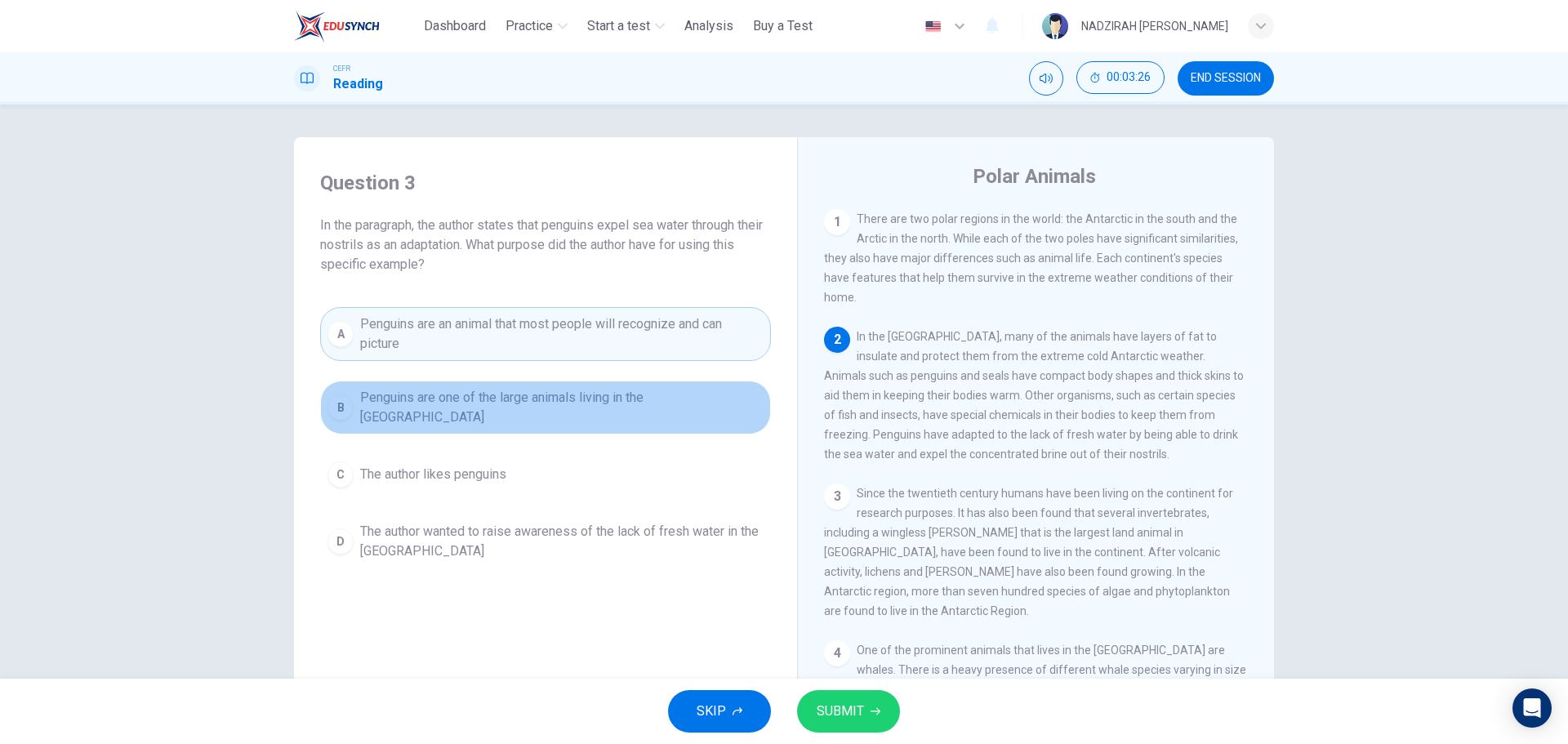
click at [543, 405] on span "Penguins are one of the large animals living in the Antarctic" at bounding box center [562, 407] width 404 height 39
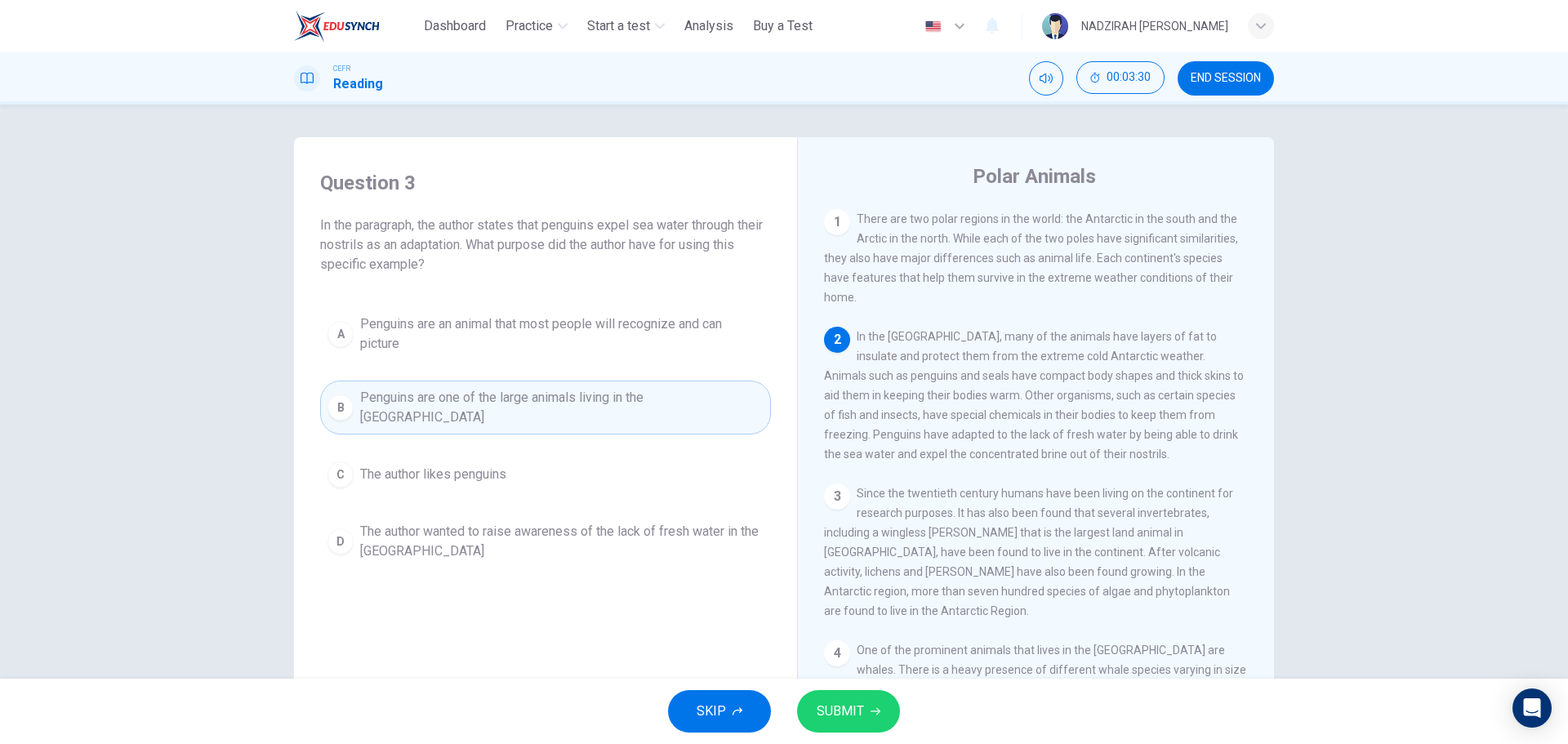
click at [490, 487] on div "A Penguins are an animal that most people will recognize and can picture B Peng…" at bounding box center [545, 437] width 451 height 261
click at [508, 548] on button "D The author wanted to raise awareness of the lack of fresh water in the Antarc…" at bounding box center [545, 541] width 451 height 54
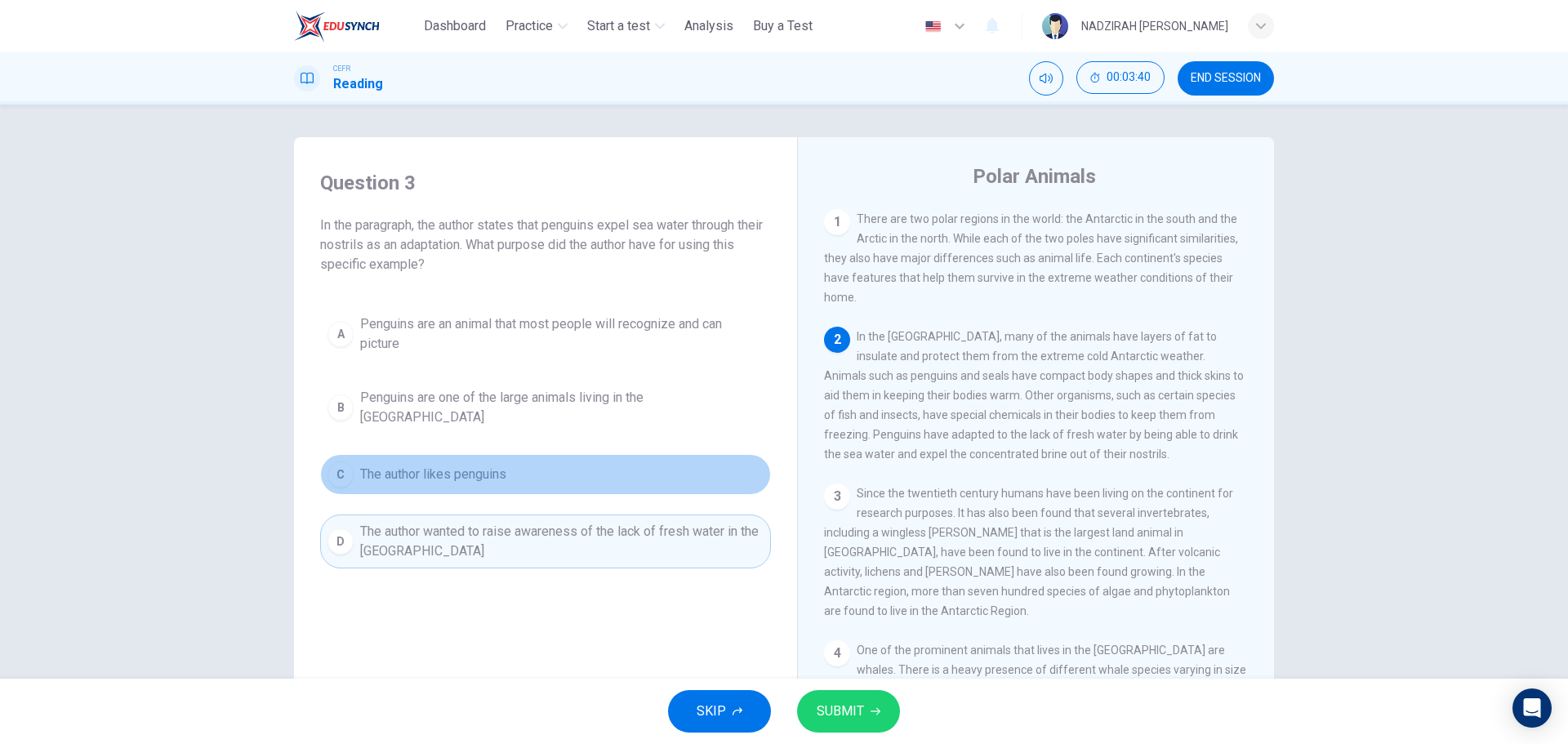
click at [410, 454] on button "C The author likes penguins" at bounding box center [545, 474] width 451 height 41
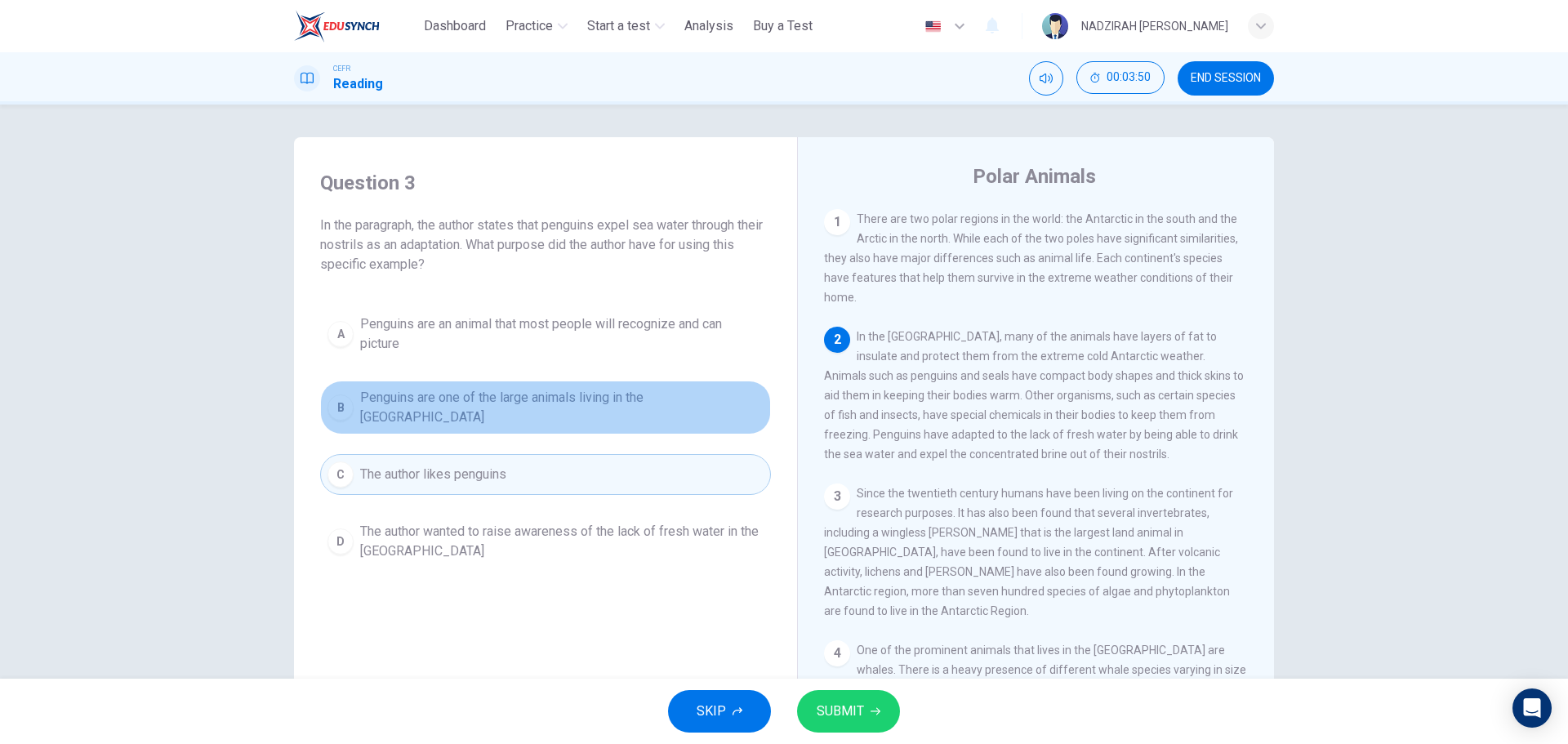
click at [545, 411] on button "B Penguins are one of the large animals living in the Antarctic" at bounding box center [545, 407] width 451 height 54
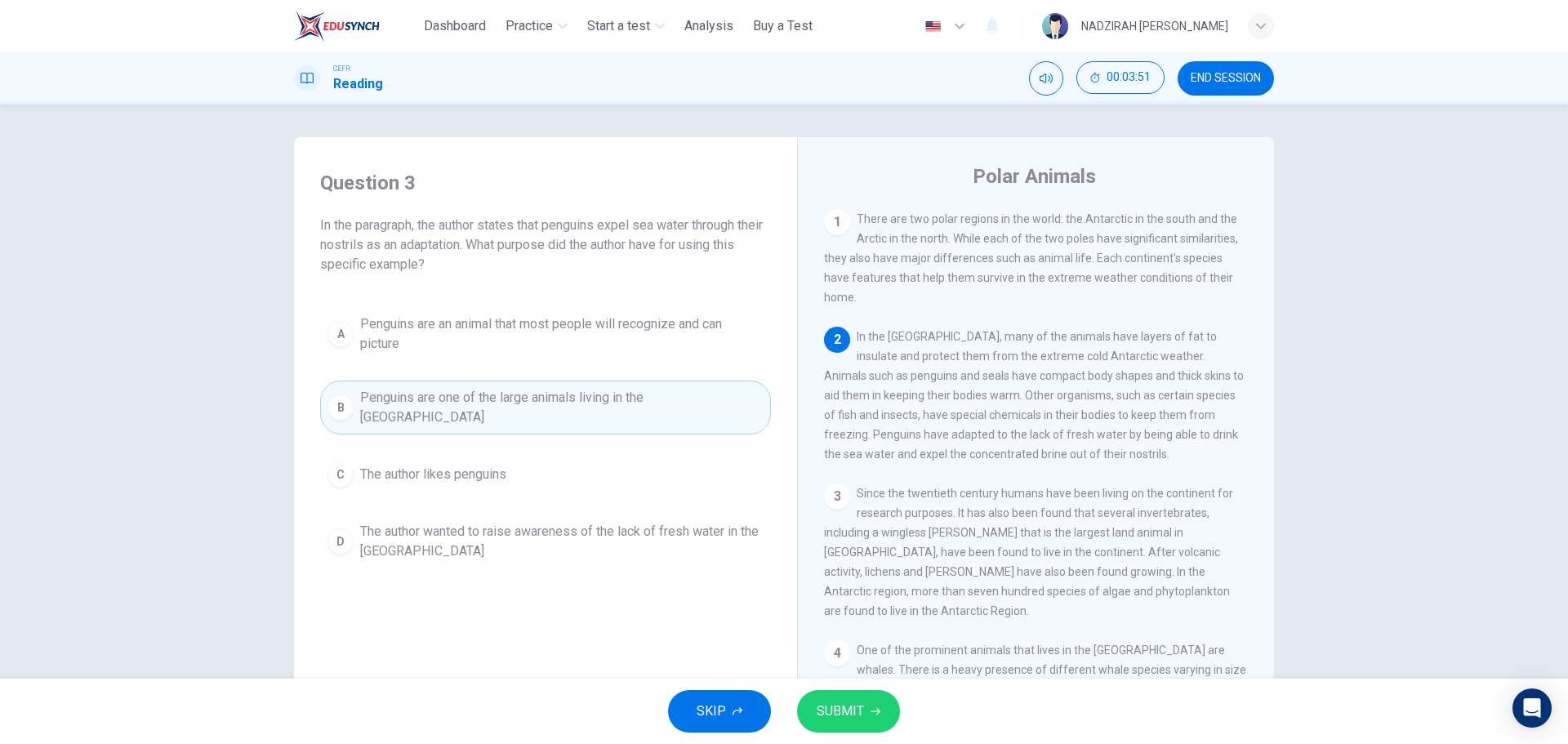
click at [628, 322] on span "Penguins are an animal that most people will recognize and can picture" at bounding box center [562, 334] width 404 height 39
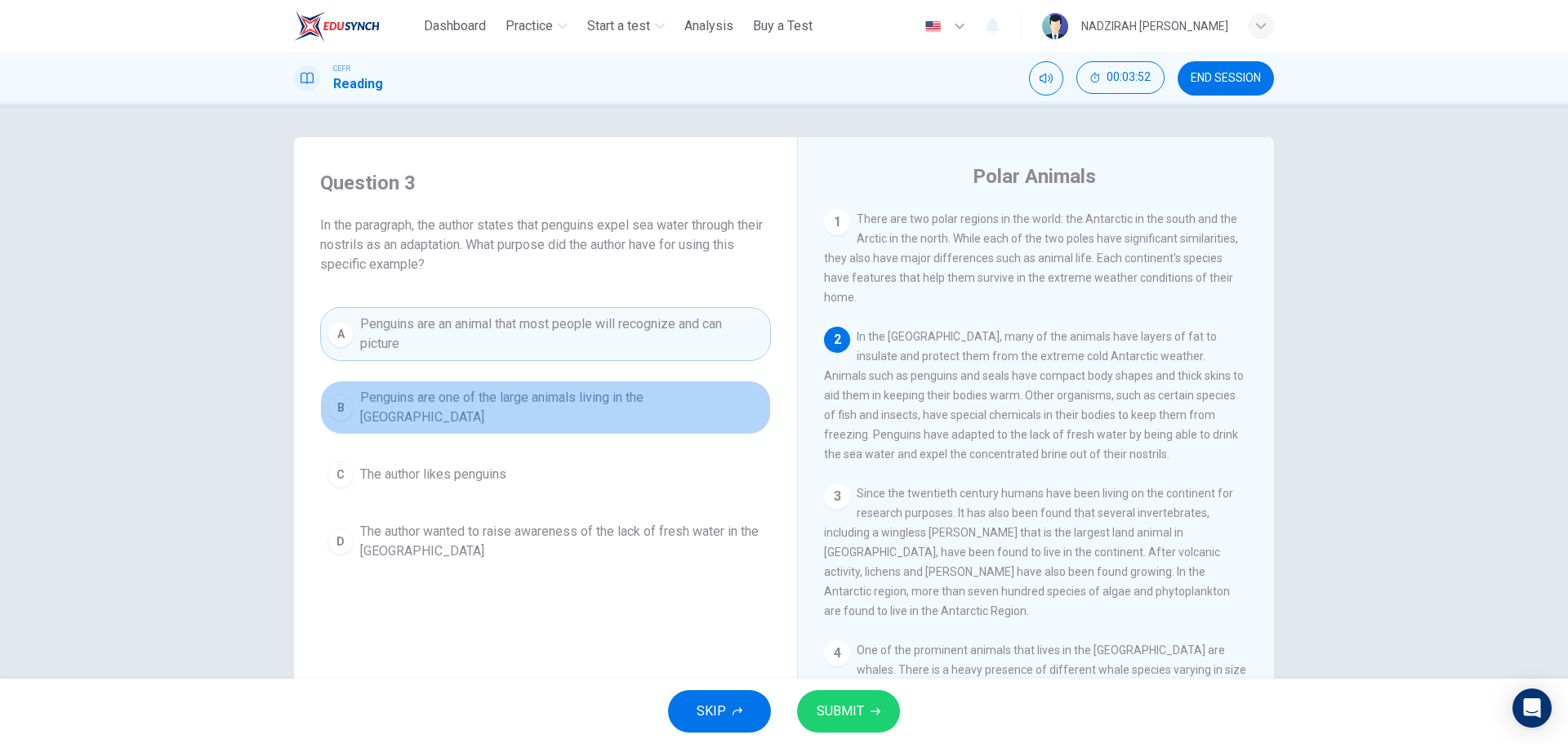
click at [625, 404] on span "Penguins are one of the large animals living in the Antarctic" at bounding box center [562, 407] width 404 height 39
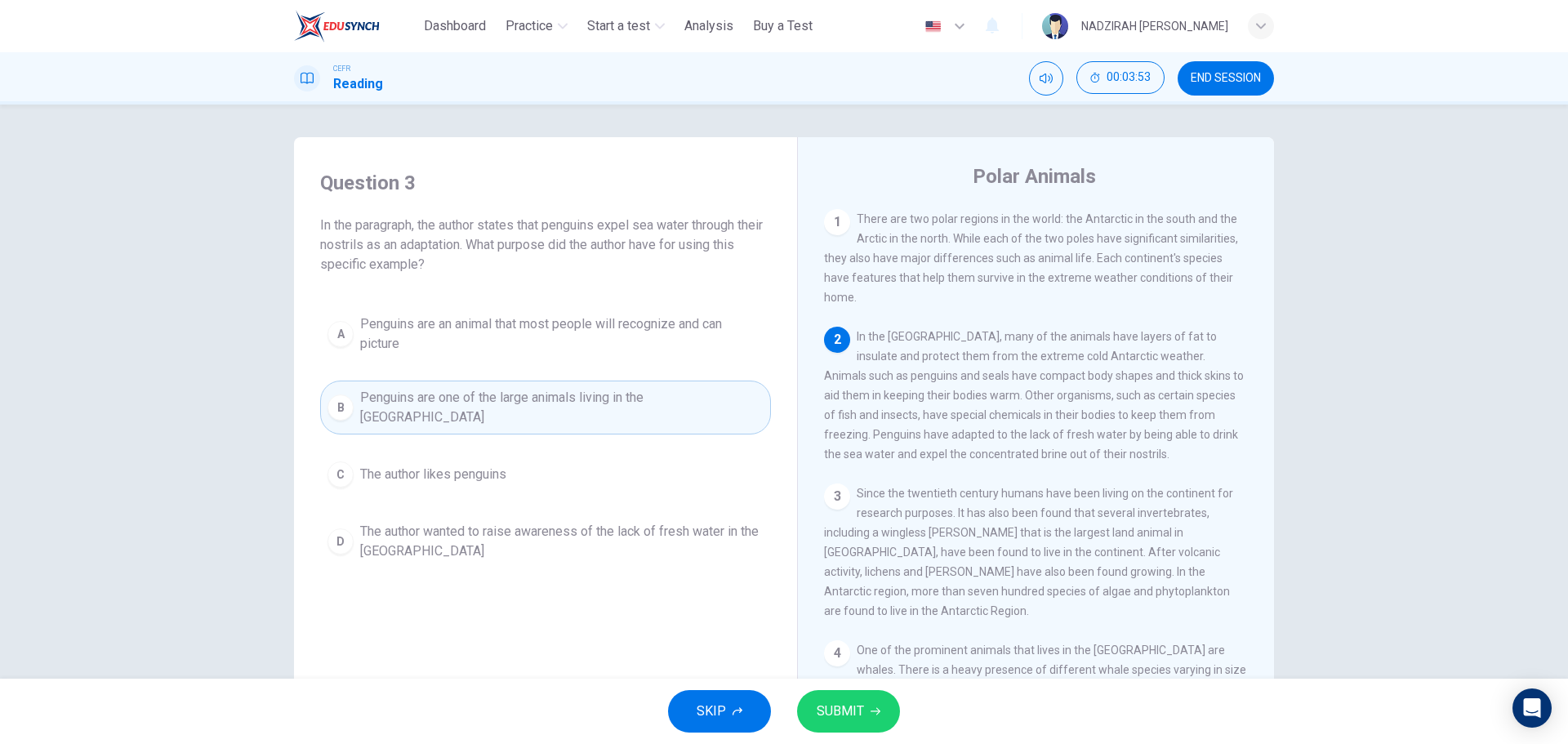
click at [847, 717] on span "SUBMIT" at bounding box center [840, 711] width 47 height 23
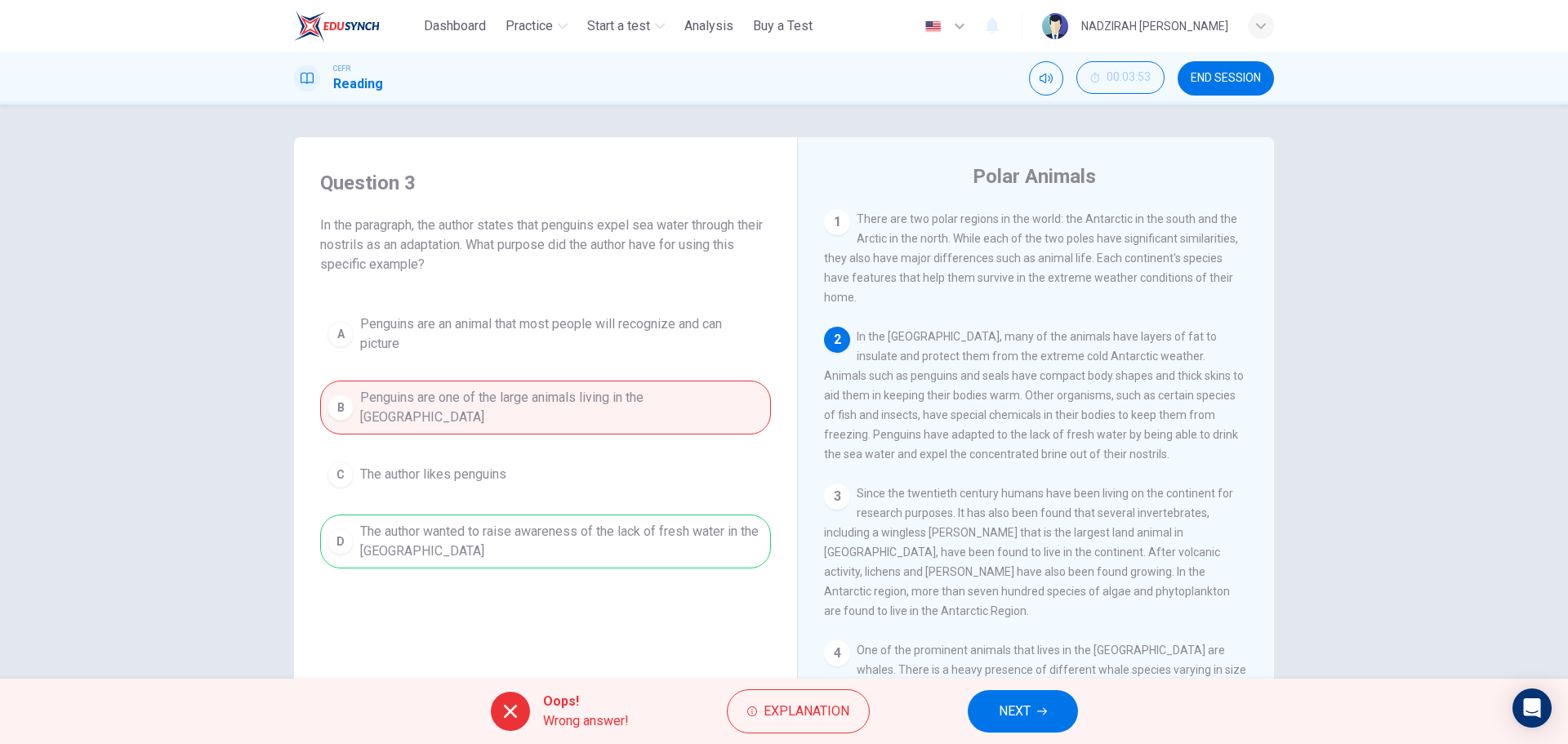
drag, startPoint x: 623, startPoint y: 567, endPoint x: 644, endPoint y: 585, distance: 27.7
click at [623, 567] on div "Question 3 In the paragraph, the author states that penguins expel sea water th…" at bounding box center [545, 368] width 477 height 431
click at [990, 706] on button "NEXT" at bounding box center [1023, 711] width 111 height 43
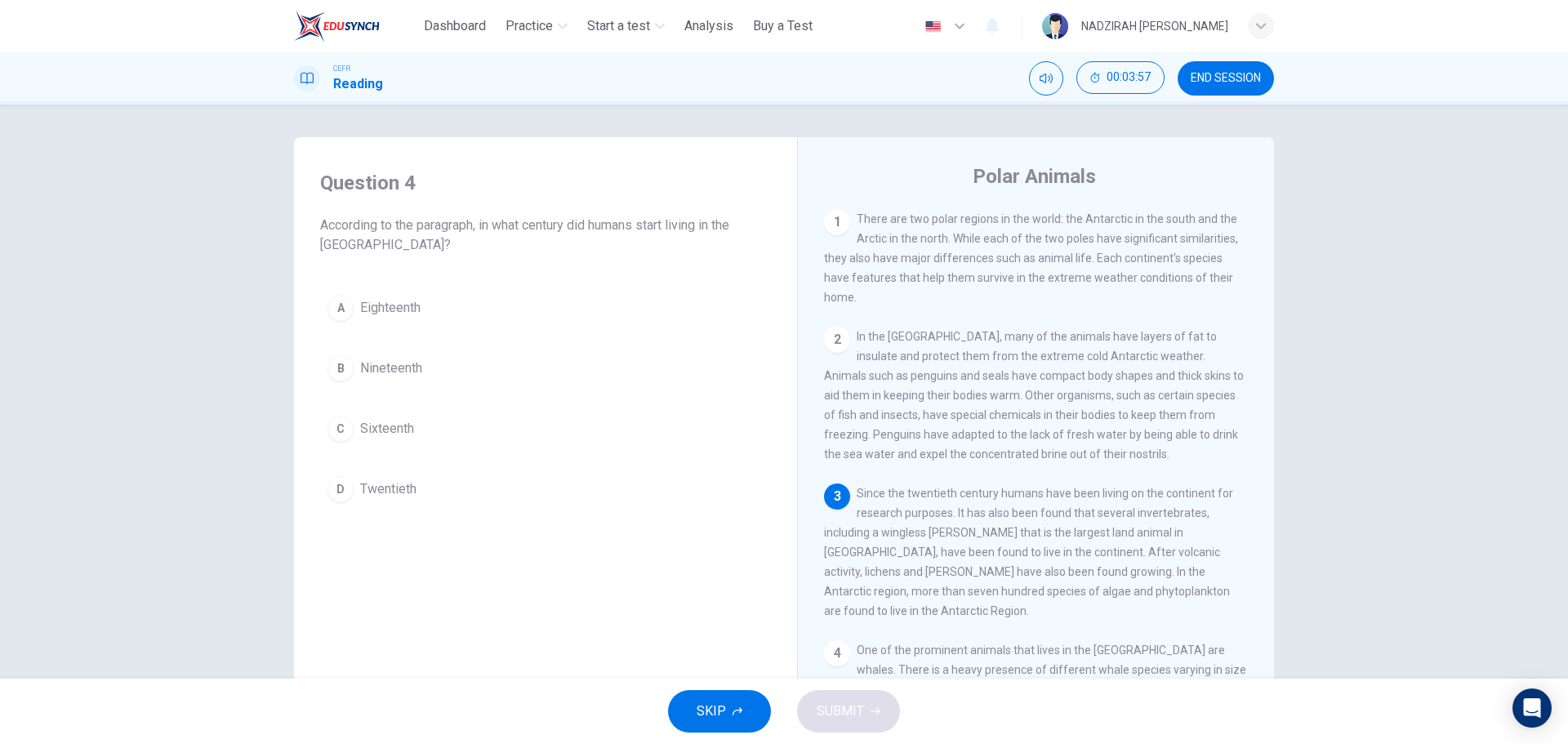
click at [553, 478] on button "D Twentieth" at bounding box center [545, 489] width 451 height 41
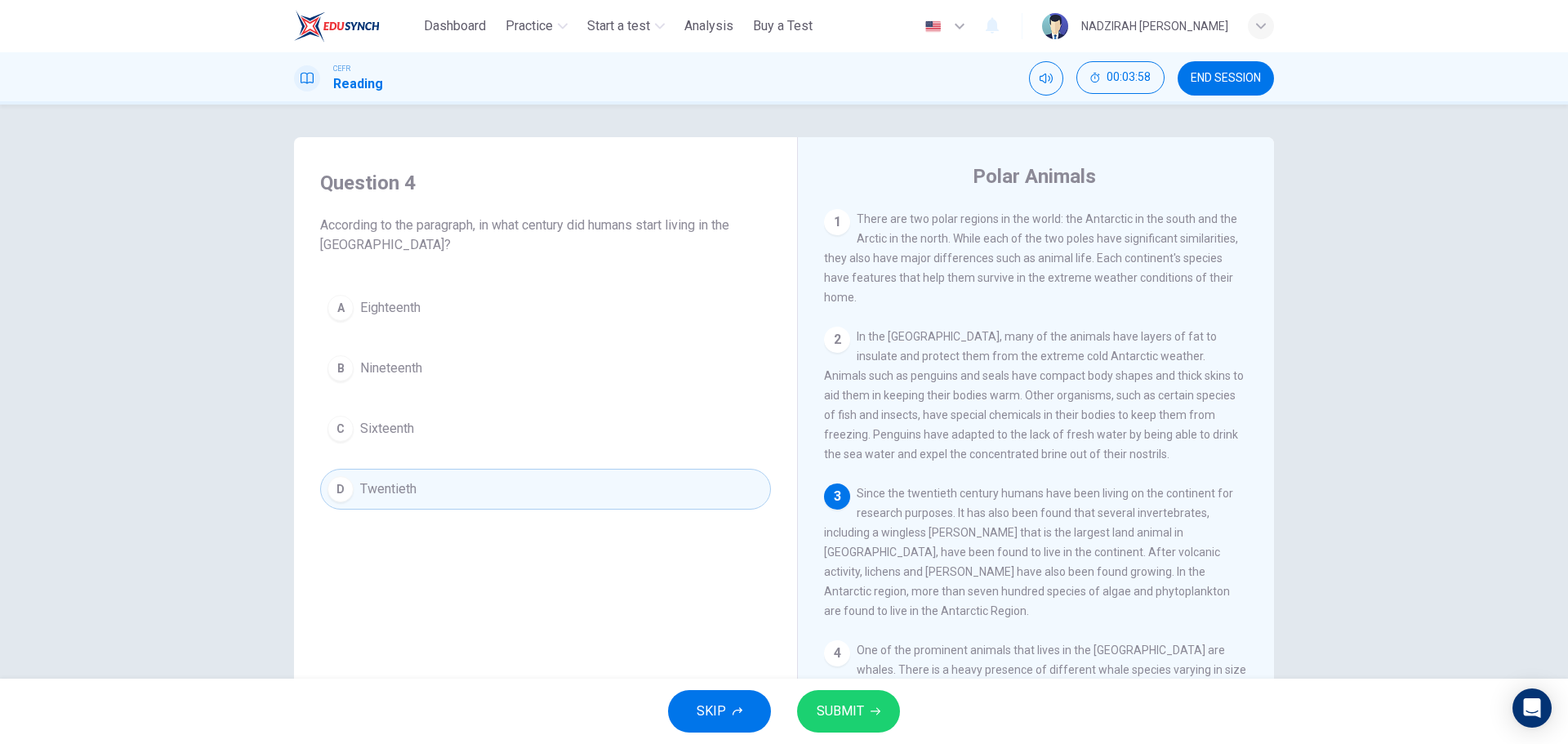
scroll to position [164, 0]
click at [594, 587] on div "Question 4 According to the paragraph, in what century did humans start living …" at bounding box center [545, 429] width 477 height 551
click at [859, 698] on button "SUBMIT" at bounding box center [849, 711] width 103 height 43
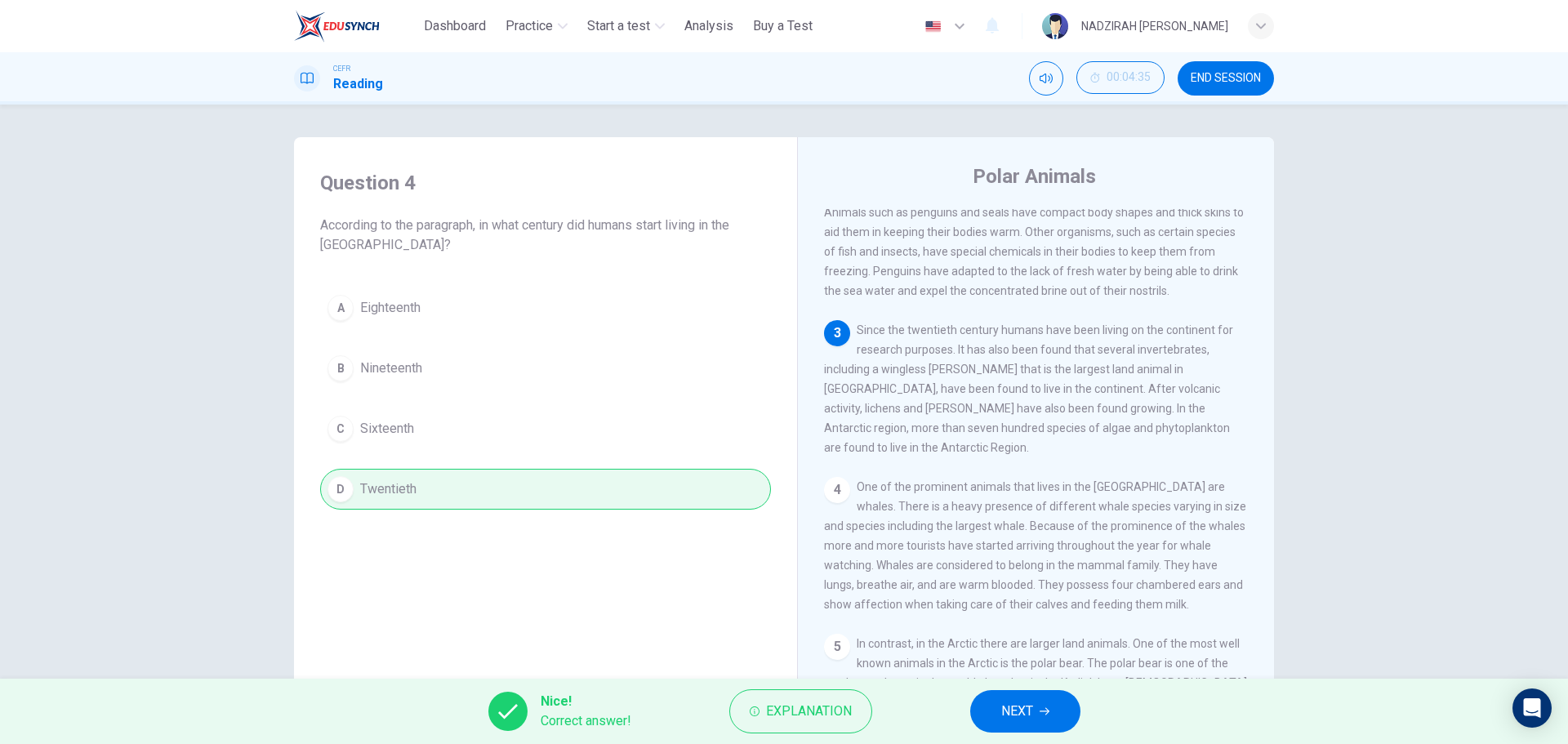
click at [979, 715] on button "NEXT" at bounding box center [1025, 711] width 111 height 43
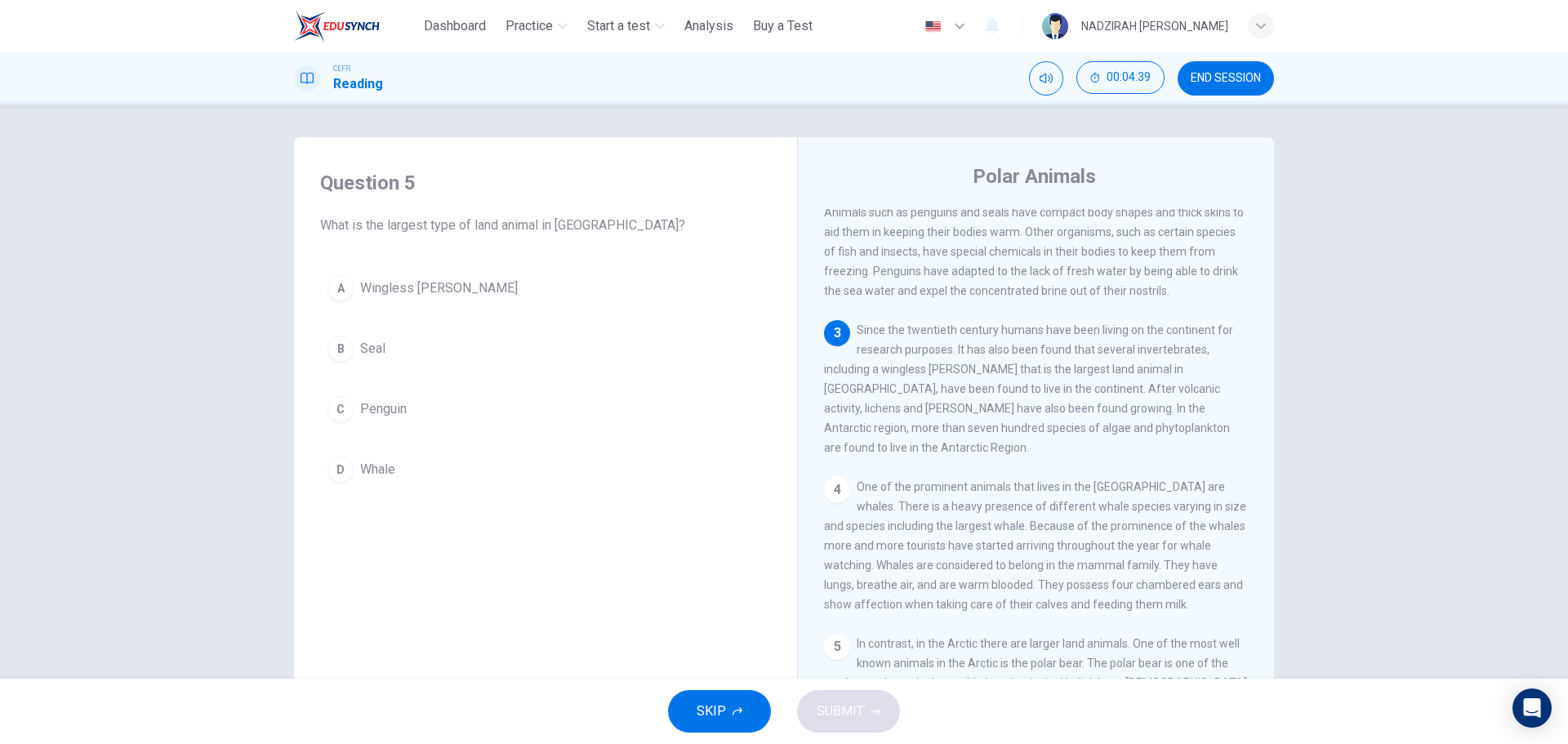
click at [442, 292] on span "Wingless midge" at bounding box center [438, 287] width 157 height 20
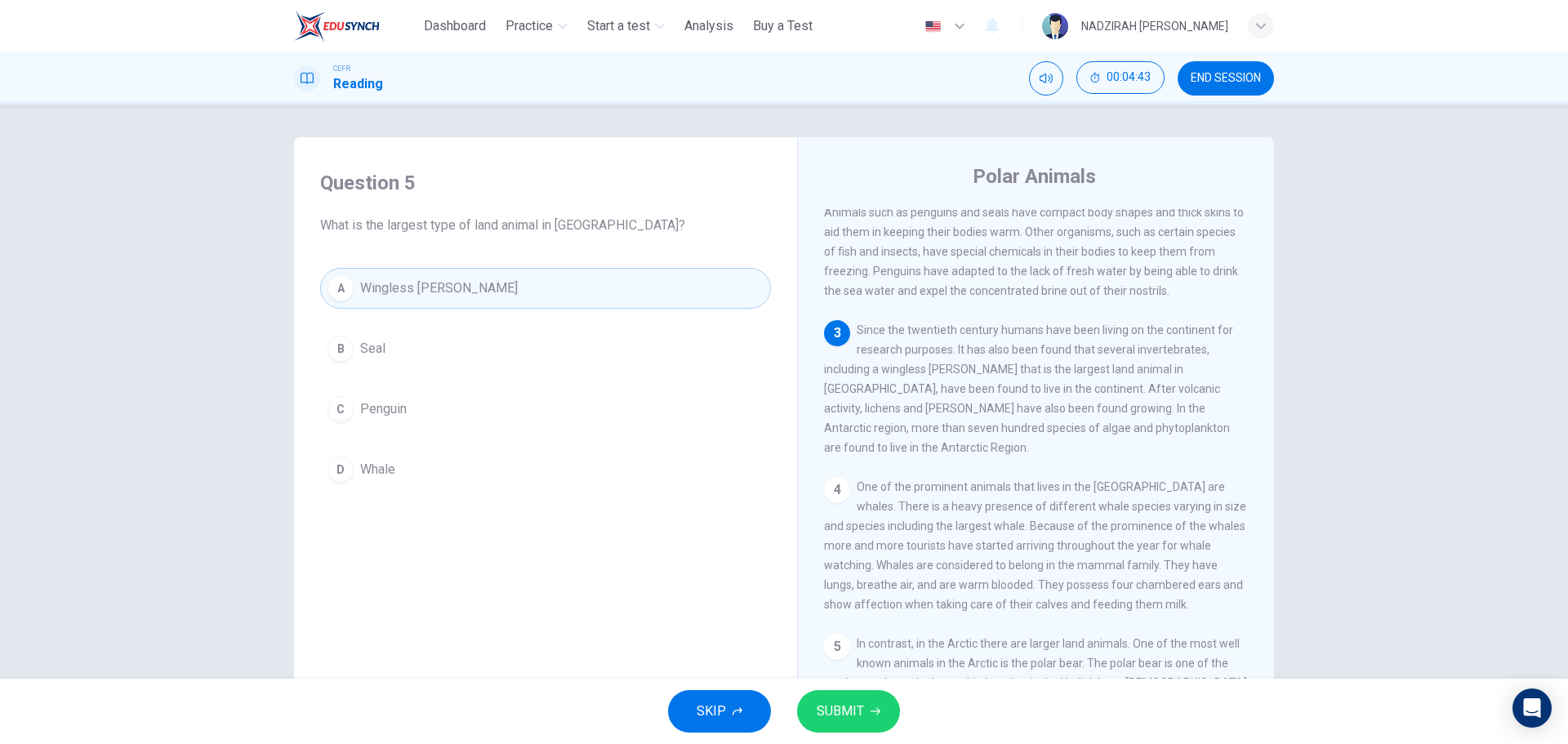
click at [858, 692] on button "SUBMIT" at bounding box center [849, 711] width 103 height 43
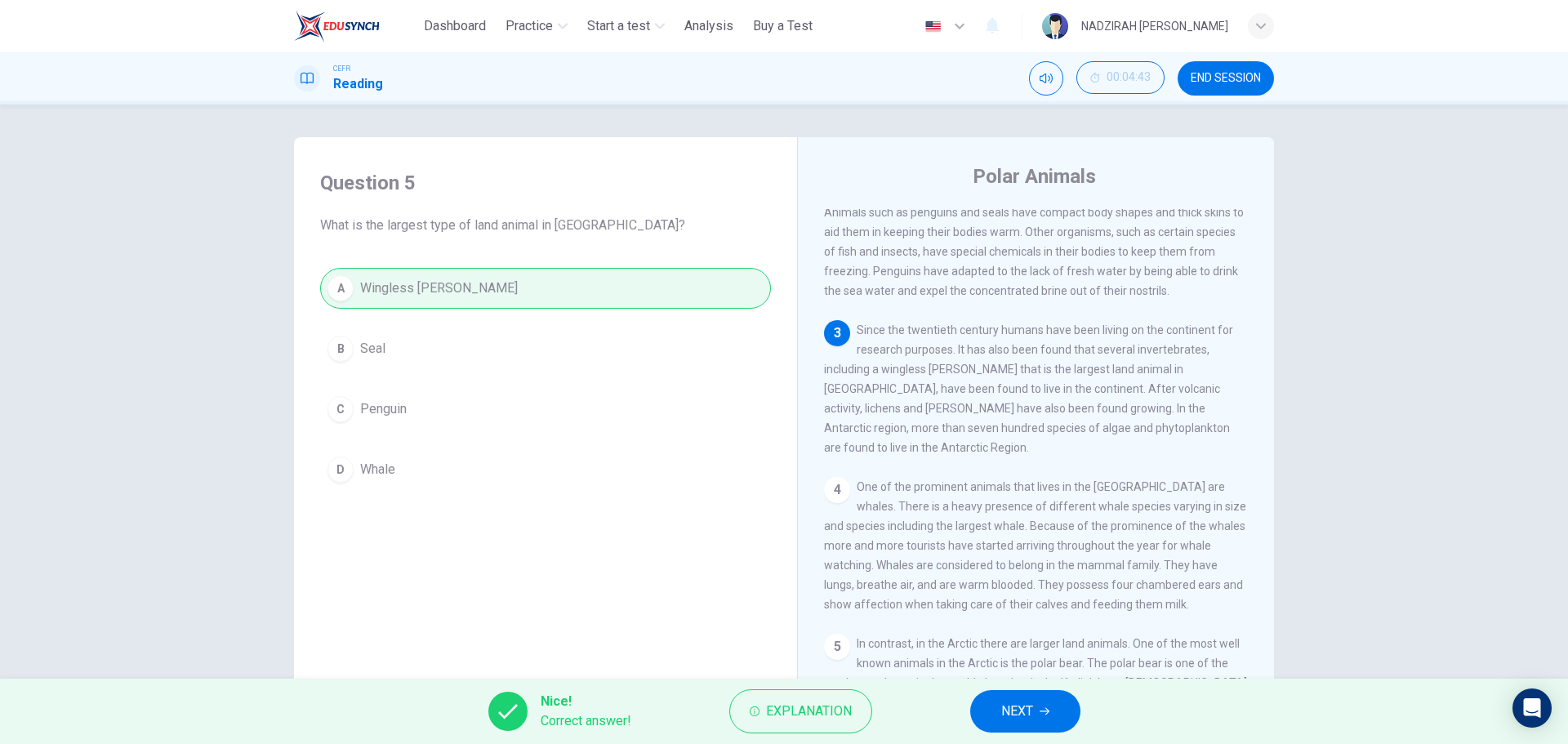
click at [997, 720] on button "NEXT" at bounding box center [1025, 711] width 111 height 43
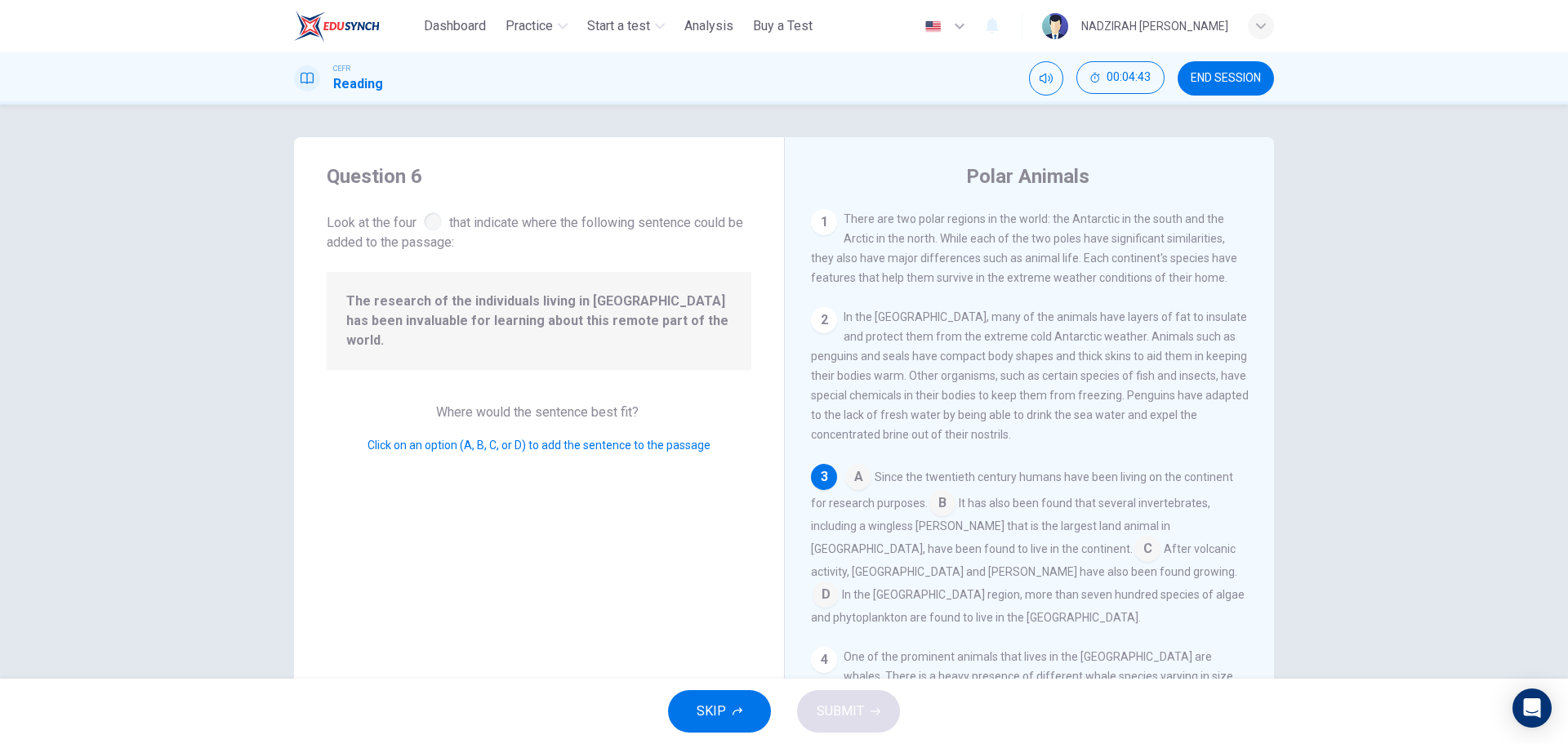
scroll to position [101, 0]
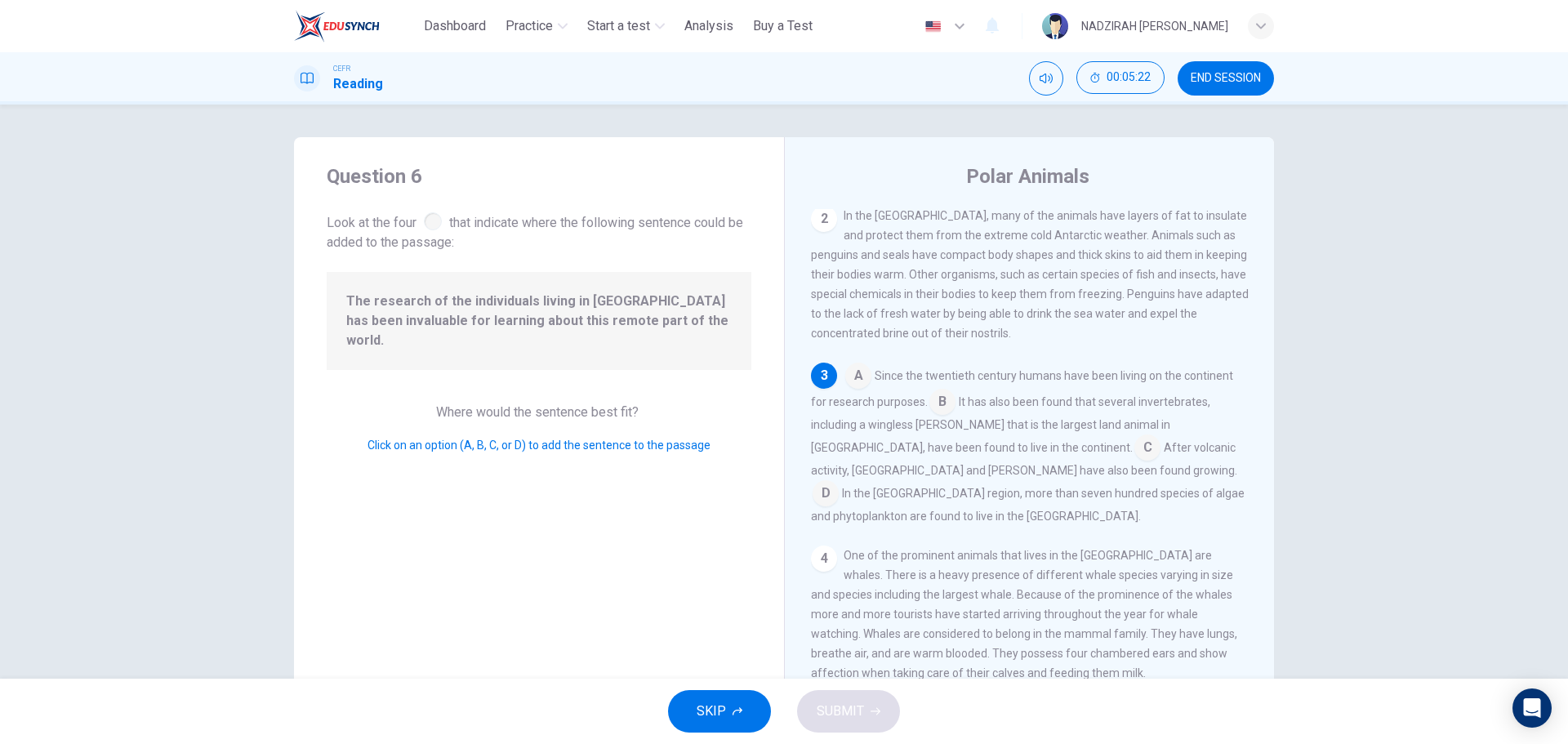
click at [857, 388] on input at bounding box center [859, 378] width 26 height 26
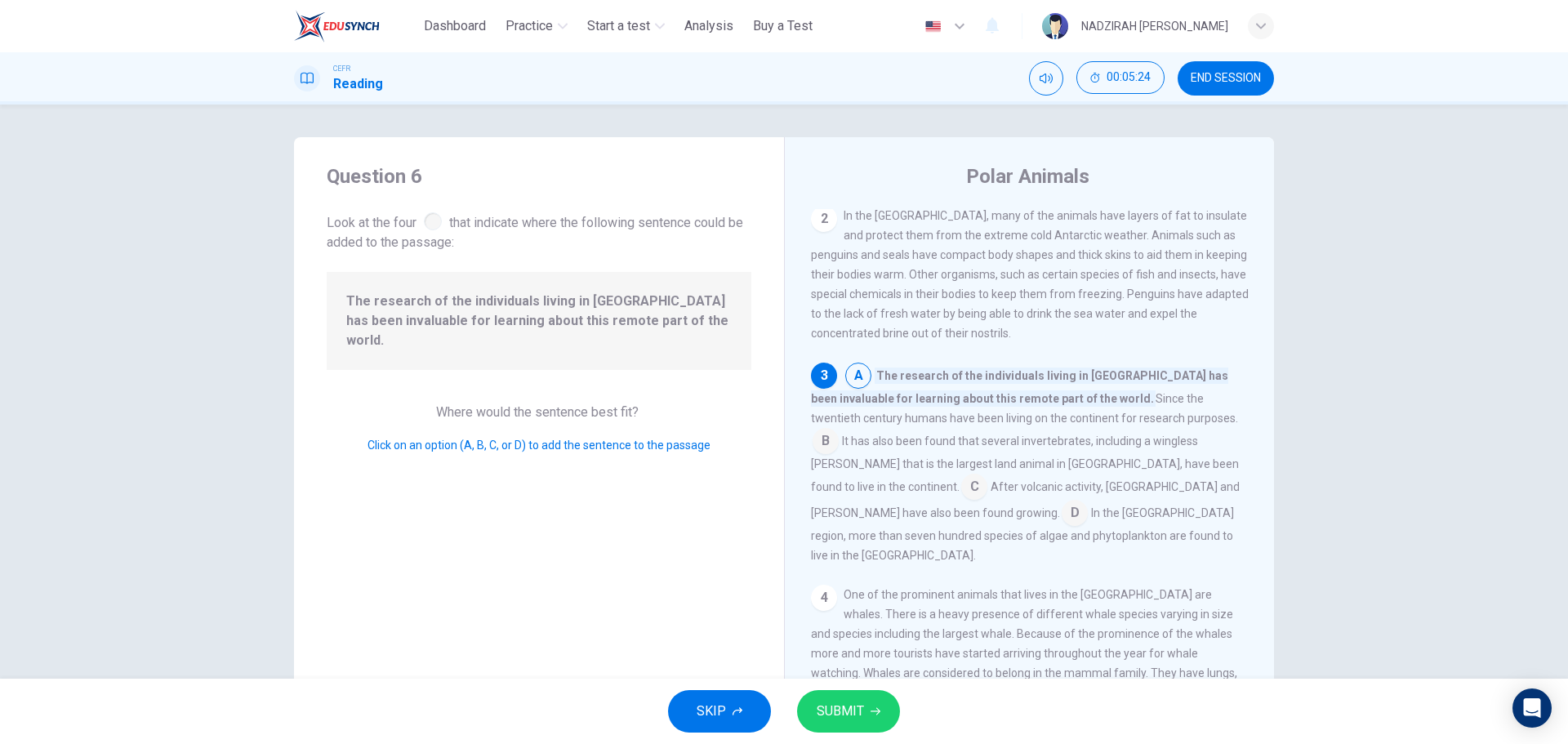
click at [863, 385] on input at bounding box center [859, 378] width 26 height 26
click at [839, 430] on input at bounding box center [825, 443] width 26 height 26
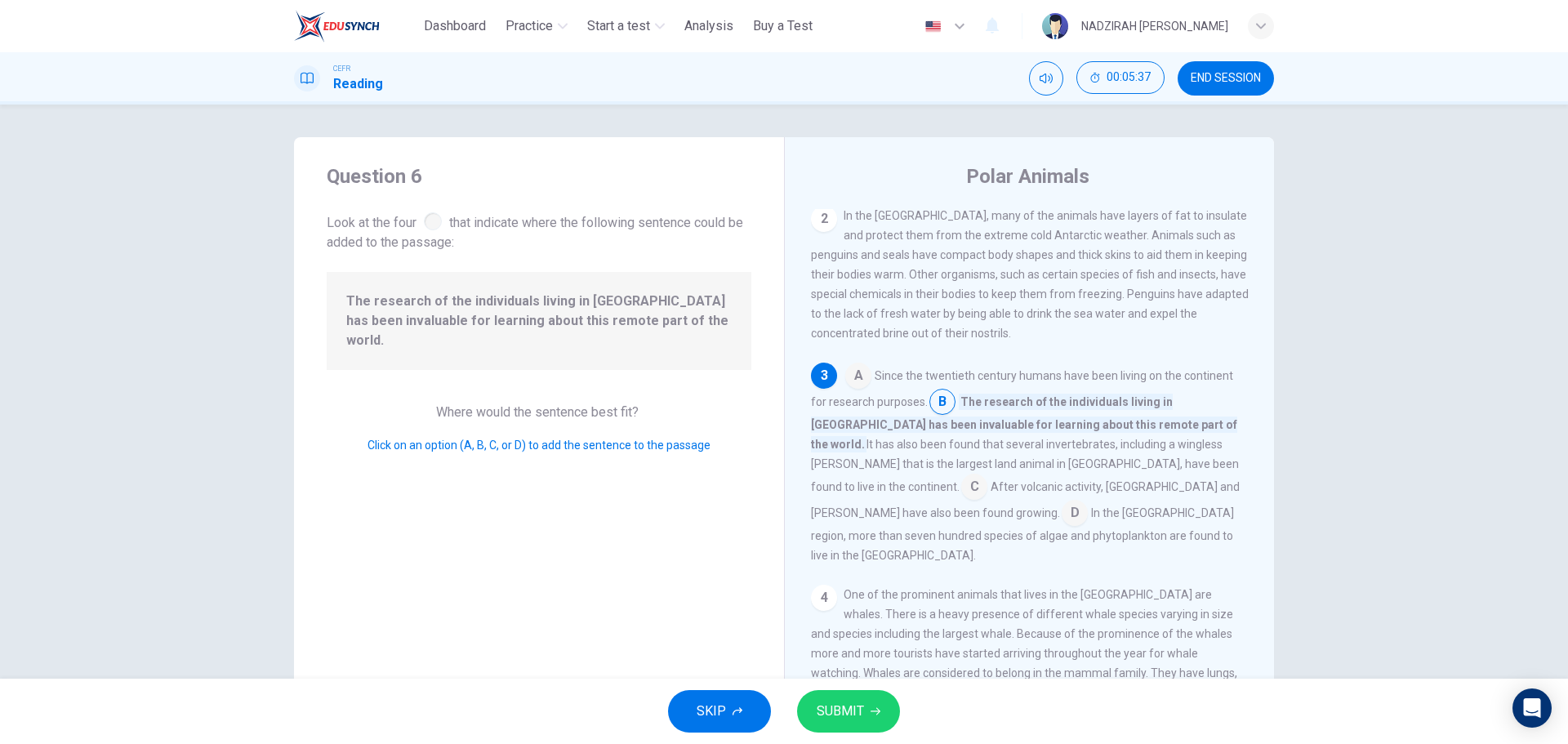
click at [1088, 503] on input at bounding box center [1075, 514] width 26 height 26
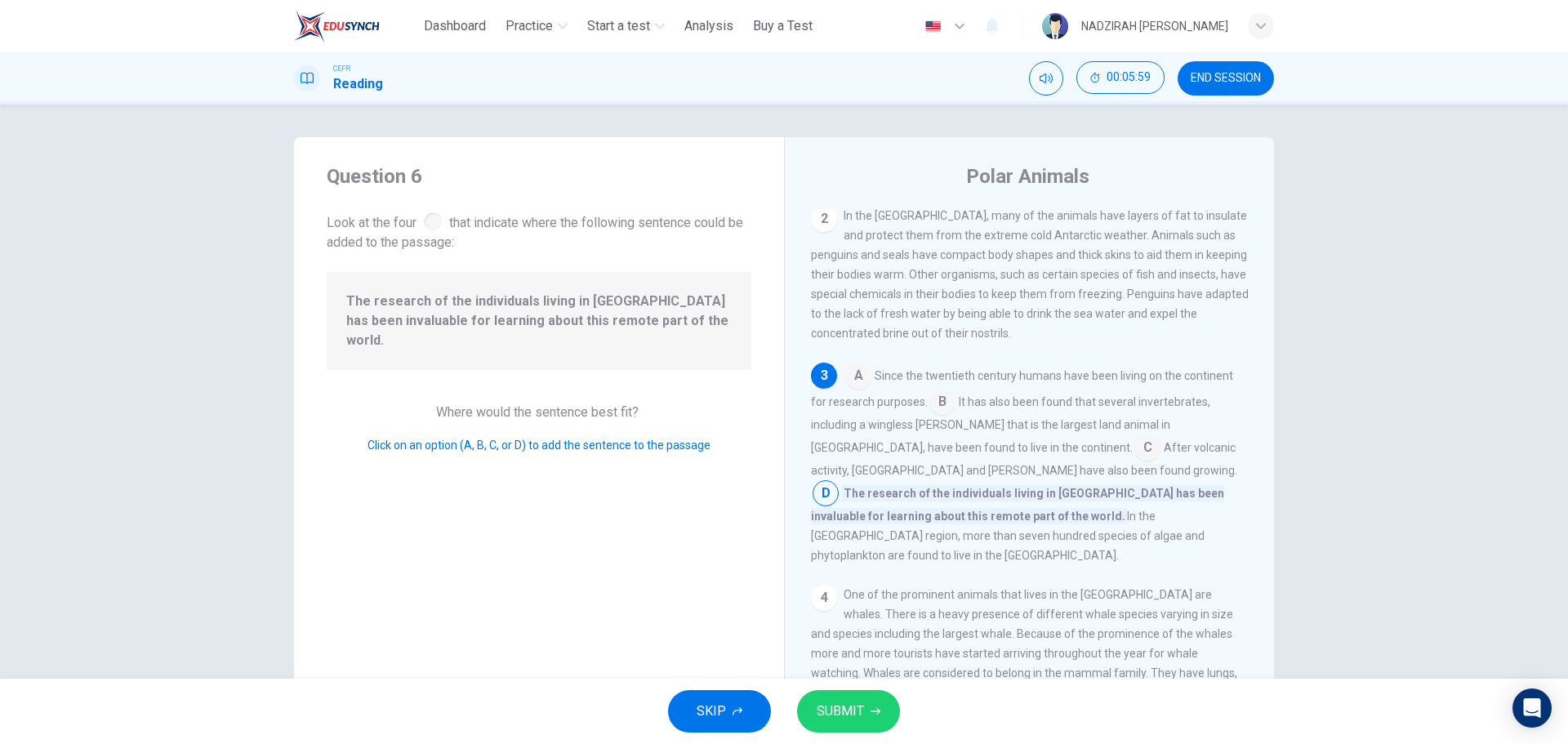
click at [859, 381] on input at bounding box center [859, 378] width 26 height 26
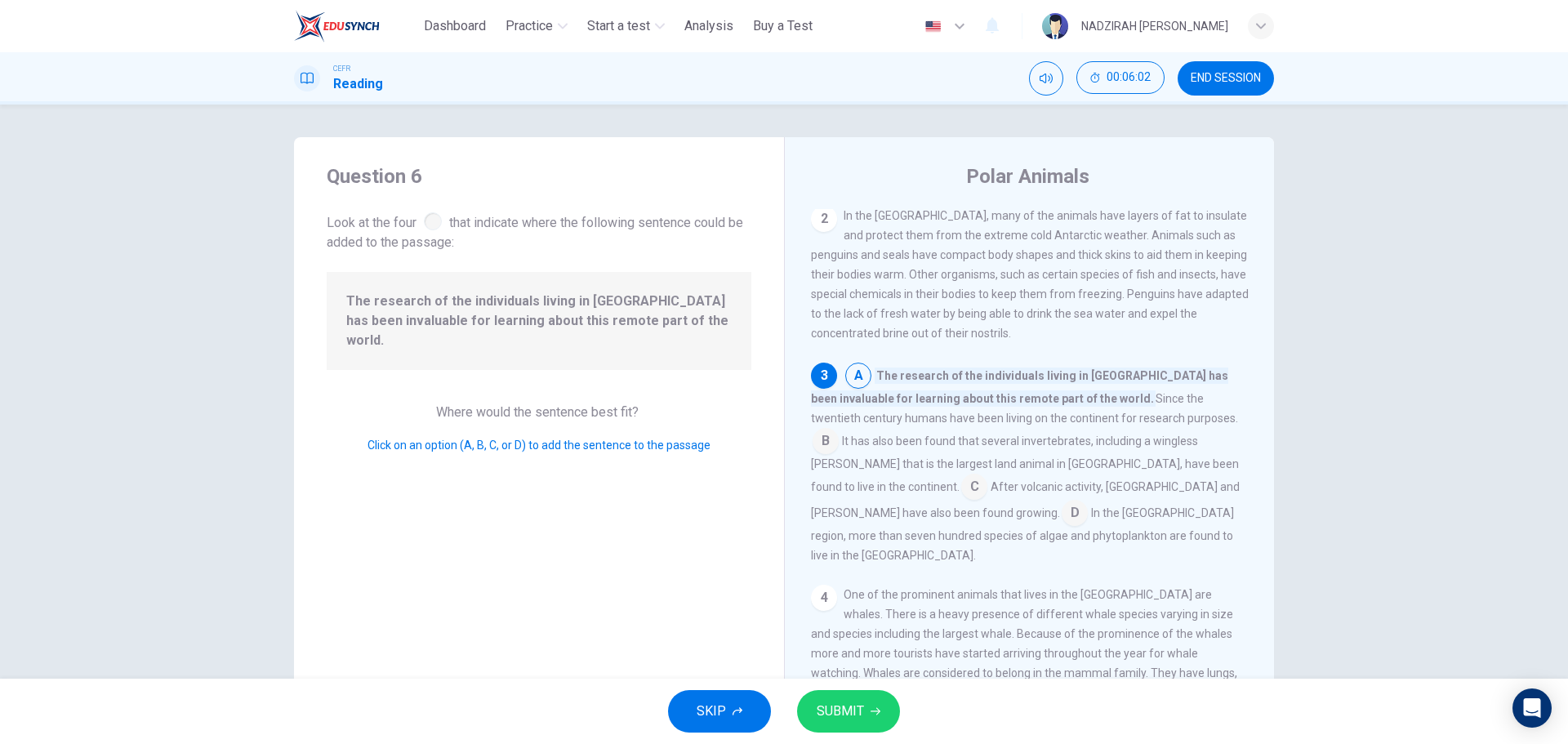
click at [881, 711] on button "SUBMIT" at bounding box center [849, 711] width 103 height 43
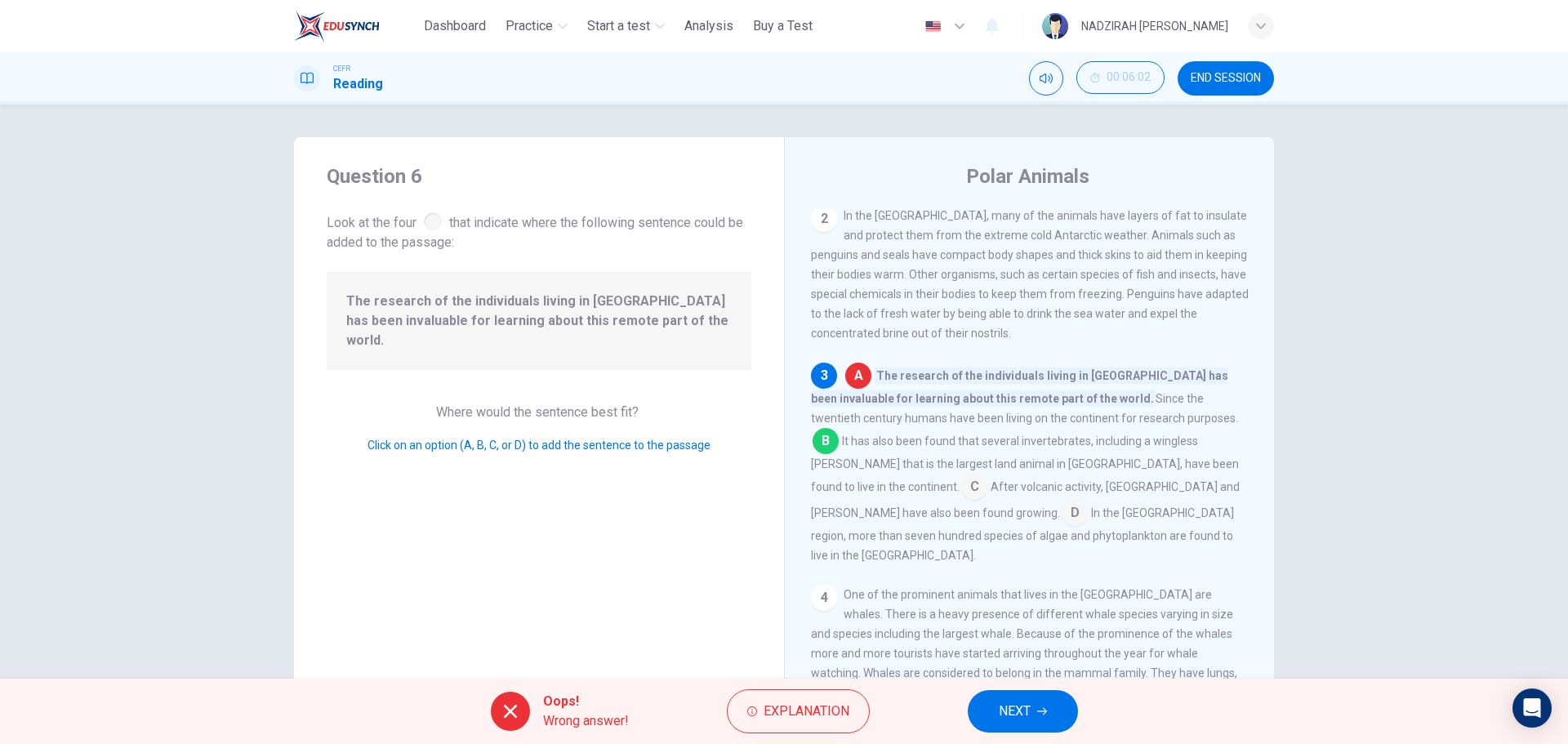
click at [839, 438] on input at bounding box center [825, 443] width 26 height 26
click at [839, 431] on input at bounding box center [825, 443] width 26 height 26
click at [794, 713] on span "Explanation" at bounding box center [807, 711] width 86 height 23
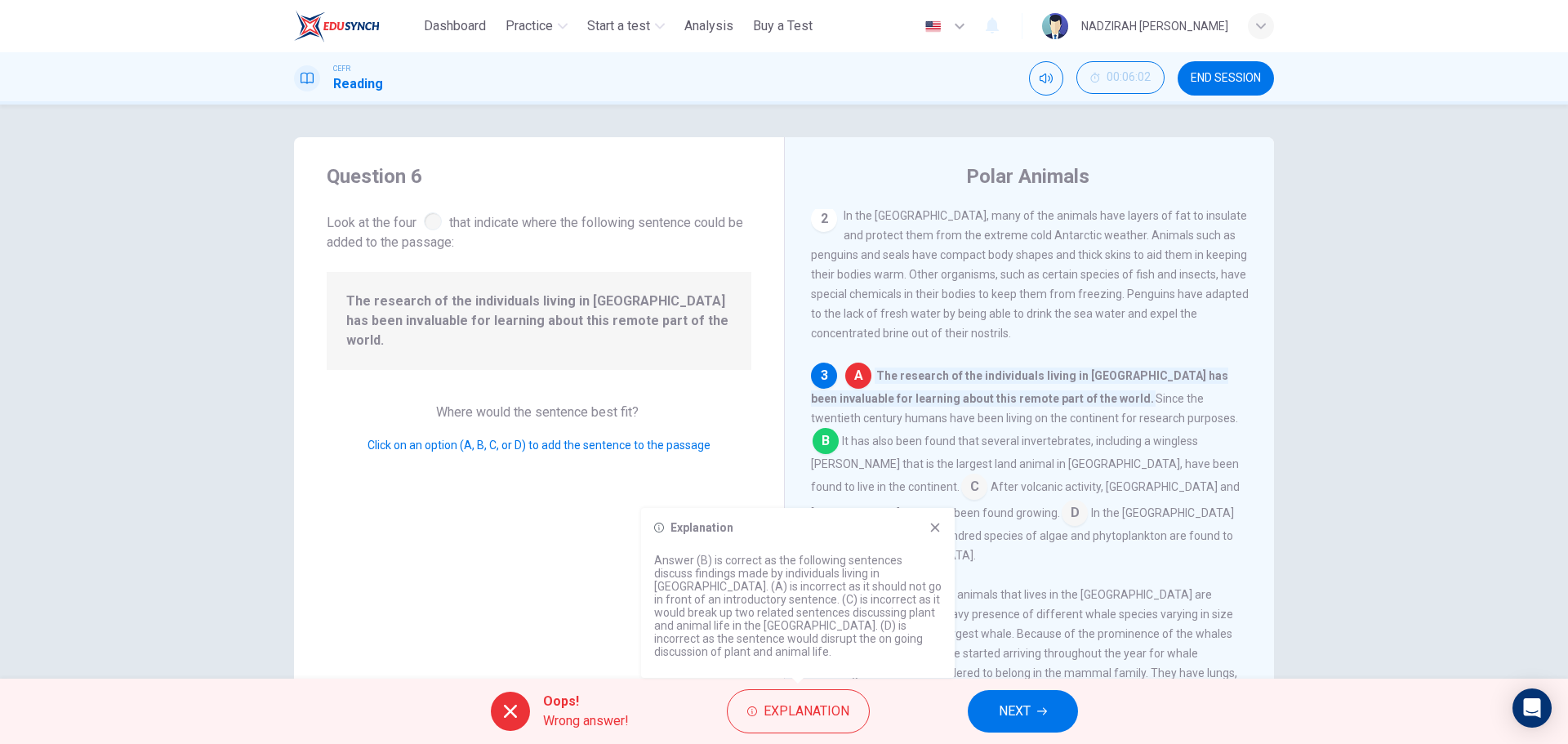
click at [937, 532] on icon at bounding box center [936, 528] width 9 height 9
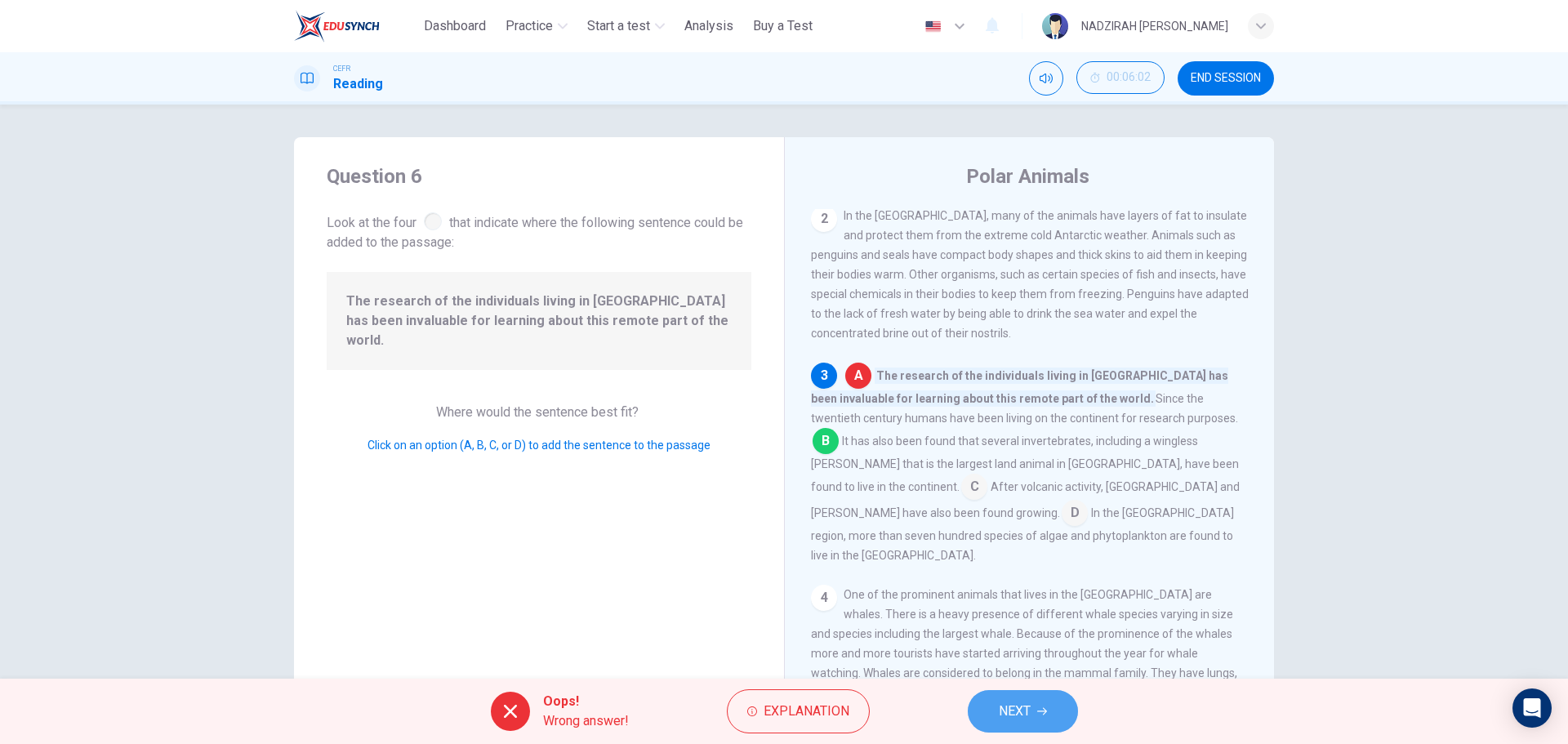
click at [1048, 711] on button "NEXT" at bounding box center [1023, 711] width 111 height 43
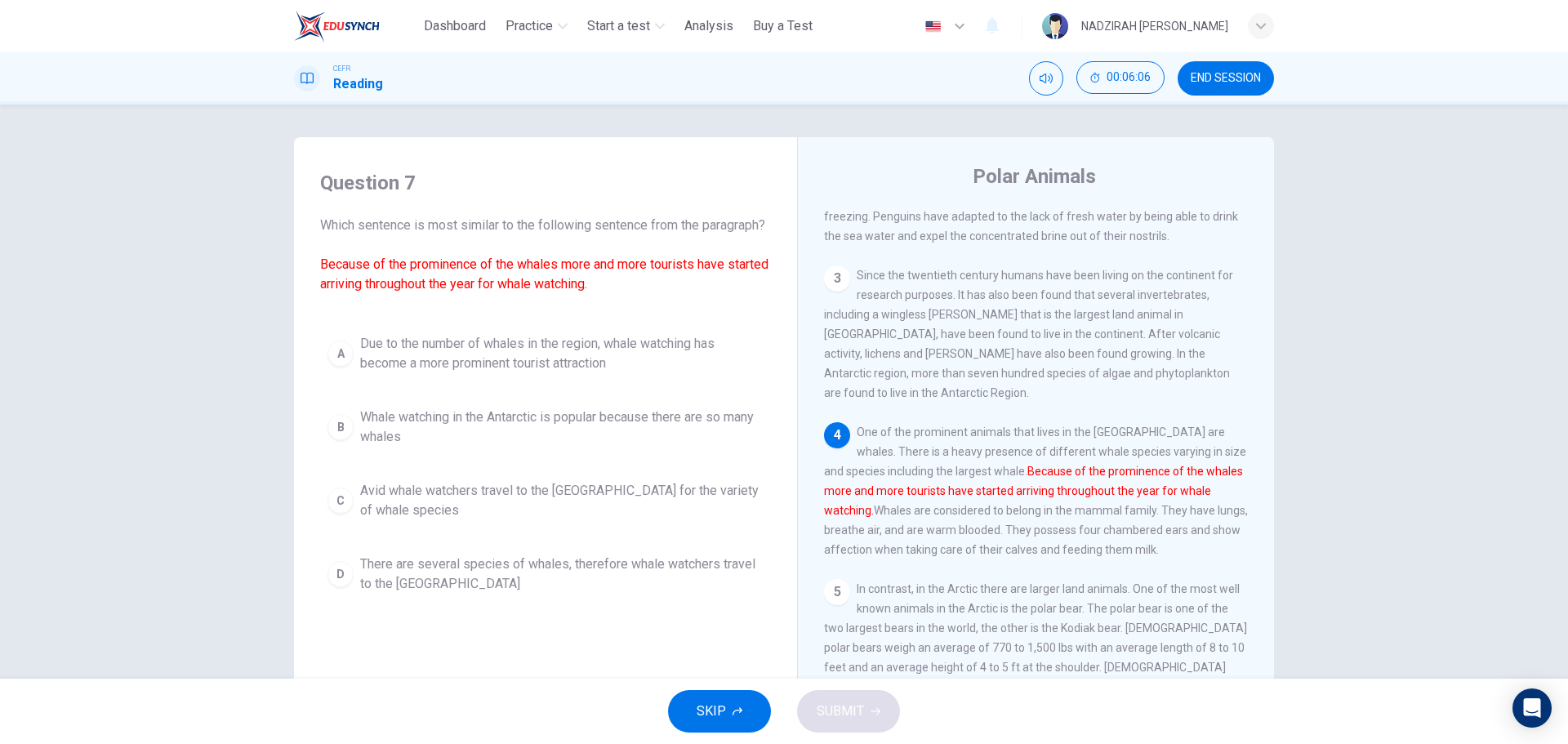
scroll to position [245, 0]
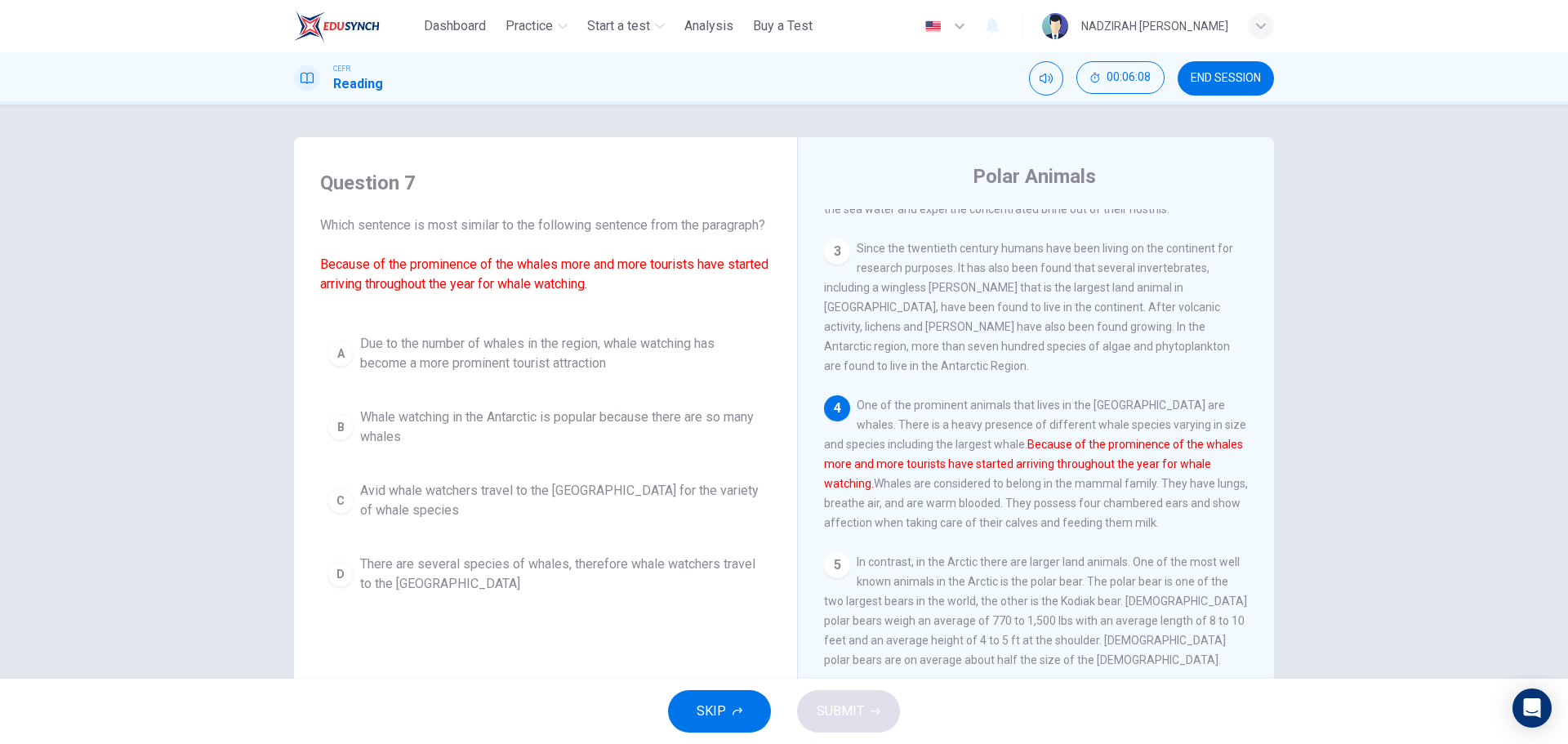
click at [505, 365] on span "Due to the number of whales in the region, whale watching has become a more pro…" at bounding box center [562, 353] width 404 height 39
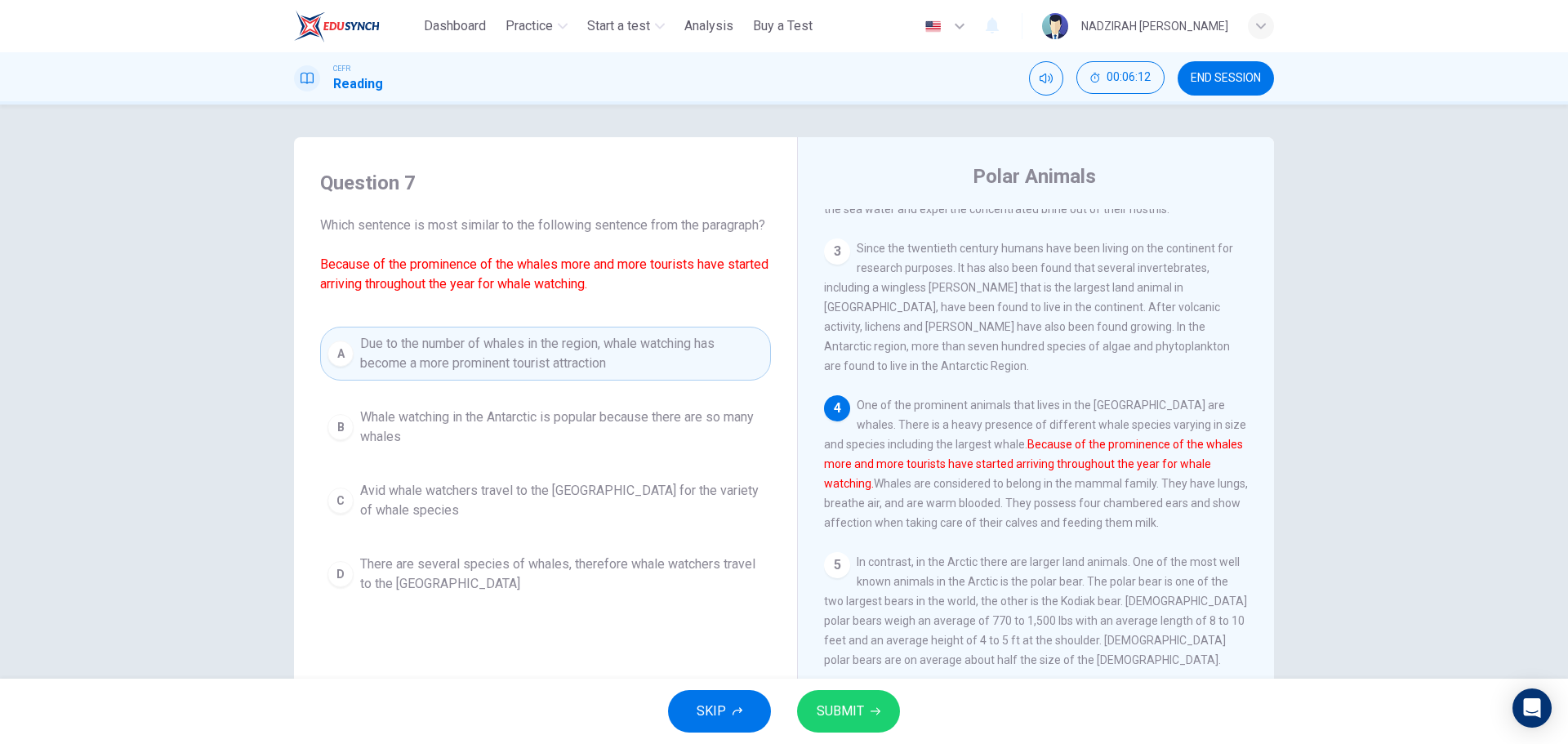
click at [864, 698] on button "SUBMIT" at bounding box center [849, 711] width 103 height 43
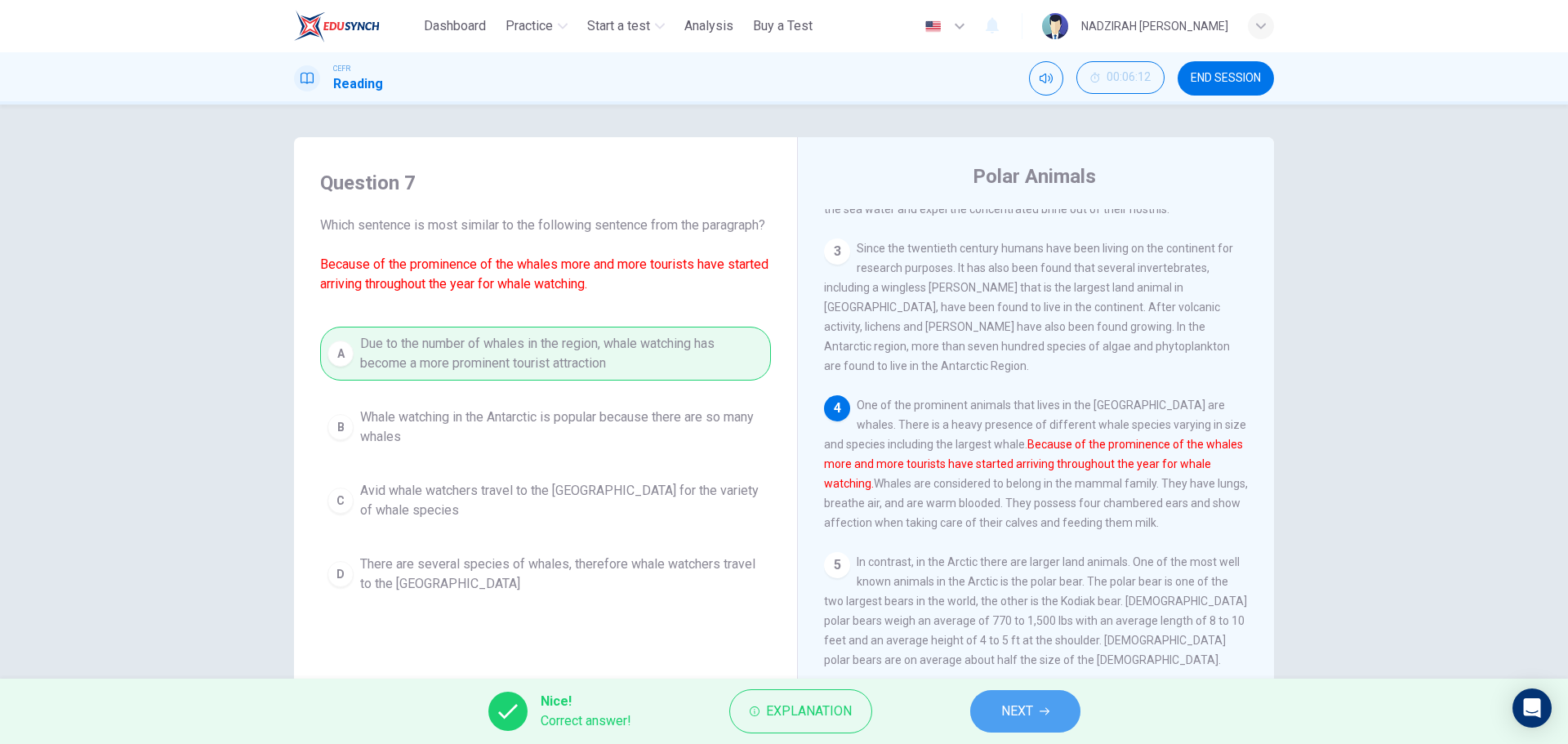
click at [1006, 715] on span "NEXT" at bounding box center [1017, 711] width 32 height 23
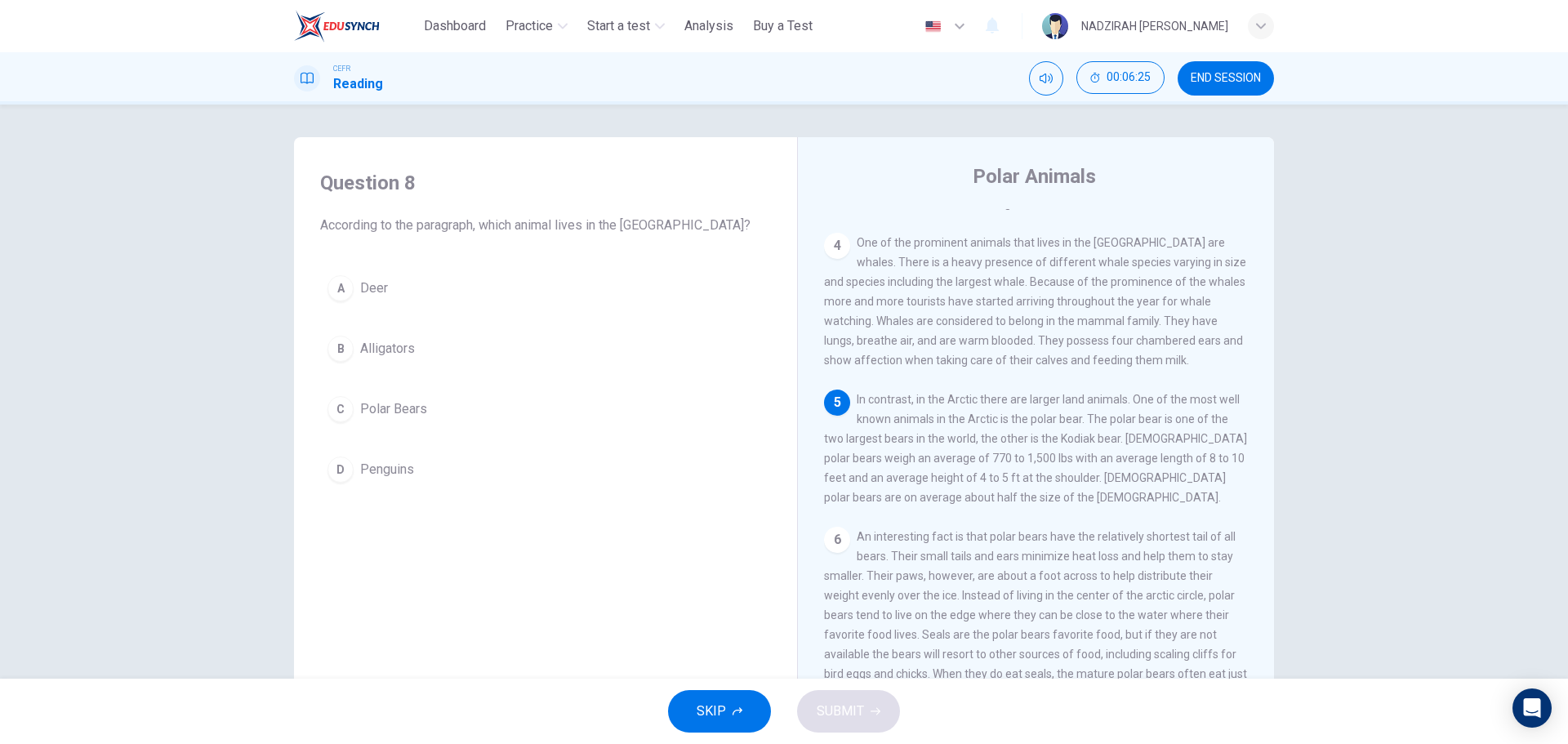
scroll to position [408, 0]
click at [366, 400] on span "Polar Bears" at bounding box center [394, 408] width 67 height 20
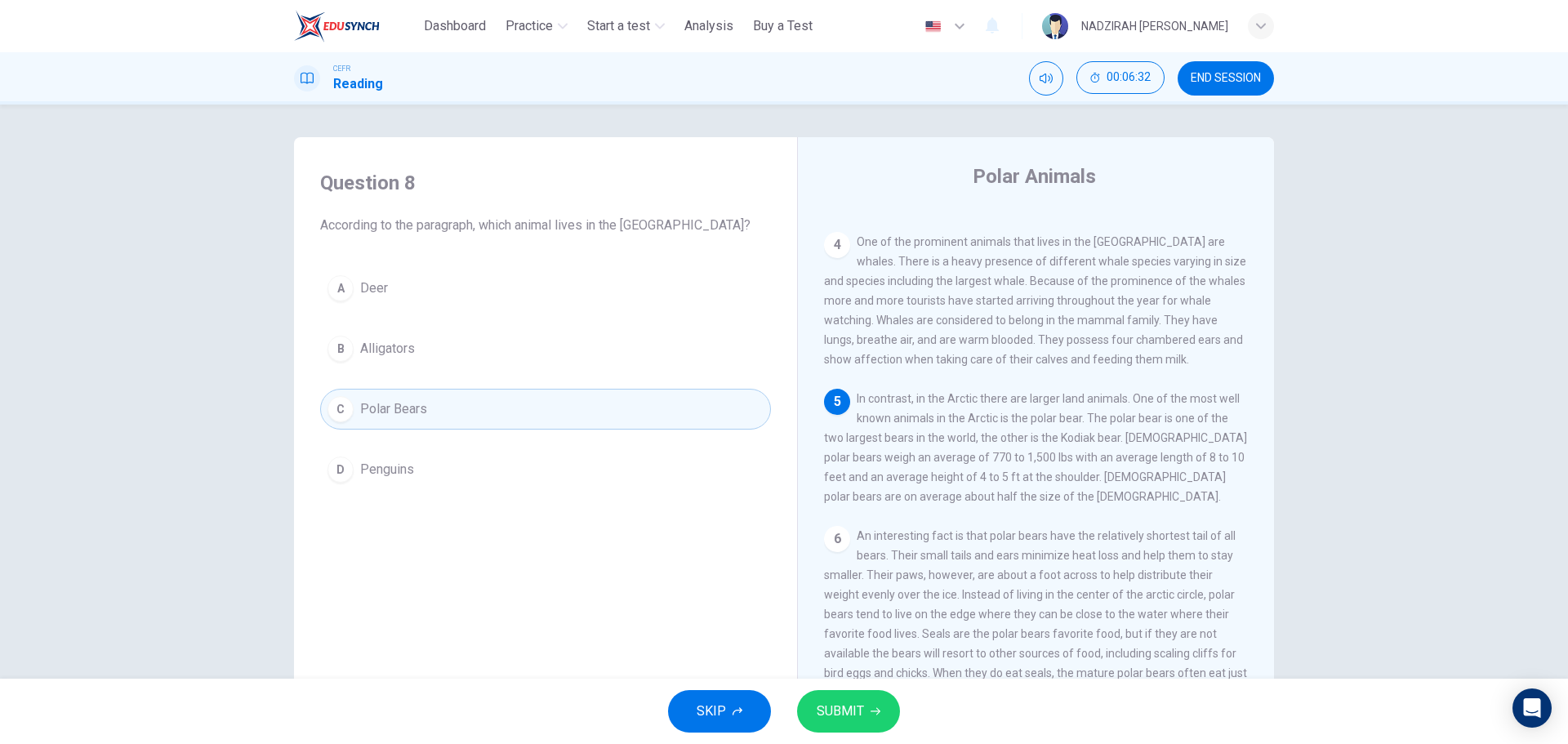
click at [883, 714] on button "SUBMIT" at bounding box center [849, 711] width 103 height 43
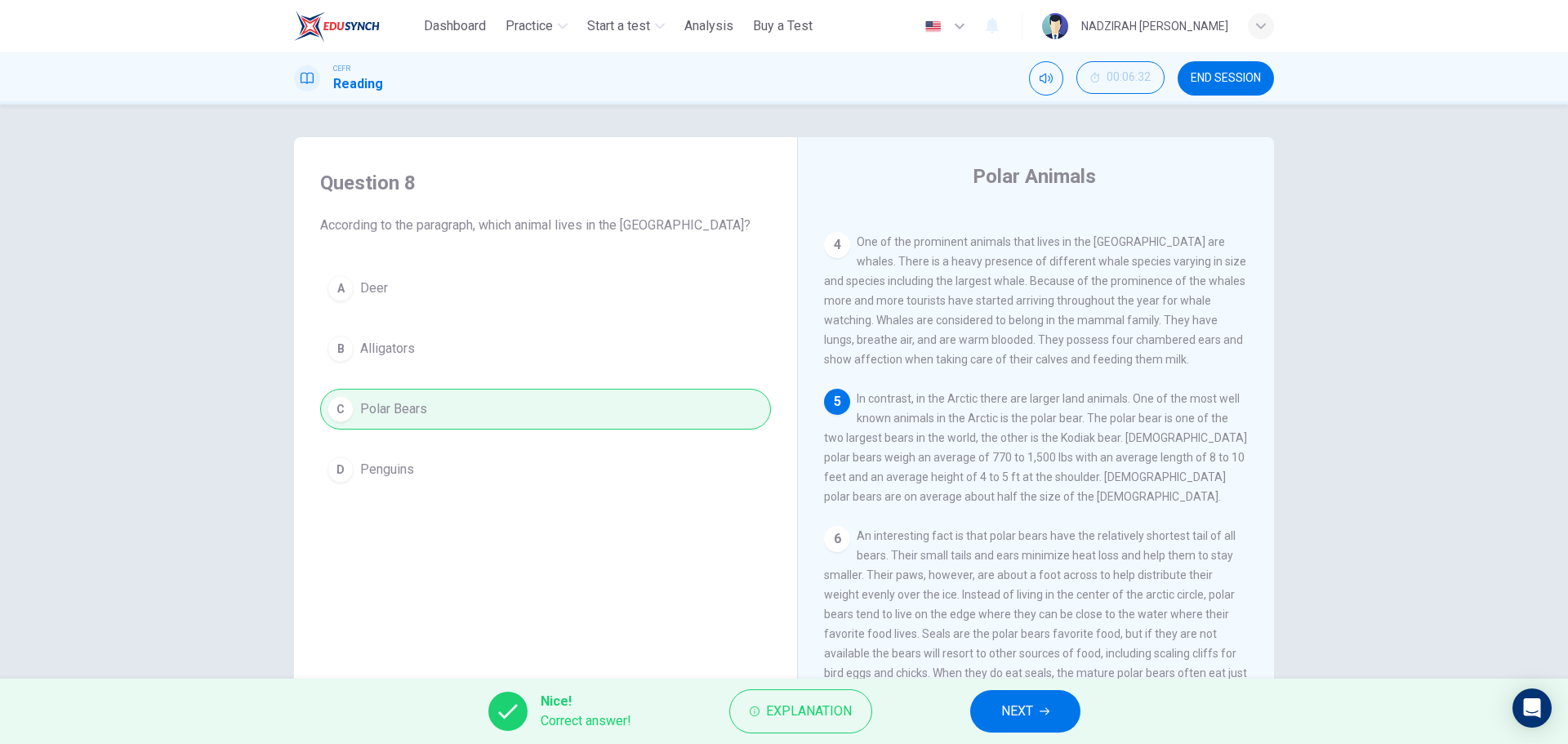
click at [1012, 732] on button "NEXT" at bounding box center [1025, 711] width 111 height 43
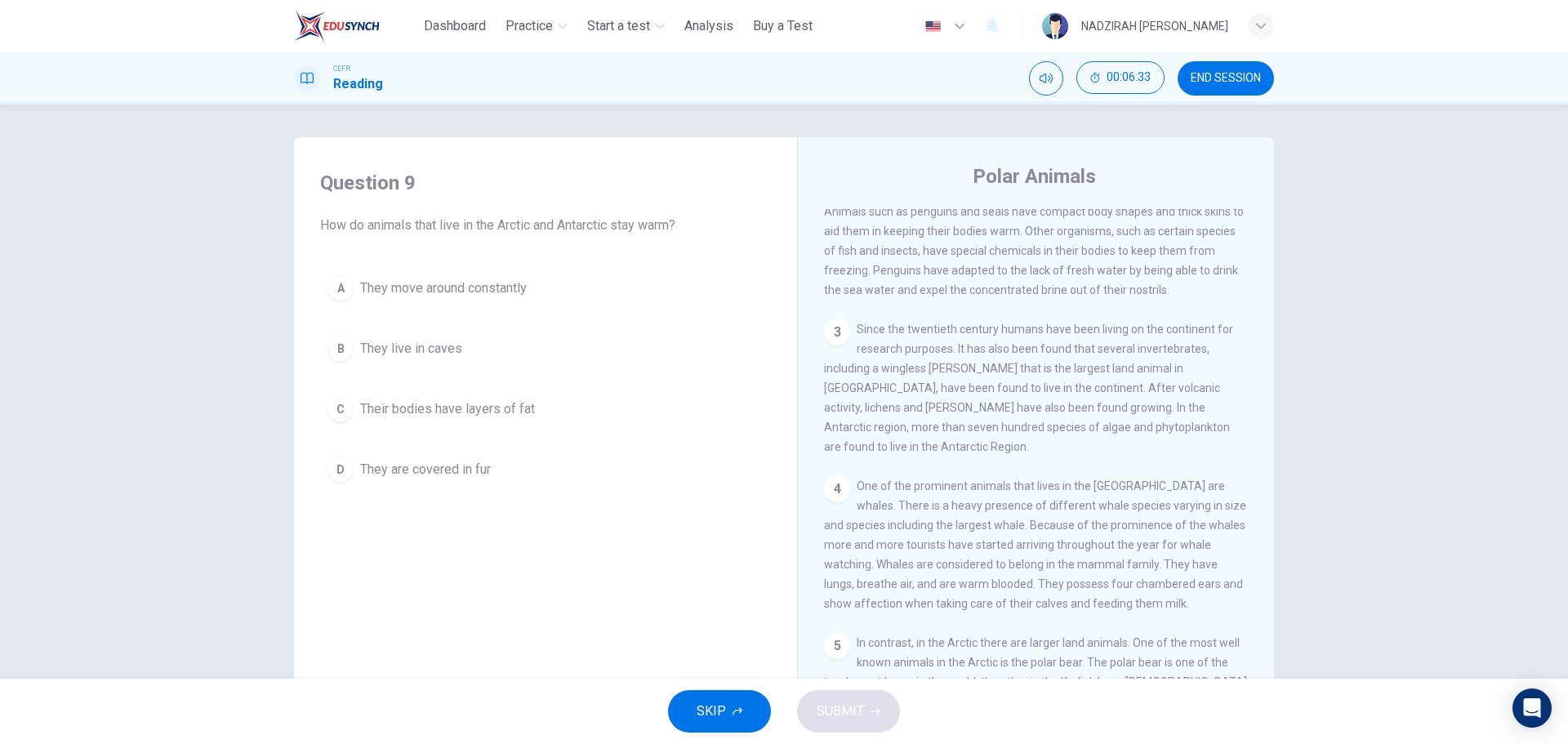
scroll to position [0, 0]
click at [487, 405] on span "Their bodies have layers of fat" at bounding box center [448, 408] width 175 height 20
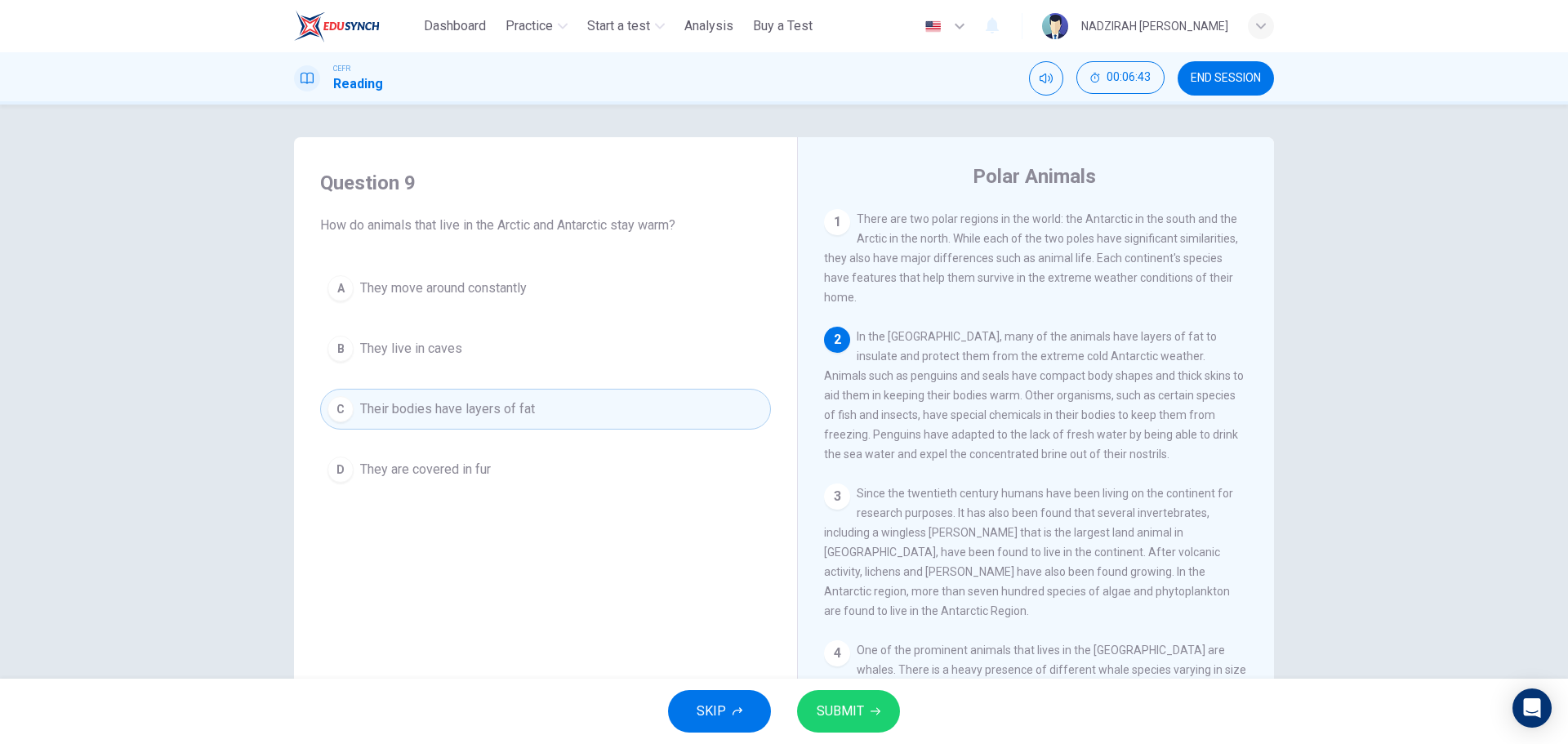
click at [516, 485] on button "D They are covered in fur" at bounding box center [545, 470] width 451 height 41
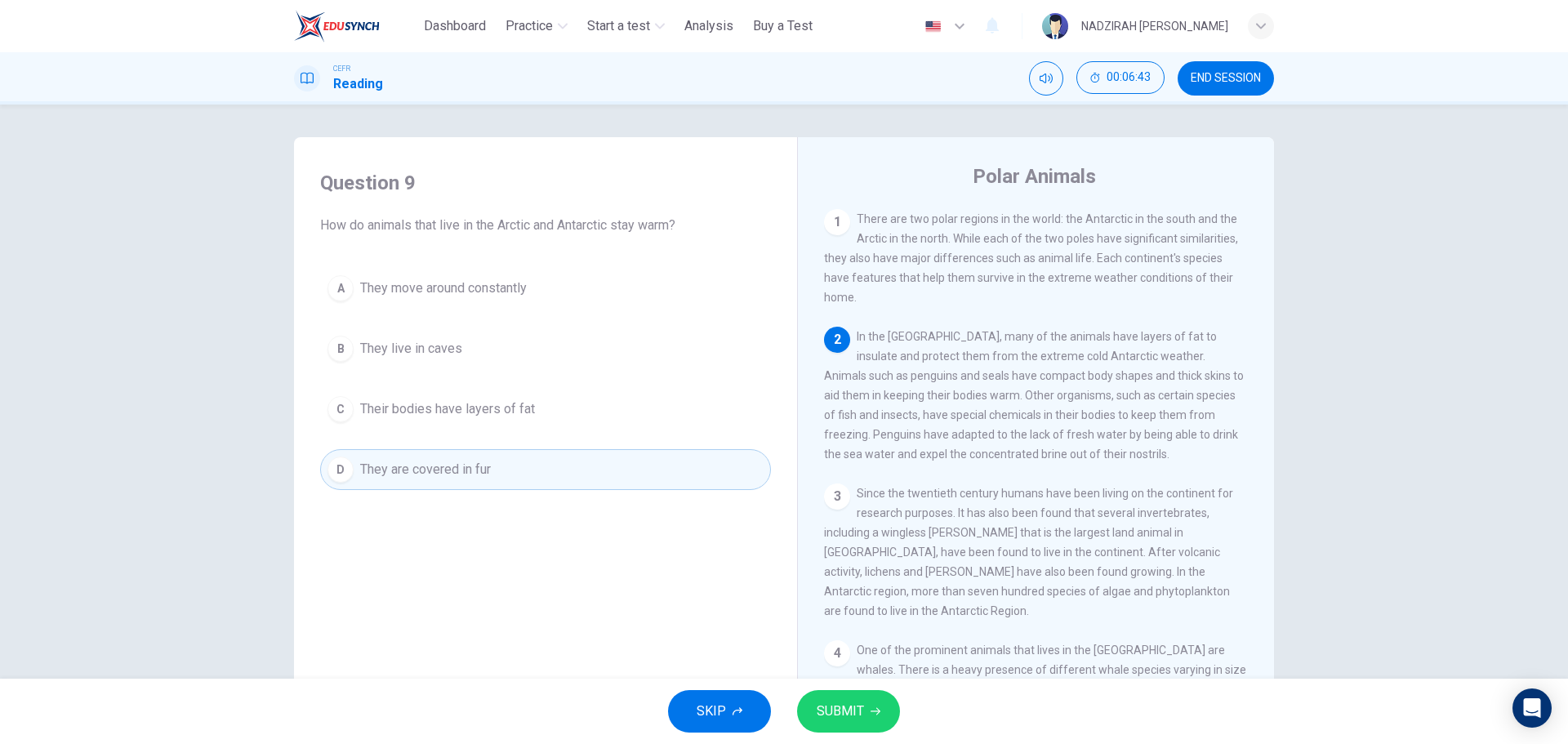
click at [574, 425] on button "C Their bodies have layers of fat" at bounding box center [545, 409] width 451 height 41
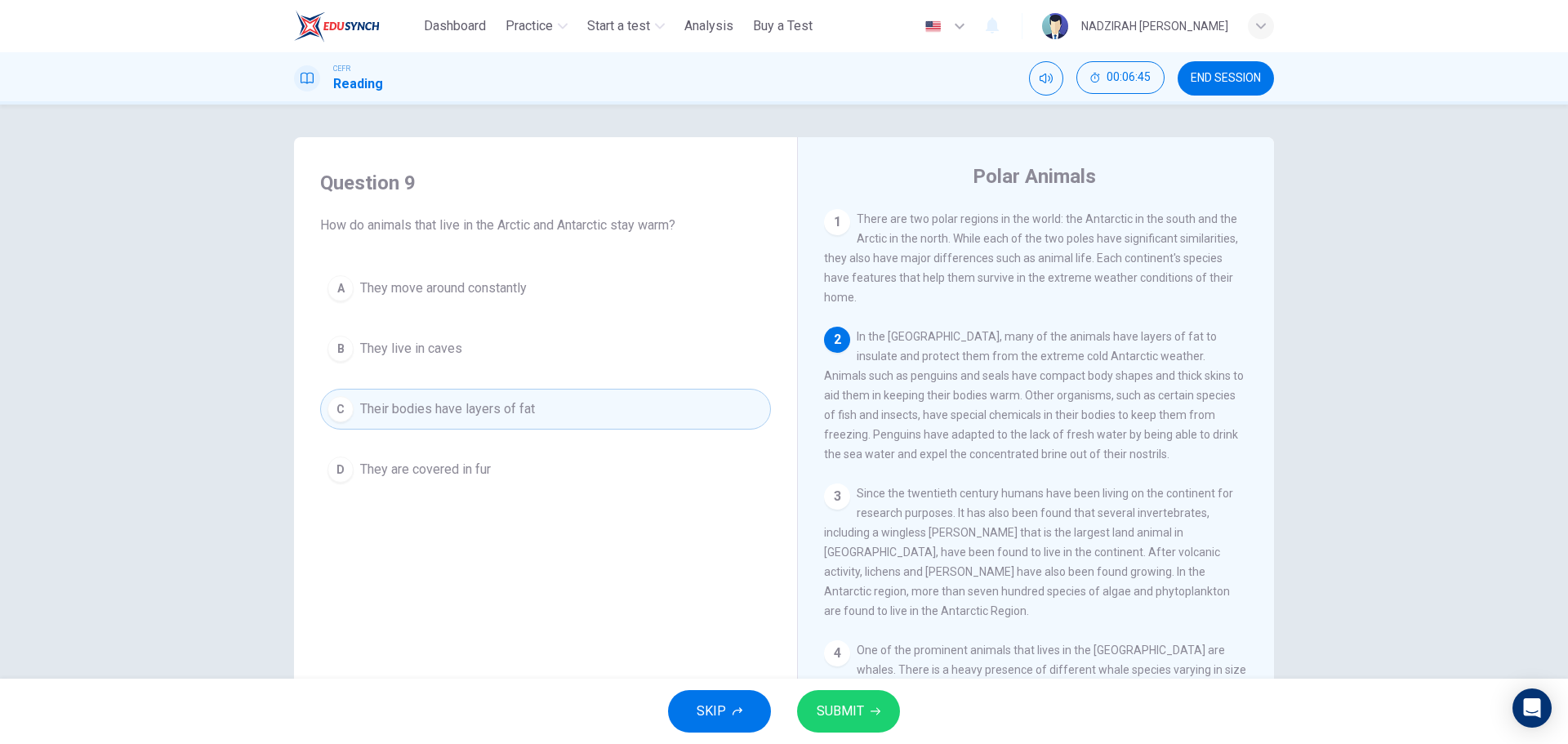
click at [900, 720] on div "SKIP SUBMIT" at bounding box center [784, 711] width 1568 height 65
click at [888, 711] on button "SUBMIT" at bounding box center [849, 711] width 103 height 43
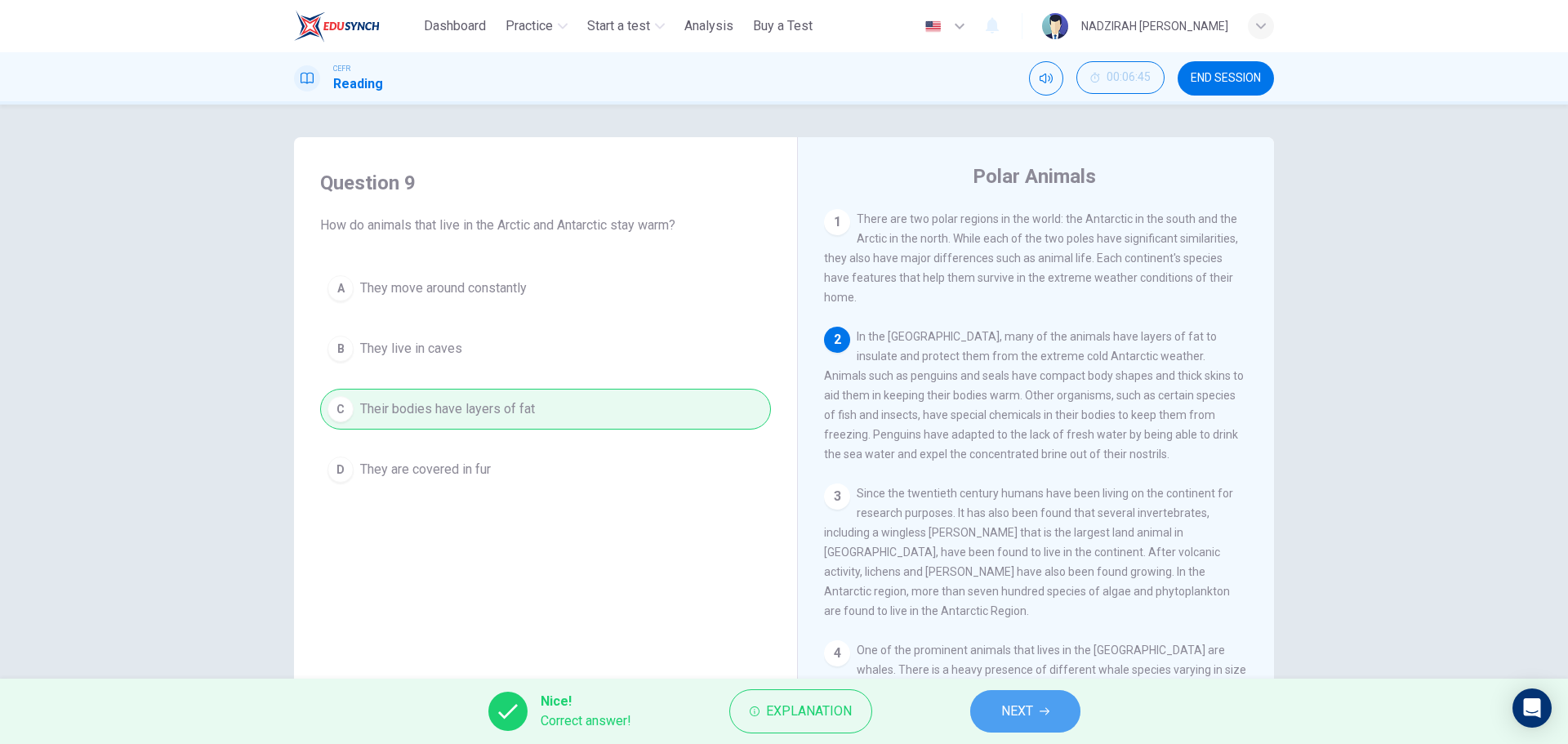
click at [1018, 705] on span "NEXT" at bounding box center [1017, 711] width 32 height 23
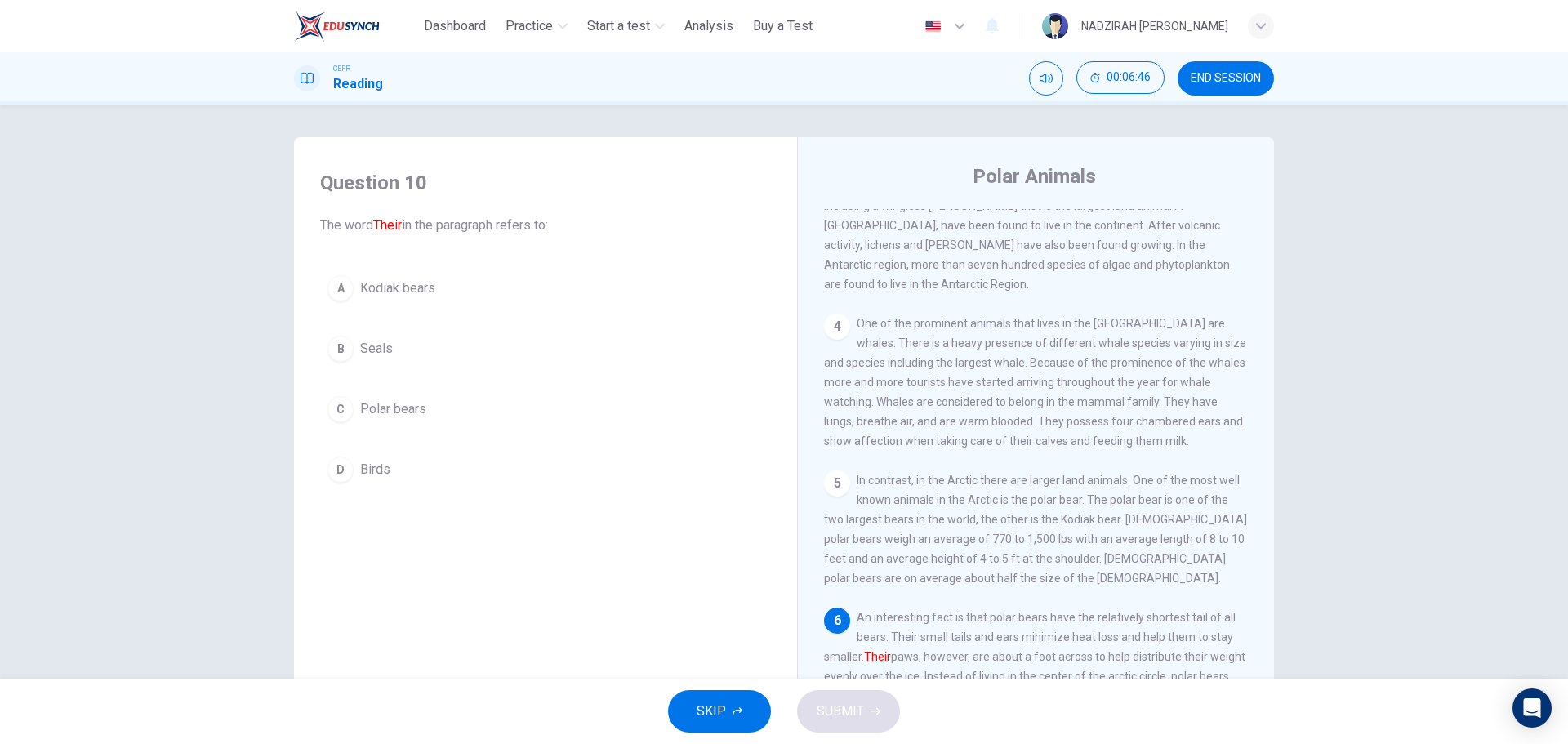
scroll to position [479, 0]
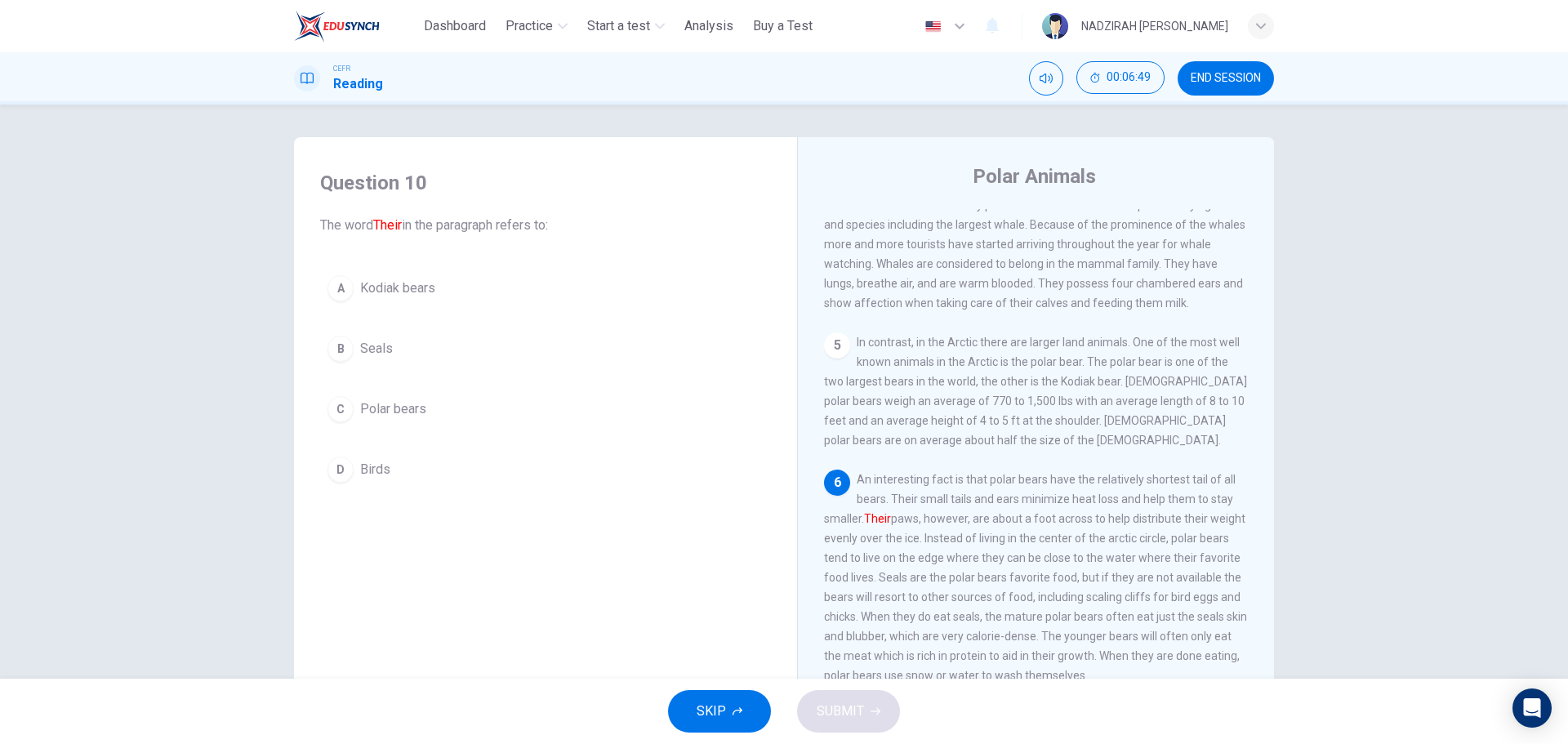
click at [355, 403] on button "C Polar bears" at bounding box center [545, 409] width 451 height 41
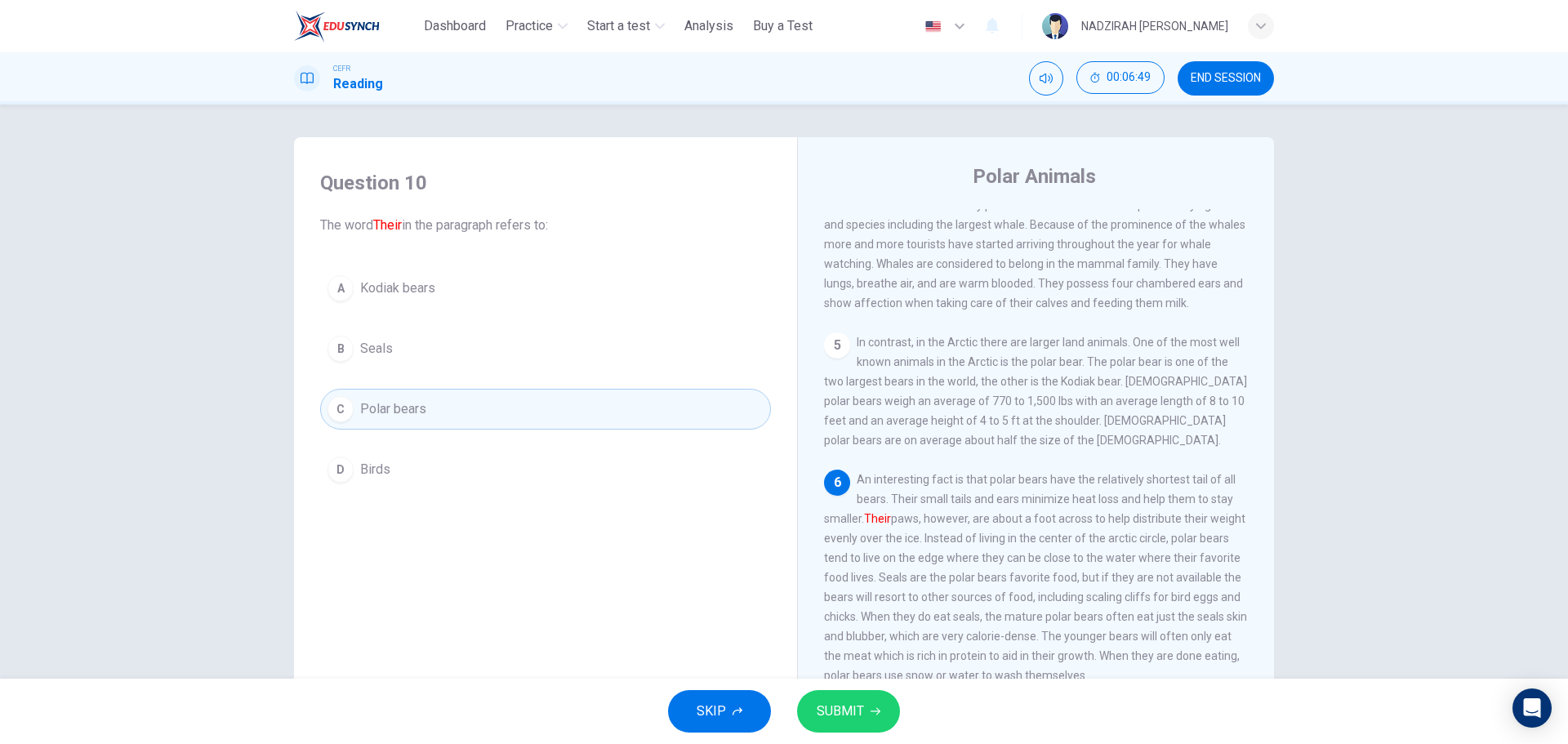
click at [877, 718] on button "SUBMIT" at bounding box center [849, 711] width 103 height 43
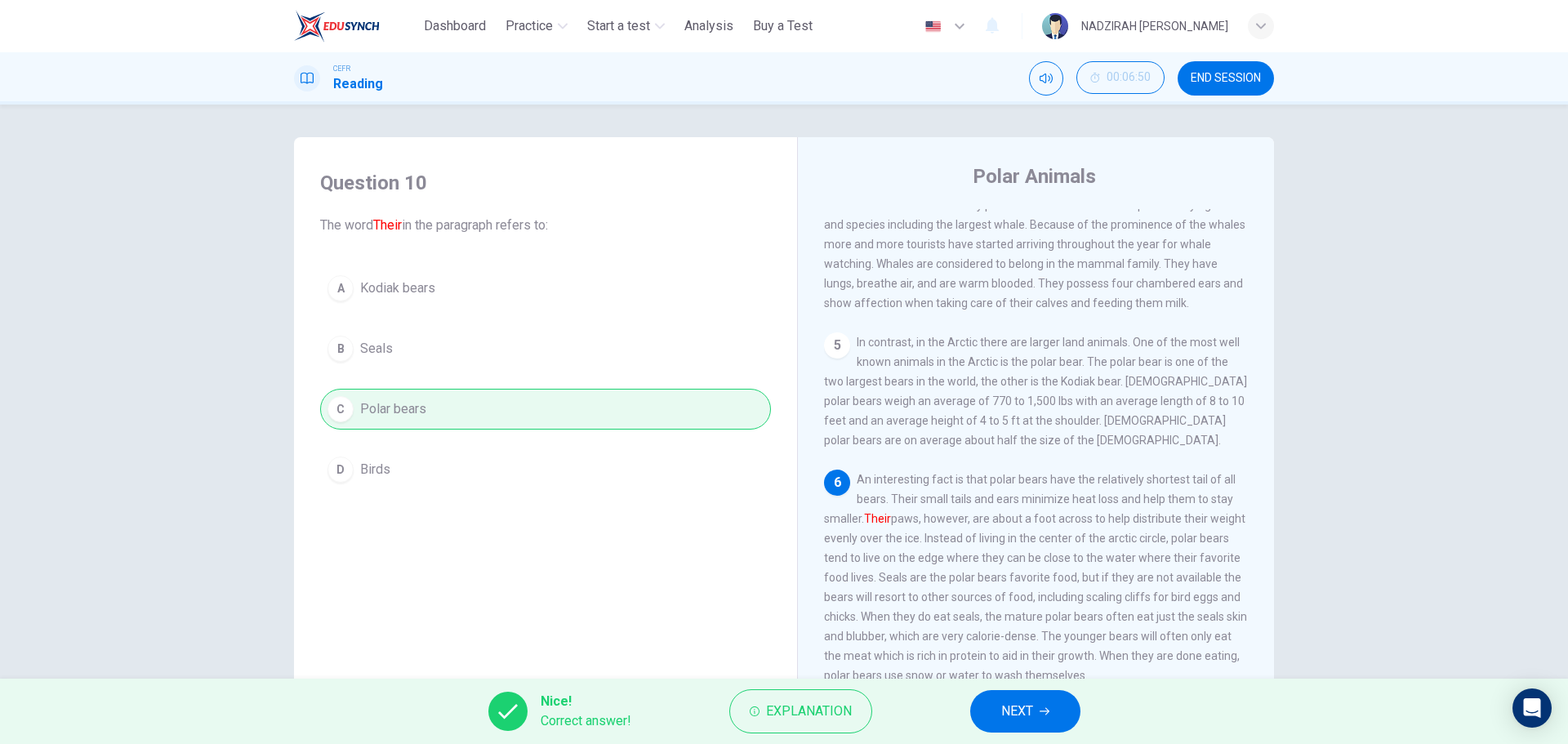
click at [1061, 723] on button "NEXT" at bounding box center [1025, 711] width 111 height 43
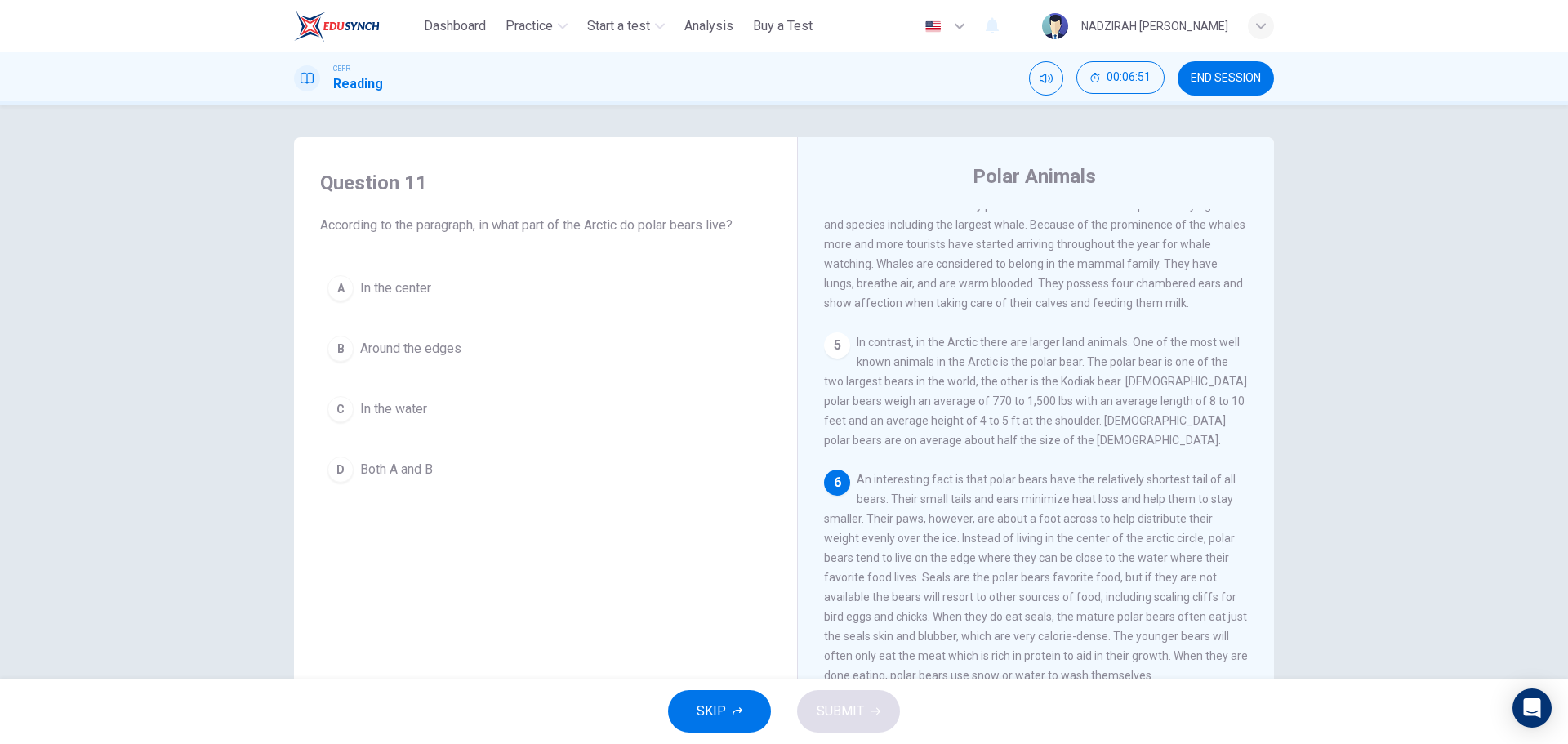
scroll to position [59, 0]
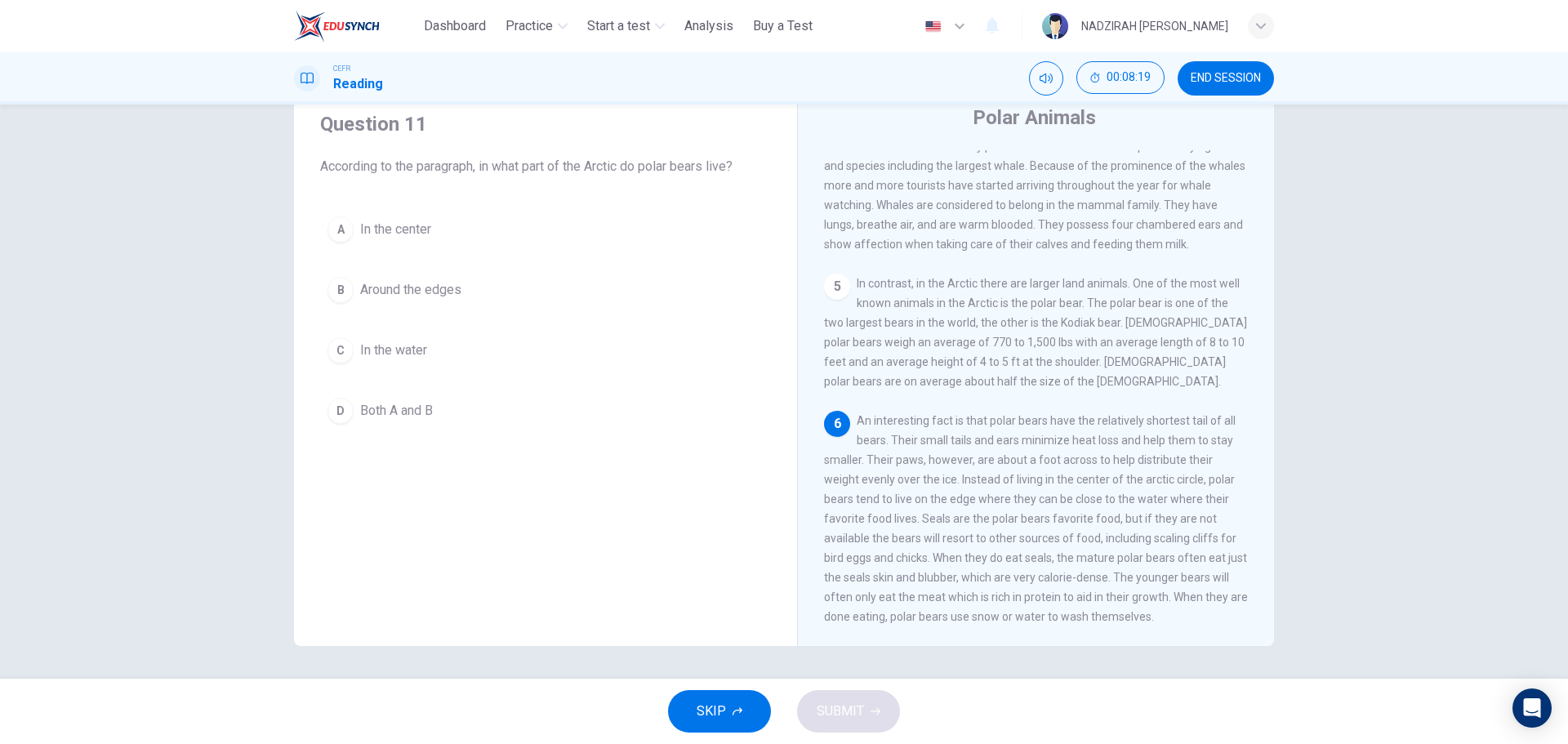
click at [194, 498] on div "Question 11 According to the paragraph, in what part of the Arctic do polar bea…" at bounding box center [784, 391] width 1568 height 574
click at [479, 327] on div "A In the center B Around the edges C In the water D Both A and B" at bounding box center [545, 320] width 451 height 222
click at [497, 278] on button "B Around the edges" at bounding box center [545, 290] width 451 height 41
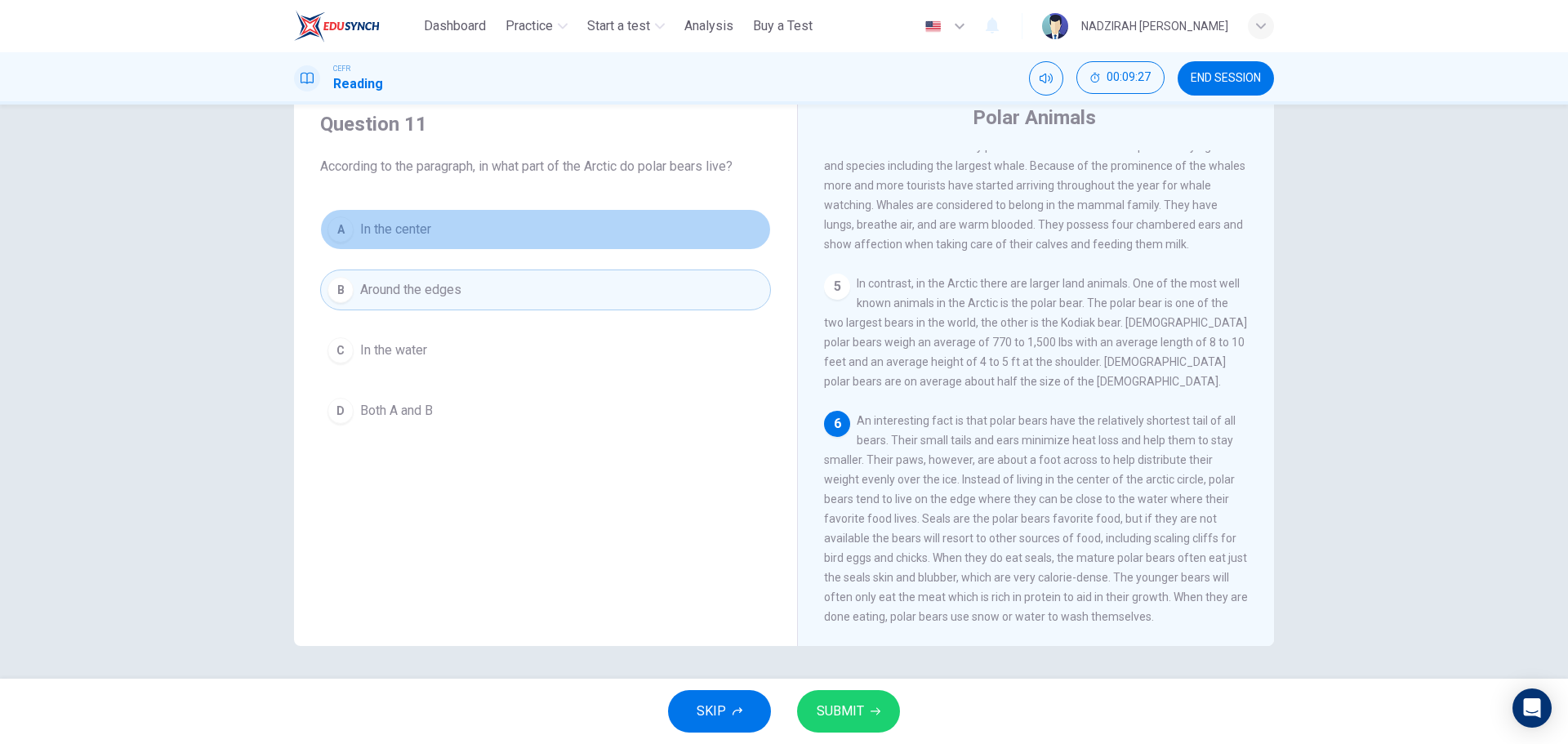
click at [414, 227] on span "In the center" at bounding box center [395, 229] width 71 height 20
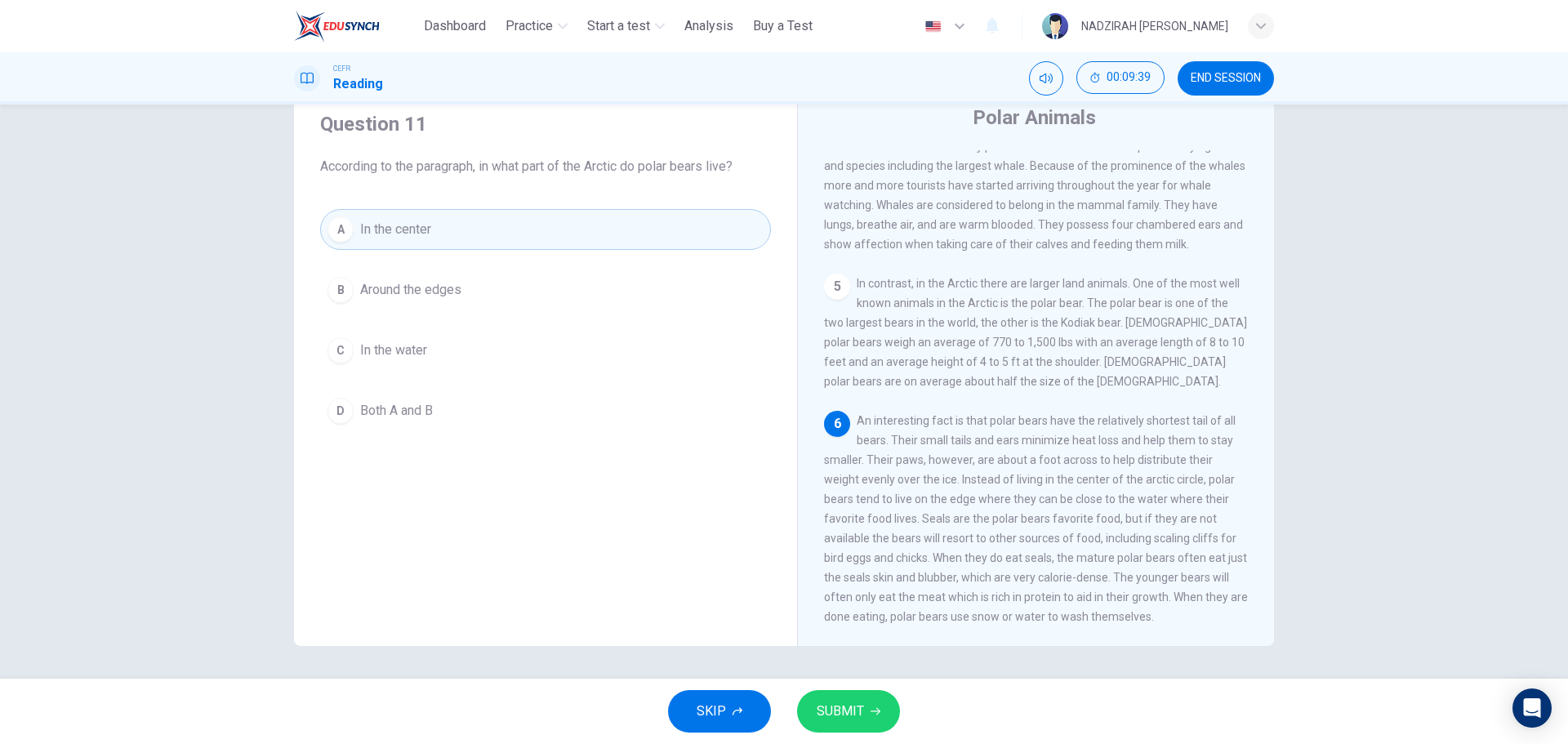
click at [450, 293] on span "Around the edges" at bounding box center [410, 289] width 101 height 20
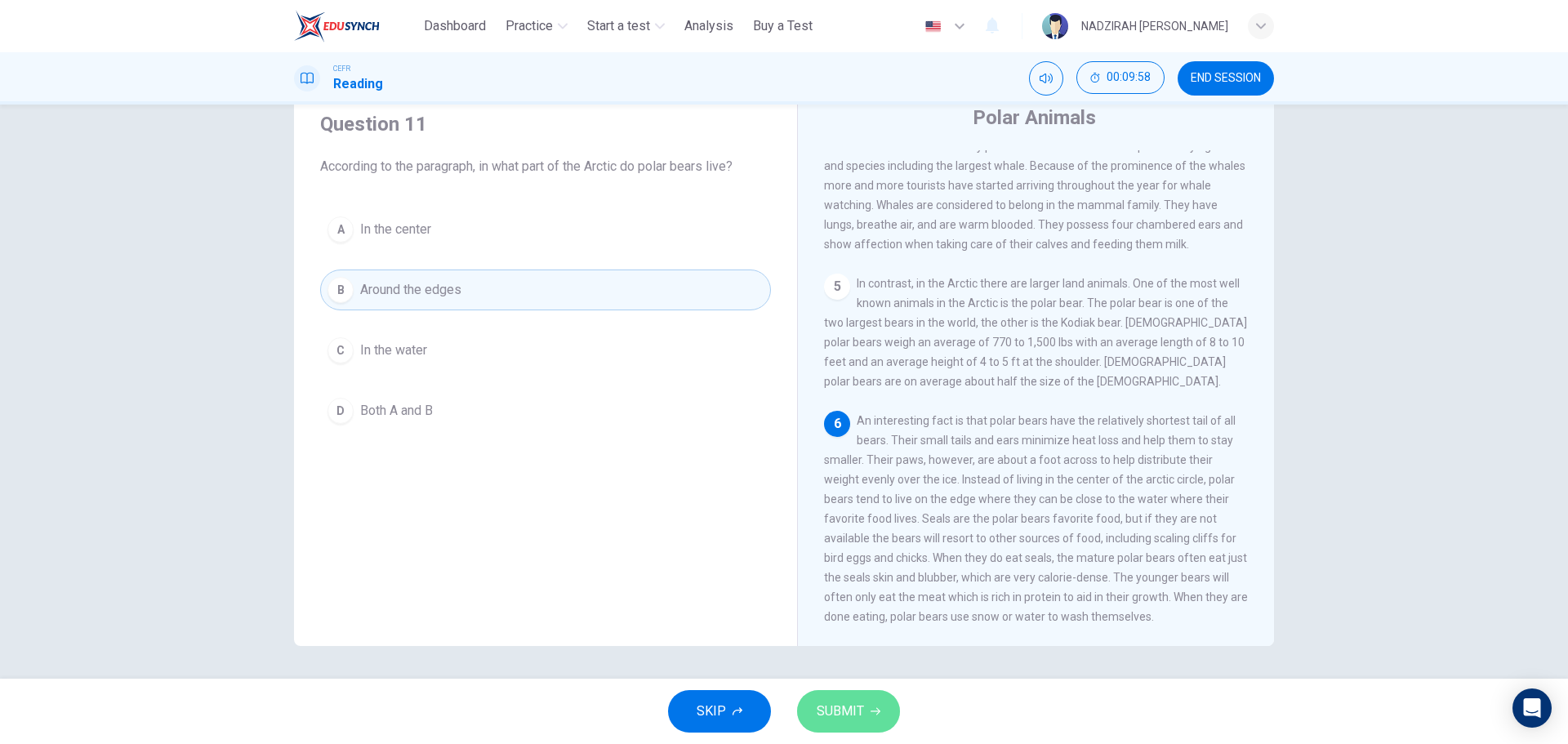
click at [893, 710] on button "SUBMIT" at bounding box center [849, 711] width 103 height 43
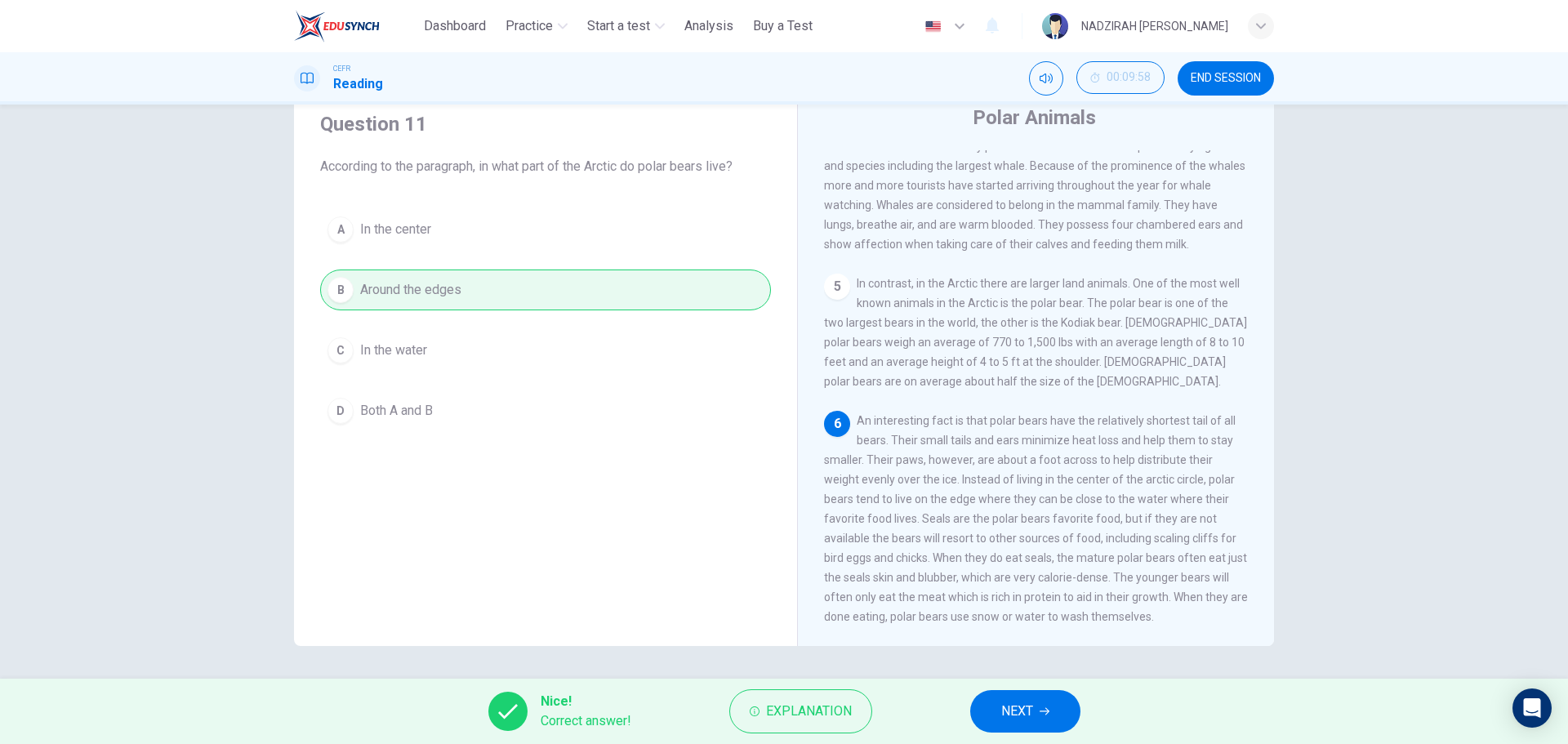
click at [1020, 718] on span "NEXT" at bounding box center [1017, 711] width 32 height 23
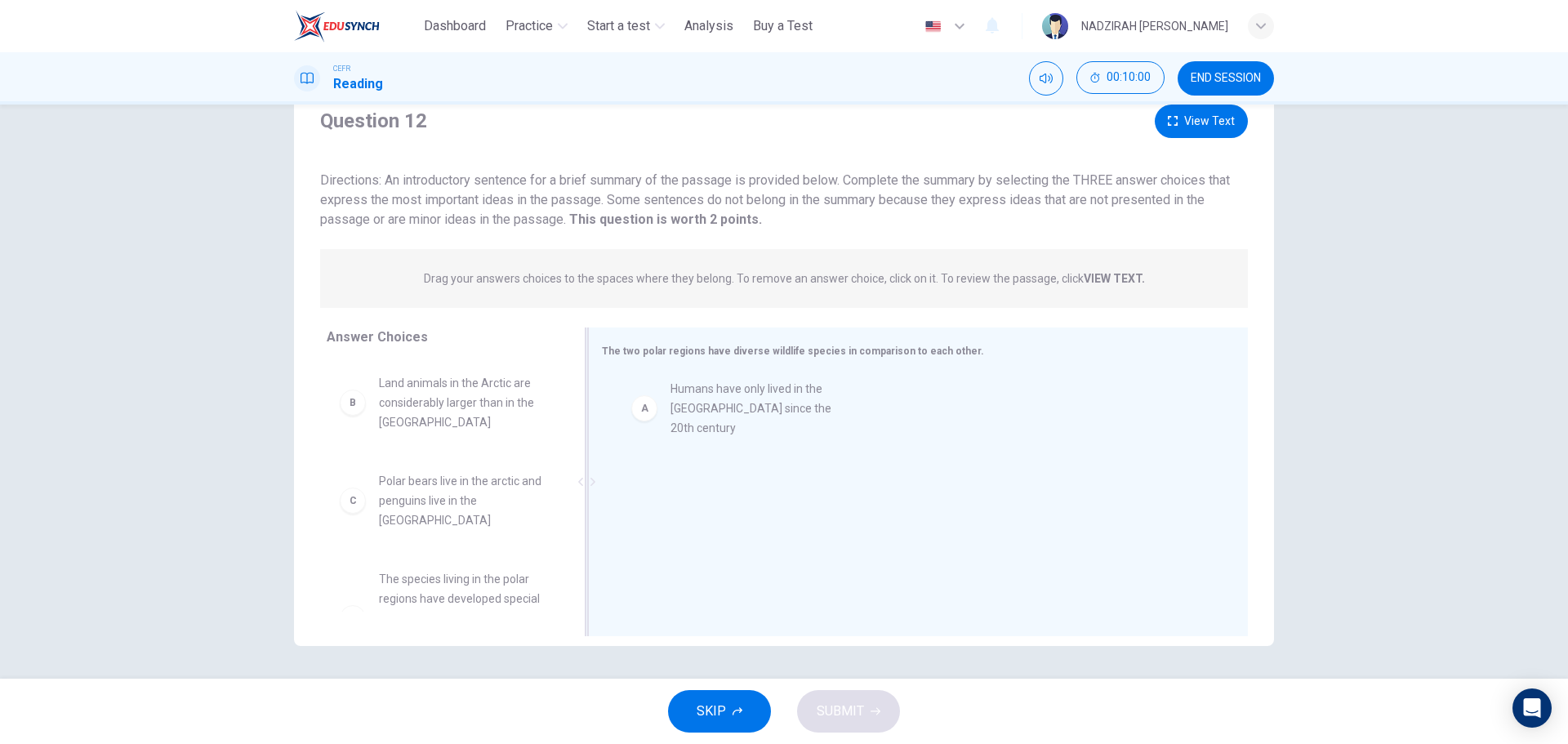
drag, startPoint x: 476, startPoint y: 410, endPoint x: 777, endPoint y: 416, distance: 301.1
drag, startPoint x: 477, startPoint y: 508, endPoint x: 719, endPoint y: 510, distance: 242.0
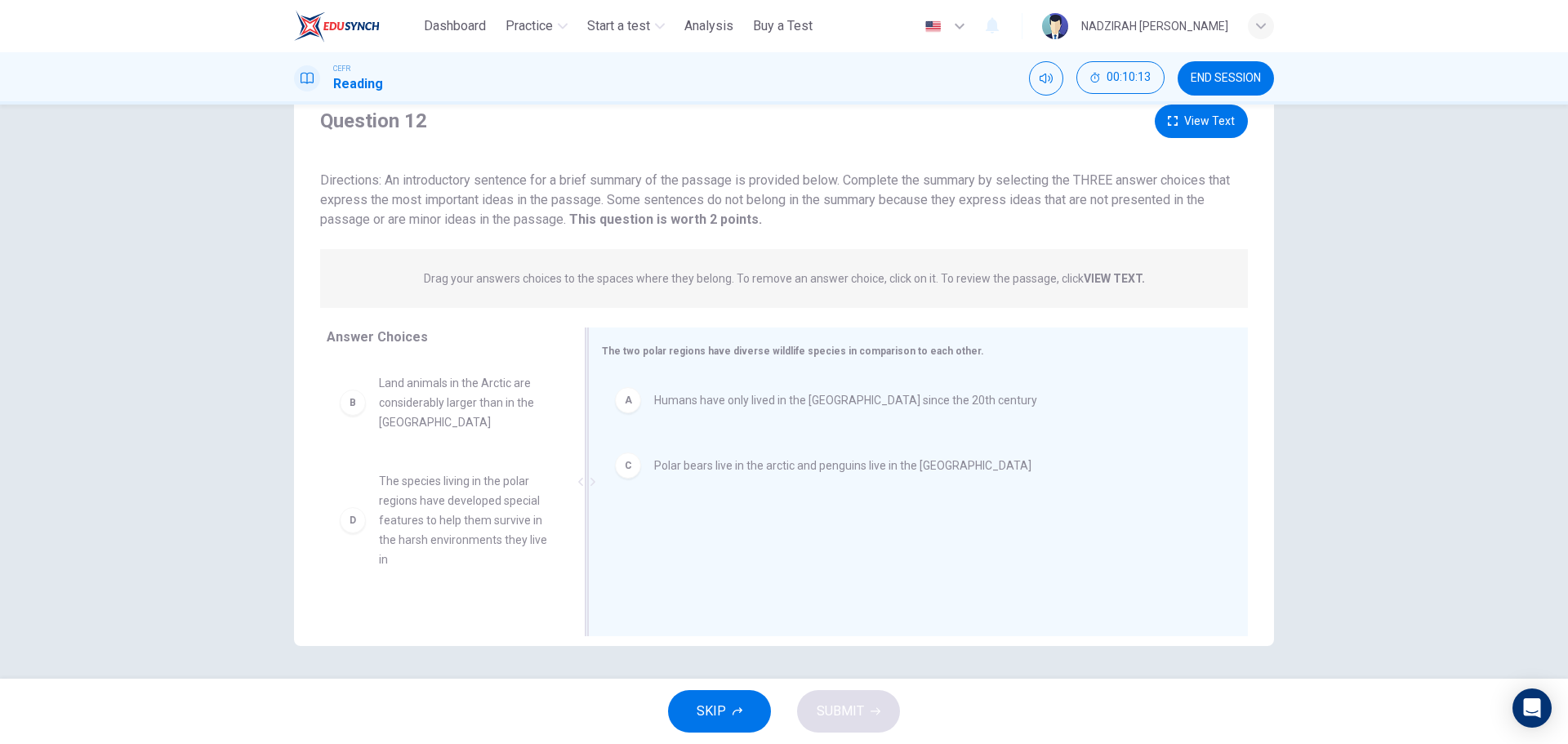
drag, startPoint x: 482, startPoint y: 518, endPoint x: 790, endPoint y: 530, distance: 308.2
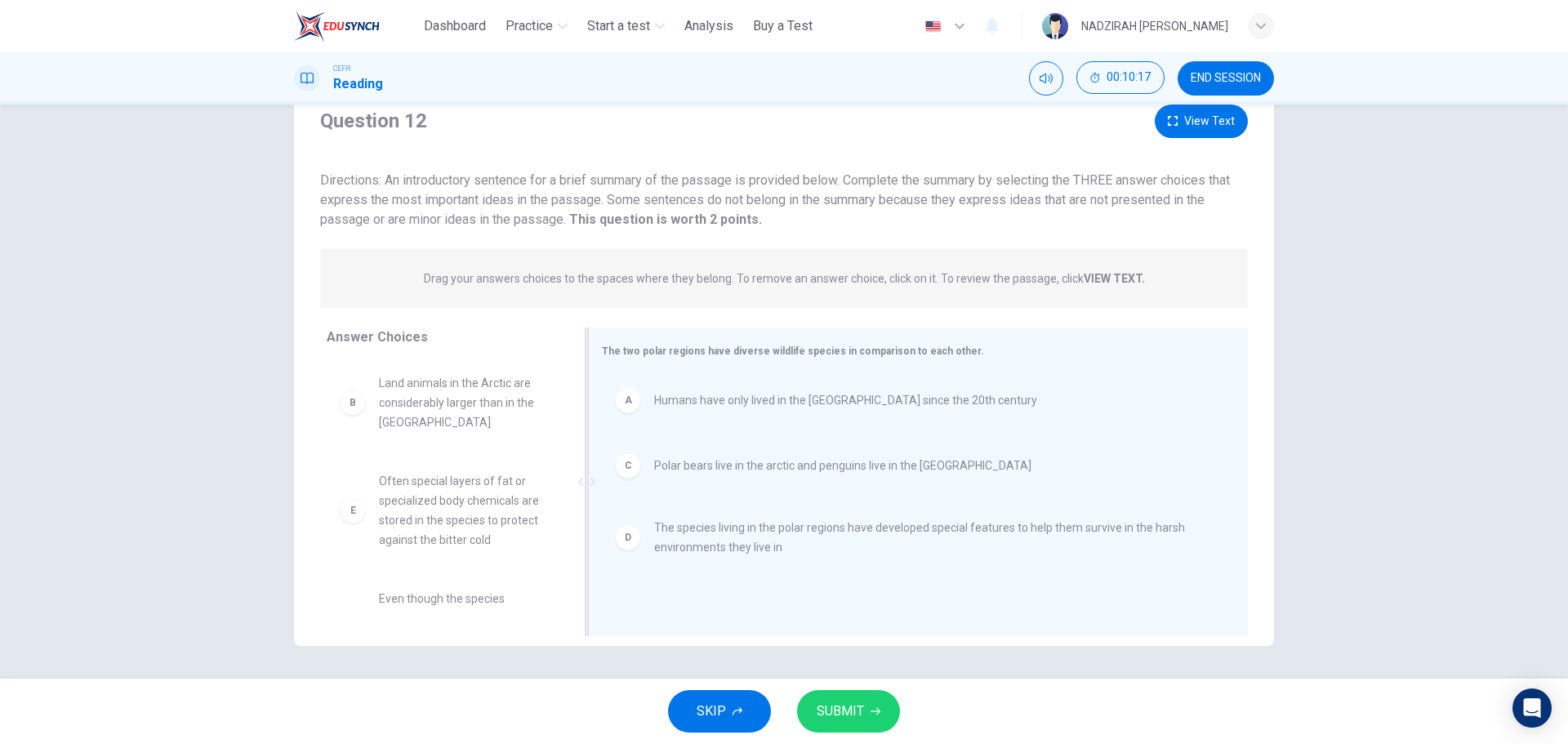
drag, startPoint x: 739, startPoint y: 411, endPoint x: 732, endPoint y: 416, distance: 8.6
click at [735, 416] on div "A Humans have only lived in the Antarctic since the 20th century" at bounding box center [912, 400] width 620 height 52
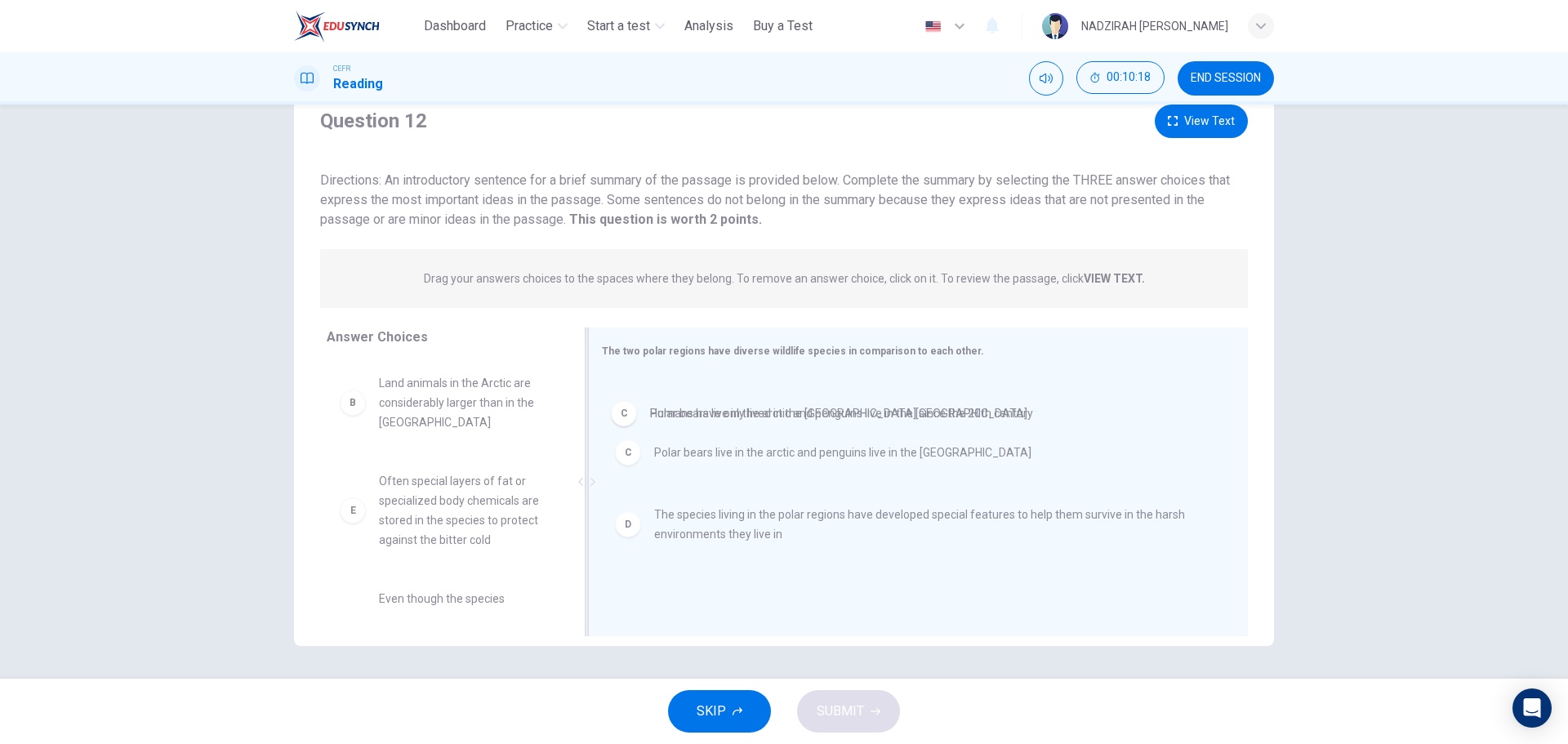
click at [665, 404] on div "C Polar bears live in the arctic and penguins live in the Antarctic" at bounding box center [912, 400] width 620 height 52
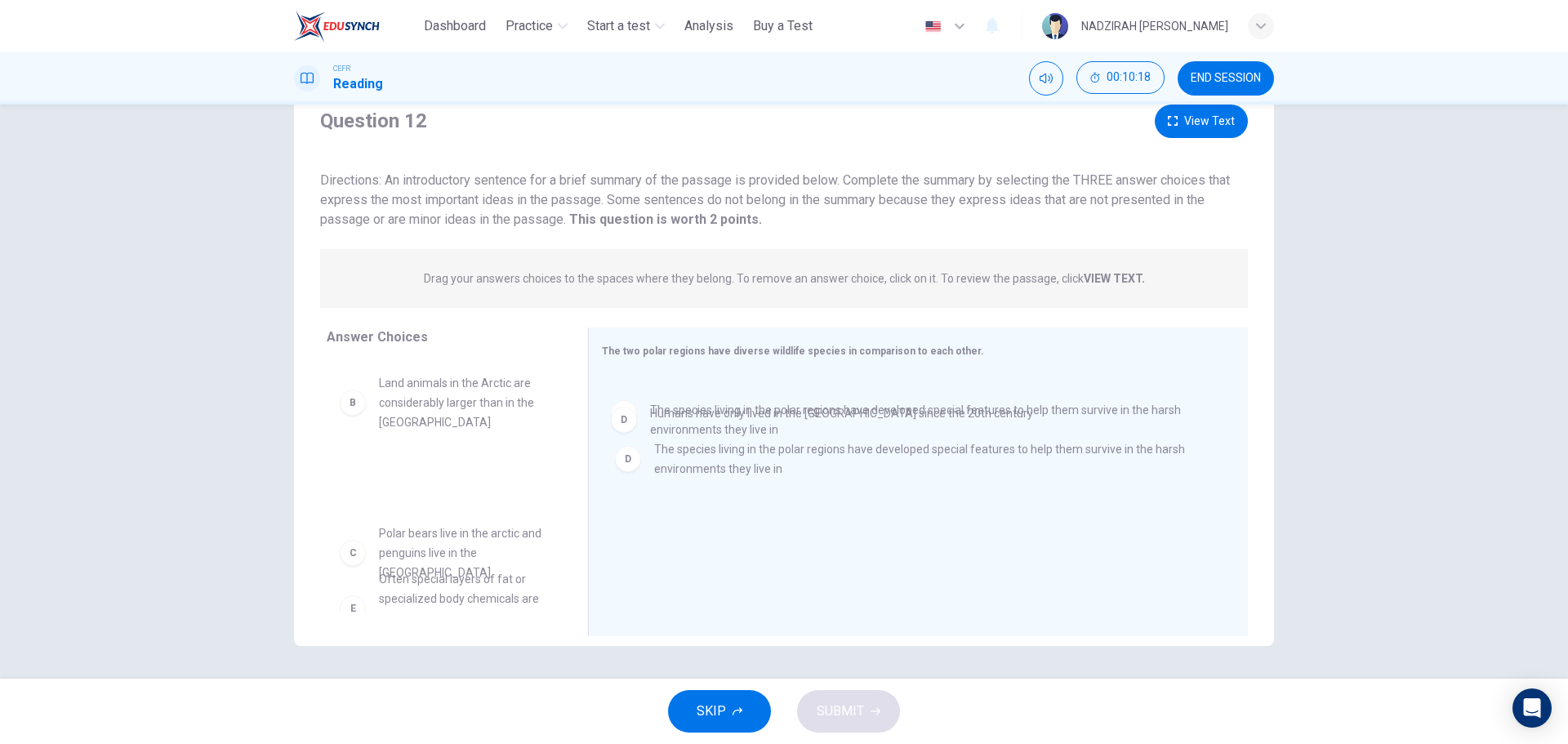
drag, startPoint x: 703, startPoint y: 414, endPoint x: 518, endPoint y: 434, distance: 186.1
click at [518, 434] on div "Answer Choices A Humans have only lived in the Antarctic since the 20th century…" at bounding box center [784, 485] width 980 height 317
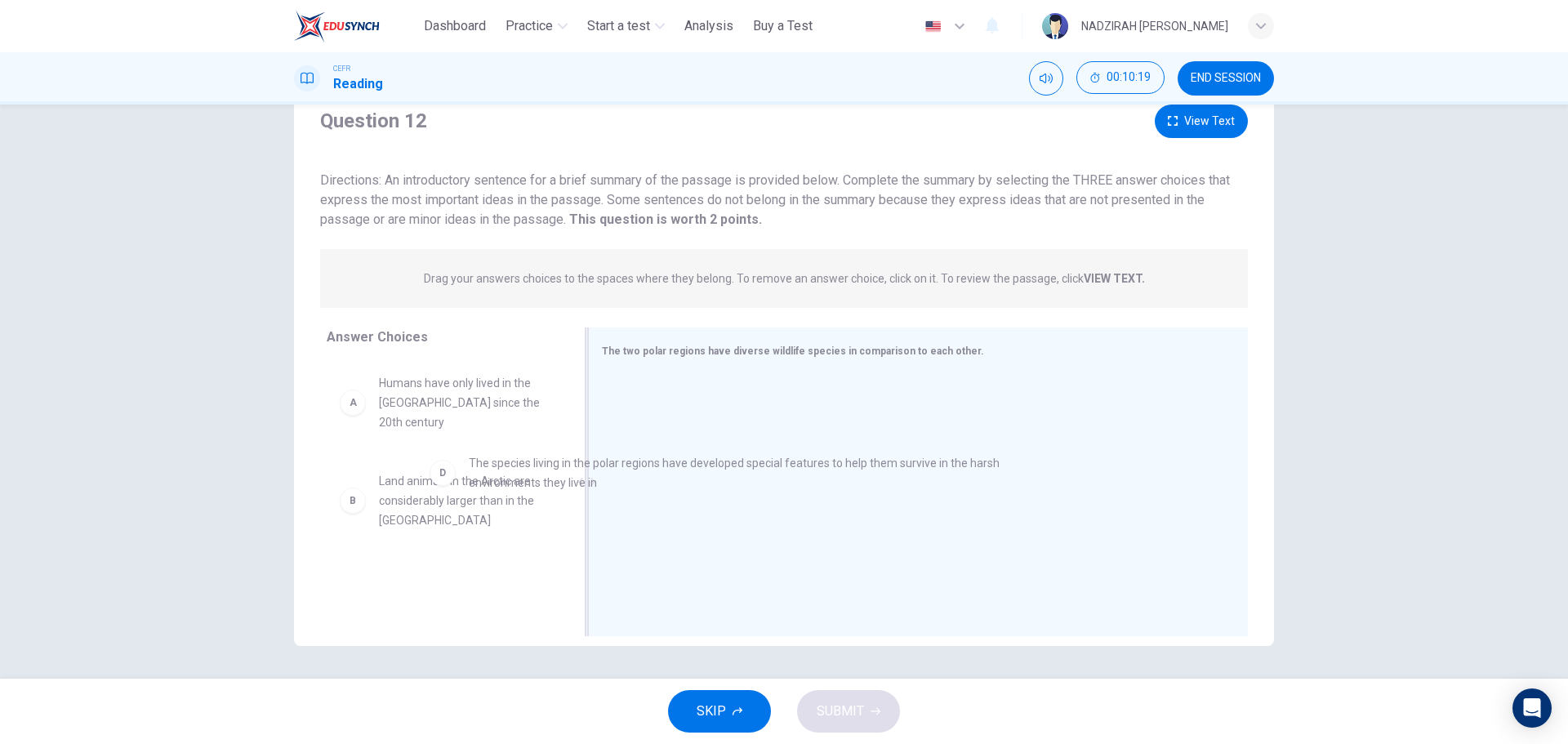
drag, startPoint x: 705, startPoint y: 452, endPoint x: 405, endPoint y: 452, distance: 300.0
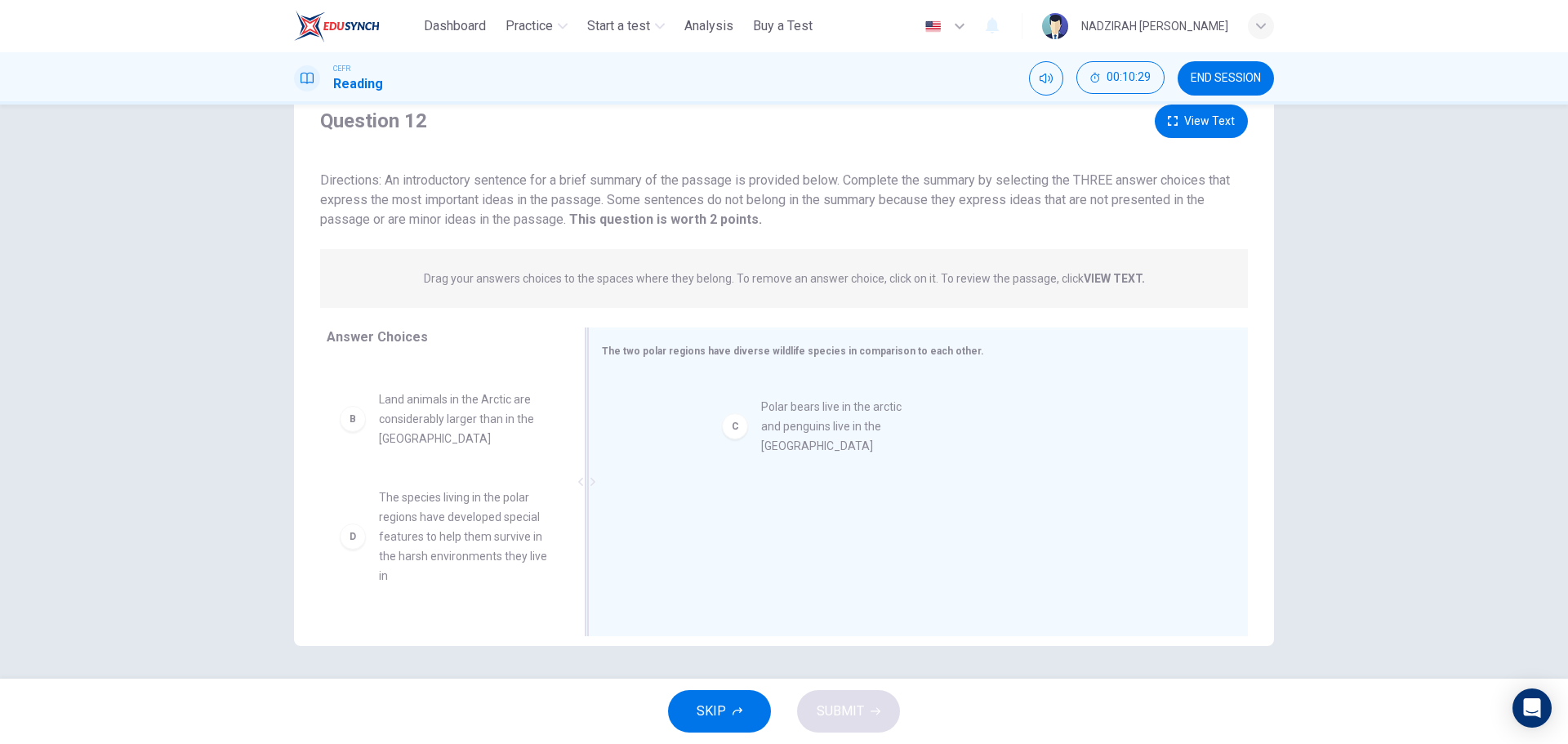
drag, startPoint x: 402, startPoint y: 501, endPoint x: 799, endPoint y: 431, distance: 403.1
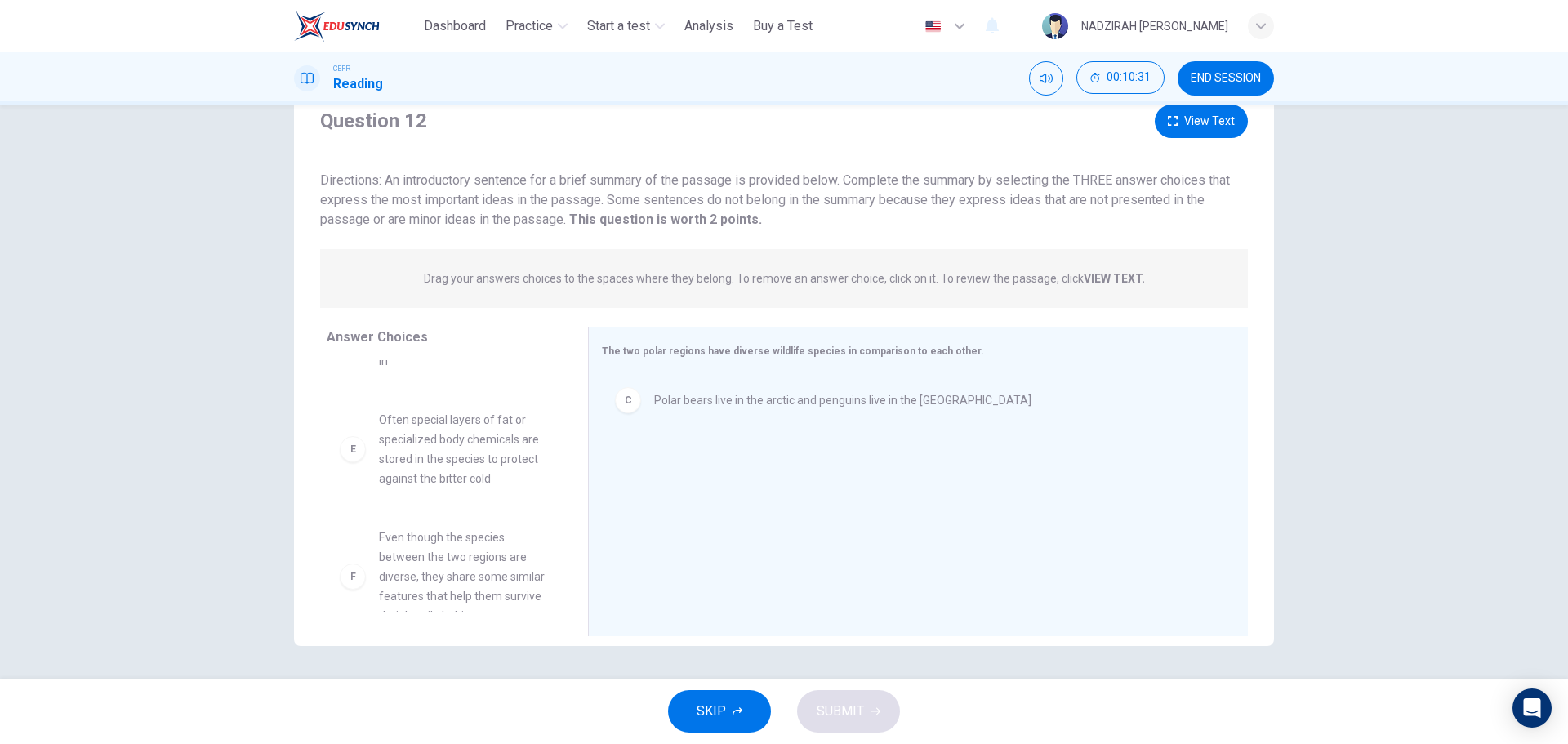
scroll to position [304, 0]
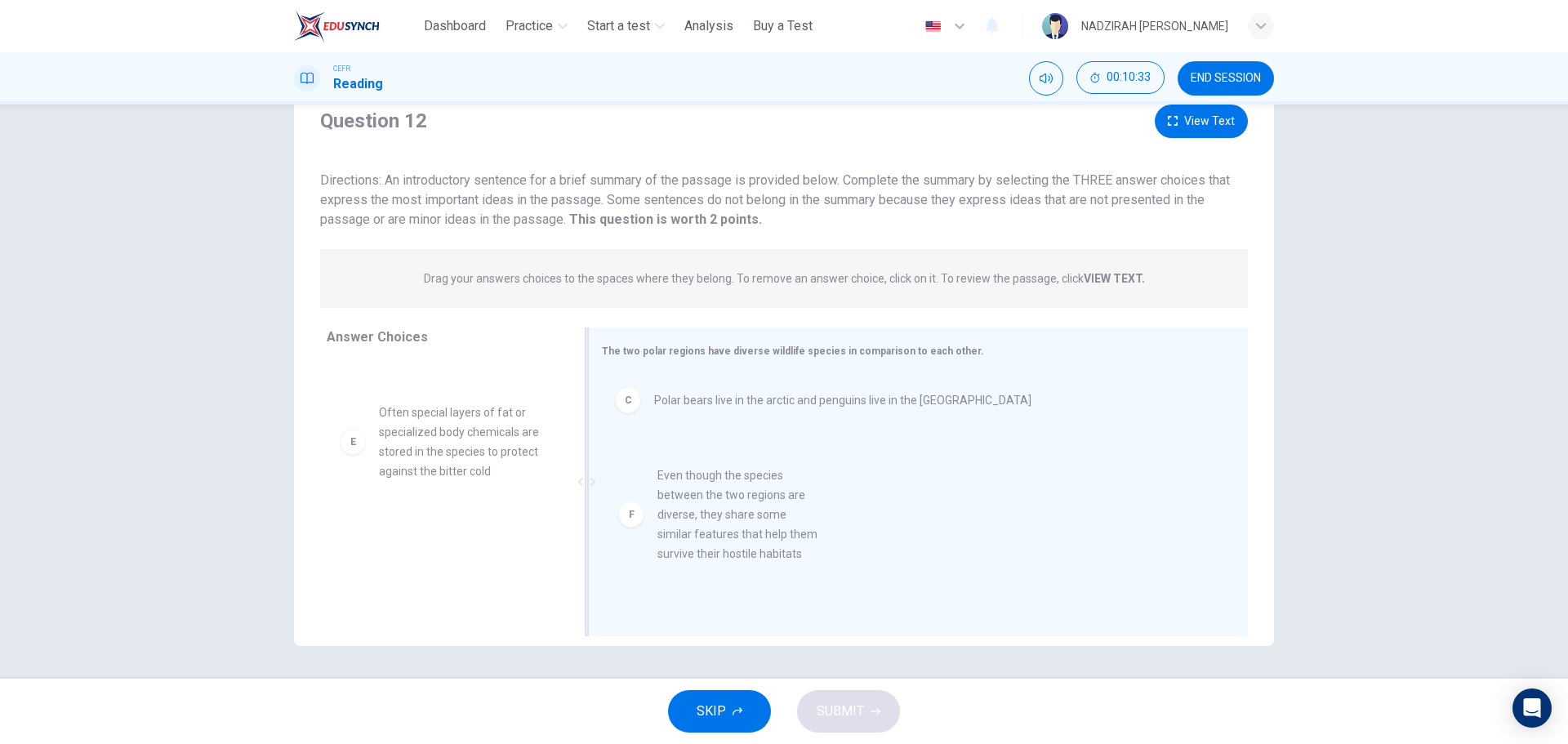
drag, startPoint x: 490, startPoint y: 561, endPoint x: 762, endPoint y: 526, distance: 274.2
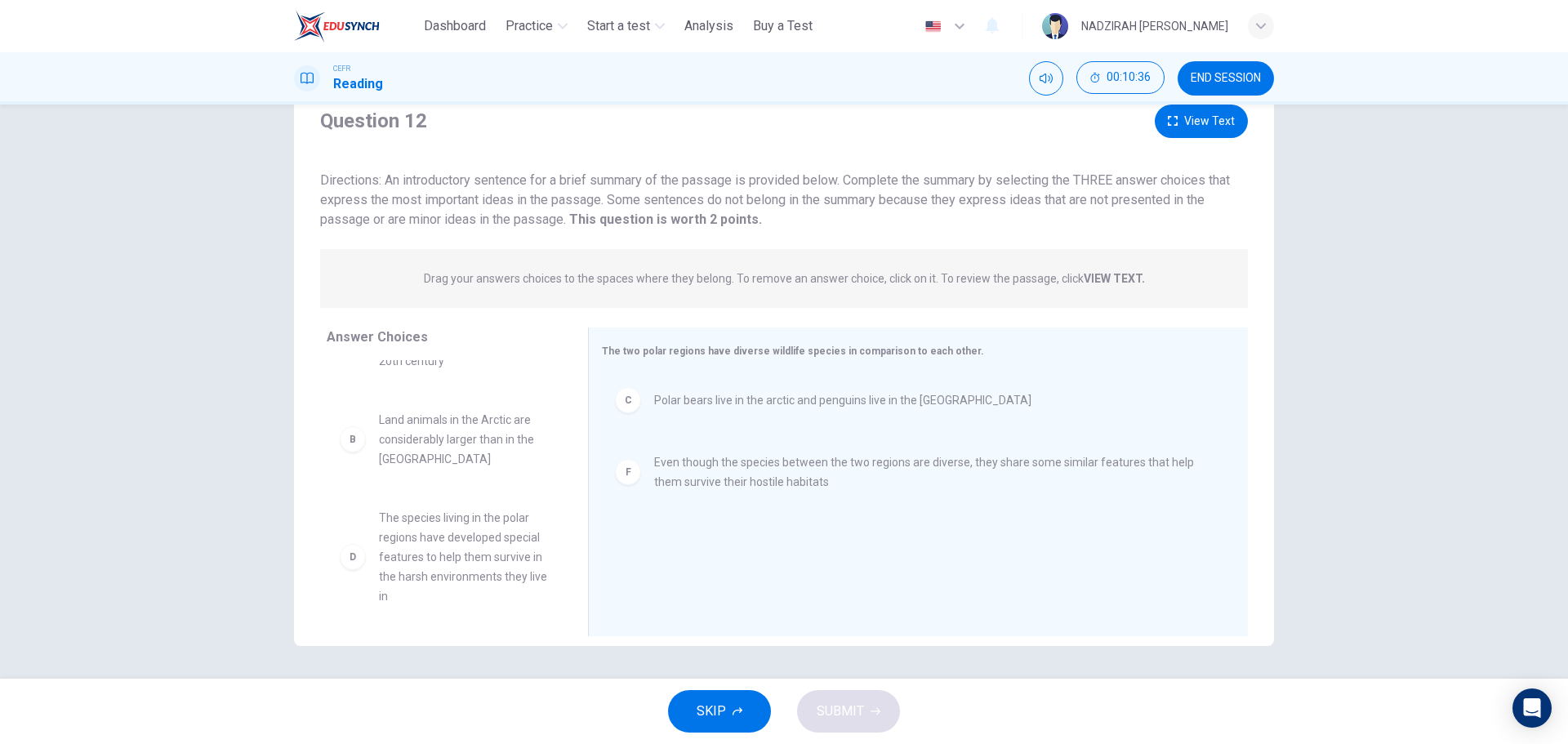
scroll to position [166, 0]
click at [1220, 117] on button "View Text" at bounding box center [1201, 121] width 93 height 33
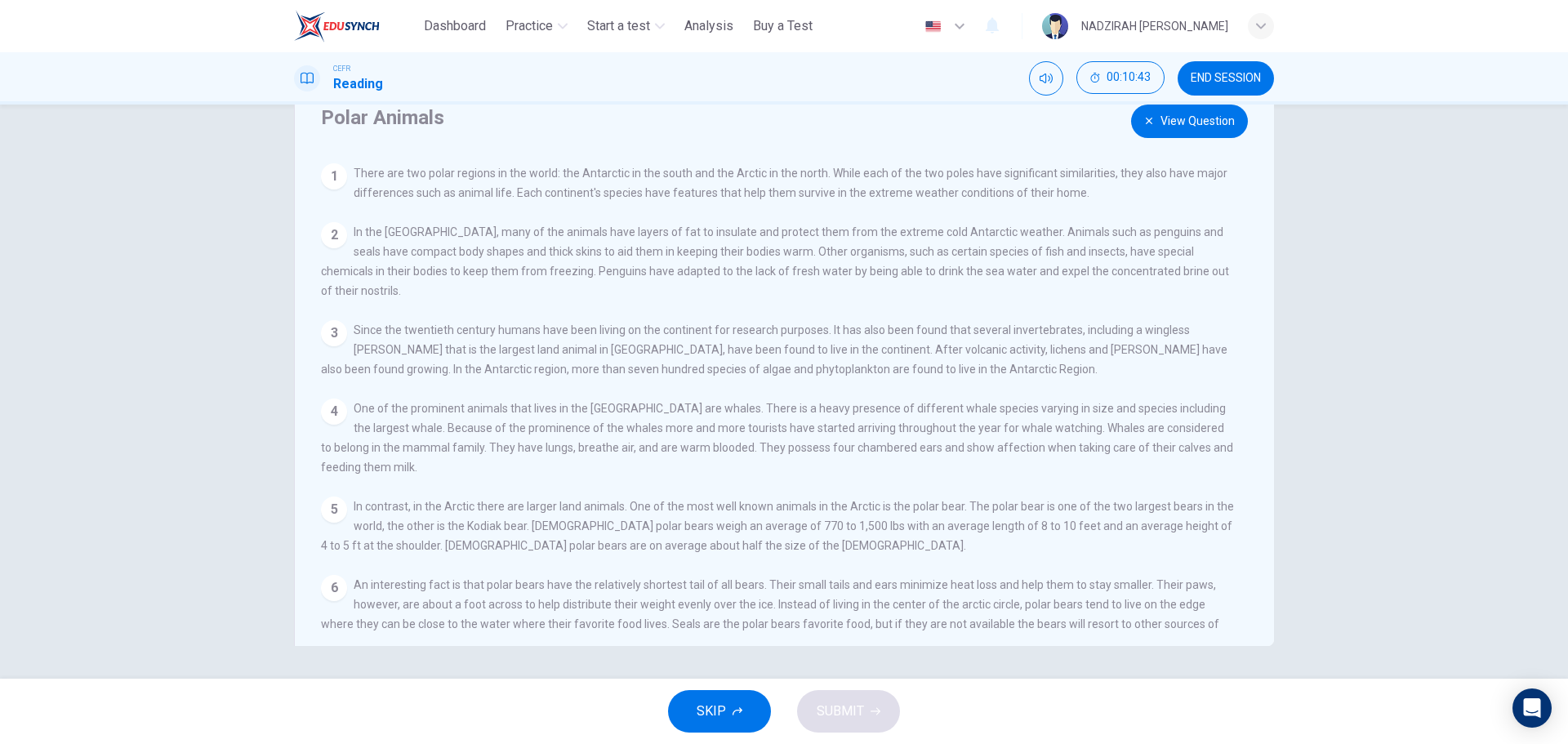
click at [1185, 132] on button "View Question" at bounding box center [1190, 121] width 117 height 33
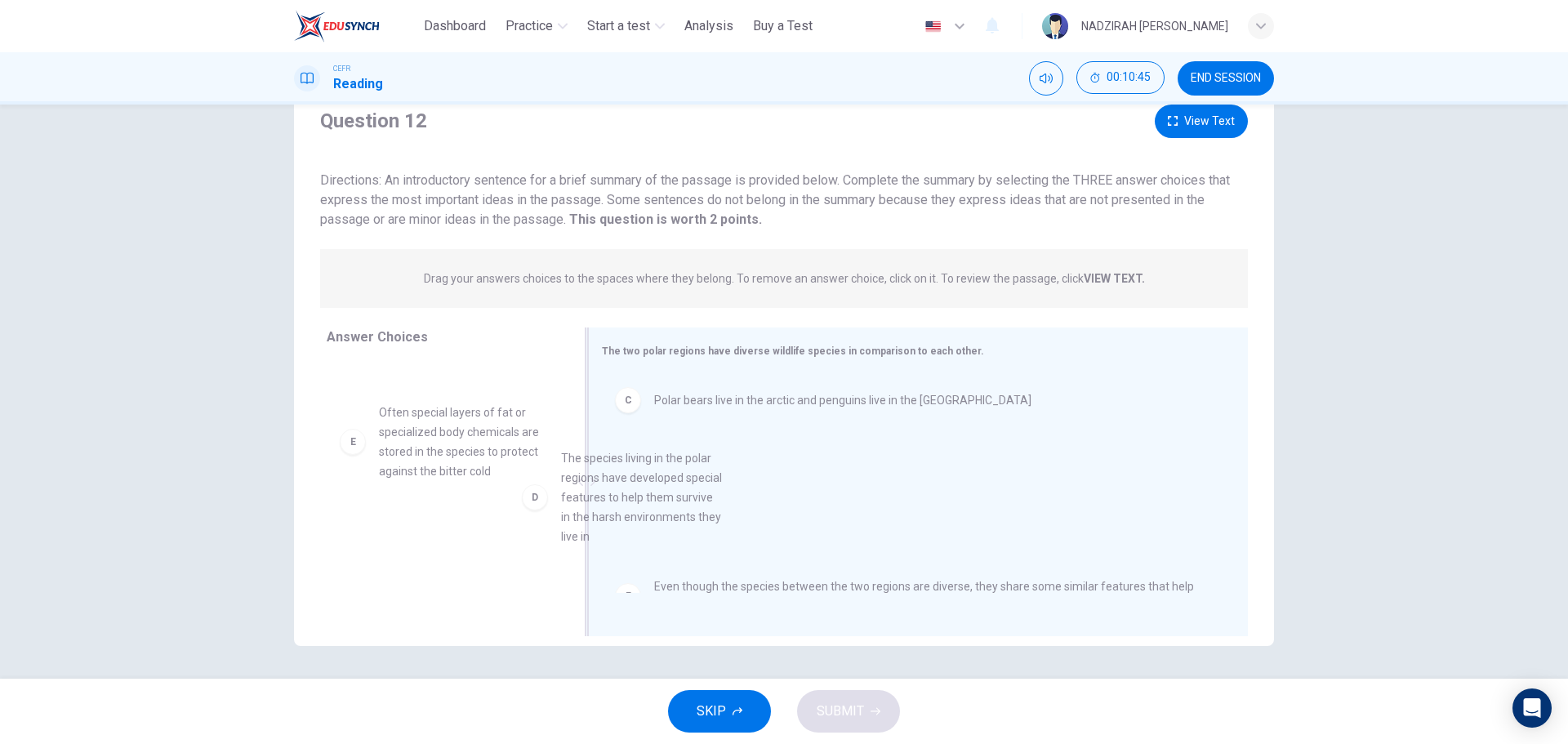
drag, startPoint x: 487, startPoint y: 423, endPoint x: 745, endPoint y: 512, distance: 272.9
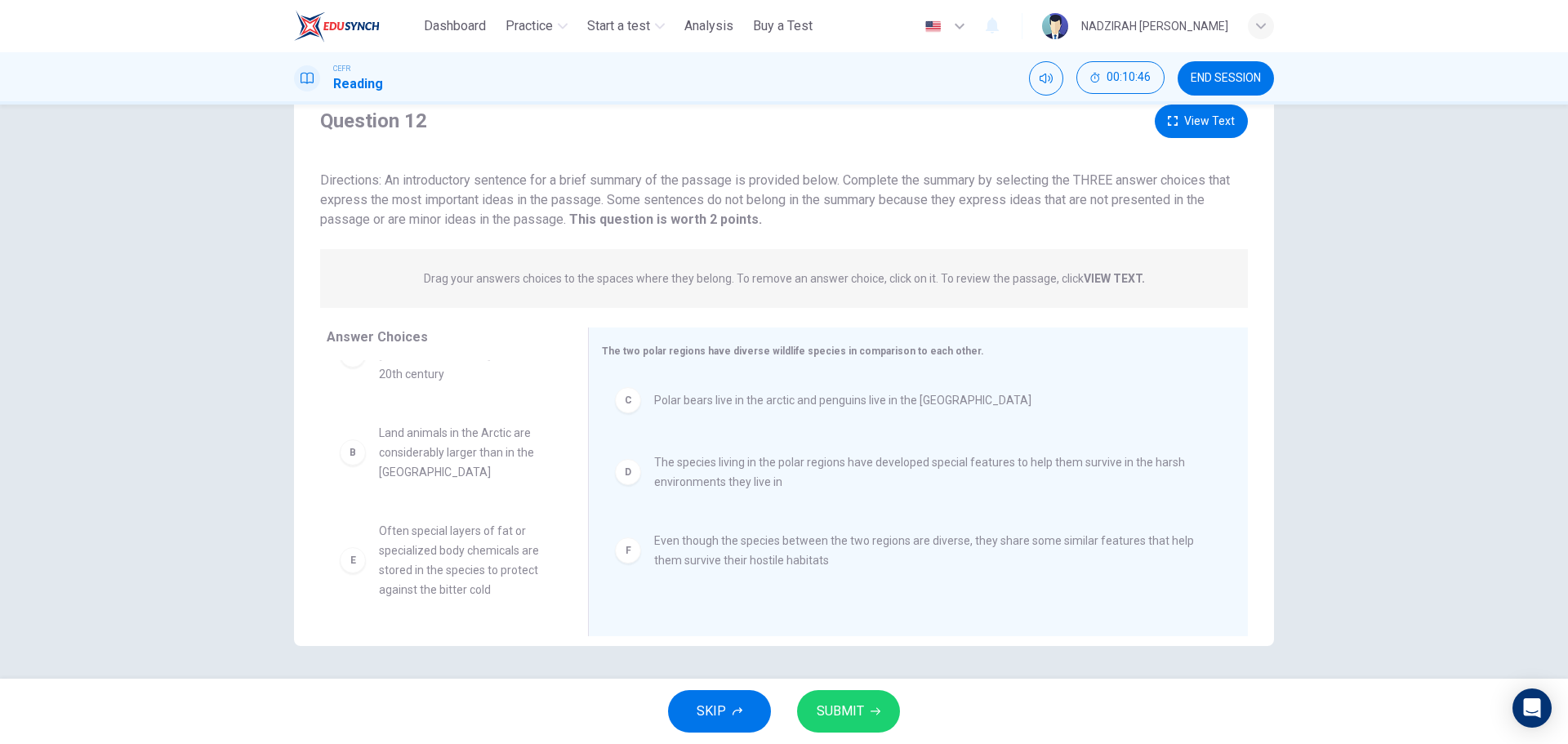
scroll to position [30, 0]
click at [852, 712] on span "SUBMIT" at bounding box center [840, 711] width 47 height 23
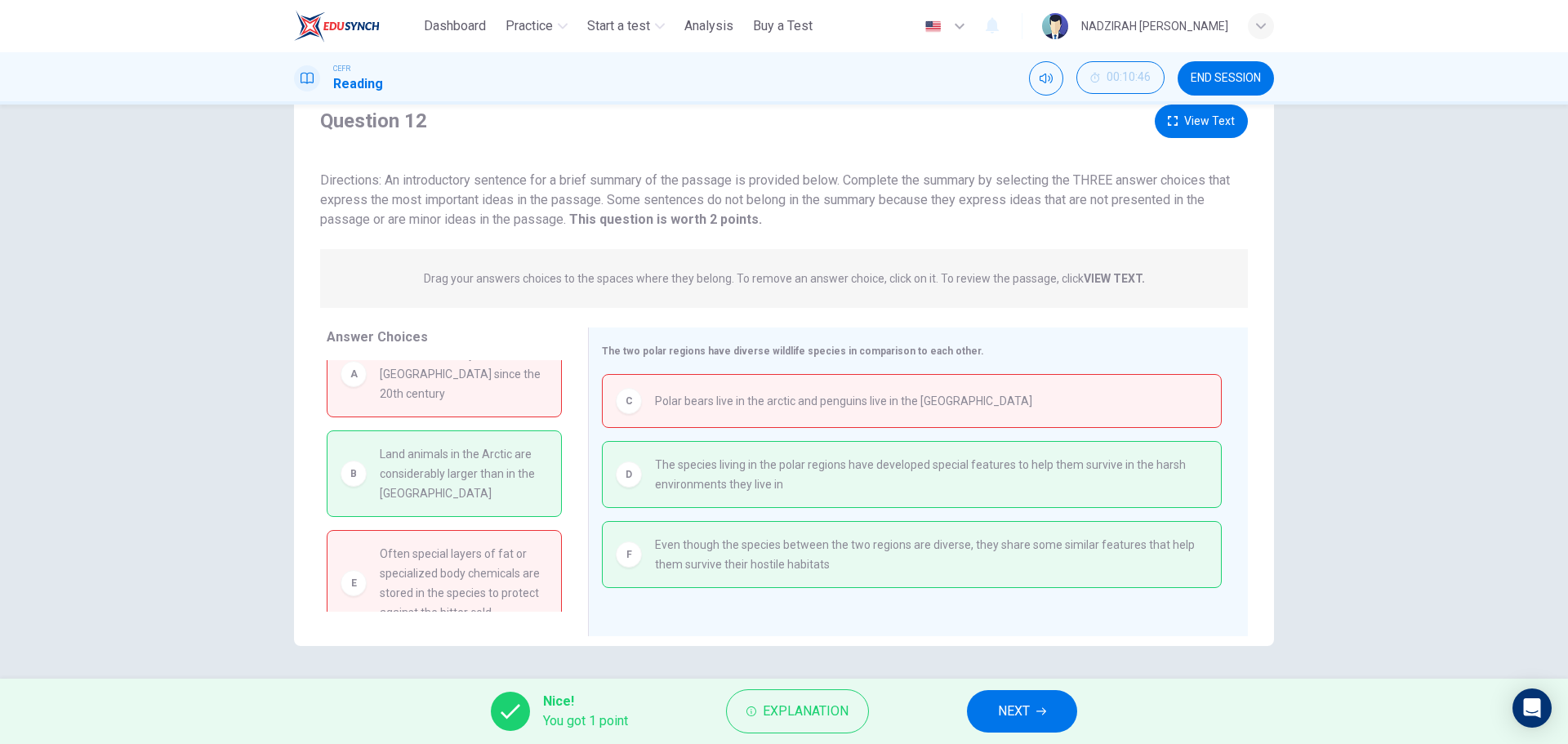
drag, startPoint x: 537, startPoint y: 474, endPoint x: 553, endPoint y: 476, distance: 16.1
click at [553, 476] on div "A Humans have only lived in the Antarctic since the 20th century B Land animals…" at bounding box center [450, 485] width 248 height 251
click at [1012, 712] on span "NEXT" at bounding box center [1014, 711] width 32 height 23
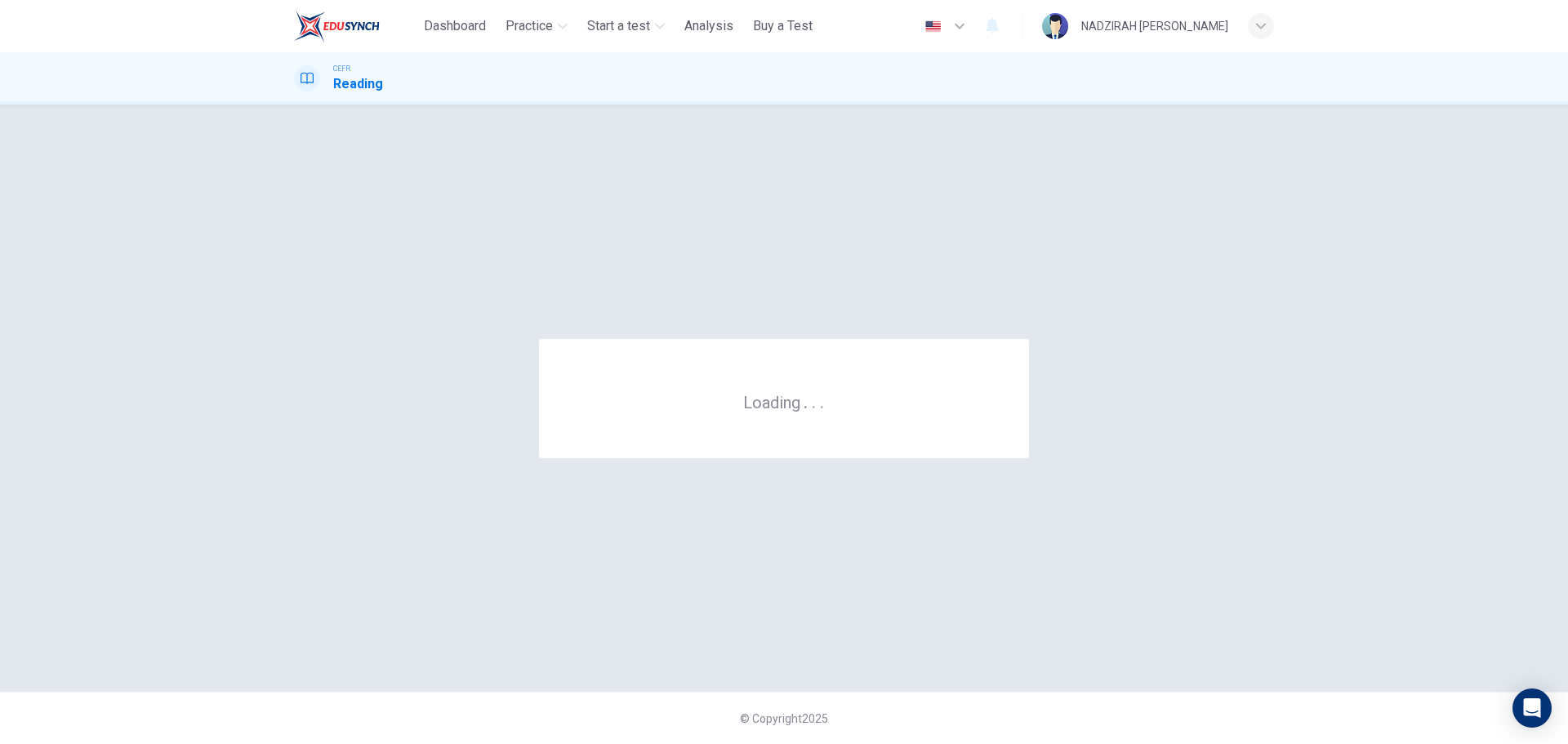
scroll to position [0, 0]
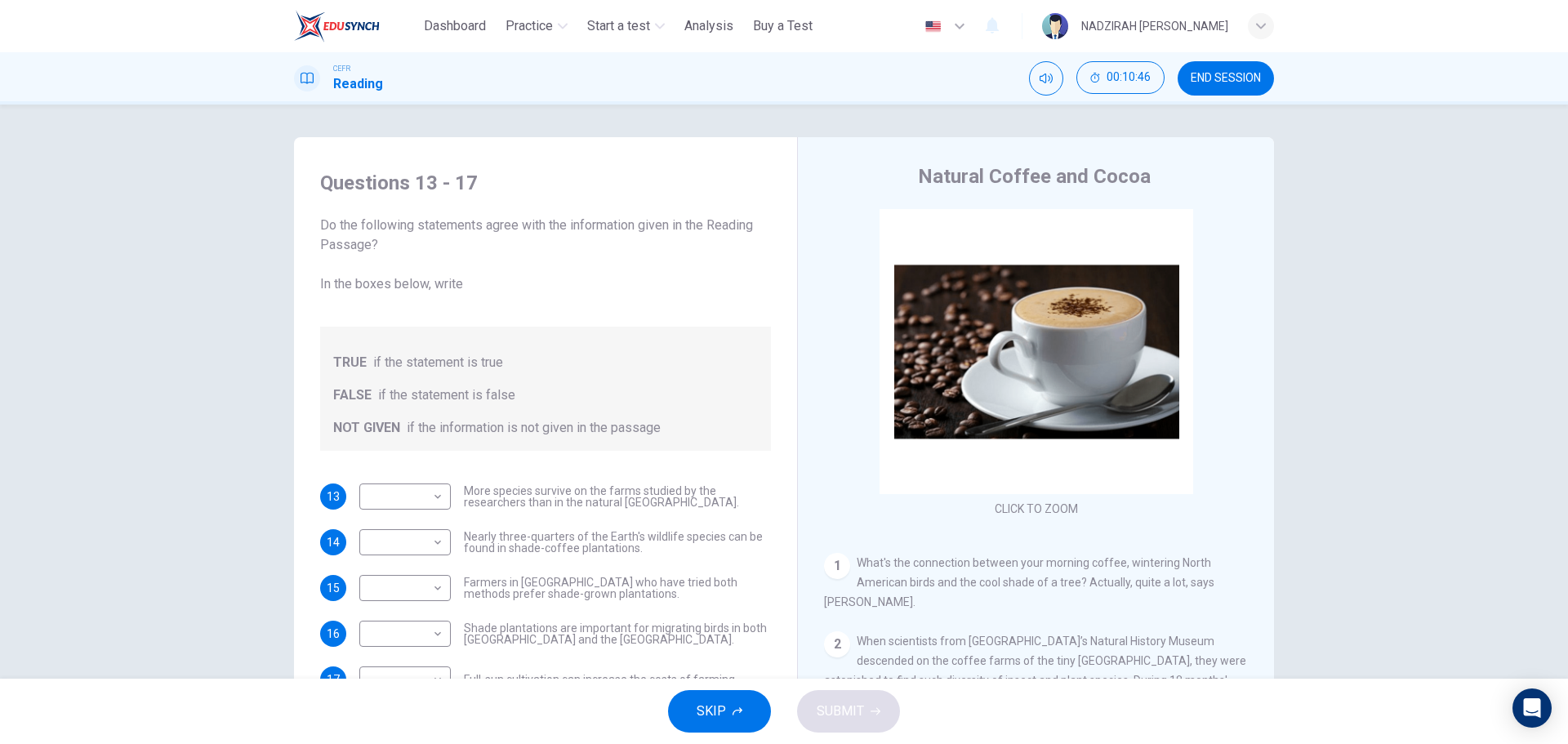
click at [1247, 79] on span "END SESSION" at bounding box center [1226, 78] width 70 height 13
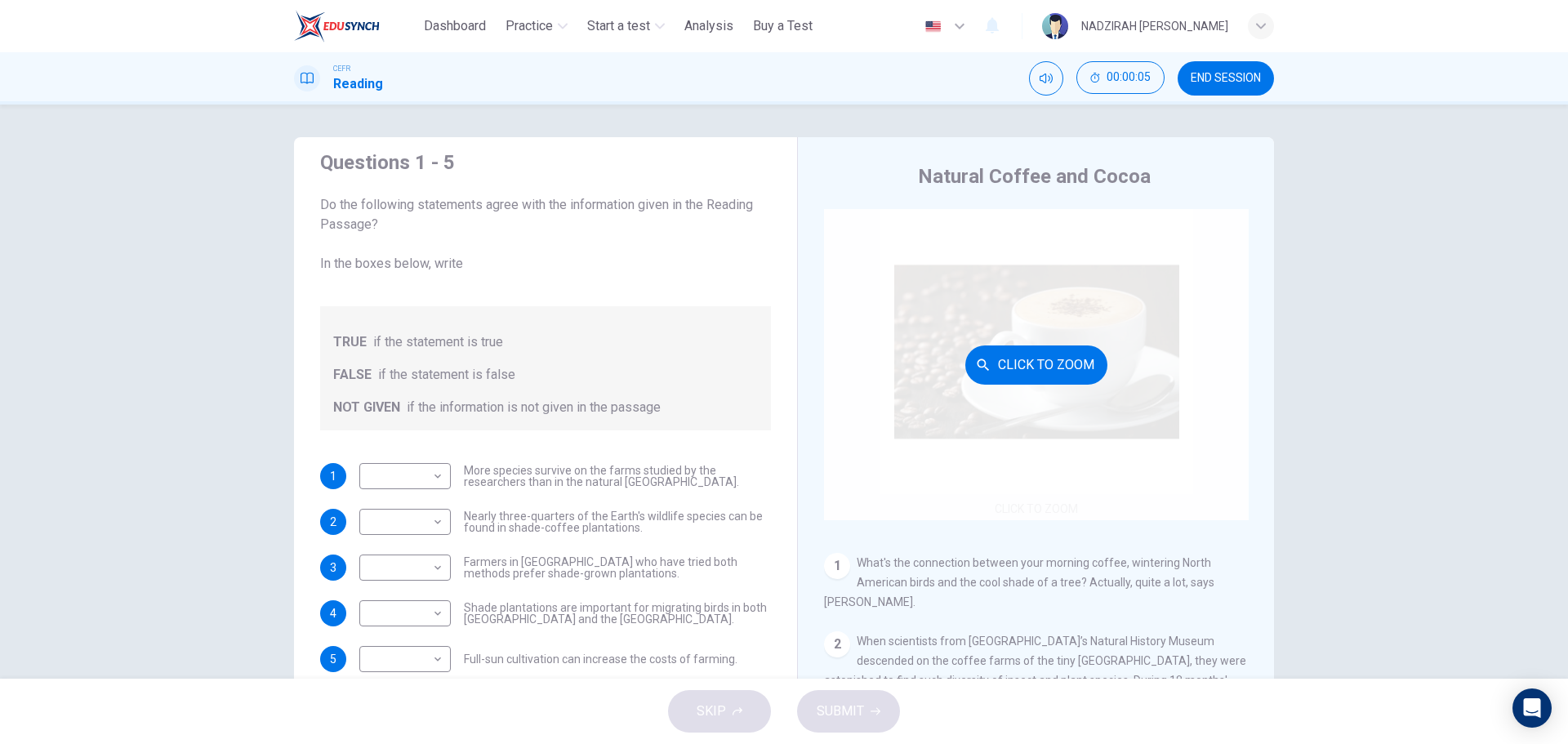
scroll to position [82, 0]
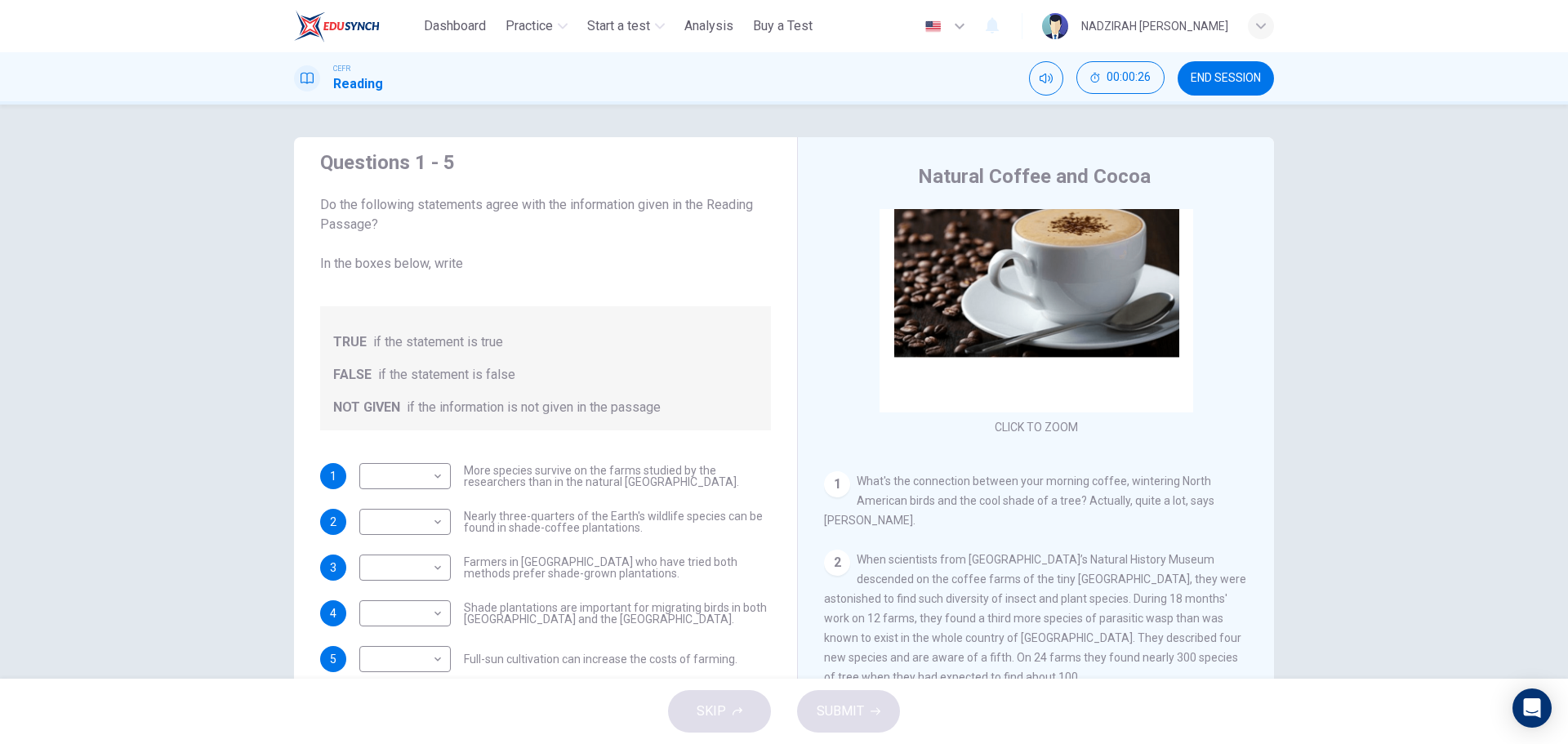
drag, startPoint x: 83, startPoint y: 476, endPoint x: 143, endPoint y: 476, distance: 60.0
click at [83, 476] on div "Questions 1 - 5 Do the following statements agree with the information given in…" at bounding box center [784, 391] width 1568 height 574
click at [434, 476] on body "This site uses cookies, as explained in our Privacy Policy . If you agree to th…" at bounding box center [784, 372] width 1568 height 744
click at [434, 476] on div at bounding box center [784, 372] width 1568 height 744
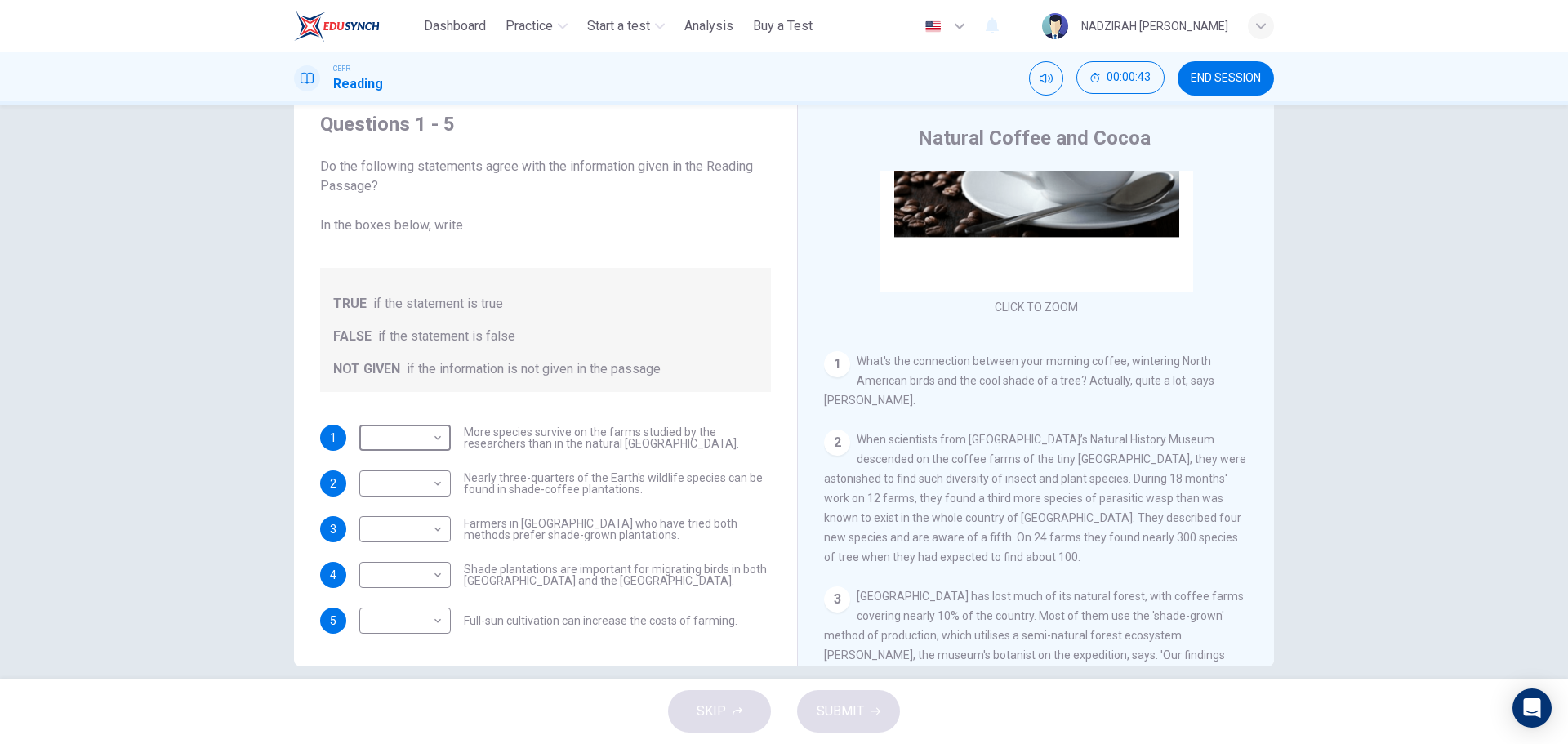
scroll to position [59, 0]
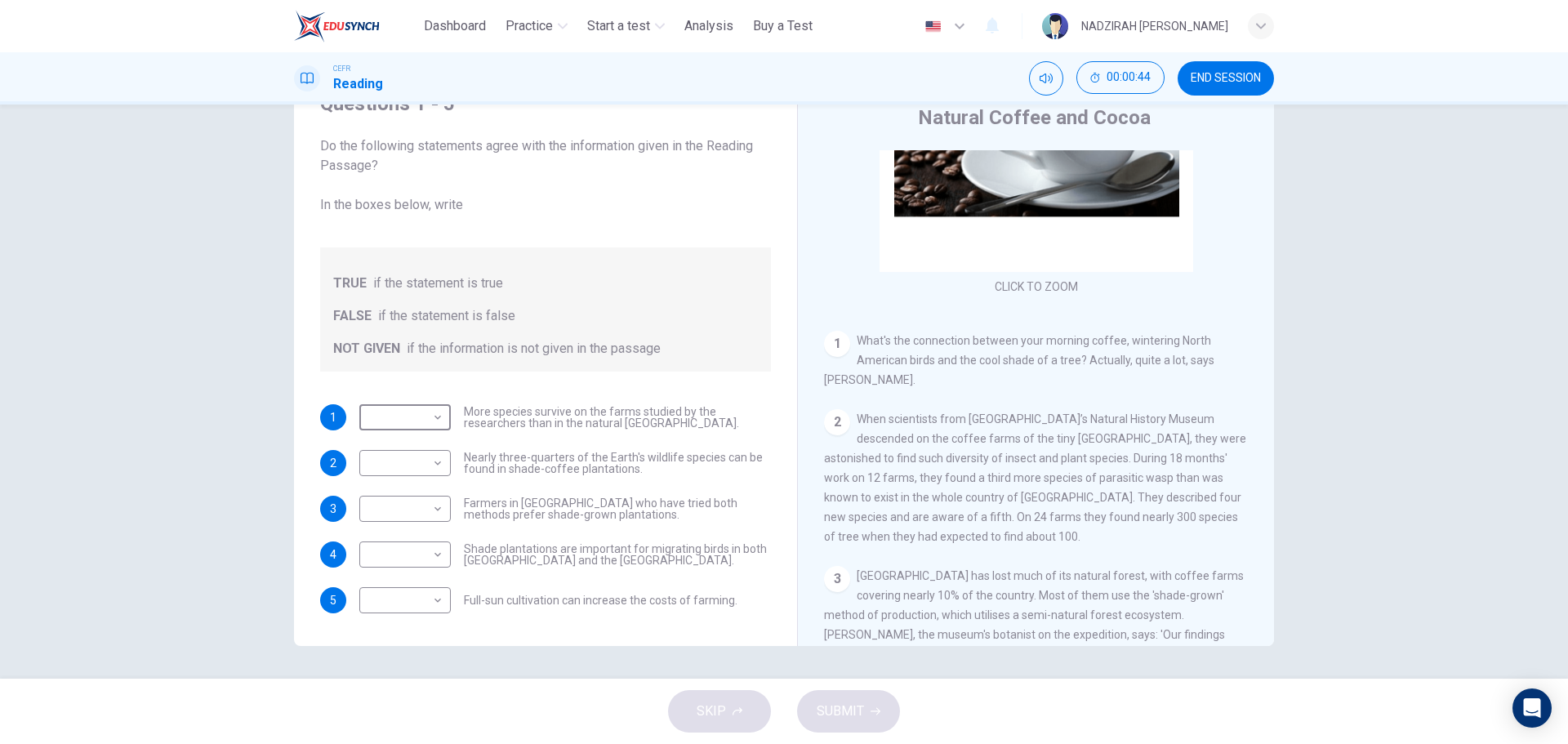
click at [1234, 82] on span "END SESSION" at bounding box center [1226, 78] width 70 height 13
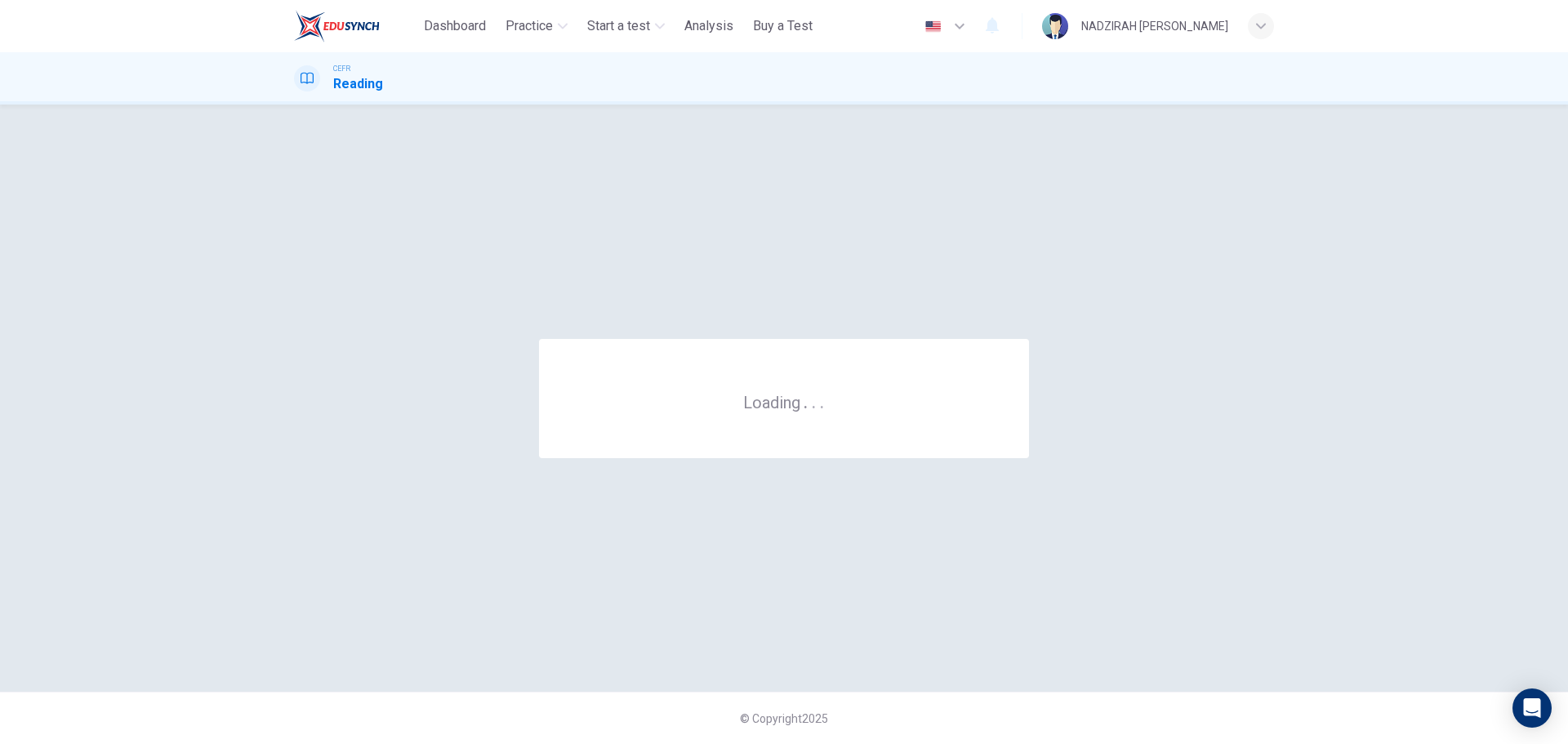
scroll to position [0, 0]
